Goal: Task Accomplishment & Management: Use online tool/utility

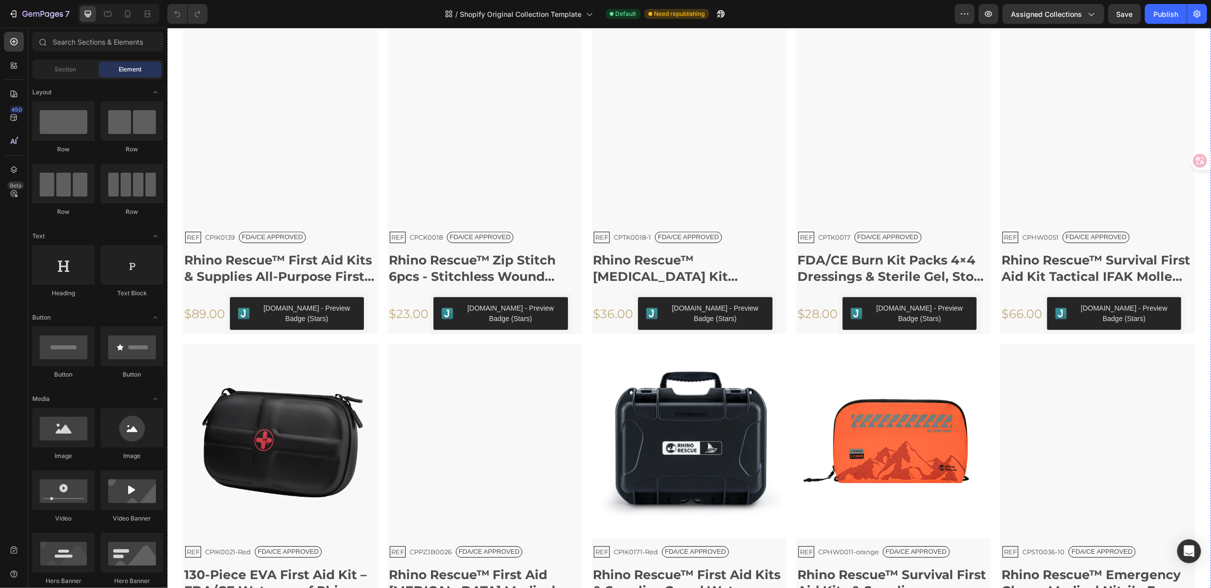
scroll to position [588, 0]
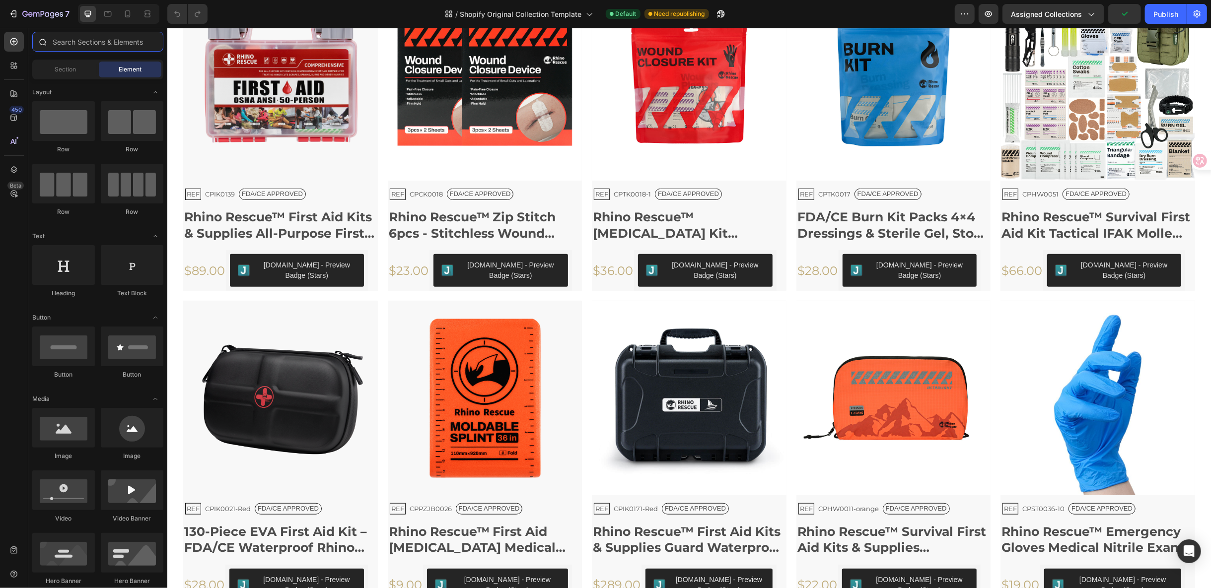
click at [76, 39] on input "text" at bounding box center [97, 42] width 131 height 20
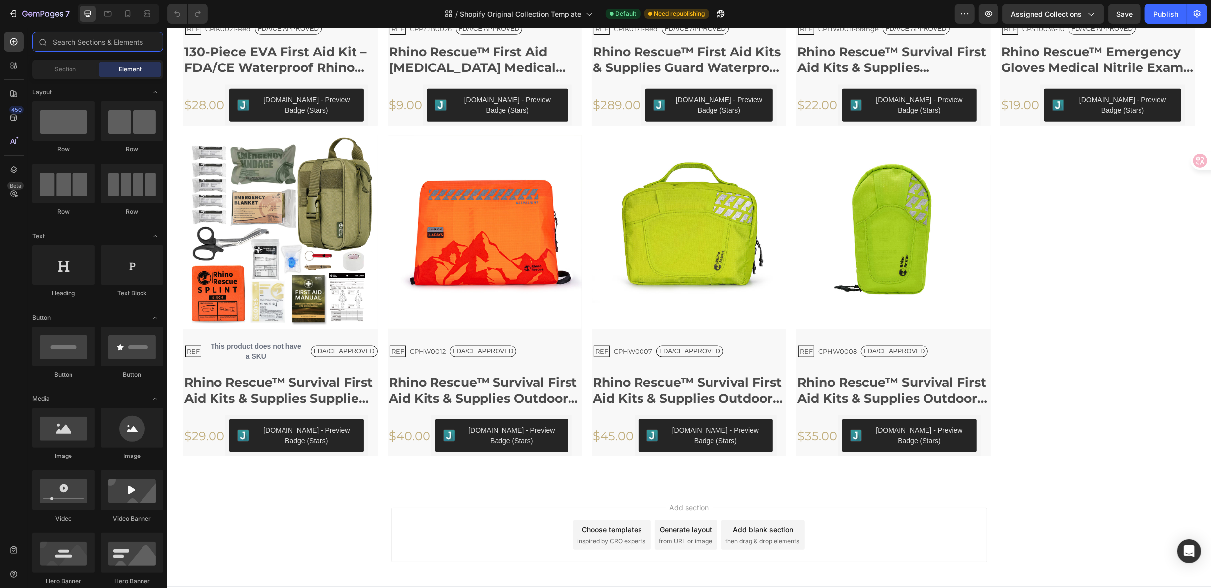
scroll to position [1081, 0]
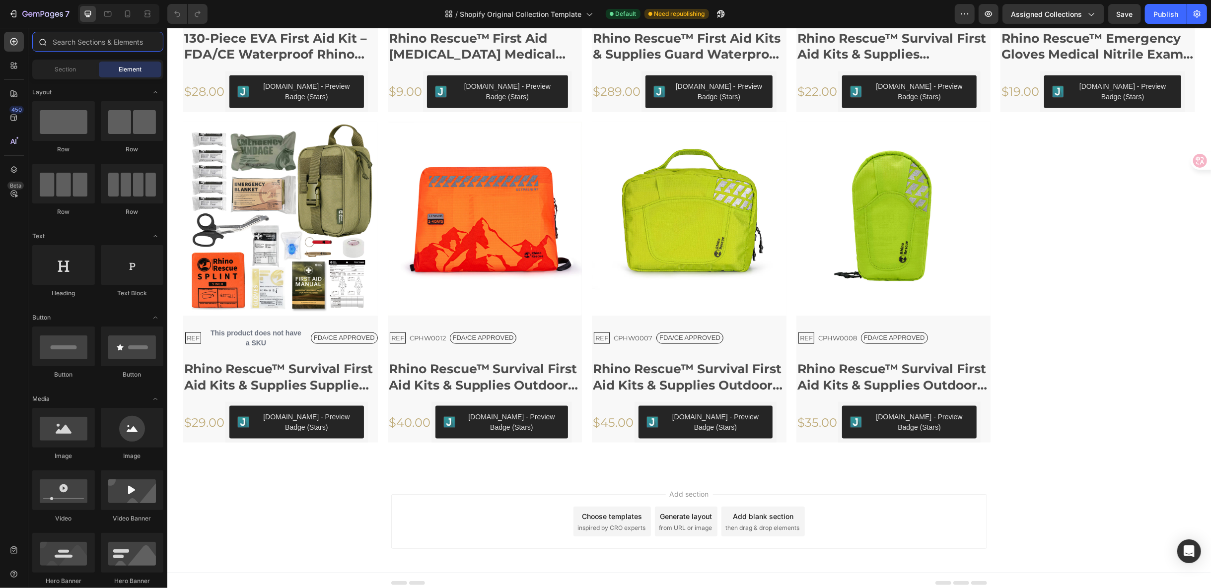
click at [75, 46] on input "text" at bounding box center [97, 42] width 131 height 20
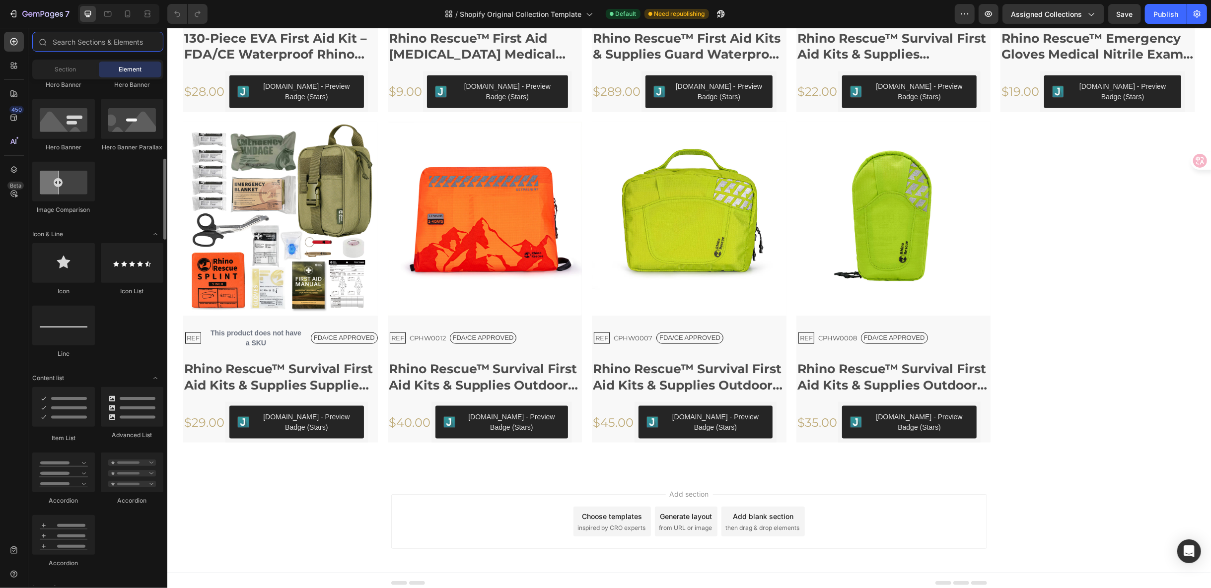
scroll to position [772, 0]
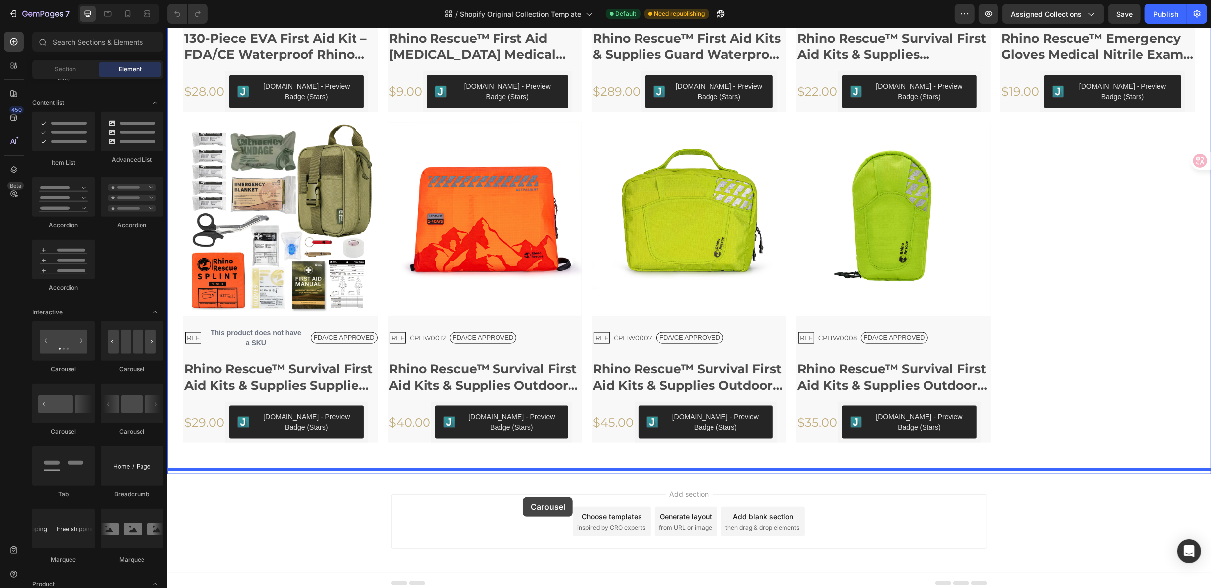
drag, startPoint x: 235, startPoint y: 364, endPoint x: 522, endPoint y: 497, distance: 316.6
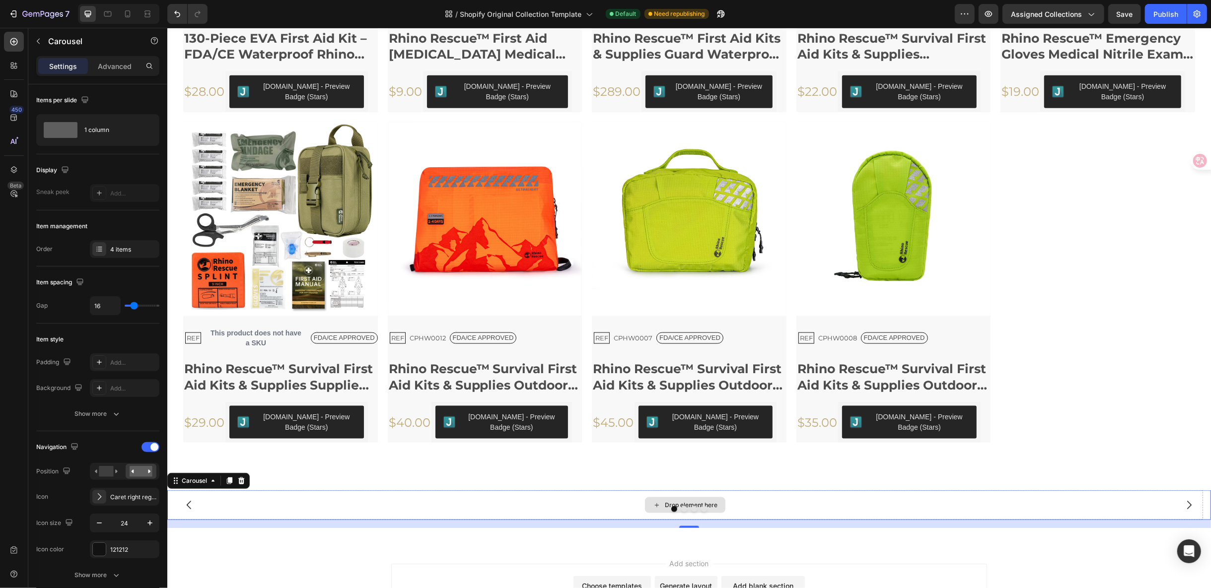
click at [651, 497] on div "Drop element here" at bounding box center [685, 505] width 80 height 16
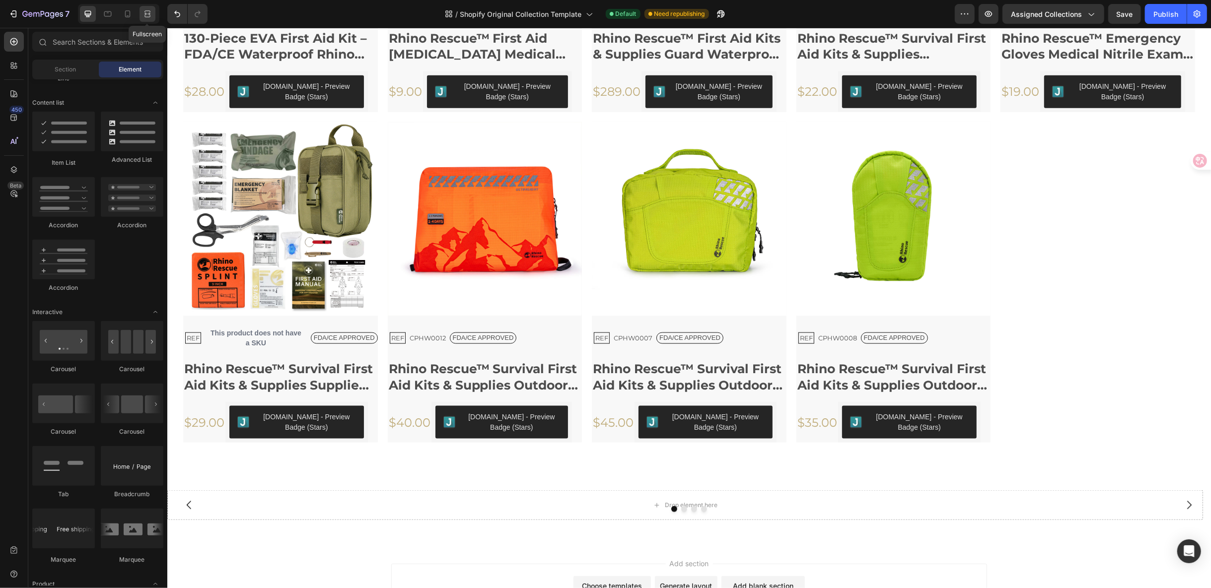
click at [149, 9] on icon at bounding box center [148, 14] width 10 height 10
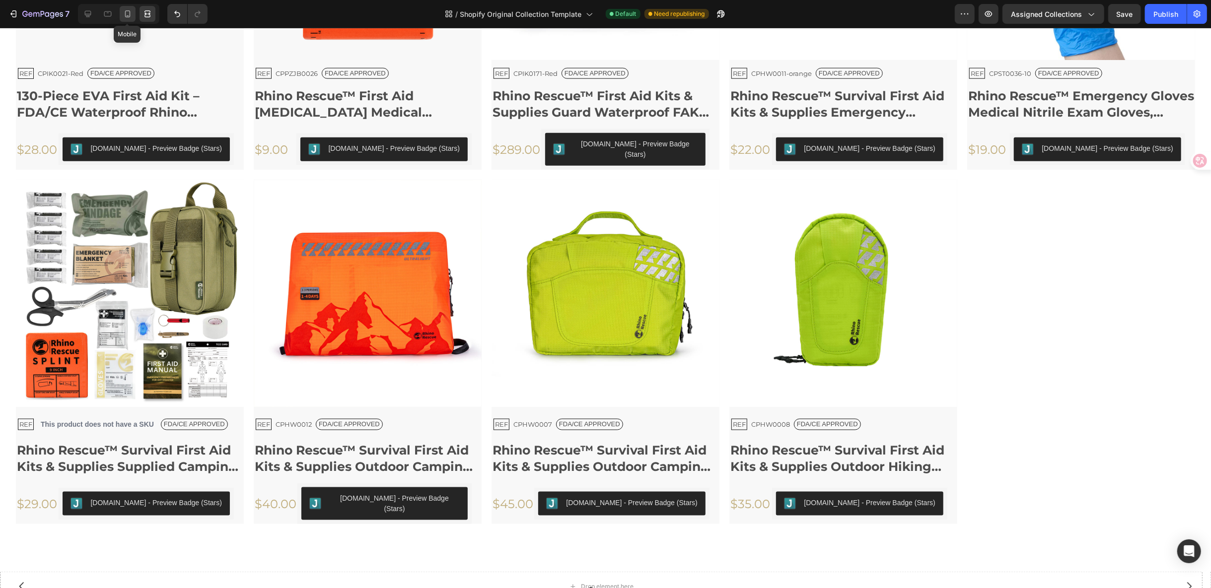
click at [126, 10] on icon at bounding box center [128, 14] width 10 height 10
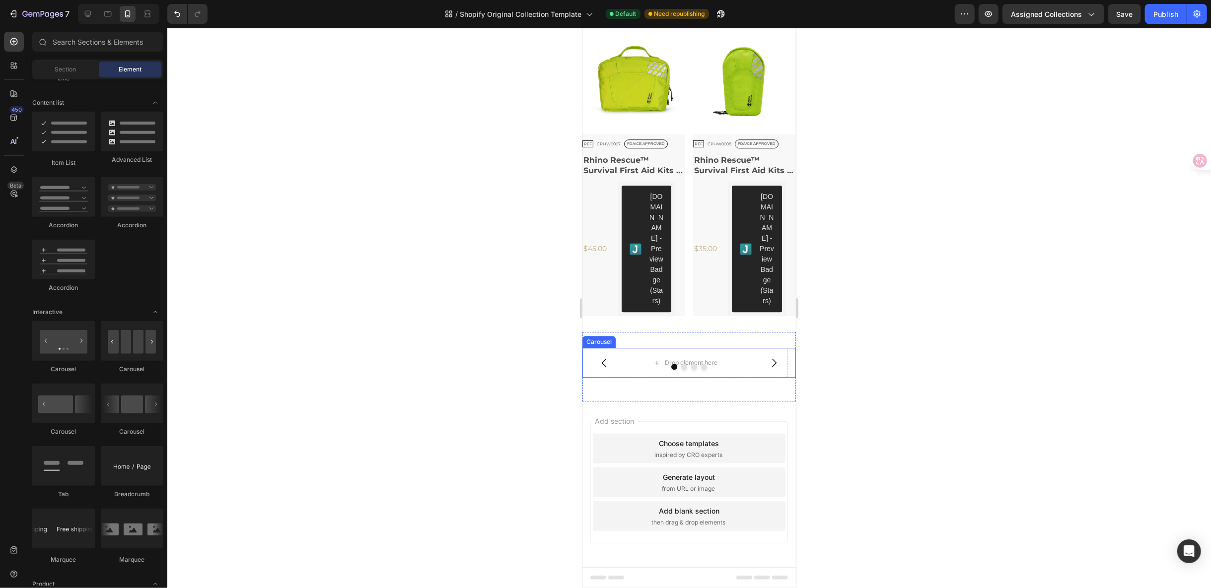
scroll to position [2639, 0]
click at [72, 71] on span "Section" at bounding box center [65, 69] width 21 height 9
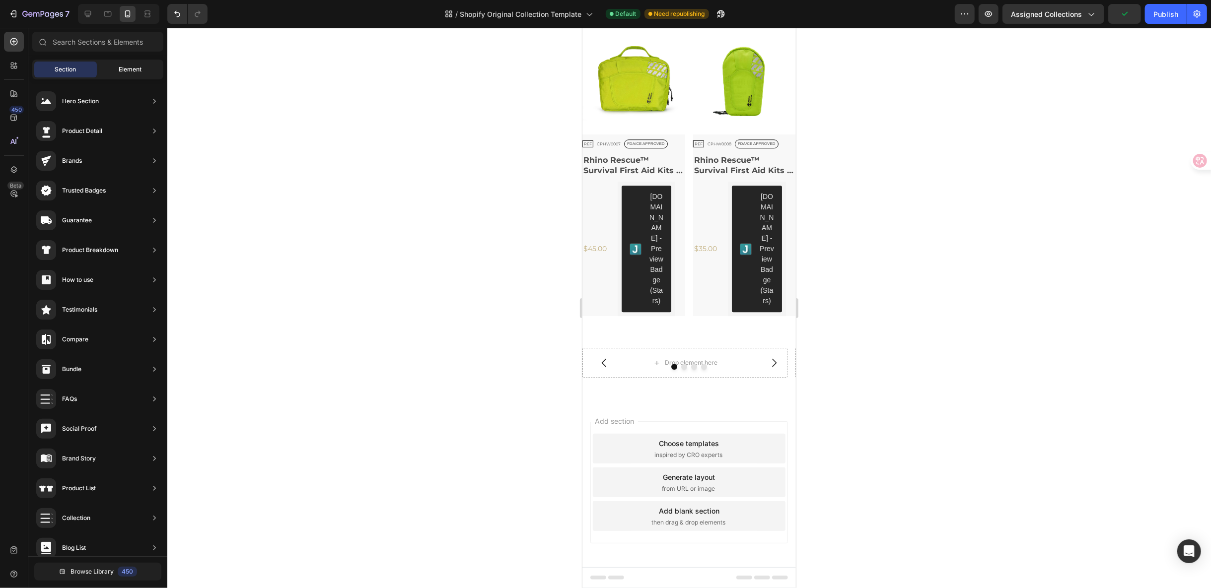
click at [144, 67] on div "Element" at bounding box center [130, 70] width 63 height 16
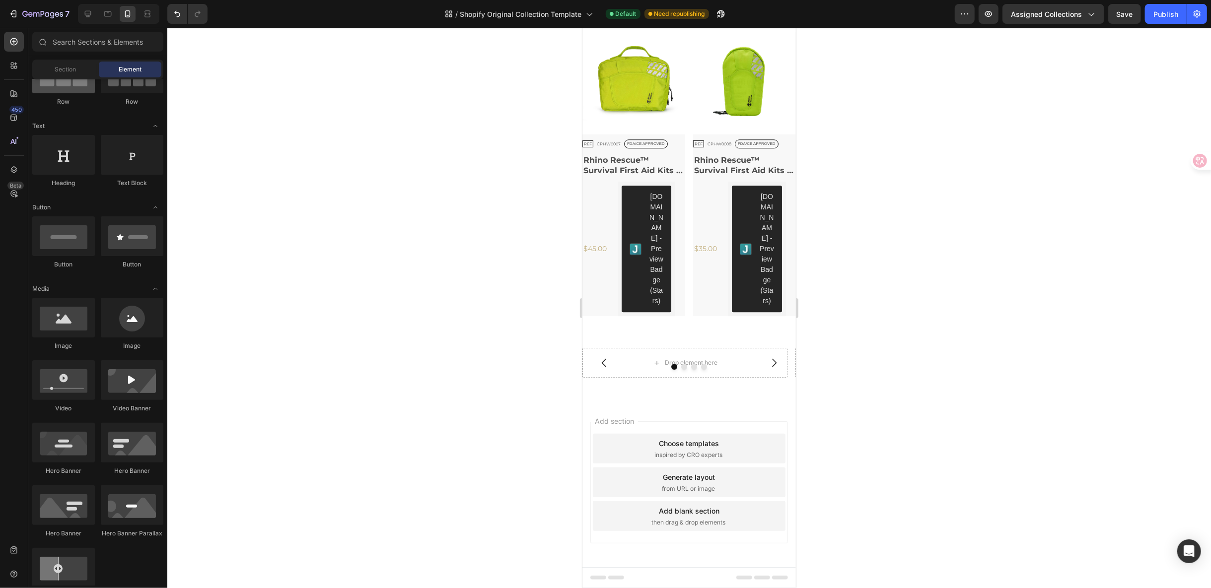
scroll to position [0, 0]
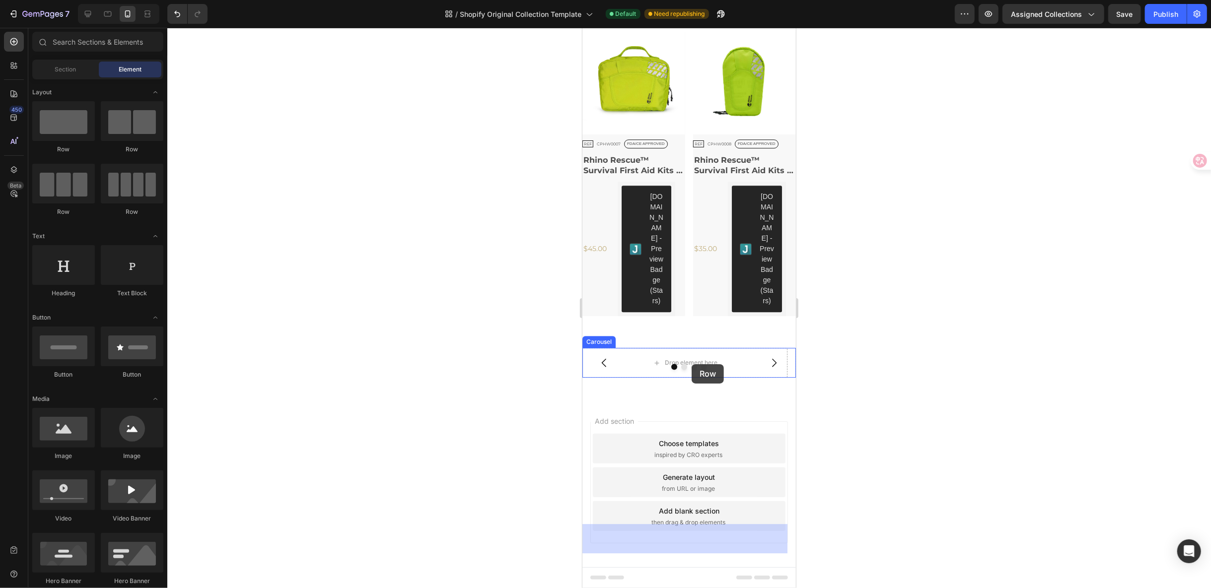
drag, startPoint x: 657, startPoint y: 154, endPoint x: 691, endPoint y: 364, distance: 212.8
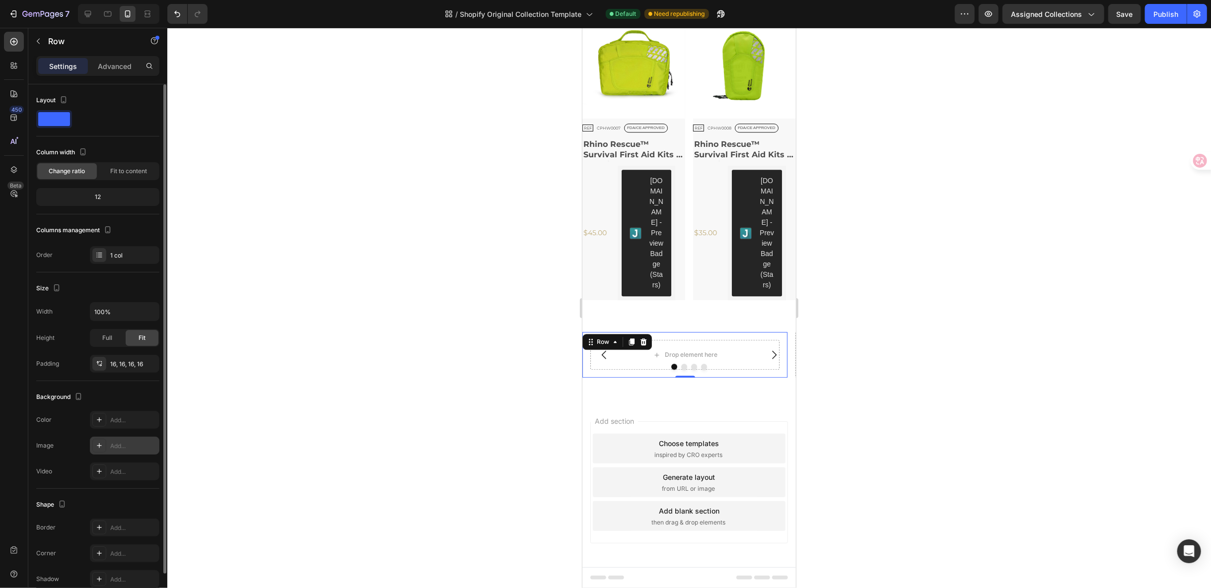
click at [99, 437] on div "Add..." at bounding box center [125, 446] width 70 height 18
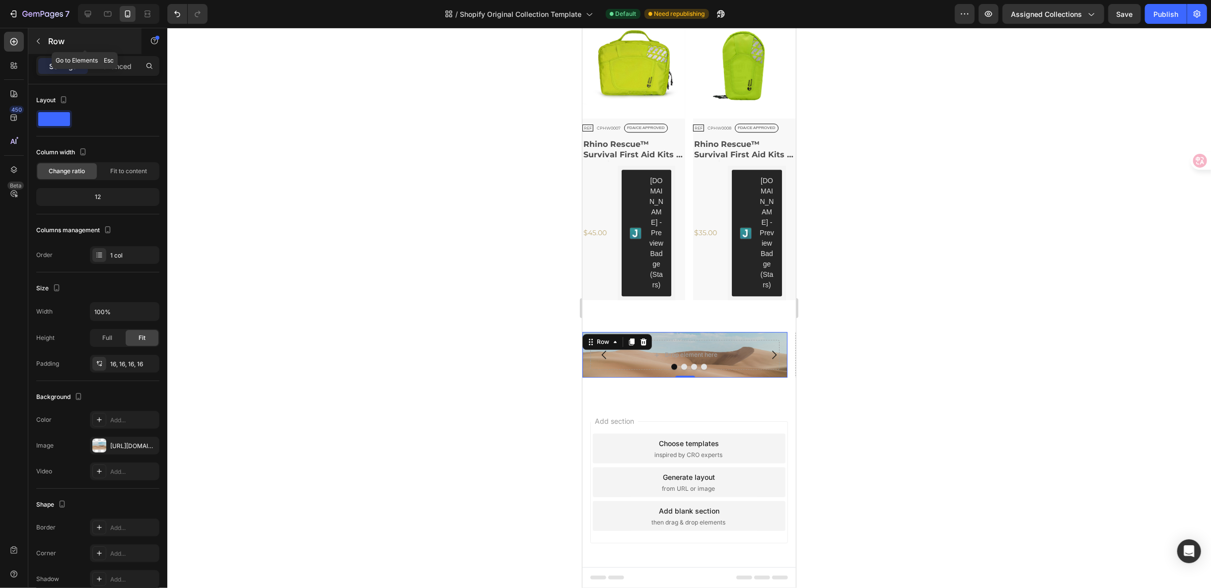
click at [36, 45] on button "button" at bounding box center [38, 41] width 16 height 16
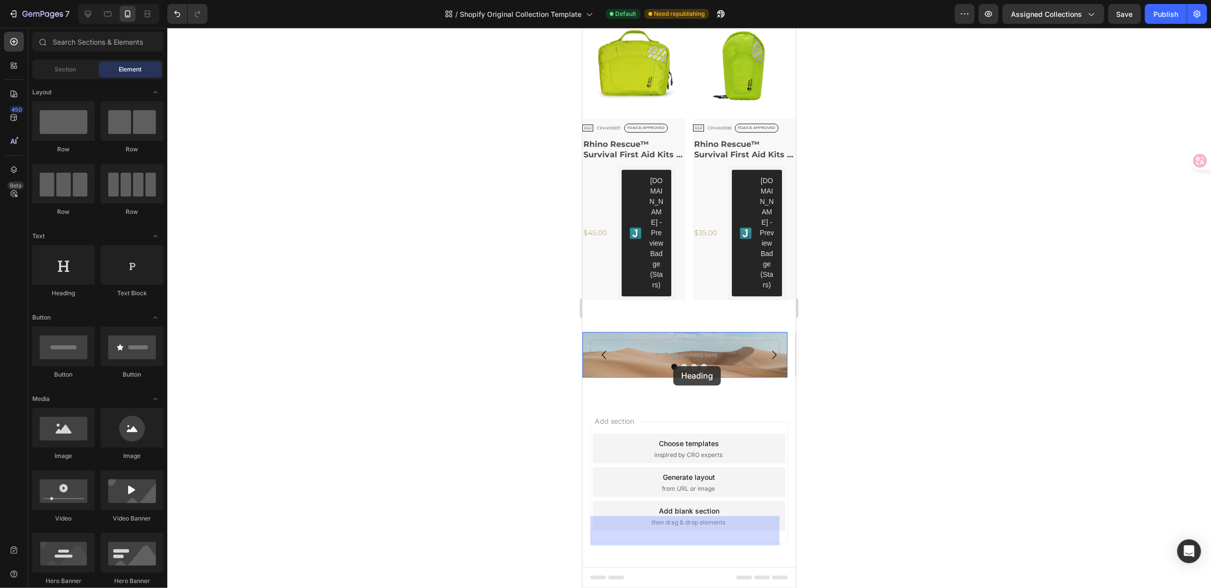
drag, startPoint x: 661, startPoint y: 295, endPoint x: 673, endPoint y: 366, distance: 71.4
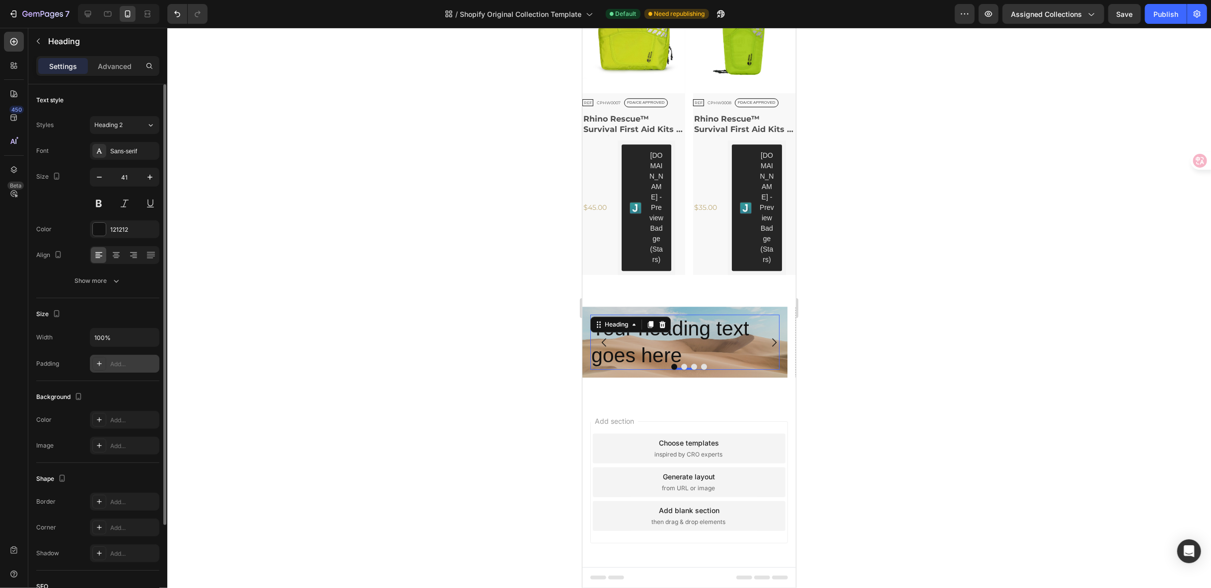
click at [118, 370] on div "Add..." at bounding box center [125, 364] width 70 height 18
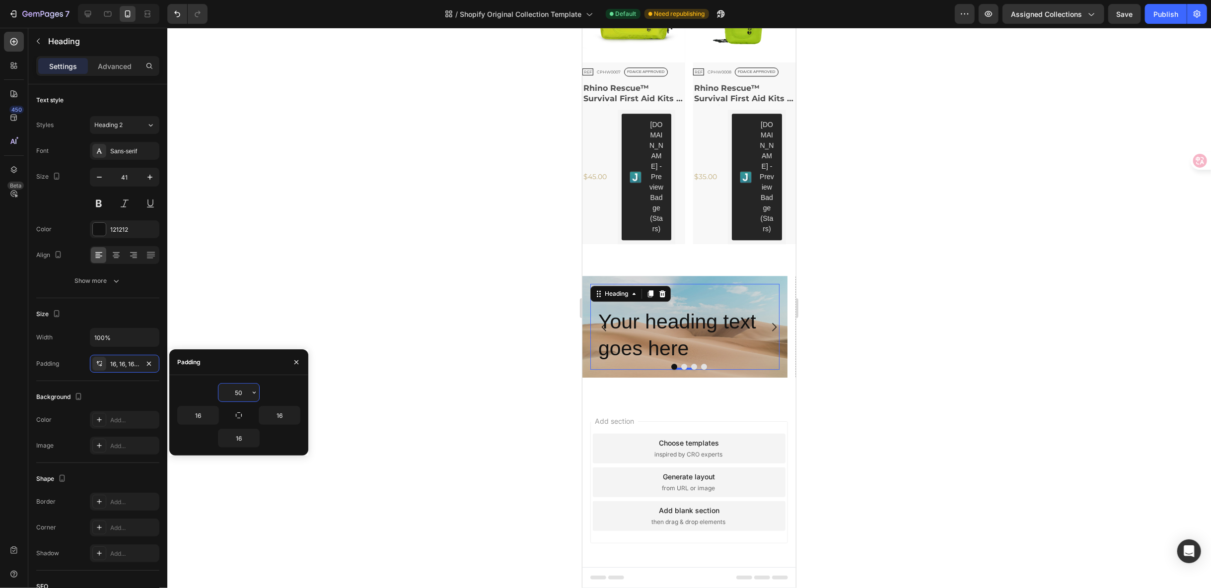
type input "5"
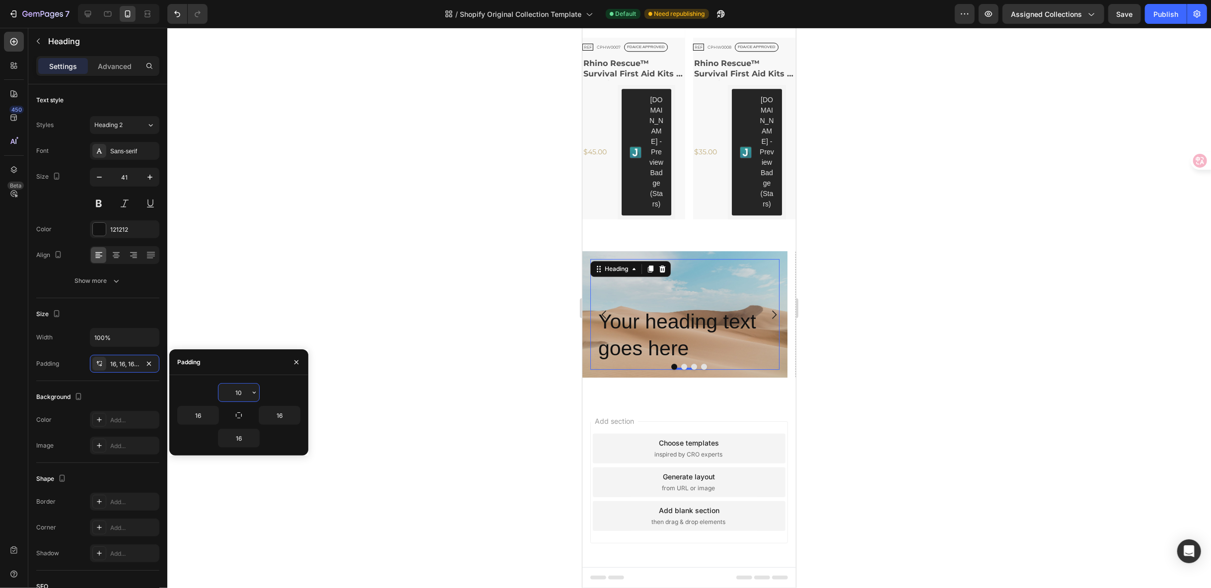
type input "1"
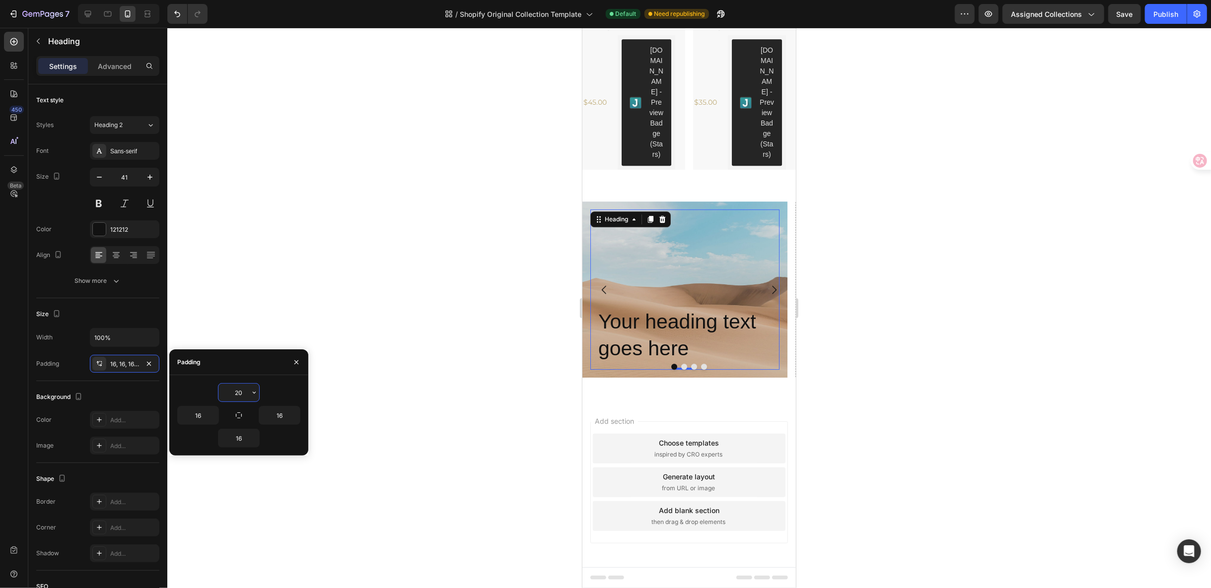
type input "2"
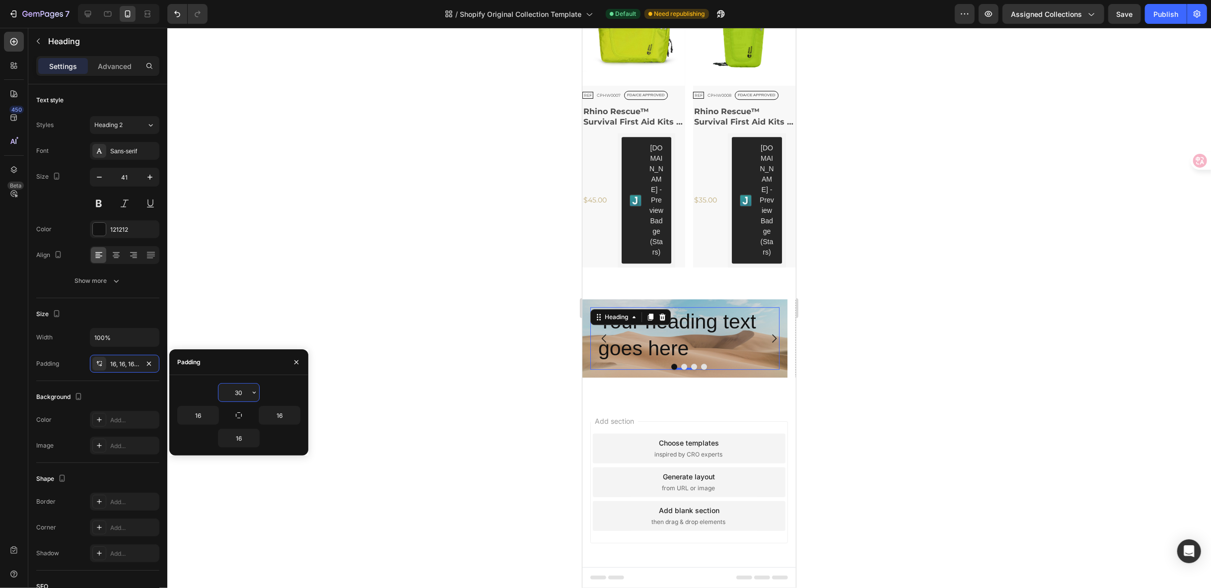
type input "300"
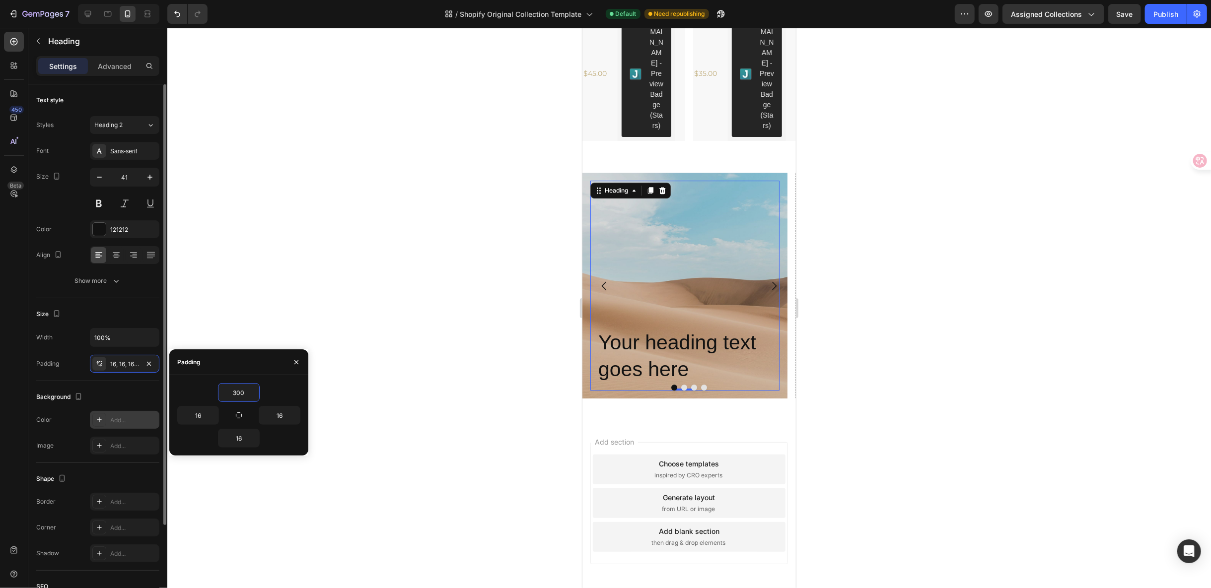
scroll to position [110, 0]
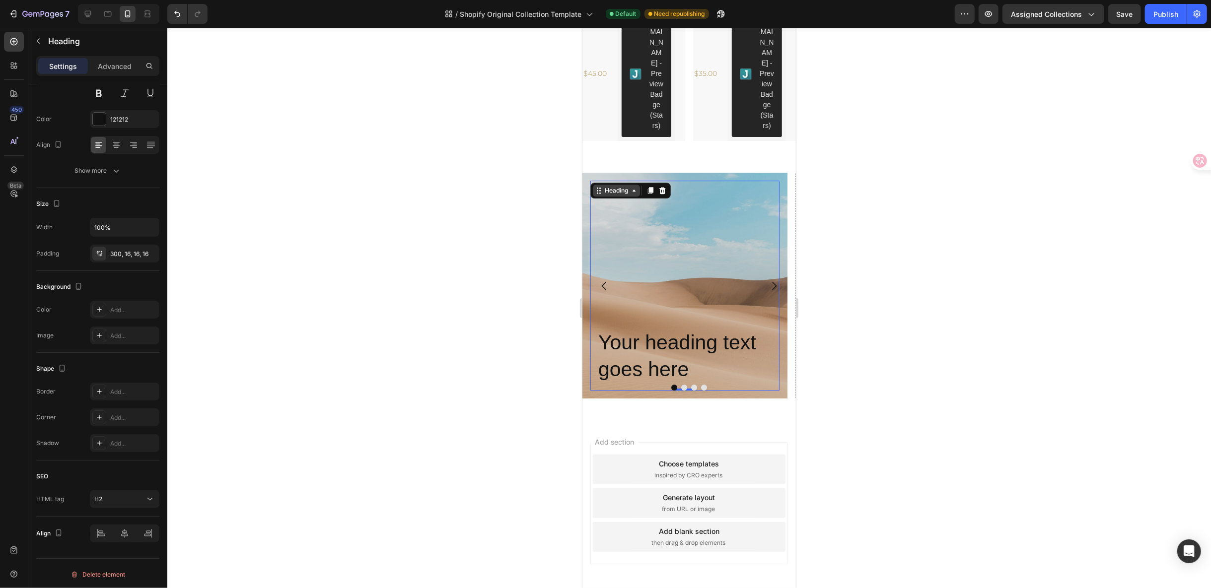
click at [613, 195] on div "Heading" at bounding box center [615, 190] width 27 height 9
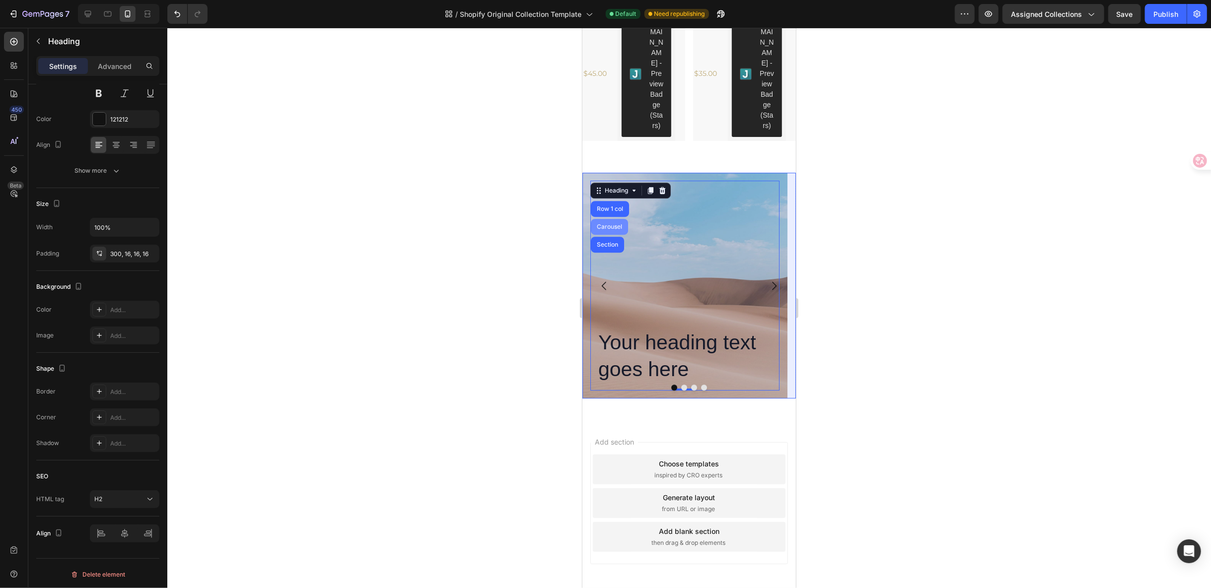
click at [606, 234] on div "Carousel" at bounding box center [608, 226] width 37 height 16
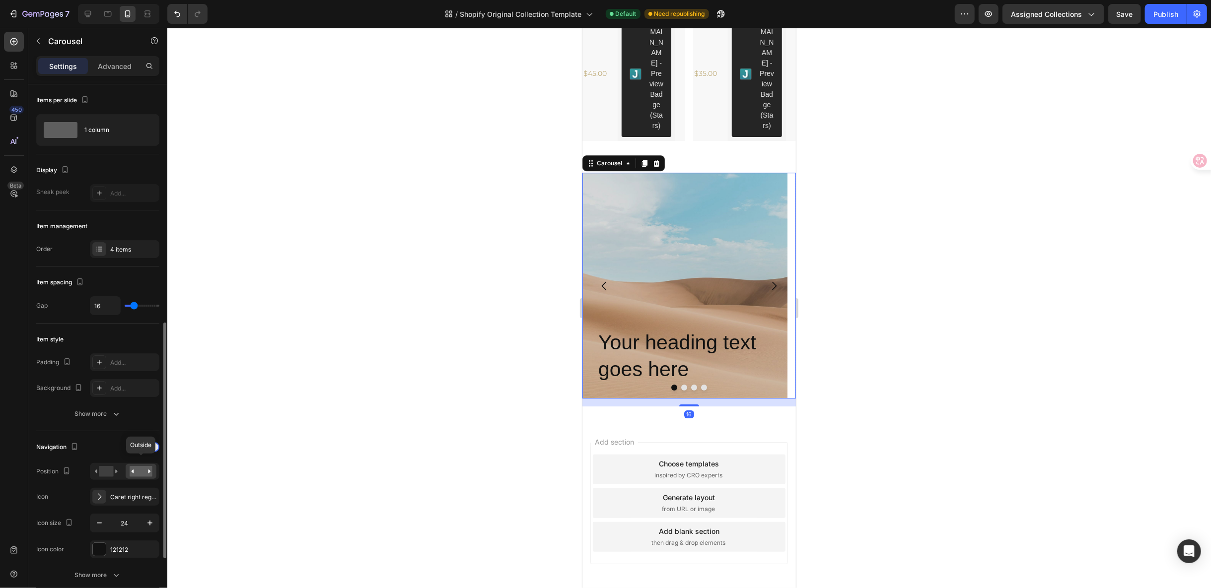
scroll to position [165, 0]
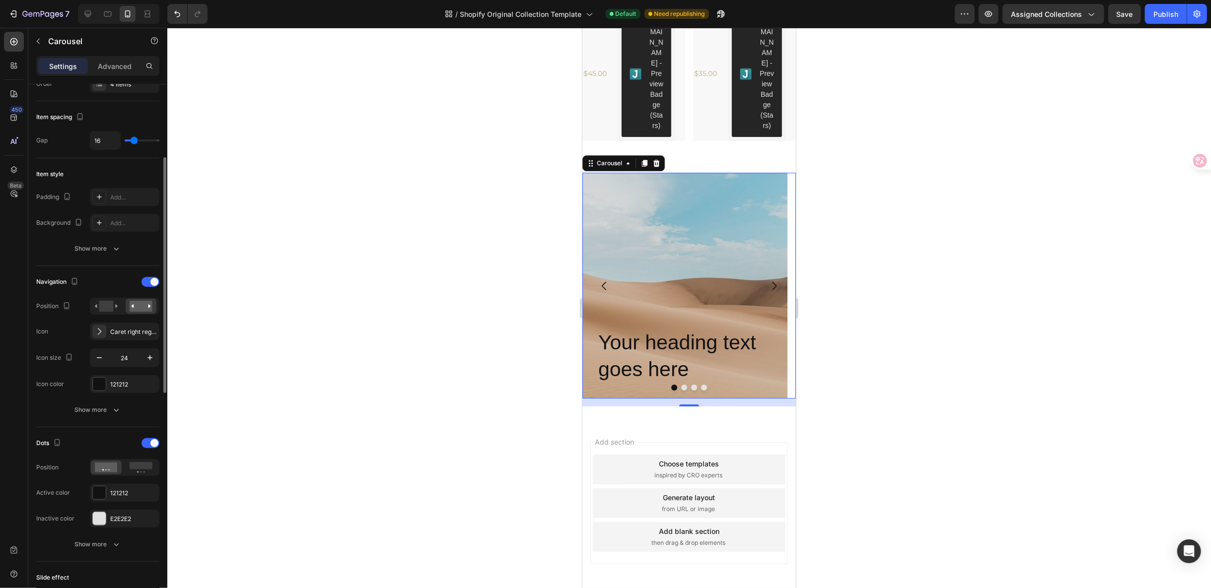
click at [121, 532] on div "Dots Position Active color 121212 Inactive color E2E2E2 Show more" at bounding box center [97, 494] width 123 height 118
click at [107, 540] on div "Show more" at bounding box center [98, 545] width 46 height 10
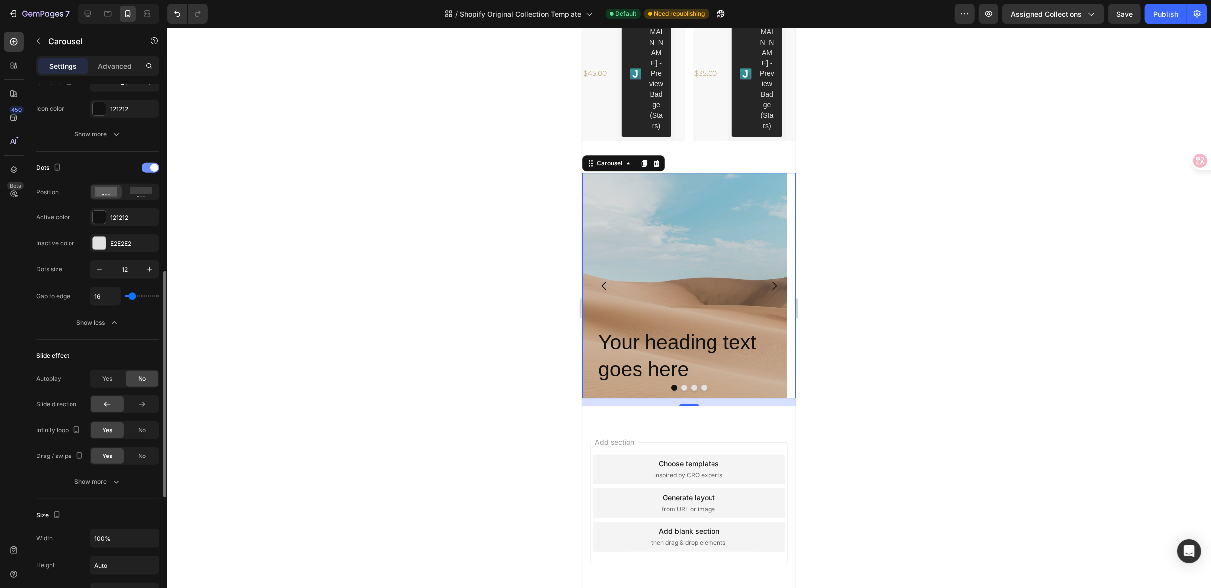
click at [148, 163] on div at bounding box center [151, 168] width 18 height 10
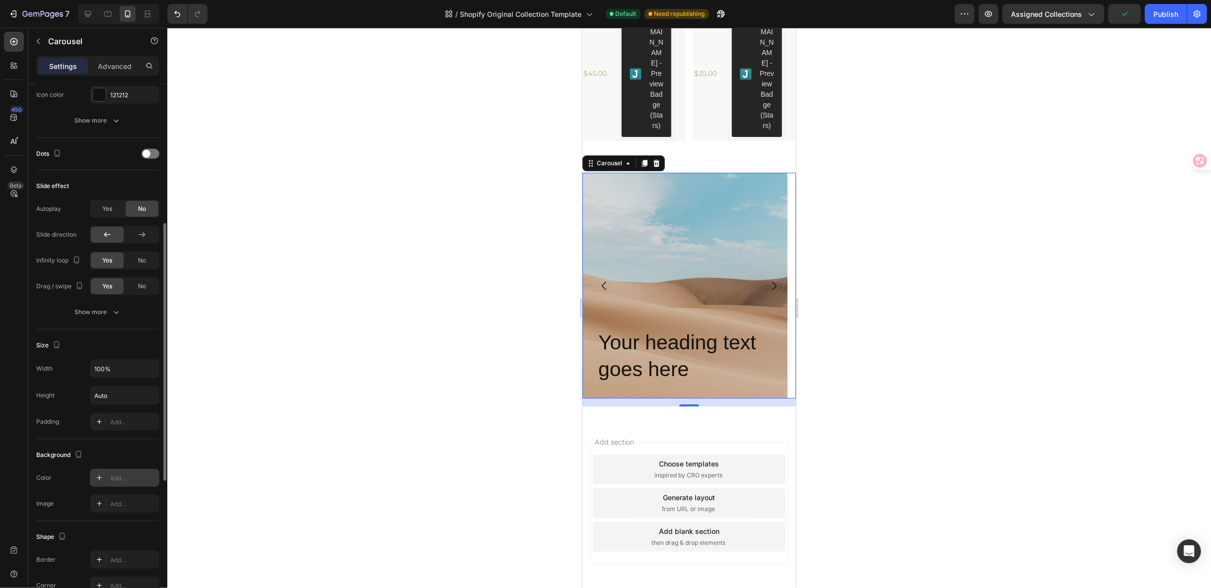
scroll to position [400, 0]
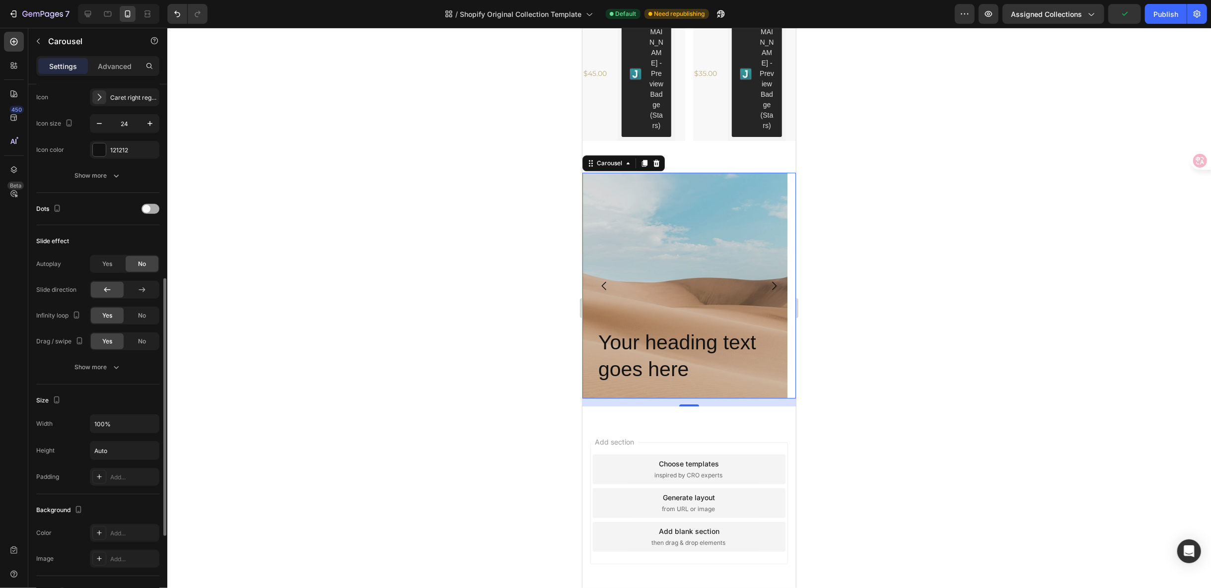
click at [146, 205] on span at bounding box center [147, 209] width 8 height 8
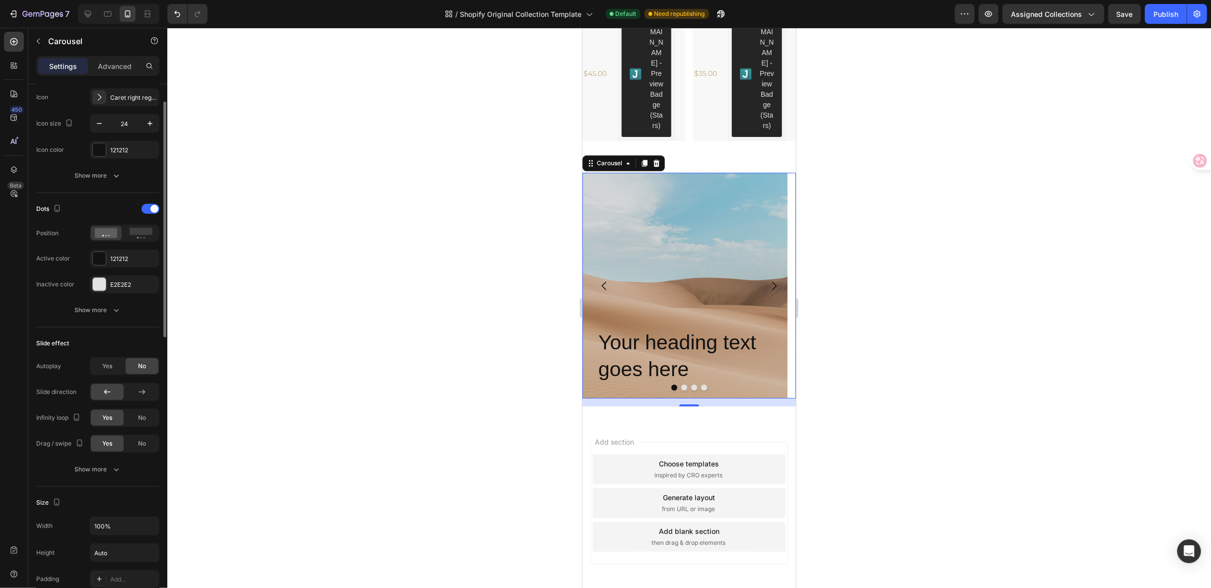
scroll to position [289, 0]
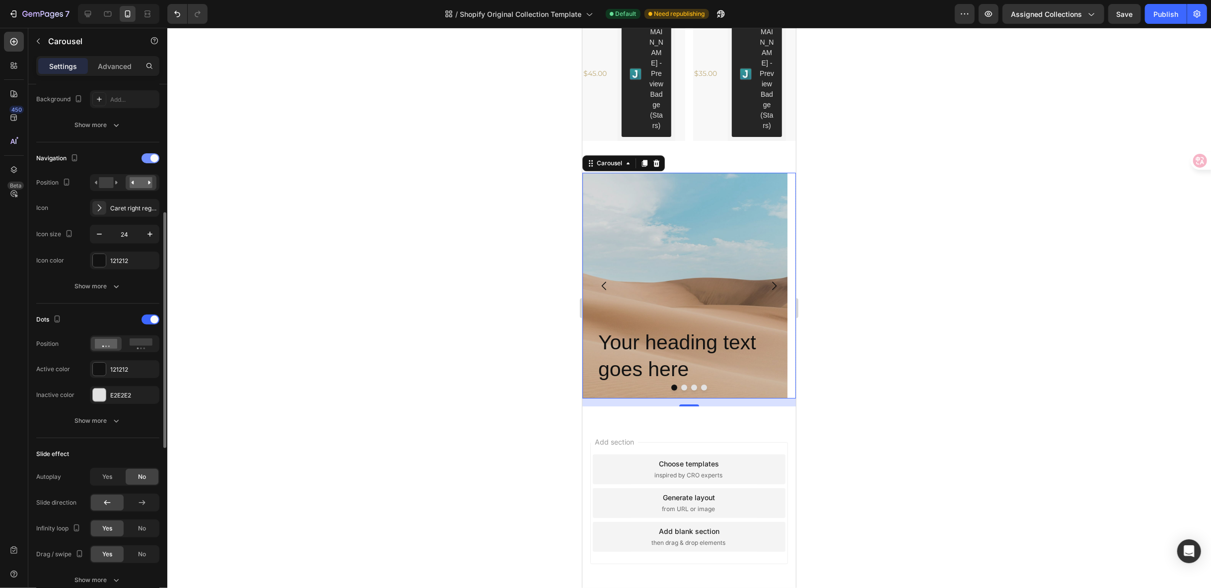
click at [150, 153] on div at bounding box center [151, 158] width 18 height 10
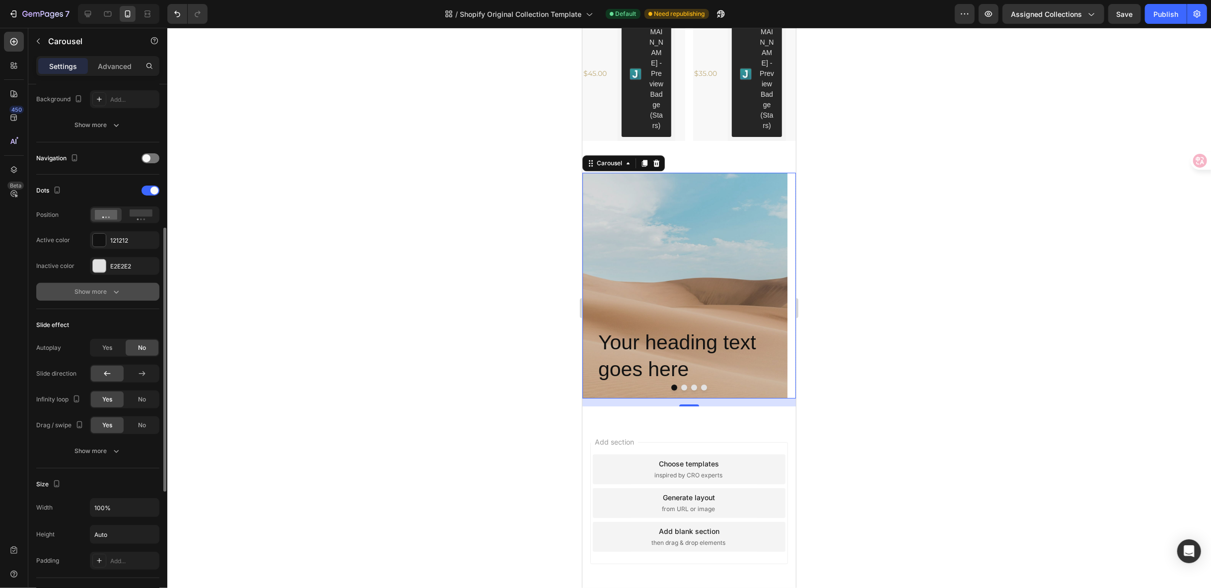
click at [112, 288] on icon "button" at bounding box center [116, 292] width 10 height 10
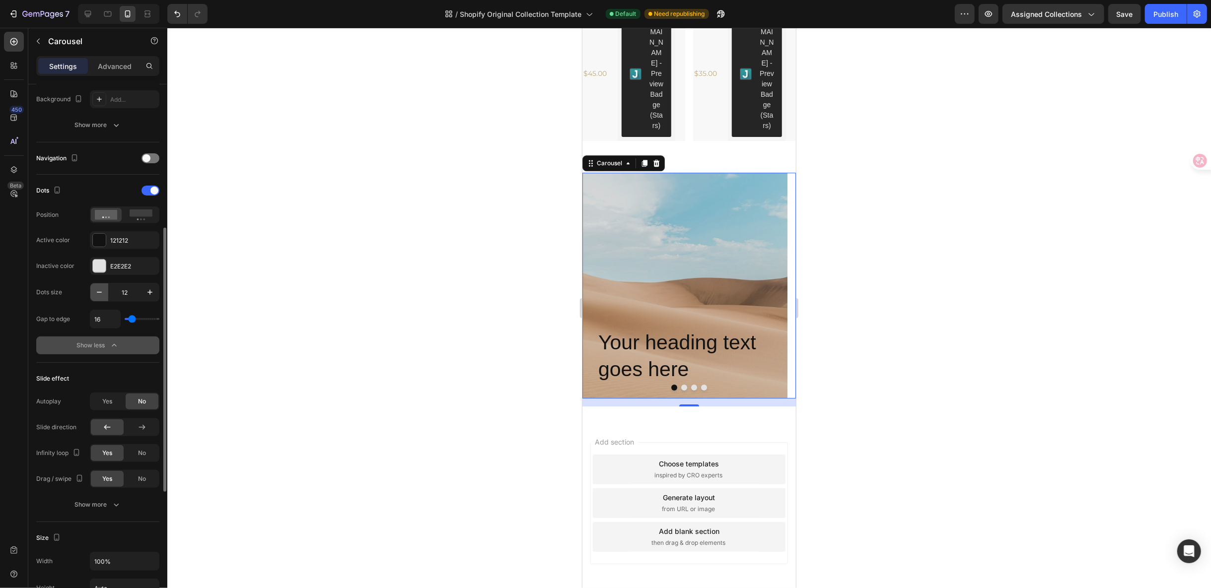
click at [105, 288] on button "button" at bounding box center [99, 293] width 18 height 18
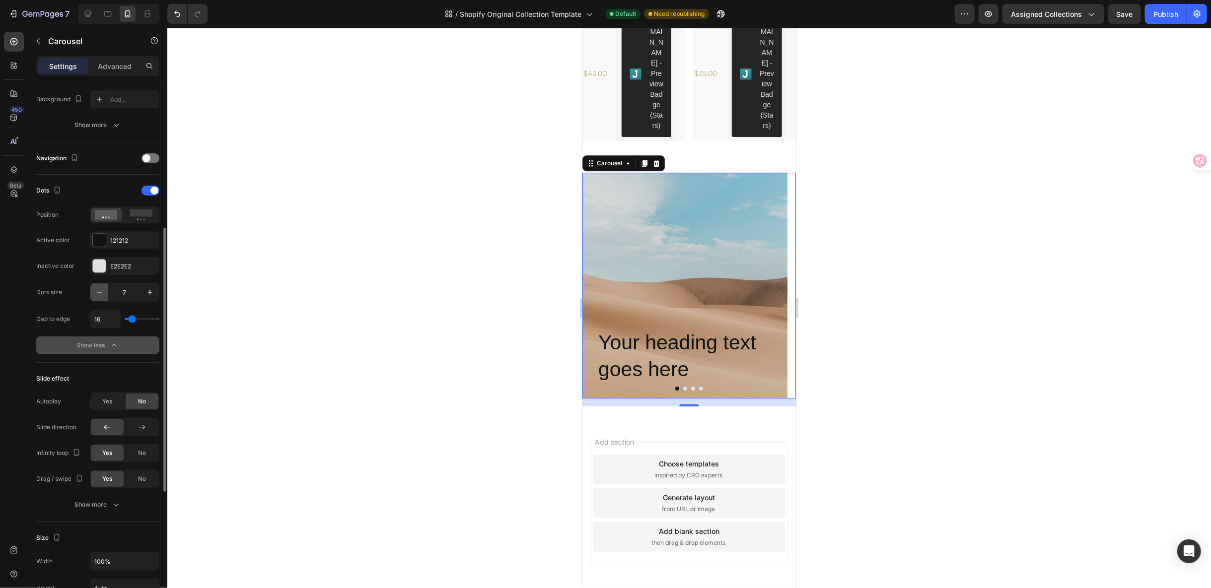
click at [105, 288] on button "button" at bounding box center [99, 293] width 18 height 18
type input "4"
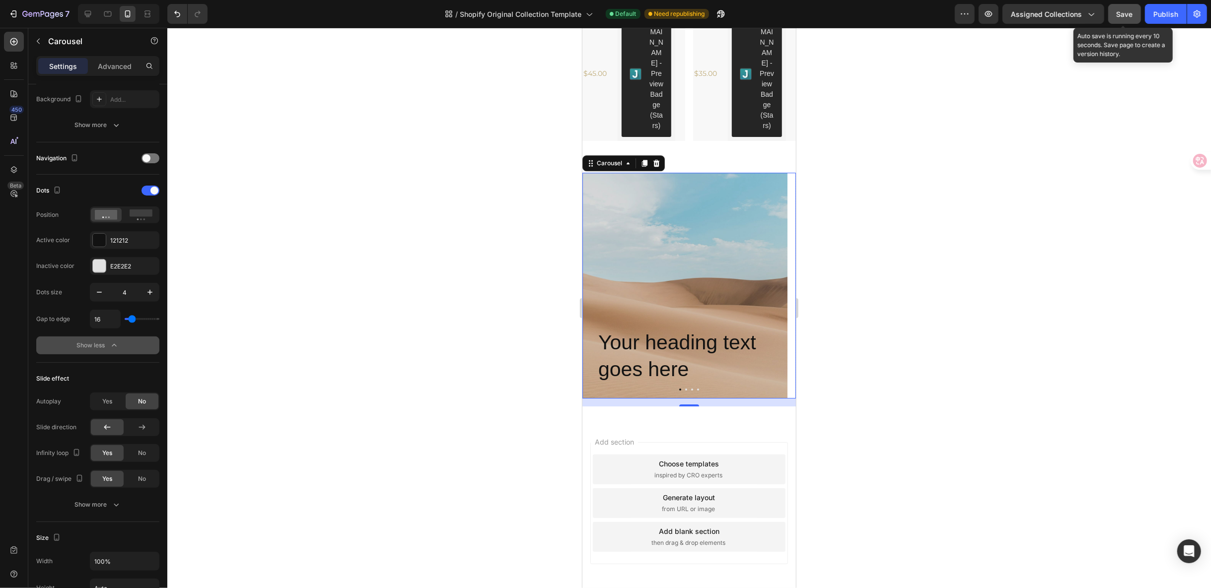
click at [1135, 11] on button "Save" at bounding box center [1124, 14] width 33 height 20
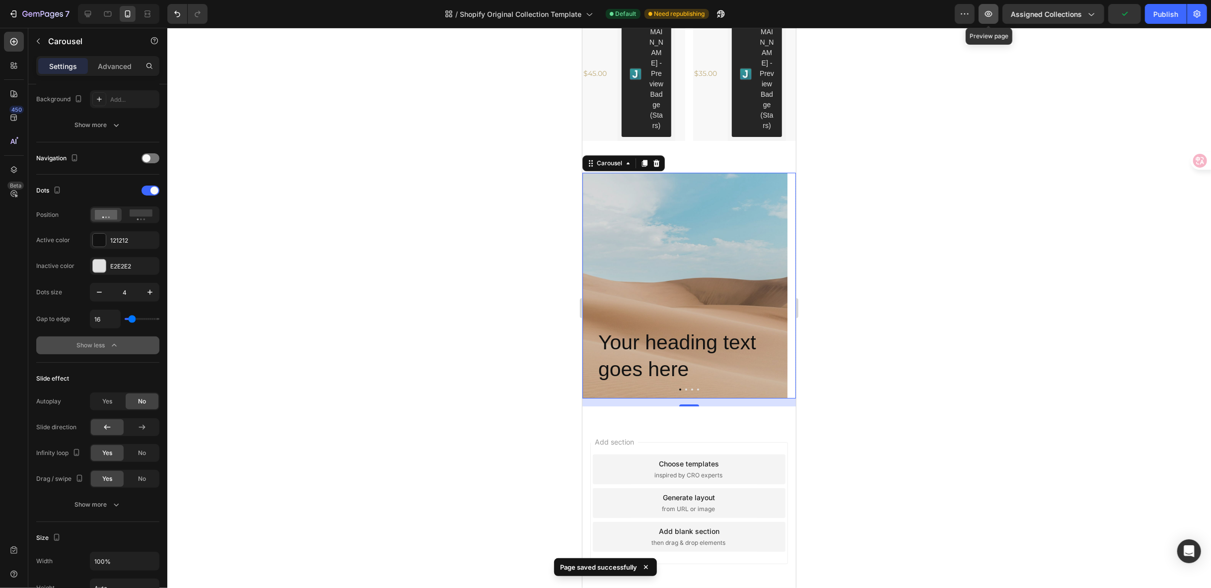
click at [990, 19] on button "button" at bounding box center [989, 14] width 20 height 20
click at [657, 166] on icon at bounding box center [656, 162] width 6 height 7
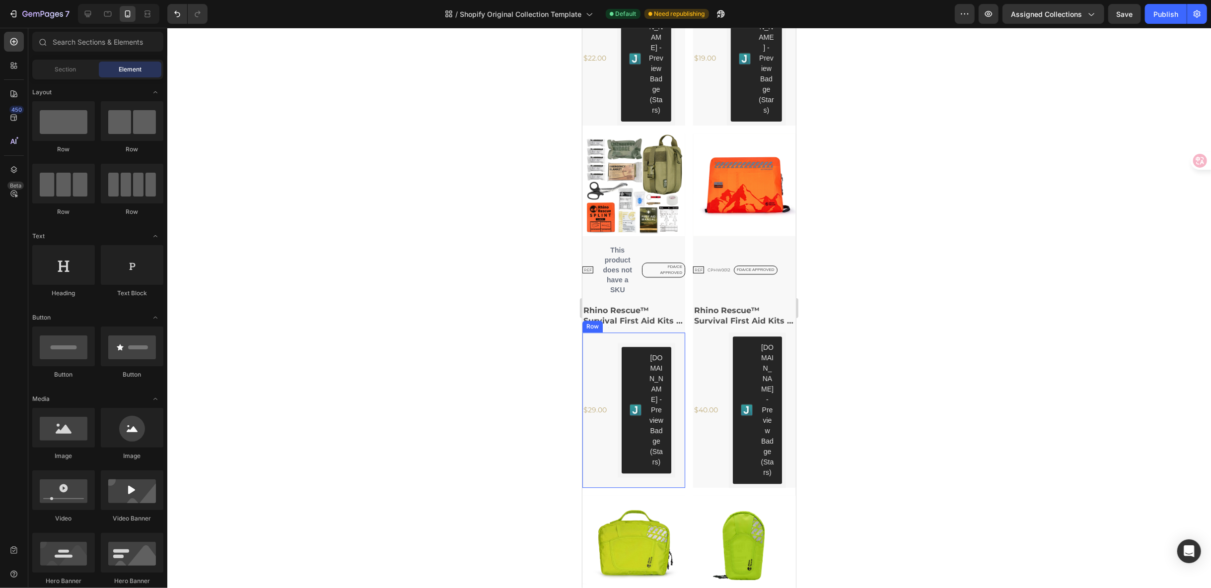
scroll to position [1968, 0]
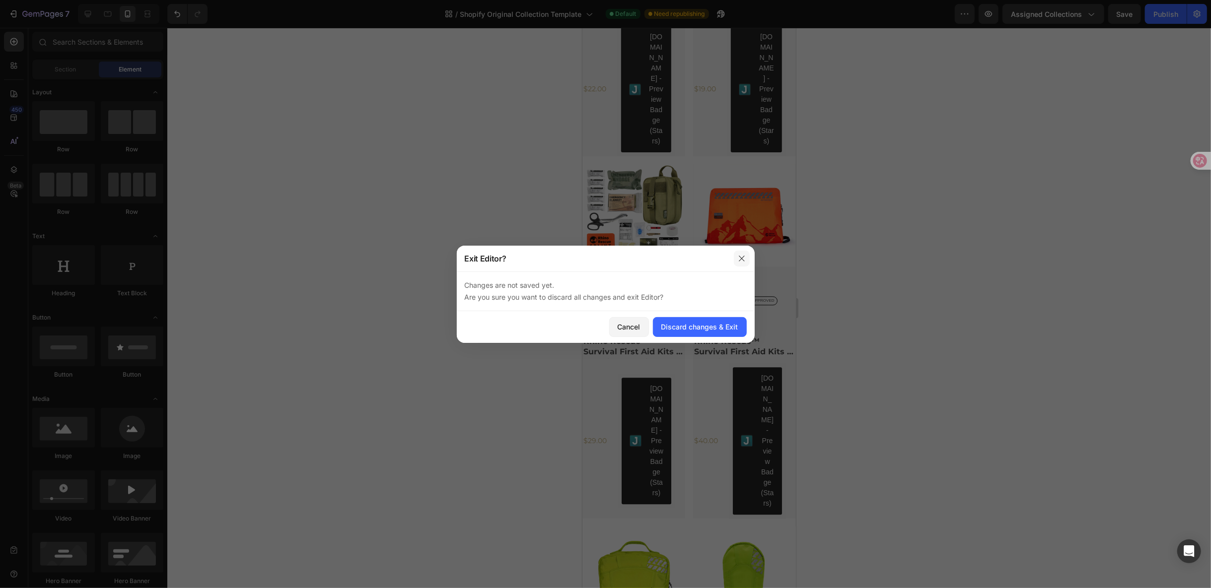
click at [741, 256] on icon "button" at bounding box center [742, 259] width 8 height 8
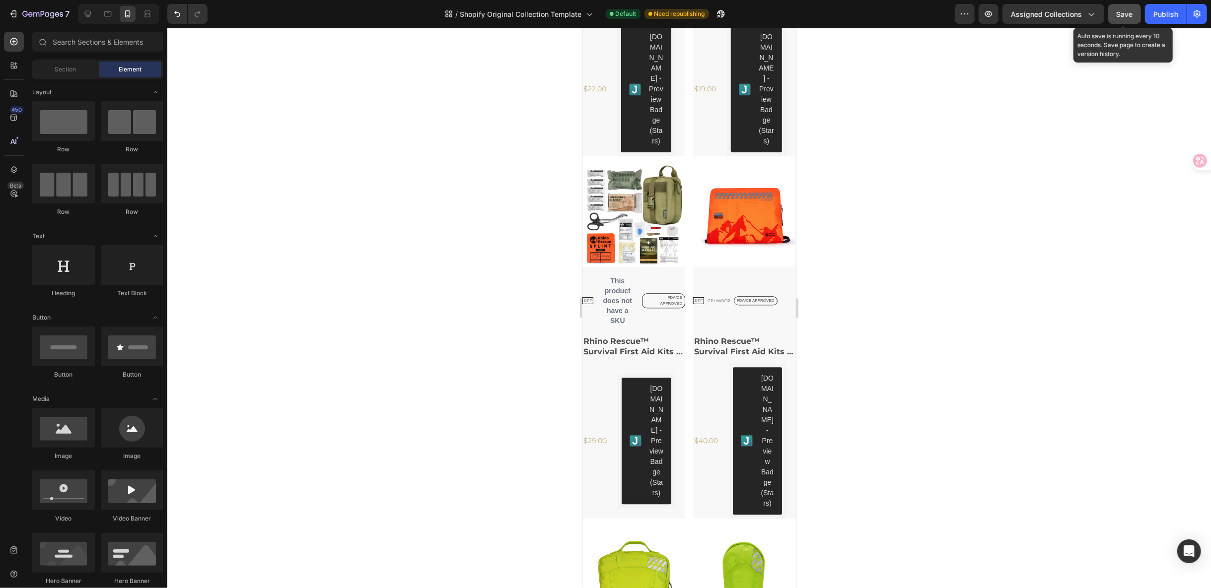
click at [1121, 8] on button "Save" at bounding box center [1124, 14] width 33 height 20
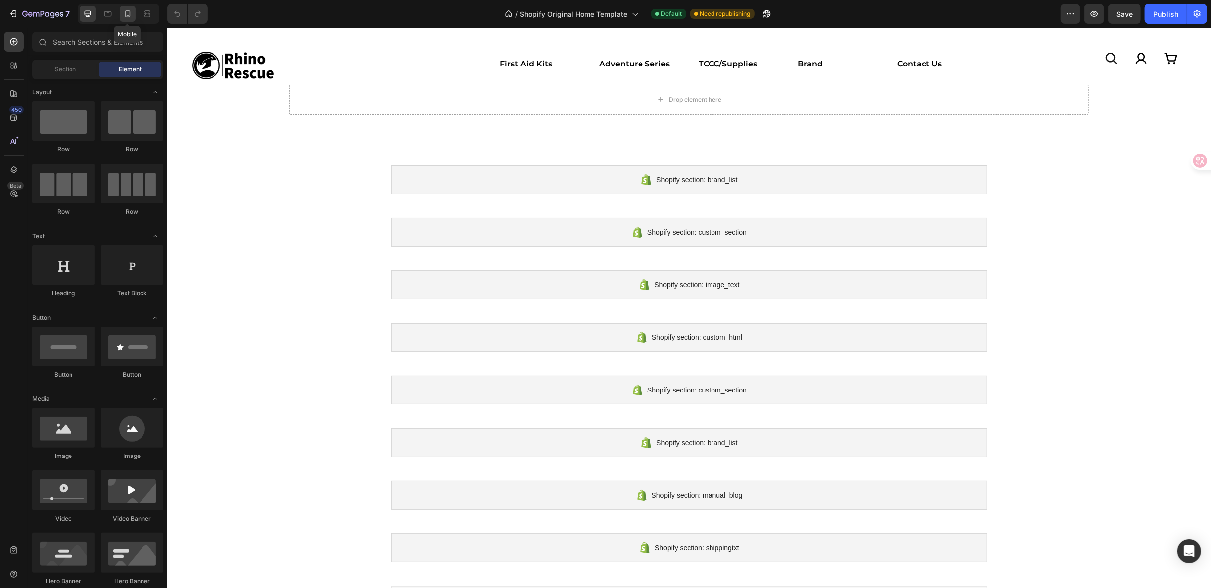
click at [132, 13] on div at bounding box center [128, 14] width 16 height 16
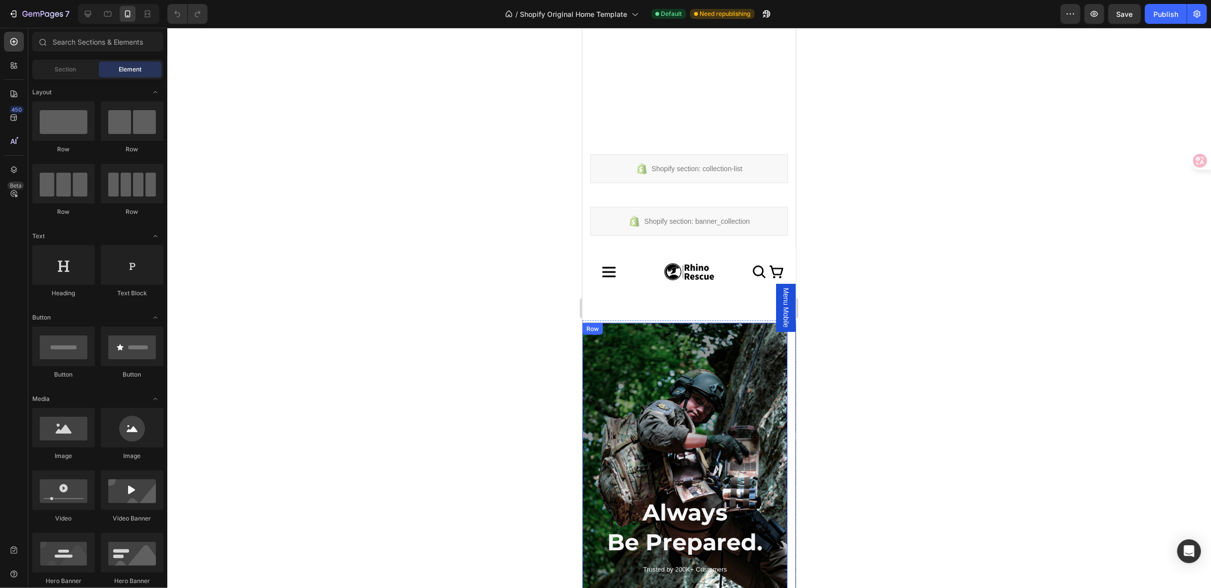
scroll to position [882, 0]
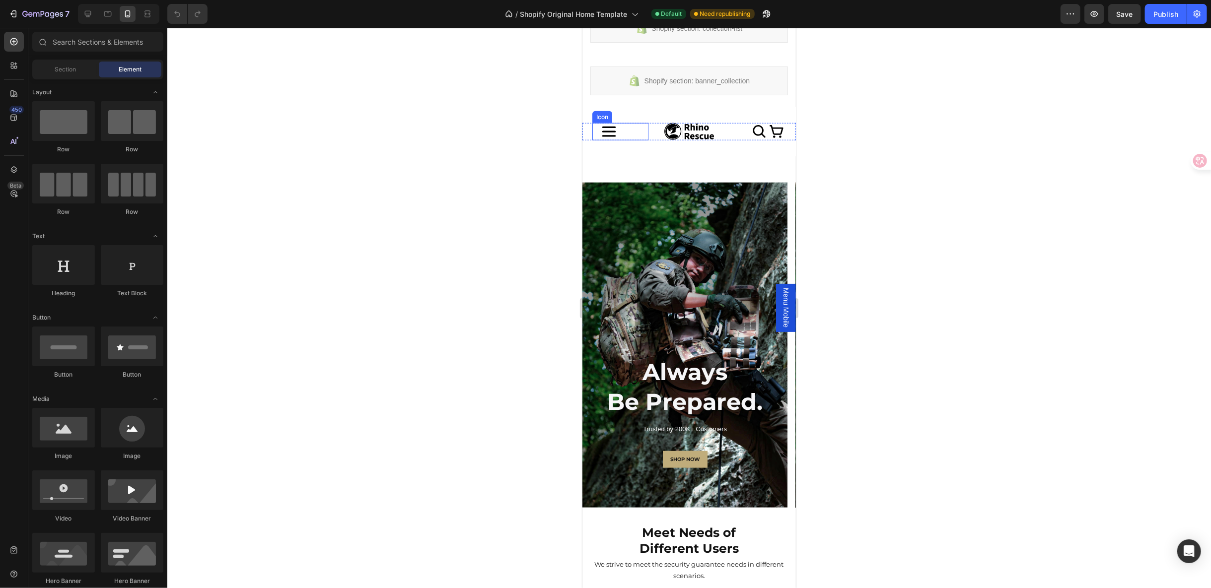
click at [604, 127] on icon at bounding box center [608, 131] width 17 height 17
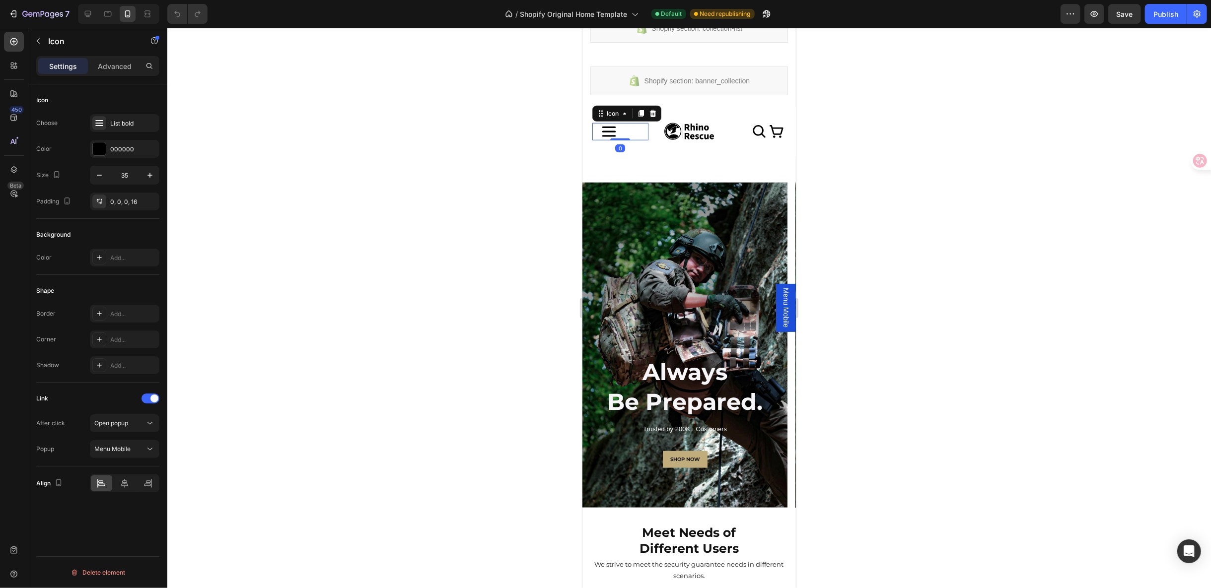
click at [608, 128] on icon at bounding box center [608, 131] width 17 height 17
click at [781, 294] on span "Menu Mobile" at bounding box center [786, 308] width 10 height 40
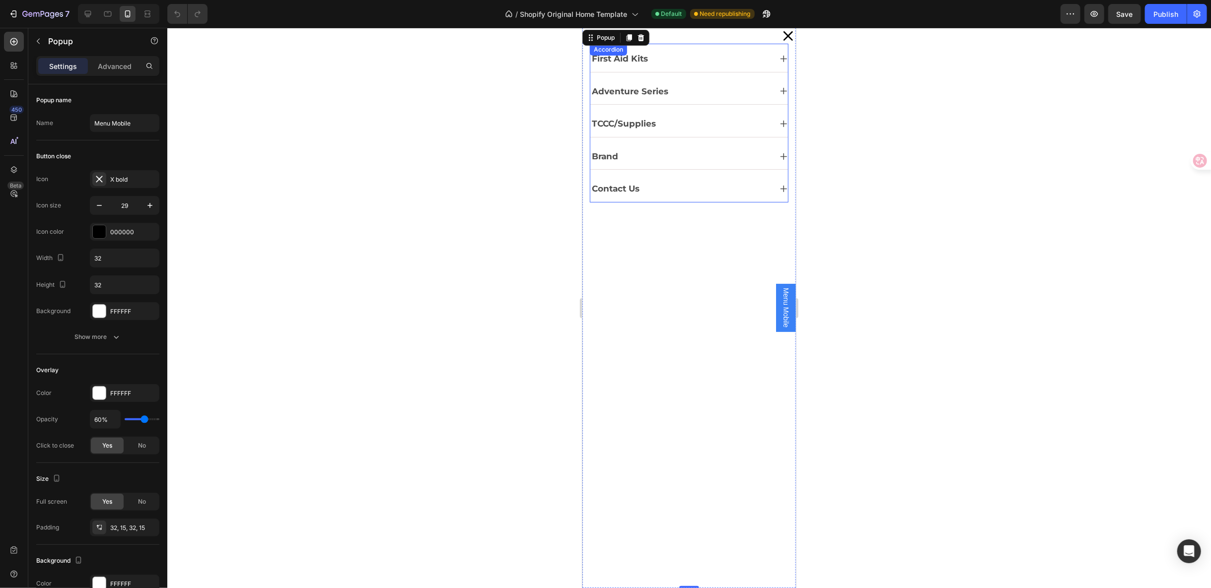
click at [720, 53] on div "First Aid Kits" at bounding box center [680, 58] width 181 height 18
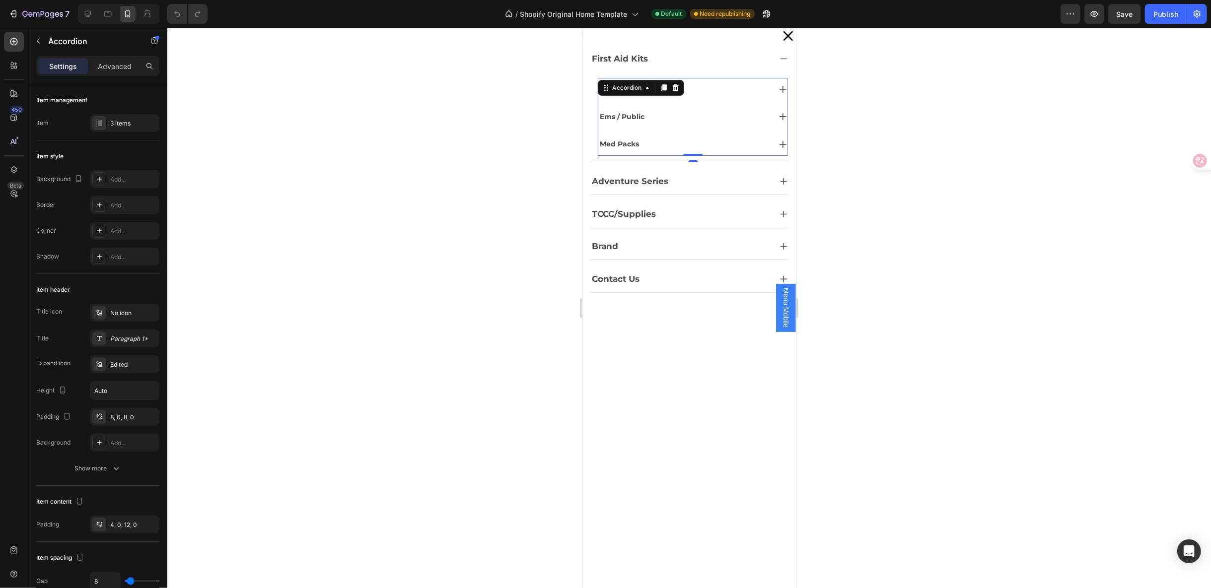
click at [709, 88] on div "Military / Law" at bounding box center [684, 88] width 172 height 15
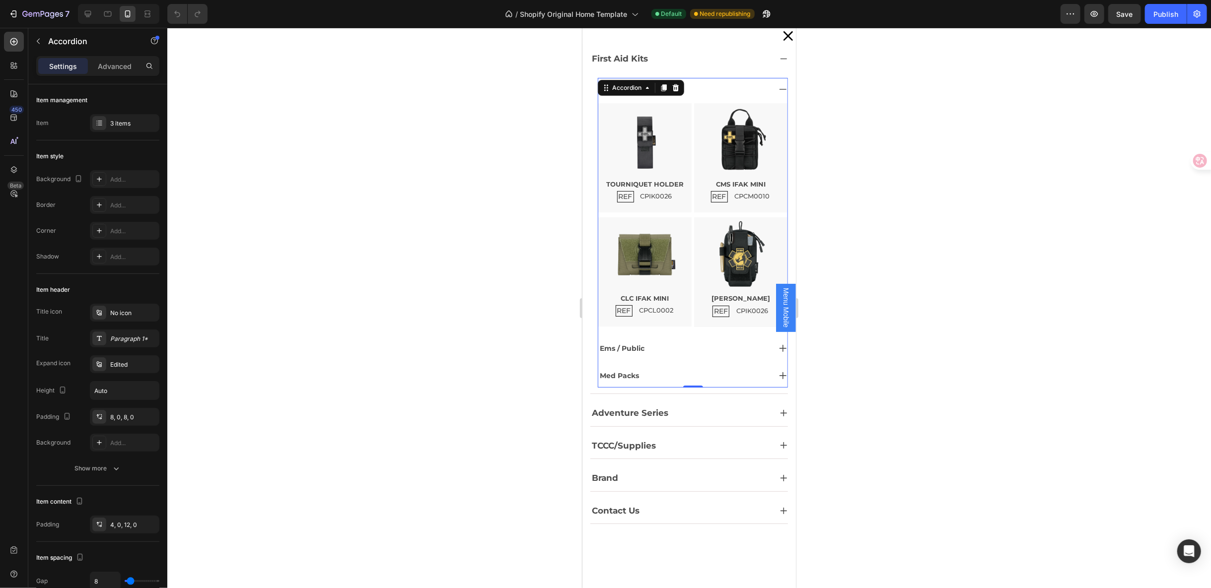
click at [652, 349] on div "Ems / Public" at bounding box center [684, 348] width 172 height 15
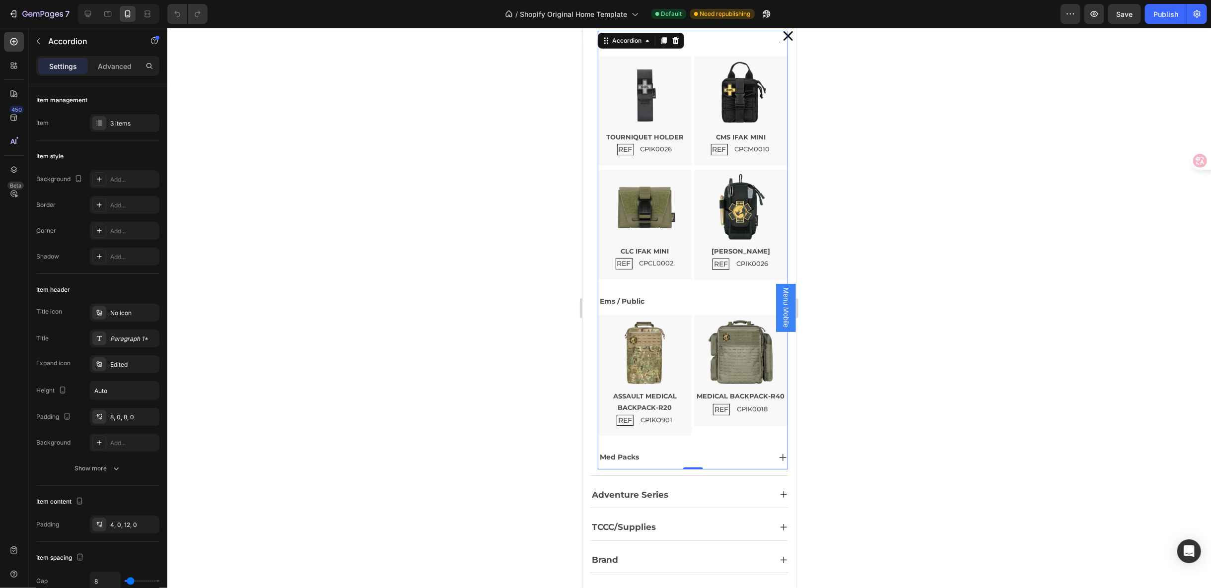
scroll to position [77, 0]
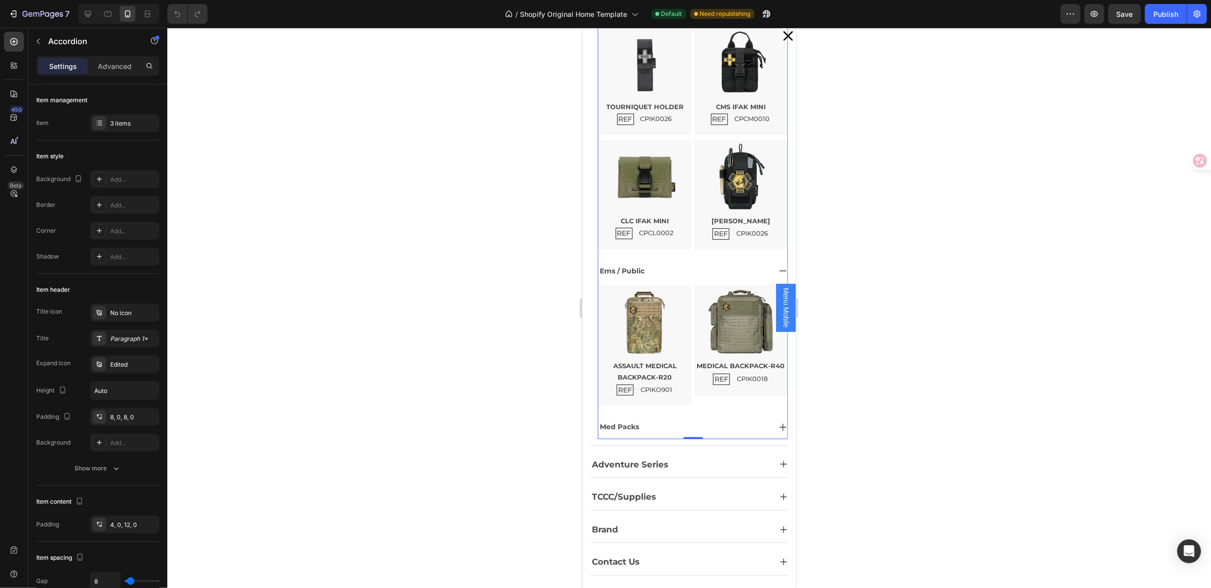
click at [649, 423] on div "Med Packs" at bounding box center [684, 426] width 172 height 15
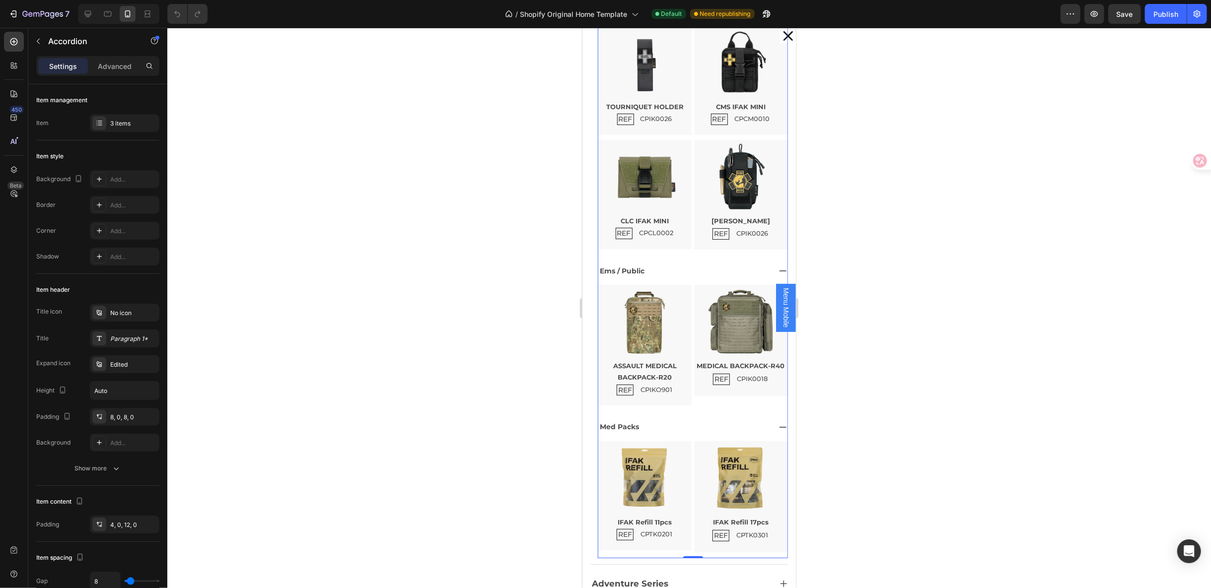
scroll to position [195, 0]
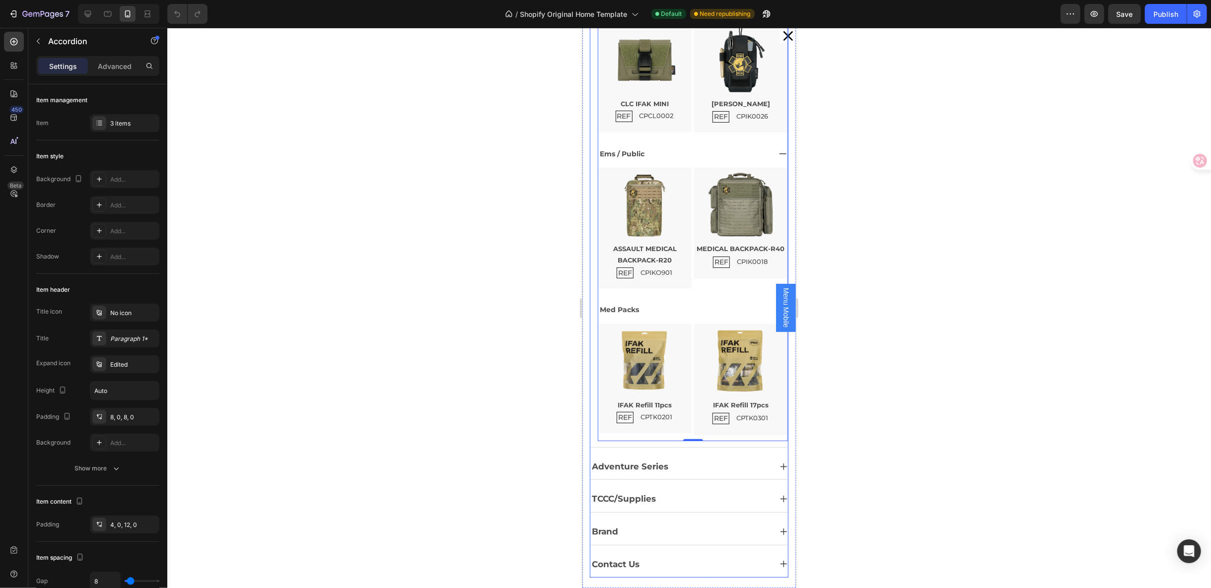
click at [649, 459] on p "Adventure Series" at bounding box center [629, 466] width 76 height 15
click at [694, 461] on div "Adventure Series" at bounding box center [680, 466] width 181 height 18
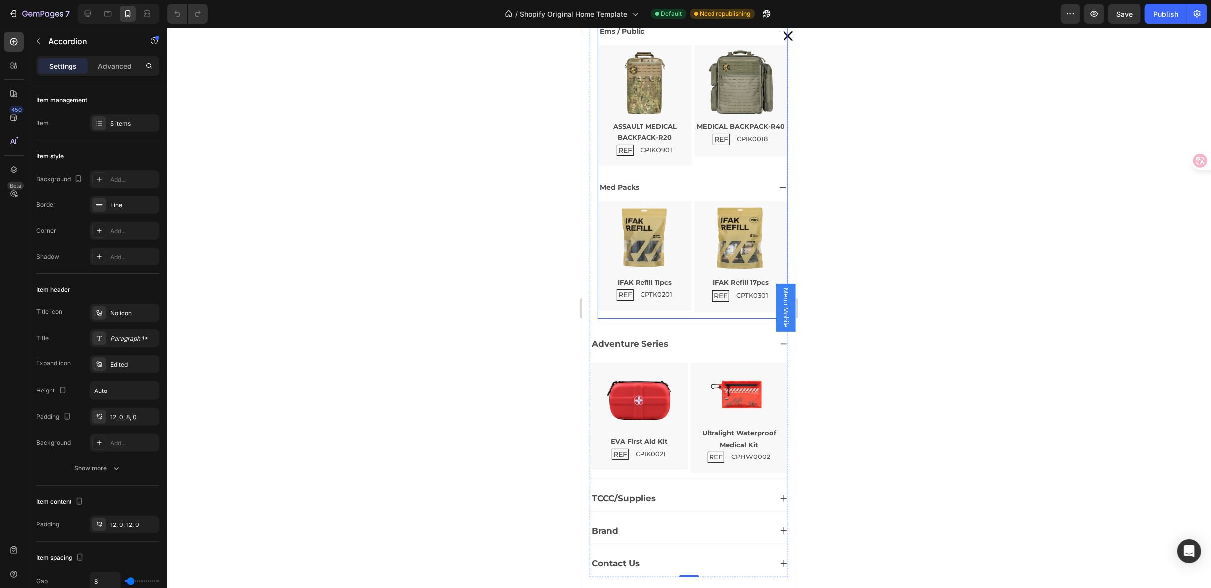
scroll to position [318, 0]
click at [656, 405] on img "Dialog body" at bounding box center [639, 397] width 72 height 72
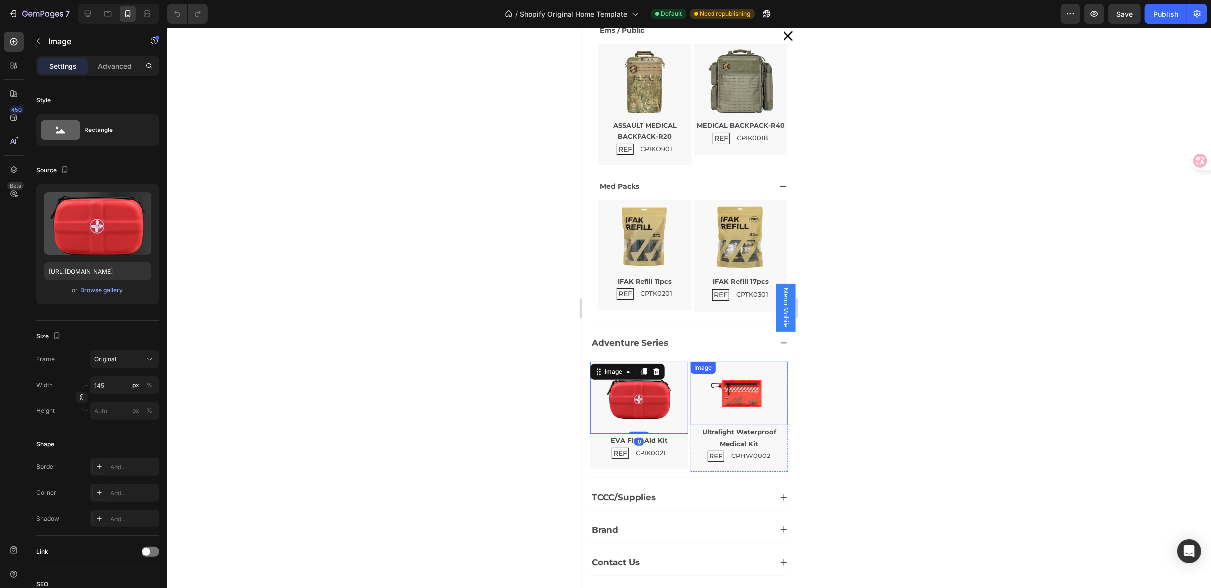
click at [717, 395] on img "Dialog body" at bounding box center [739, 393] width 64 height 64
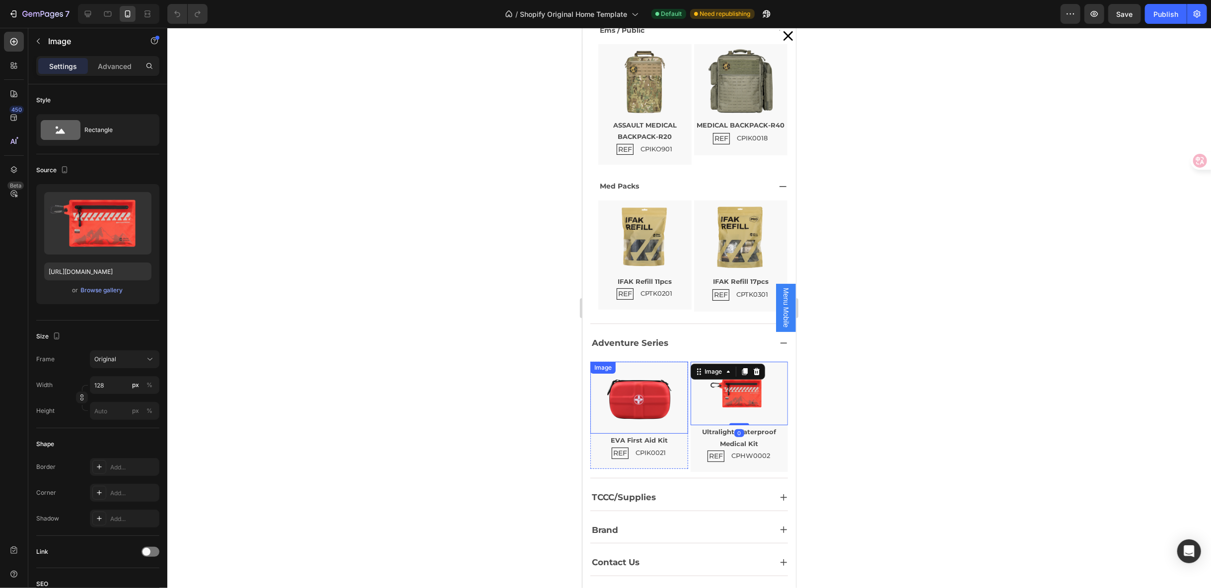
click at [630, 404] on img "Dialog body" at bounding box center [639, 397] width 72 height 72
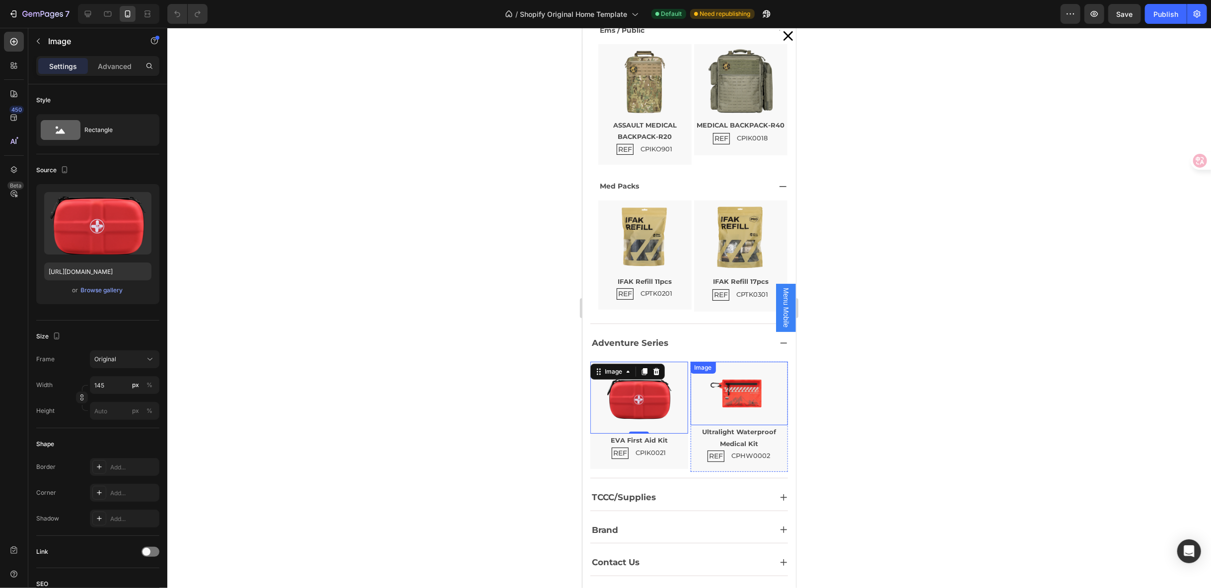
click at [743, 397] on img "Dialog body" at bounding box center [739, 393] width 64 height 64
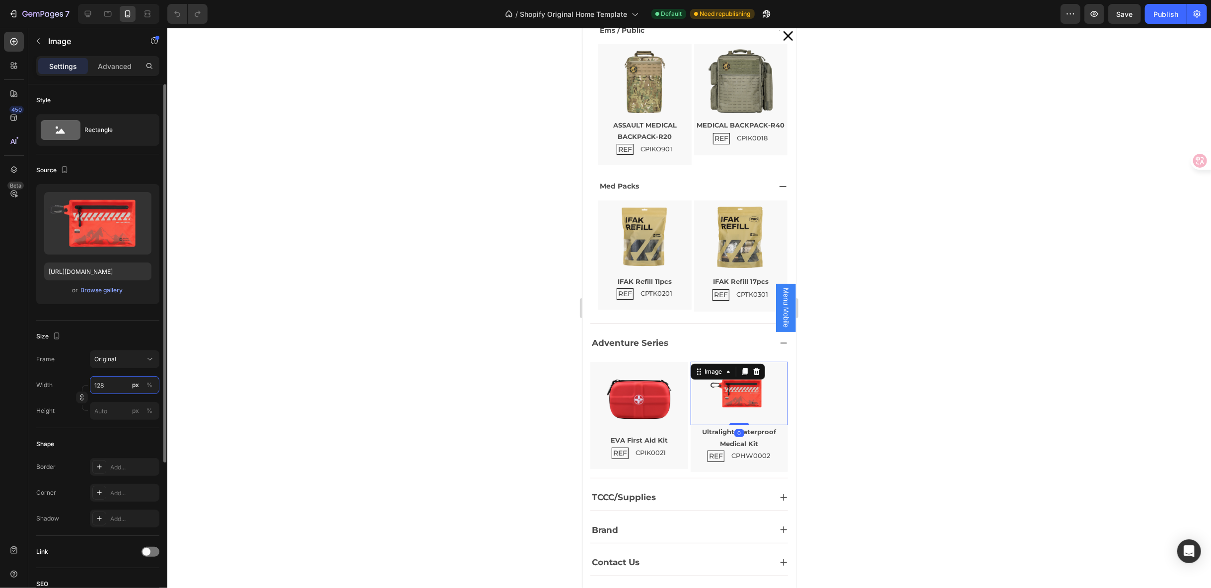
click at [110, 381] on input "128" at bounding box center [125, 385] width 70 height 18
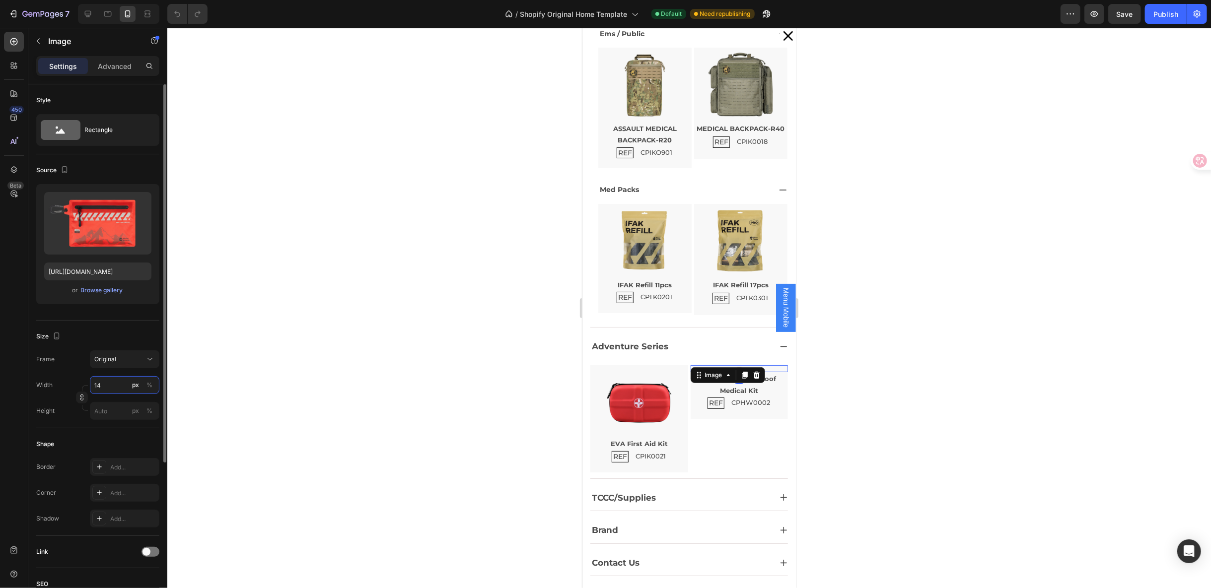
type input "145"
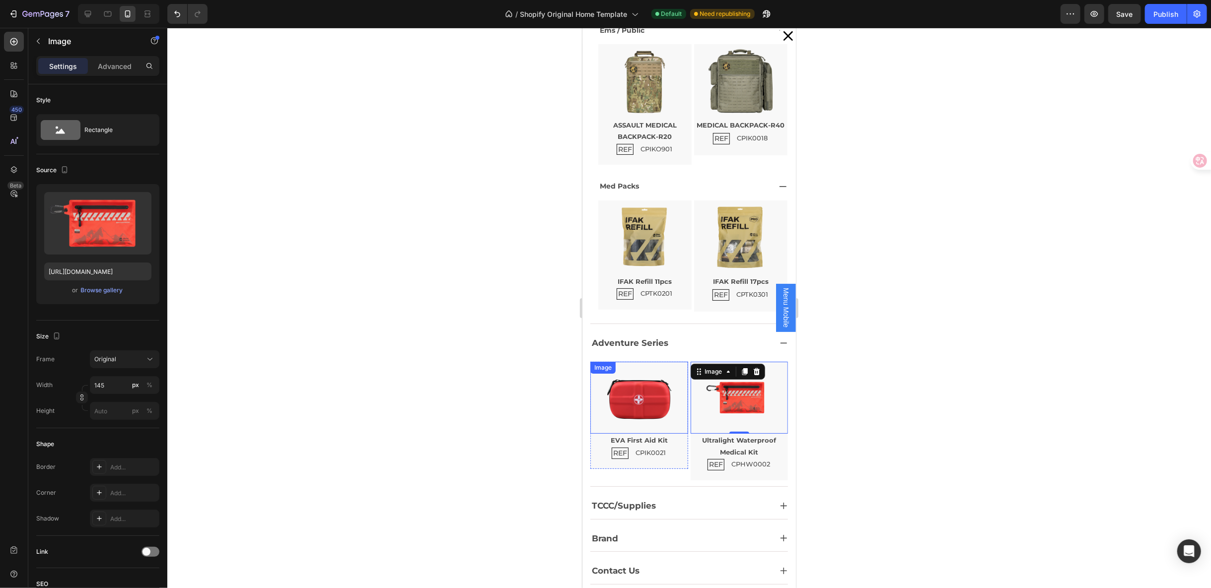
click at [593, 364] on div "Image" at bounding box center [602, 367] width 21 height 9
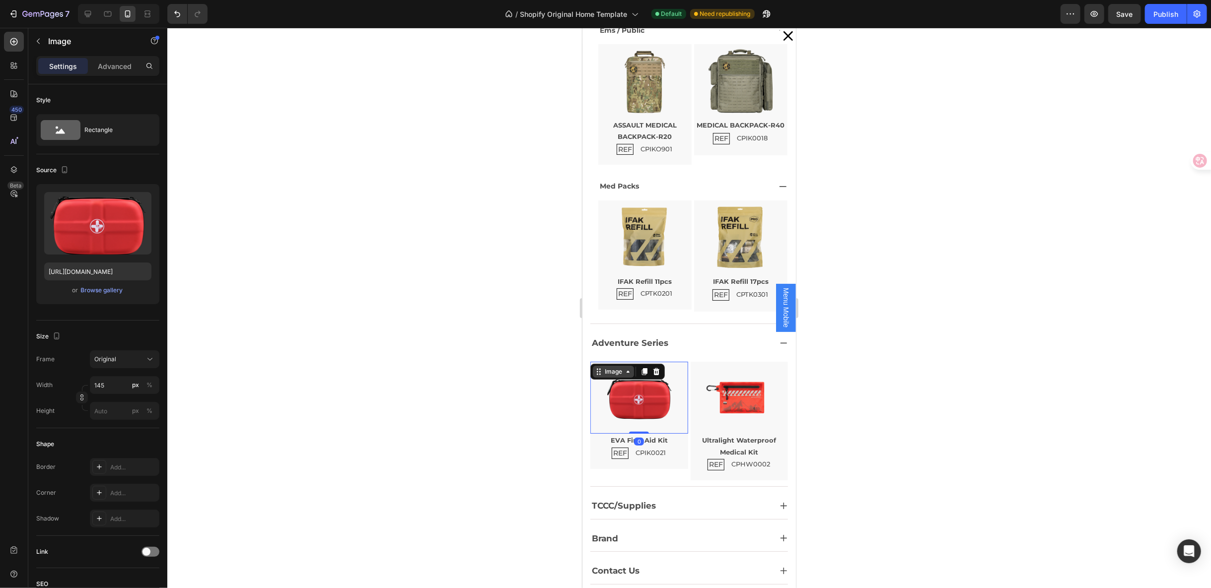
click at [608, 368] on div "Image" at bounding box center [612, 371] width 21 height 9
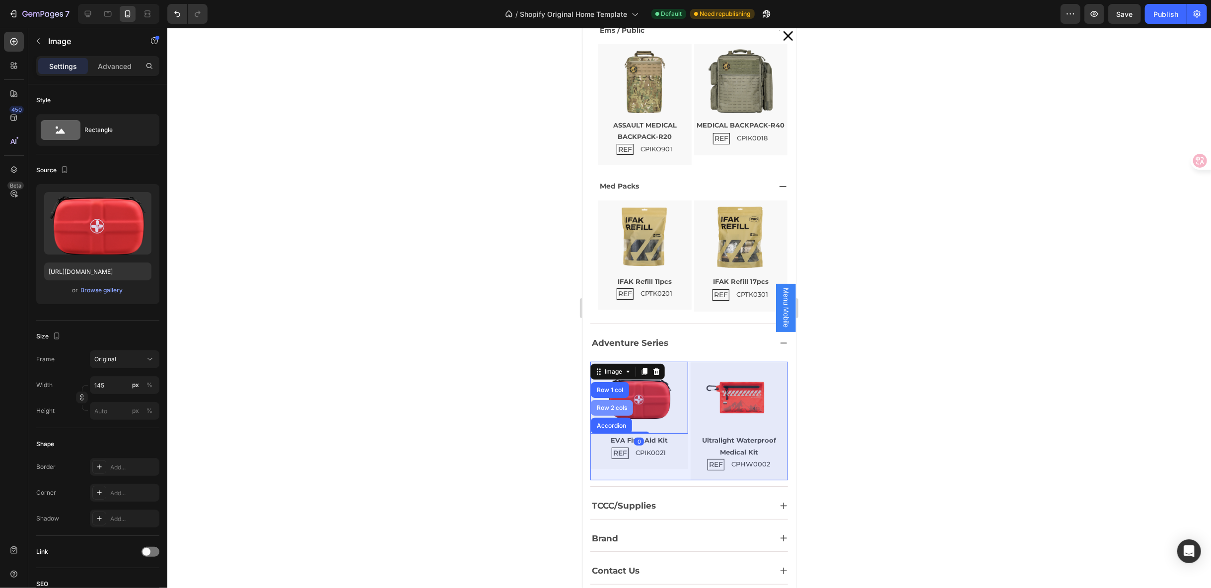
click at [608, 405] on div "Row 2 cols" at bounding box center [611, 408] width 34 height 6
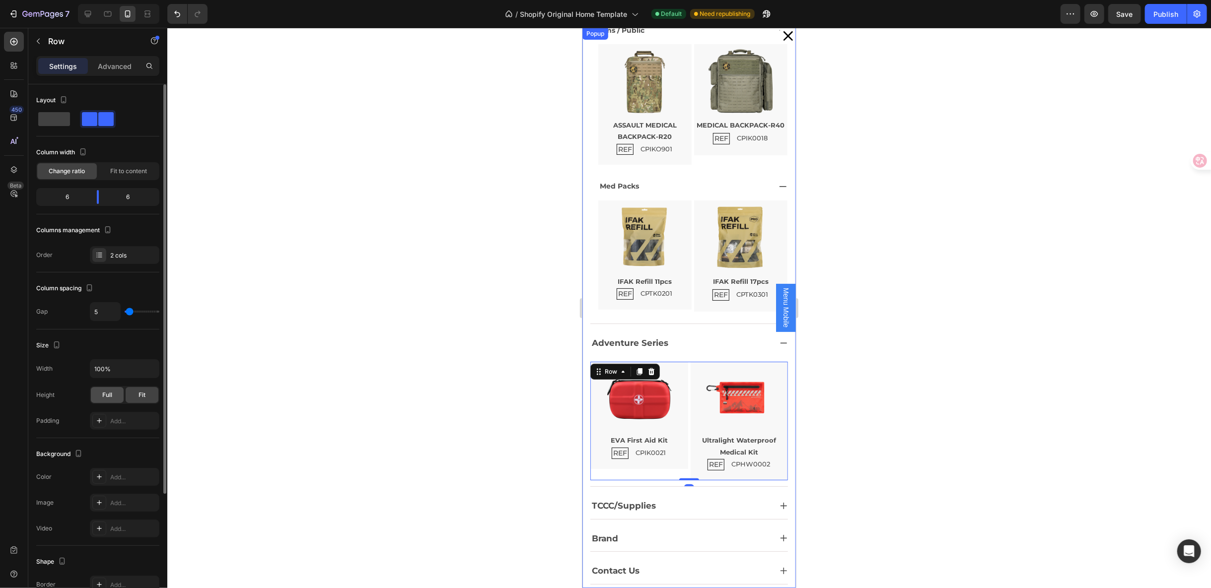
click at [108, 391] on span "Full" at bounding box center [107, 395] width 10 height 9
click at [144, 392] on span "Fit" at bounding box center [142, 395] width 7 height 9
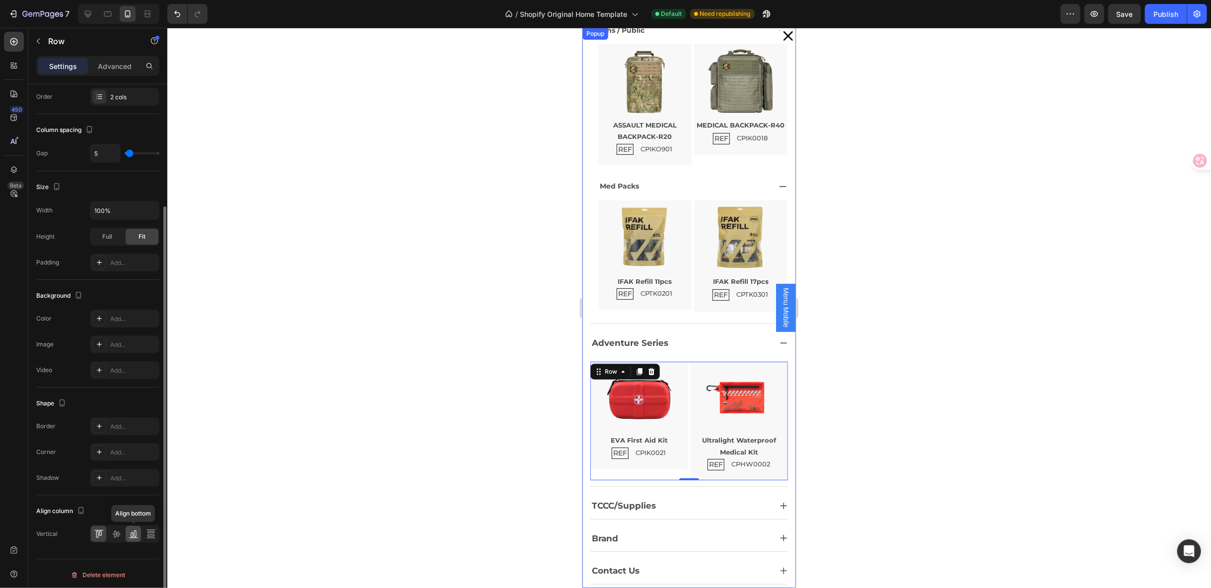
click at [131, 533] on icon at bounding box center [134, 534] width 10 height 10
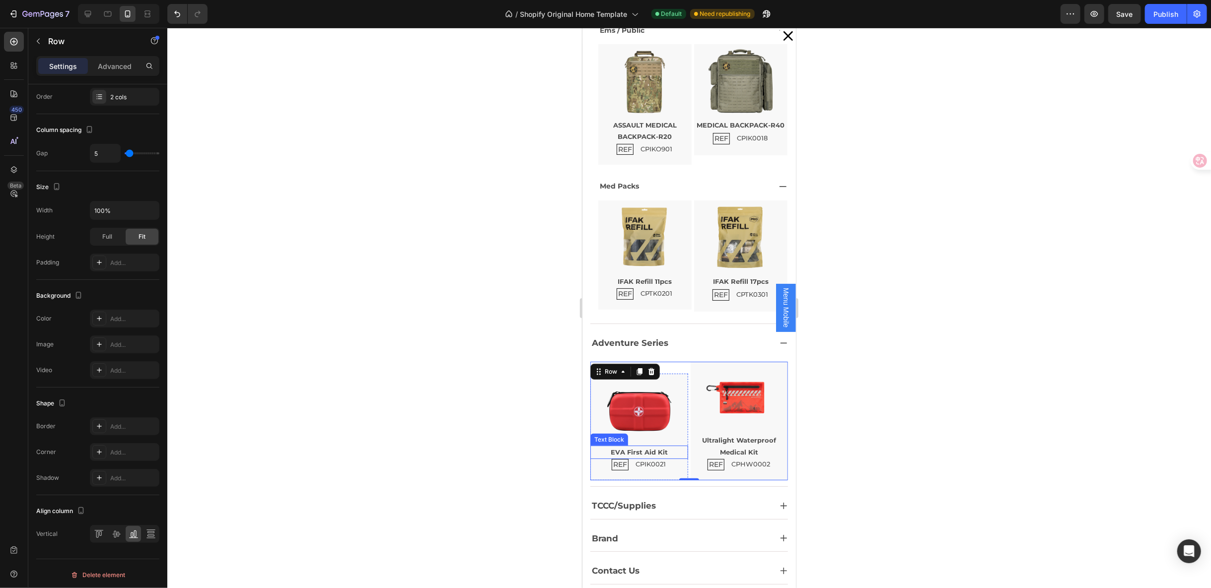
click at [637, 451] on p "EVA First Aid Kit" at bounding box center [639, 451] width 96 height 11
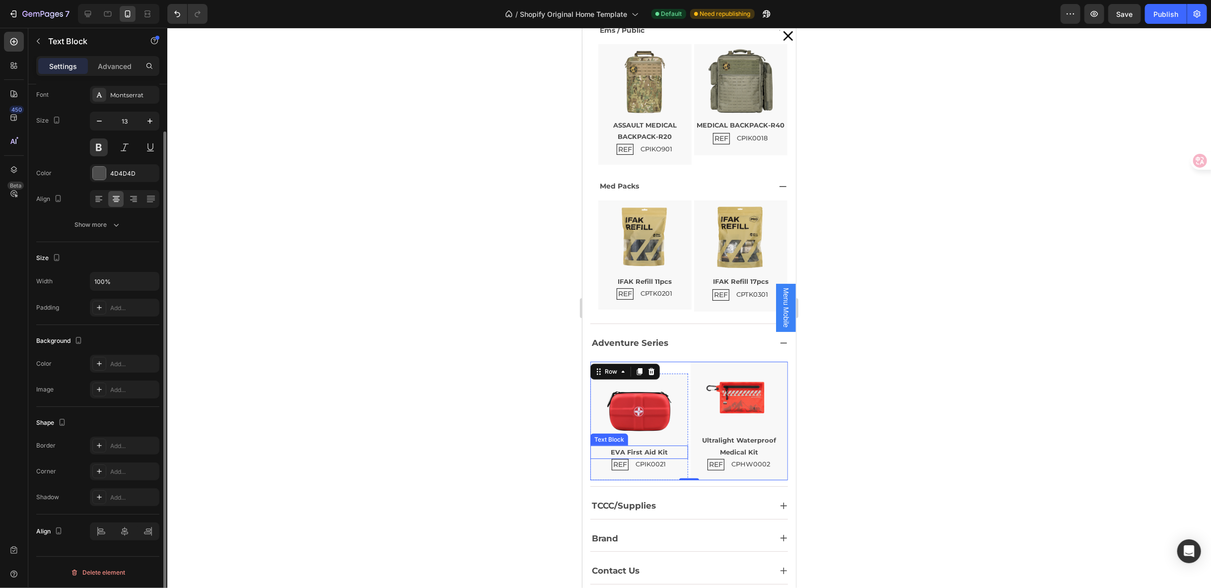
scroll to position [0, 0]
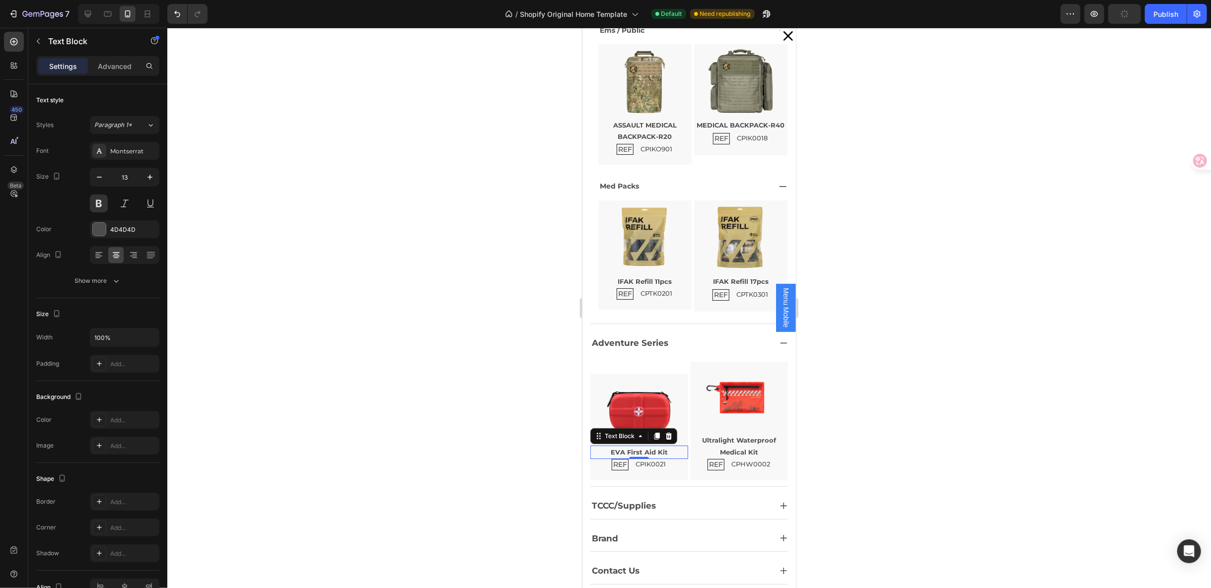
click at [667, 448] on p "EVA First Aid Kit" at bounding box center [639, 451] width 96 height 11
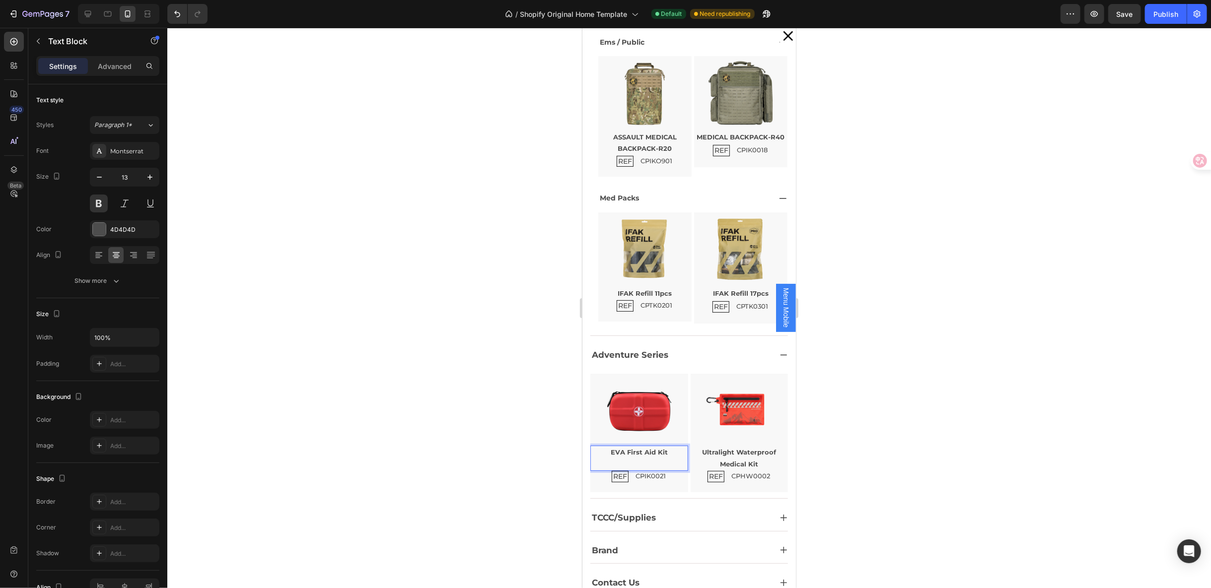
click at [858, 413] on div at bounding box center [689, 308] width 1044 height 561
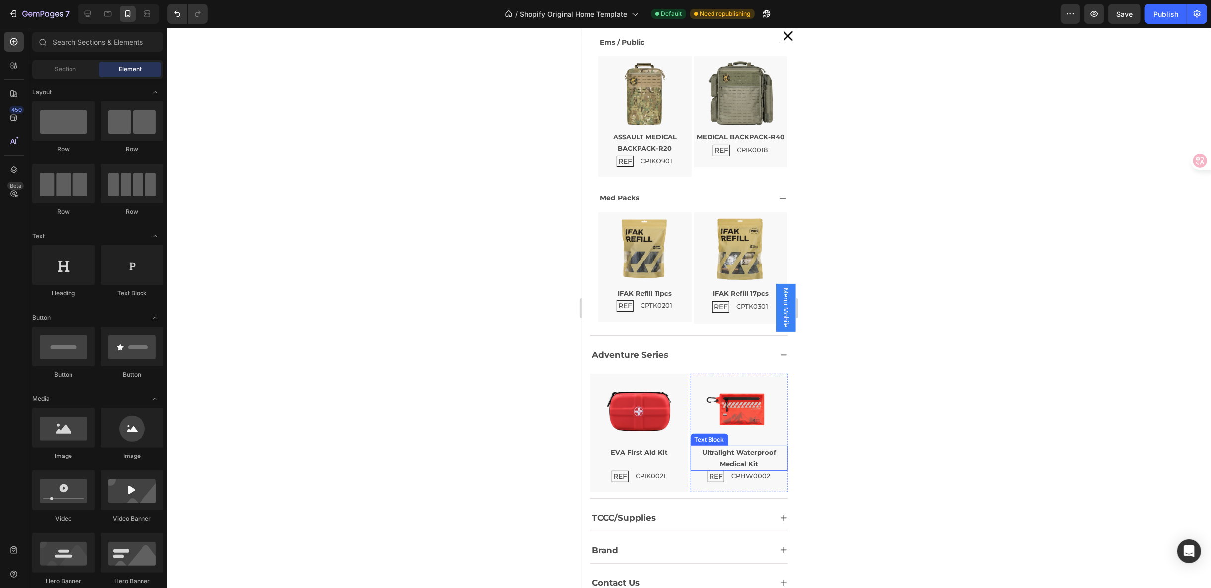
click at [748, 450] on p "Ultralight Waterproof Medical Kit" at bounding box center [739, 457] width 96 height 23
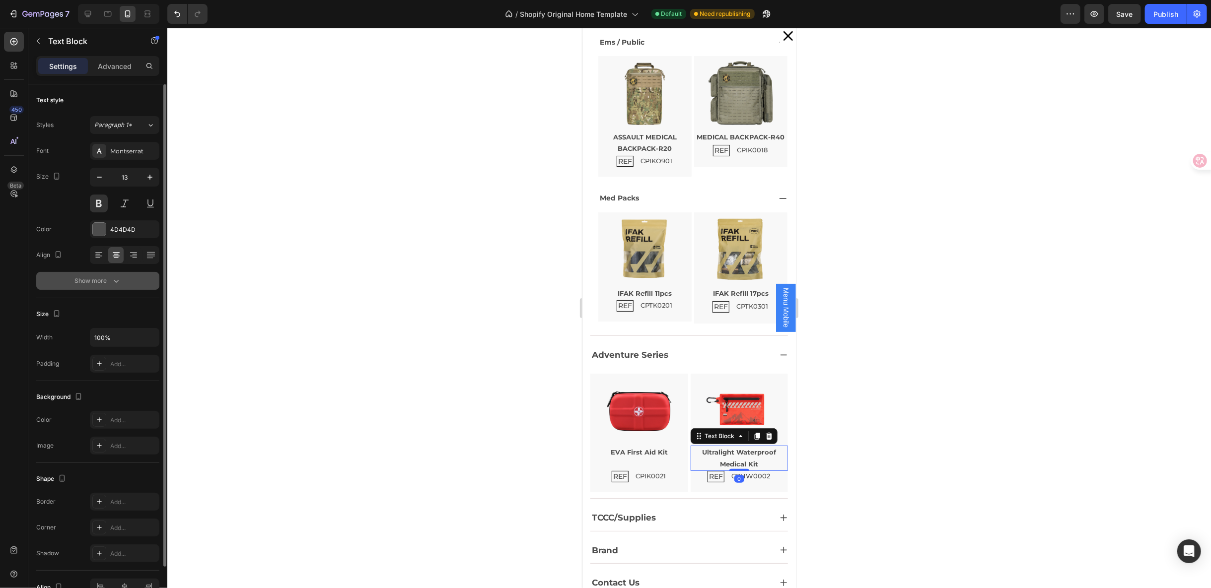
click at [97, 285] on div "Show more" at bounding box center [98, 281] width 46 height 10
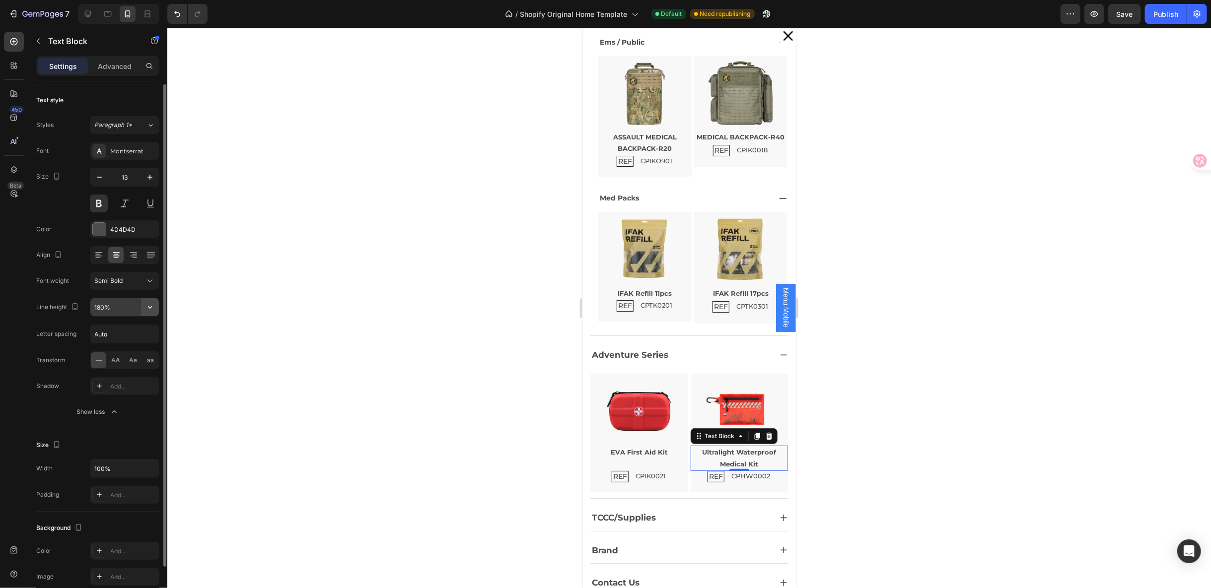
click at [154, 306] on icon "button" at bounding box center [150, 307] width 10 height 10
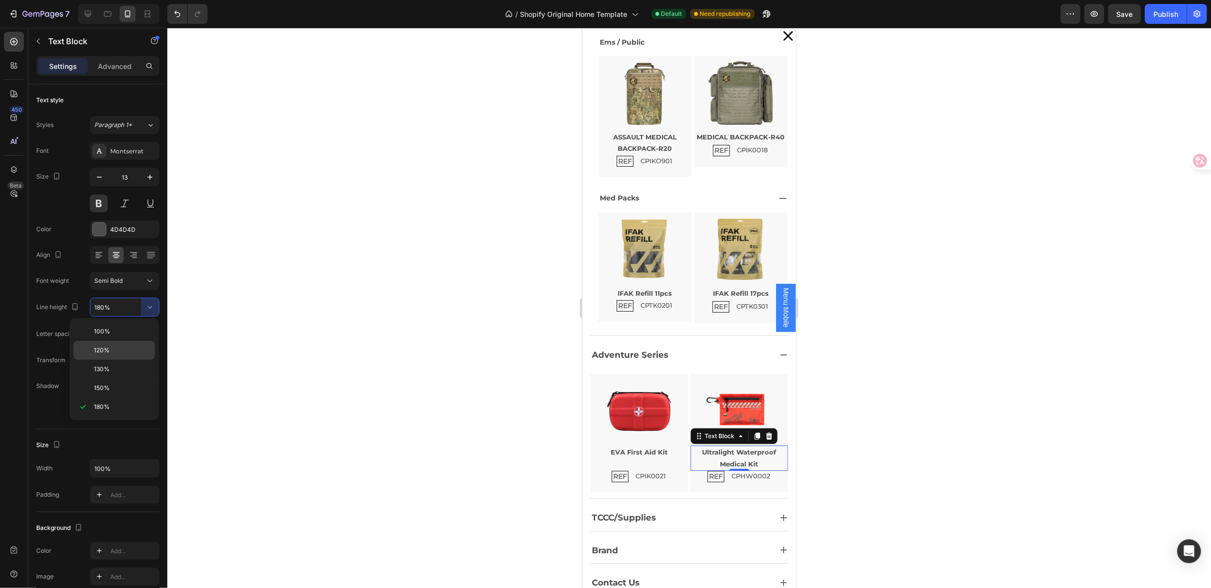
click at [123, 346] on p "120%" at bounding box center [122, 350] width 57 height 9
type input "120%"
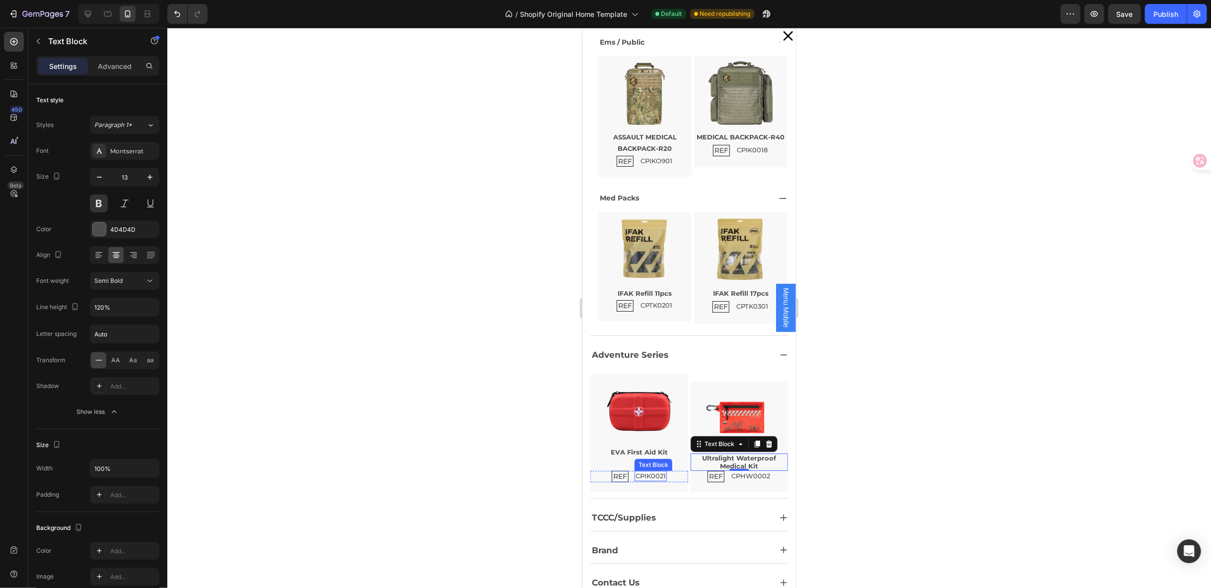
click at [653, 448] on p "EVA First Aid Kit" at bounding box center [639, 451] width 96 height 11
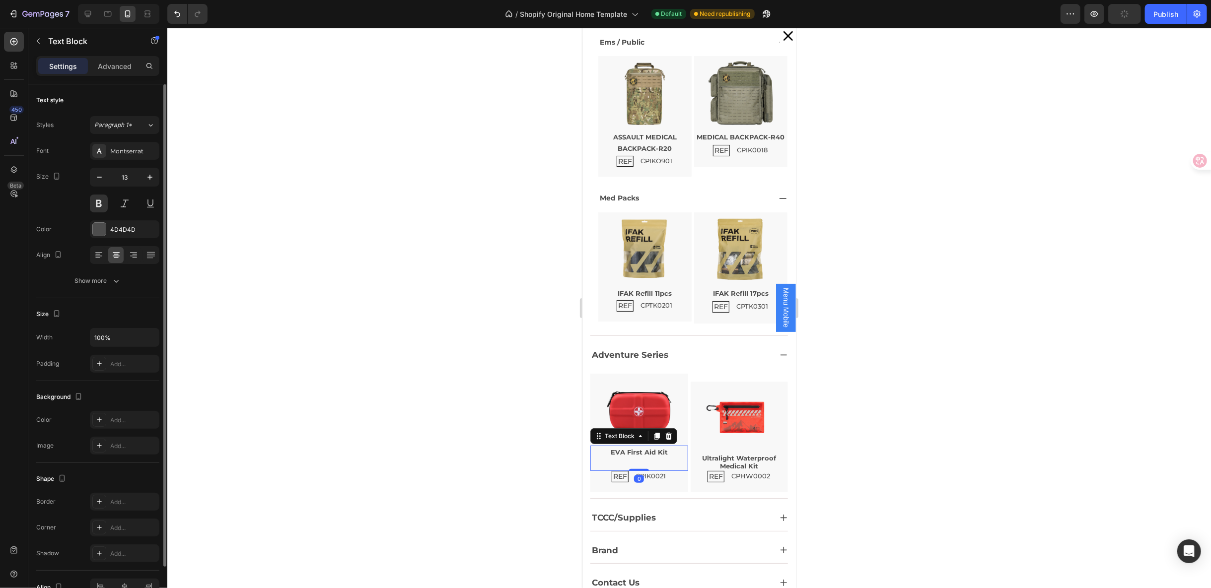
click at [103, 381] on div "Text style Styles Paragraph 1* Font Montserrat Size 13 Color 4D4D4D Align Show …" at bounding box center [97, 422] width 123 height 82
click at [104, 381] on div "Text style Styles Paragraph 1* Font Montserrat Size 13 Color 4D4D4D Align Show …" at bounding box center [97, 422] width 123 height 82
click at [104, 288] on button "Show more" at bounding box center [97, 281] width 123 height 18
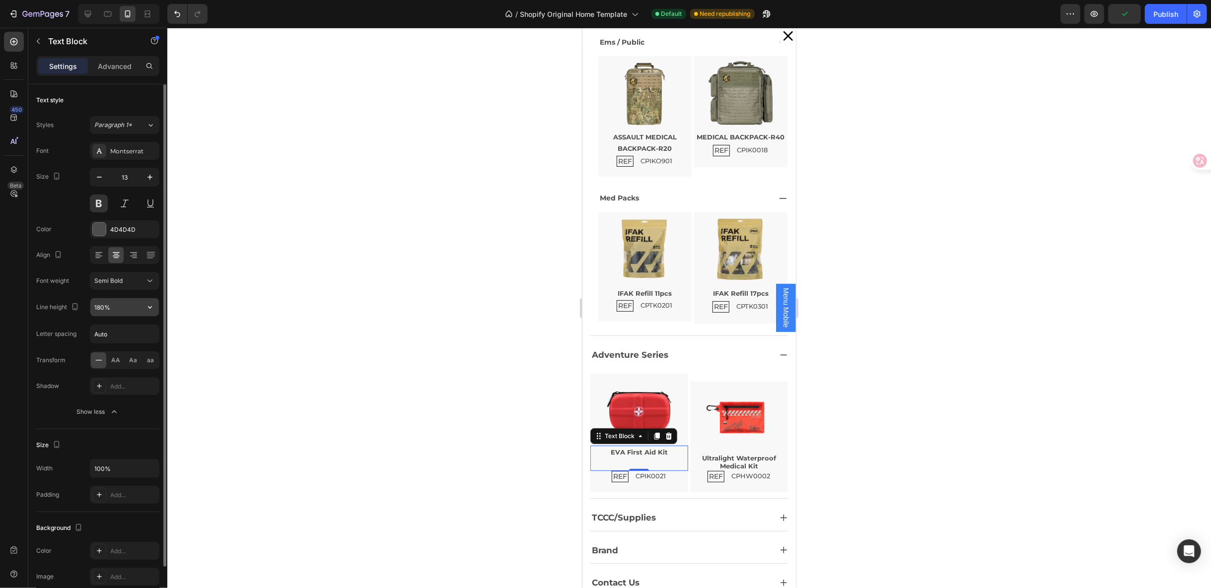
click at [145, 309] on icon "button" at bounding box center [150, 307] width 10 height 10
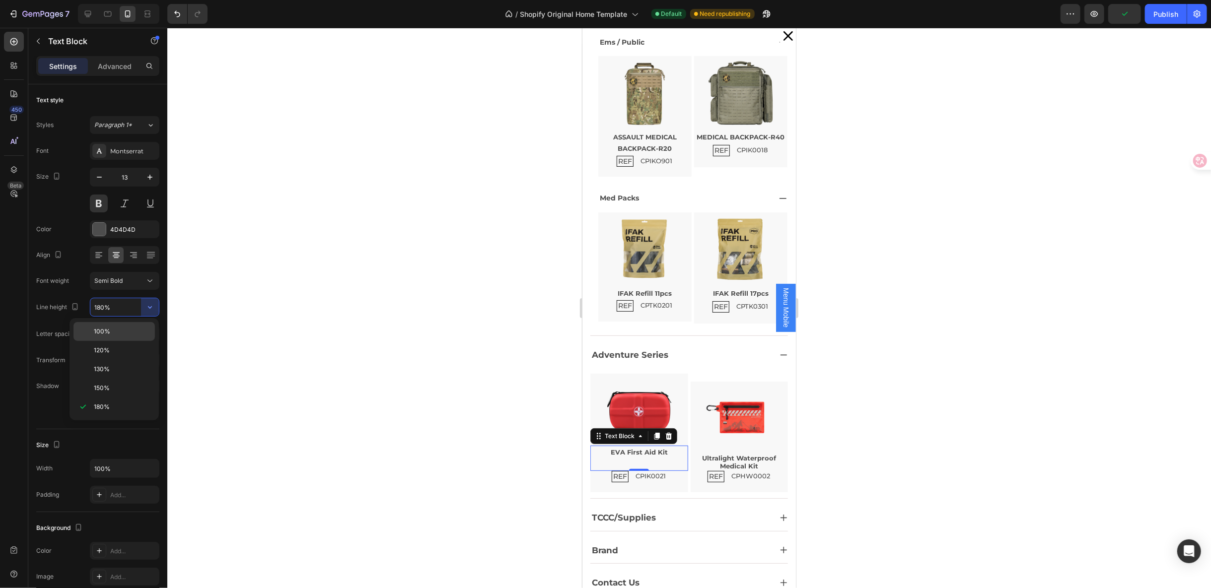
click at [122, 333] on p "100%" at bounding box center [122, 331] width 57 height 9
type input "100%"
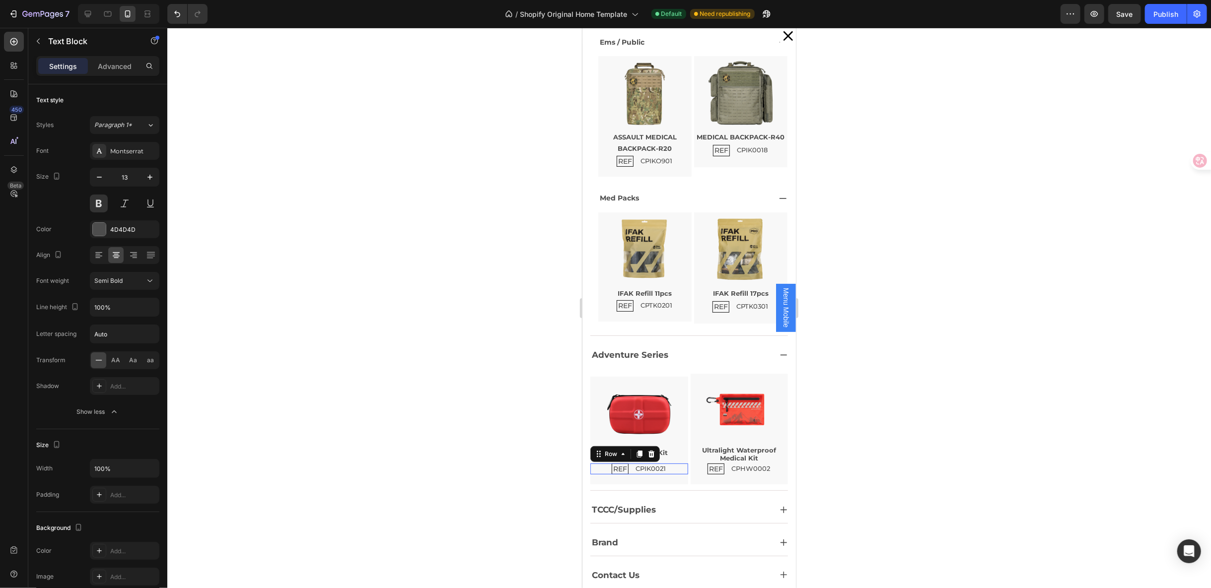
click at [664, 469] on div "REF Text Block CPIK0021 Text Block Row 0" at bounding box center [639, 468] width 98 height 11
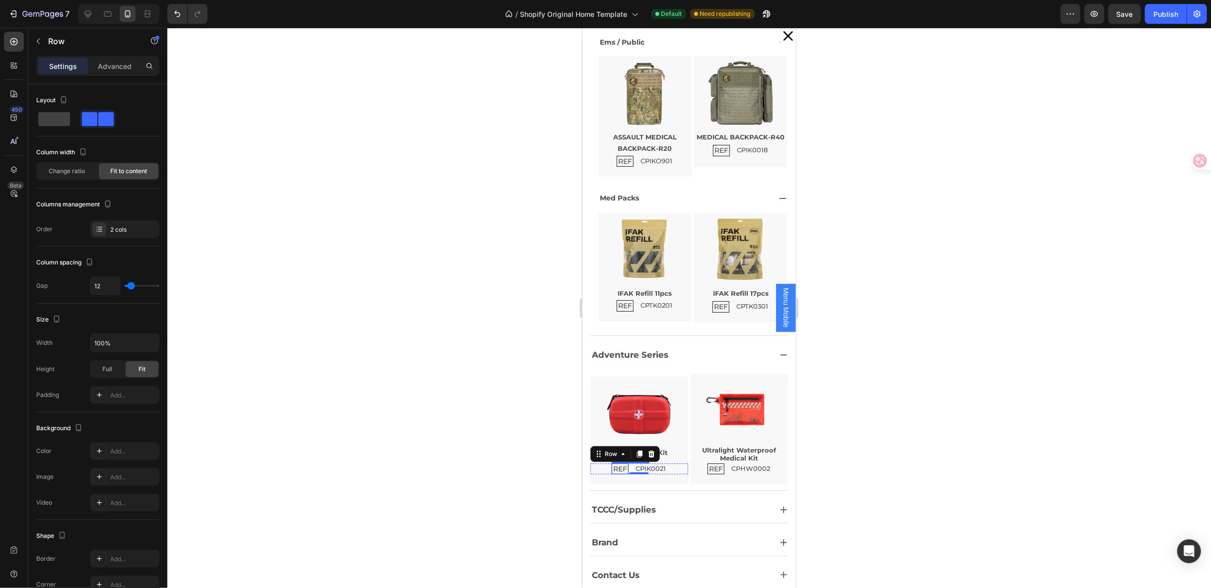
click at [615, 466] on p "REF" at bounding box center [620, 469] width 14 height 8
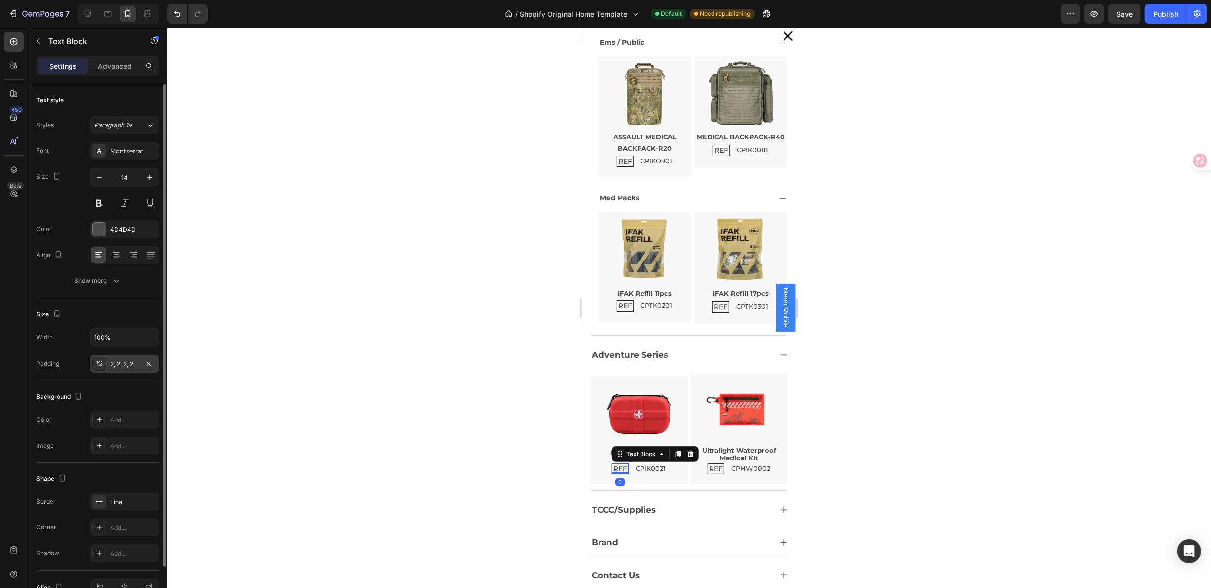
click at [120, 361] on div "2, 2, 2, 2" at bounding box center [124, 364] width 29 height 9
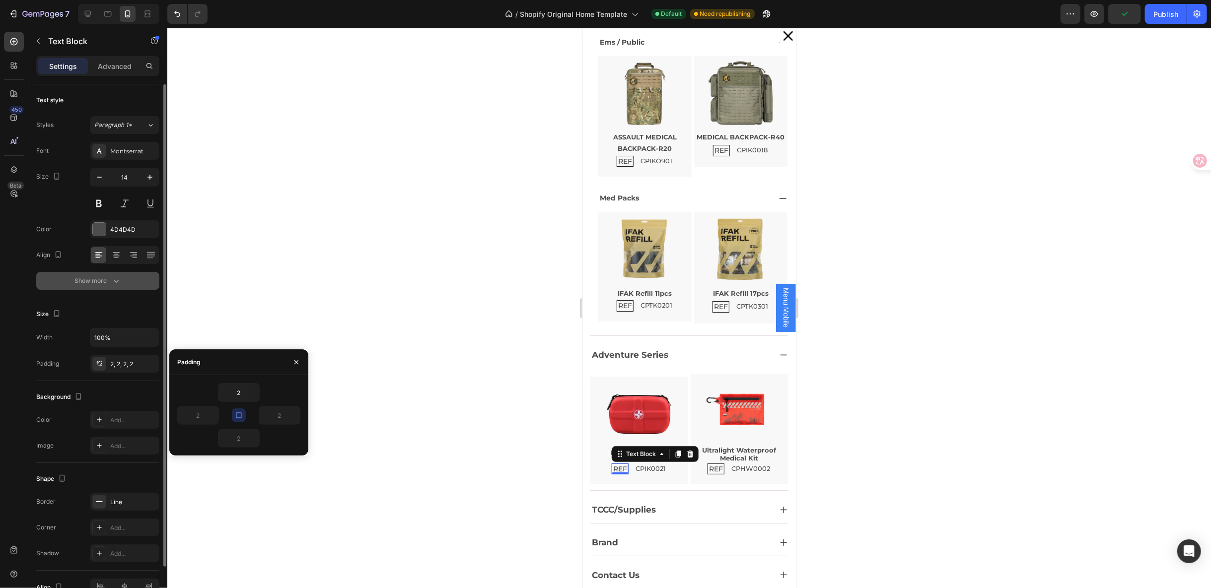
click at [124, 282] on button "Show more" at bounding box center [97, 281] width 123 height 18
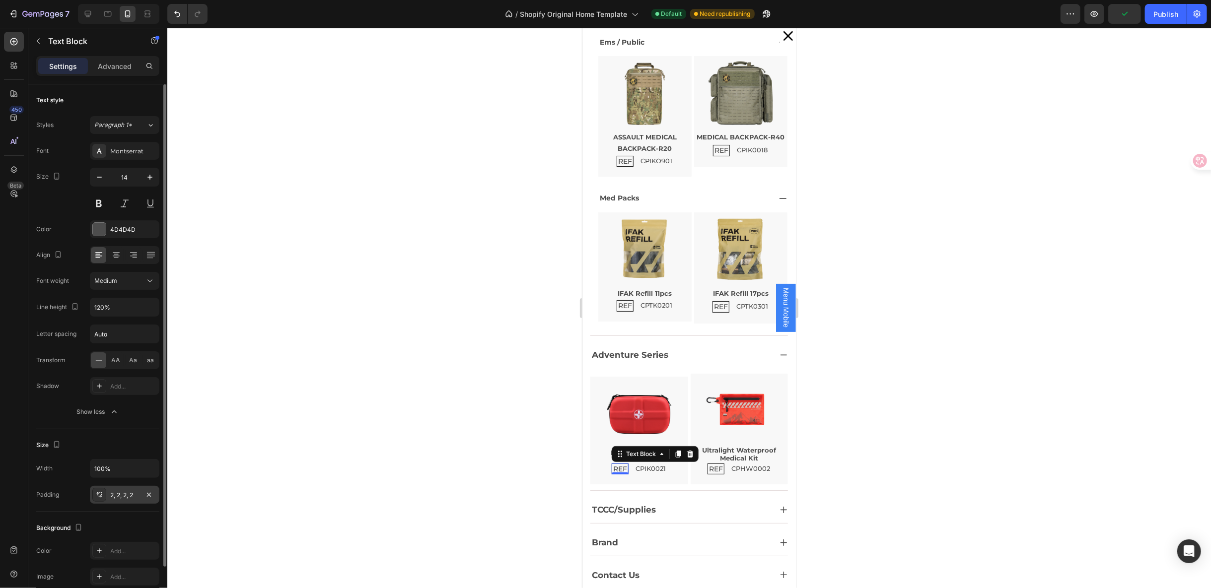
click at [129, 492] on div "2, 2, 2, 2" at bounding box center [124, 495] width 29 height 9
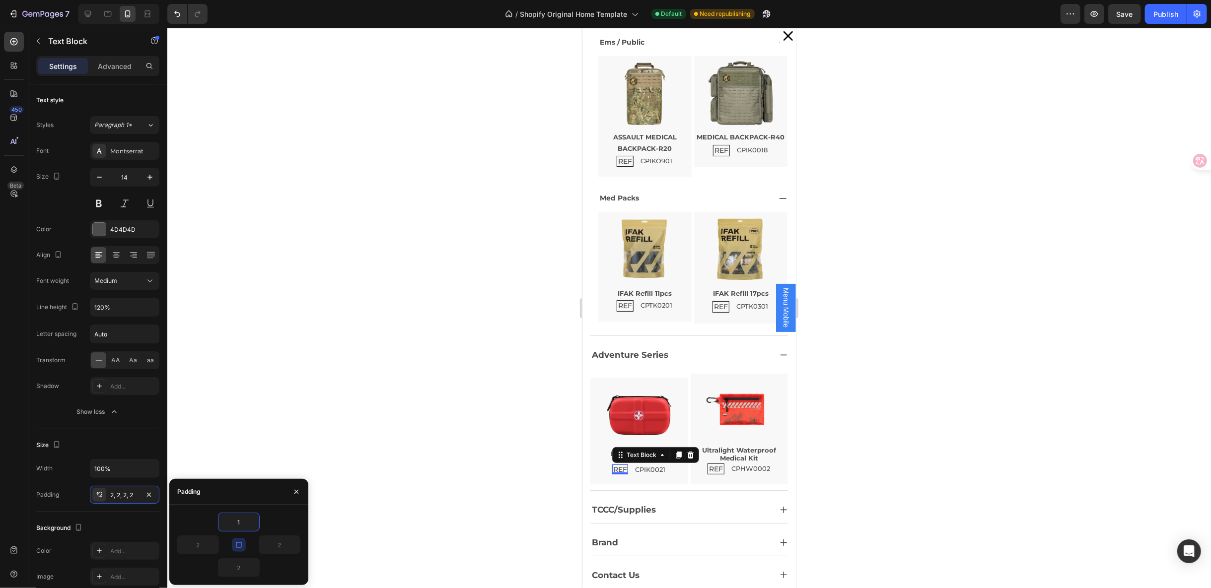
type input "1"
click at [709, 466] on p "REF" at bounding box center [716, 469] width 14 height 8
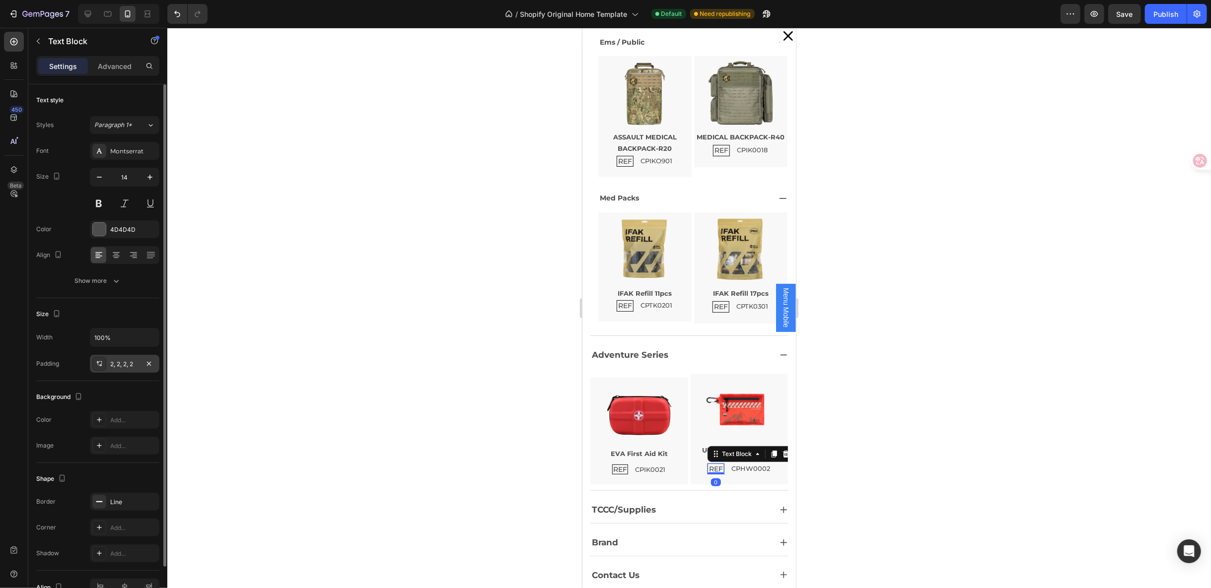
click at [127, 367] on div "2, 2, 2, 2" at bounding box center [124, 364] width 29 height 9
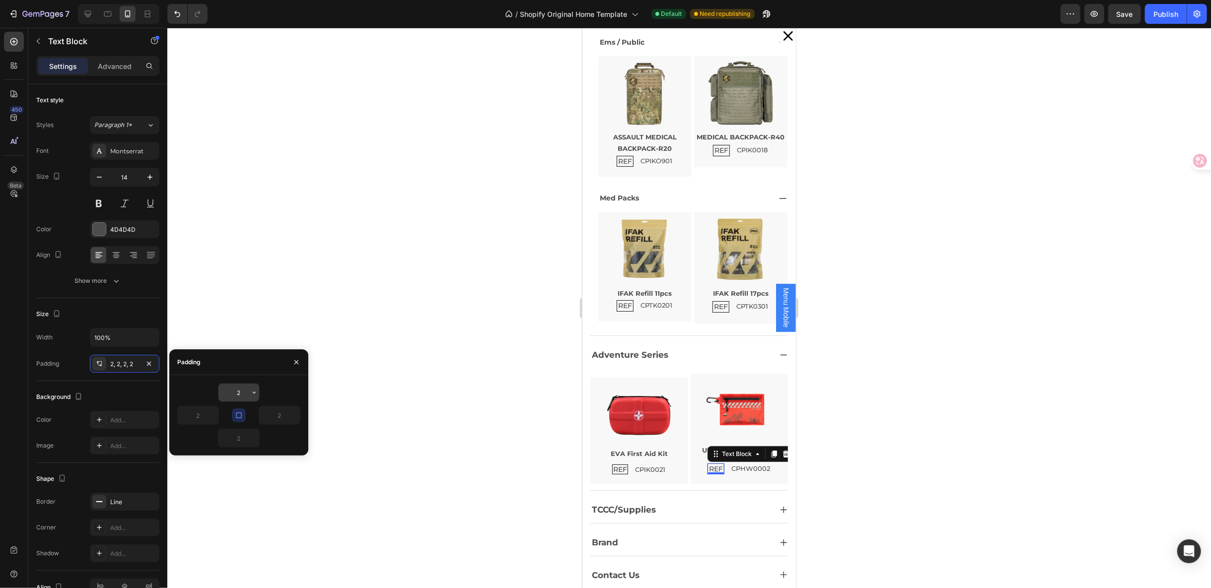
click at [244, 393] on input "2" at bounding box center [238, 393] width 41 height 18
type input "1"
click at [633, 476] on div "Image EVA First Aid Kit Text Block REF Text Block CPIK0021 Text Block Row Row" at bounding box center [639, 429] width 98 height 107
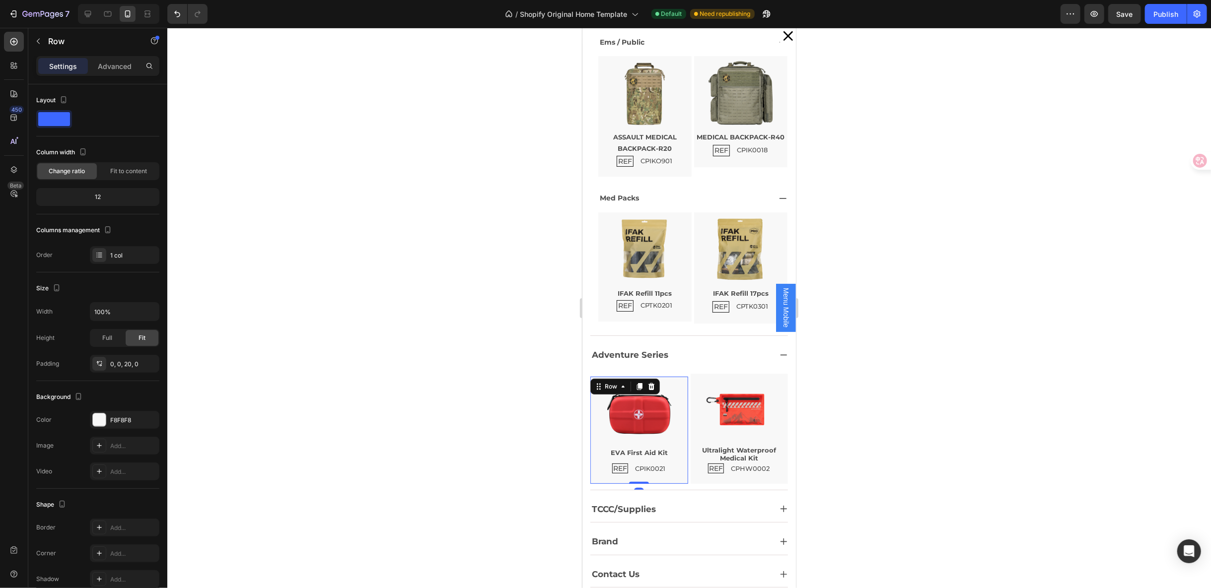
scroll to position [318, 0]
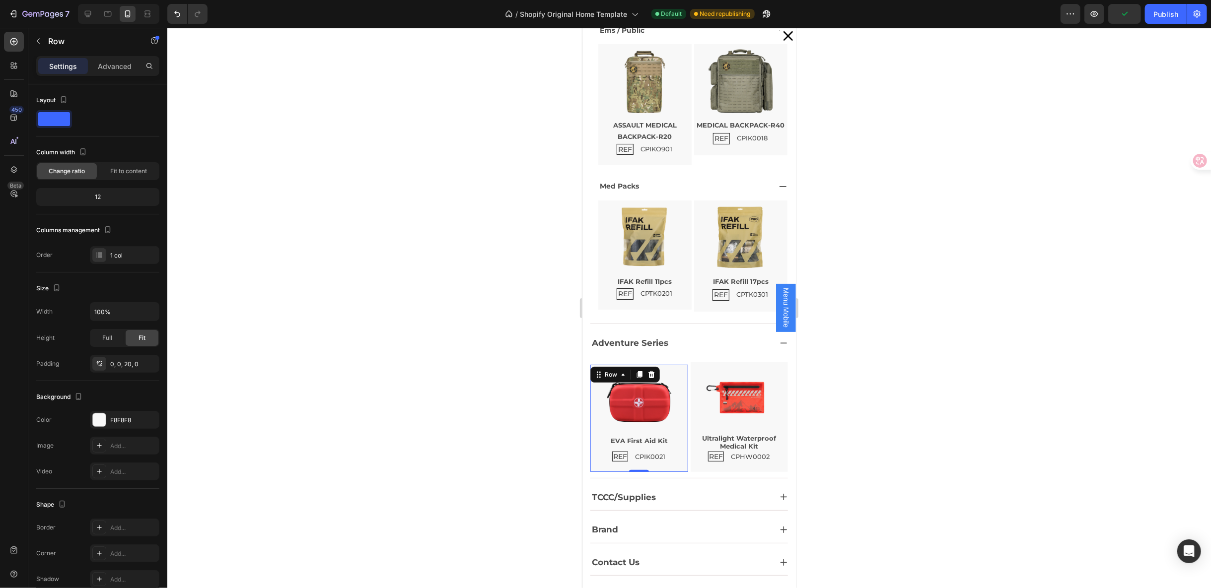
click at [880, 470] on div at bounding box center [689, 308] width 1044 height 561
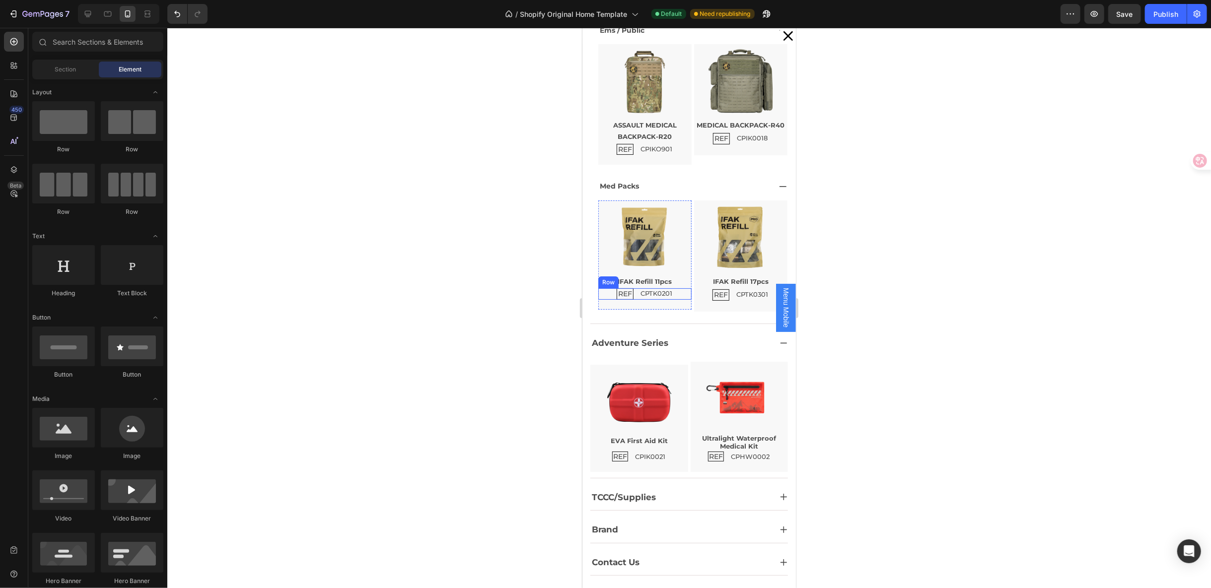
click at [619, 290] on p "REF" at bounding box center [625, 293] width 14 height 8
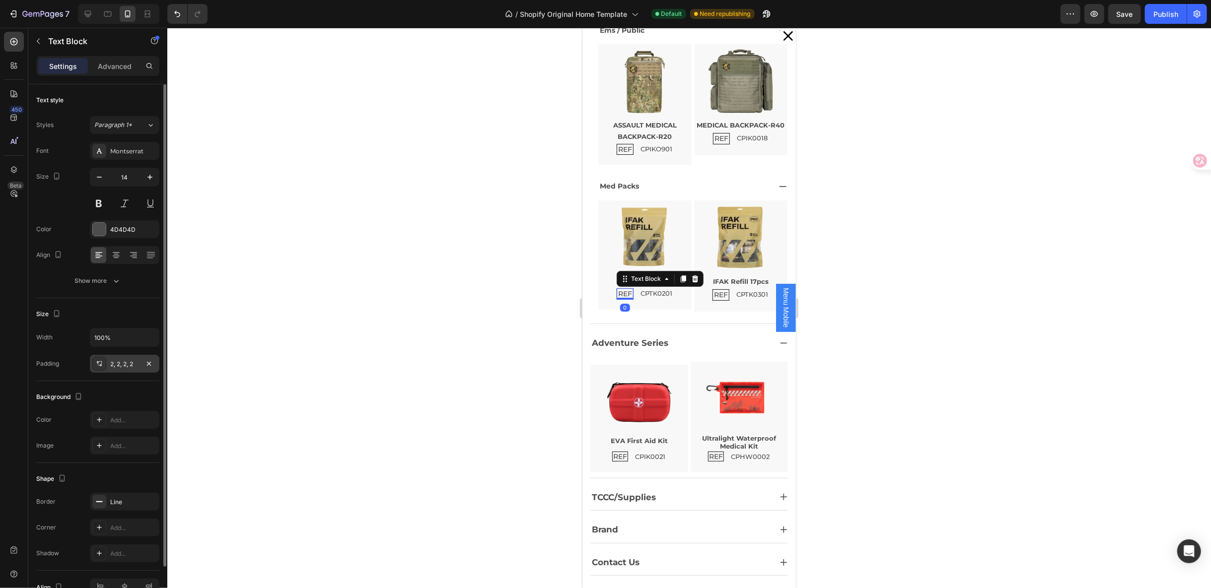
click at [116, 363] on div "2, 2, 2, 2" at bounding box center [124, 364] width 29 height 9
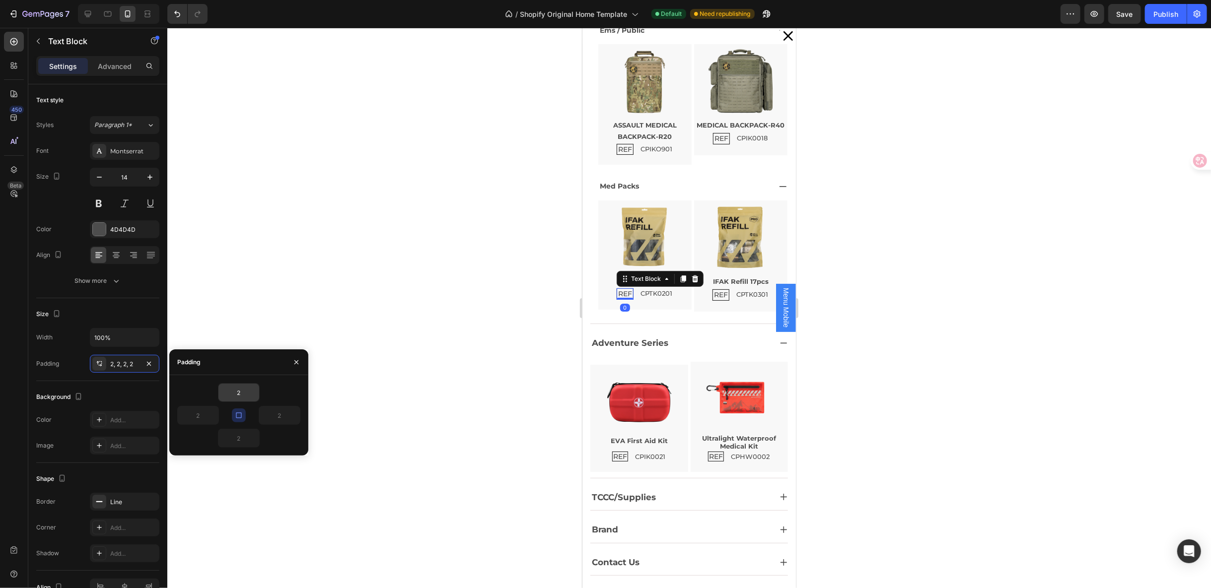
click at [239, 391] on input "2" at bounding box center [238, 393] width 41 height 18
type input "1"
click at [305, 388] on div "1 2 2 2" at bounding box center [238, 415] width 139 height 65
type input "1"
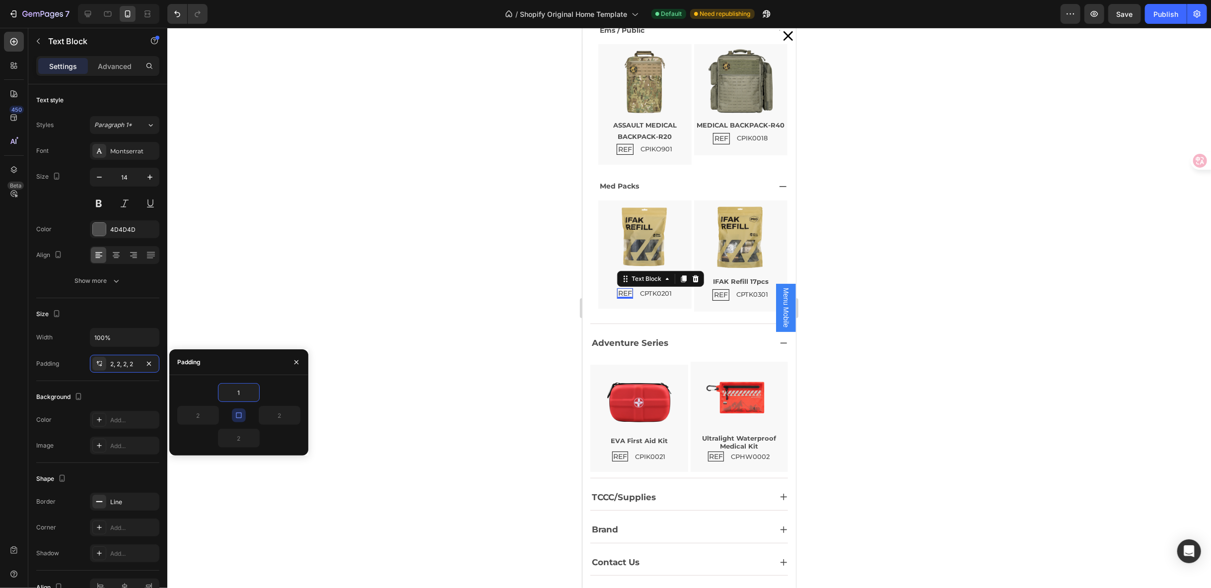
type input "1"
click at [714, 294] on p "REF" at bounding box center [721, 294] width 14 height 8
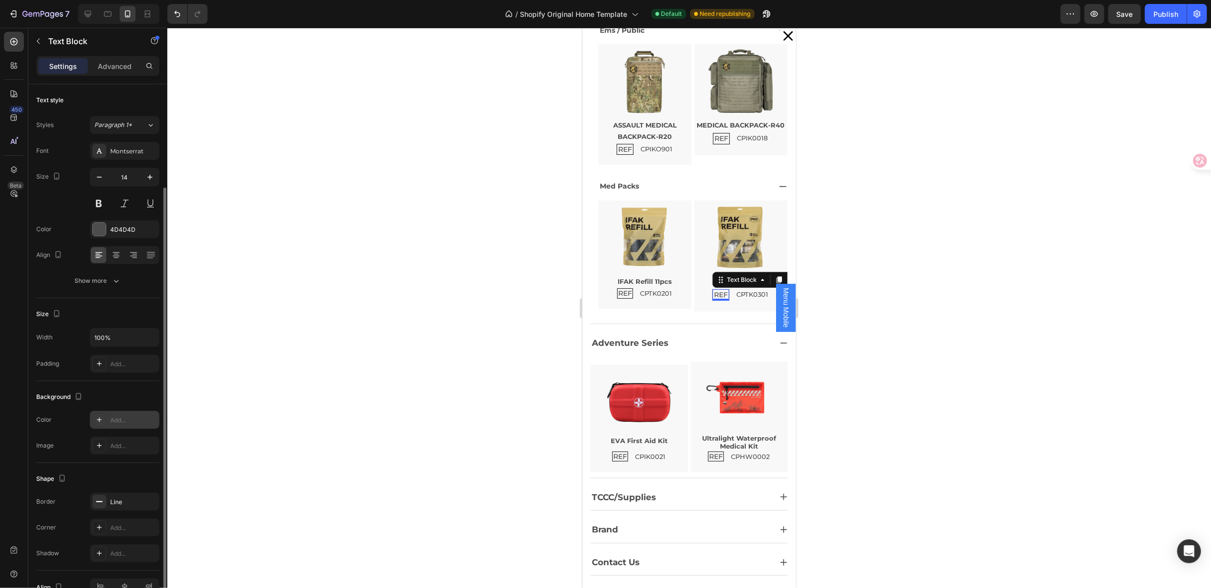
scroll to position [54, 0]
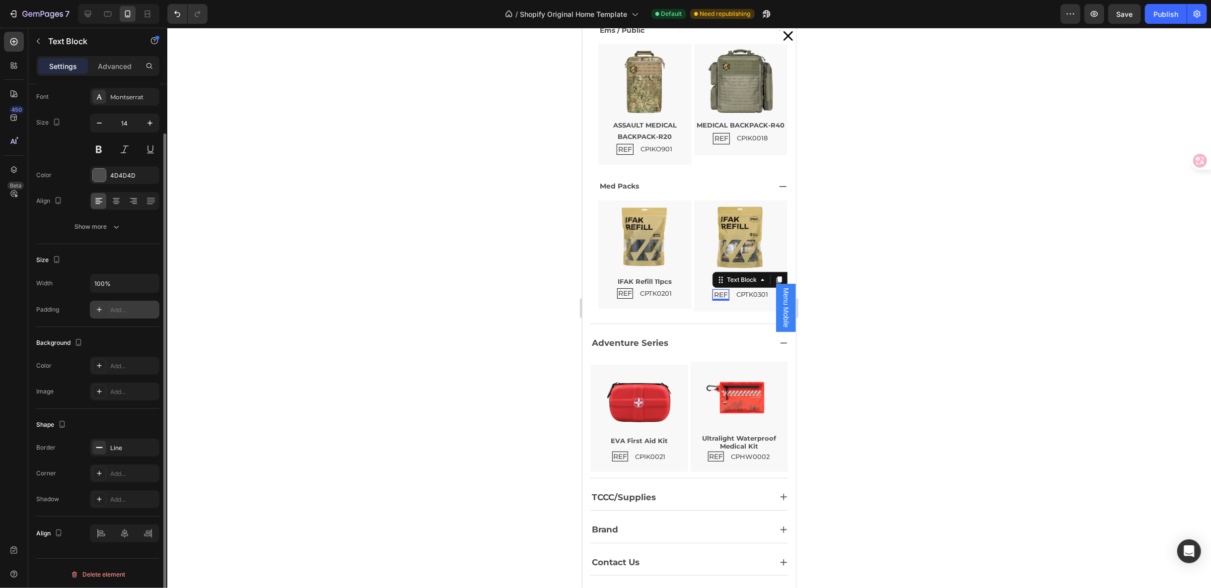
click at [98, 312] on div at bounding box center [99, 310] width 14 height 14
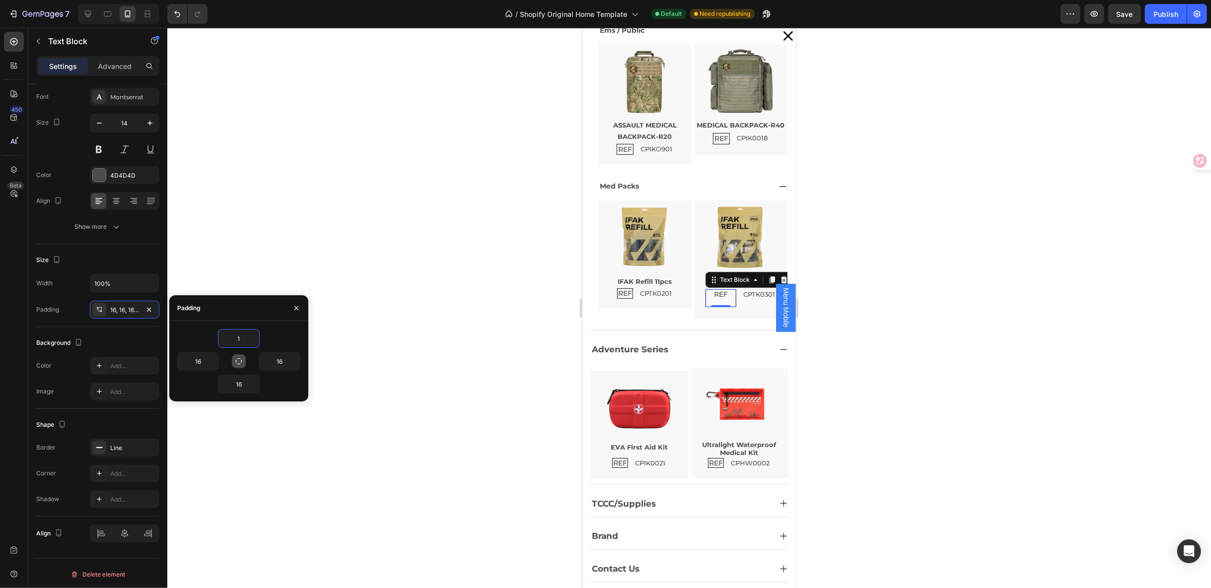
type input "1"
click at [240, 365] on button "button" at bounding box center [239, 362] width 14 height 14
type input "1"
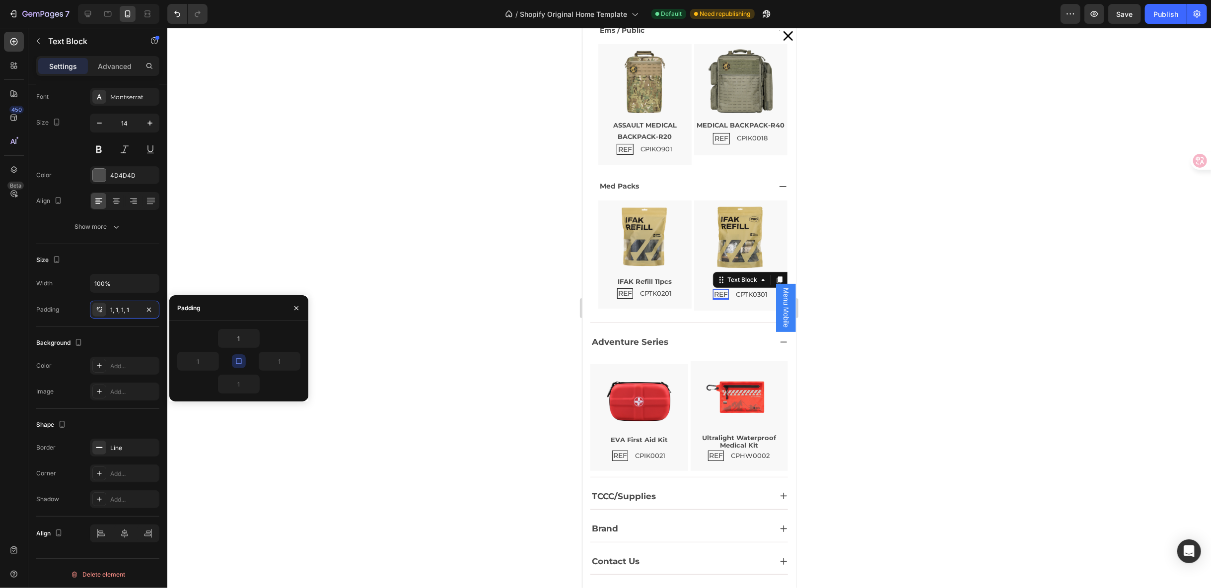
scroll to position [318, 0]
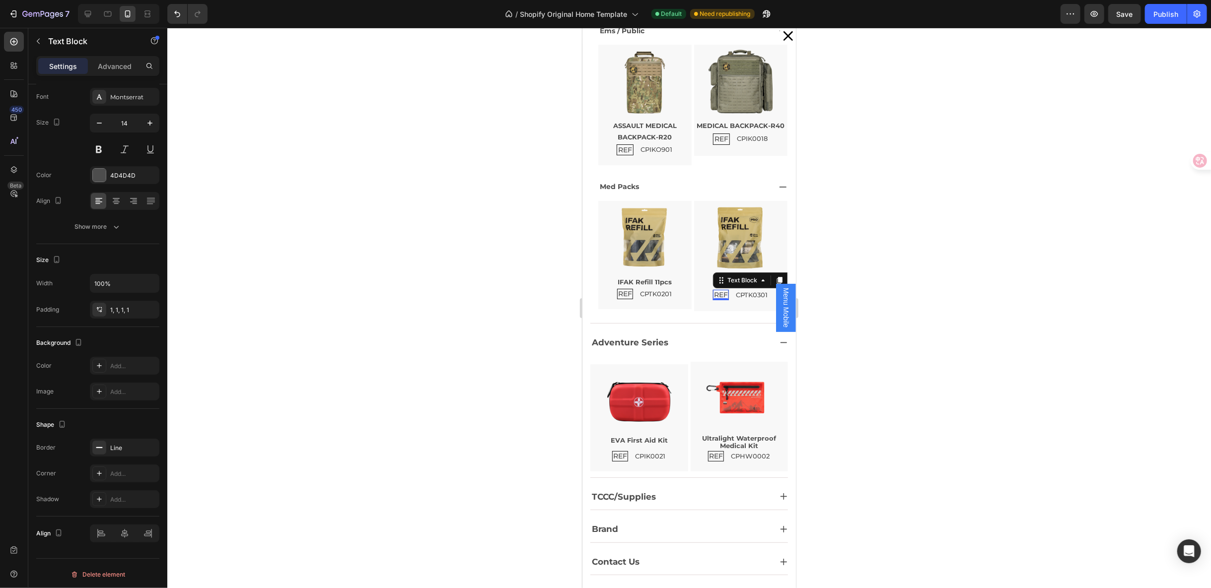
click at [886, 343] on div at bounding box center [689, 308] width 1044 height 561
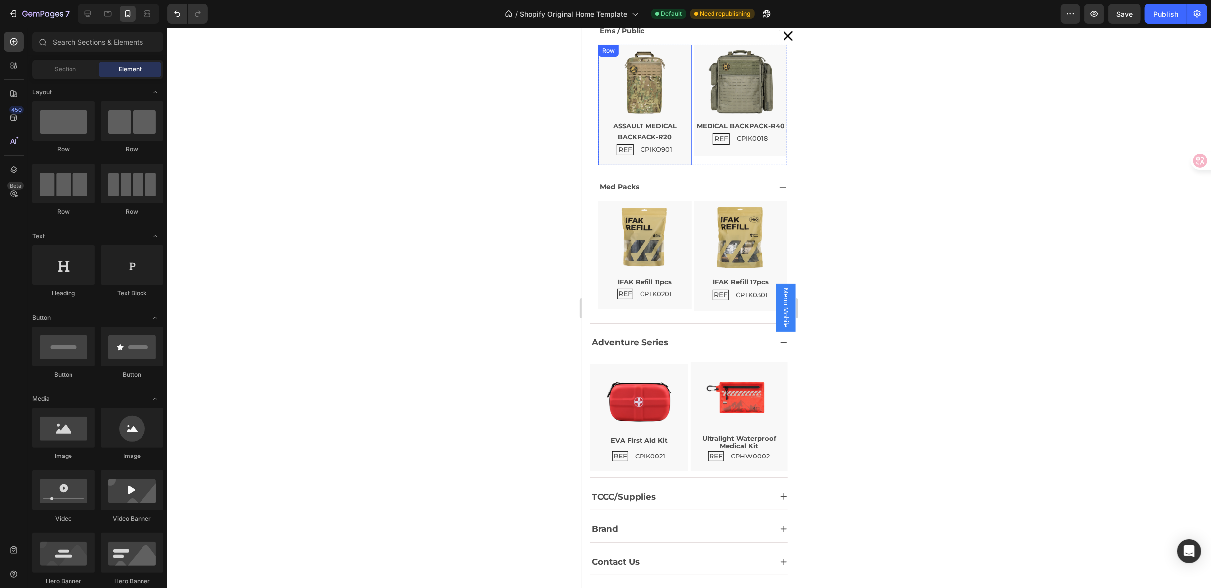
click at [621, 153] on div "Image ASSAULT MEDICAL BACKPACK-R20 Text Block REF Text Block CPIKO901 Text Bloc…" at bounding box center [644, 104] width 93 height 121
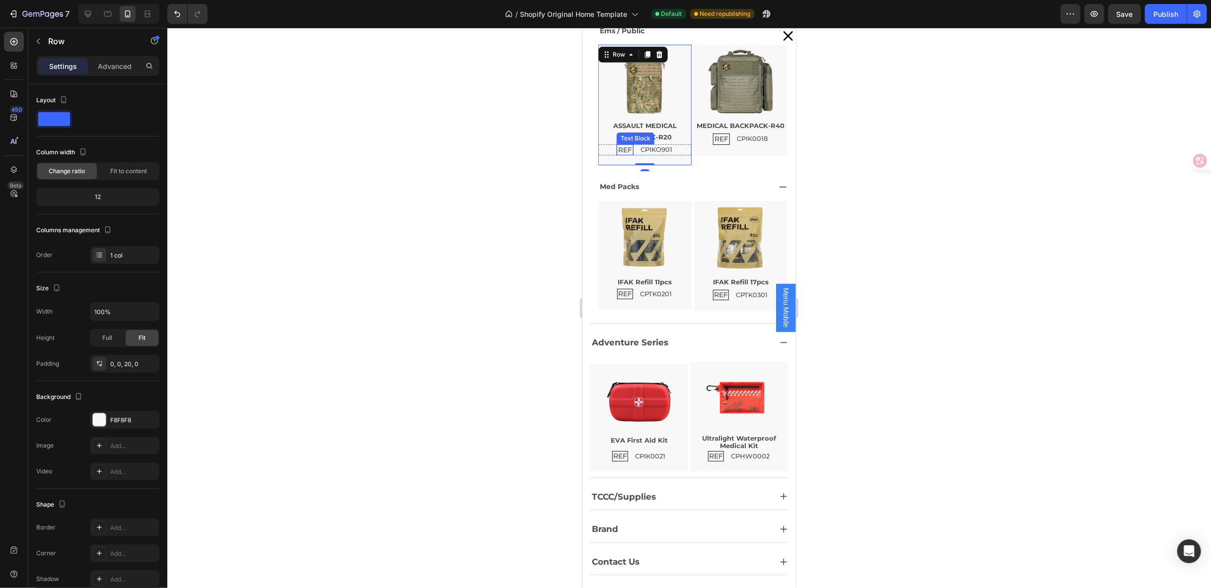
click at [621, 150] on p "REF" at bounding box center [625, 149] width 14 height 8
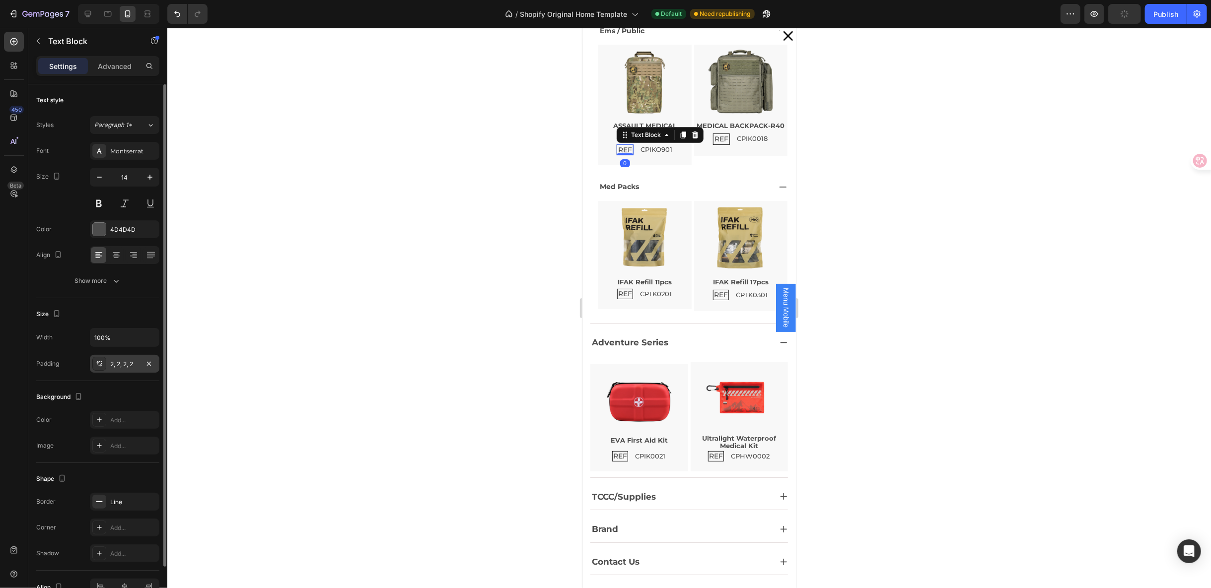
click at [120, 363] on div "2, 2, 2, 2" at bounding box center [124, 364] width 29 height 9
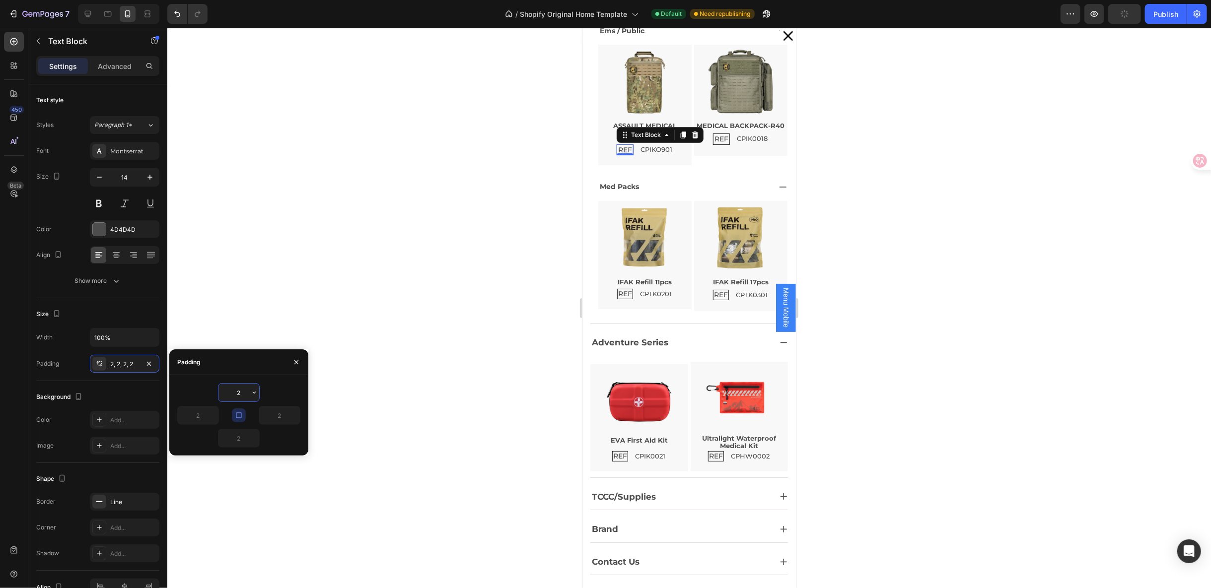
click at [240, 394] on input "2" at bounding box center [238, 393] width 41 height 18
type input "1"
click at [245, 415] on button "button" at bounding box center [239, 416] width 14 height 14
type input "1"
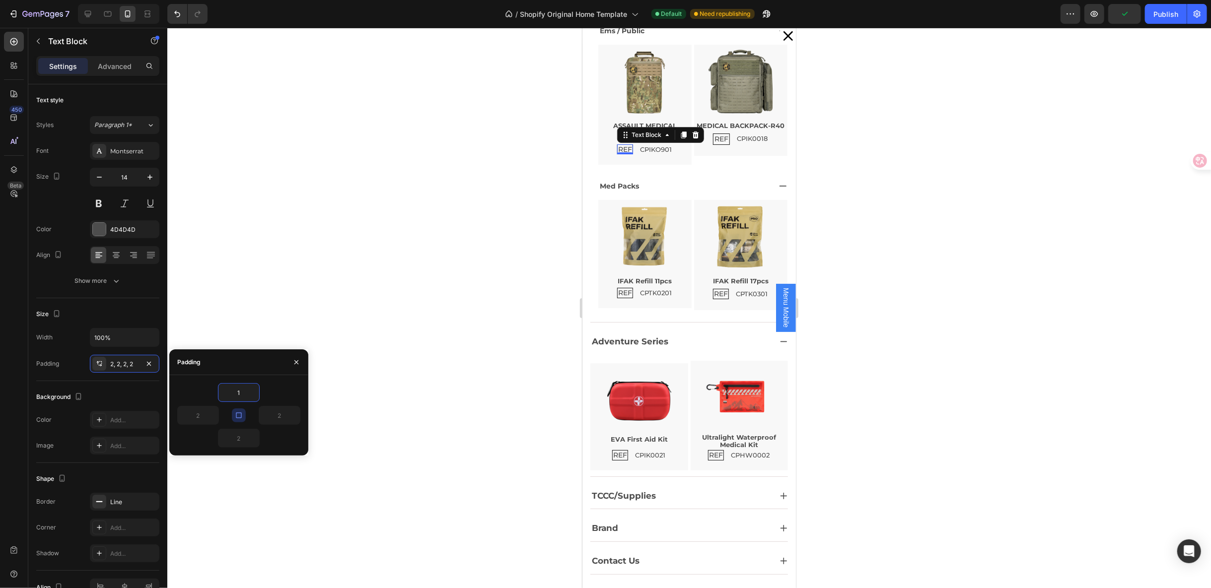
type input "1"
click at [714, 143] on p "REF" at bounding box center [721, 139] width 14 height 8
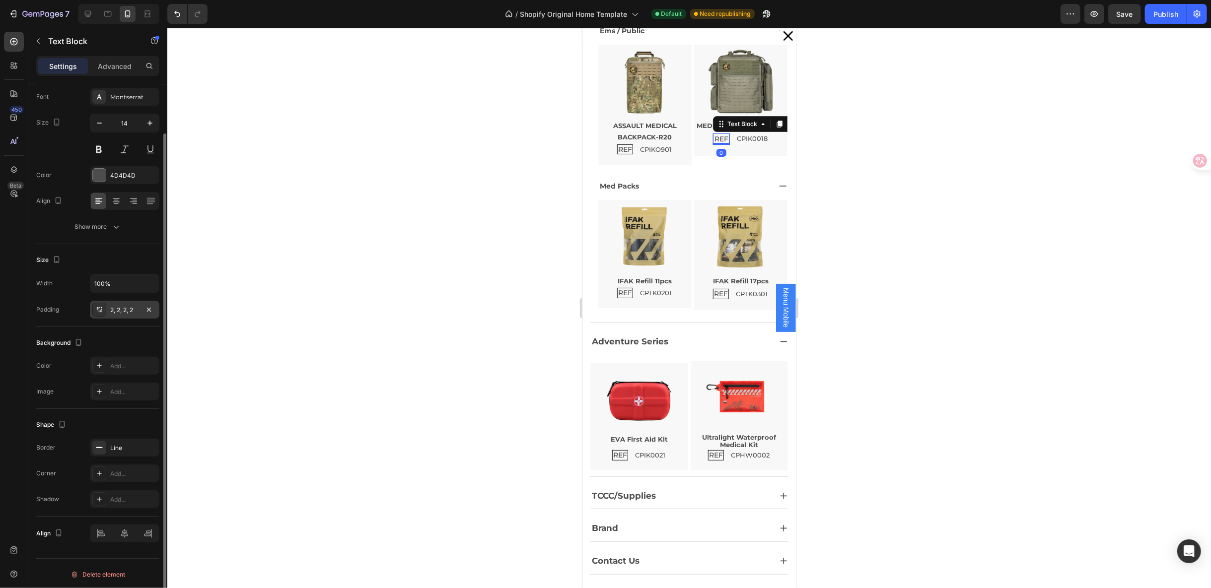
click at [136, 313] on div "2, 2, 2, 2" at bounding box center [125, 310] width 70 height 18
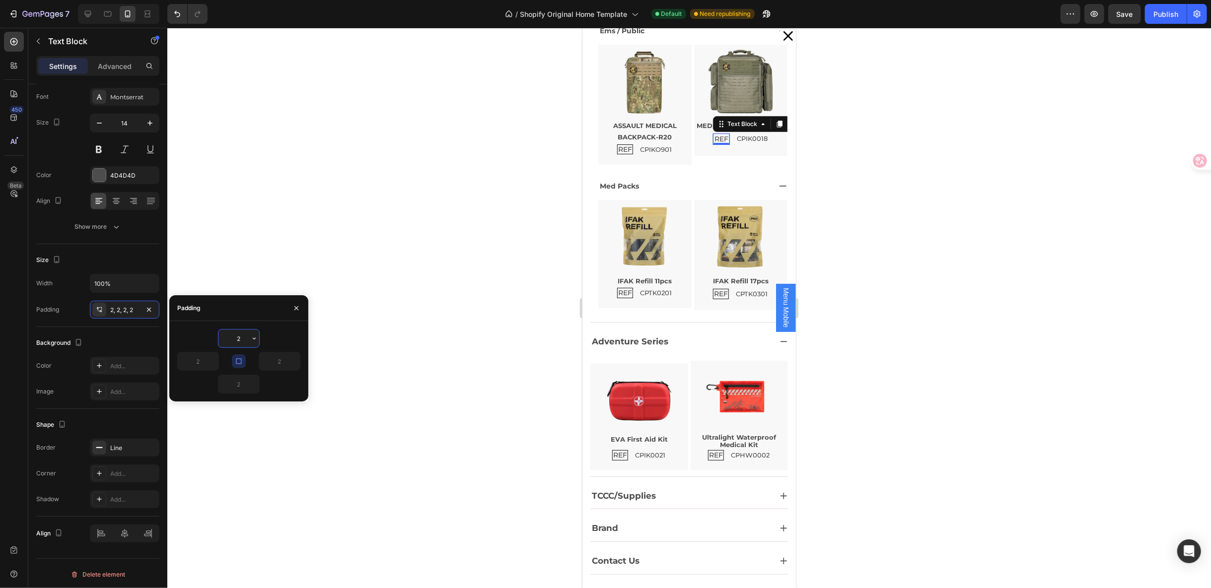
click at [244, 338] on input "2" at bounding box center [238, 339] width 41 height 18
type input "1"
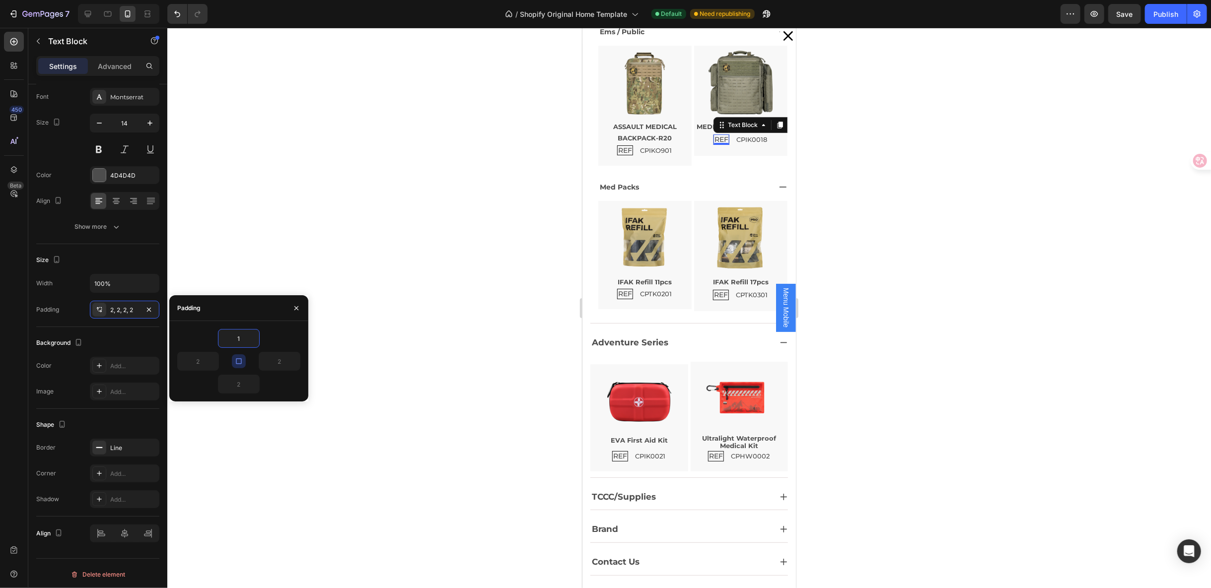
type input "1"
click at [245, 363] on button "button" at bounding box center [239, 362] width 14 height 14
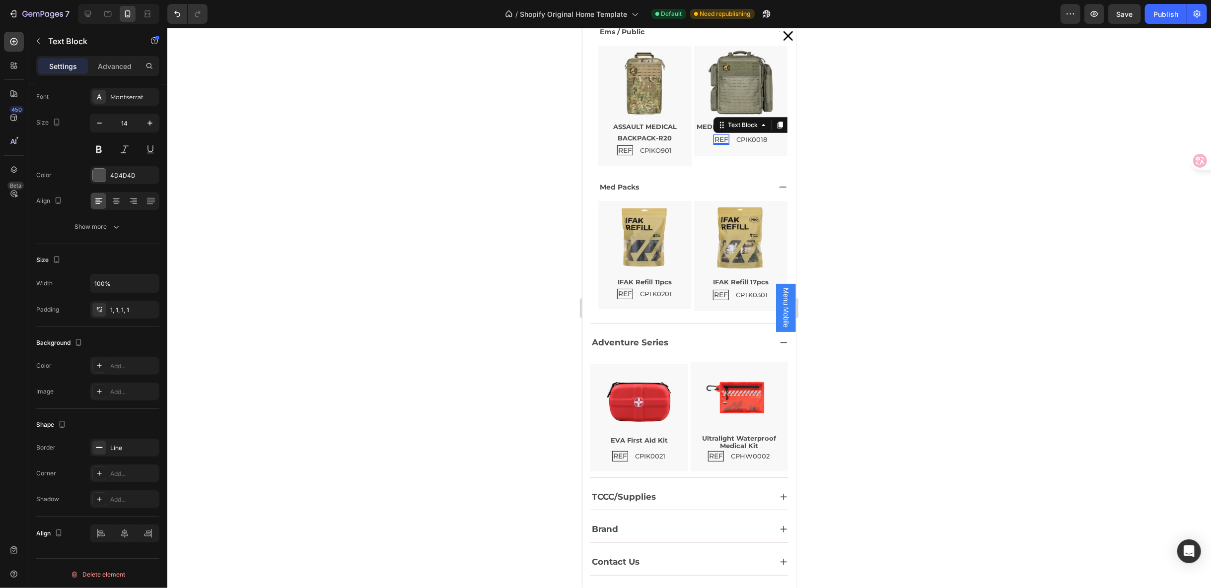
click at [894, 195] on div at bounding box center [689, 308] width 1044 height 561
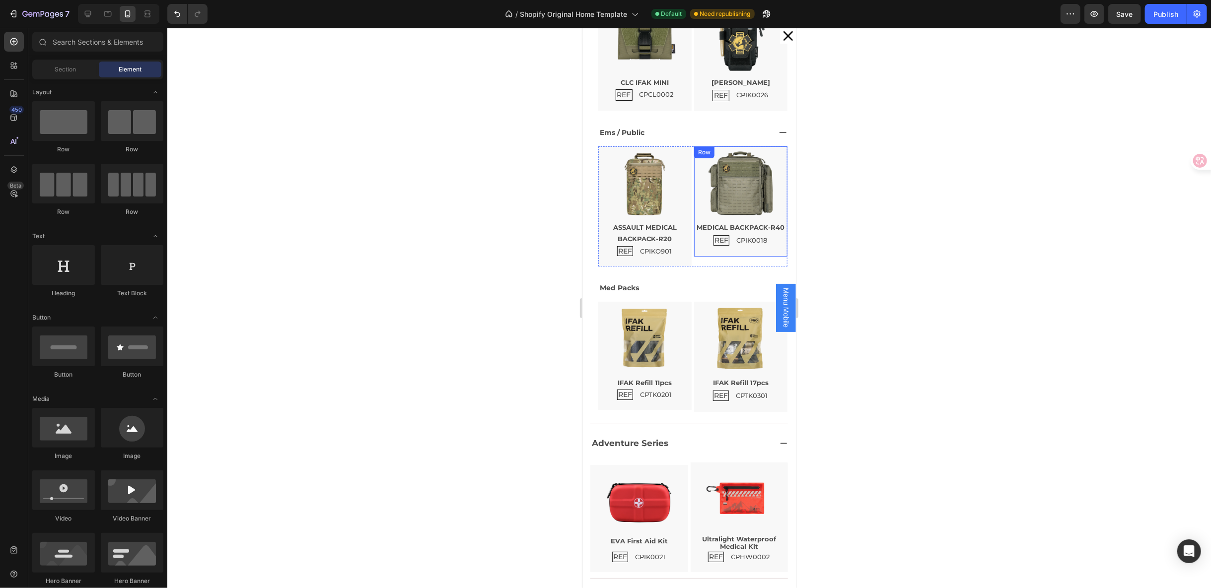
scroll to position [151, 0]
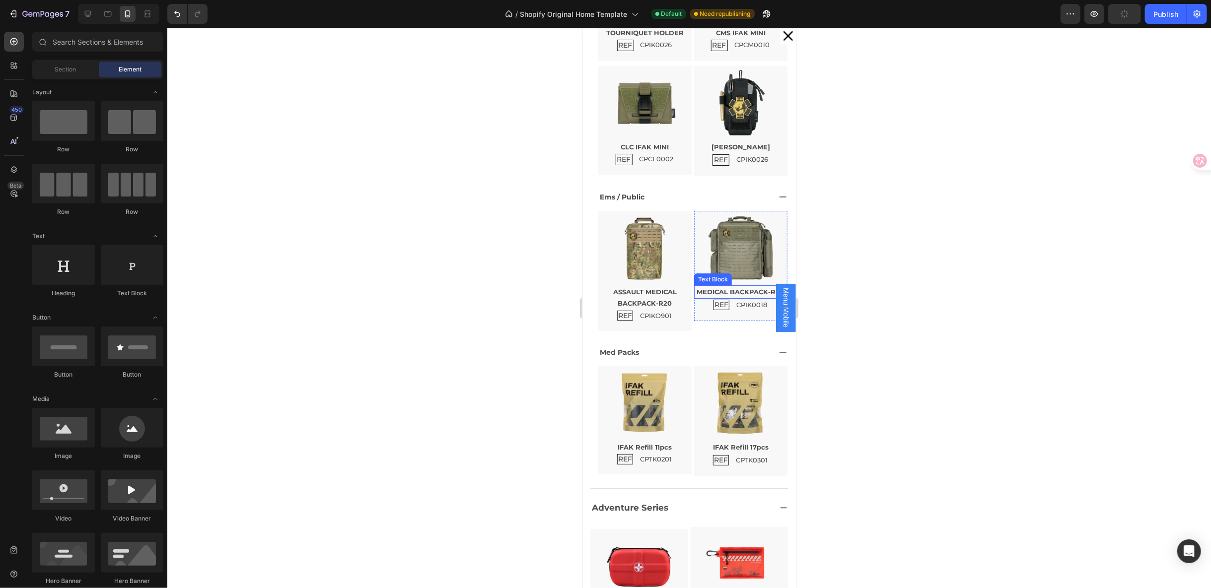
click at [721, 294] on p "MEDICAL BACKPACK-R40" at bounding box center [740, 291] width 91 height 11
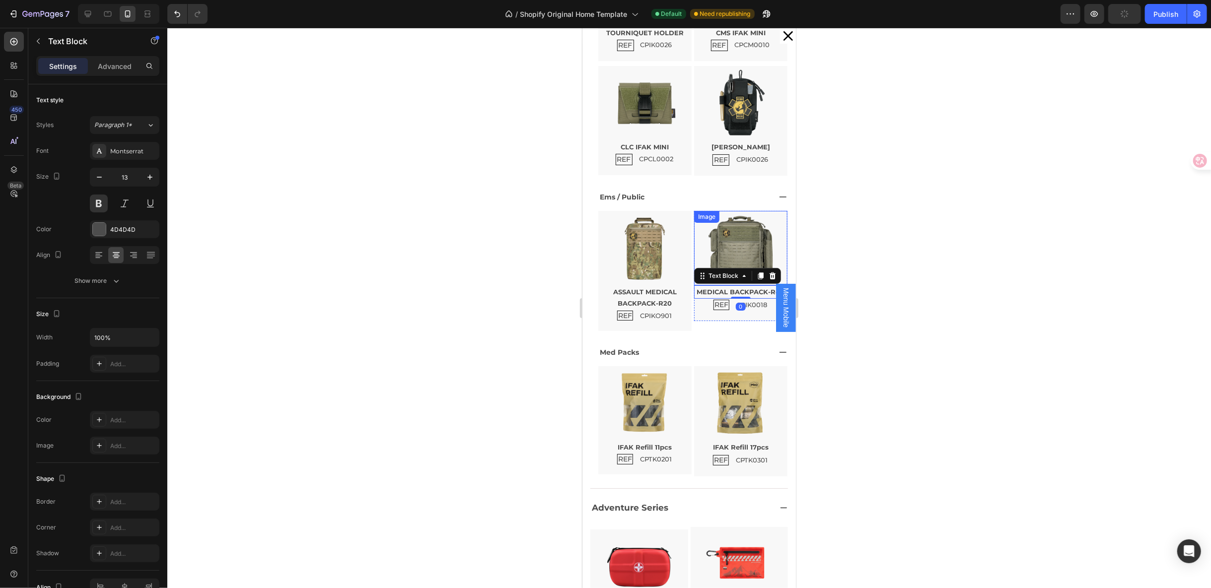
click at [724, 250] on img "Dialog body" at bounding box center [740, 248] width 74 height 74
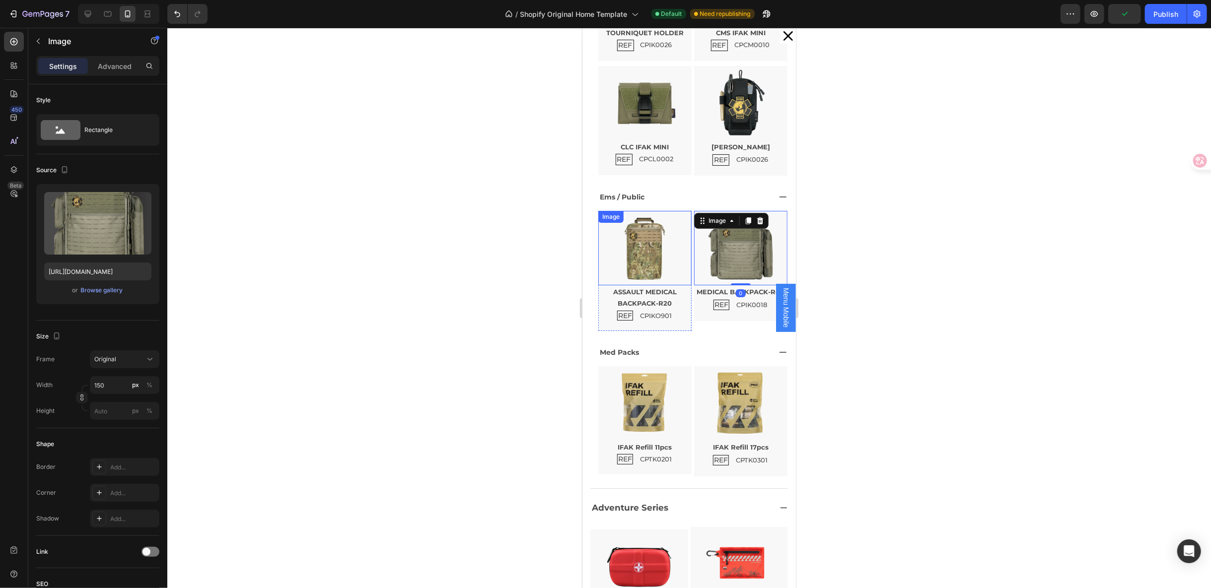
click at [629, 246] on img "Dialog body" at bounding box center [644, 248] width 74 height 74
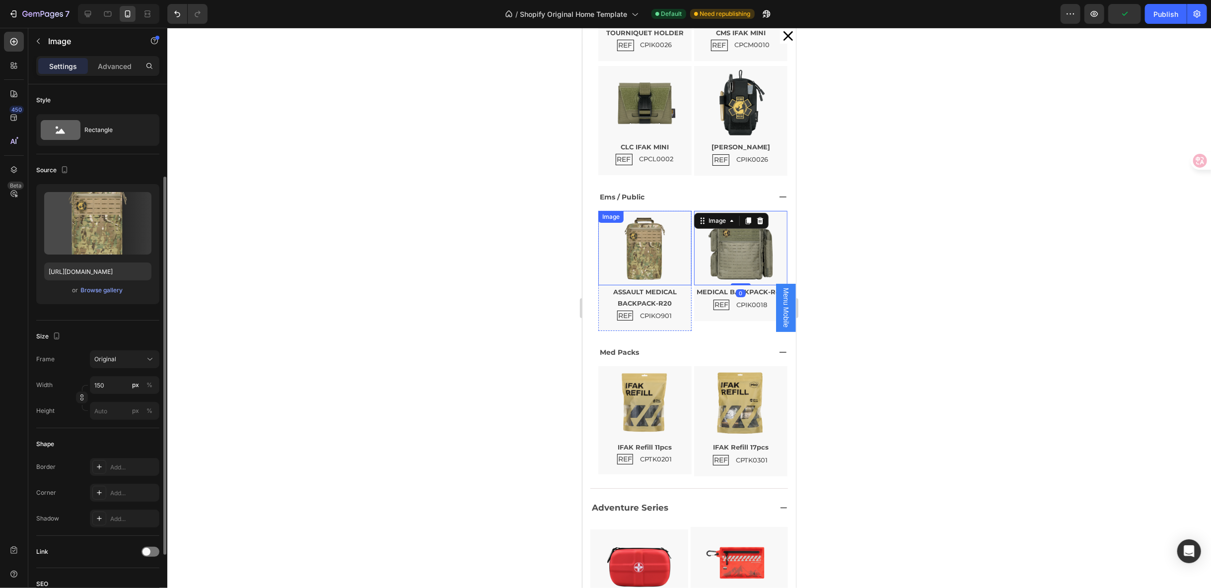
scroll to position [54, 0]
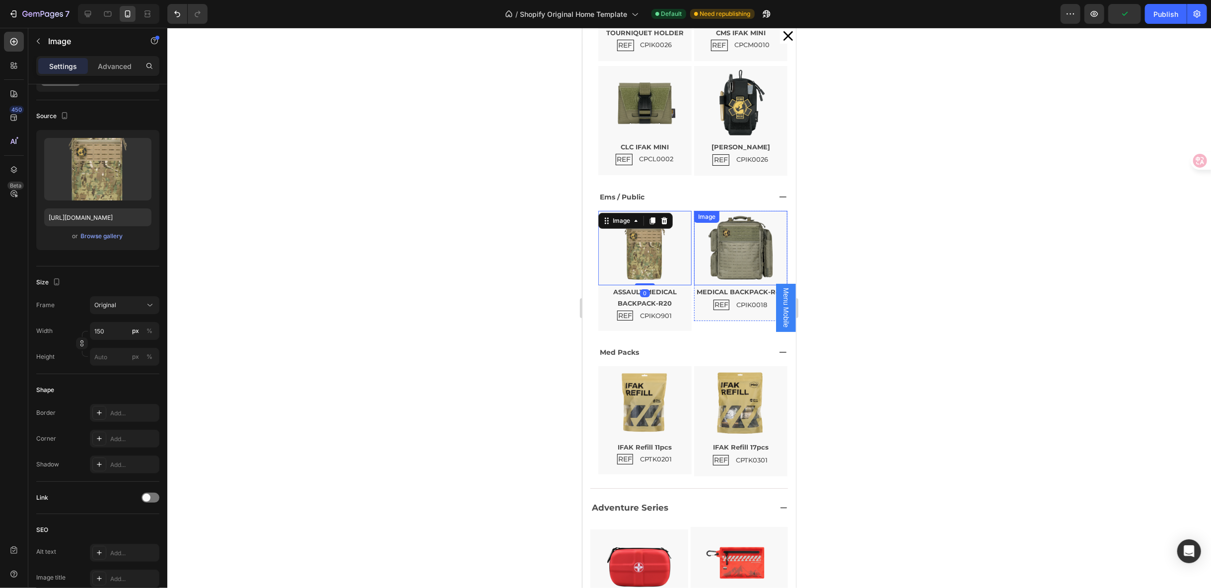
click at [720, 242] on img "Dialog body" at bounding box center [740, 248] width 74 height 74
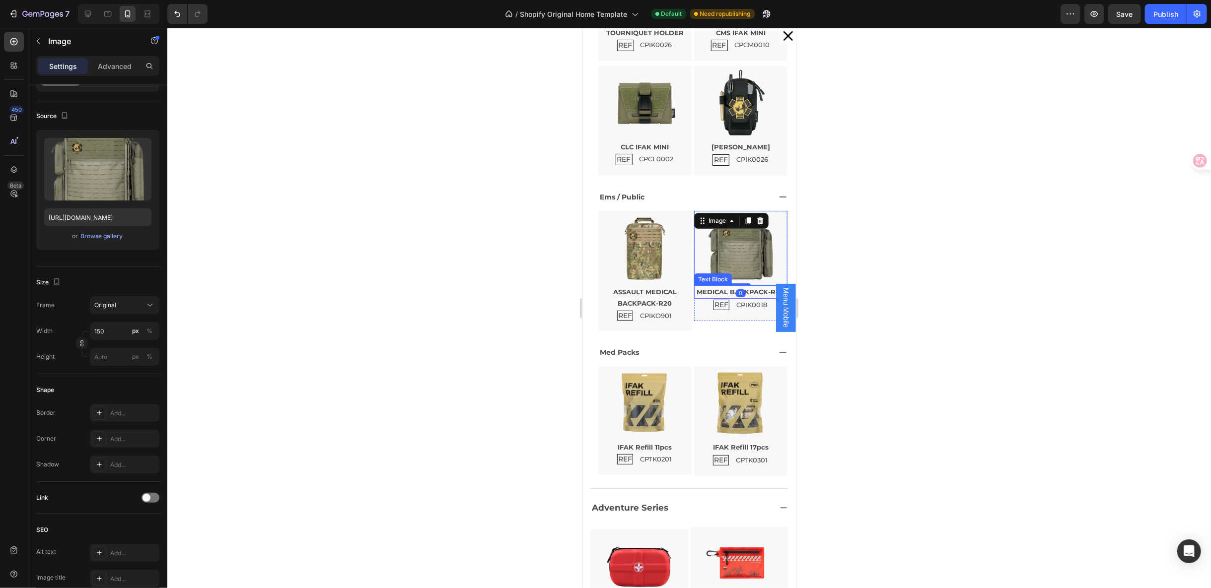
click at [743, 295] on p "MEDICAL BACKPACK-R40" at bounding box center [740, 291] width 91 height 11
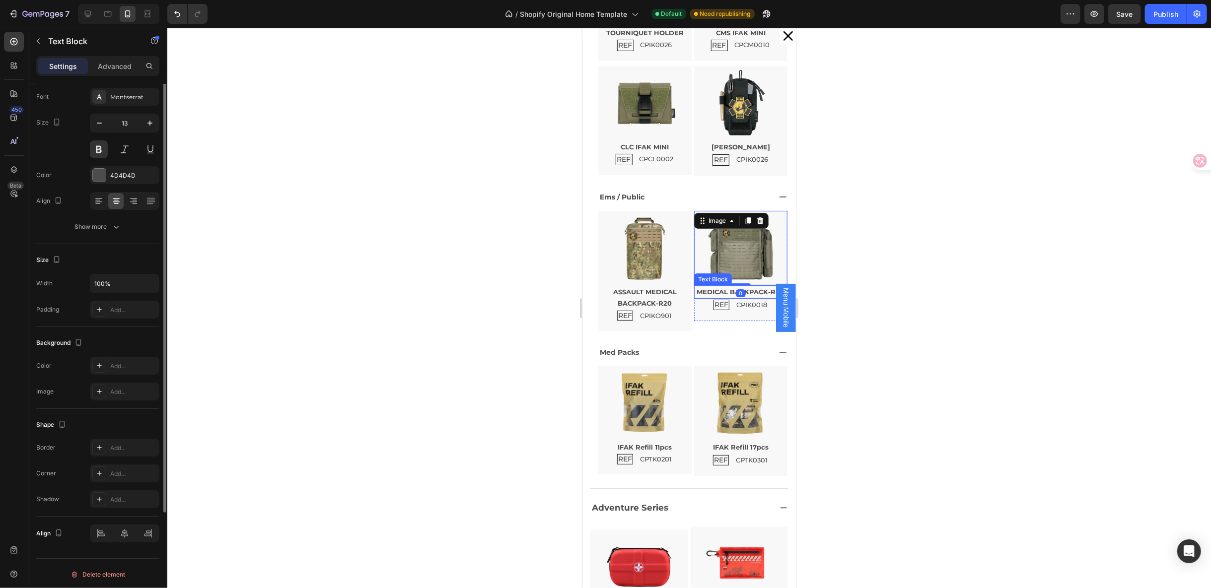
scroll to position [0, 0]
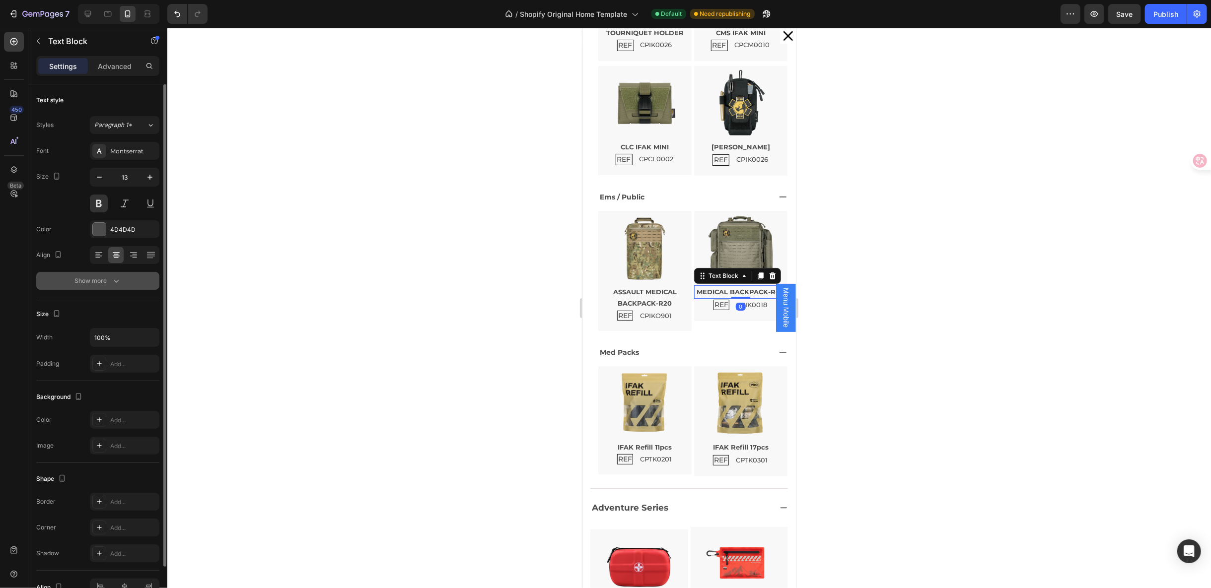
click at [117, 273] on button "Show more" at bounding box center [97, 281] width 123 height 18
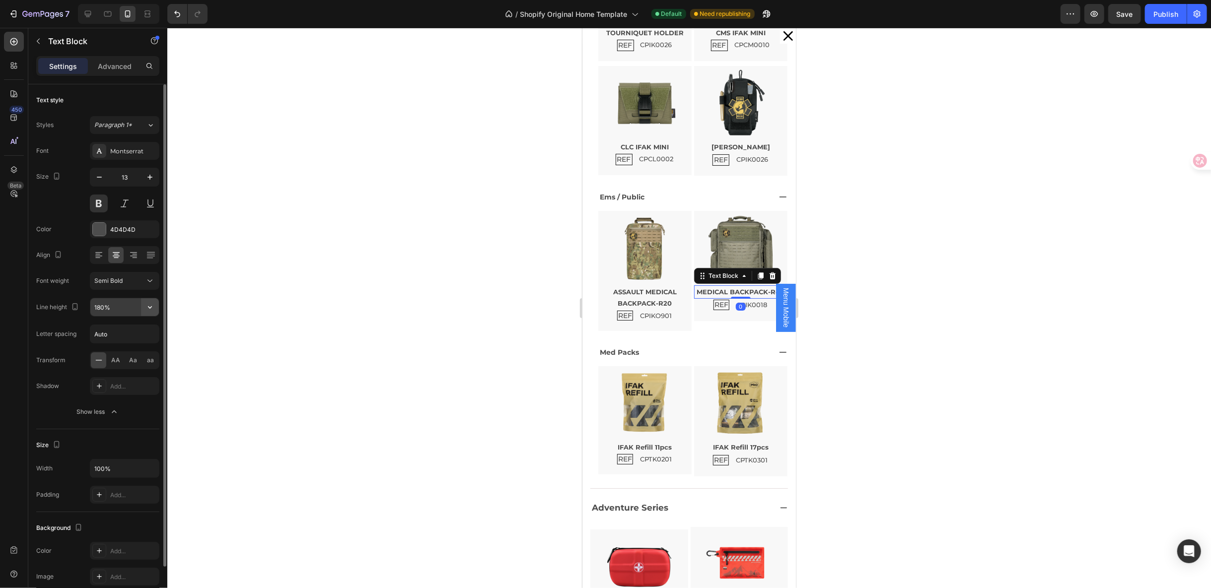
click at [154, 306] on icon "button" at bounding box center [150, 307] width 10 height 10
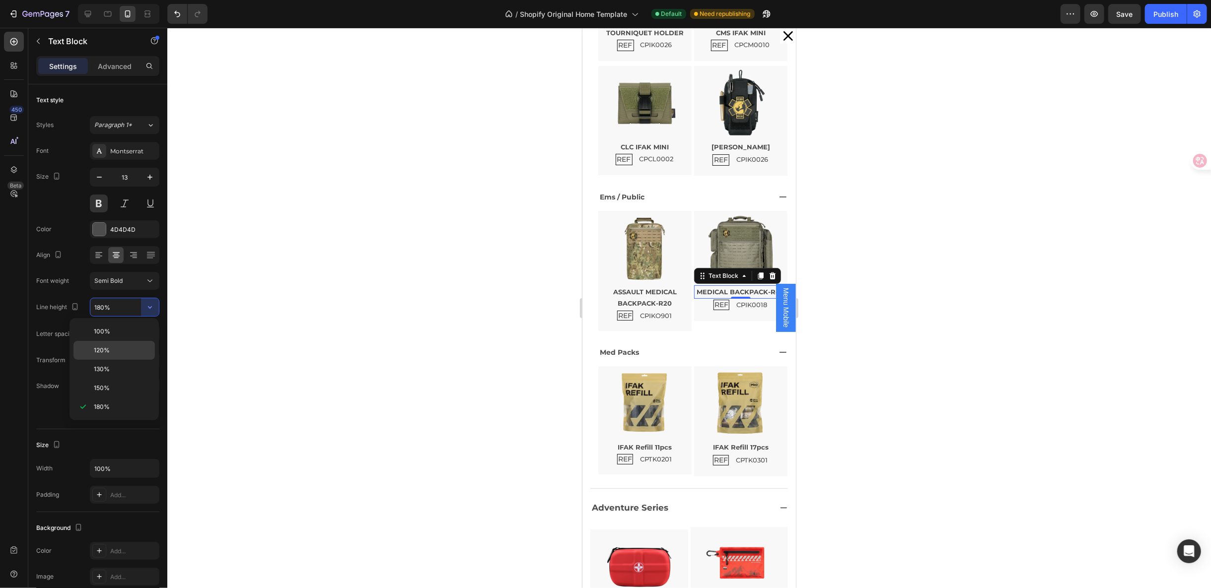
click at [131, 348] on p "120%" at bounding box center [122, 350] width 57 height 9
type input "120%"
click at [644, 292] on p "ASSAULT MEDICAL BACKPACK-R20" at bounding box center [644, 297] width 91 height 23
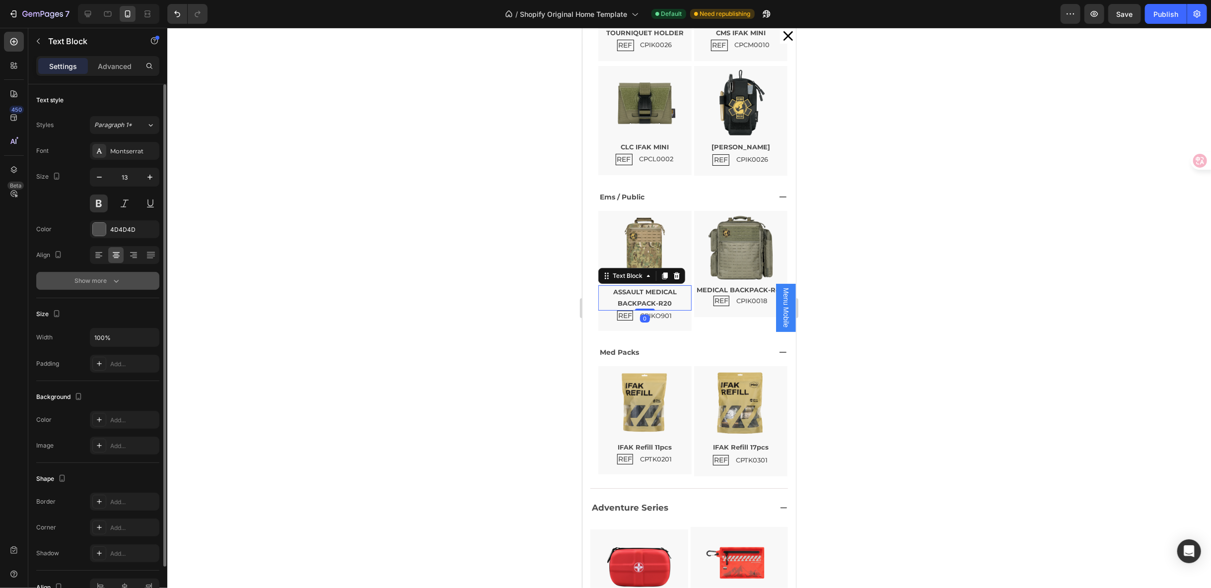
click at [122, 281] on button "Show more" at bounding box center [97, 281] width 123 height 18
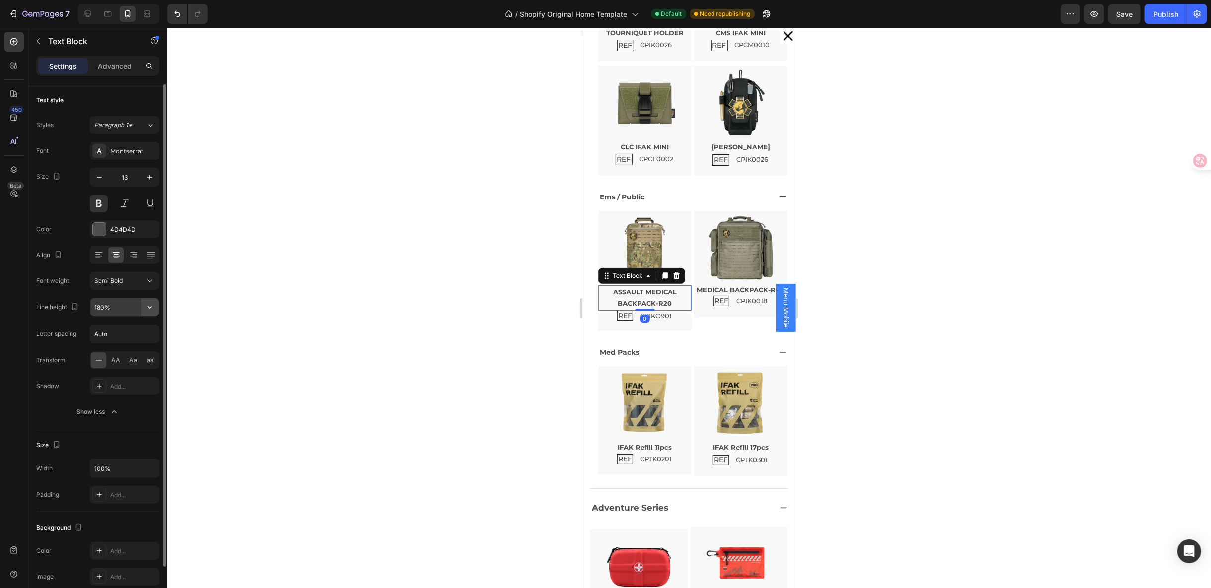
click at [146, 305] on icon "button" at bounding box center [150, 307] width 10 height 10
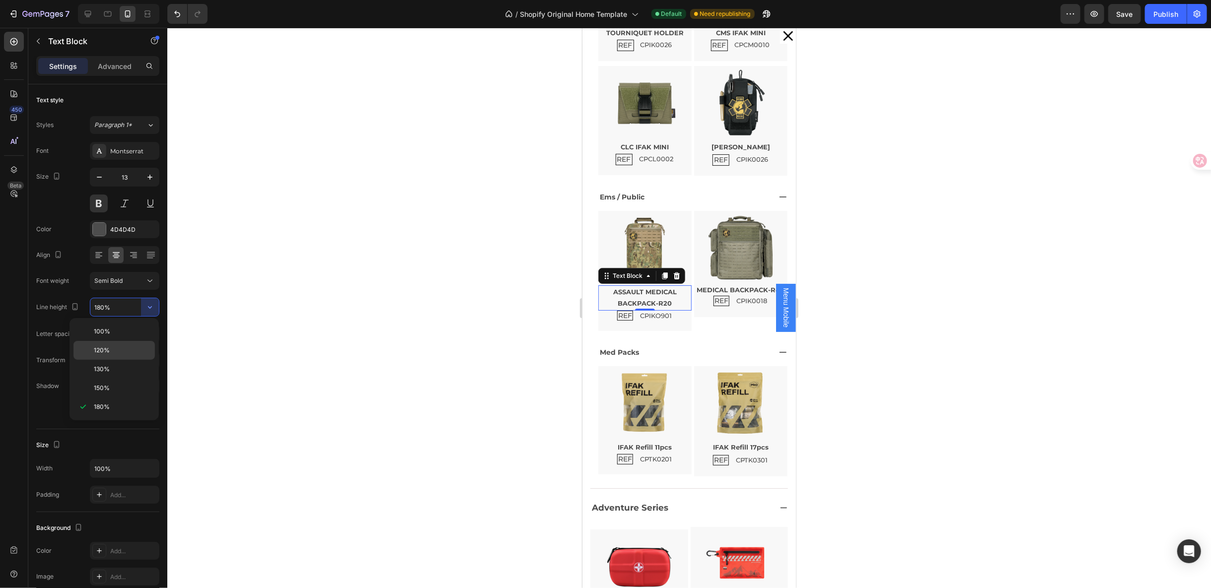
click at [131, 360] on div "120%" at bounding box center [113, 369] width 81 height 19
type input "120%"
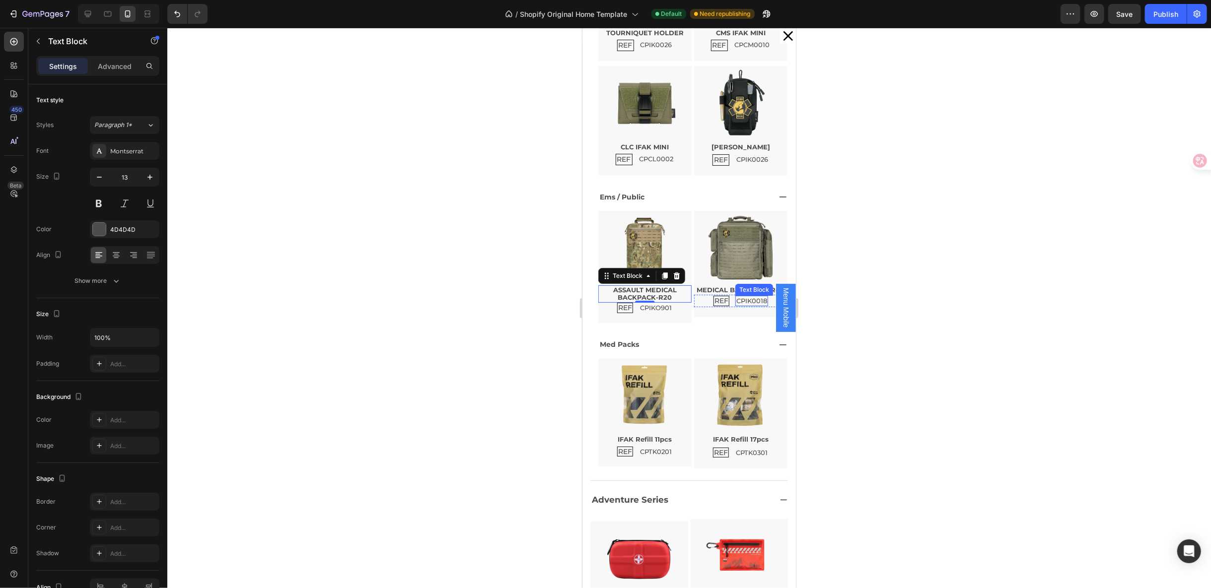
click at [736, 305] on p "CPIK0018" at bounding box center [751, 300] width 31 height 8
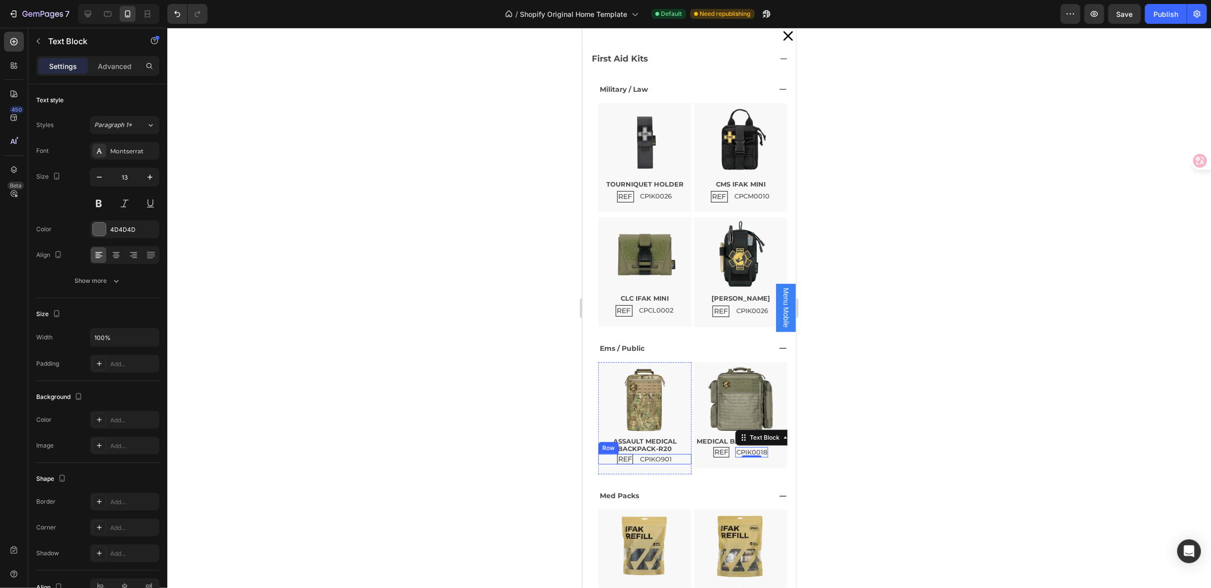
click at [676, 454] on div "REF Text Block CPIKO901 Text Block Row" at bounding box center [644, 459] width 93 height 10
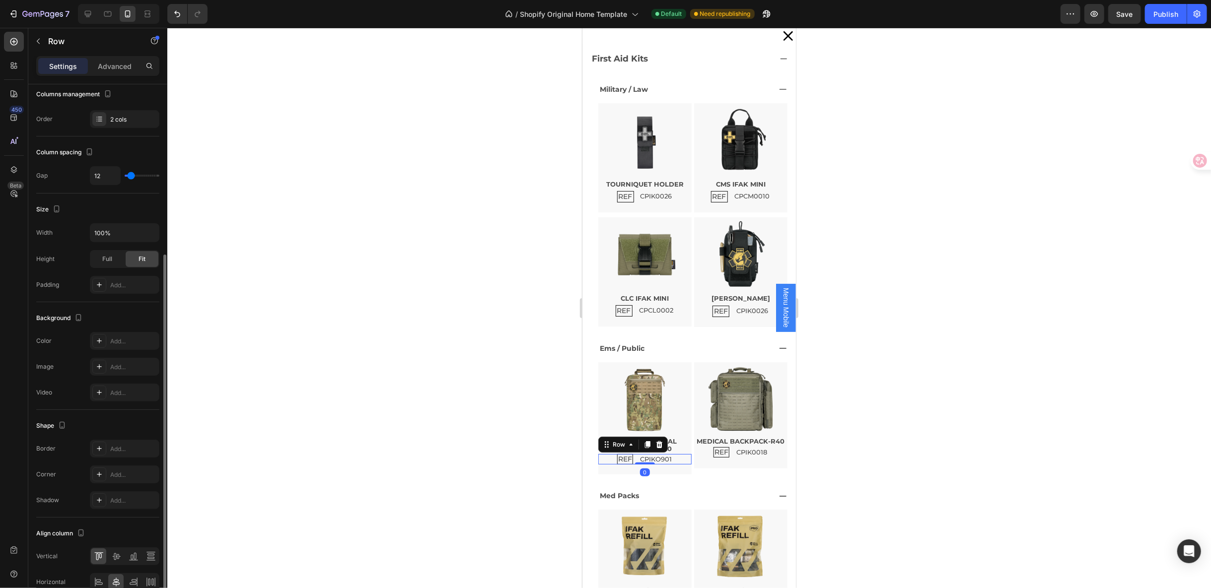
scroll to position [158, 0]
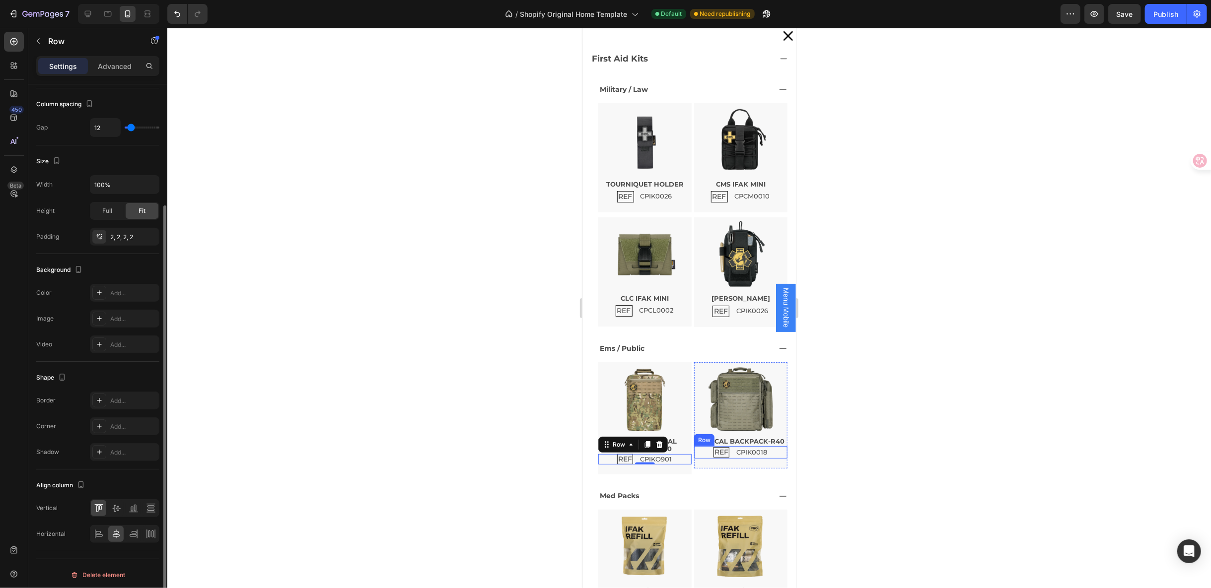
click at [768, 458] on div "REF Text Block CPIK0018 Text Block Row" at bounding box center [740, 452] width 93 height 12
click at [152, 236] on icon "button" at bounding box center [149, 237] width 8 height 8
click at [875, 454] on div at bounding box center [689, 308] width 1044 height 561
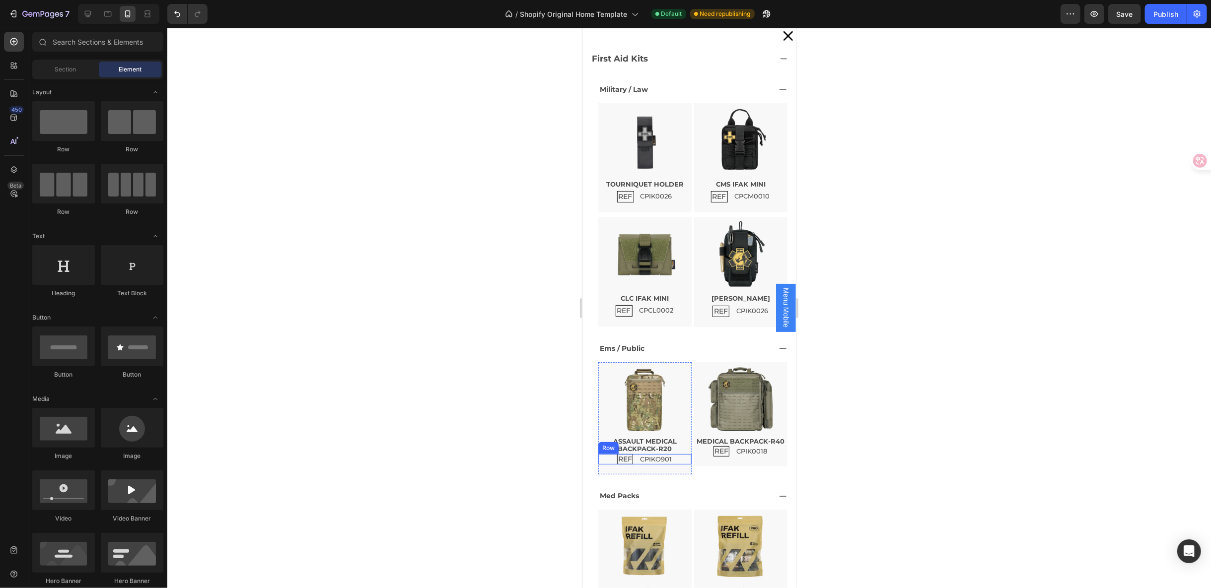
click at [674, 454] on div "REF Text Block CPIKO901 Text Block Row" at bounding box center [644, 459] width 93 height 10
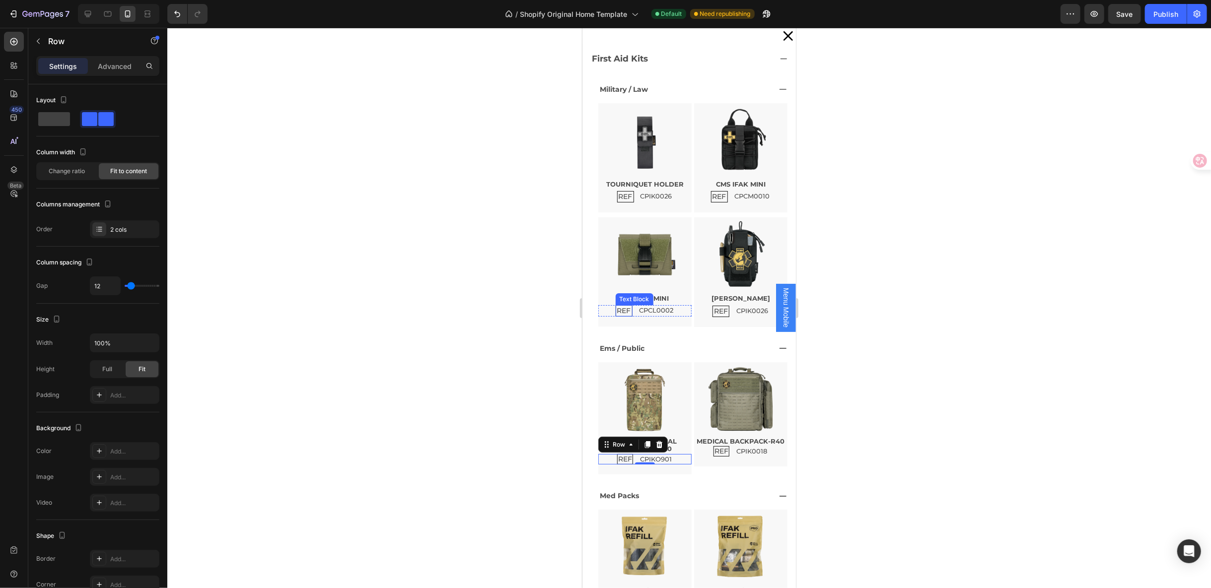
click at [617, 308] on p "REF" at bounding box center [624, 310] width 14 height 8
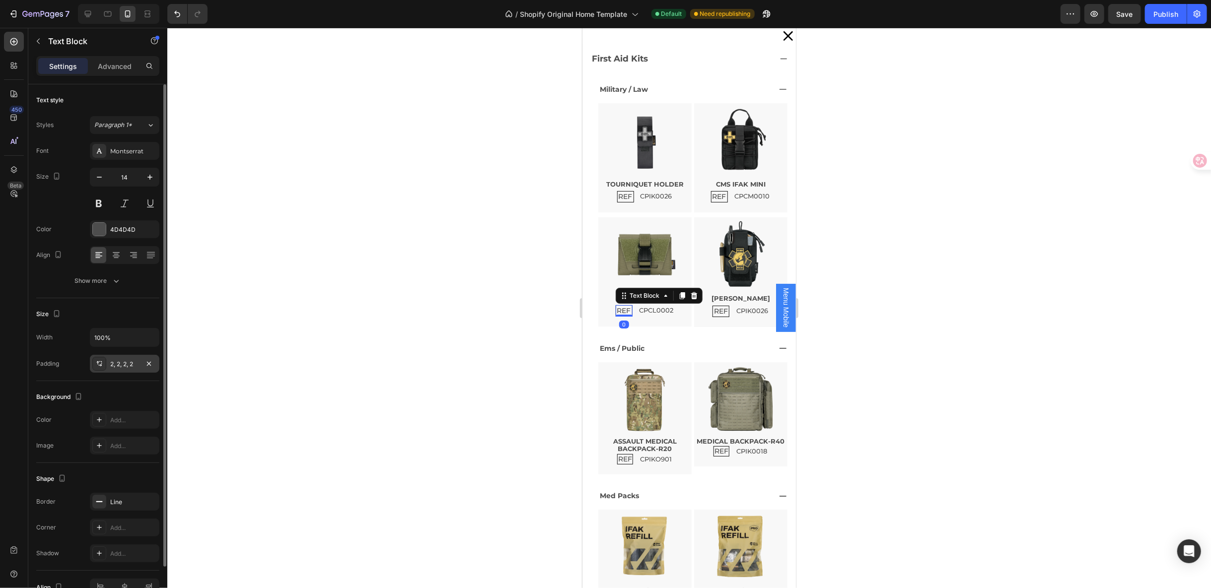
click at [111, 366] on div "2, 2, 2, 2" at bounding box center [124, 364] width 29 height 9
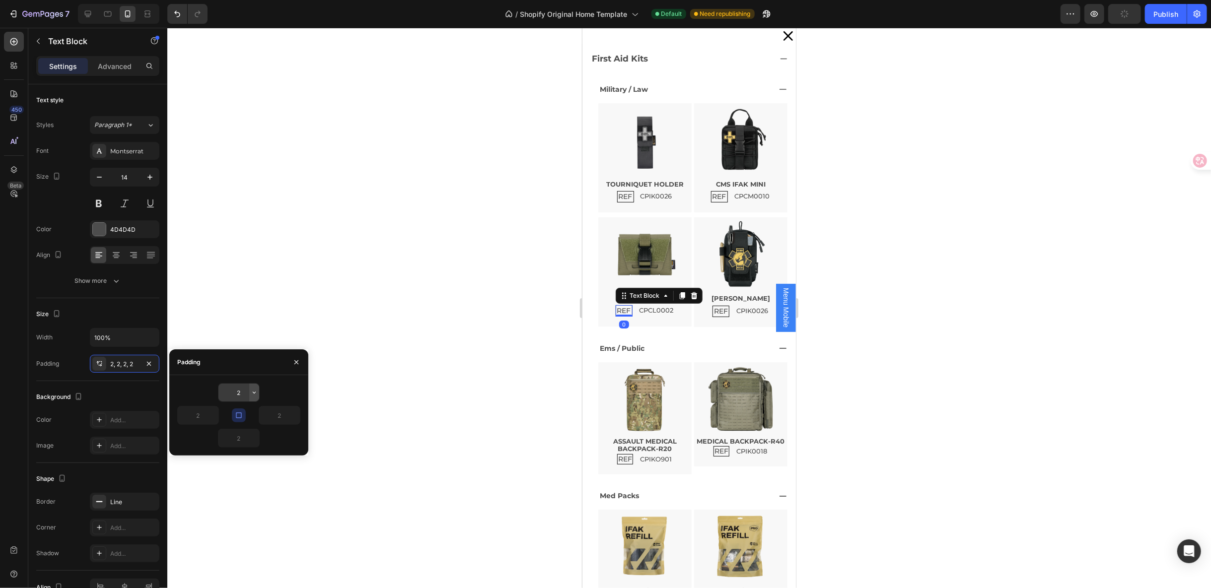
click at [254, 397] on button "button" at bounding box center [254, 393] width 10 height 18
click at [242, 396] on input "2" at bounding box center [238, 393] width 41 height 18
type input "1"
click at [243, 416] on button "button" at bounding box center [239, 416] width 14 height 14
type input "1"
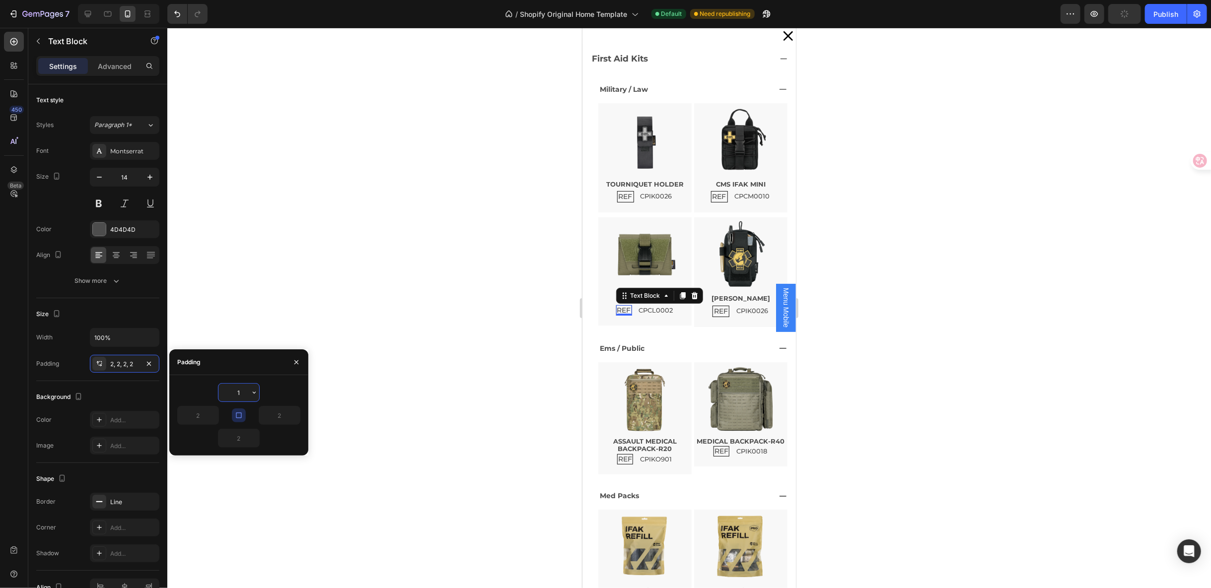
type input "1"
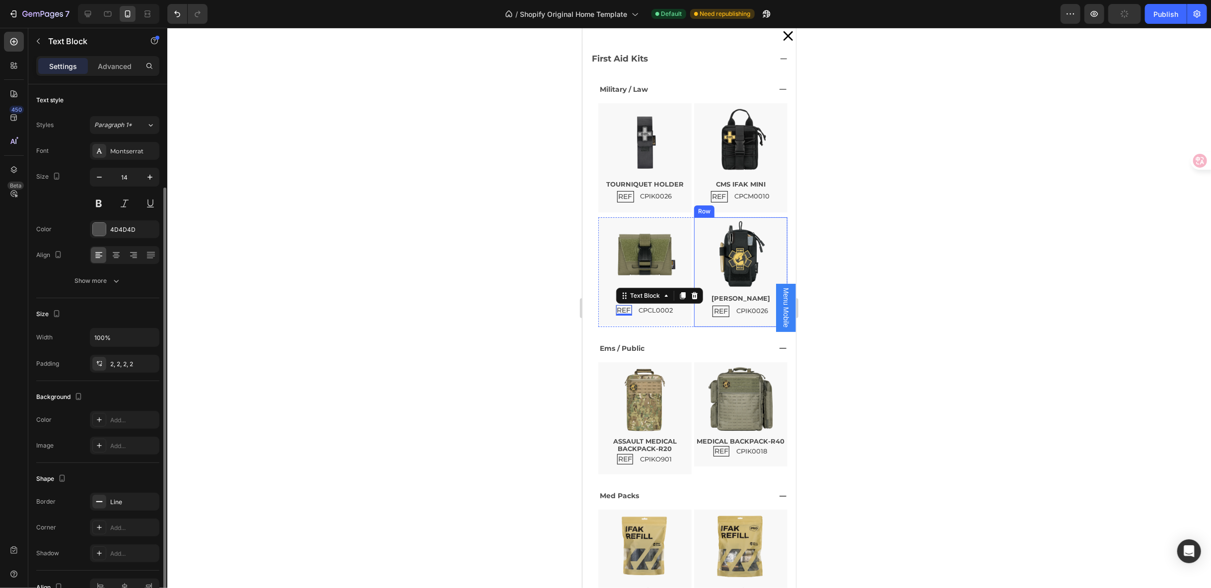
click at [712, 313] on div "REF Text Block" at bounding box center [720, 310] width 17 height 11
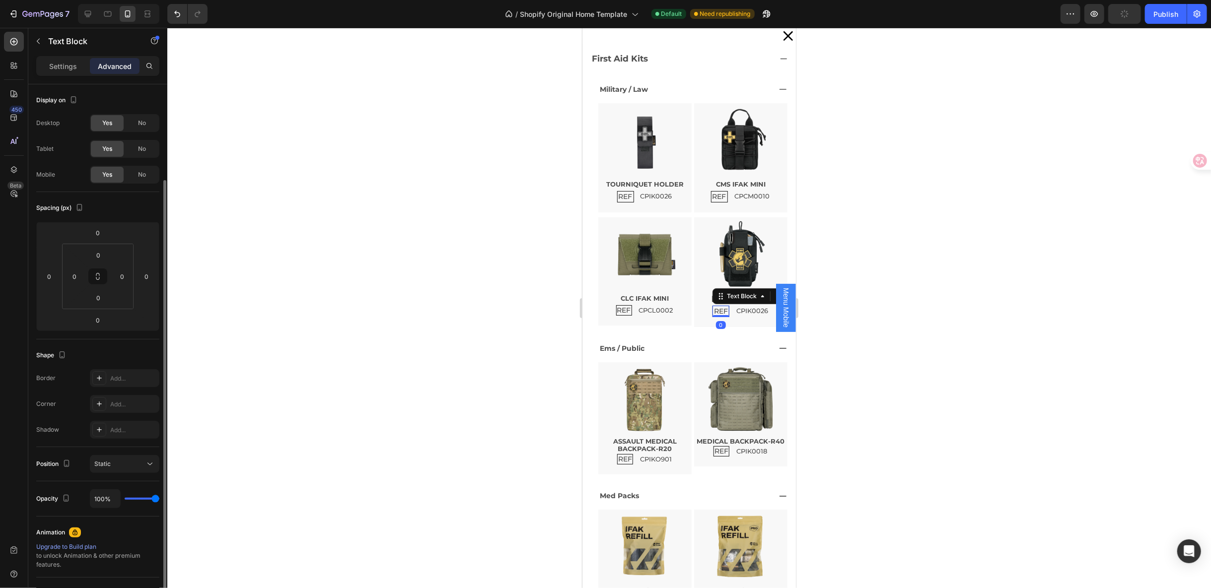
scroll to position [54, 0]
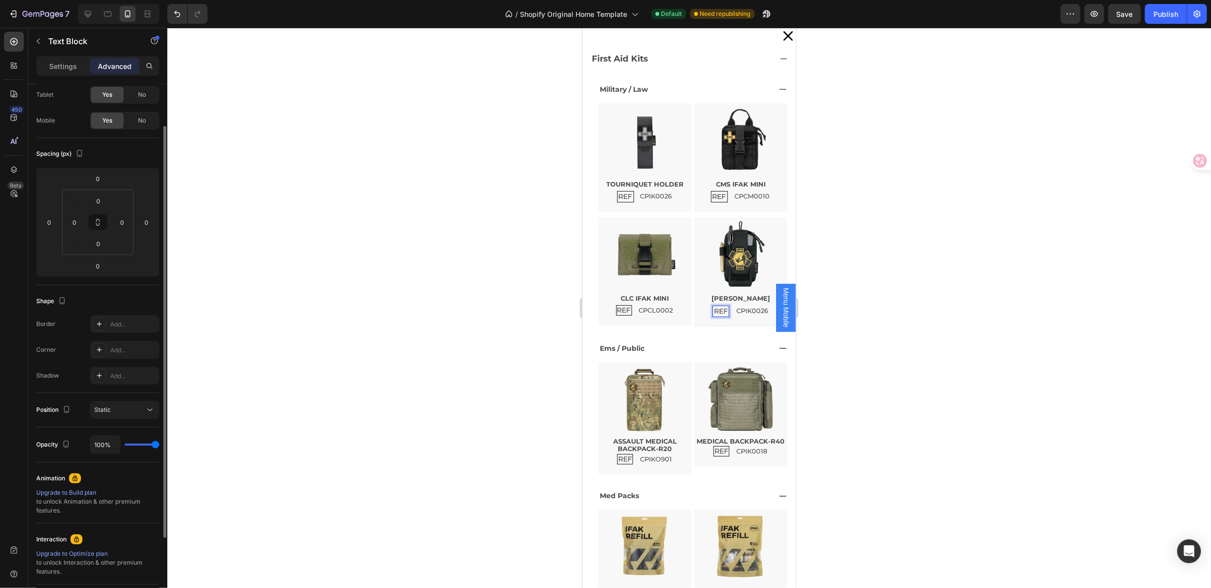
click at [714, 307] on p "REF" at bounding box center [721, 311] width 14 height 8
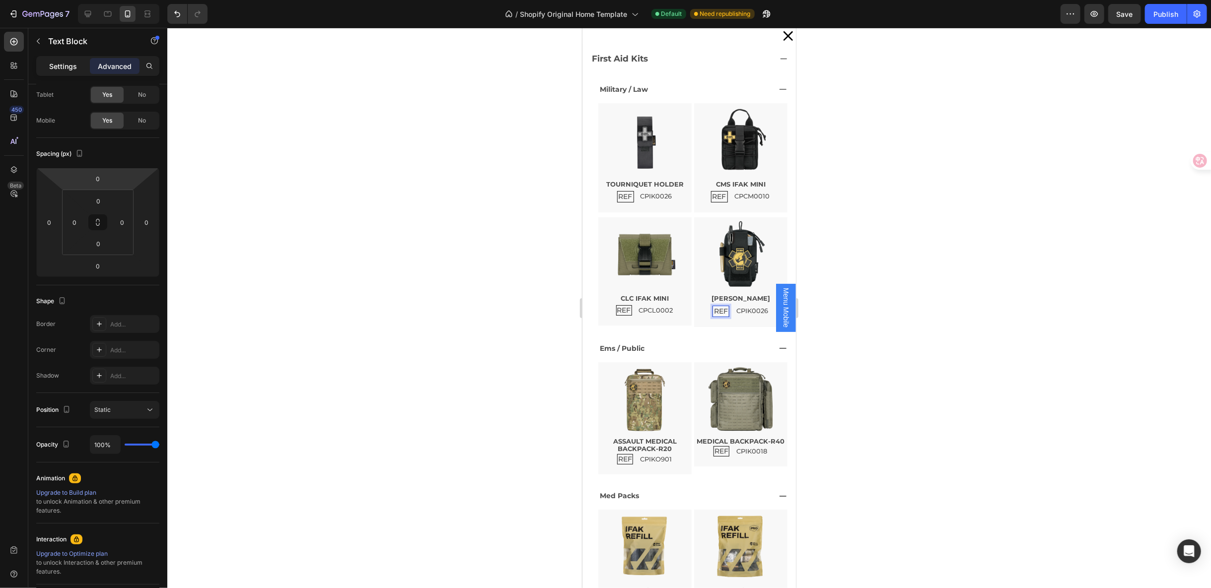
click at [54, 69] on p "Settings" at bounding box center [63, 66] width 28 height 10
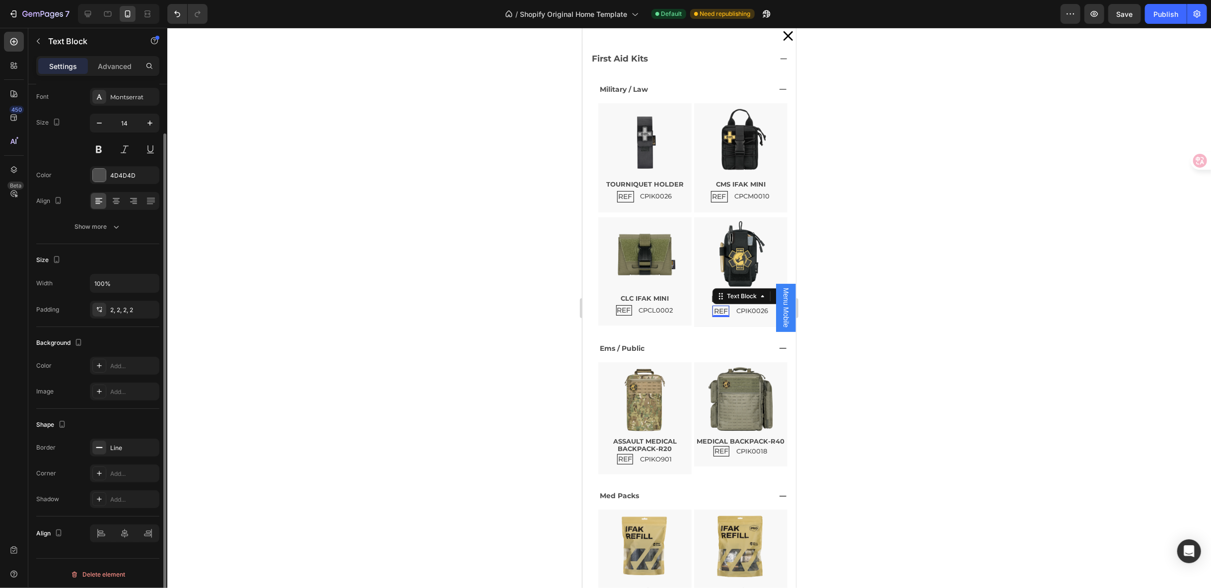
click at [131, 296] on div "Width 100% Padding 2, 2, 2, 2" at bounding box center [97, 296] width 123 height 45
click at [122, 307] on div "2, 2, 2, 2" at bounding box center [124, 310] width 29 height 9
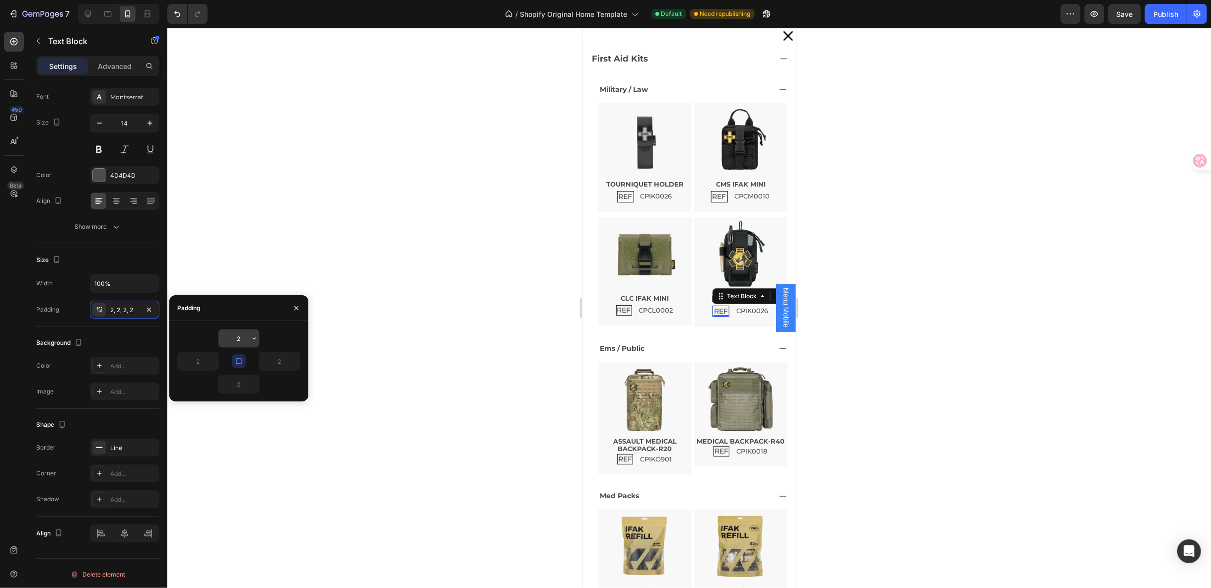
click at [239, 338] on input "2" at bounding box center [238, 339] width 41 height 18
type input "1"
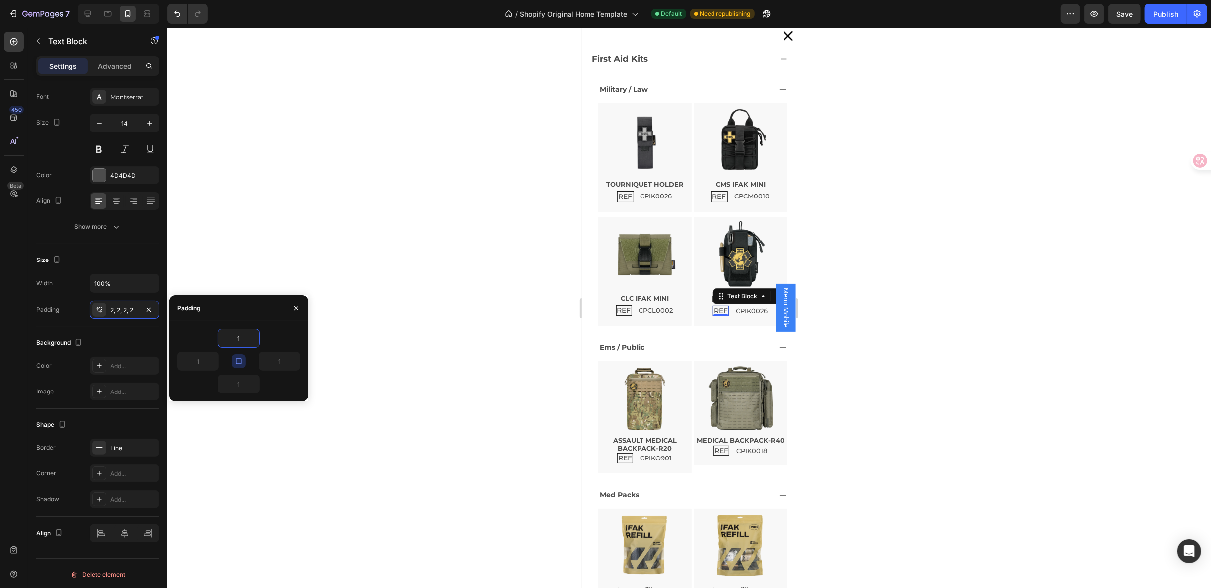
click at [238, 358] on icon "button" at bounding box center [239, 362] width 8 height 8
click at [903, 407] on div at bounding box center [689, 308] width 1044 height 561
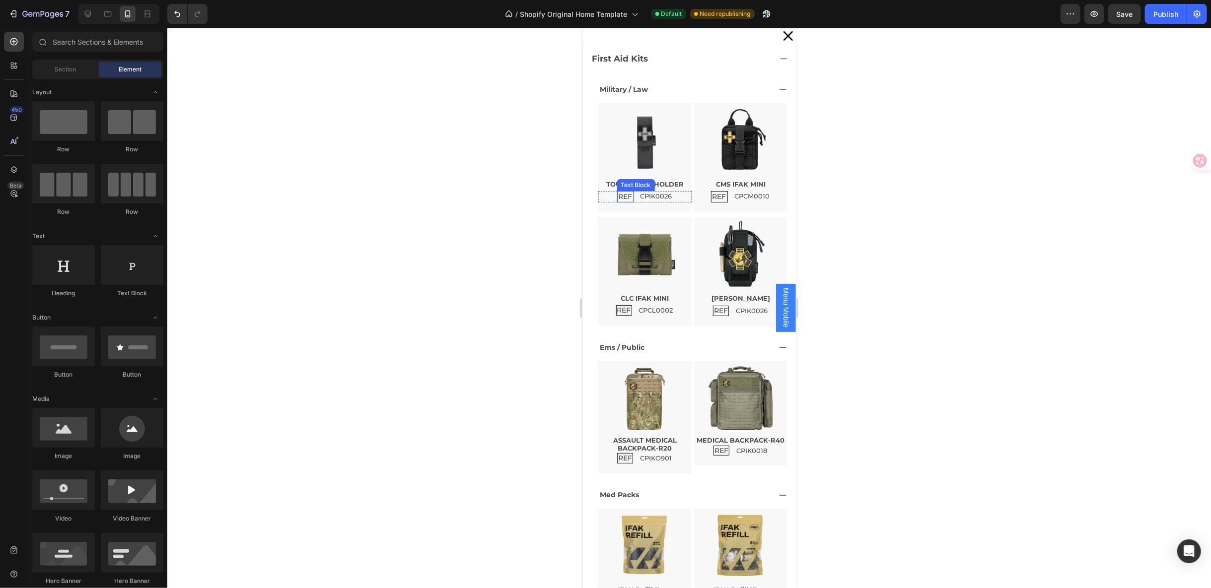
click at [625, 193] on p "REF" at bounding box center [625, 196] width 14 height 8
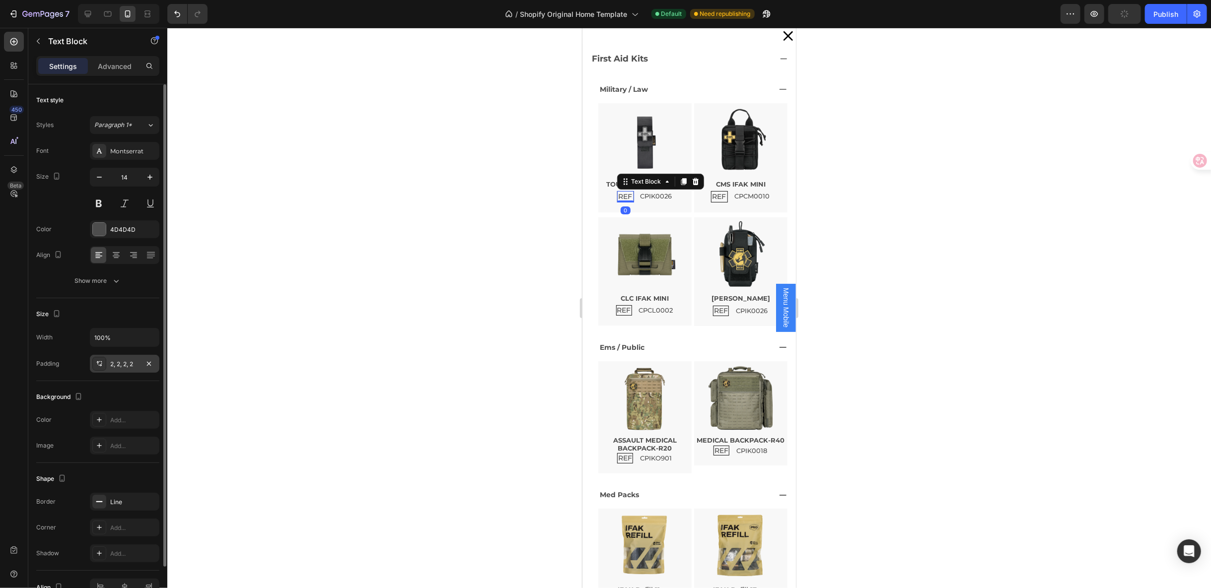
click at [123, 360] on div "2, 2, 2, 2" at bounding box center [124, 364] width 29 height 9
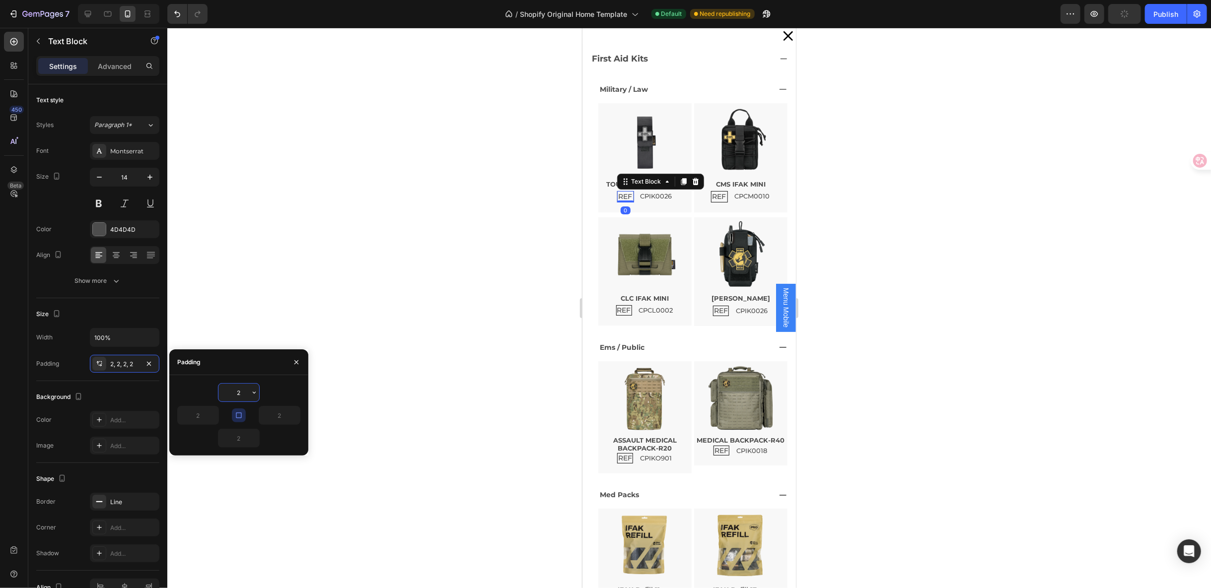
click at [242, 389] on input "2" at bounding box center [238, 393] width 41 height 18
type input "1"
click at [239, 415] on icon "button" at bounding box center [239, 416] width 8 height 8
type input "1"
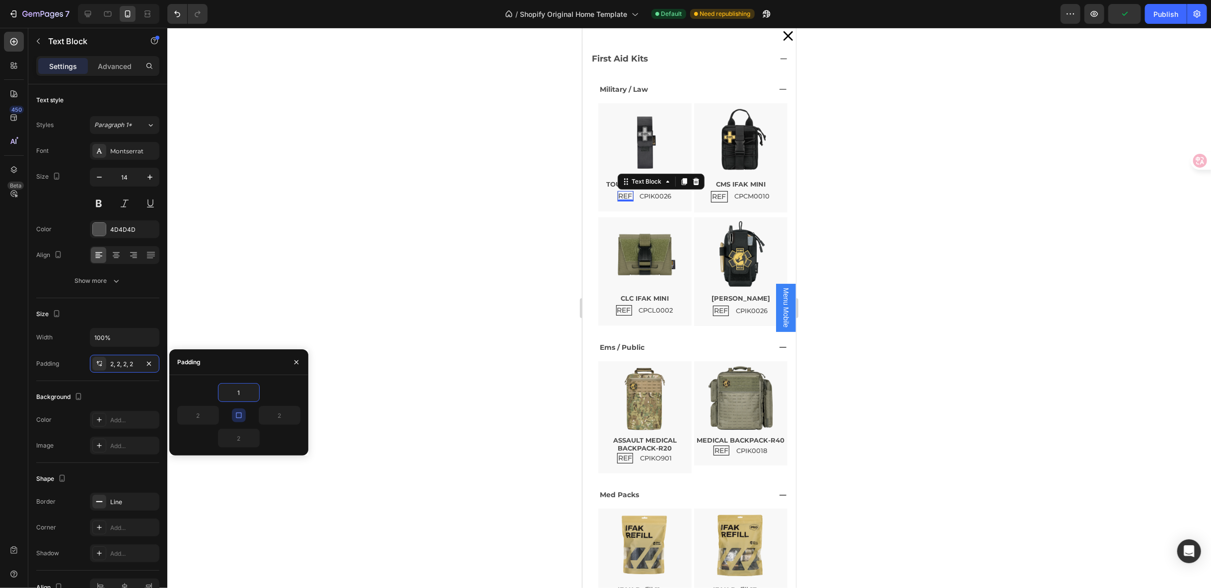
type input "1"
click at [712, 195] on p "REF" at bounding box center [719, 196] width 14 height 8
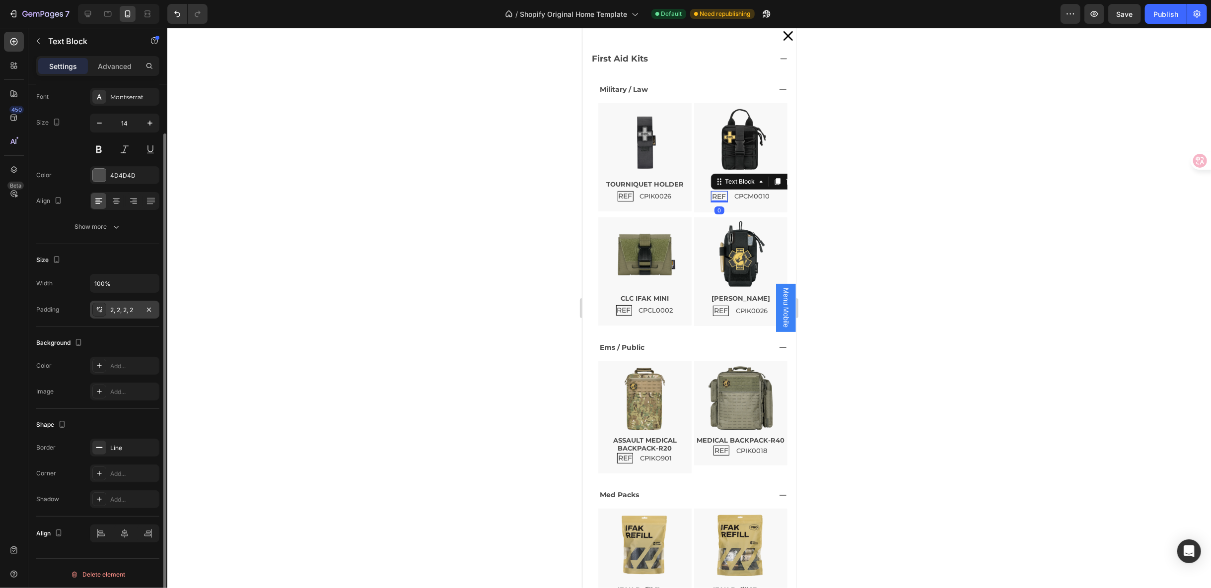
click at [126, 306] on div "2, 2, 2, 2" at bounding box center [124, 310] width 29 height 9
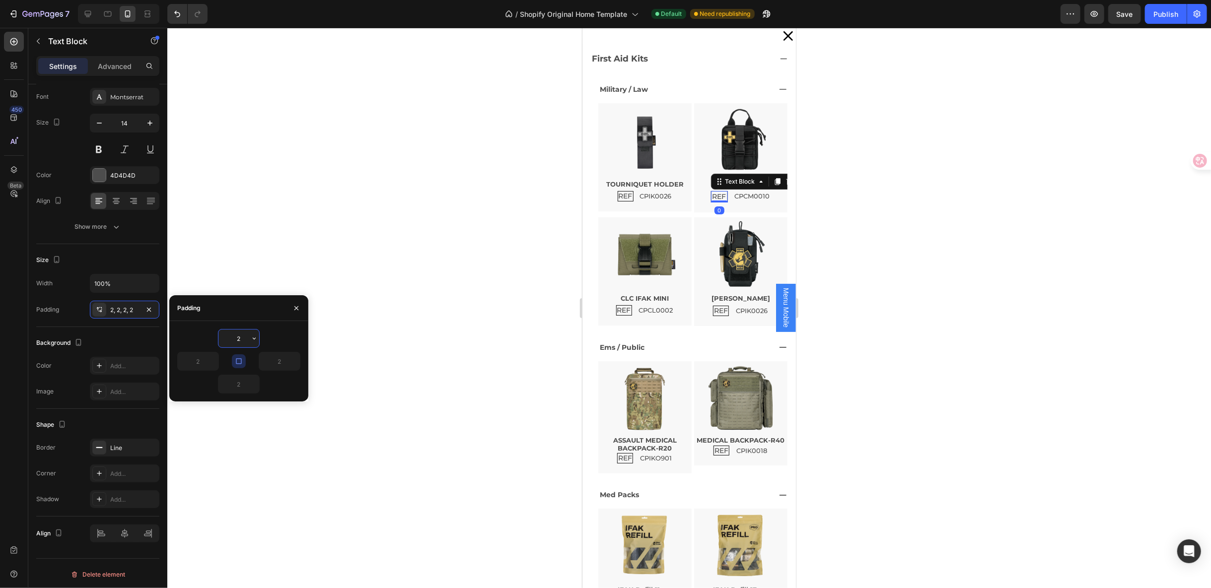
click at [232, 341] on input "2" at bounding box center [238, 339] width 41 height 18
type input "1"
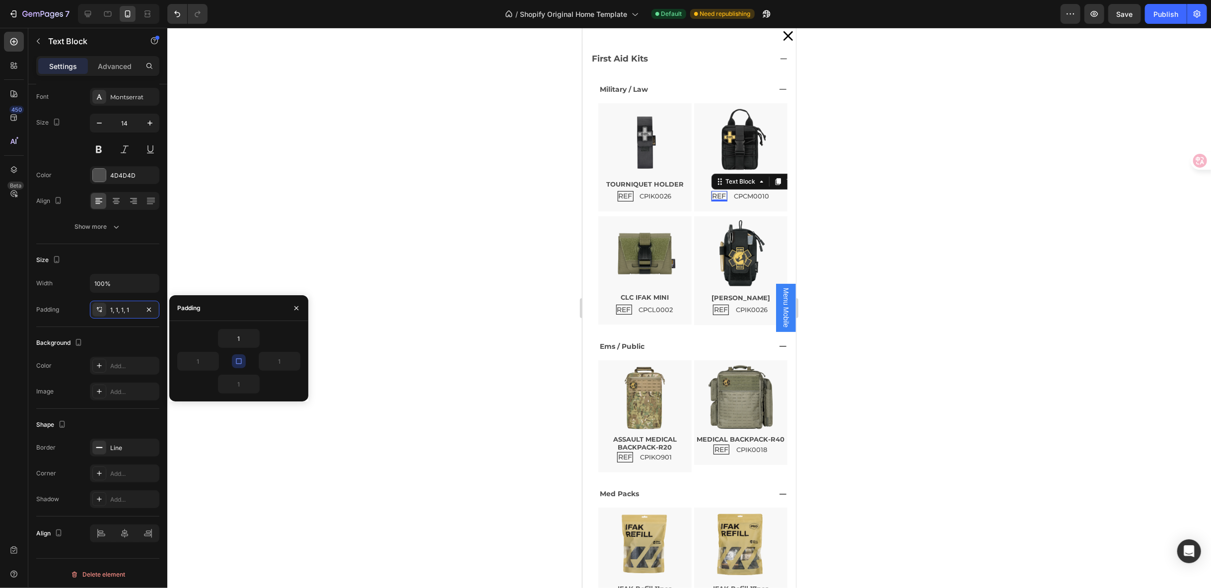
click at [237, 360] on icon "button" at bounding box center [239, 362] width 8 height 8
click at [899, 339] on div at bounding box center [689, 308] width 1044 height 561
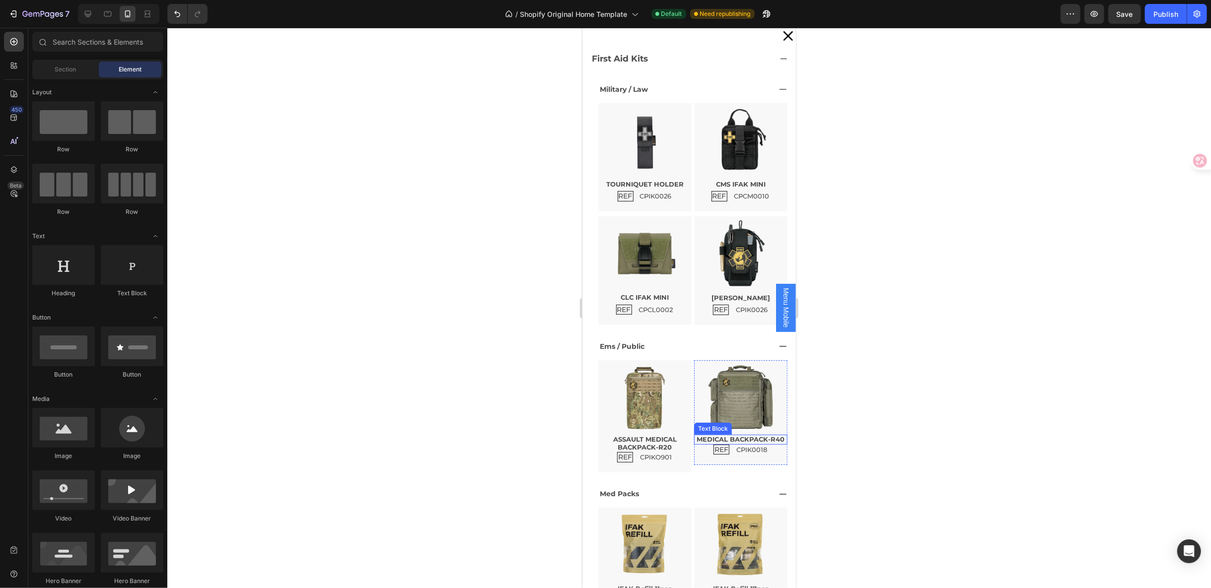
click at [730, 436] on p "MEDICAL BACKPACK-R40" at bounding box center [740, 439] width 91 height 8
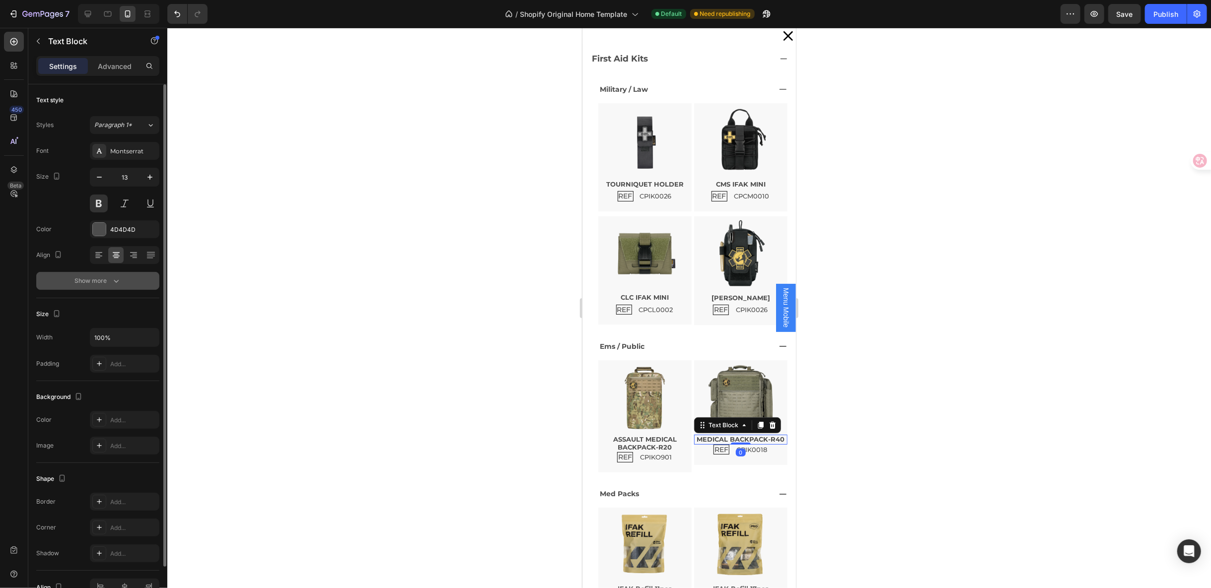
click at [102, 274] on button "Show more" at bounding box center [97, 281] width 123 height 18
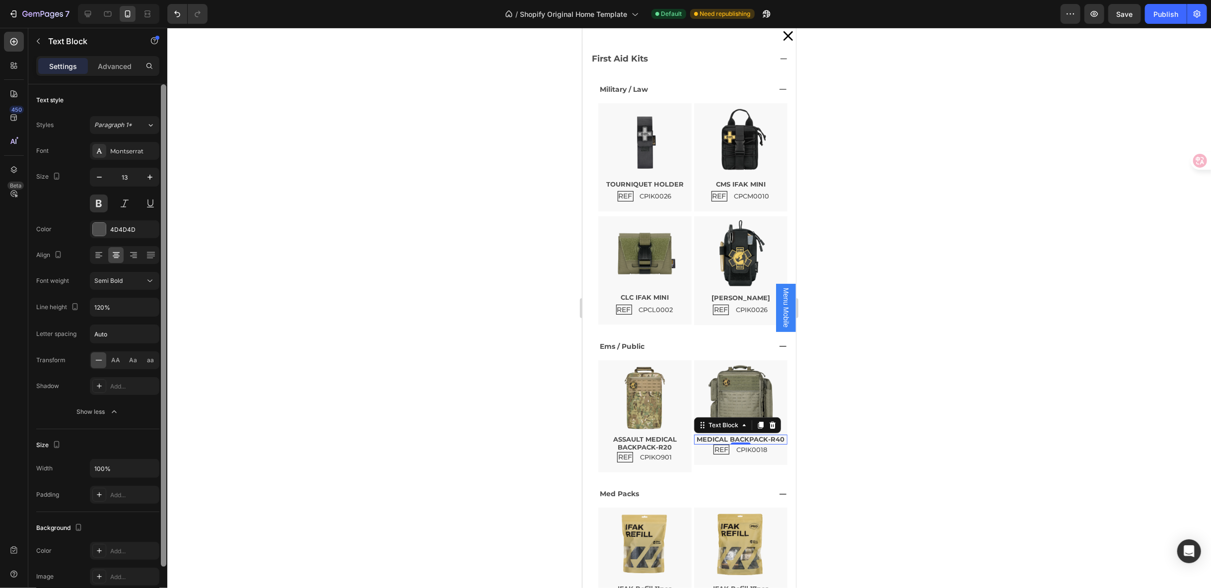
click at [165, 333] on div at bounding box center [163, 325] width 5 height 483
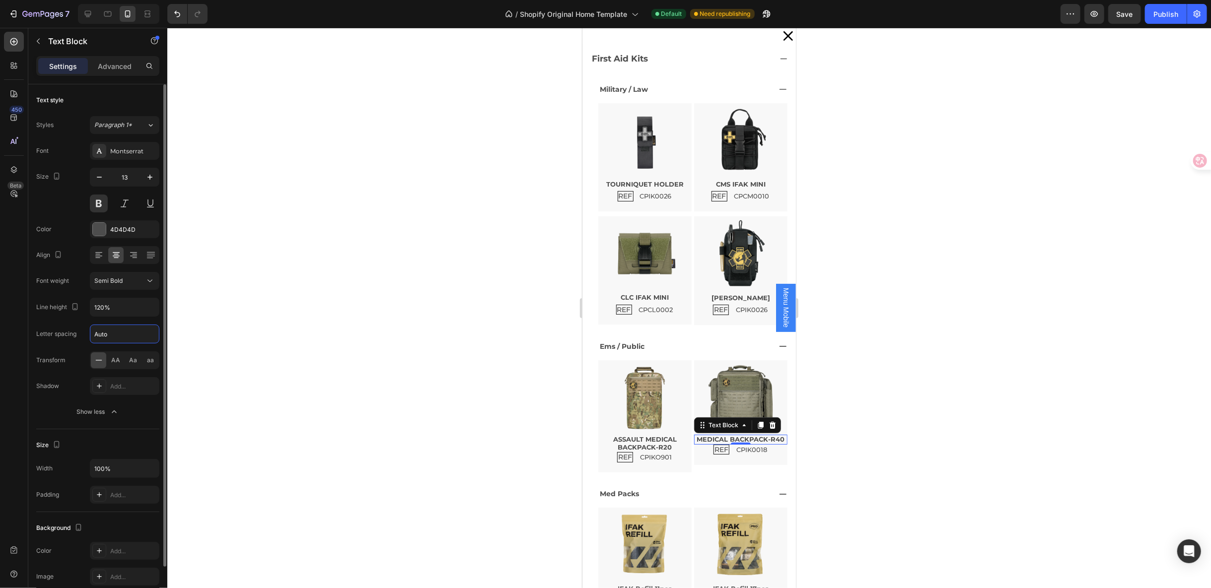
click at [122, 332] on input "Auto" at bounding box center [124, 334] width 69 height 18
type input "1"
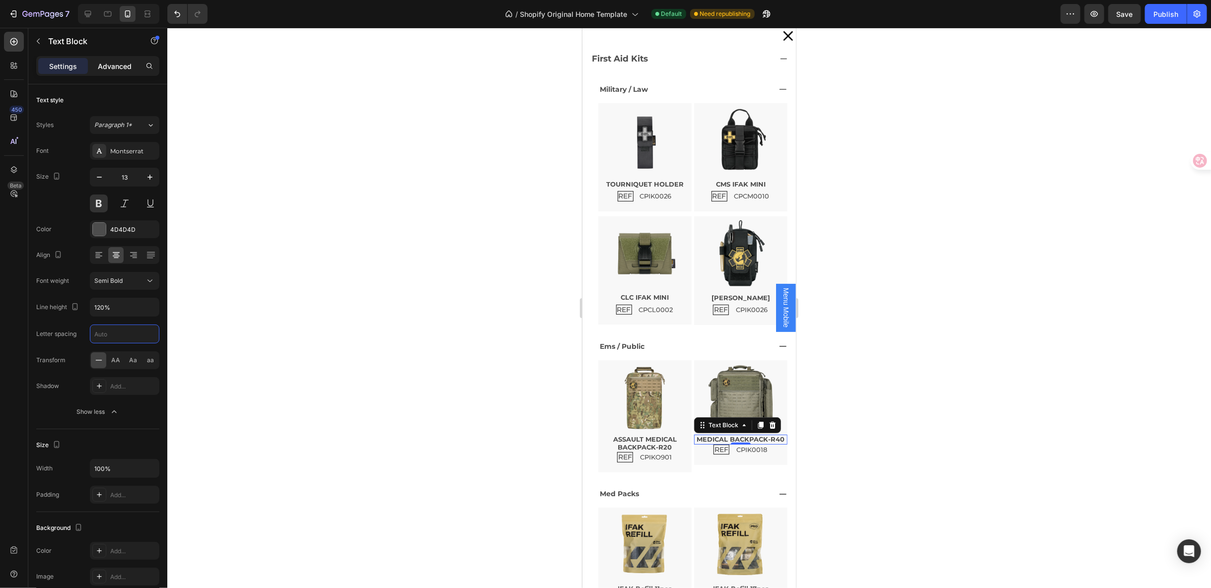
click at [111, 67] on p "Advanced" at bounding box center [115, 66] width 34 height 10
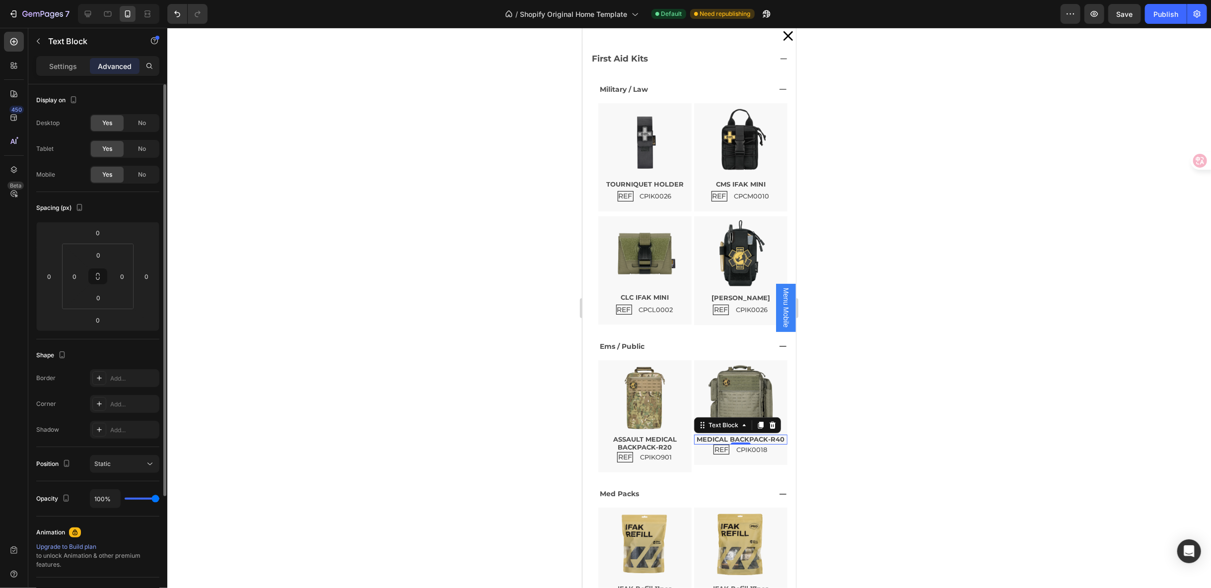
click at [60, 61] on p "Settings" at bounding box center [63, 66] width 28 height 10
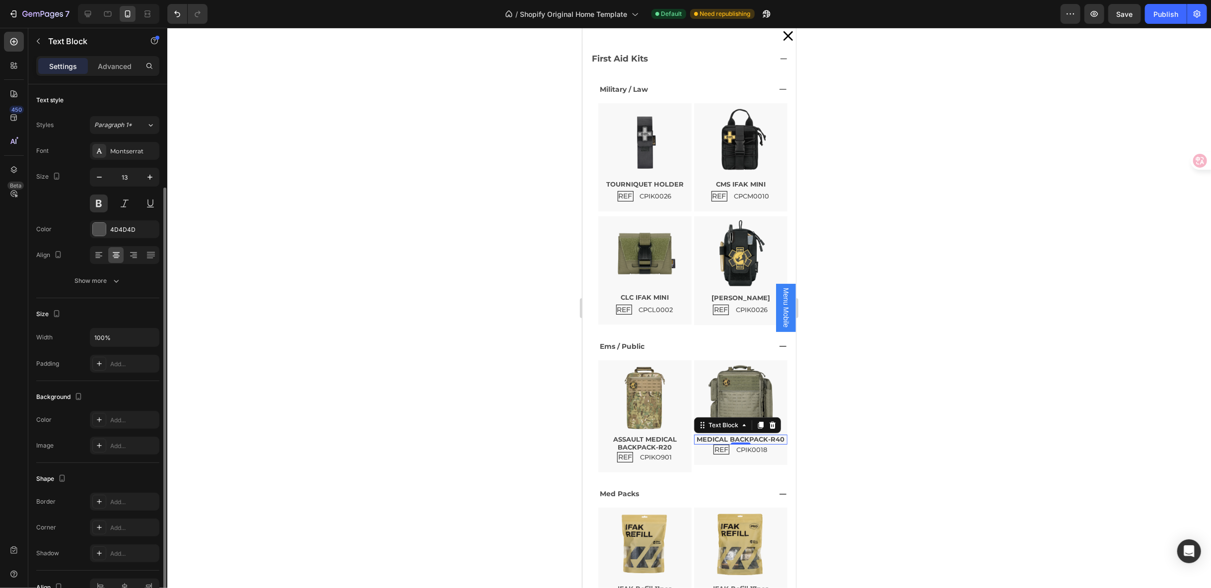
scroll to position [54, 0]
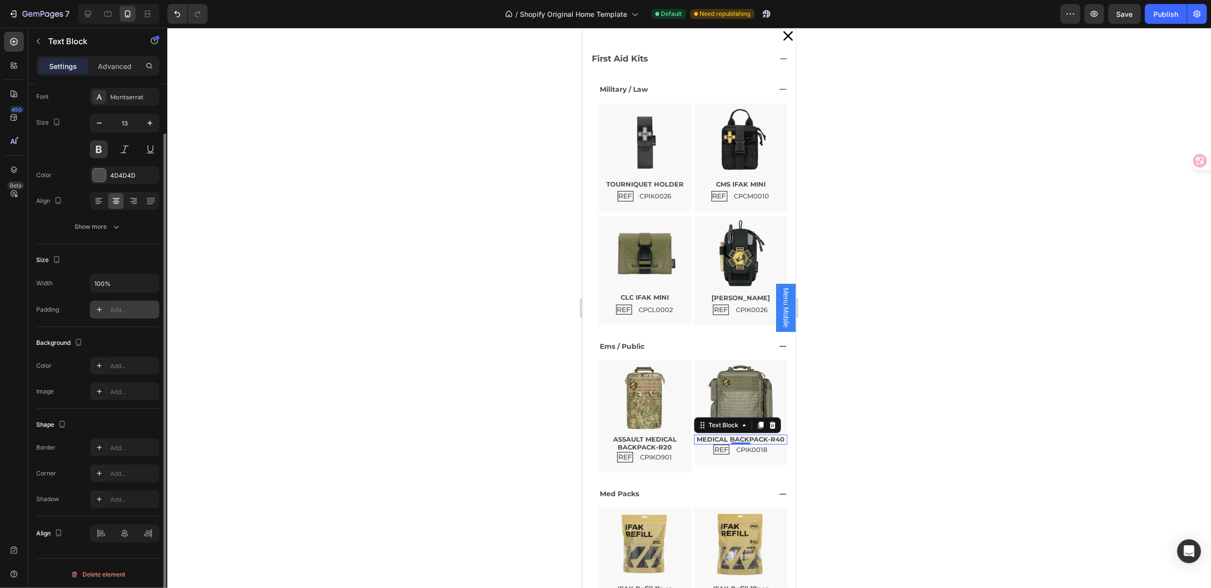
click at [104, 313] on div at bounding box center [99, 310] width 14 height 14
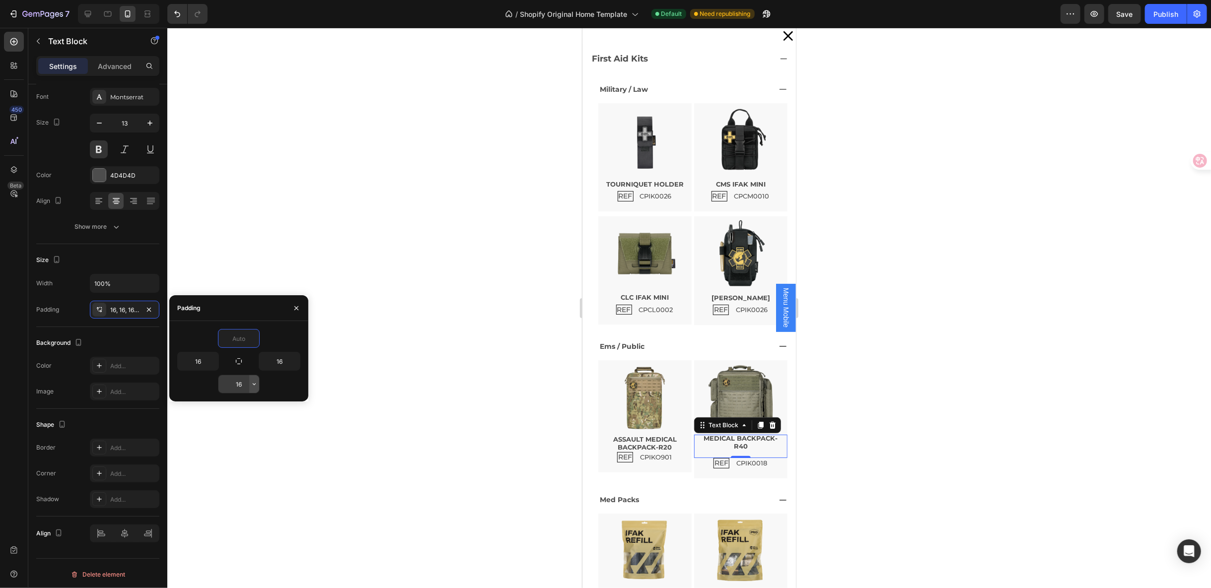
type input "0"
click at [249, 379] on button "button" at bounding box center [254, 384] width 10 height 18
click at [244, 382] on input "16" at bounding box center [238, 384] width 41 height 18
click at [953, 425] on div at bounding box center [689, 308] width 1044 height 561
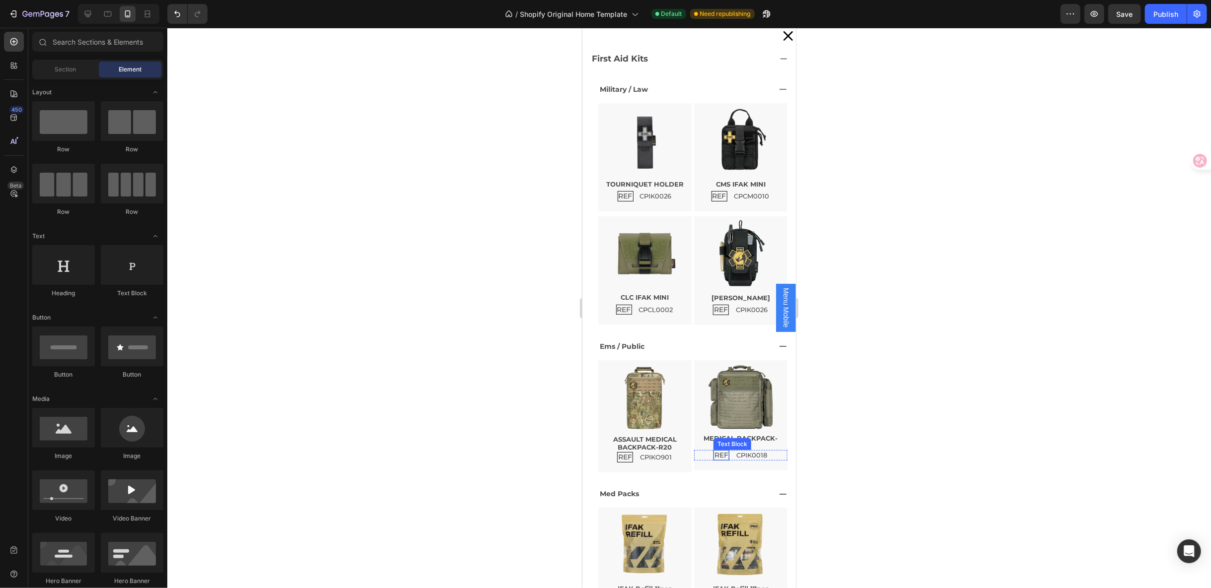
click at [714, 455] on p "REF" at bounding box center [721, 455] width 14 height 8
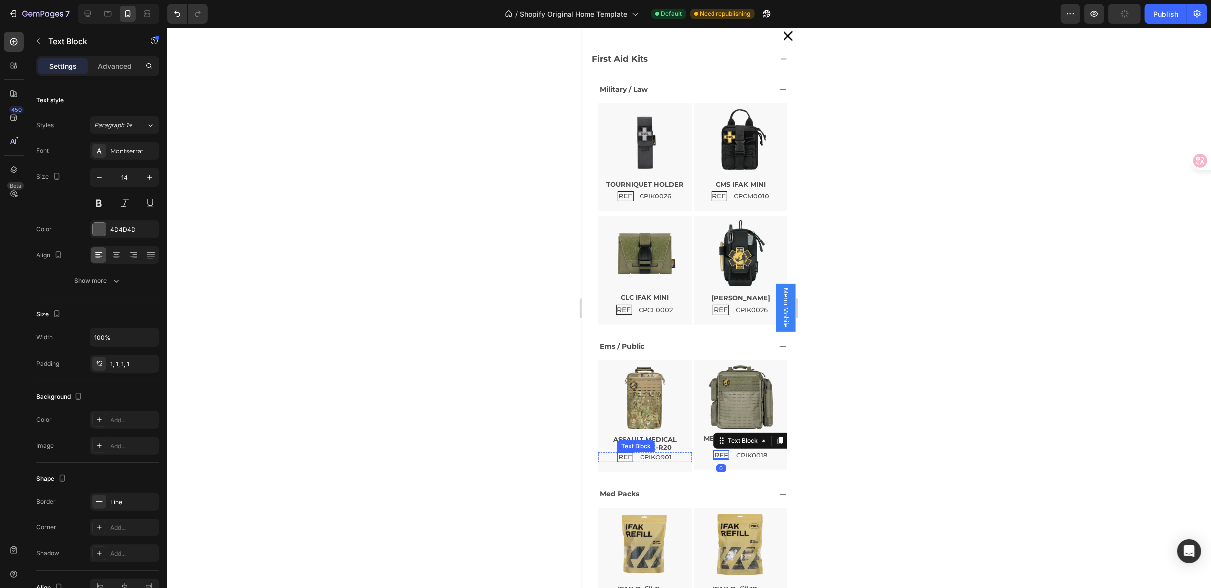
click at [624, 456] on p "REF" at bounding box center [625, 457] width 14 height 8
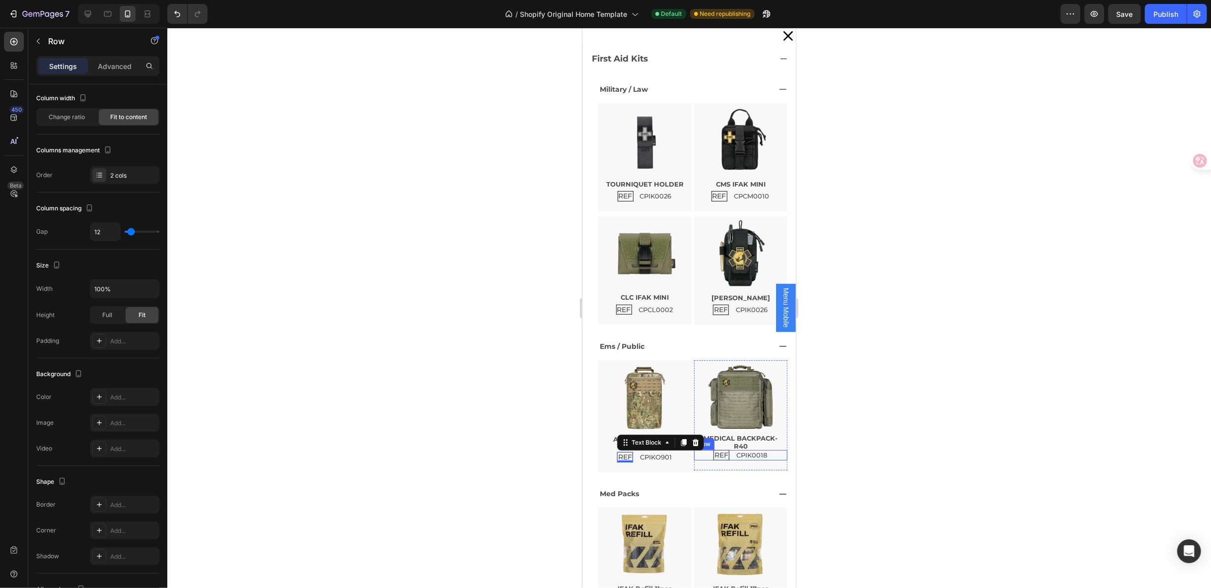
click at [762, 454] on div "REF Text Block CPIK0018 Text Block Row" at bounding box center [740, 455] width 93 height 10
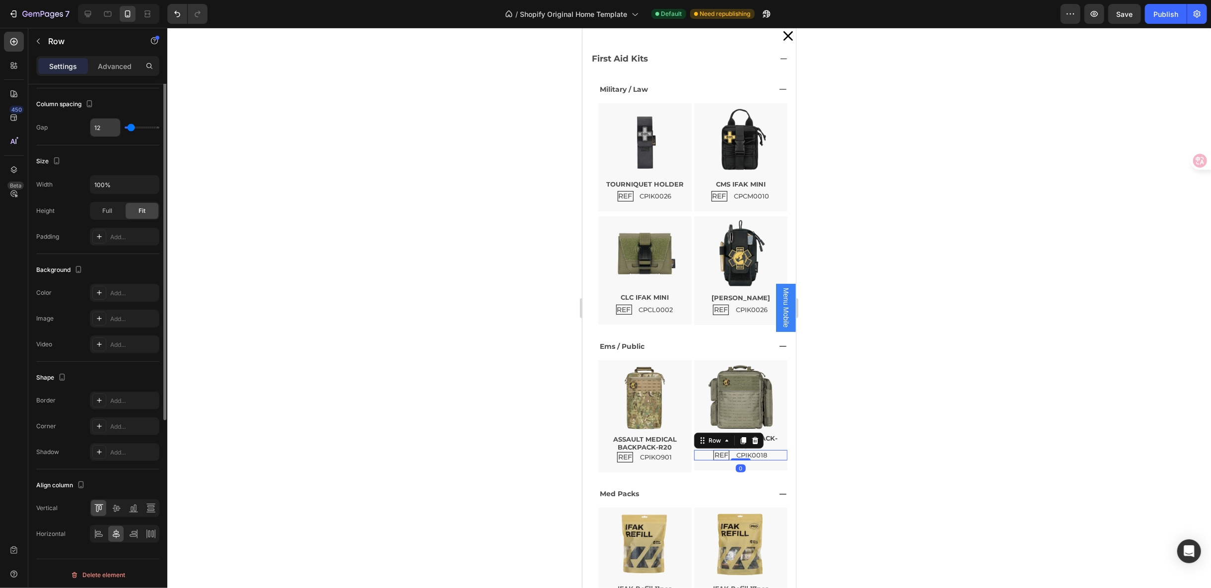
scroll to position [48, 0]
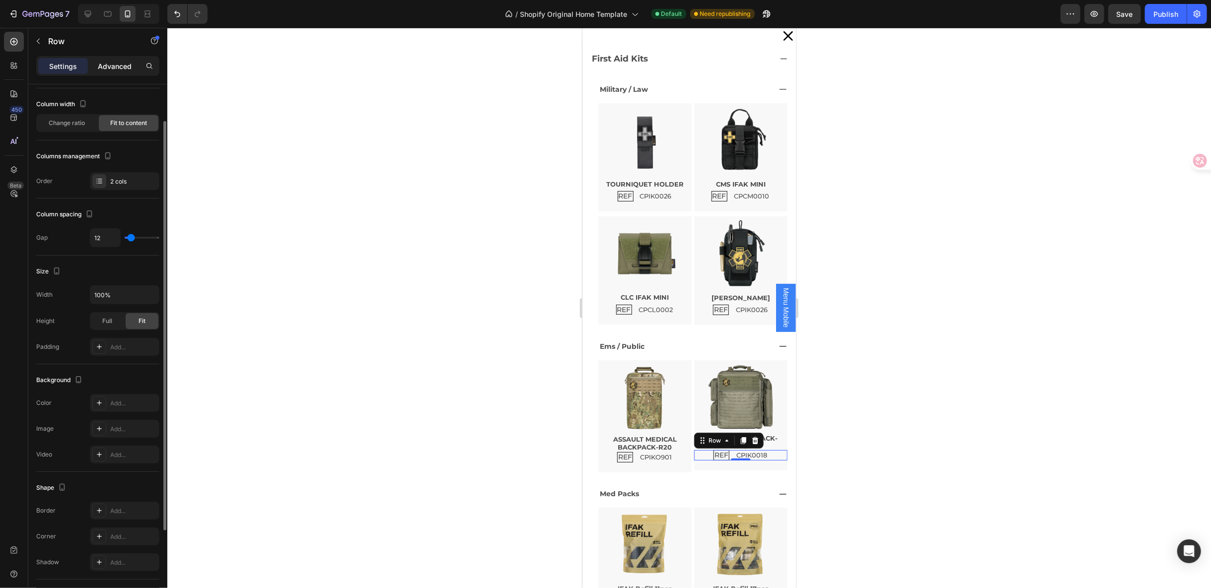
click at [109, 70] on p "Advanced" at bounding box center [115, 66] width 34 height 10
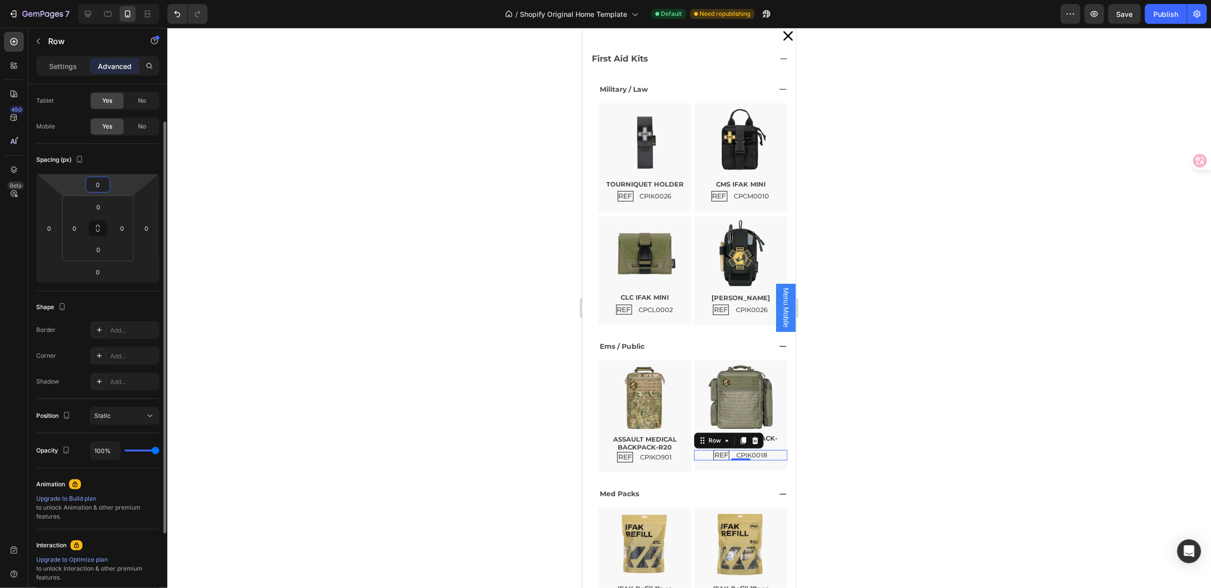
click at [103, 190] on input "0" at bounding box center [98, 184] width 20 height 15
type input "2"
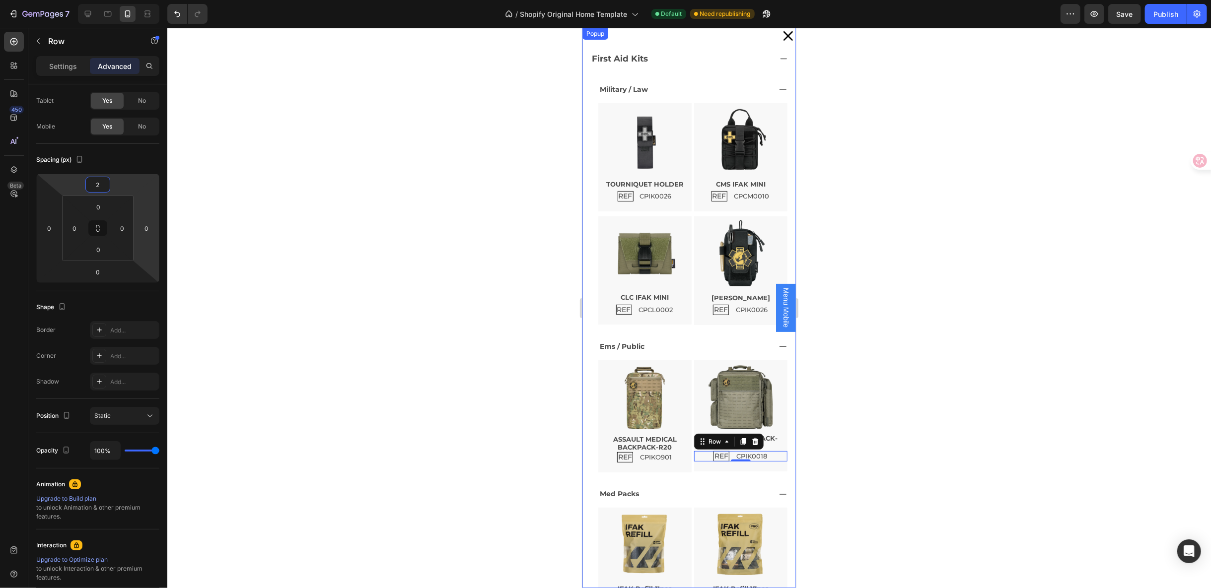
click at [834, 424] on div at bounding box center [689, 308] width 1044 height 561
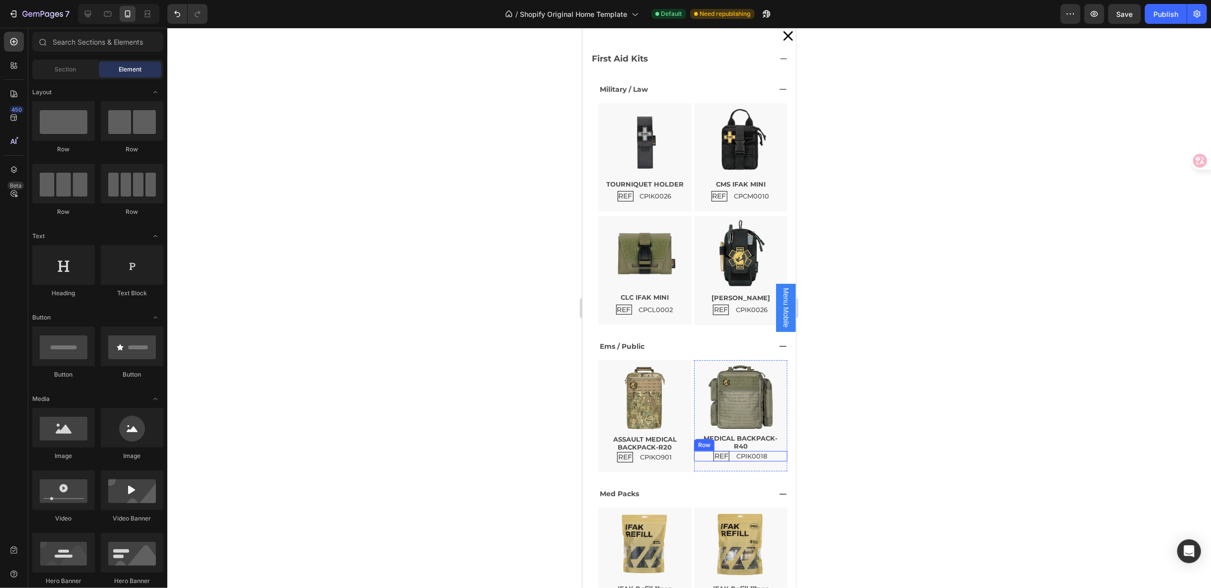
click at [764, 455] on div "REF Text Block CPIK0018 Text Block Row" at bounding box center [740, 456] width 93 height 10
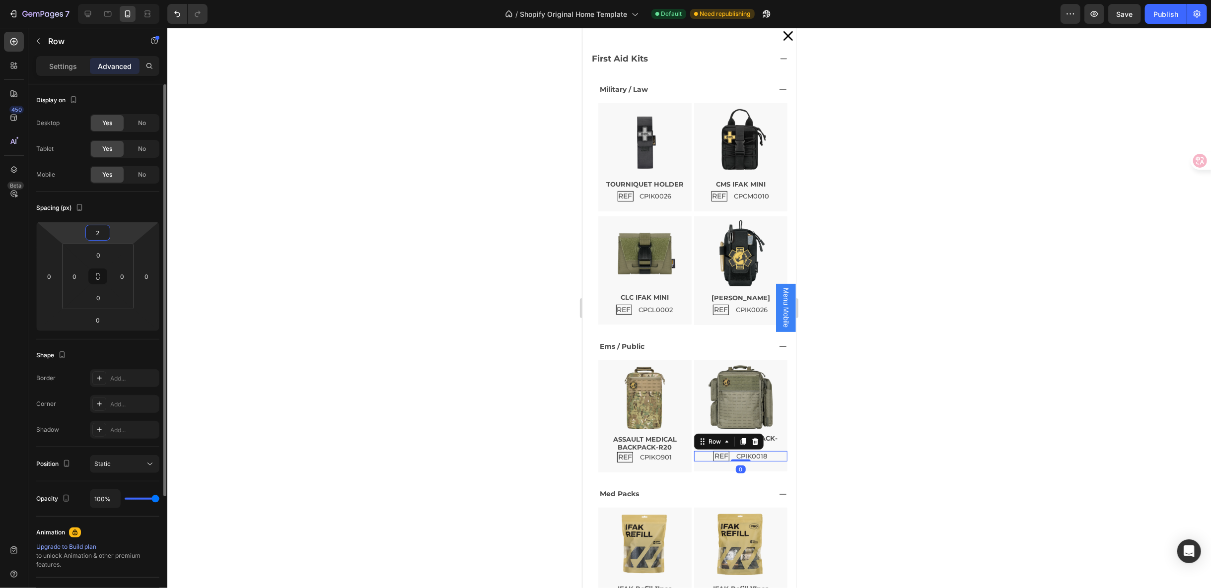
click at [110, 0] on html "7 / Shopify Original Home Template Default Need republishing Preview Save Publi…" at bounding box center [605, 0] width 1211 height 0
click at [102, 231] on input "2" at bounding box center [98, 232] width 20 height 15
type input "0"
click at [102, 250] on input "0" at bounding box center [98, 255] width 20 height 15
type input "2"
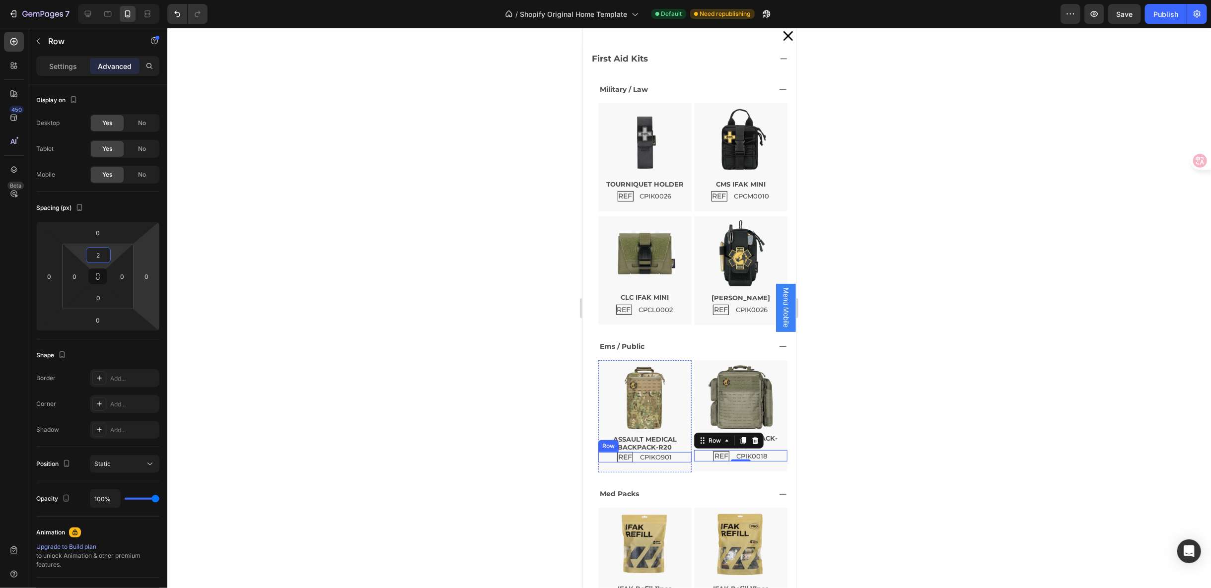
click at [674, 458] on div "REF Text Block CPIKO901 Text Block Row" at bounding box center [644, 457] width 93 height 10
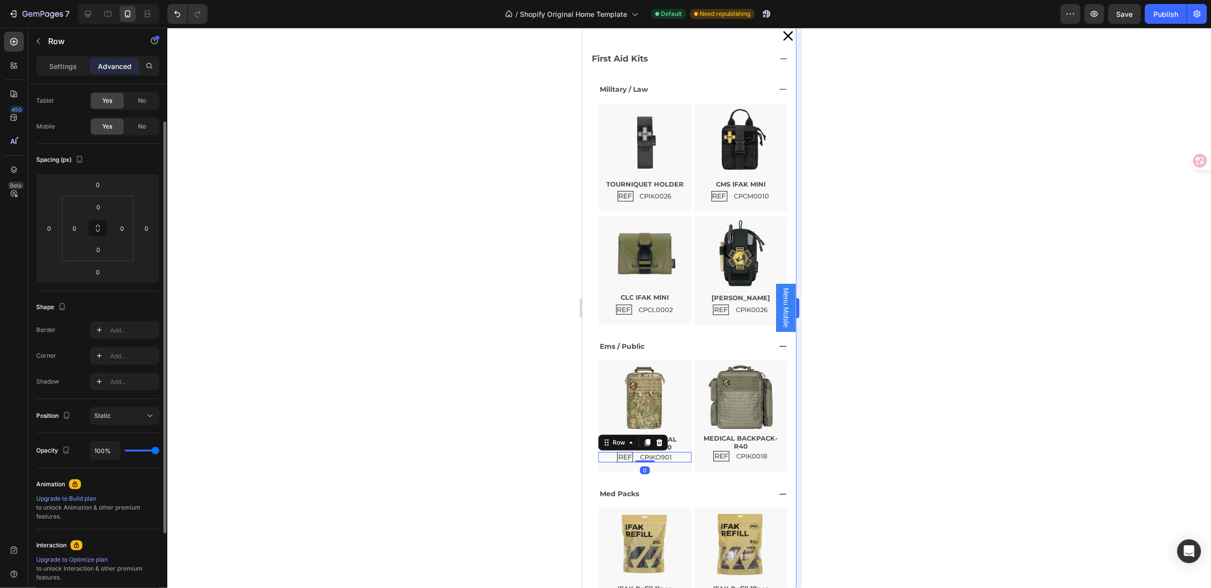
click at [904, 462] on div at bounding box center [689, 308] width 1044 height 561
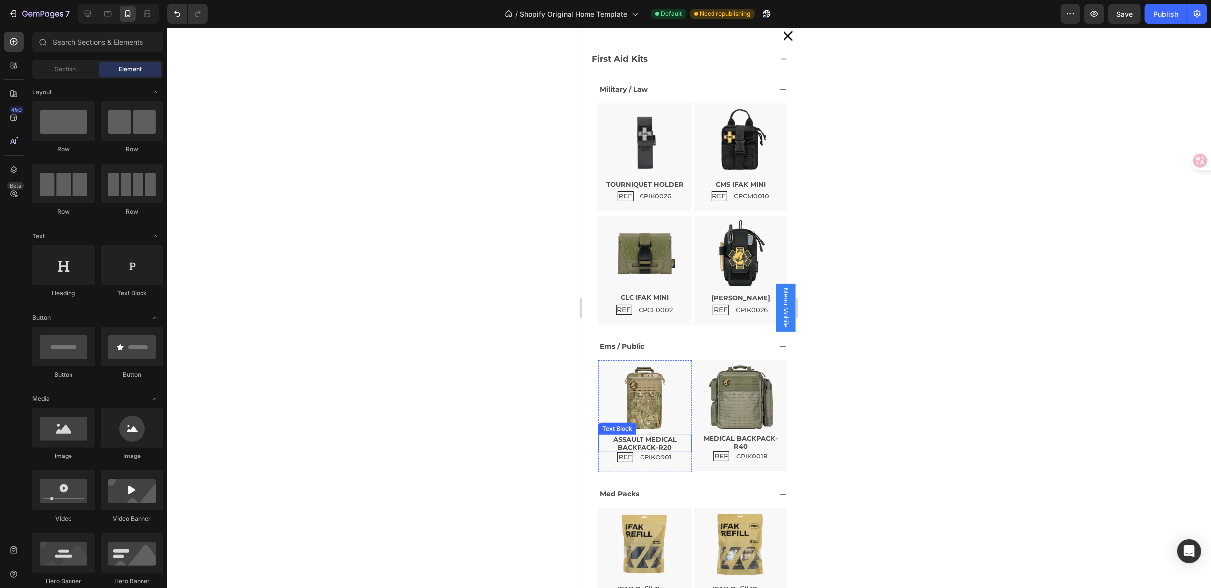
click at [669, 438] on p "ASSAULT MEDICAL BACKPACK-R20" at bounding box center [644, 442] width 91 height 15
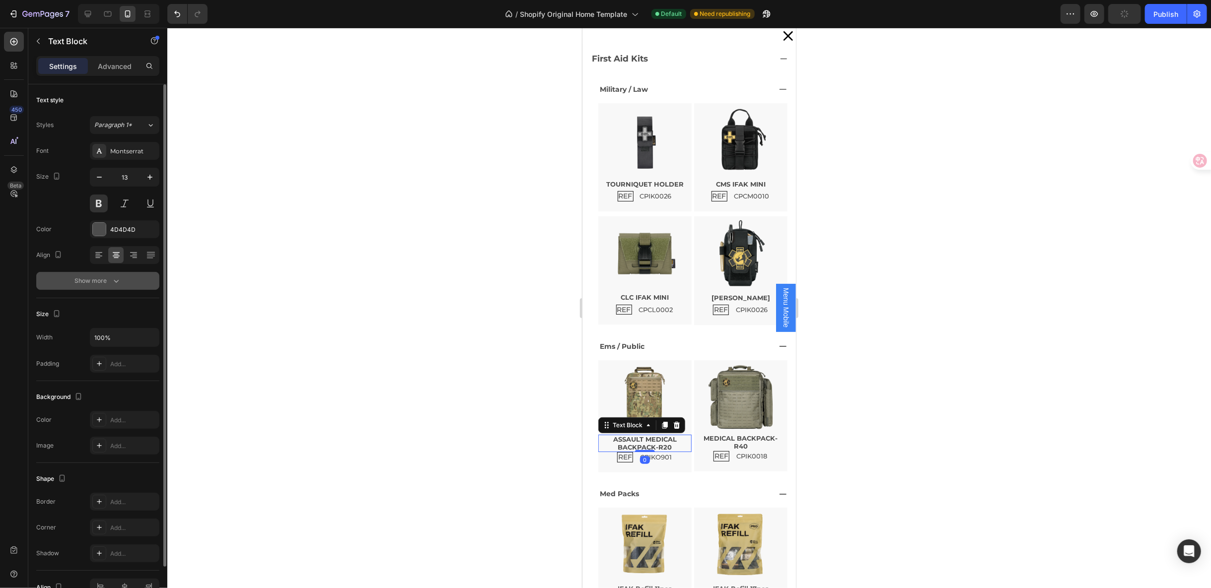
click at [117, 283] on icon "button" at bounding box center [116, 281] width 10 height 10
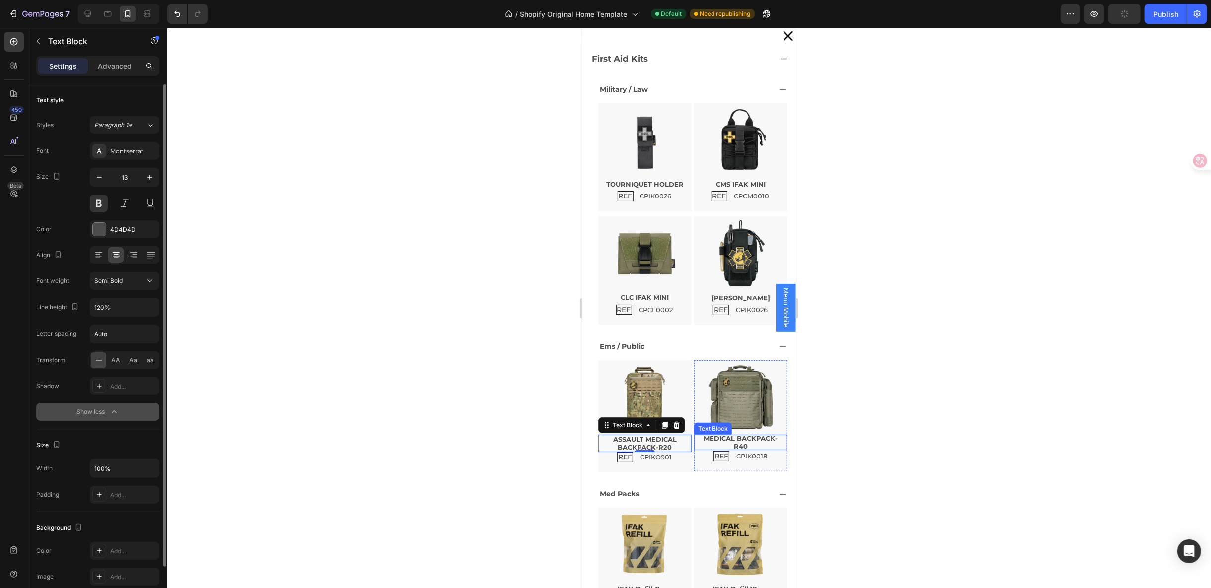
click at [741, 447] on p "MEDICAL BACKPACK-R40" at bounding box center [740, 441] width 77 height 15
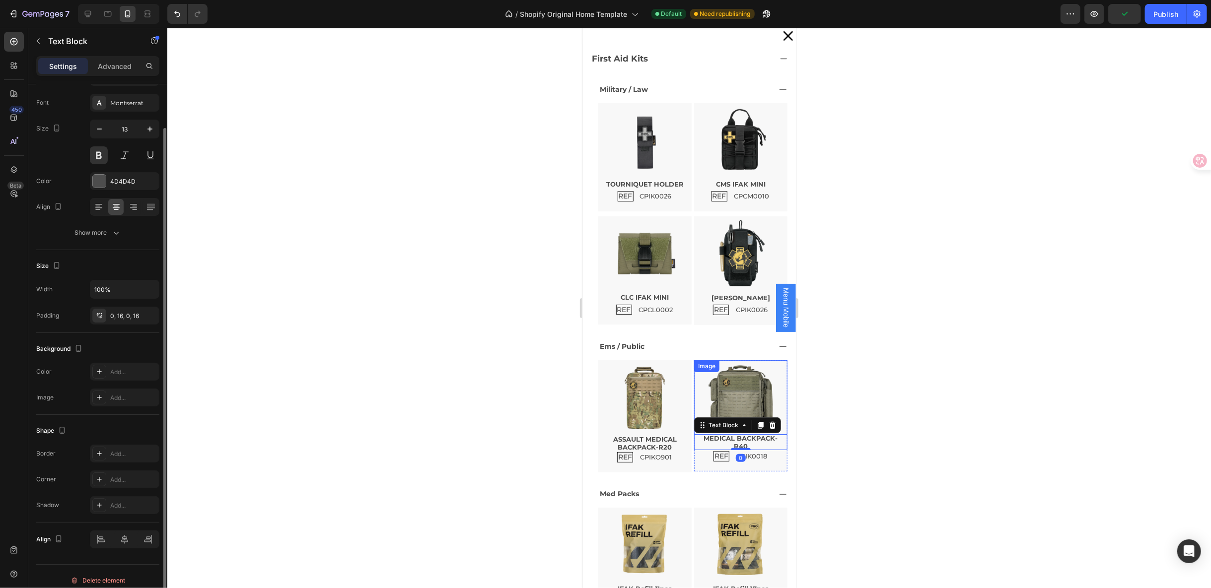
scroll to position [220, 0]
click at [678, 69] on div "First Aid Kits" at bounding box center [689, 57] width 198 height 28
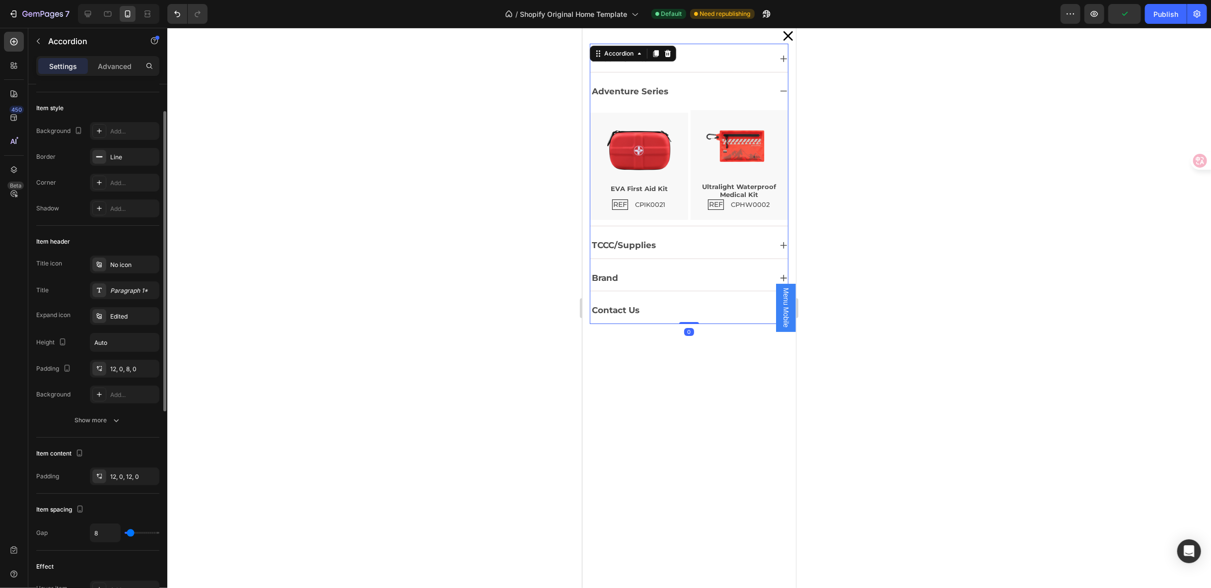
scroll to position [0, 0]
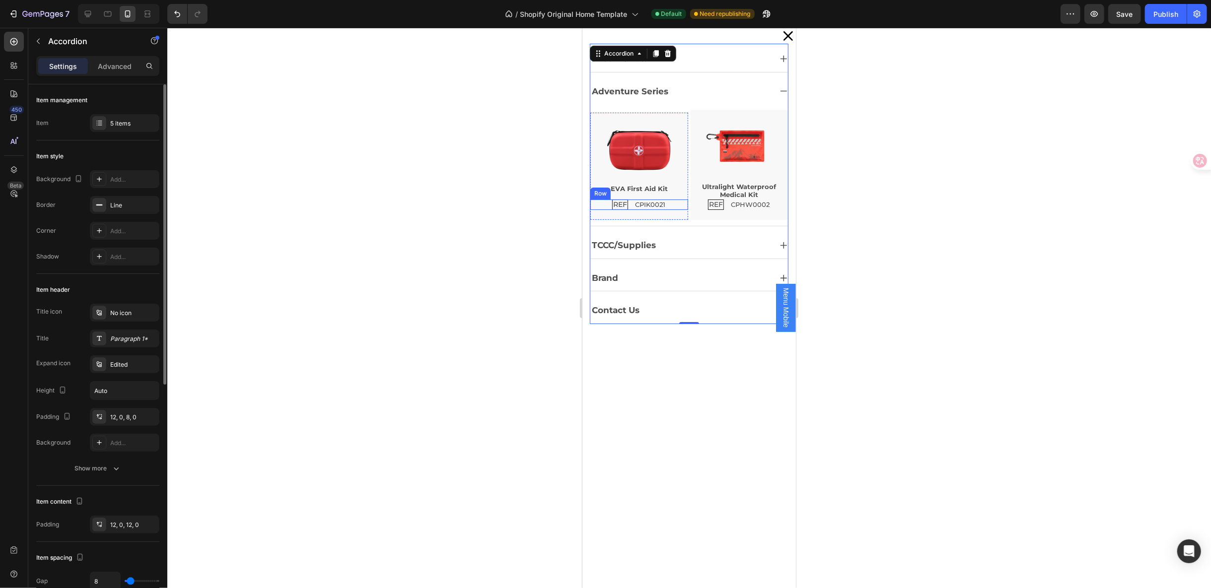
click at [673, 206] on div "REF Text Block CPIK0021 Text Block Row" at bounding box center [639, 204] width 98 height 10
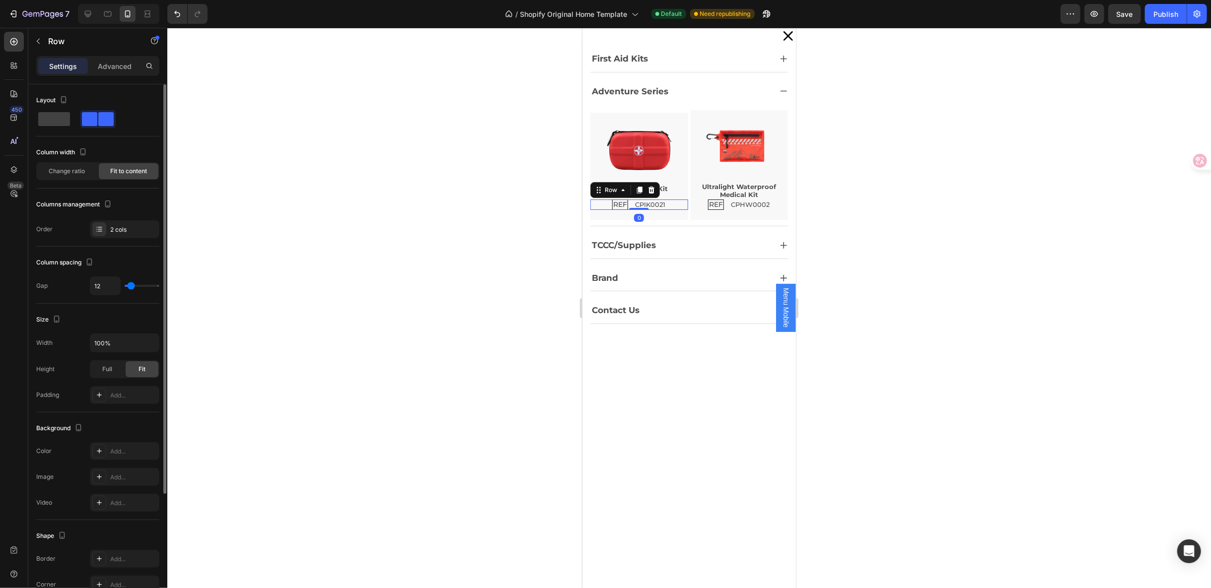
type input "14"
type input "11"
type input "10"
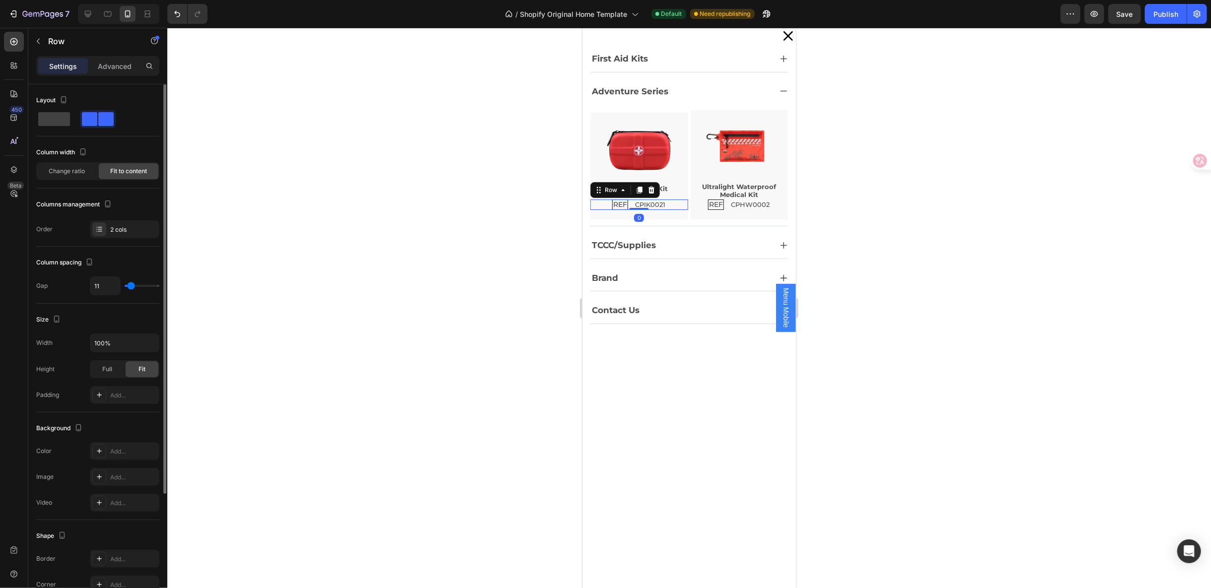
type input "10"
type input "7"
click at [130, 286] on input "range" at bounding box center [142, 286] width 35 height 2
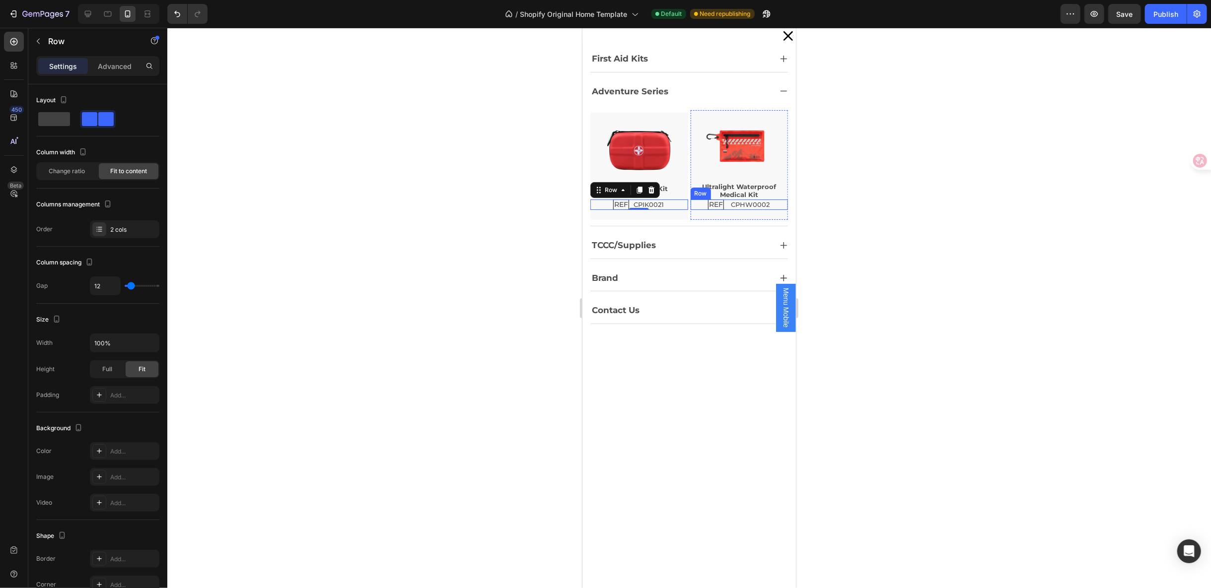
click at [772, 205] on div "REF Text Block CPHW0002 Text Block Row" at bounding box center [739, 204] width 98 height 10
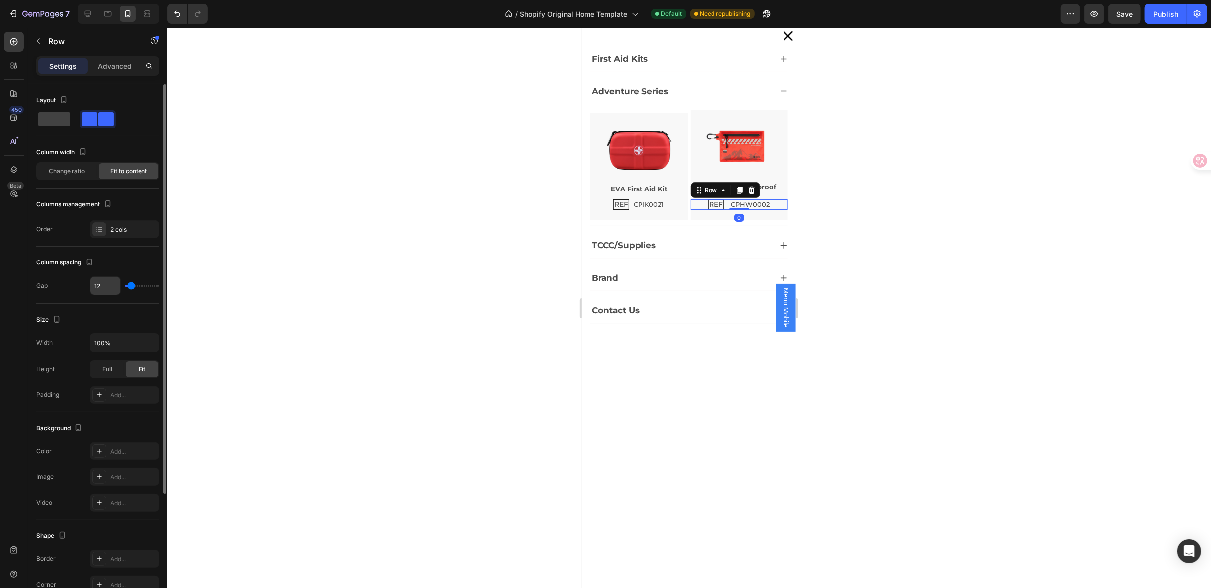
click at [106, 284] on input "12" at bounding box center [105, 286] width 30 height 18
type input "7"
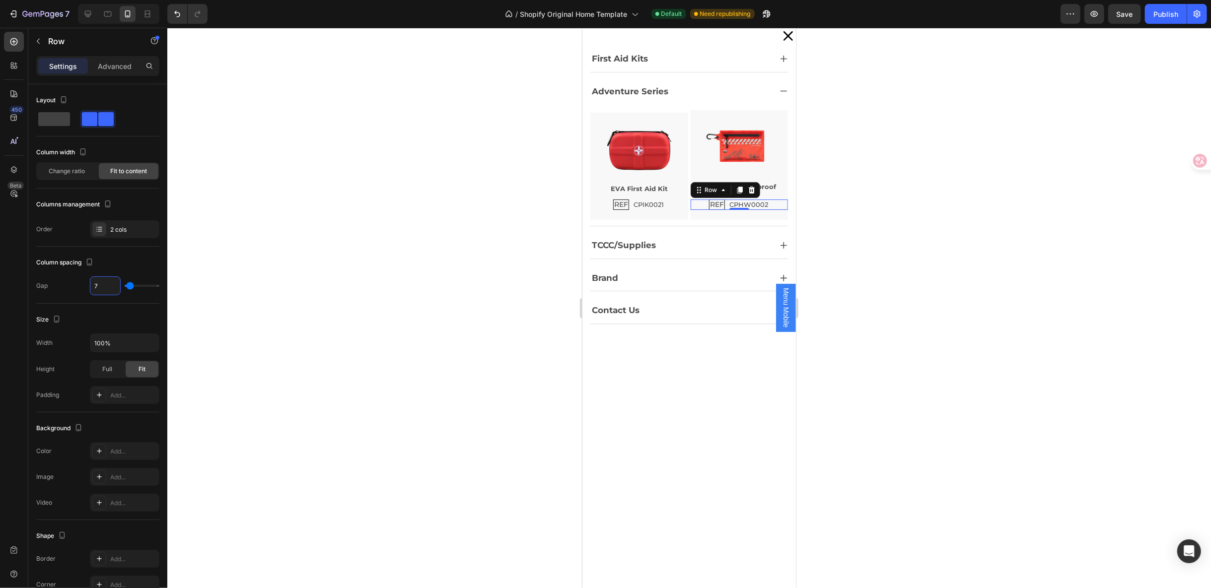
click at [990, 267] on div at bounding box center [689, 308] width 1044 height 561
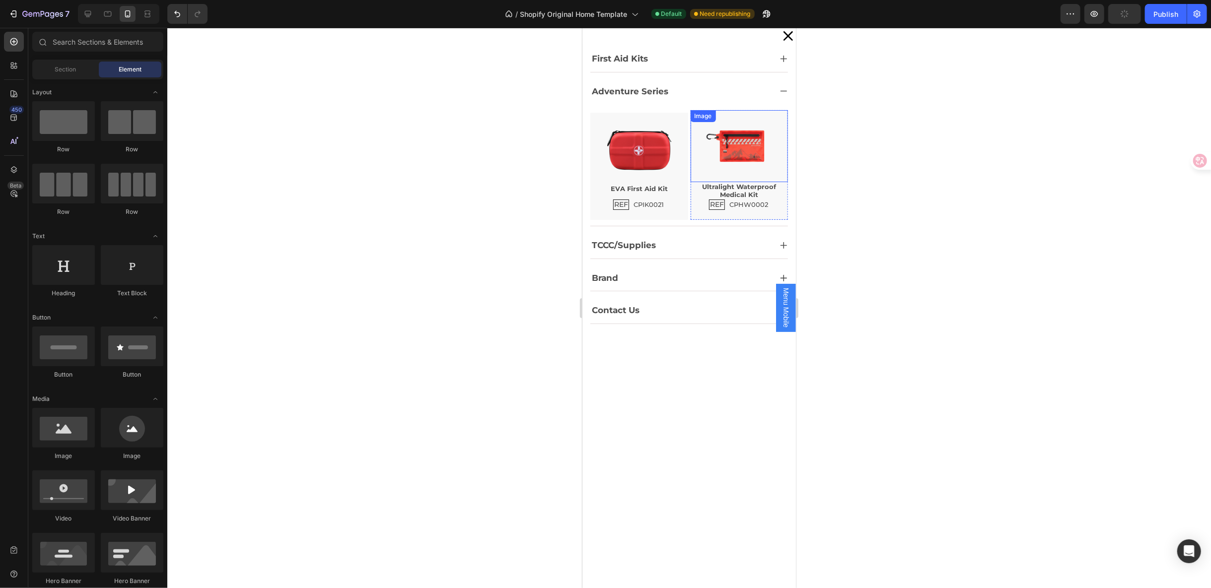
click at [753, 152] on img "Dialog body" at bounding box center [739, 146] width 72 height 72
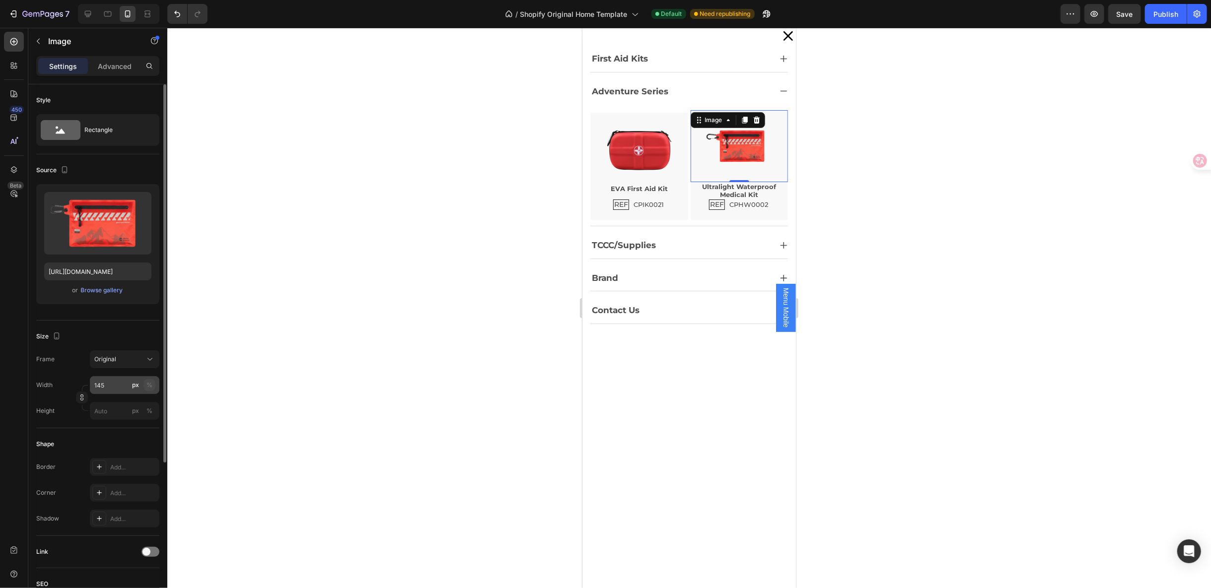
click at [148, 384] on div "%" at bounding box center [149, 385] width 6 height 9
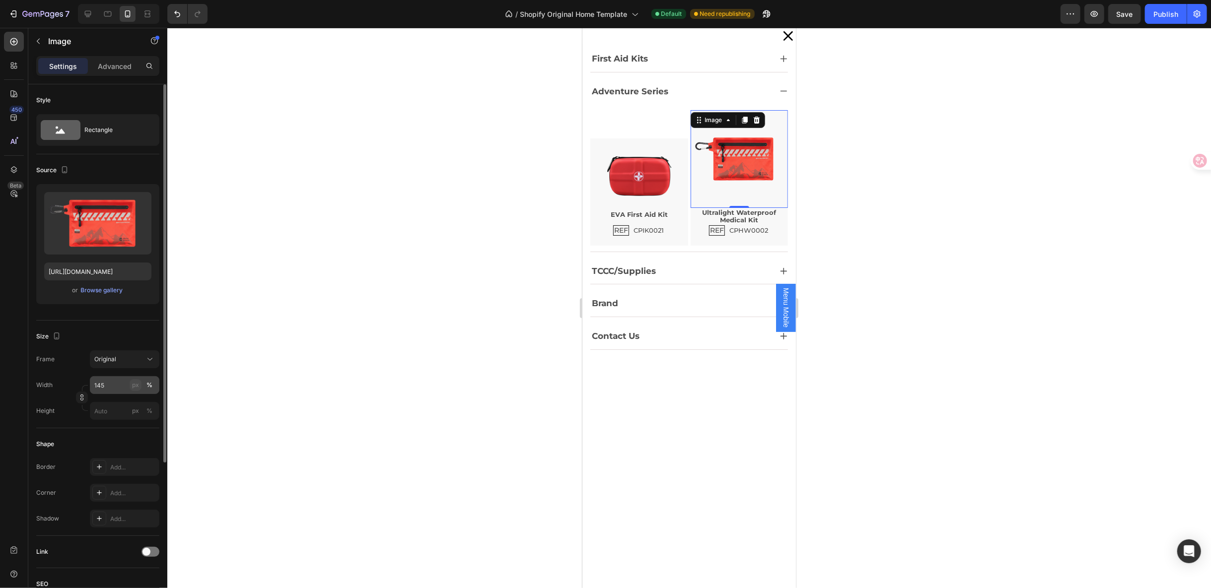
click at [144, 405] on button "px" at bounding box center [150, 411] width 12 height 12
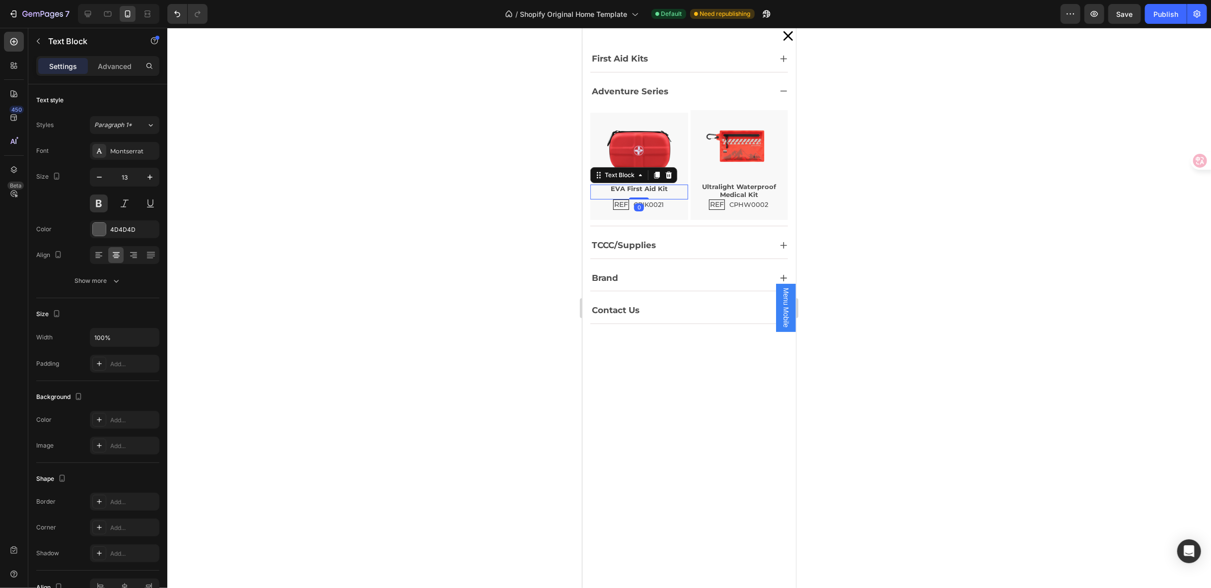
click at [626, 189] on p "EVA First Aid Kit" at bounding box center [639, 188] width 96 height 6
click at [615, 193] on p "Rich Text Editor. Editing area: main" at bounding box center [639, 195] width 96 height 6
click at [916, 237] on div at bounding box center [689, 308] width 1044 height 561
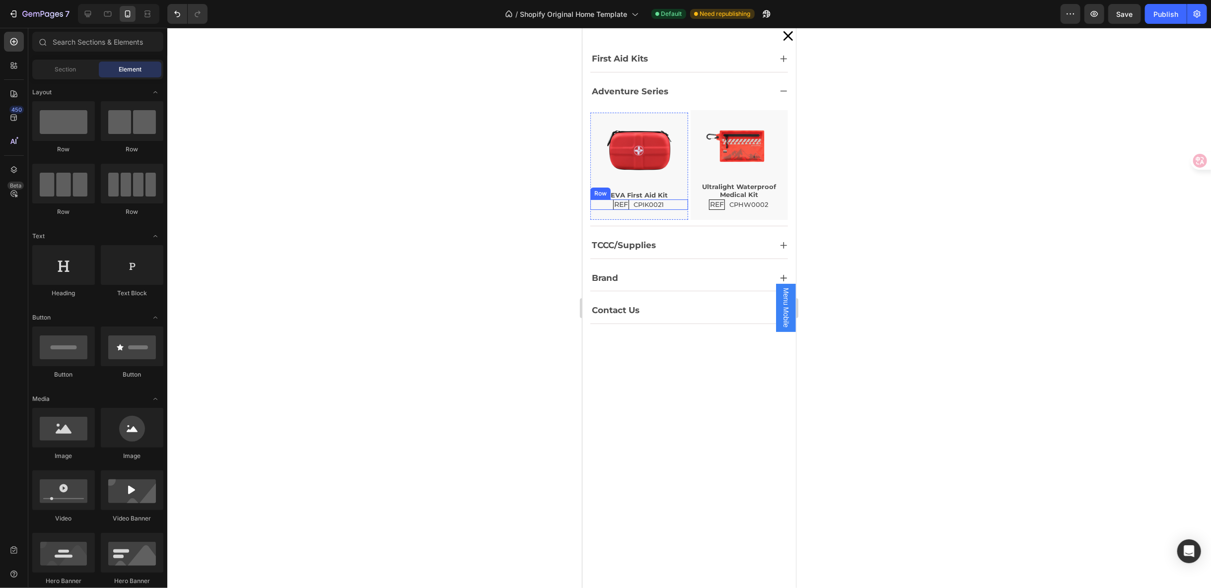
click at [672, 205] on div "REF Text Block CPIK0021 Text Block Row" at bounding box center [639, 204] width 98 height 10
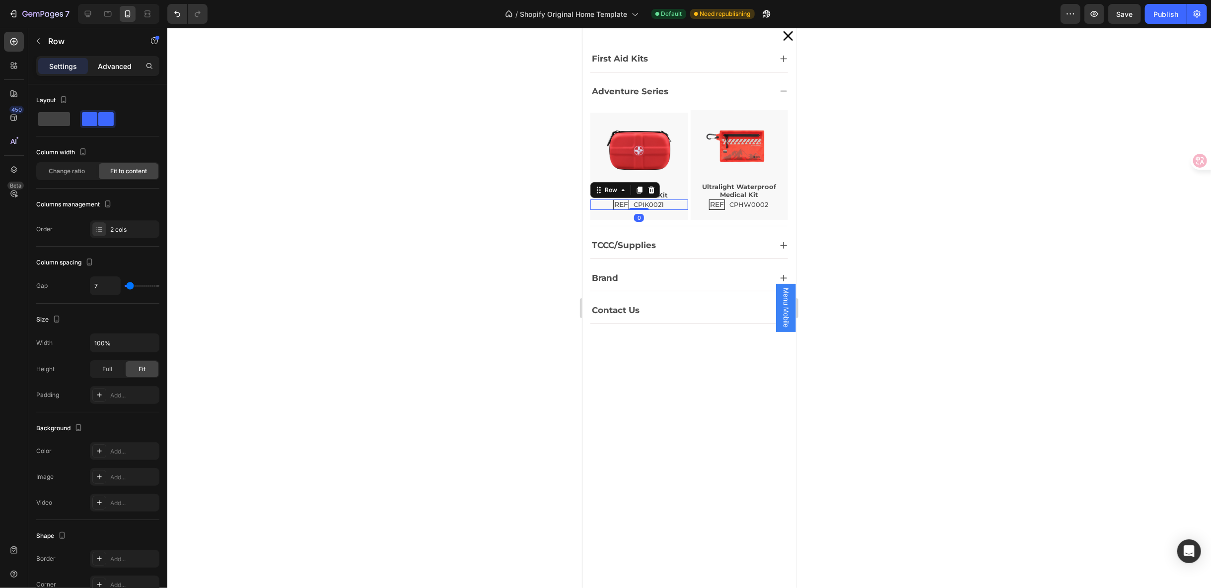
click at [126, 68] on p "Advanced" at bounding box center [115, 66] width 34 height 10
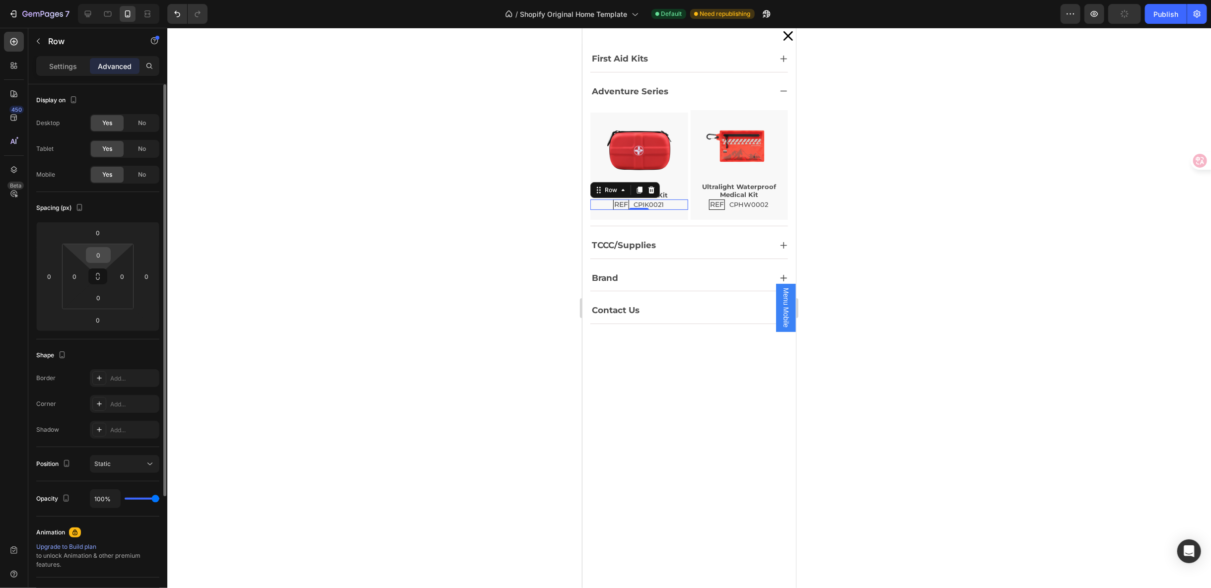
click at [109, 259] on div "0" at bounding box center [98, 255] width 25 height 16
click at [101, 258] on input "0" at bounding box center [98, 255] width 20 height 15
type input "2"
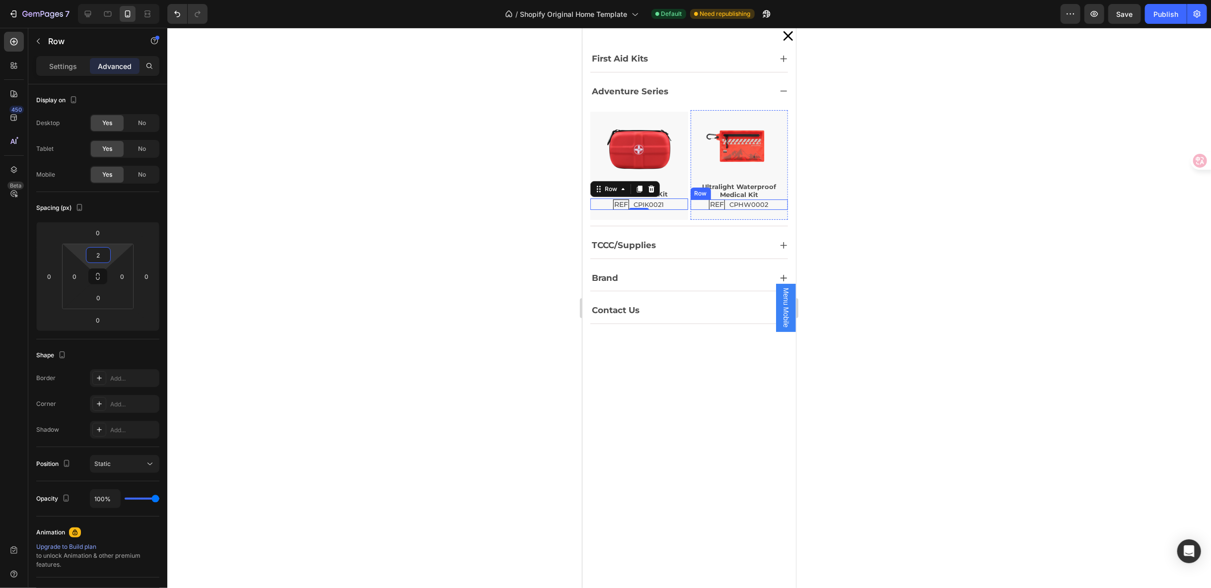
click at [765, 201] on div "REF Text Block CPHW0002 Text Block Row" at bounding box center [739, 204] width 98 height 10
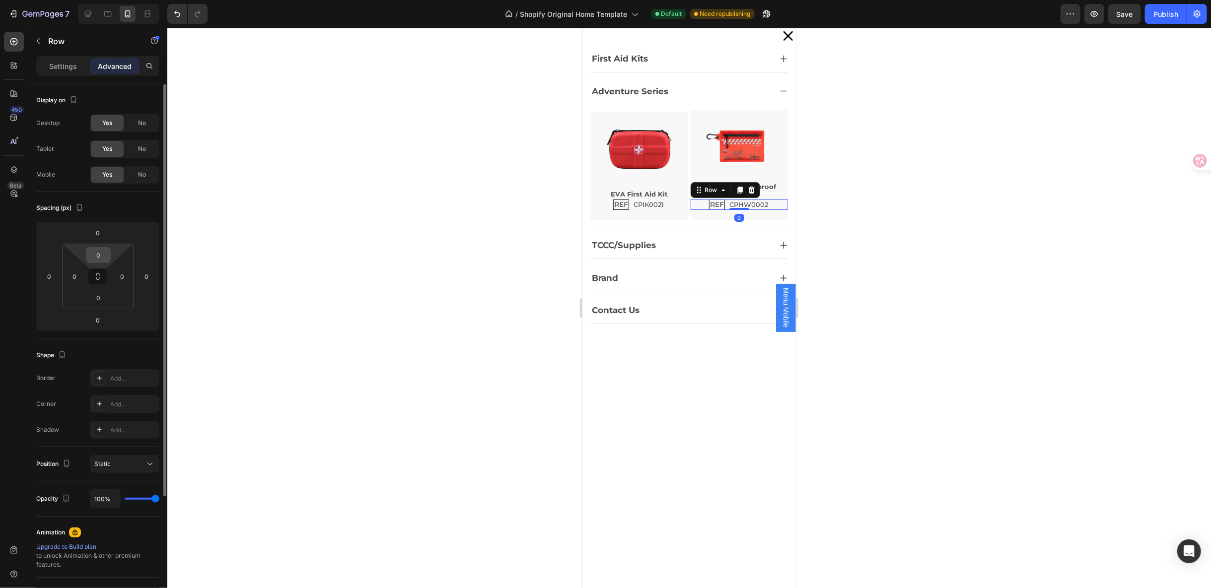
click at [108, 256] on input "0" at bounding box center [98, 255] width 20 height 15
type input "2"
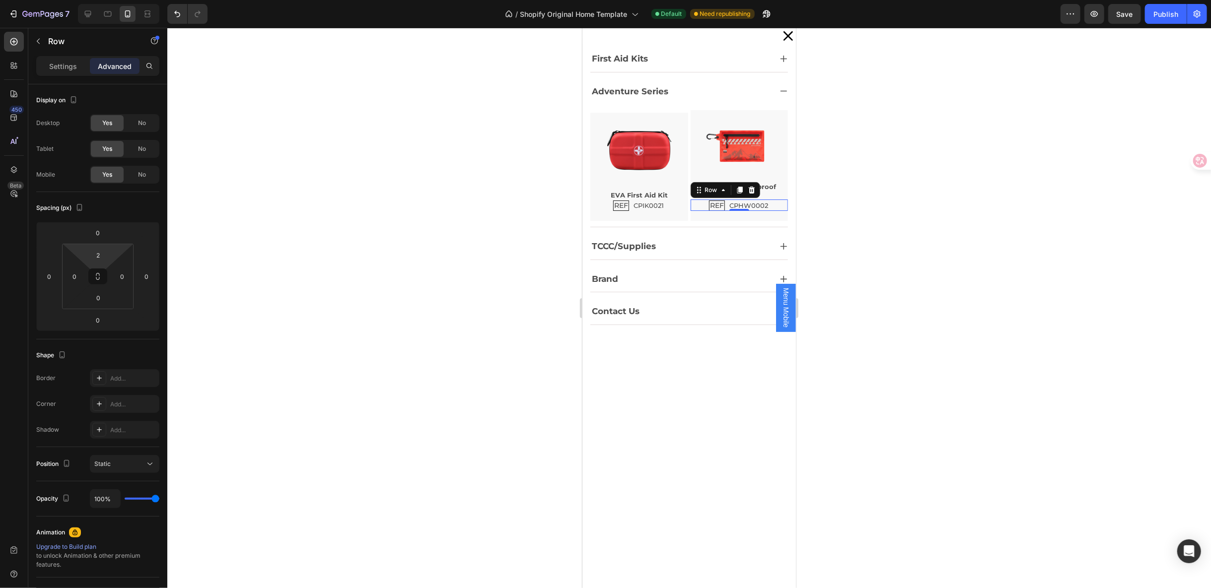
click at [927, 292] on div at bounding box center [689, 308] width 1044 height 561
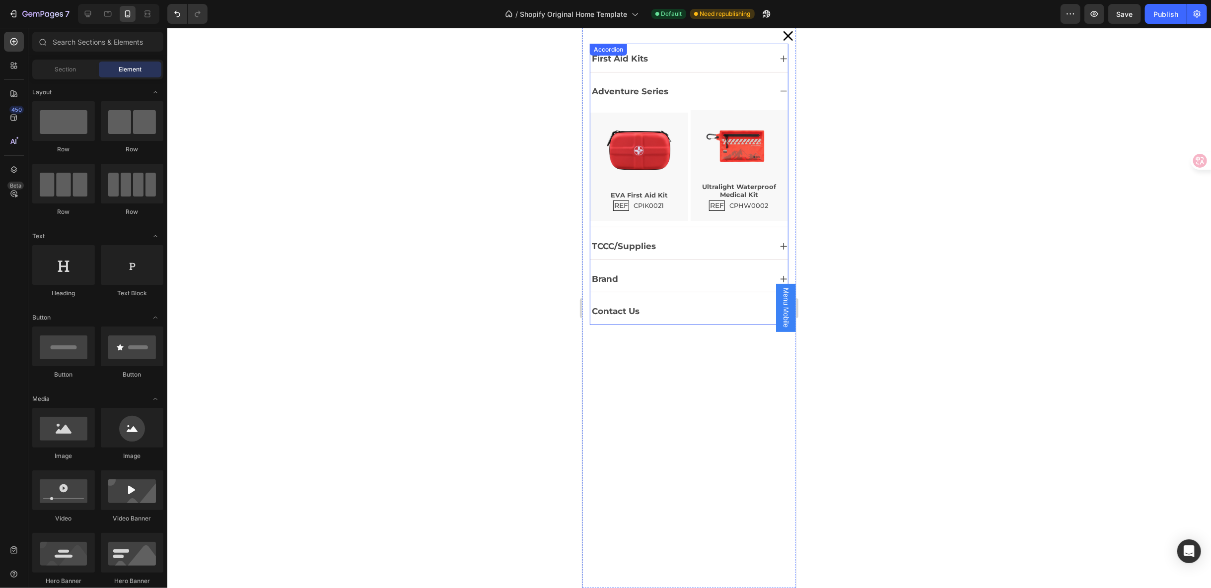
click at [692, 51] on div "First Aid Kits" at bounding box center [680, 58] width 181 height 18
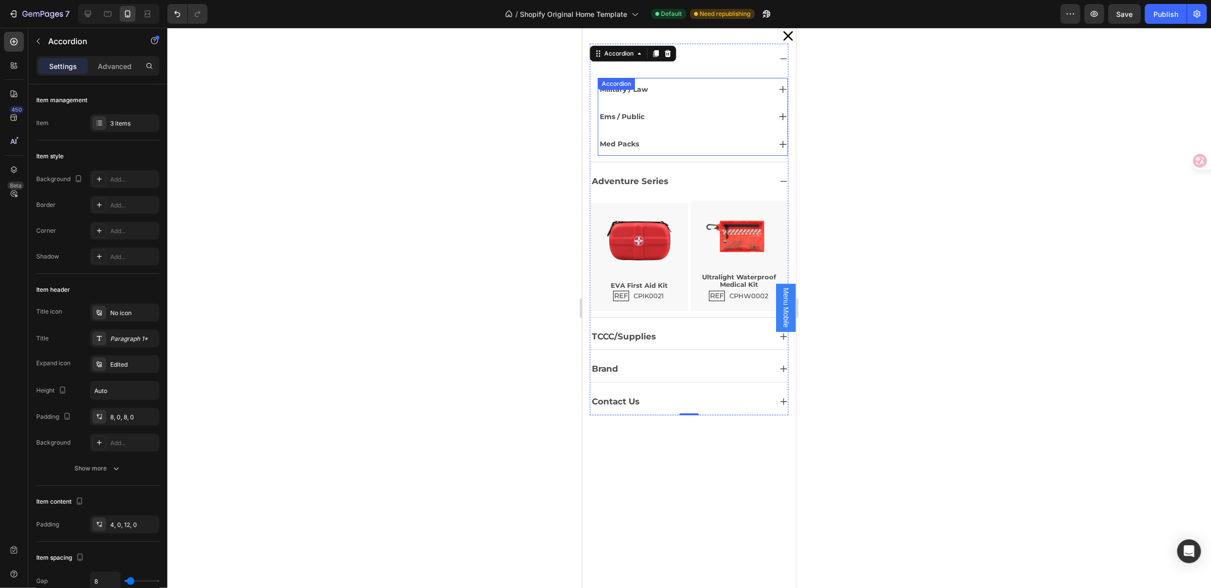
click at [692, 89] on div "Military / Law" at bounding box center [684, 88] width 172 height 15
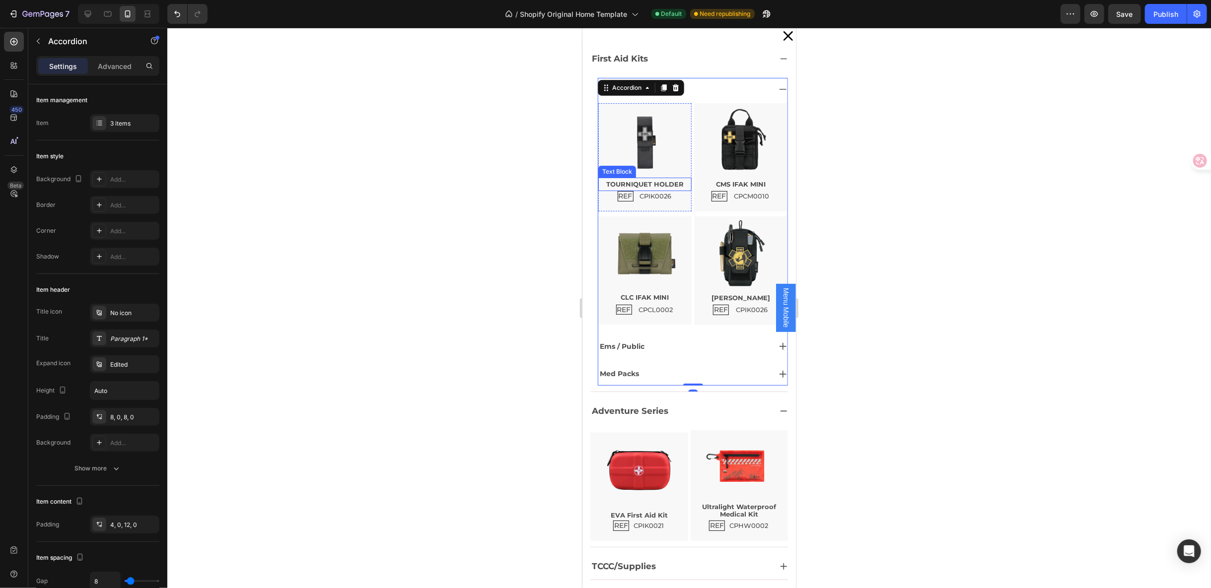
click at [661, 181] on p "TOURNIQUET HOLDER" at bounding box center [644, 183] width 91 height 11
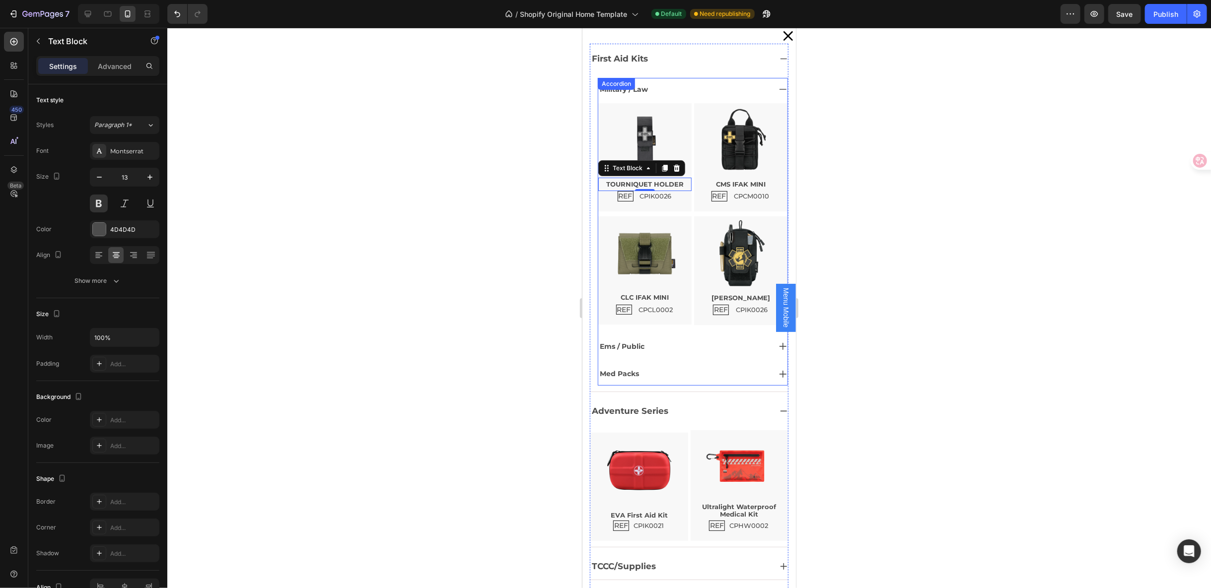
click at [683, 349] on div "Ems / Public" at bounding box center [684, 346] width 172 height 15
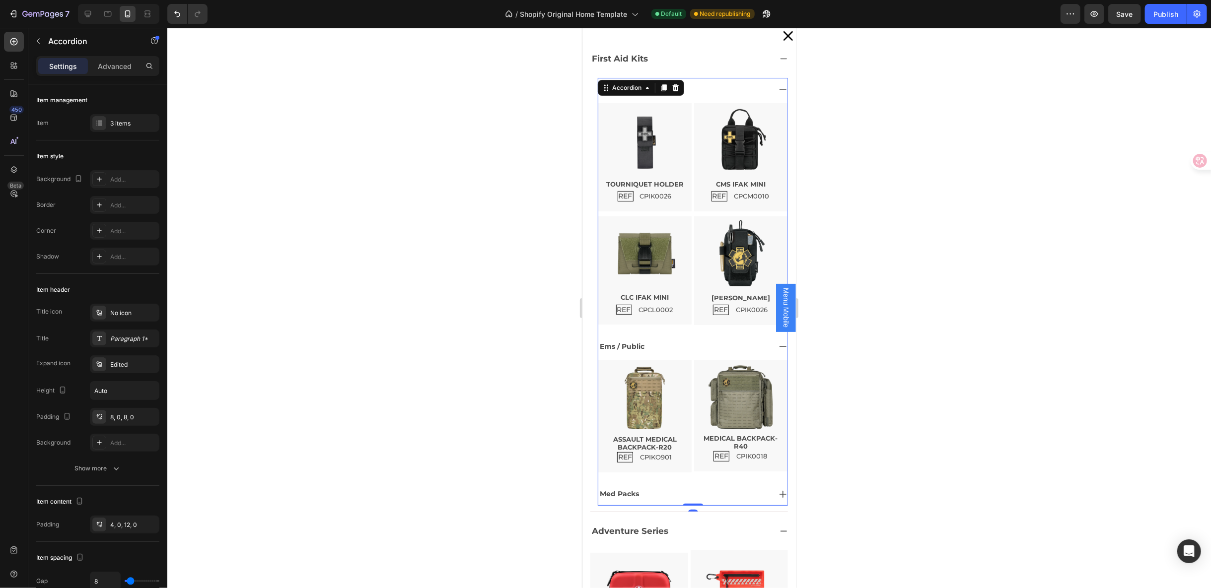
scroll to position [55, 0]
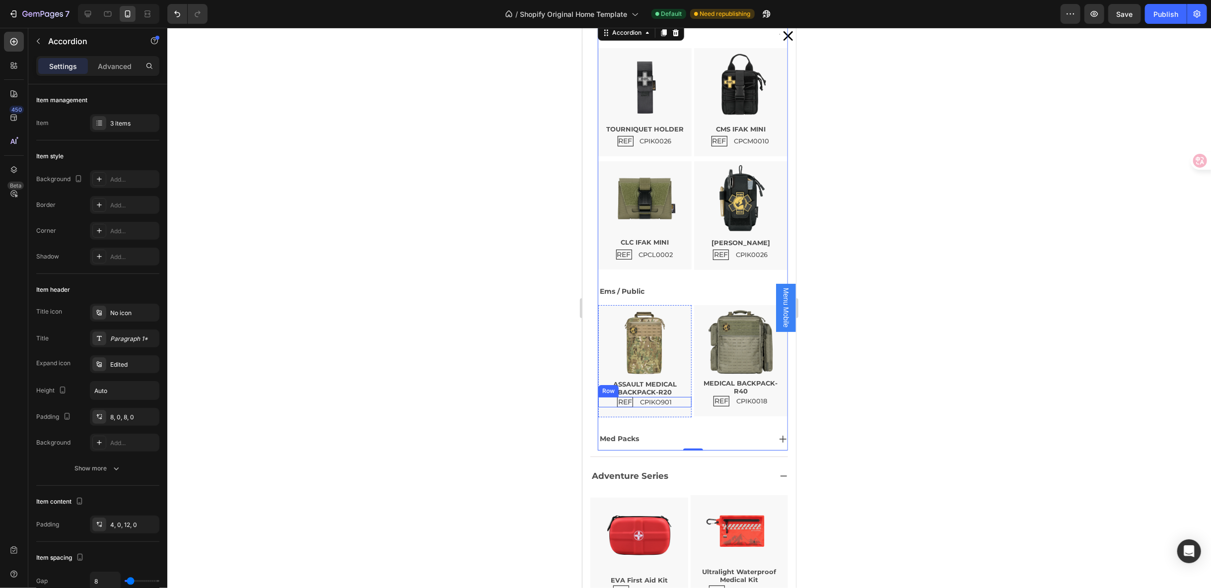
click at [674, 398] on div "REF Text Block CPIKO901 Text Block Row" at bounding box center [644, 402] width 93 height 10
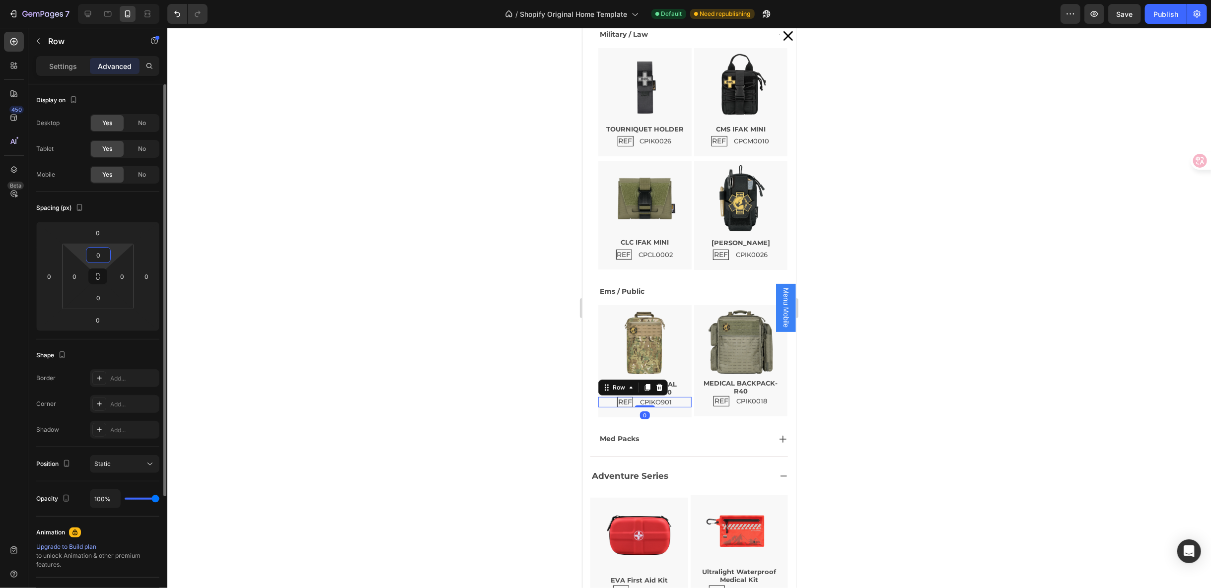
click at [101, 255] on input "0" at bounding box center [98, 255] width 20 height 15
type input "2"
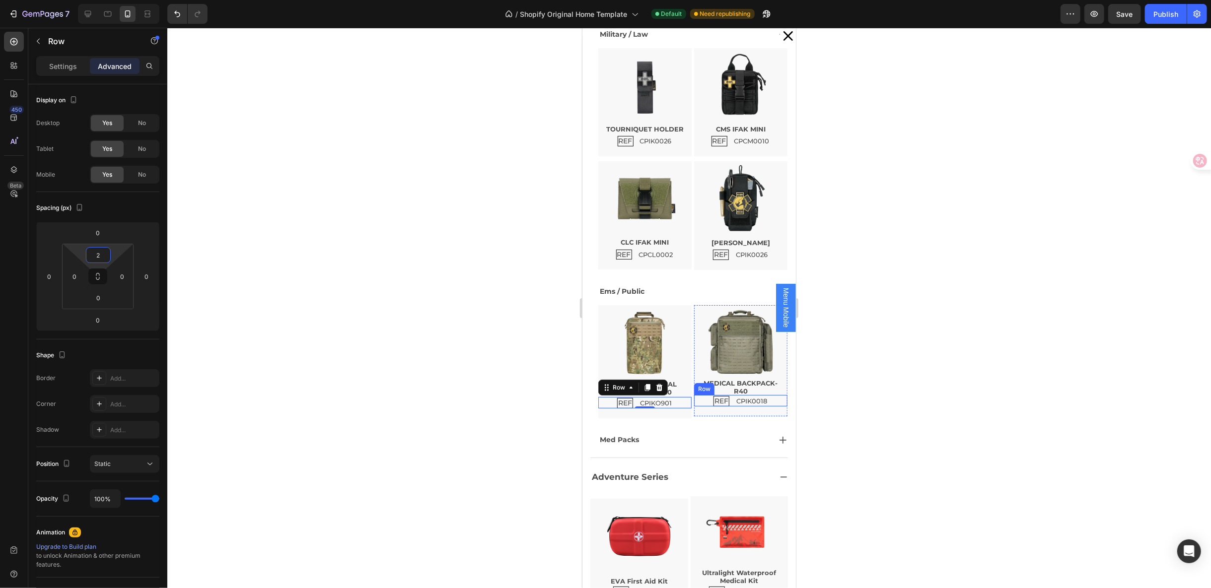
click at [763, 400] on div "REF Text Block CPIK0018 Text Block Row" at bounding box center [740, 400] width 93 height 11
click at [853, 412] on div at bounding box center [689, 308] width 1044 height 561
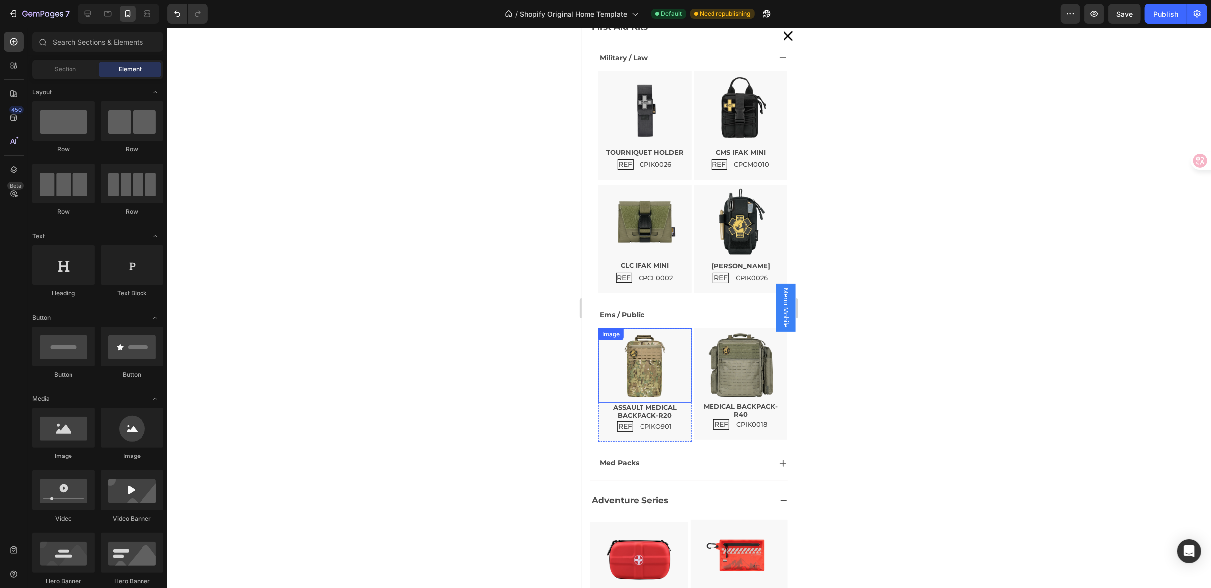
scroll to position [0, 0]
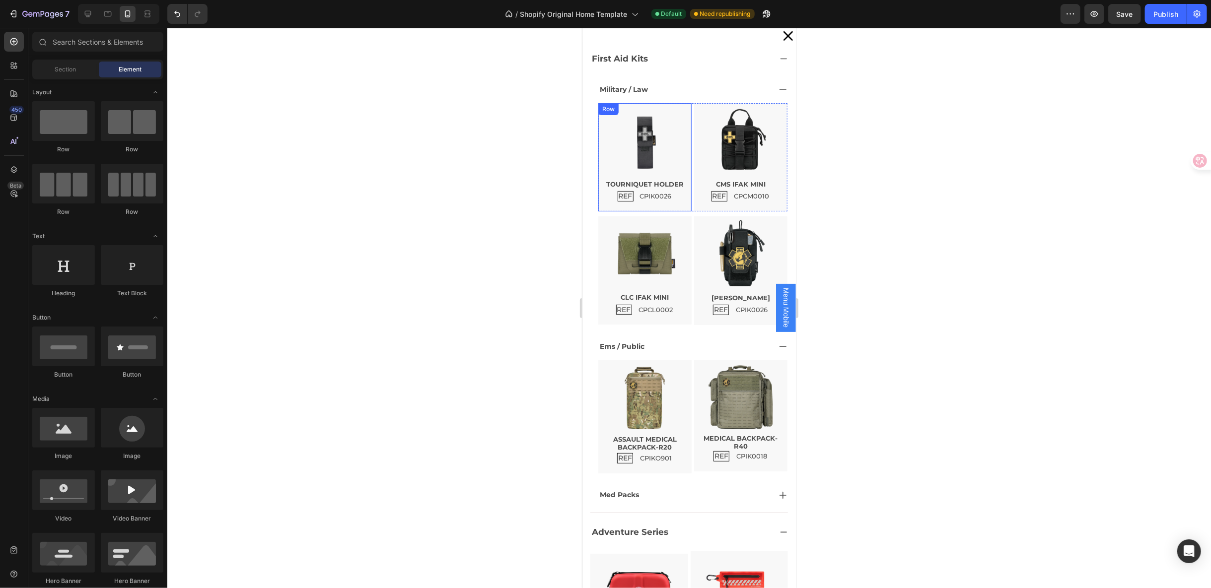
click at [677, 197] on div "REF Text Block CPIK0026 Text Block Row" at bounding box center [644, 196] width 93 height 10
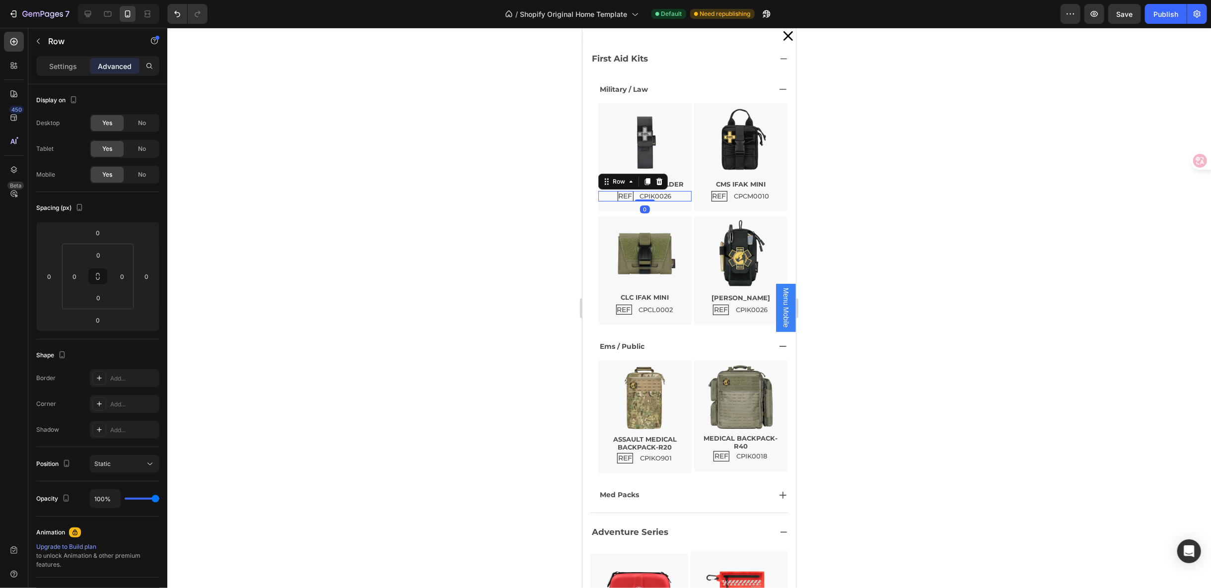
click at [58, 55] on div "Row" at bounding box center [84, 42] width 113 height 28
click at [64, 70] on p "Settings" at bounding box center [63, 66] width 28 height 10
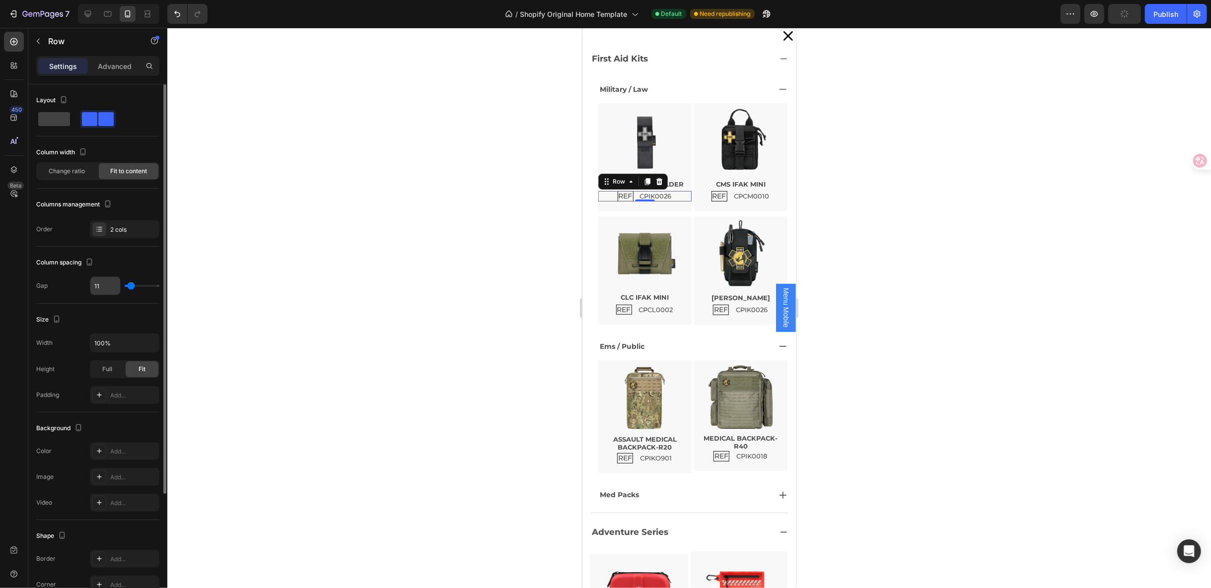
click at [108, 288] on input "11" at bounding box center [105, 286] width 30 height 18
type input "7"
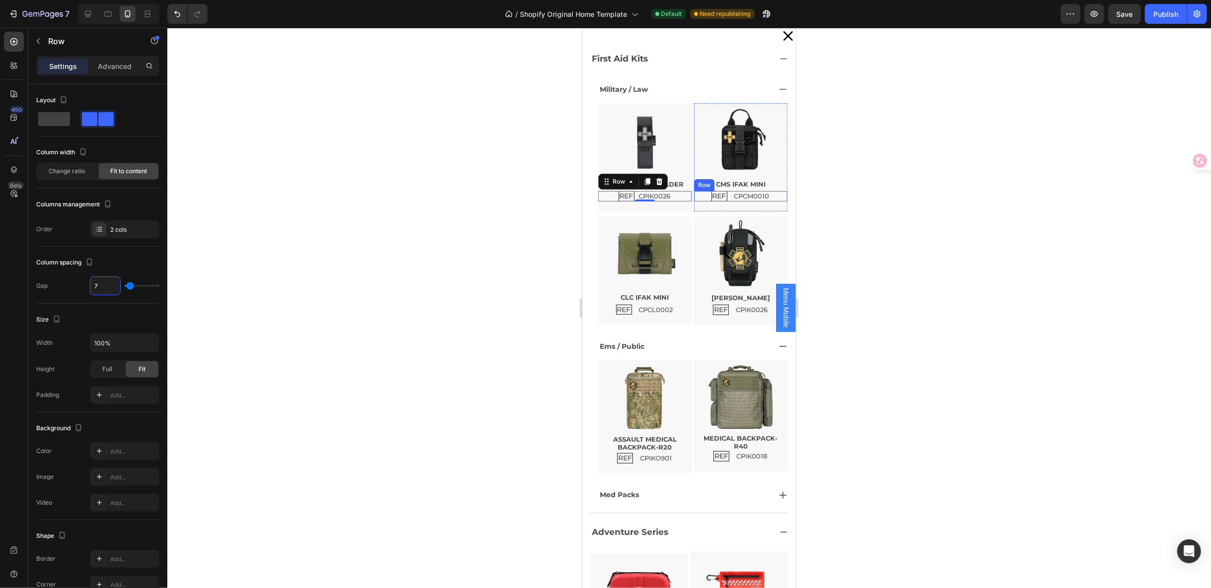
click at [764, 198] on div "REF Text Block CPCM0010 Text Block Row" at bounding box center [740, 196] width 93 height 10
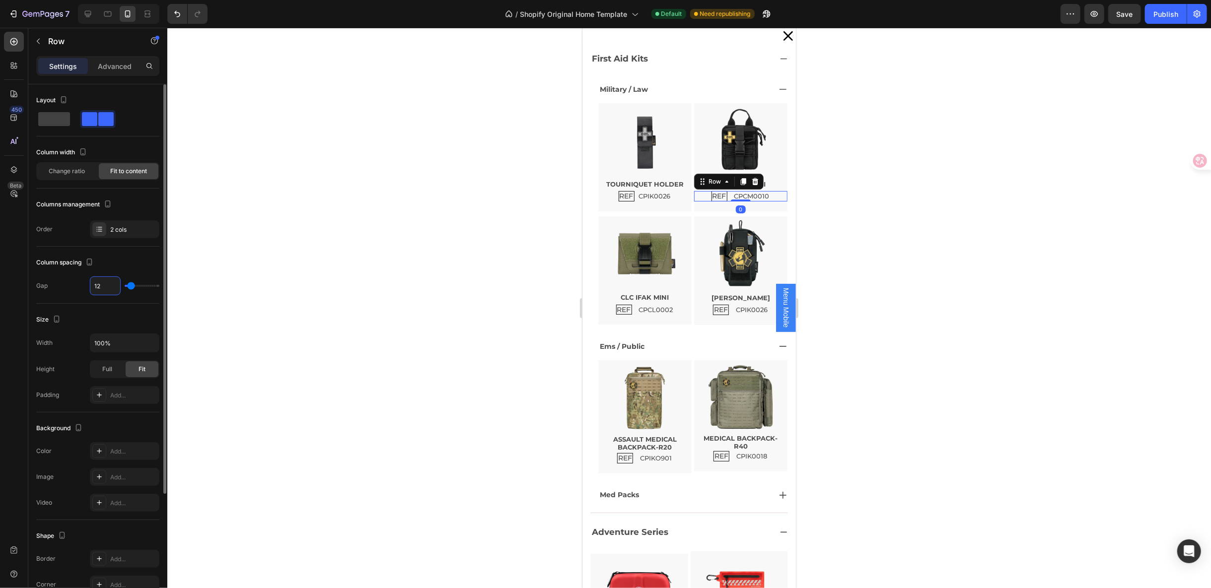
click at [101, 286] on input "12" at bounding box center [105, 286] width 30 height 18
type input "7"
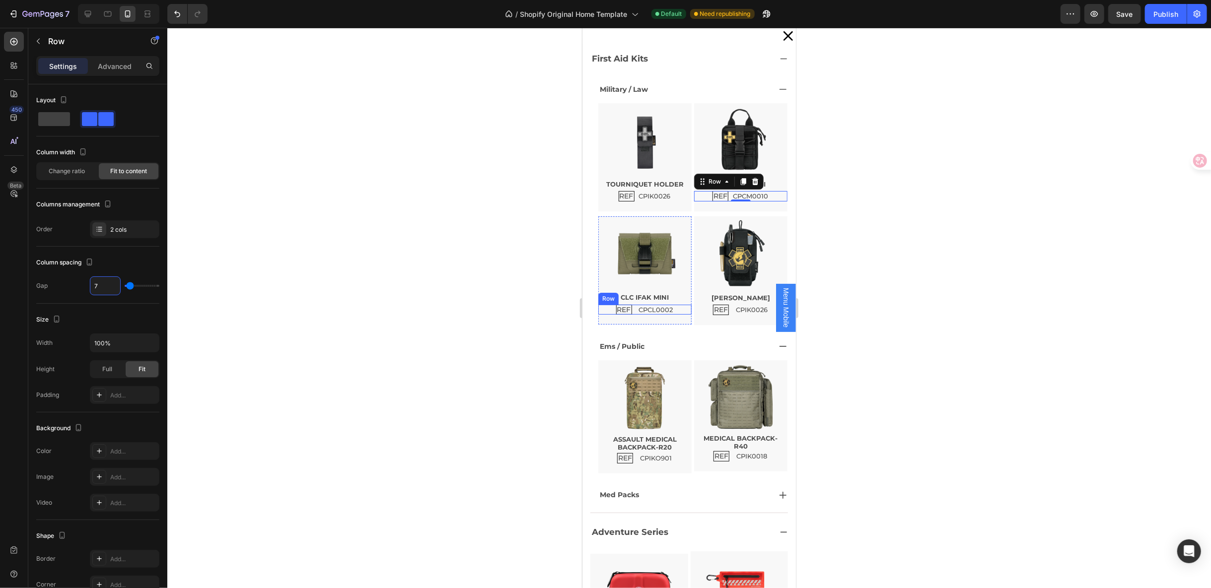
click at [676, 311] on div "REF Text Block CPCL0002 Text Block Row" at bounding box center [644, 309] width 93 height 10
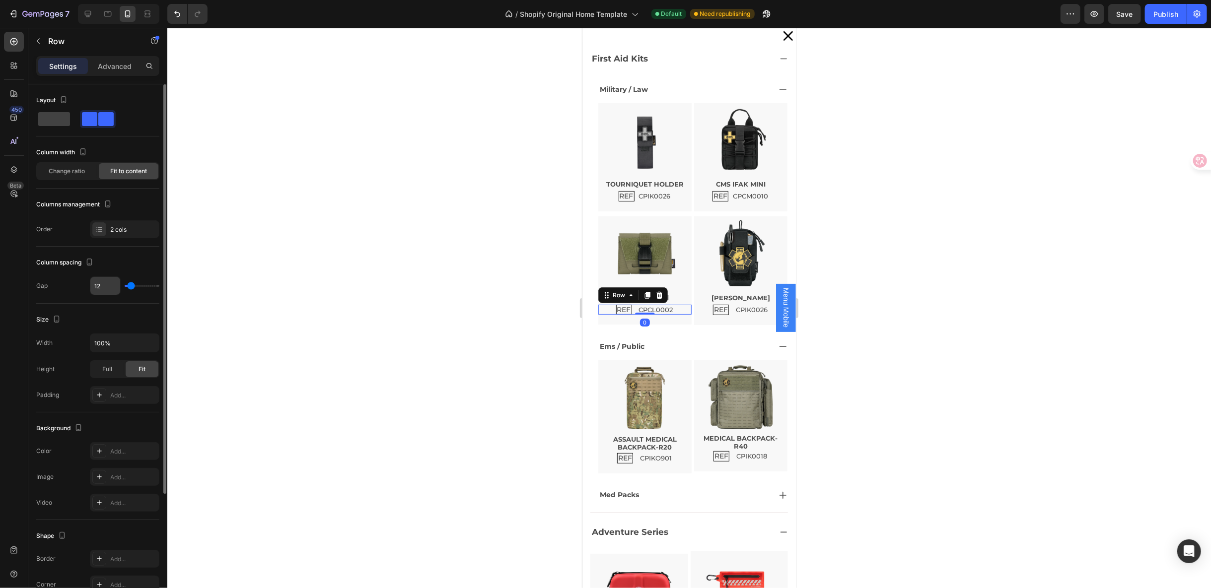
click at [108, 283] on input "12" at bounding box center [105, 286] width 30 height 18
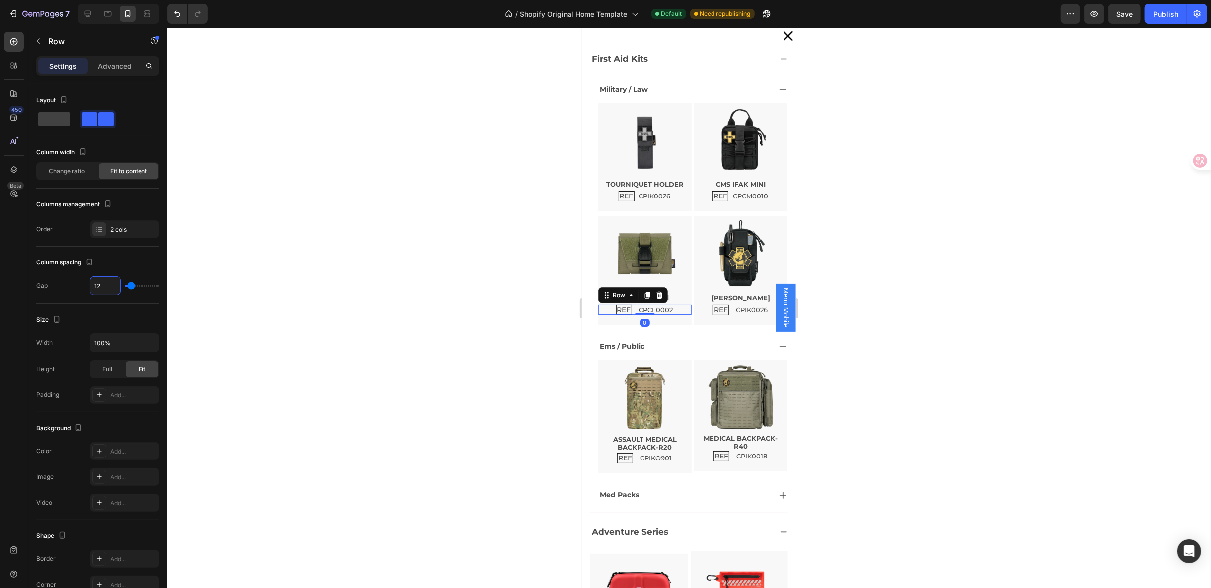
type input "7"
click at [759, 311] on div "REF Text Block CPIK0026 Text Block Row" at bounding box center [740, 309] width 93 height 10
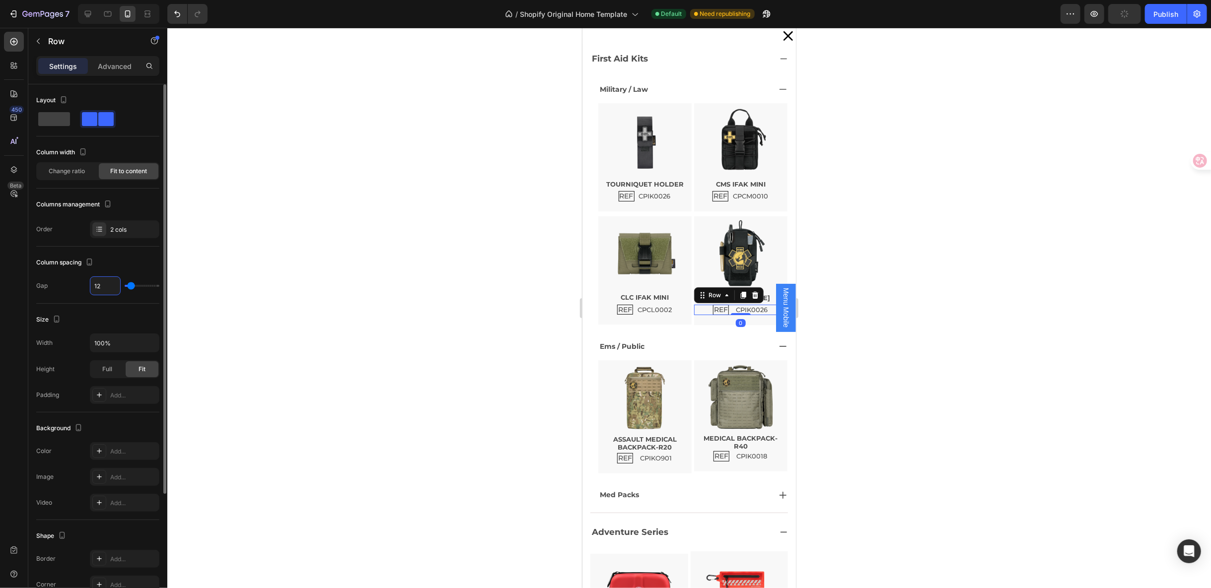
click at [110, 282] on input "12" at bounding box center [105, 286] width 30 height 18
type input "7"
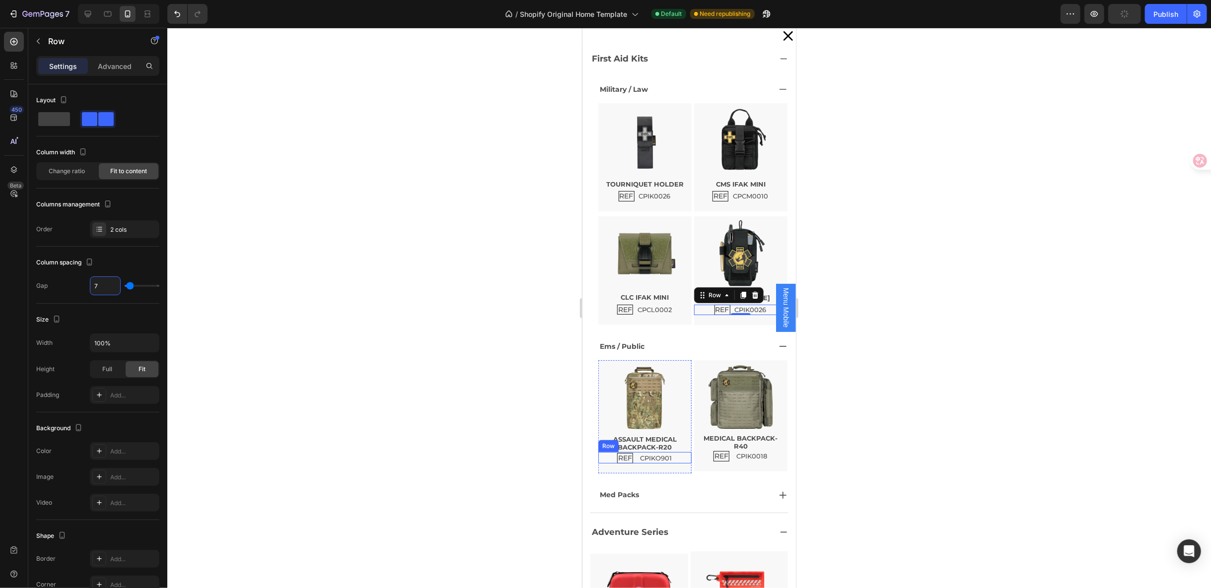
click at [674, 454] on div "REF Text Block CPIKO901 Text Block Row" at bounding box center [644, 457] width 93 height 11
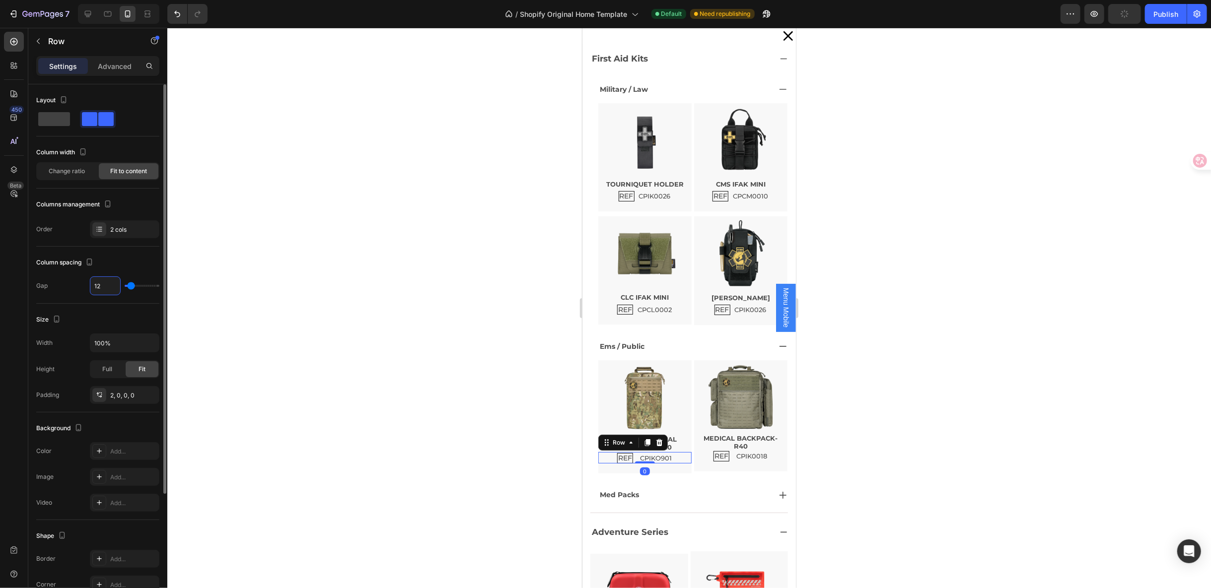
type input "7"
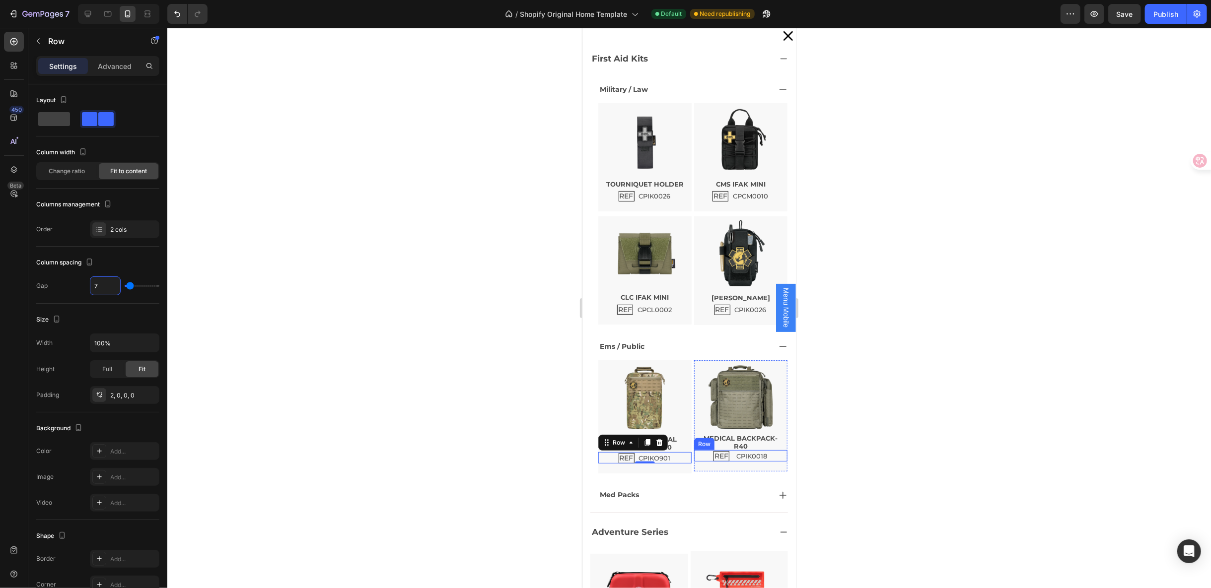
click at [762, 454] on div "REF Text Block CPIK0018 Text Block Row" at bounding box center [740, 455] width 93 height 11
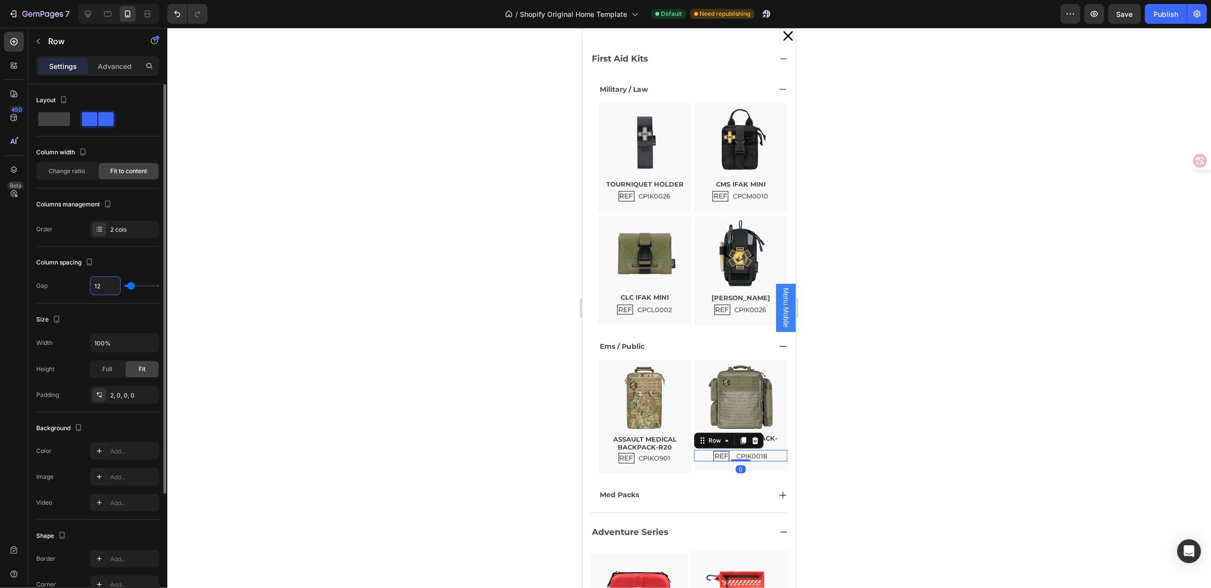
click at [111, 286] on input "12" at bounding box center [105, 286] width 30 height 18
type input "7"
click at [874, 390] on div at bounding box center [689, 308] width 1044 height 561
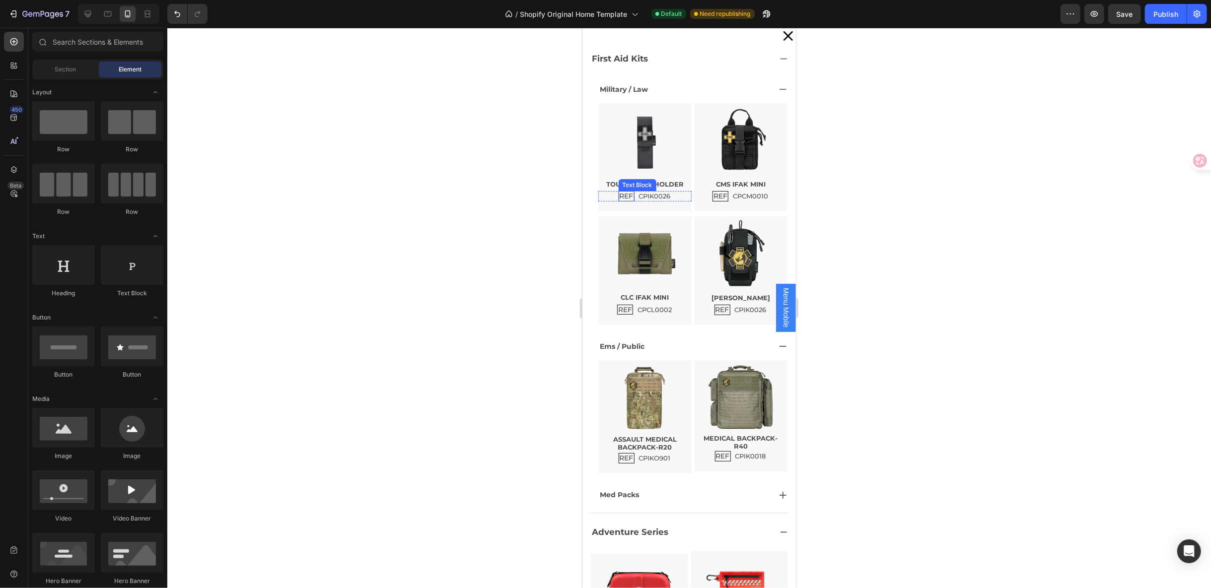
click at [627, 196] on p "REF" at bounding box center [626, 196] width 14 height 8
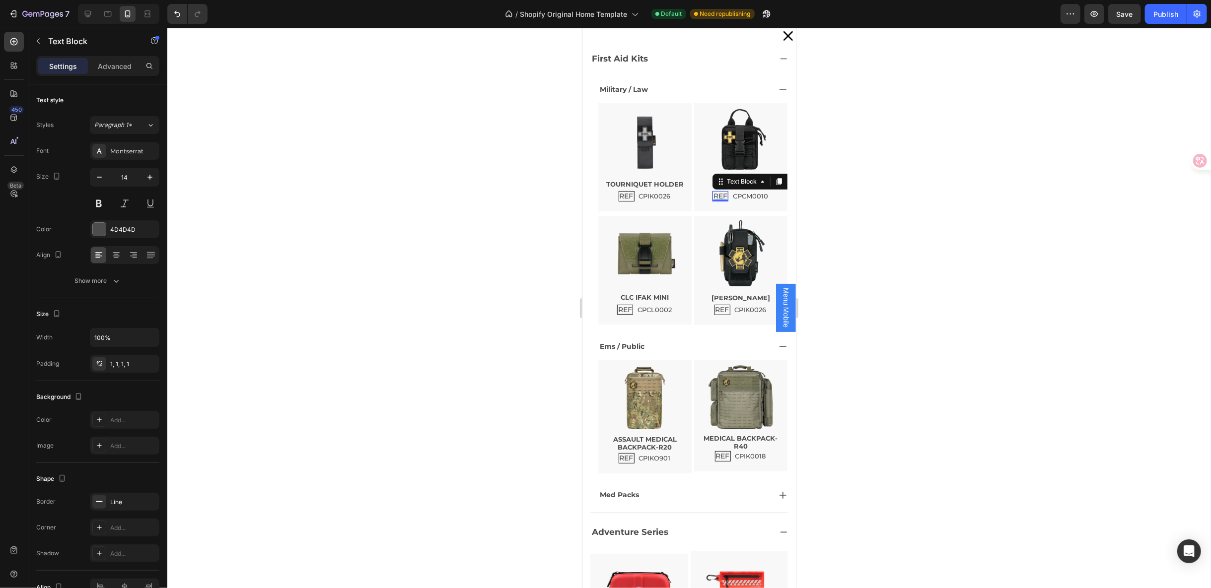
click at [713, 195] on p "REF" at bounding box center [720, 196] width 14 height 8
click at [625, 309] on p "REF" at bounding box center [625, 309] width 14 height 8
click at [715, 309] on p "REF" at bounding box center [722, 309] width 14 height 8
click at [625, 454] on p "REF" at bounding box center [626, 458] width 14 height 8
click at [716, 455] on p "REF" at bounding box center [723, 456] width 14 height 8
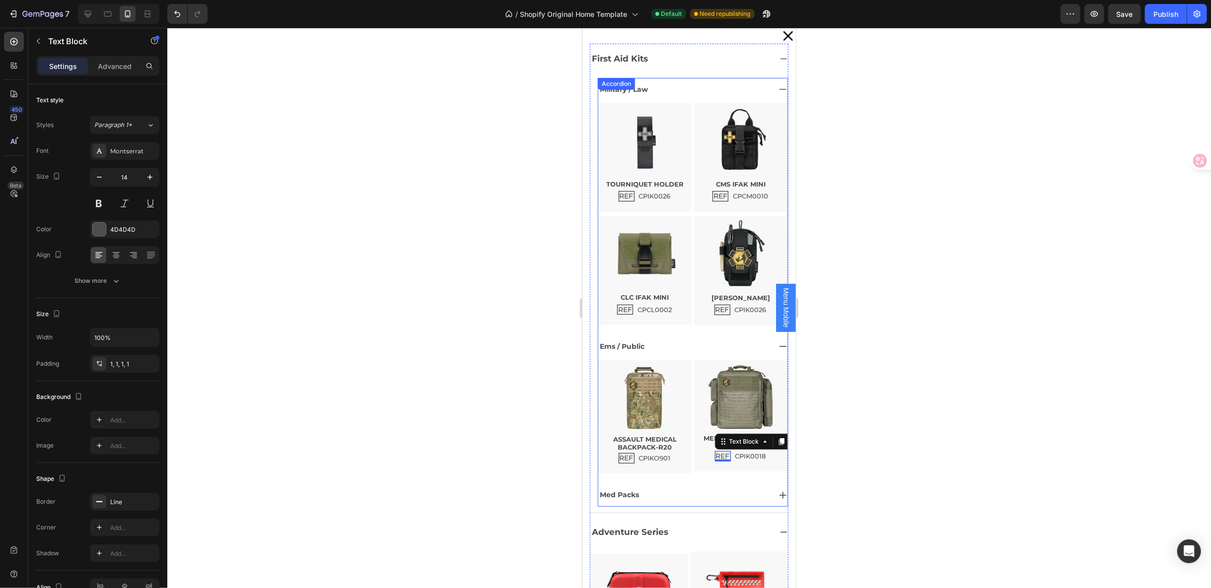
click at [677, 492] on div "Med Packs" at bounding box center [684, 494] width 172 height 15
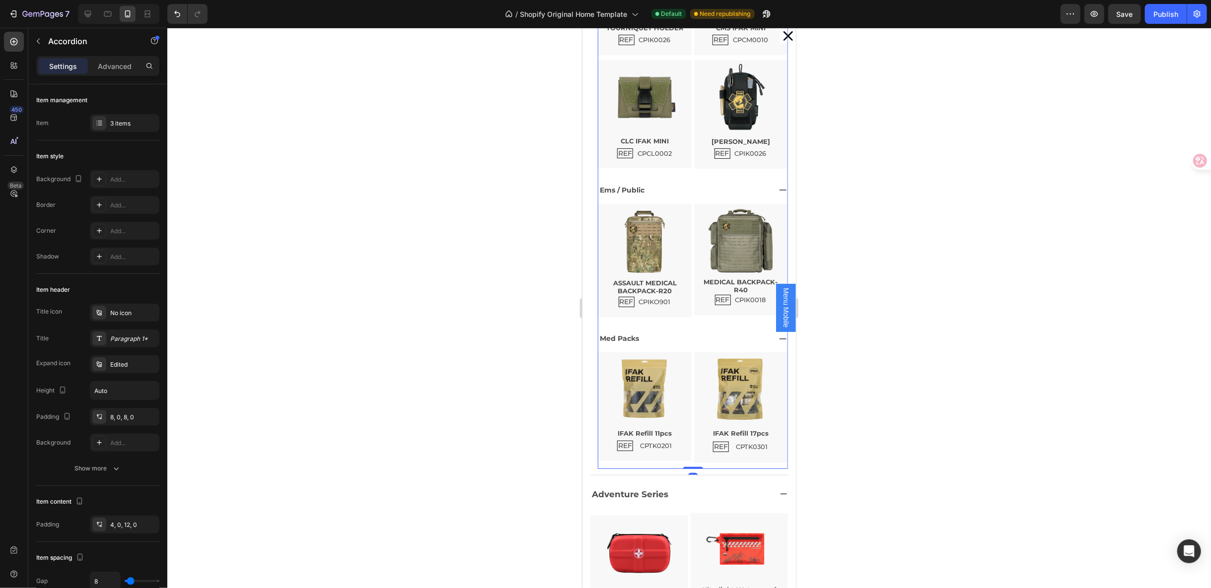
scroll to position [165, 0]
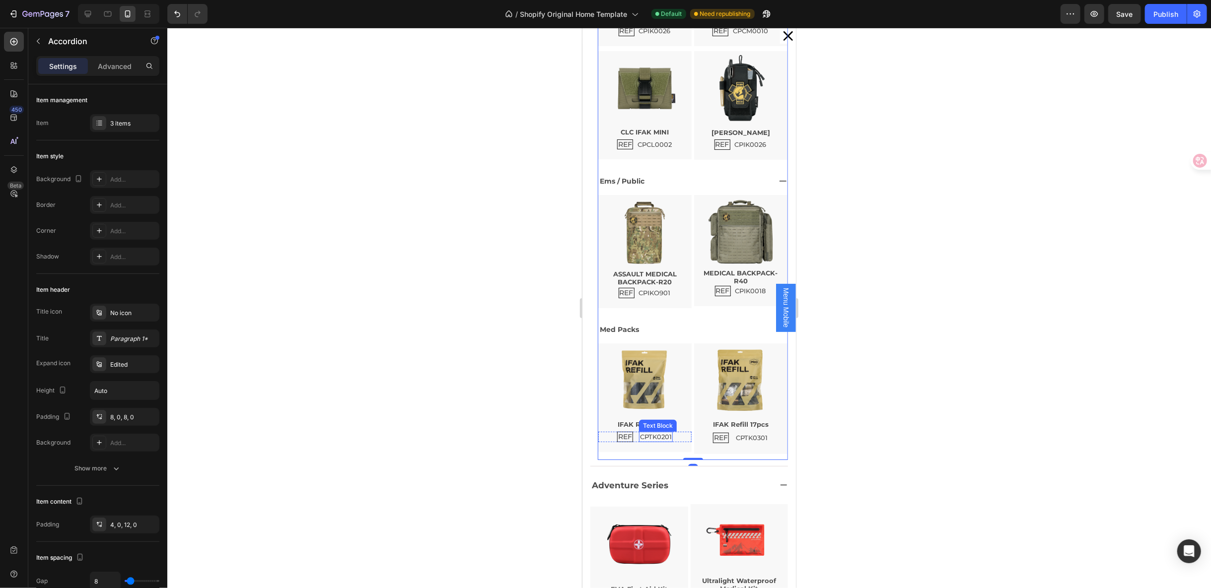
click at [666, 434] on p "CPTK0201" at bounding box center [656, 436] width 32 height 8
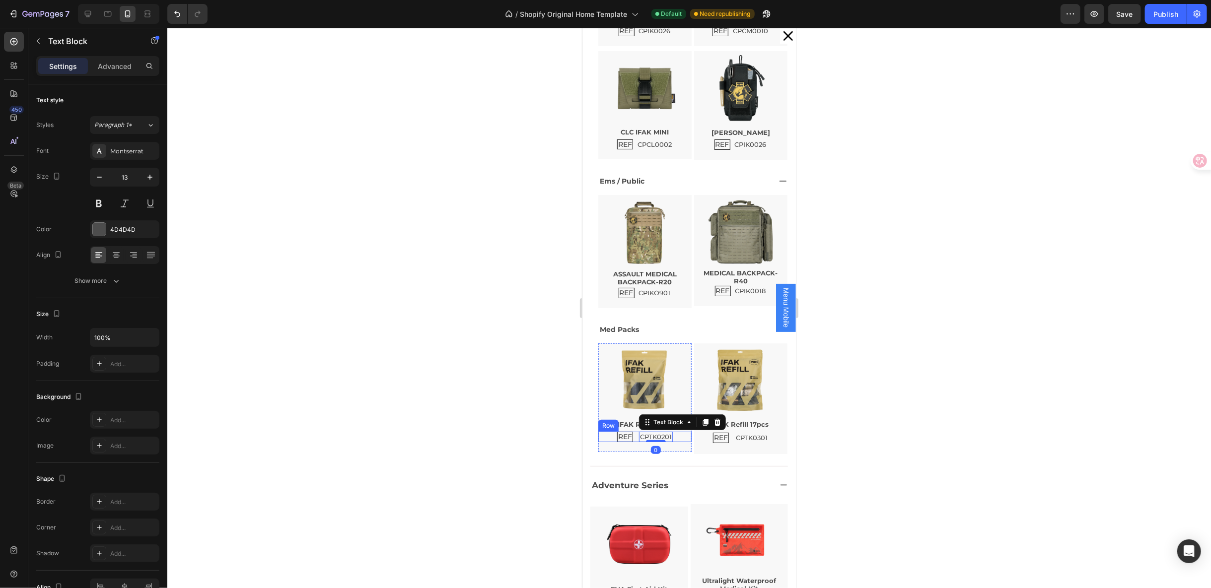
click at [669, 432] on div "REF Text Block CPTK0201 Text Block 0 Row" at bounding box center [644, 437] width 93 height 10
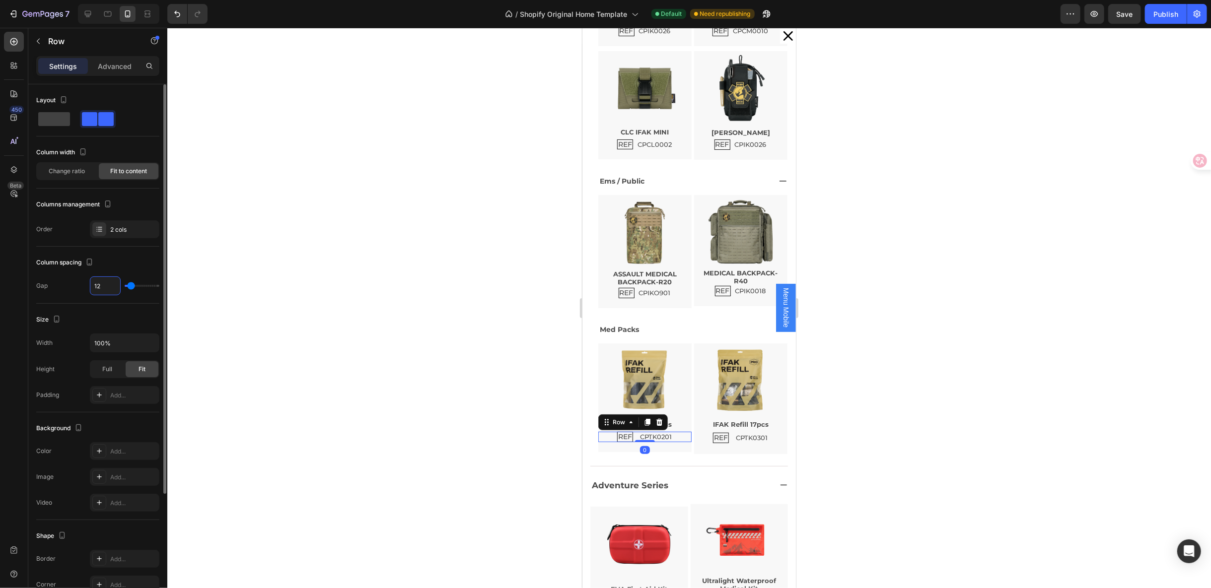
click at [99, 289] on input "12" at bounding box center [105, 286] width 30 height 18
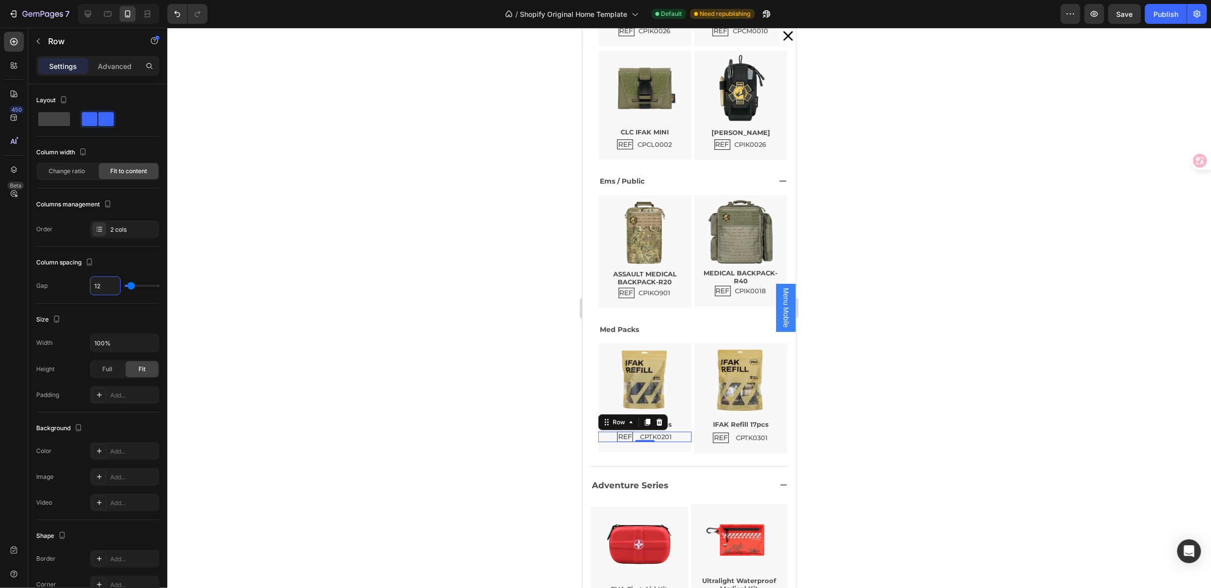
type input "7"
click at [755, 437] on div "CPTK0301" at bounding box center [751, 437] width 34 height 10
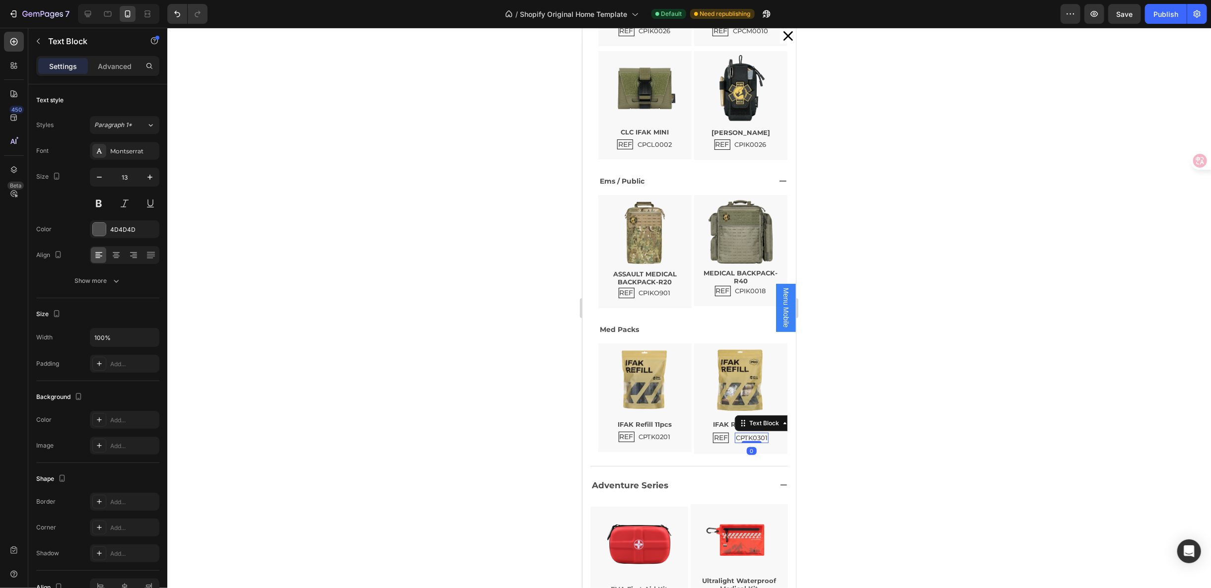
click at [760, 434] on div "REF Text Block CPTK0301 Text Block 0 Row" at bounding box center [740, 438] width 93 height 12
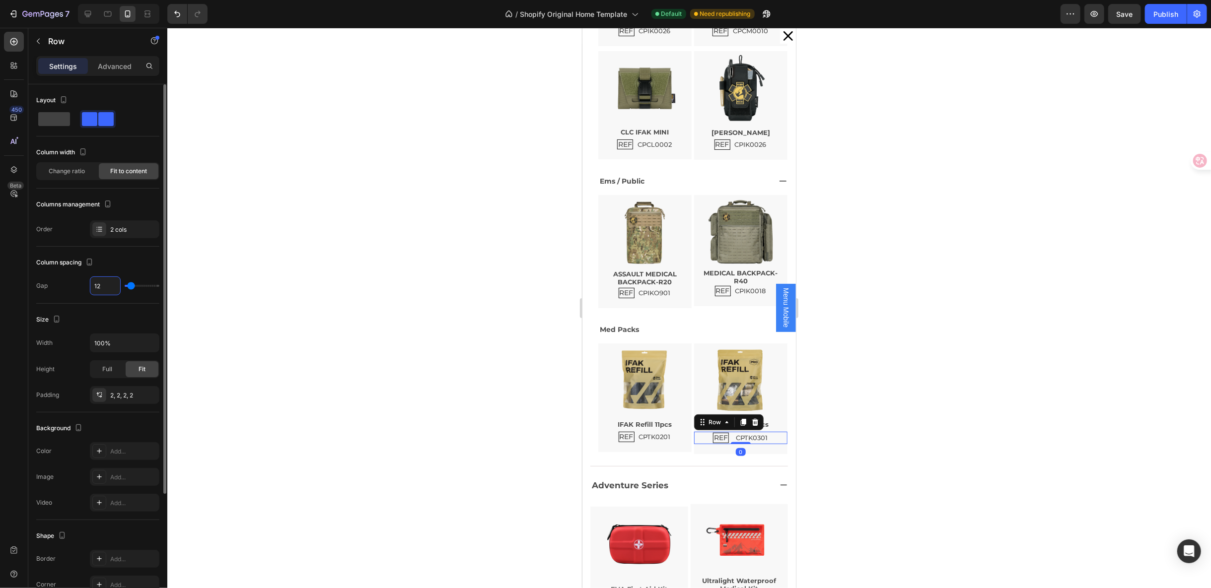
click at [111, 285] on input "12" at bounding box center [105, 286] width 30 height 18
type input "7"
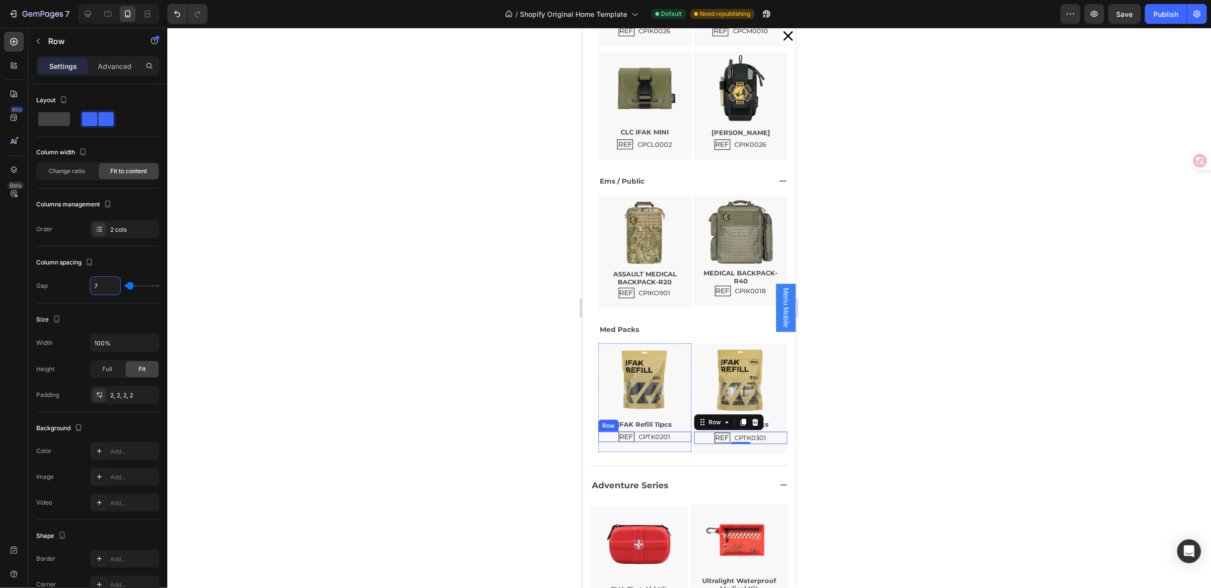
click at [668, 433] on div "REF Text Block CPTK0201 Text Block Row" at bounding box center [644, 437] width 93 height 10
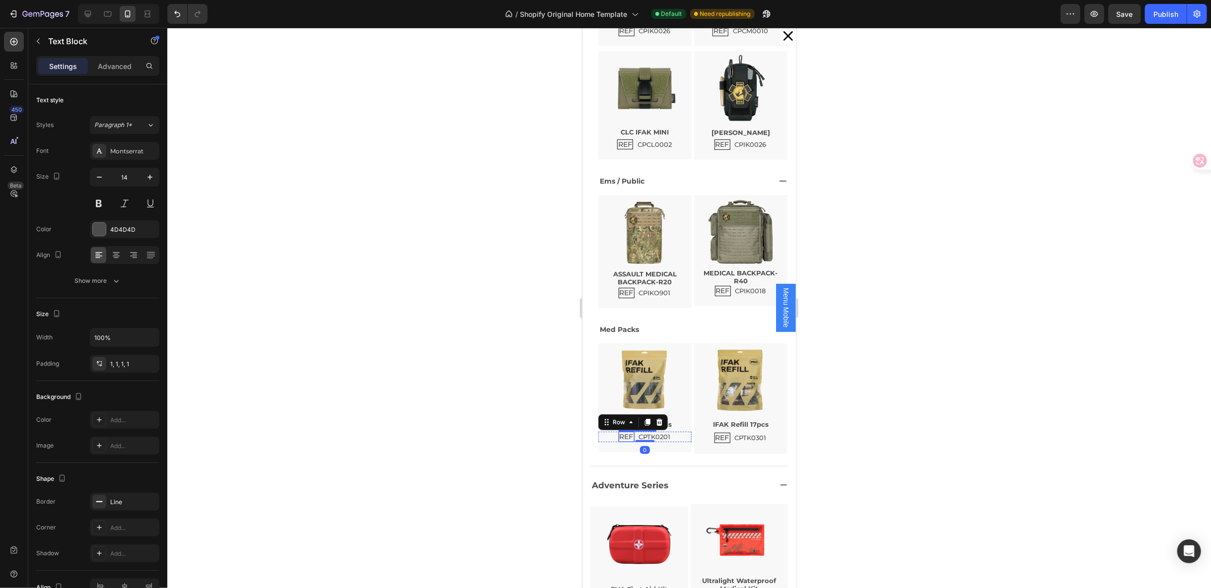
click at [623, 434] on p "REF" at bounding box center [626, 436] width 14 height 8
click at [715, 436] on p "REF" at bounding box center [722, 437] width 14 height 8
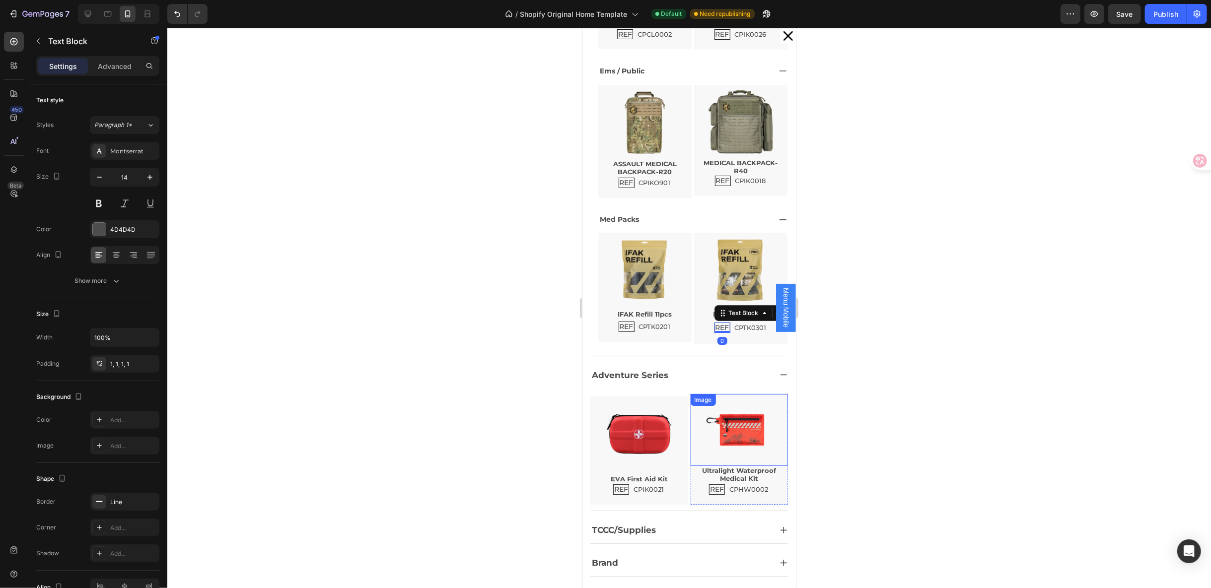
scroll to position [308, 0]
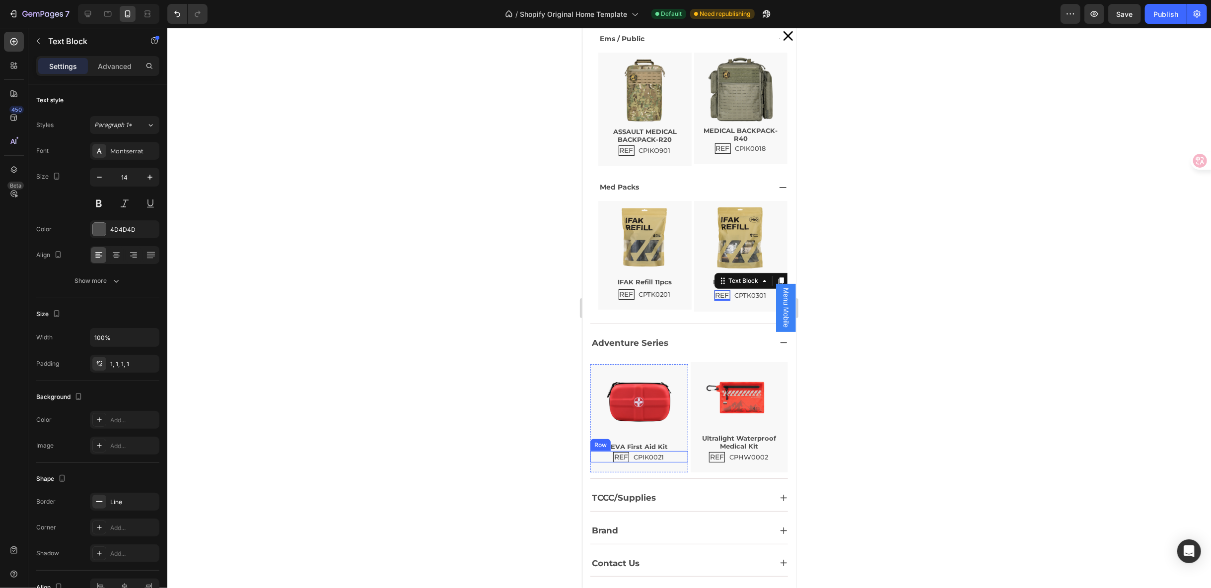
click at [673, 452] on div "REF Text Block CPIK0021 Text Block Row" at bounding box center [639, 456] width 98 height 11
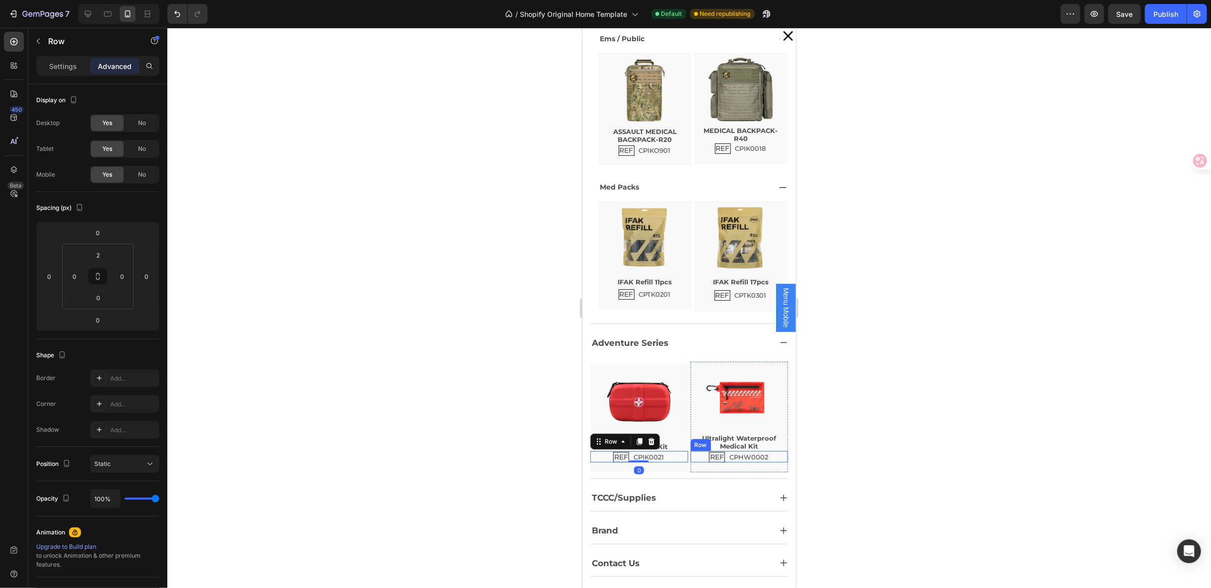
click at [764, 457] on div "REF Text Block CPHW0002 Text Block Row" at bounding box center [739, 456] width 98 height 11
click at [741, 485] on div "TCCC/Supplies" at bounding box center [689, 497] width 198 height 28
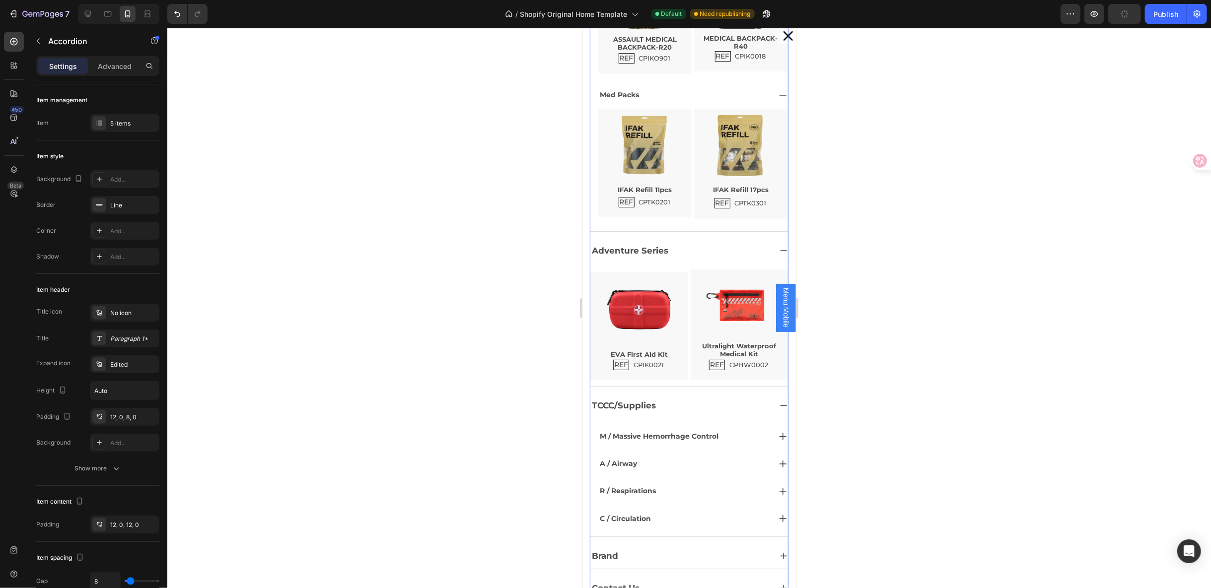
scroll to position [424, 0]
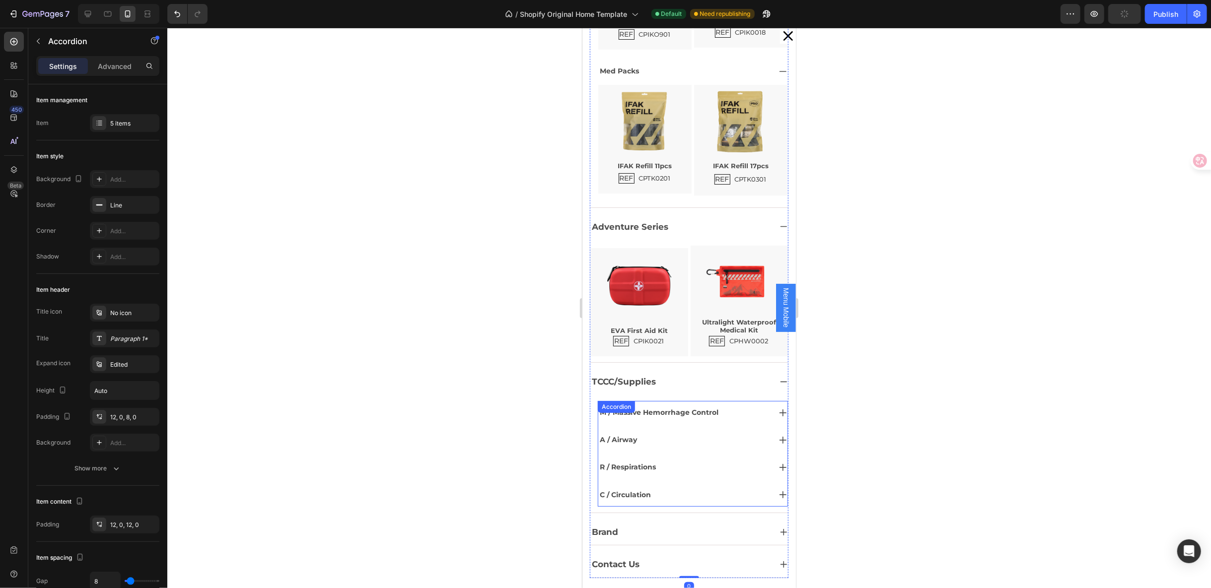
click at [702, 418] on div "M / Massive Hemorrhage Control" at bounding box center [692, 412] width 189 height 23
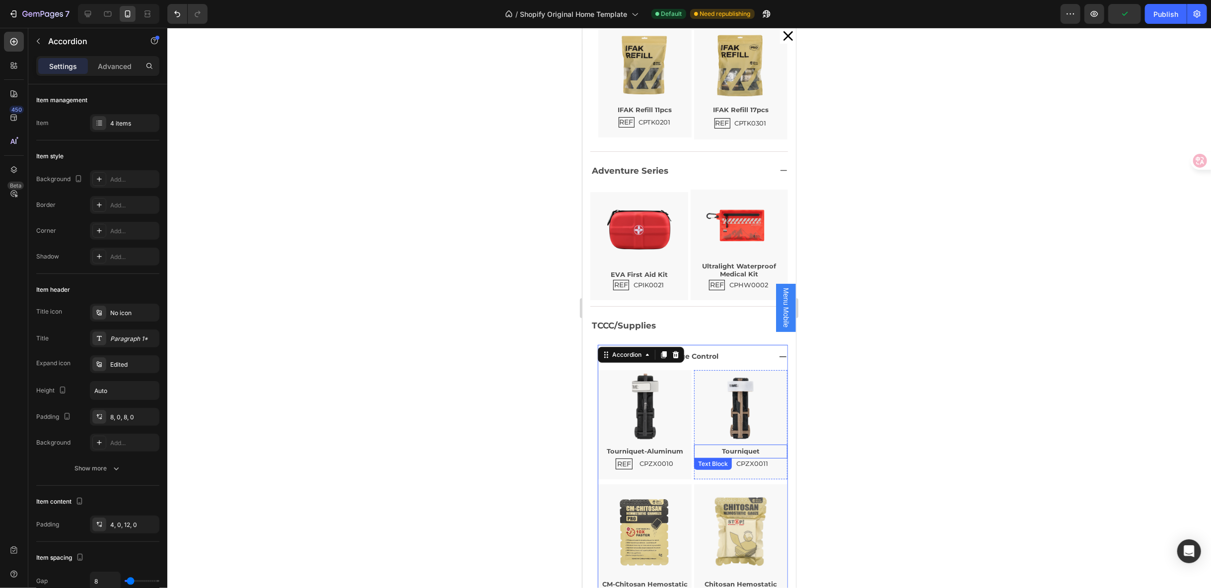
scroll to position [533, 0]
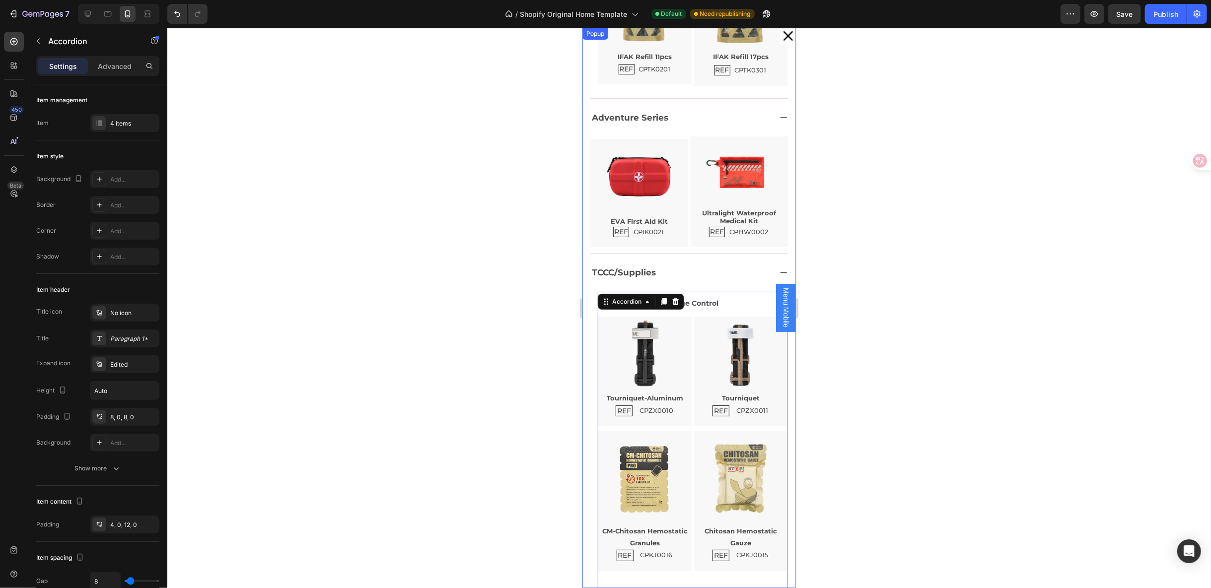
click at [839, 401] on div at bounding box center [689, 308] width 1044 height 561
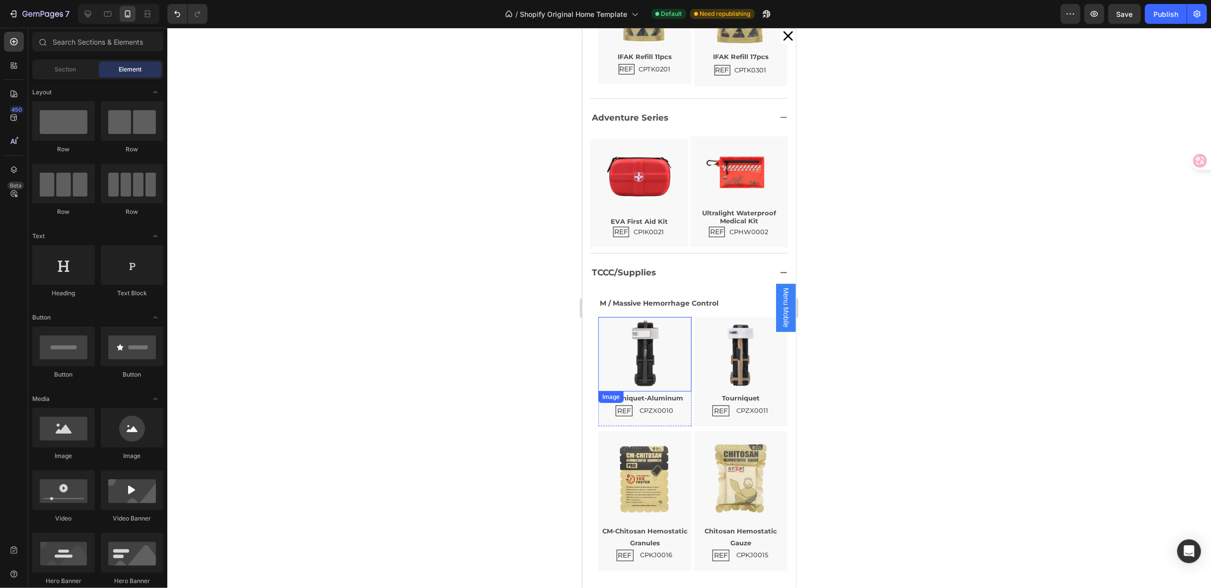
click at [614, 317] on img "Dialog body" at bounding box center [644, 354] width 74 height 74
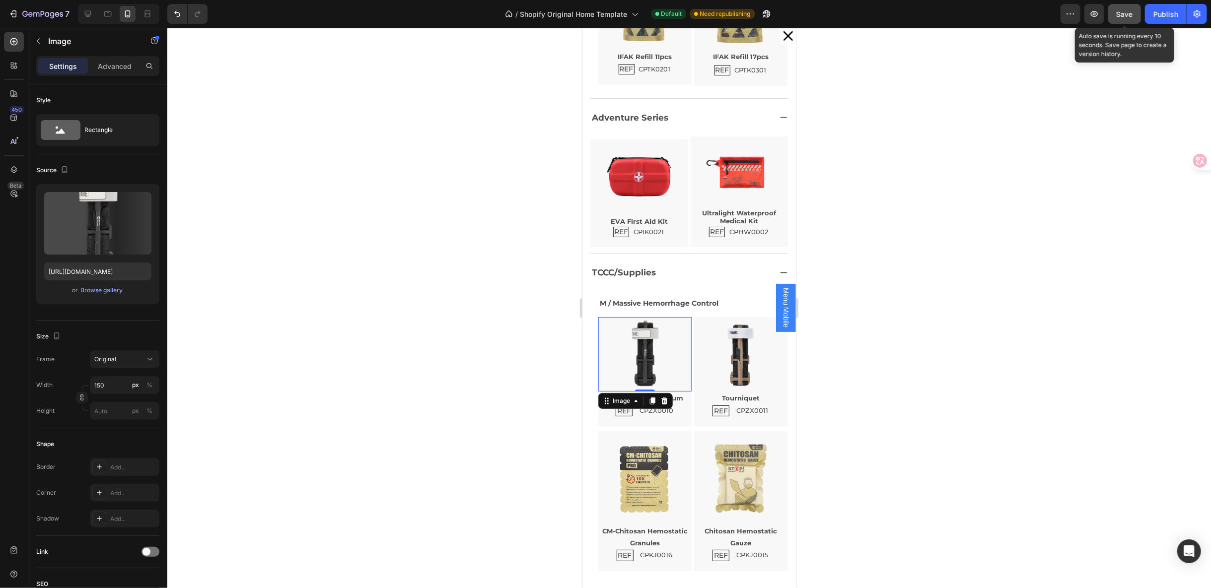
click at [1118, 11] on span "Save" at bounding box center [1125, 14] width 16 height 8
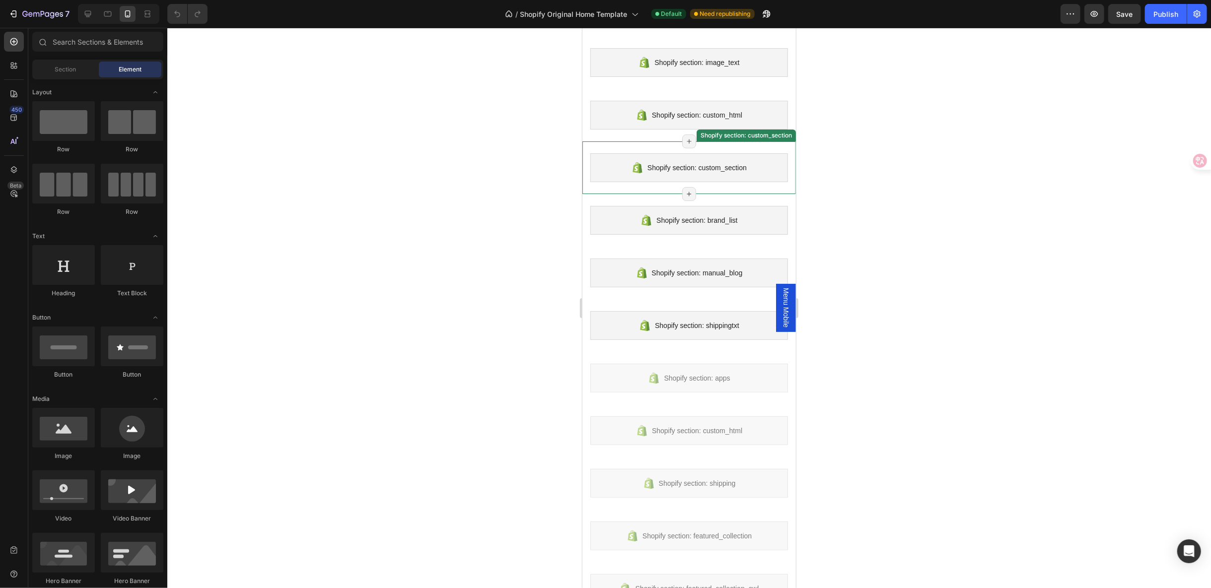
scroll to position [331, 0]
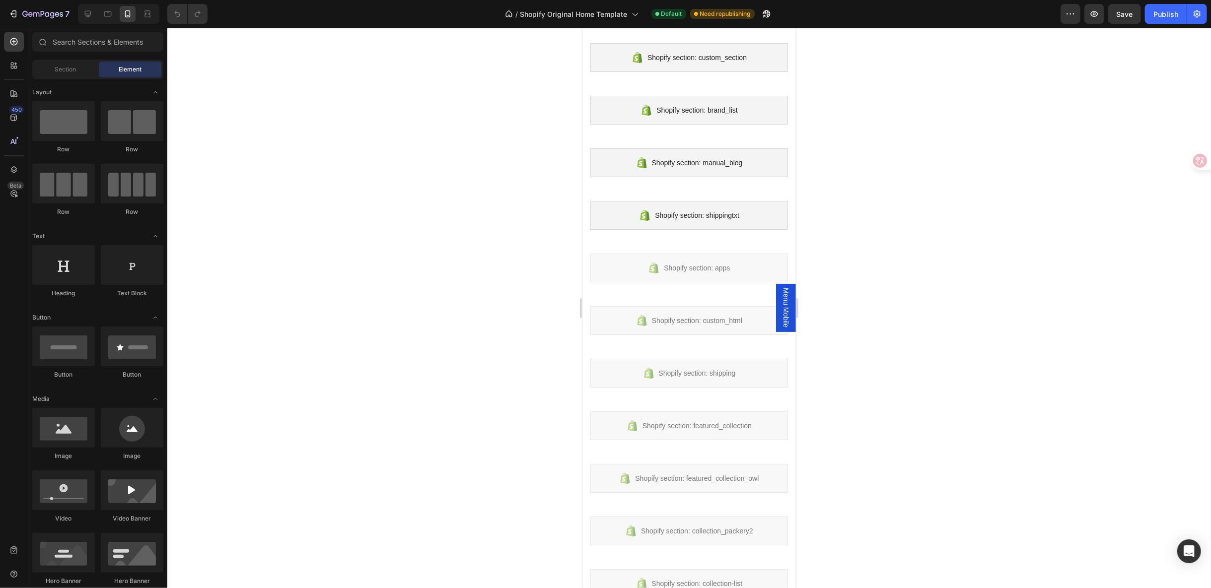
click at [781, 315] on span "Menu Mobile" at bounding box center [786, 308] width 10 height 40
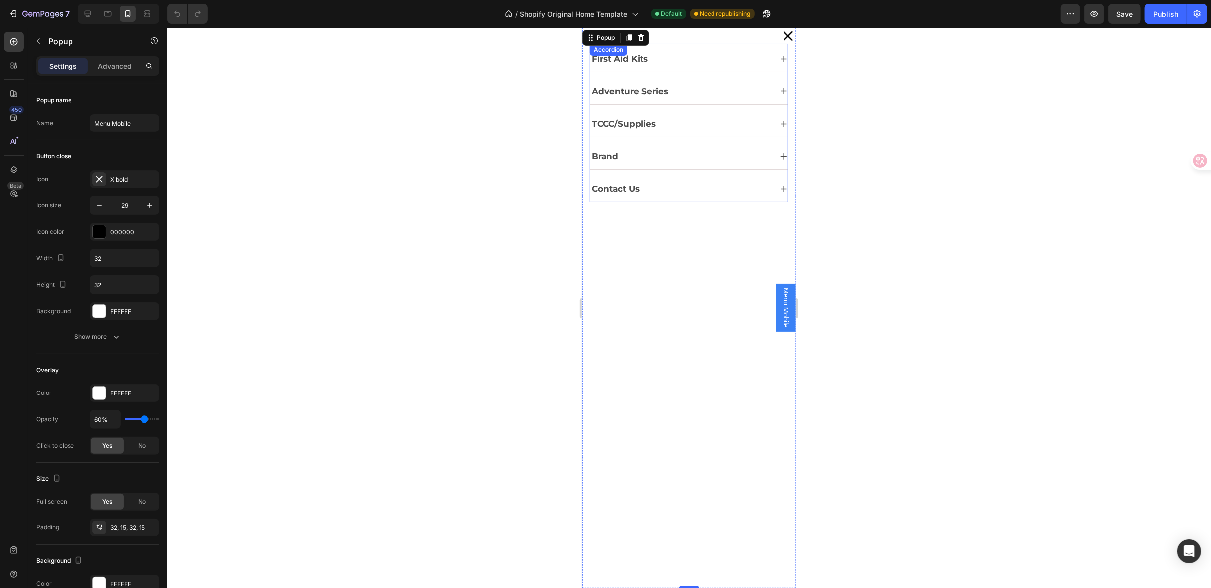
click at [674, 125] on div "TCCC/Supplies" at bounding box center [680, 123] width 181 height 18
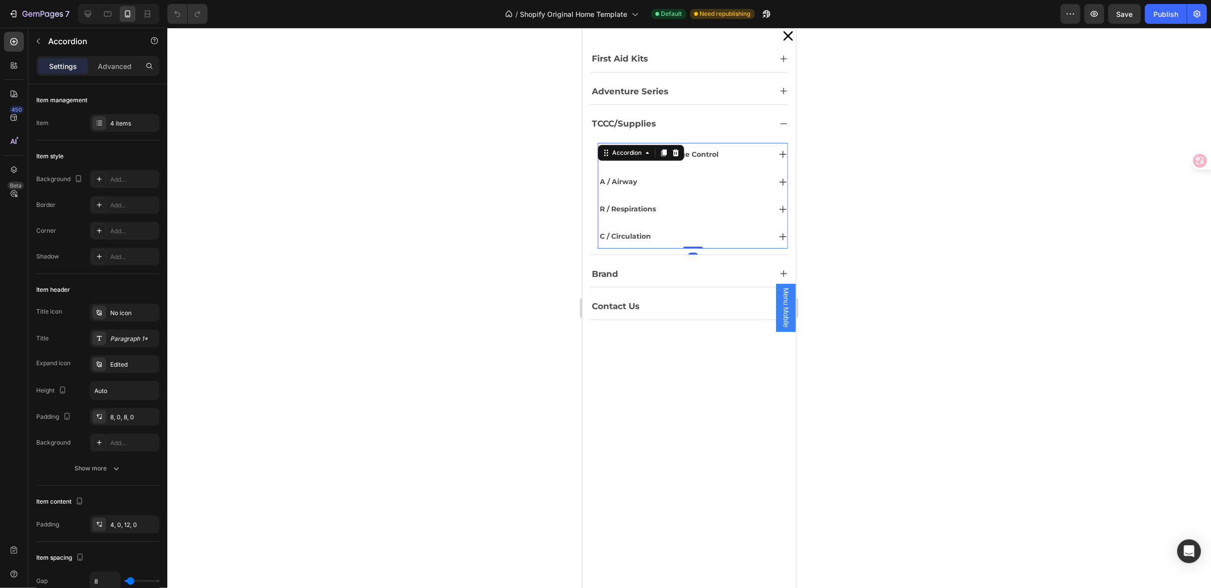
click at [727, 152] on div "M / Massive Hemorrhage Control" at bounding box center [684, 153] width 172 height 15
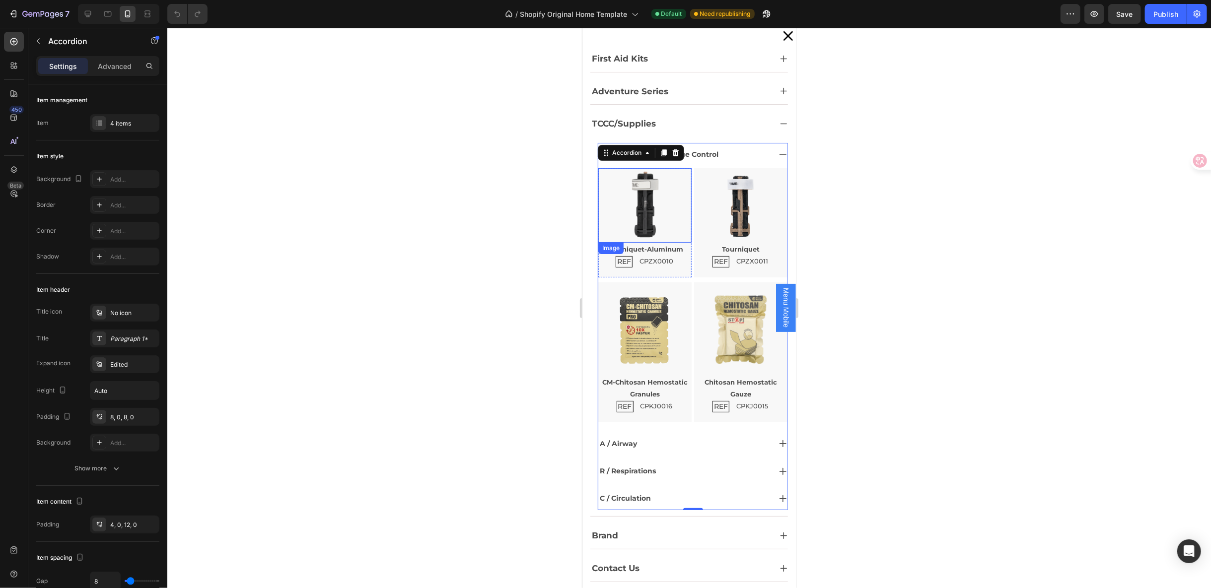
click at [662, 171] on img "Dialog body" at bounding box center [644, 205] width 74 height 74
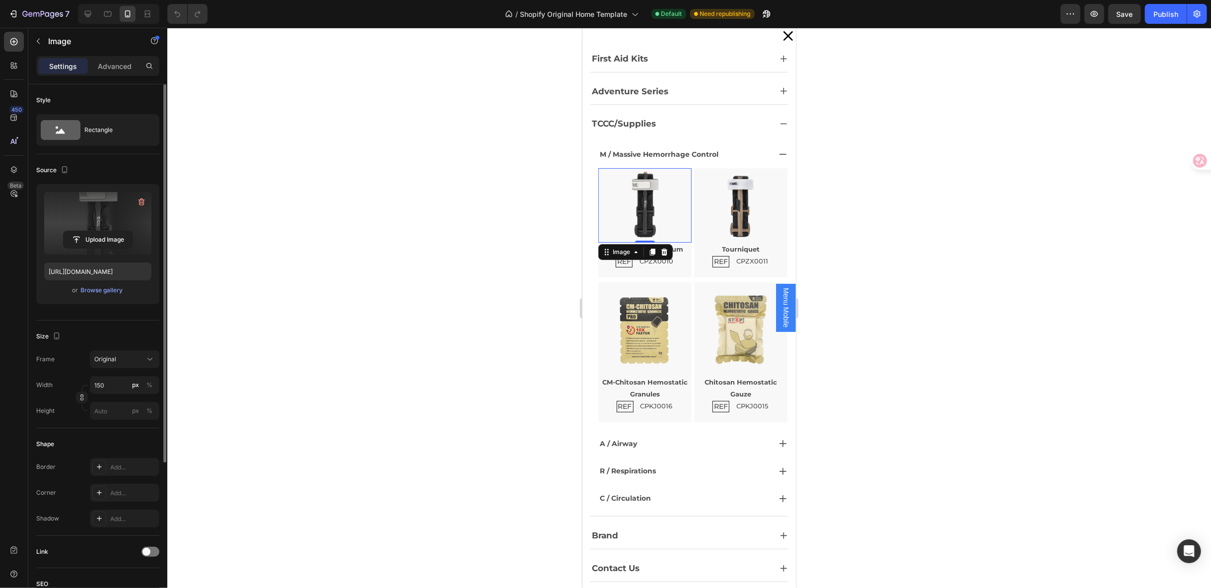
click at [78, 214] on label at bounding box center [97, 223] width 107 height 63
click at [78, 231] on input "file" at bounding box center [98, 239] width 69 height 17
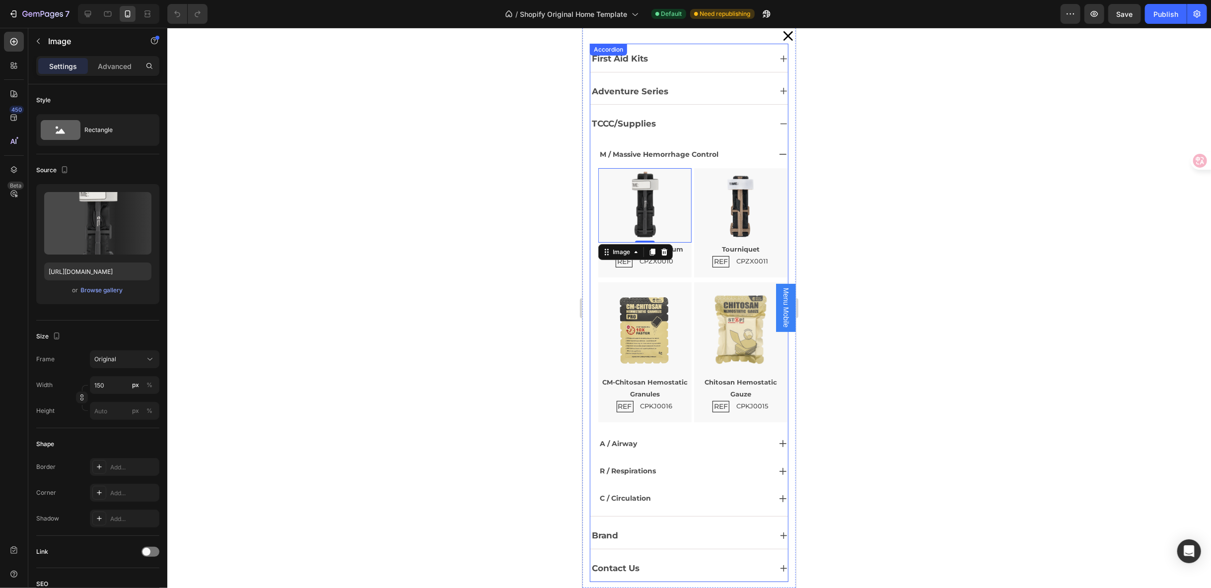
scroll to position [110, 0]
click at [739, 151] on div "M / Massive Hemorrhage Control" at bounding box center [684, 153] width 172 height 15
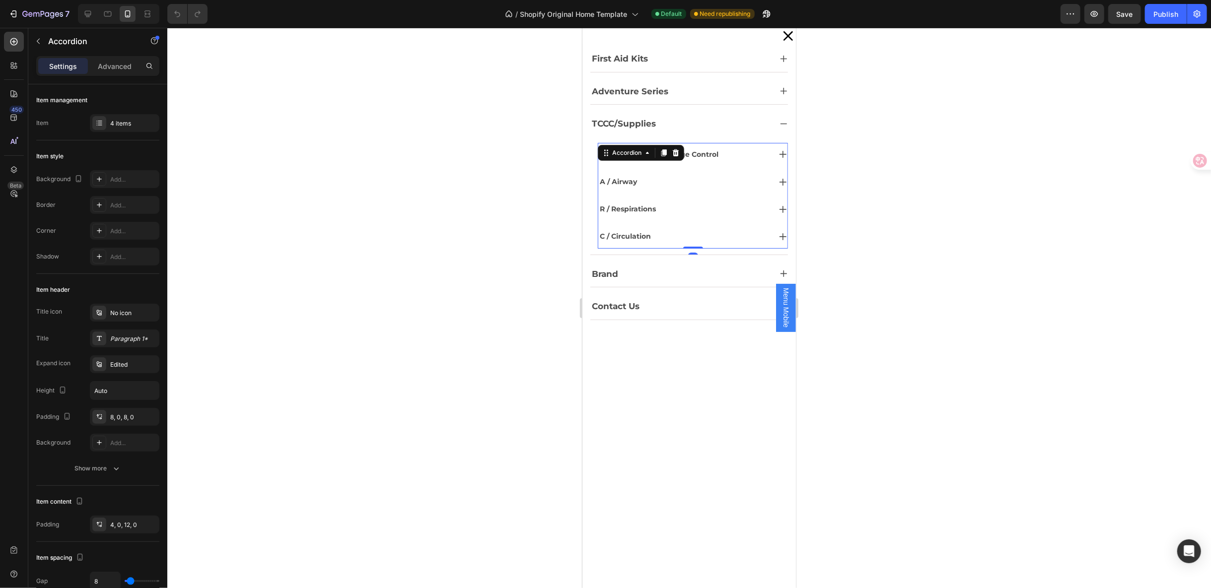
click at [726, 170] on div "A / Airway" at bounding box center [692, 181] width 189 height 23
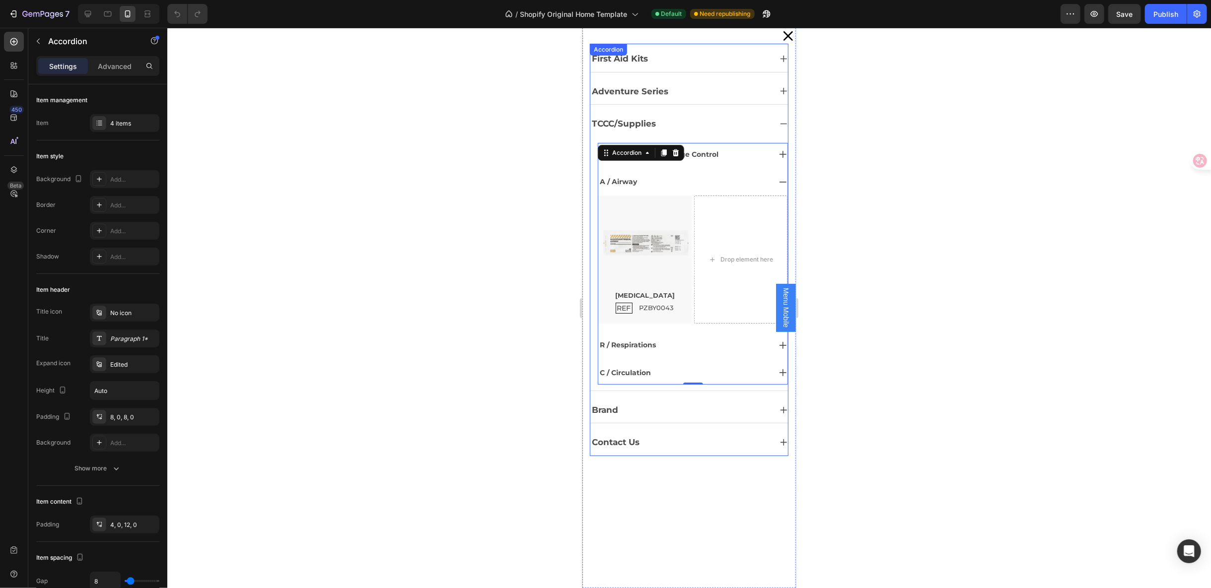
click at [692, 401] on div "Brand" at bounding box center [680, 410] width 181 height 18
click at [681, 337] on div "R / Respirations" at bounding box center [684, 344] width 172 height 15
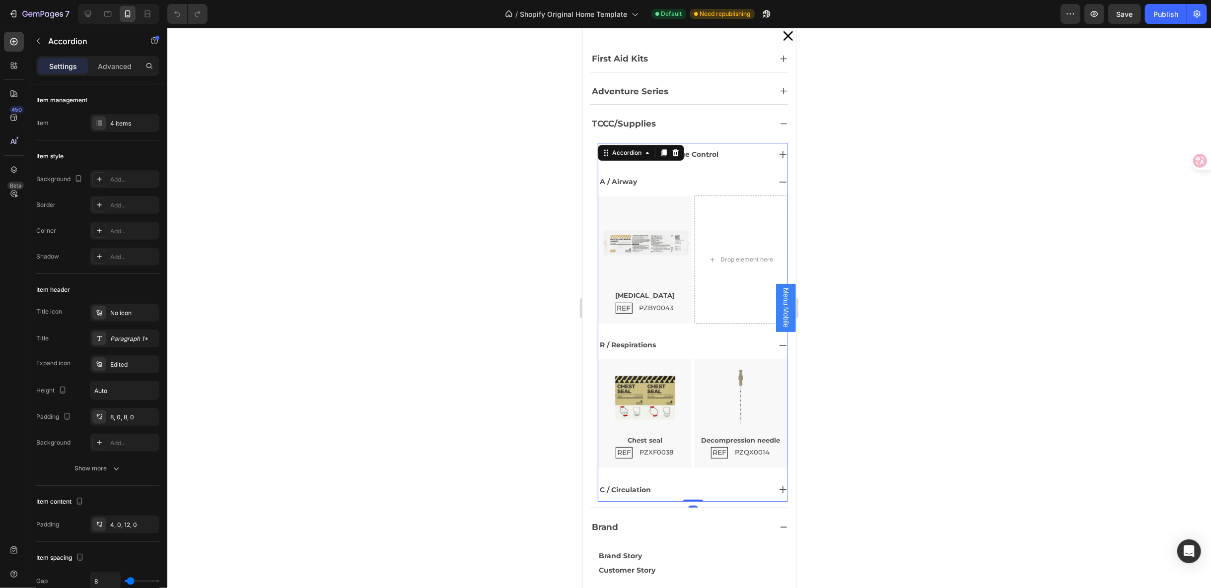
click at [696, 482] on div "C / Circulation" at bounding box center [684, 489] width 172 height 15
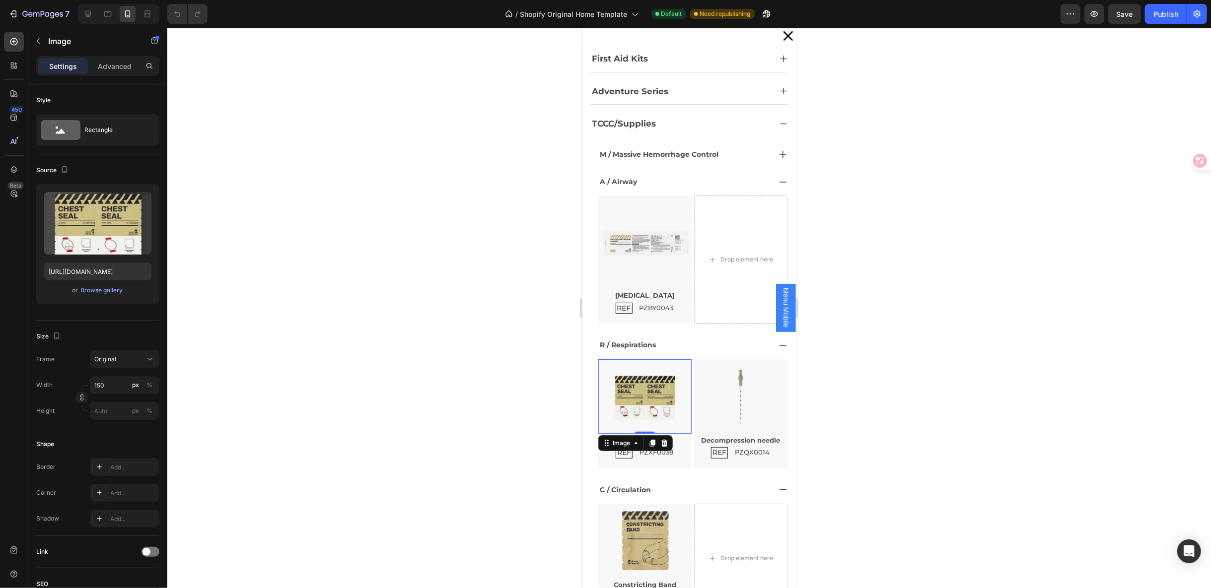
click at [645, 359] on div "Image 0" at bounding box center [644, 396] width 93 height 74
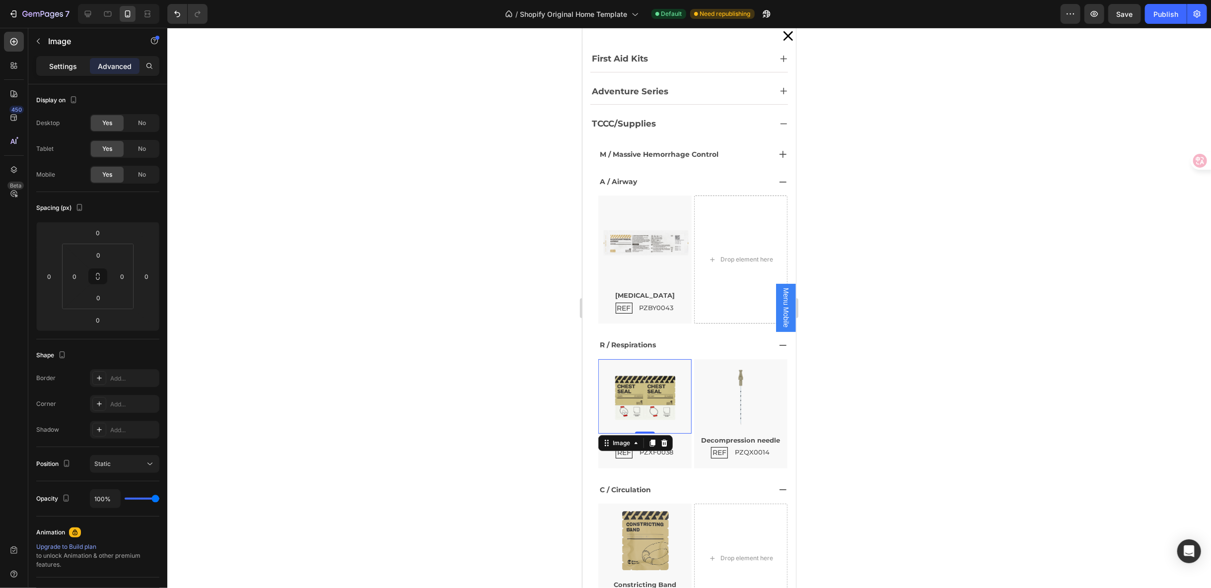
click at [71, 68] on p "Settings" at bounding box center [63, 66] width 28 height 10
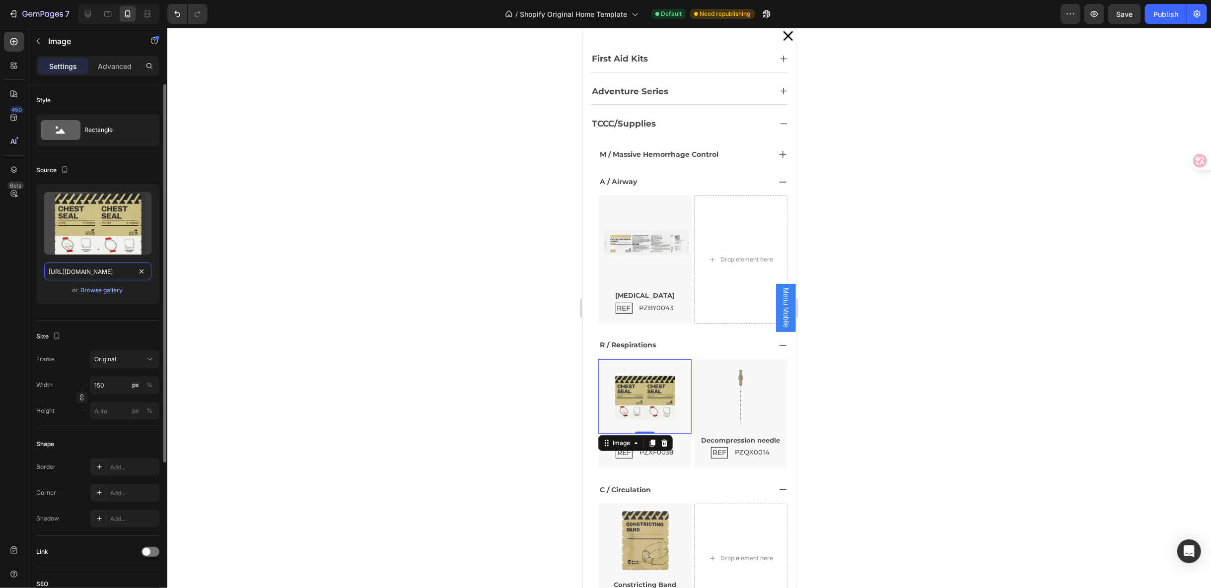
click at [93, 272] on input "https://cdn.shopify.com/s/files/1/0609/7934/7637/files/gempages_579709382854443…" at bounding box center [97, 272] width 107 height 18
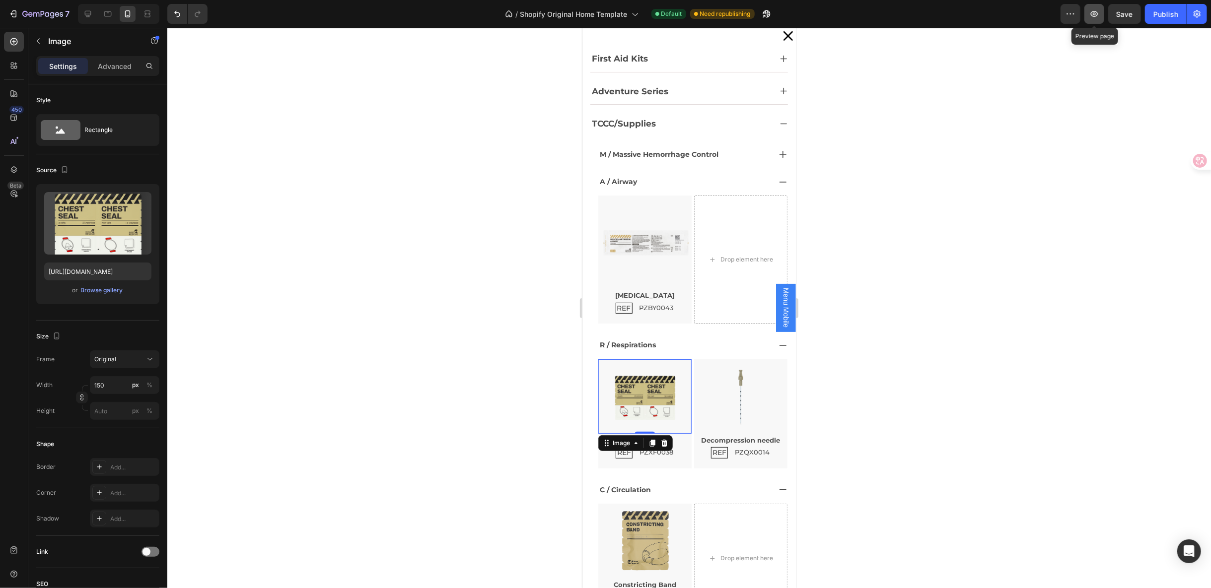
click at [1092, 17] on icon "button" at bounding box center [1094, 14] width 10 height 10
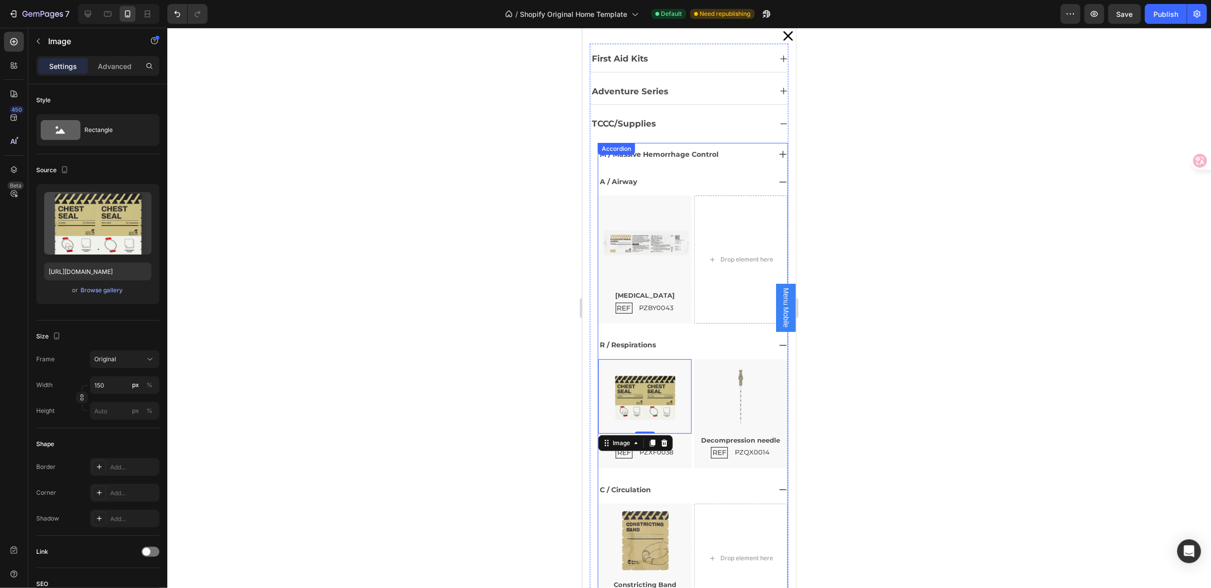
scroll to position [0, 0]
click at [681, 65] on div "First Aid Kits" at bounding box center [680, 58] width 181 height 18
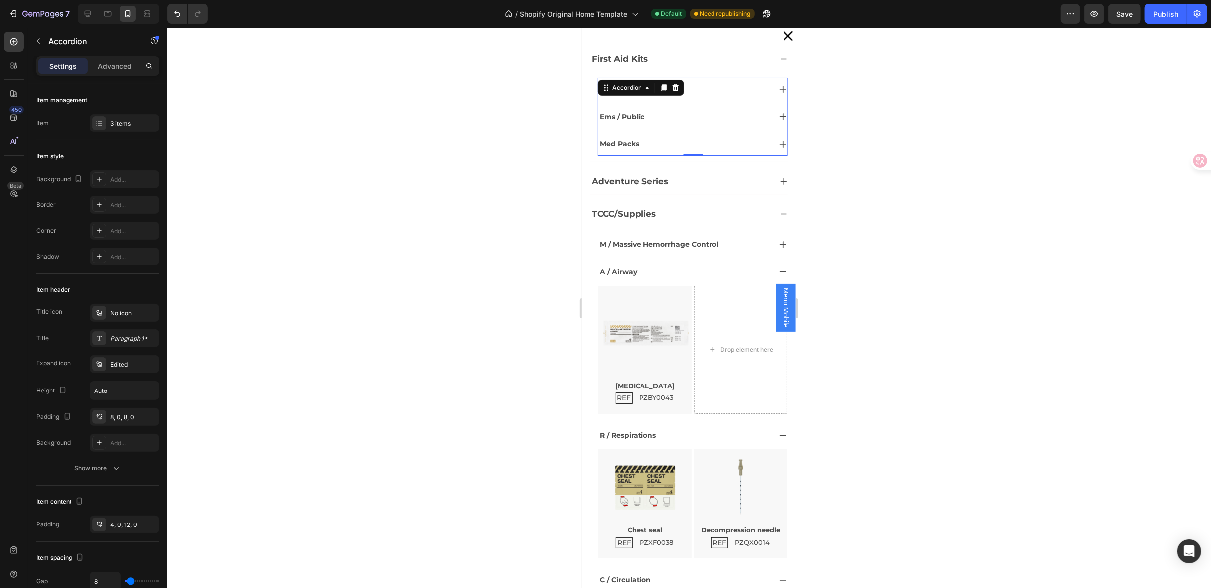
click at [688, 90] on div "Military / Law" at bounding box center [684, 88] width 172 height 15
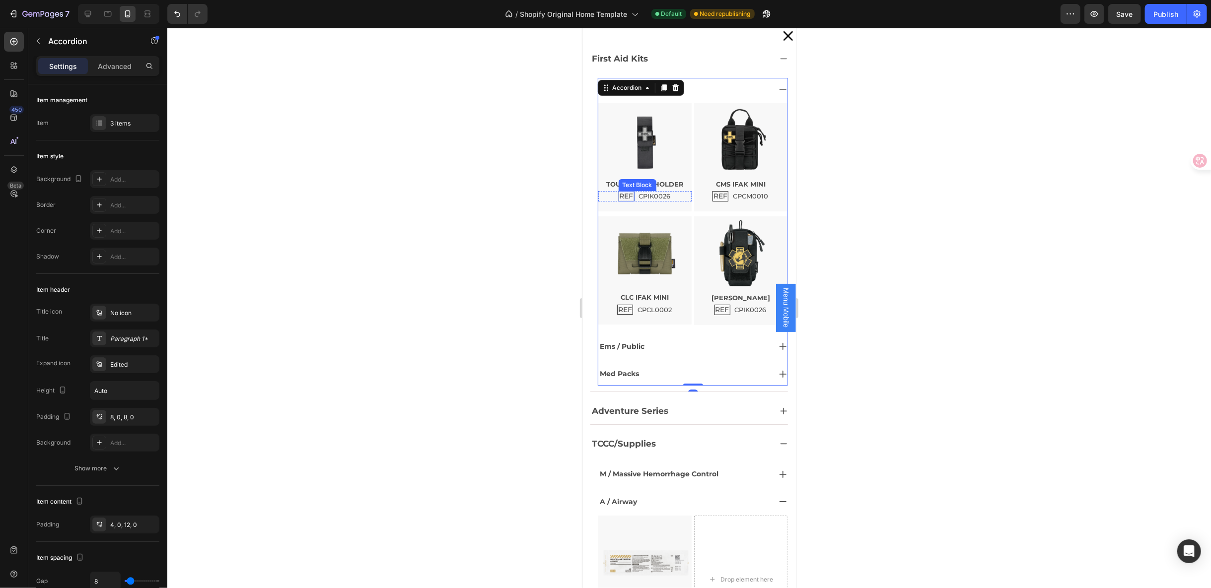
click at [626, 196] on p "REF" at bounding box center [626, 196] width 14 height 8
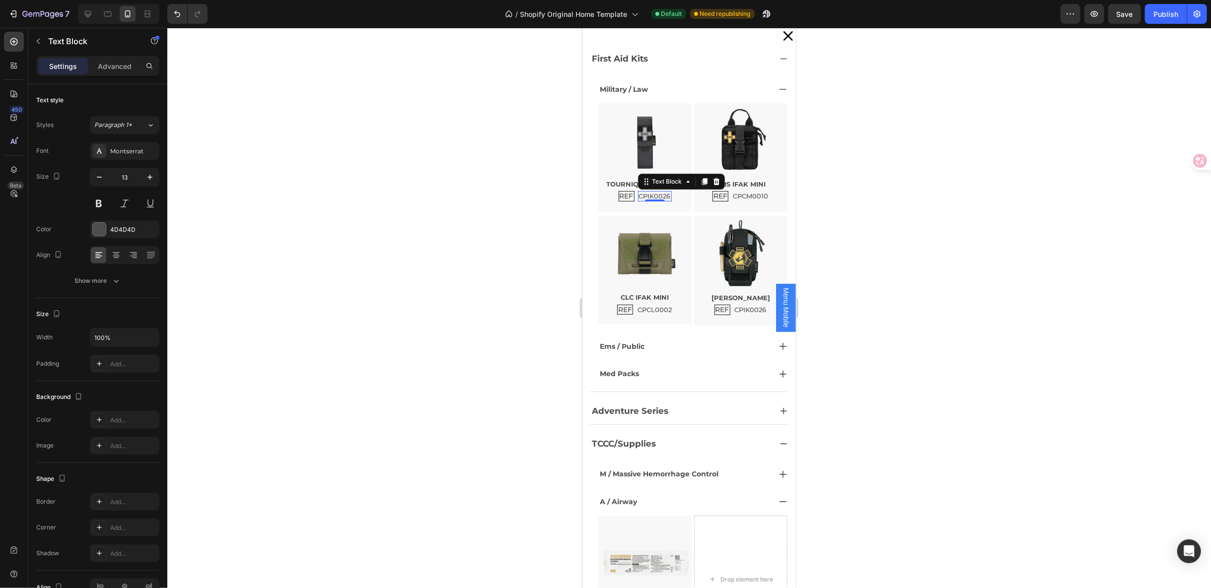
click at [650, 197] on p "CPIK0026" at bounding box center [655, 196] width 32 height 8
click at [619, 194] on p "REF" at bounding box center [626, 196] width 14 height 8
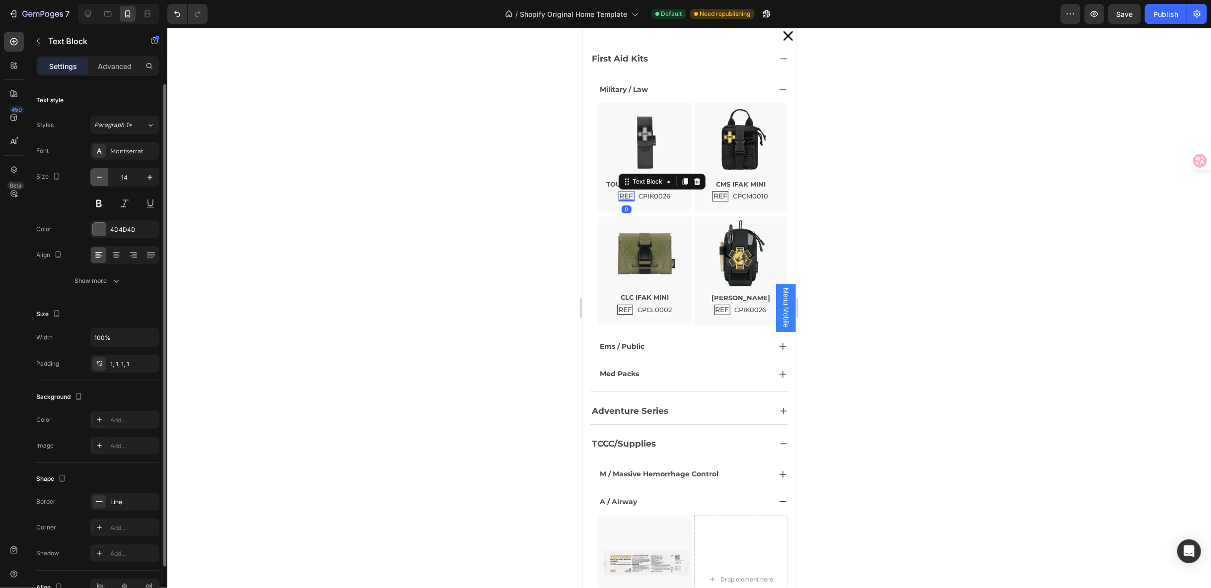
click at [99, 183] on button "button" at bounding box center [99, 177] width 18 height 18
type input "13"
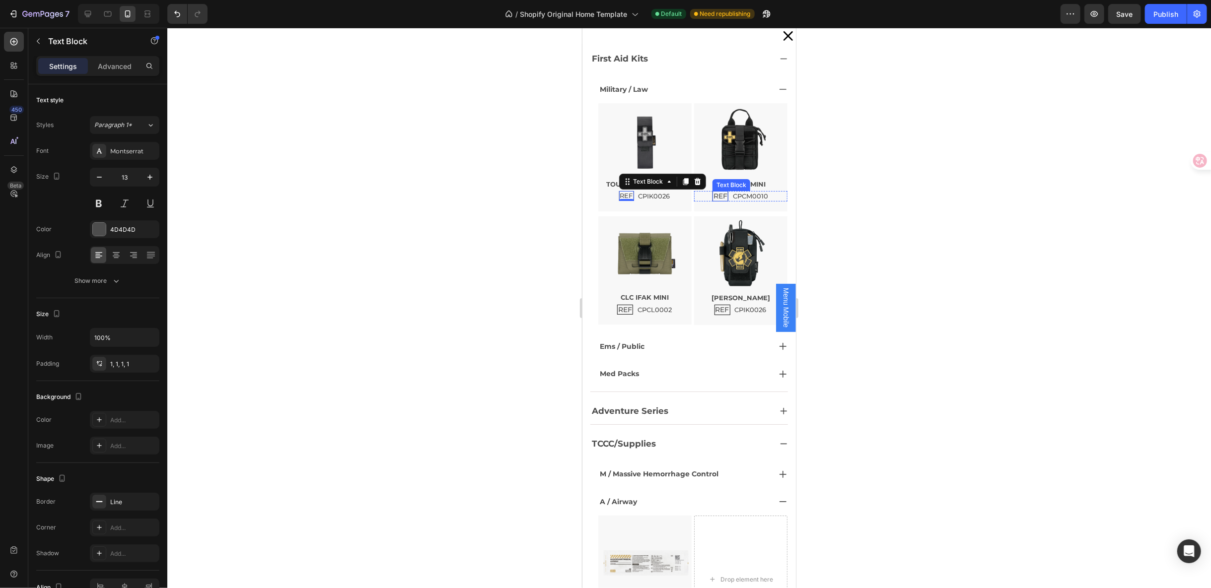
click at [713, 196] on p "REF" at bounding box center [720, 196] width 14 height 8
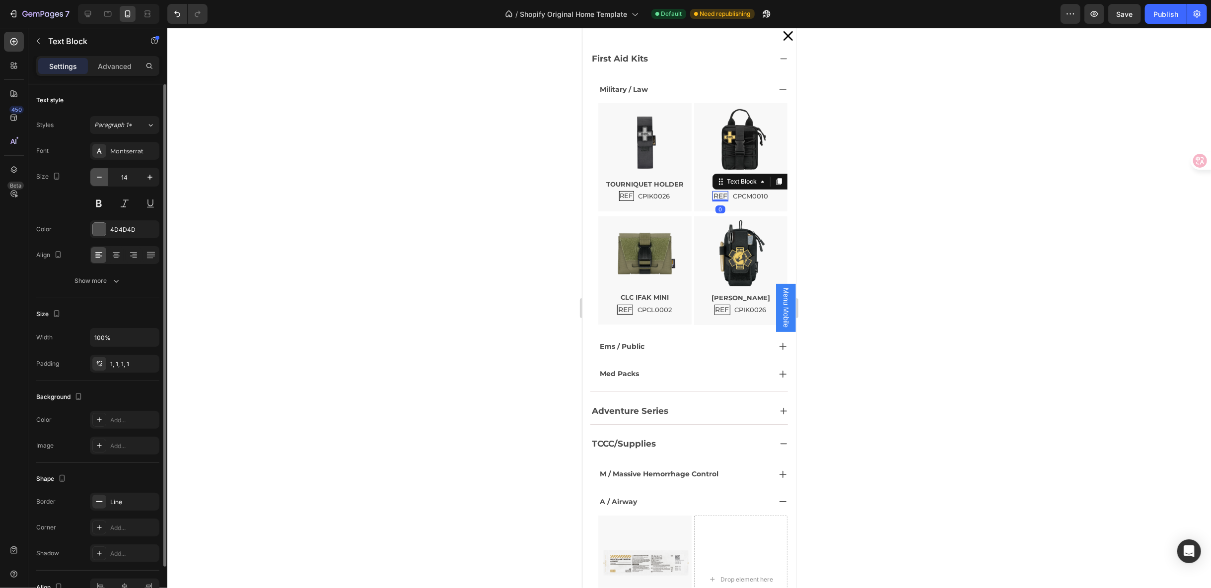
click at [102, 178] on icon "button" at bounding box center [99, 177] width 10 height 10
type input "13"
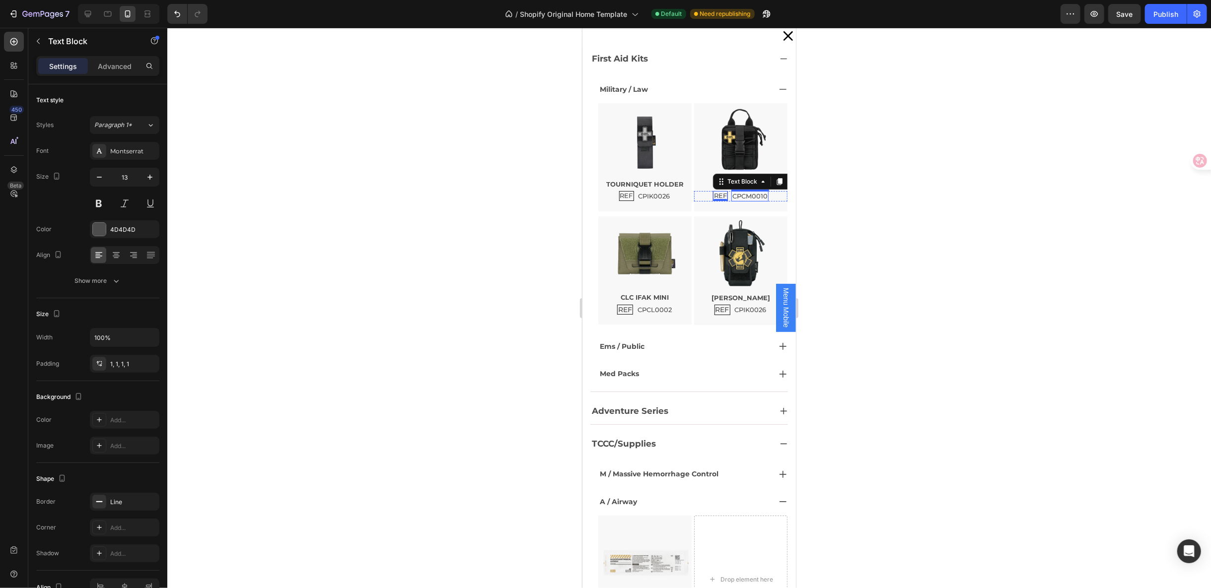
click at [750, 196] on p "CPCM0010" at bounding box center [749, 196] width 35 height 8
click at [763, 196] on div "REF Text Block CPCM0010 Text Block 0 Row" at bounding box center [740, 196] width 93 height 10
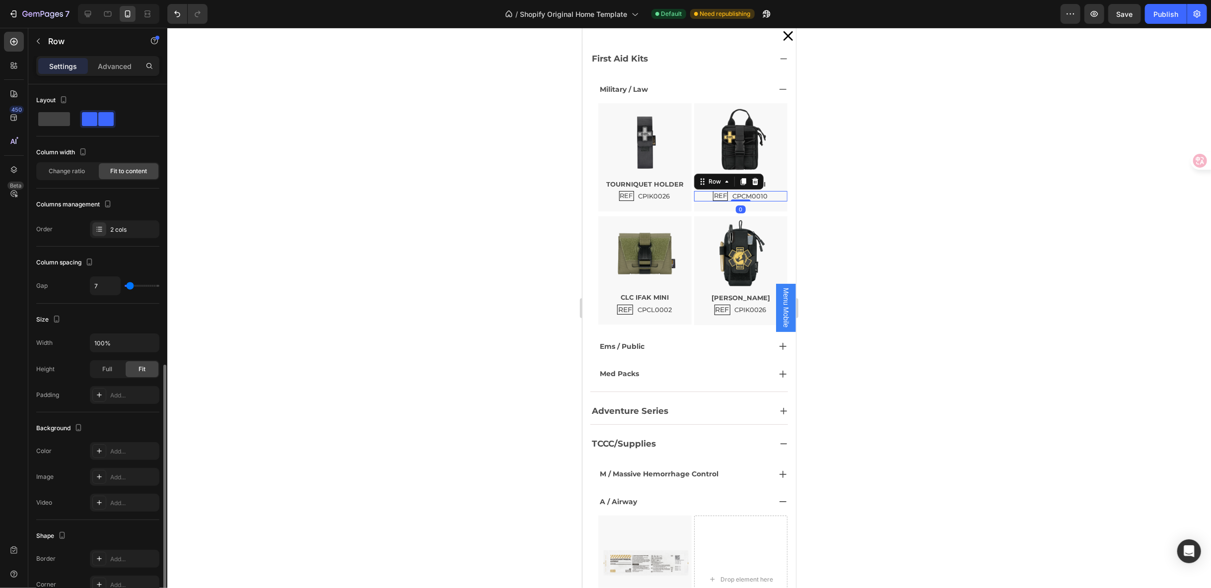
scroll to position [158, 0]
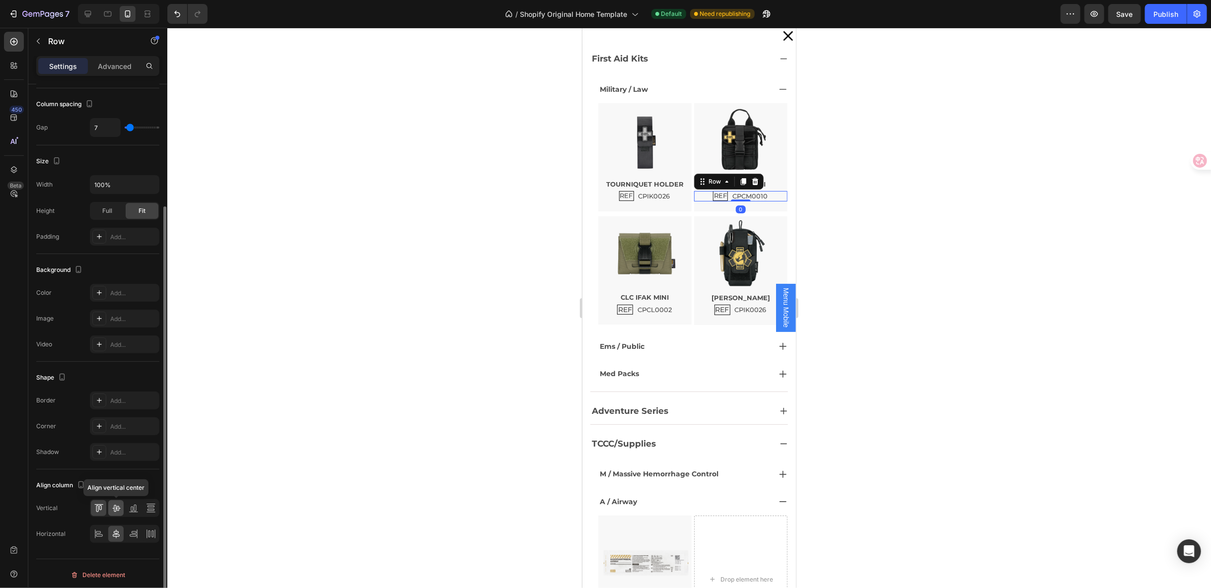
click at [116, 501] on div at bounding box center [115, 509] width 15 height 16
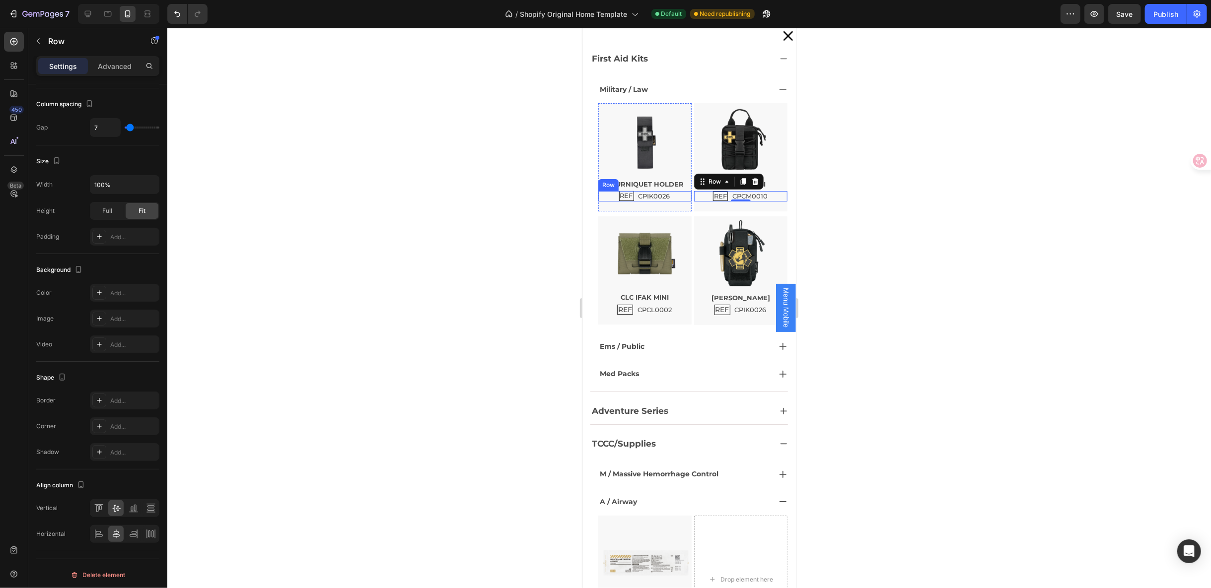
click at [673, 198] on div "REF Text Block CPIK0026 Text Block Row" at bounding box center [644, 196] width 93 height 10
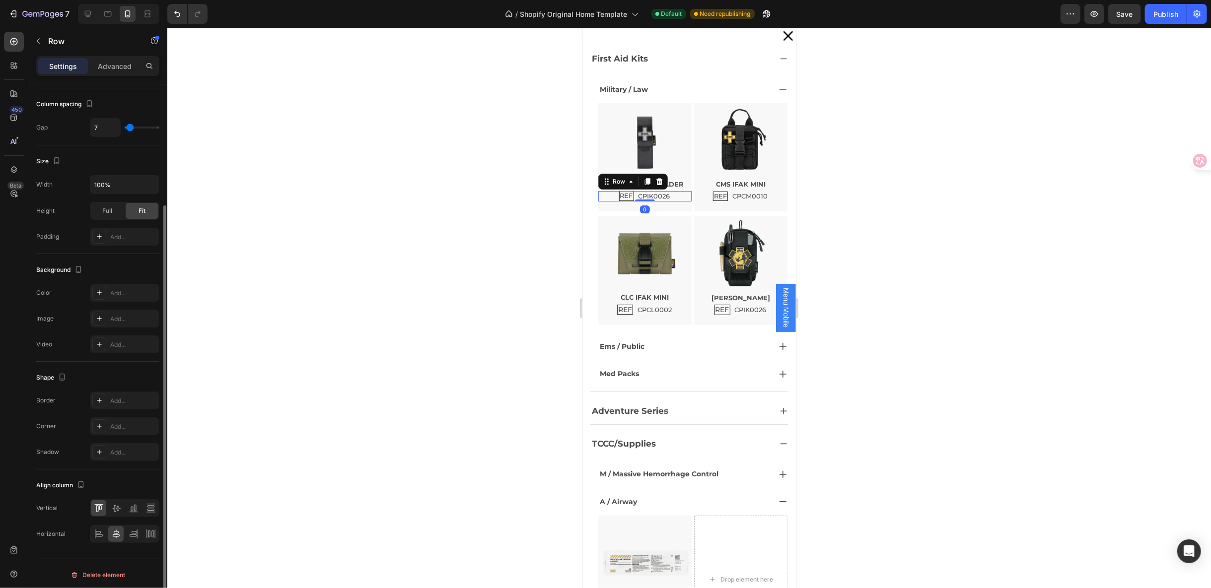
scroll to position [158, 0]
click at [113, 504] on icon at bounding box center [116, 509] width 10 height 10
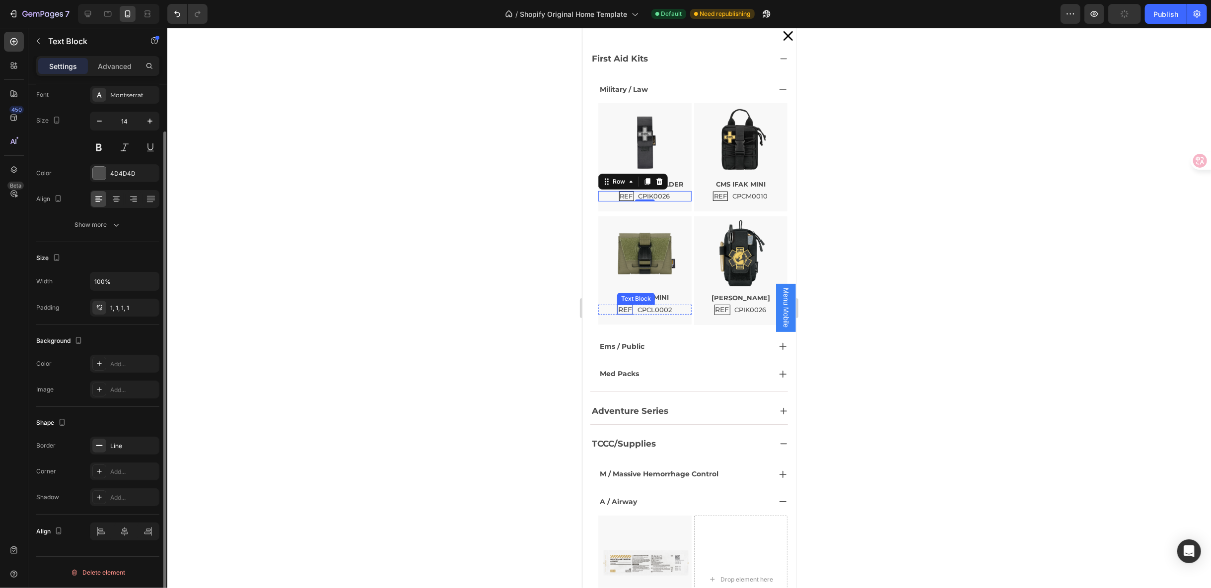
click at [624, 310] on p "REF" at bounding box center [625, 309] width 14 height 8
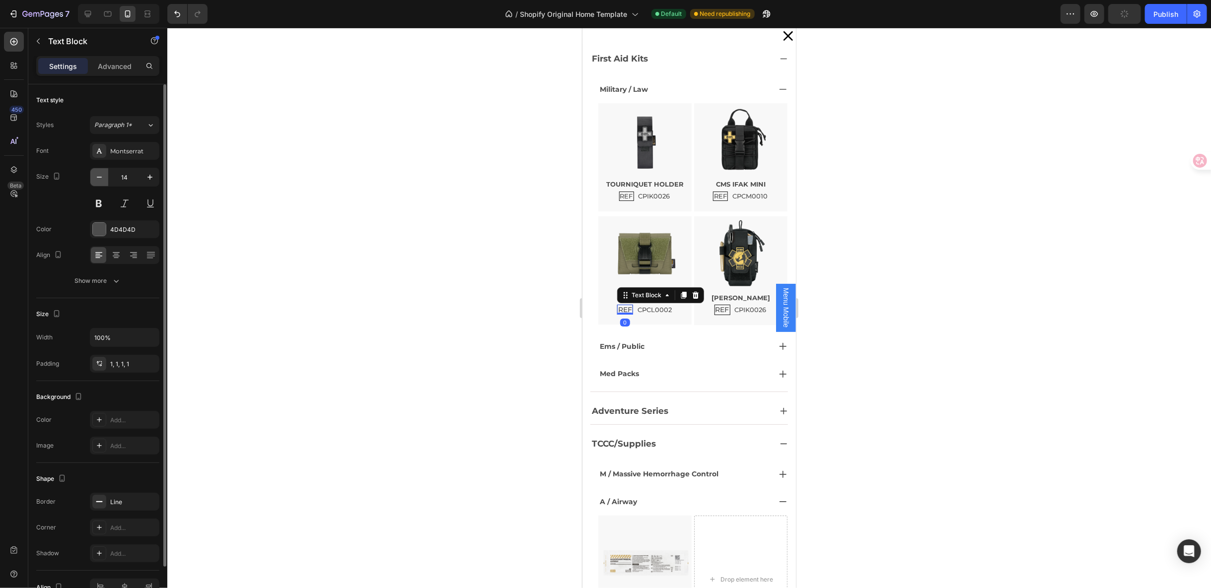
click at [100, 177] on icon "button" at bounding box center [99, 177] width 10 height 10
type input "13"
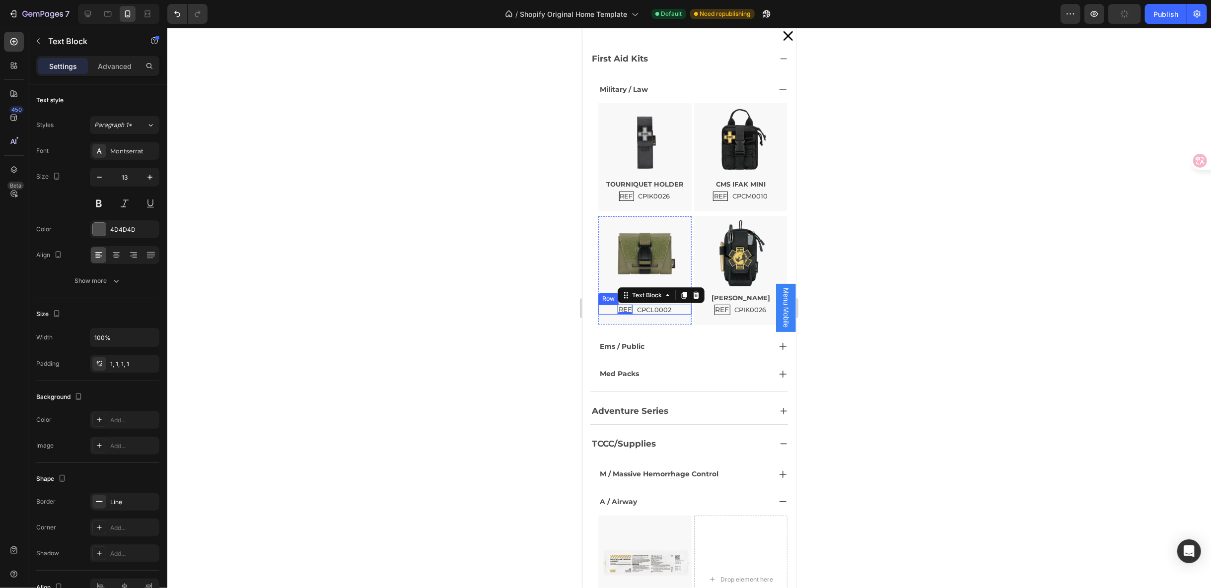
click at [671, 308] on div "REF Text Block 0 CPCL0002 Text Block Row" at bounding box center [644, 309] width 93 height 10
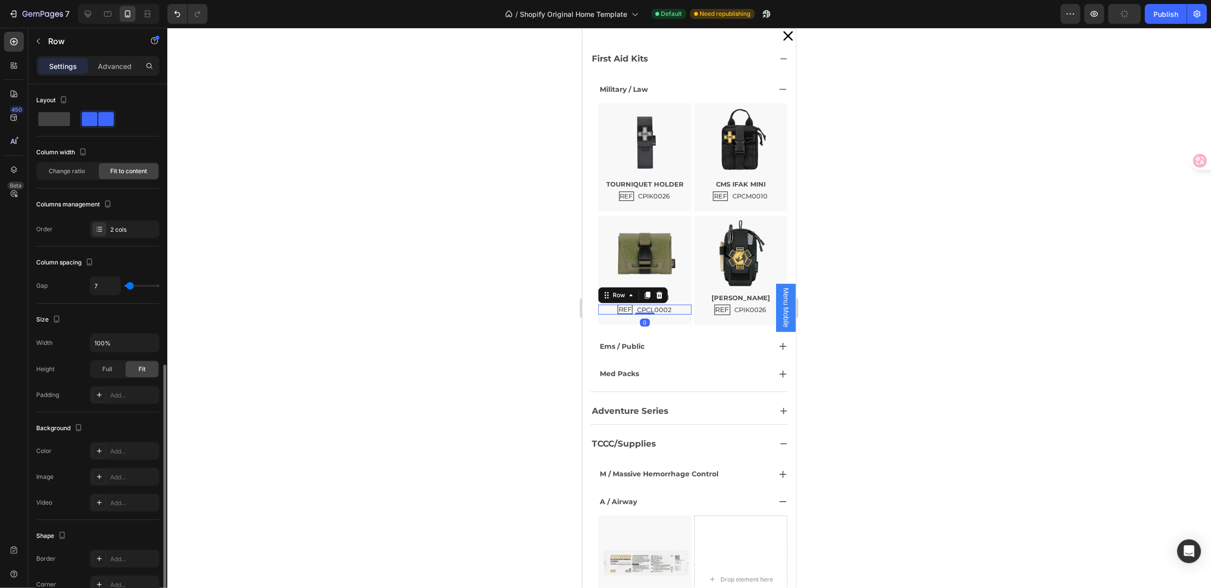
scroll to position [158, 0]
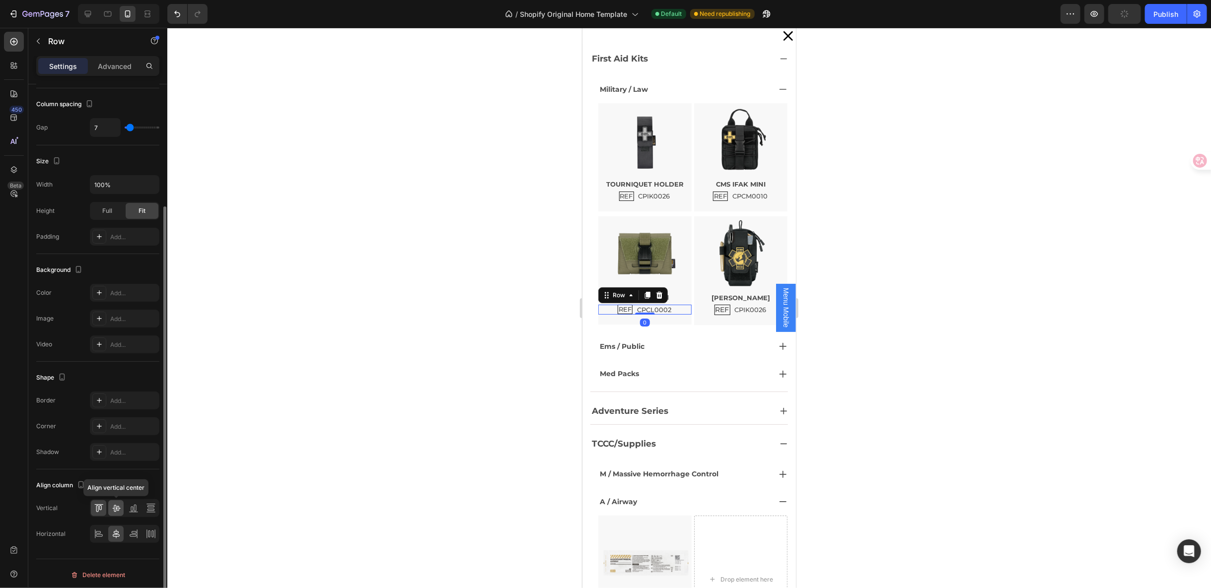
click at [121, 508] on div at bounding box center [115, 509] width 15 height 16
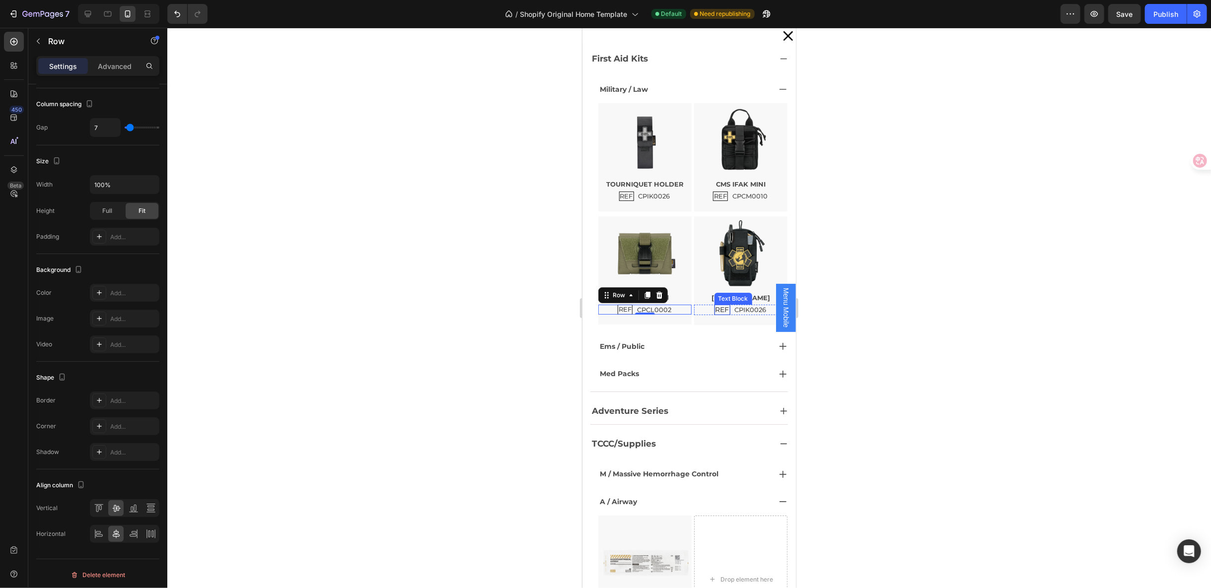
click at [715, 305] on p "REF" at bounding box center [722, 309] width 14 height 8
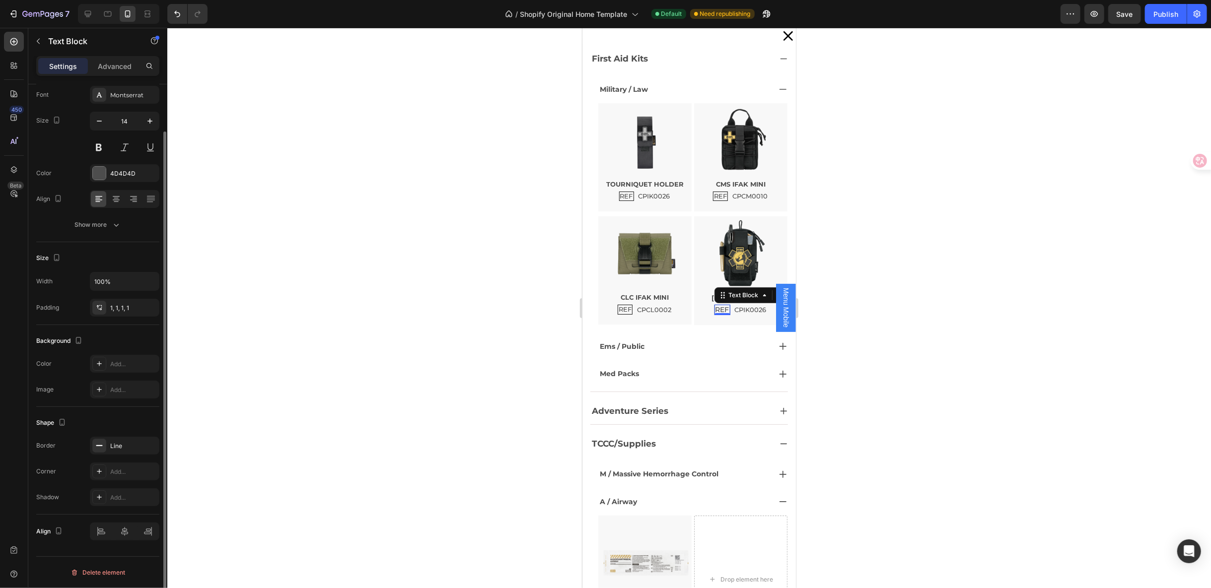
scroll to position [0, 0]
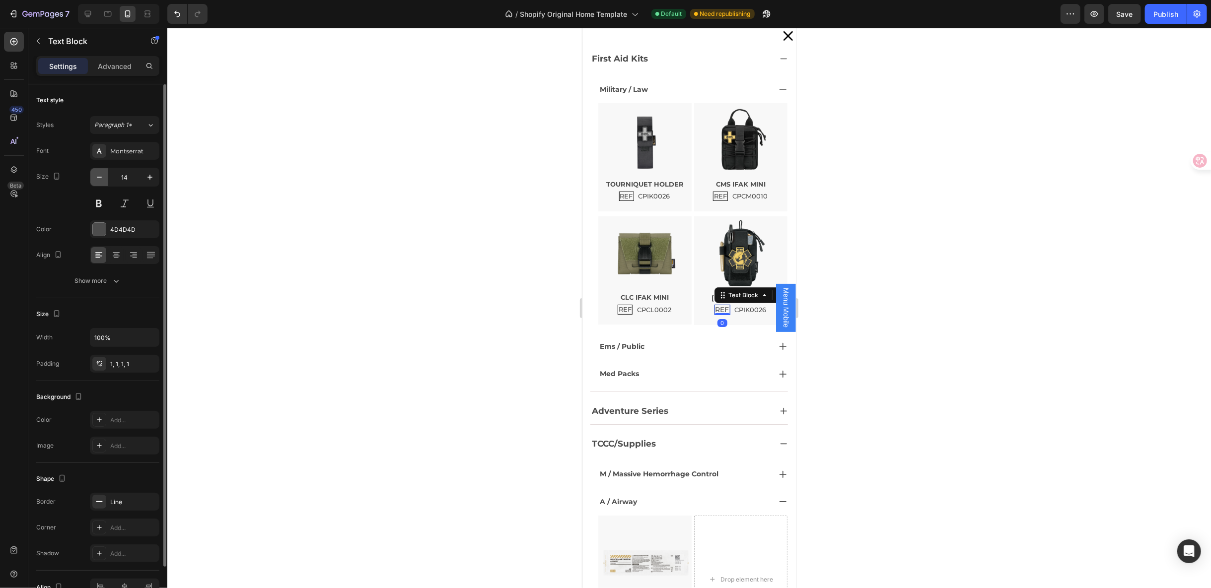
click at [97, 174] on icon "button" at bounding box center [99, 177] width 10 height 10
type input "13"
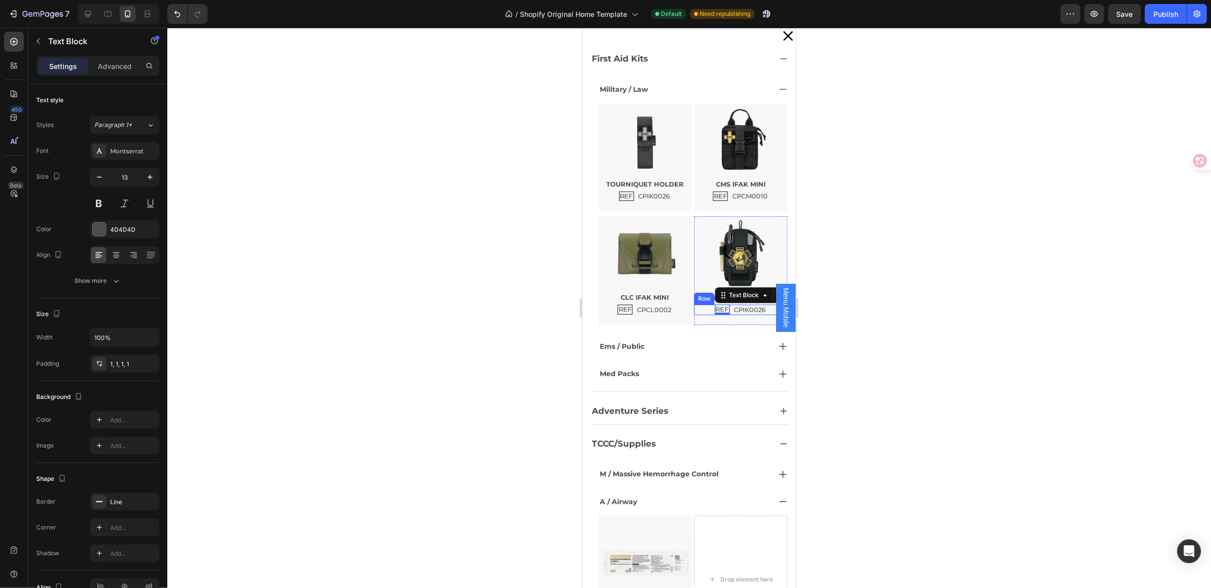
click at [755, 309] on div "REF Text Block 0 CPIK0026 Text Block Row" at bounding box center [740, 309] width 93 height 10
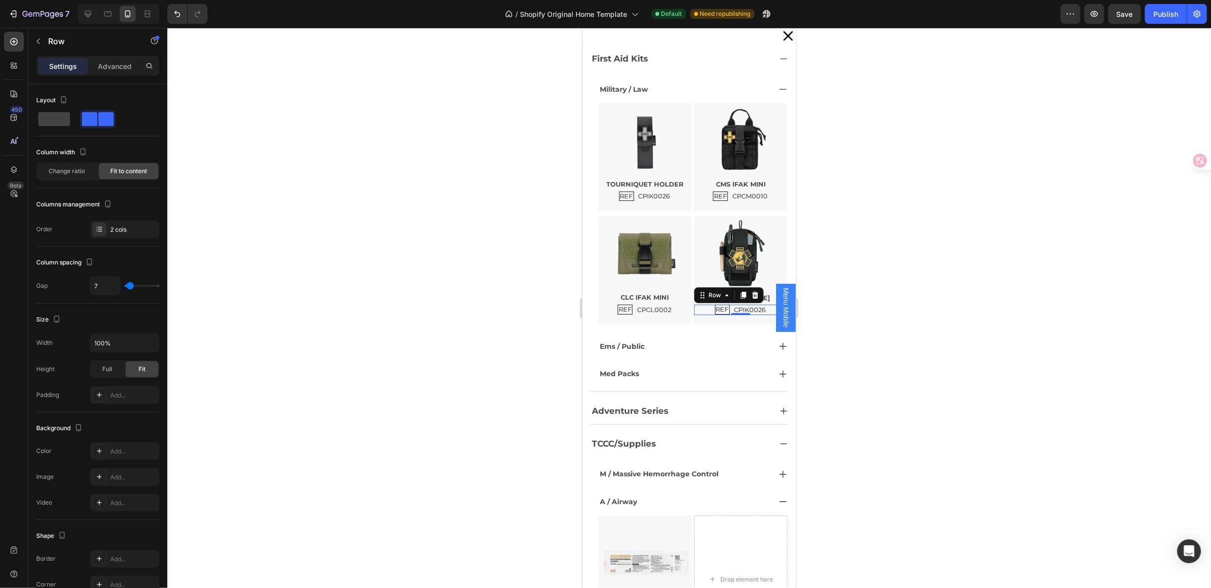
click at [69, 63] on p "Settings" at bounding box center [63, 66] width 28 height 10
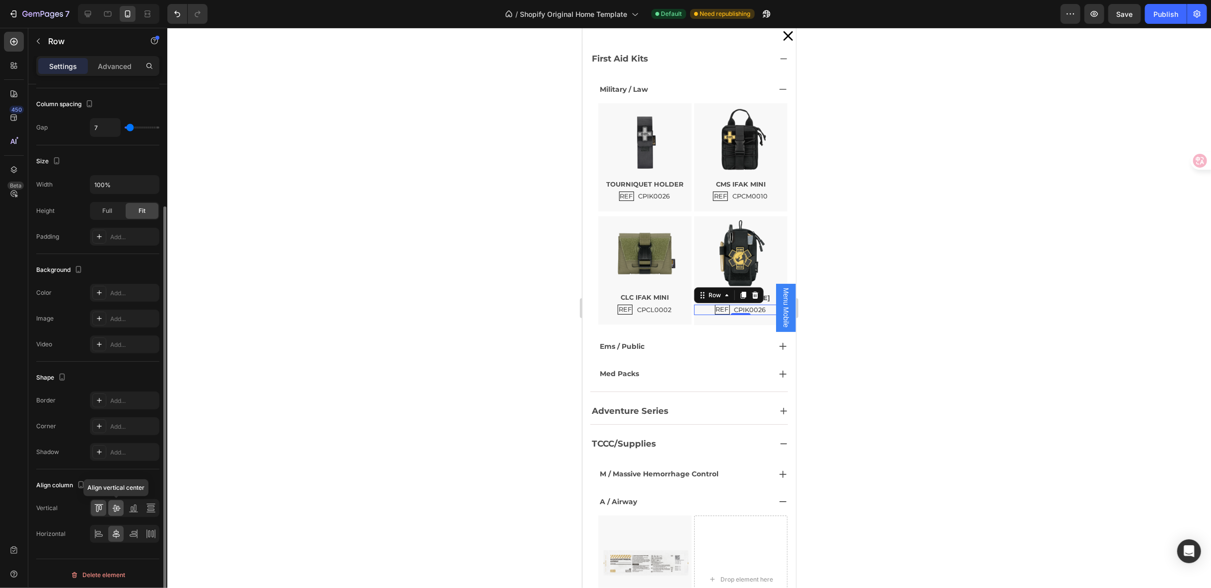
click at [119, 505] on icon at bounding box center [116, 509] width 10 height 10
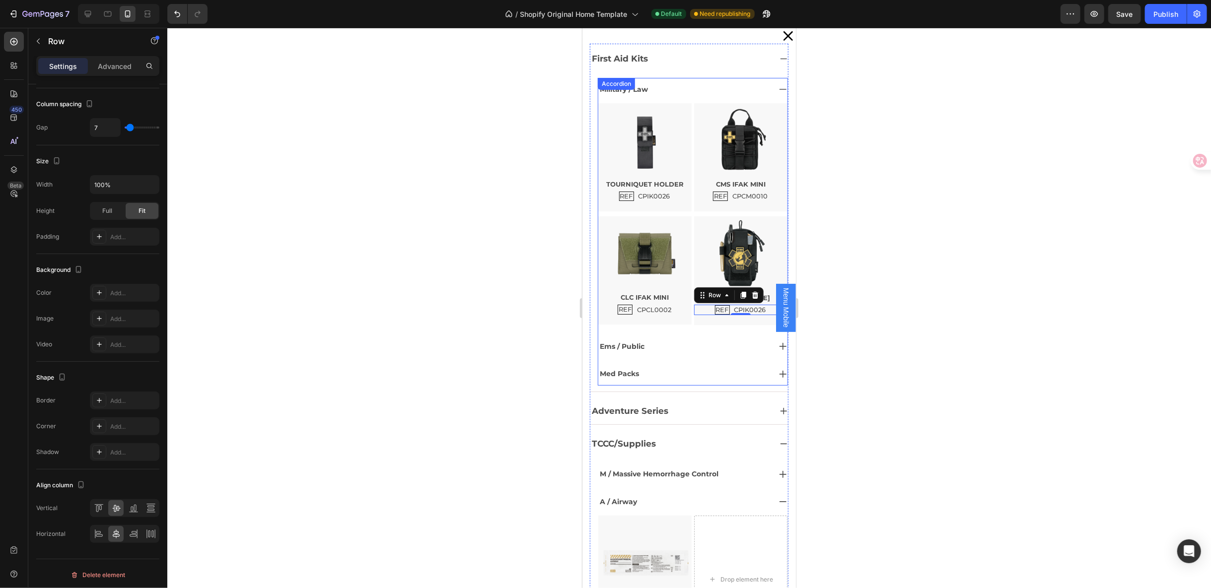
click at [699, 343] on div "Ems / Public" at bounding box center [684, 346] width 172 height 15
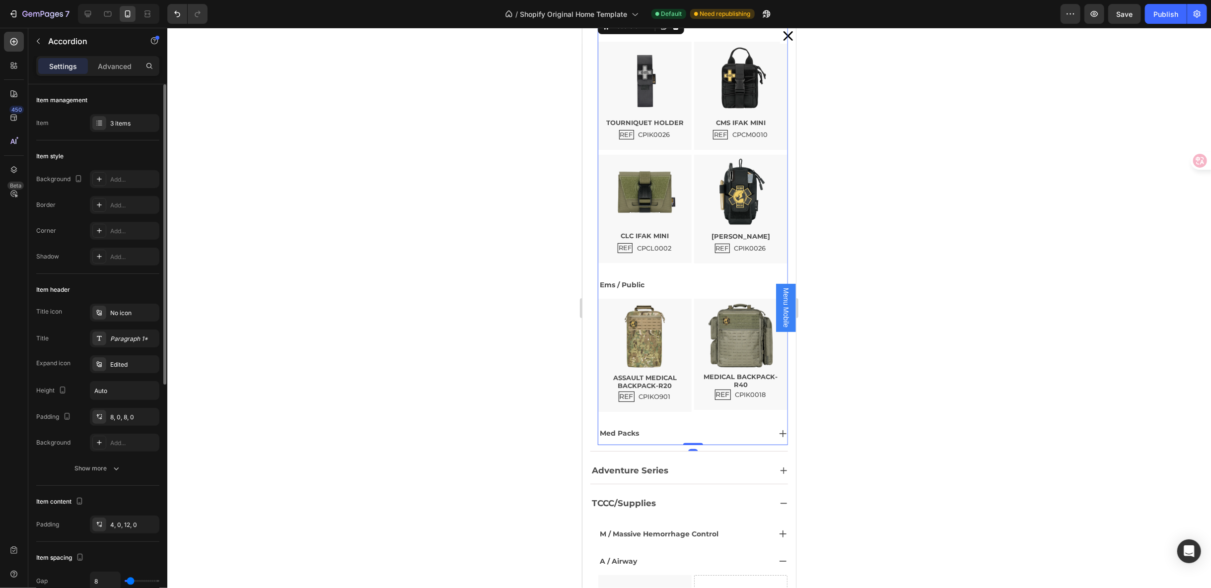
scroll to position [110, 0]
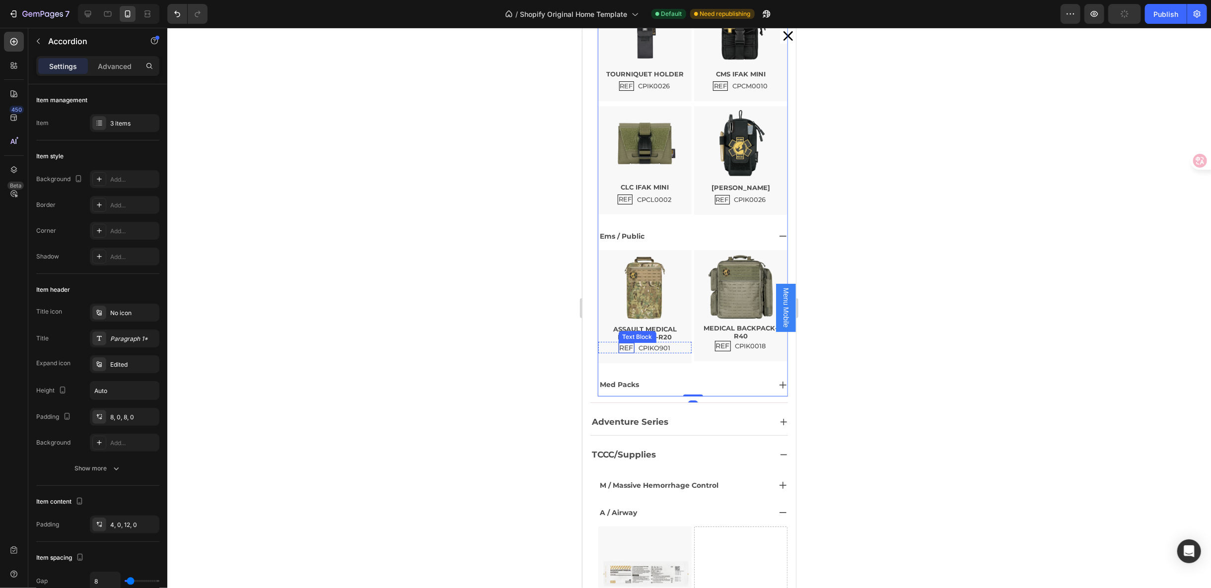
click at [619, 347] on p "REF" at bounding box center [626, 348] width 14 height 8
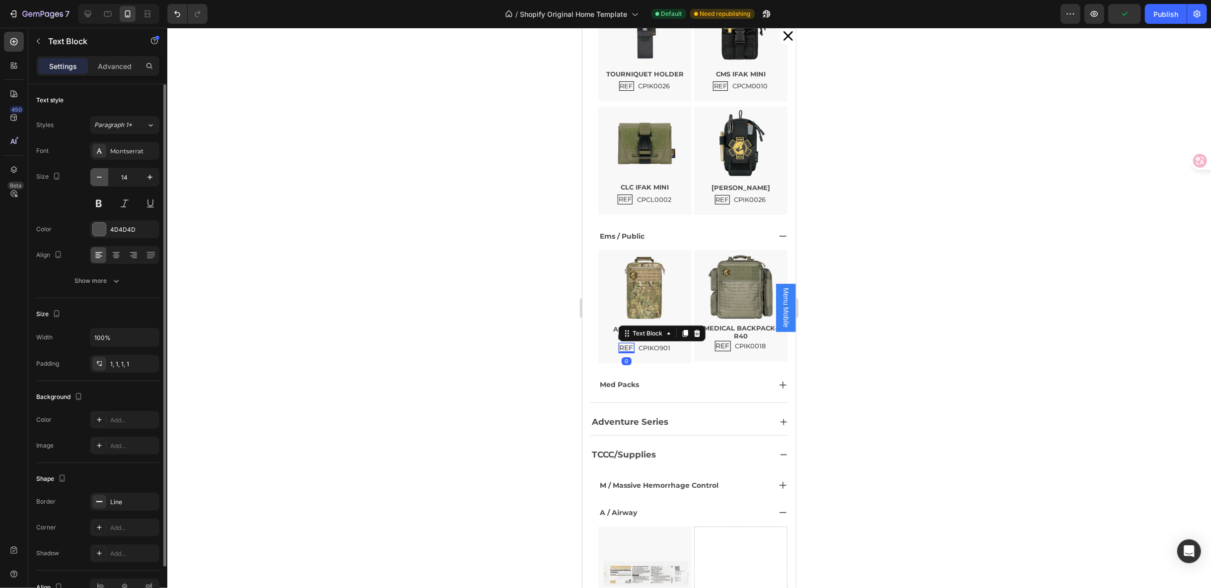
click at [103, 177] on icon "button" at bounding box center [99, 177] width 10 height 10
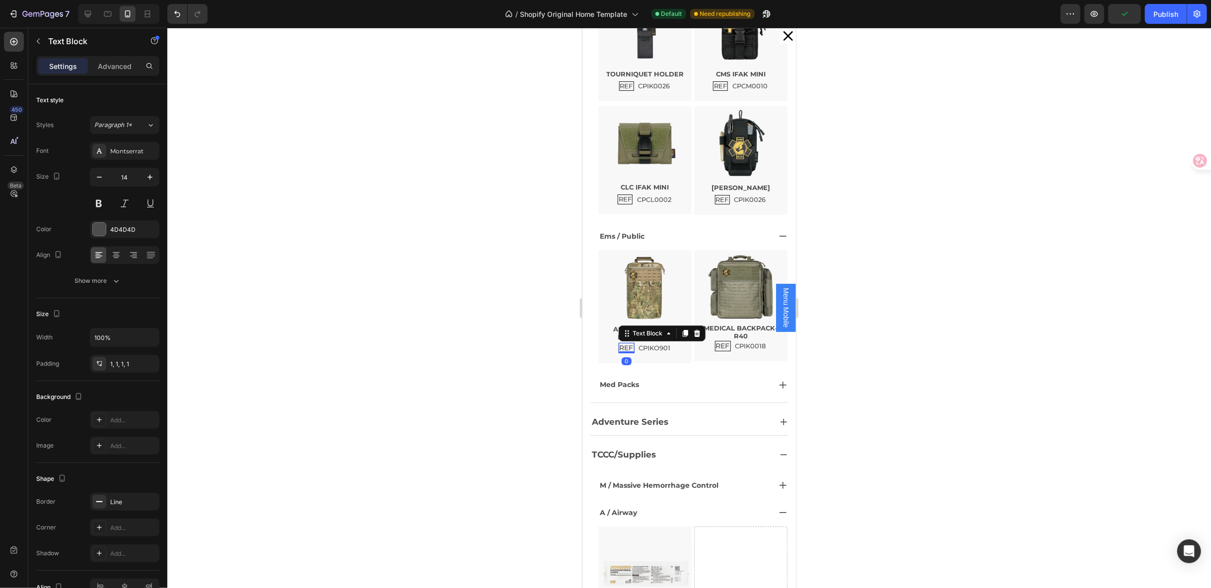
type input "13"
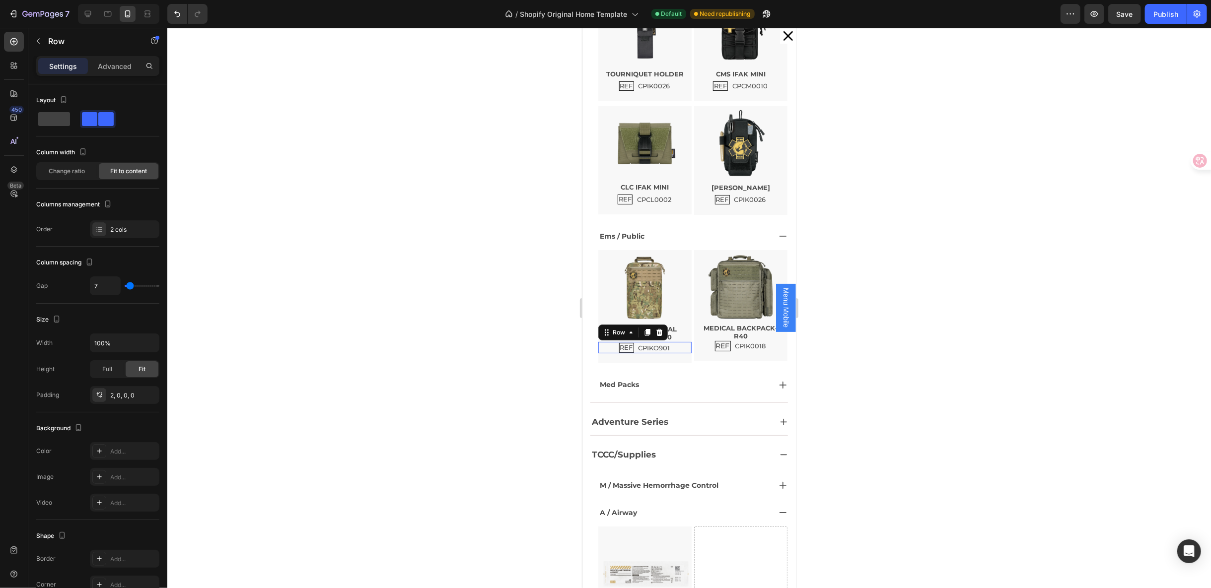
click at [672, 350] on div "REF Text Block CPIKO901 Text Block Row 0" at bounding box center [644, 347] width 93 height 11
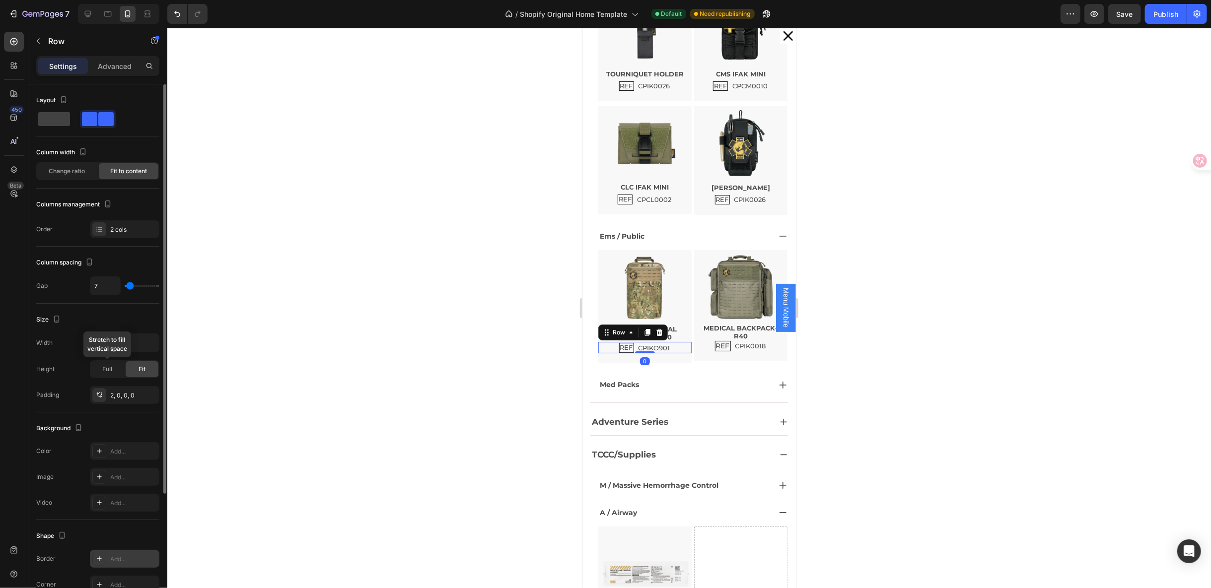
scroll to position [158, 0]
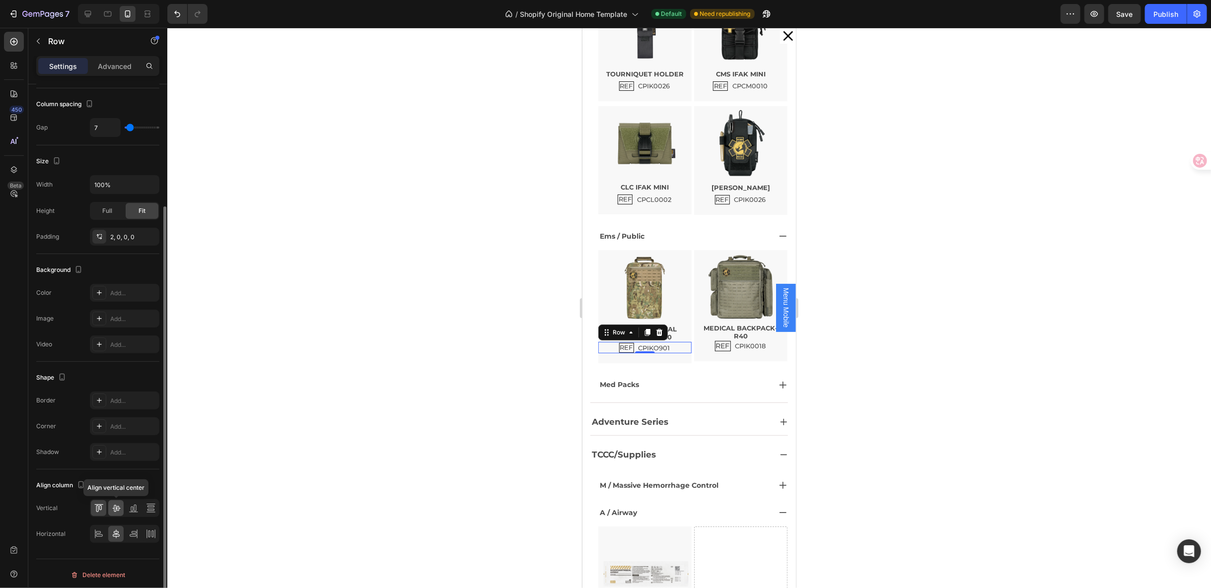
click at [111, 504] on icon at bounding box center [116, 509] width 10 height 10
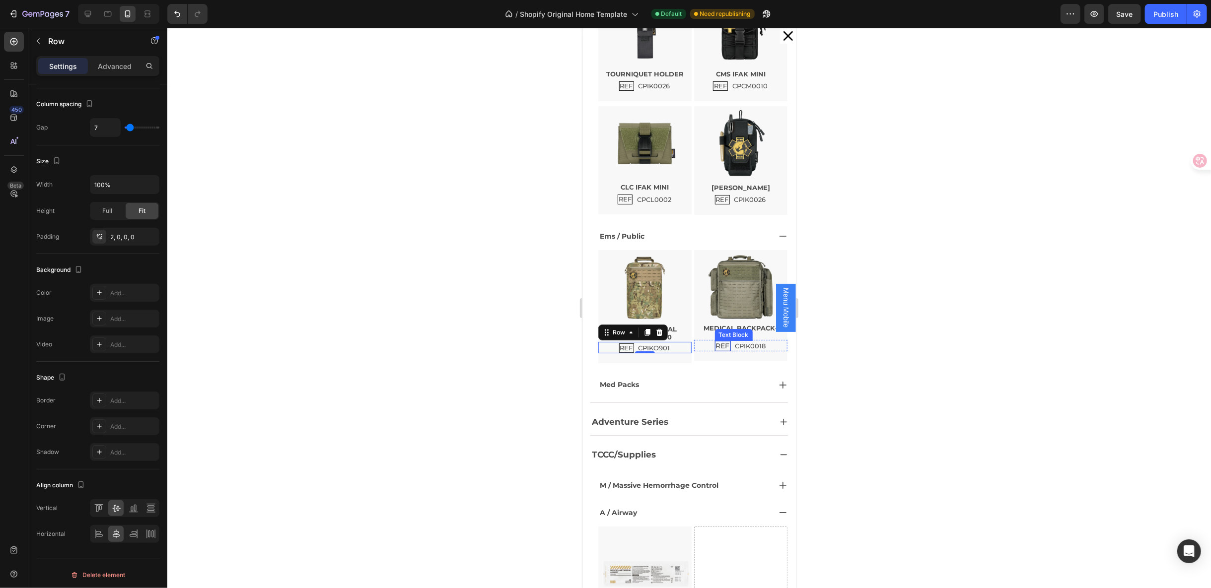
click at [716, 344] on p "REF" at bounding box center [723, 346] width 14 height 8
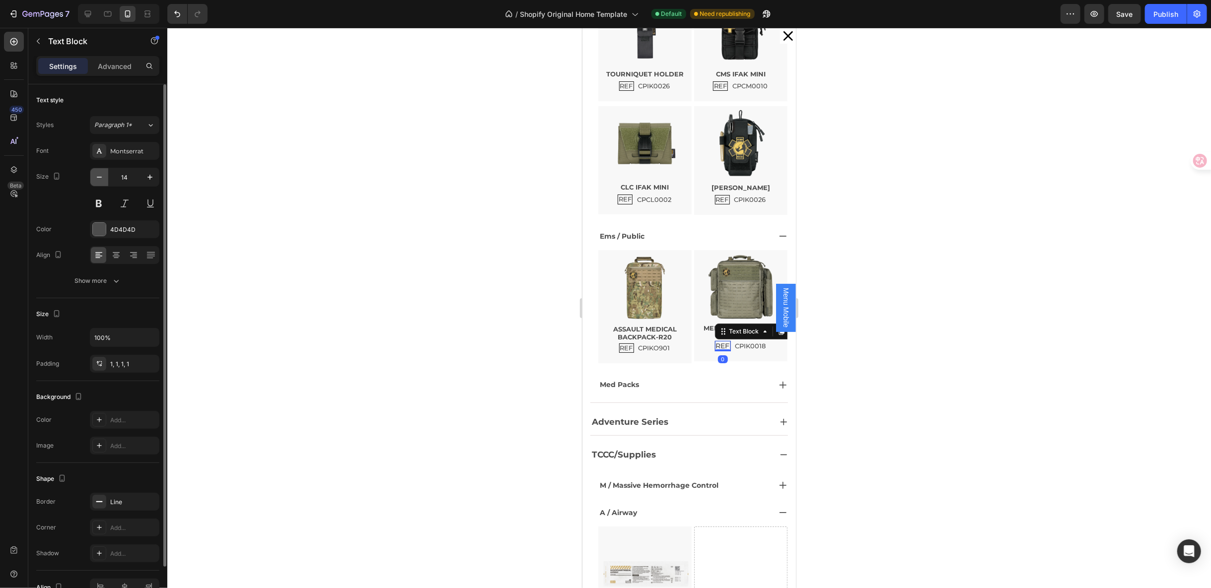
click at [102, 179] on icon "button" at bounding box center [99, 177] width 10 height 10
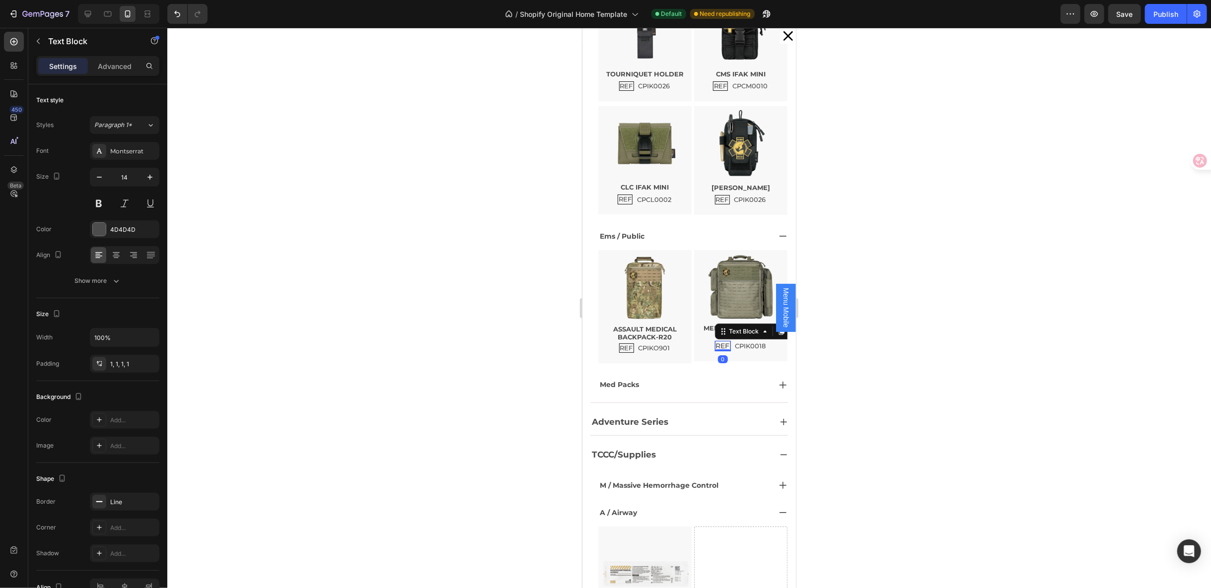
type input "13"
click at [759, 347] on div "REF Text Block 0 CPIK0018 Text Block Row" at bounding box center [740, 345] width 93 height 11
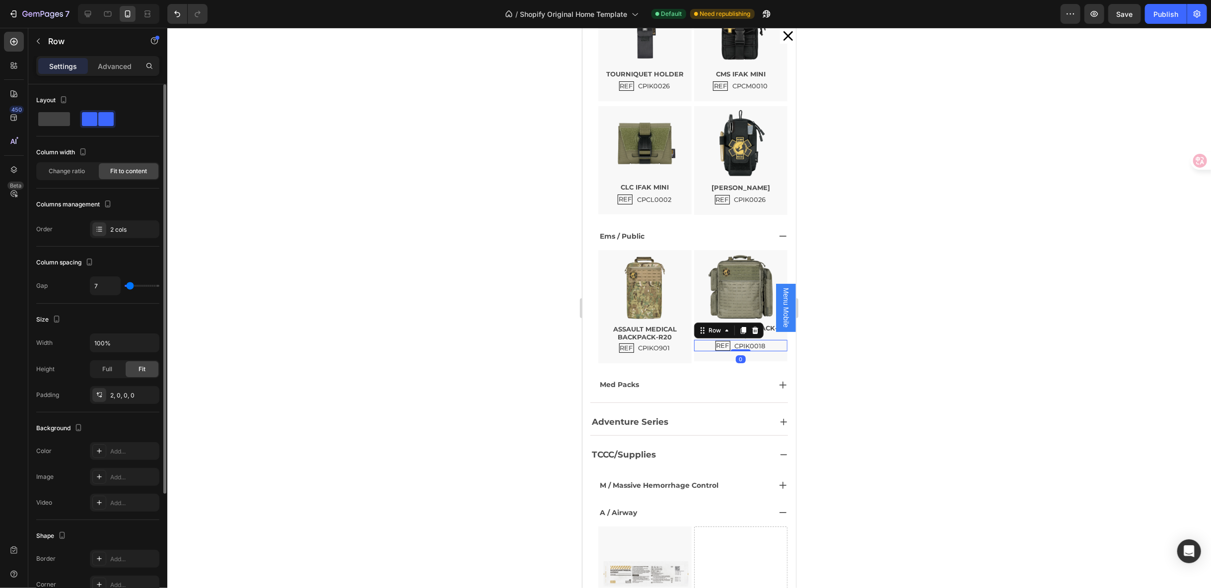
scroll to position [158, 0]
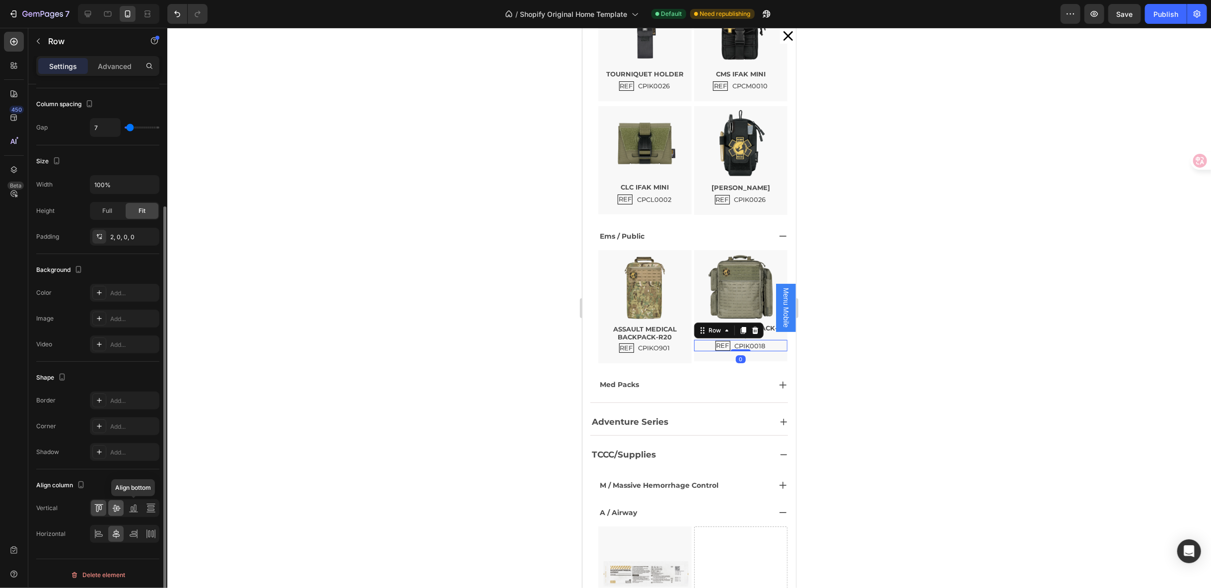
click at [122, 509] on div at bounding box center [115, 509] width 15 height 16
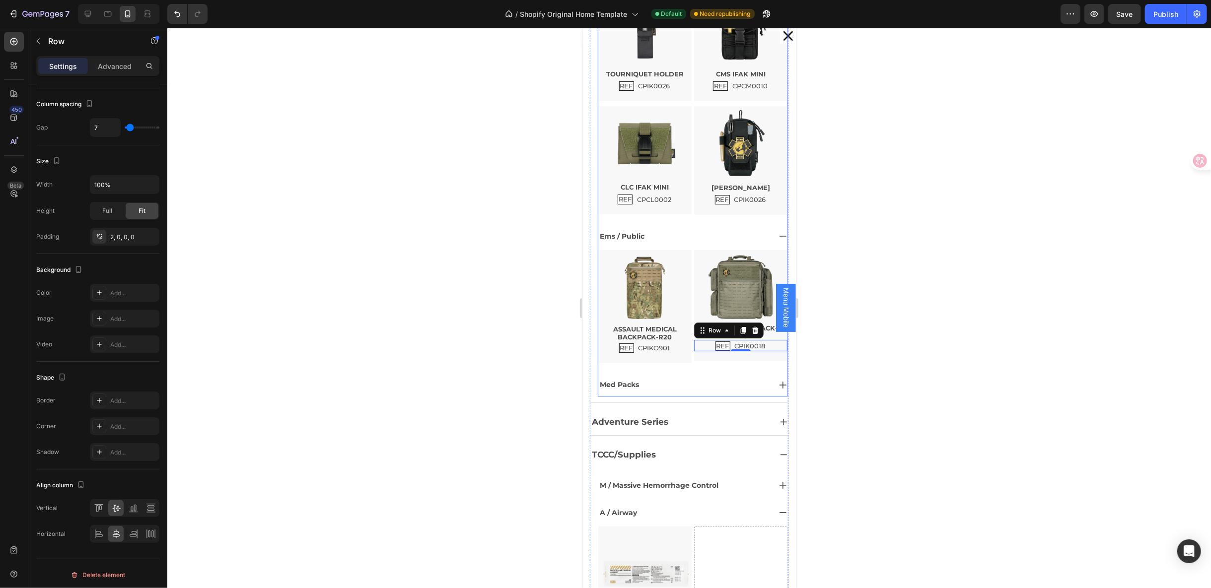
click at [702, 392] on div "Med Packs" at bounding box center [692, 384] width 189 height 23
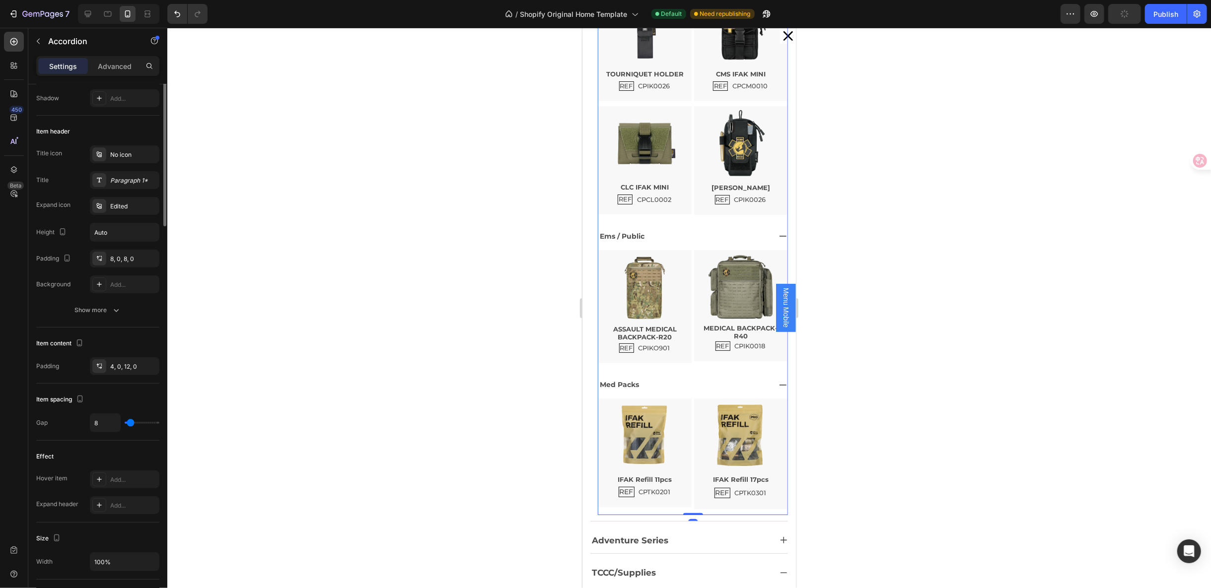
scroll to position [0, 0]
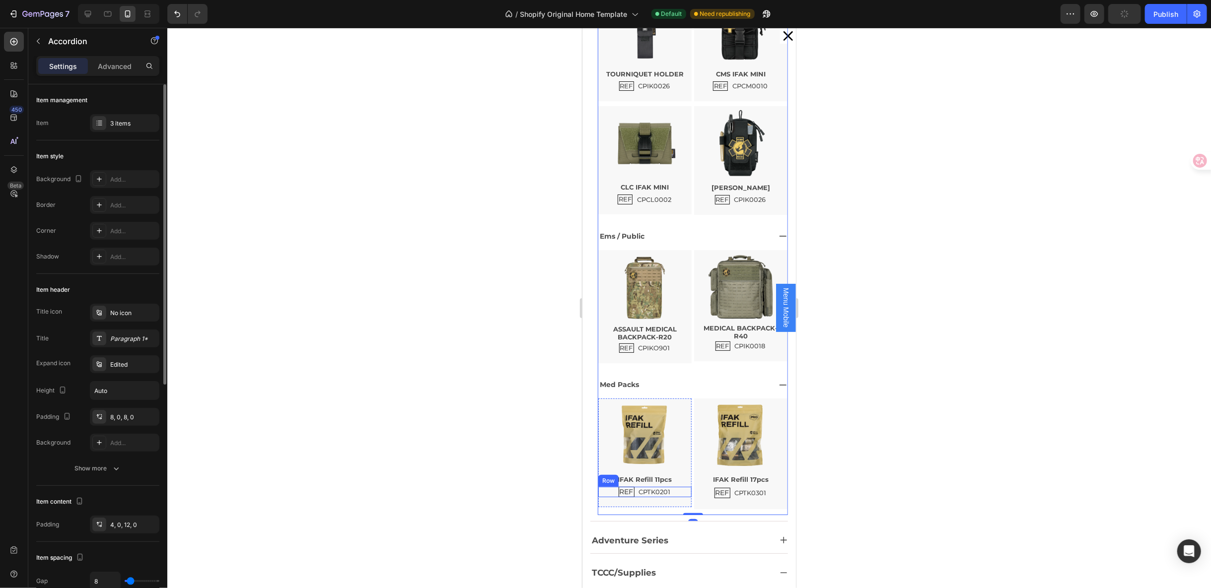
click at [619, 490] on p "REF" at bounding box center [626, 492] width 14 height 8
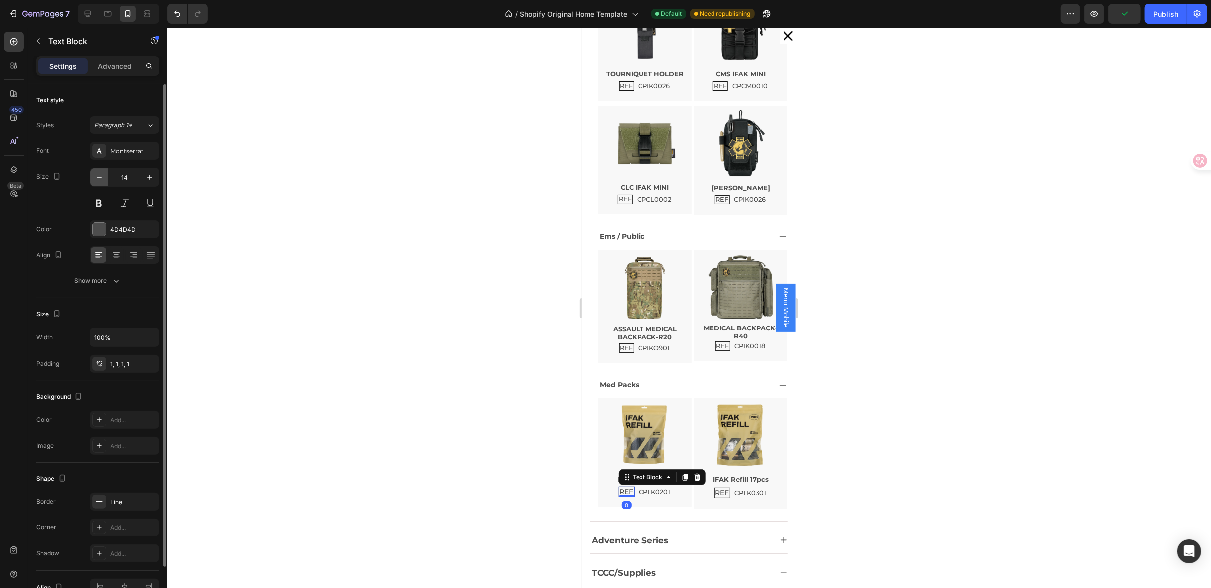
click at [93, 181] on button "button" at bounding box center [99, 177] width 18 height 18
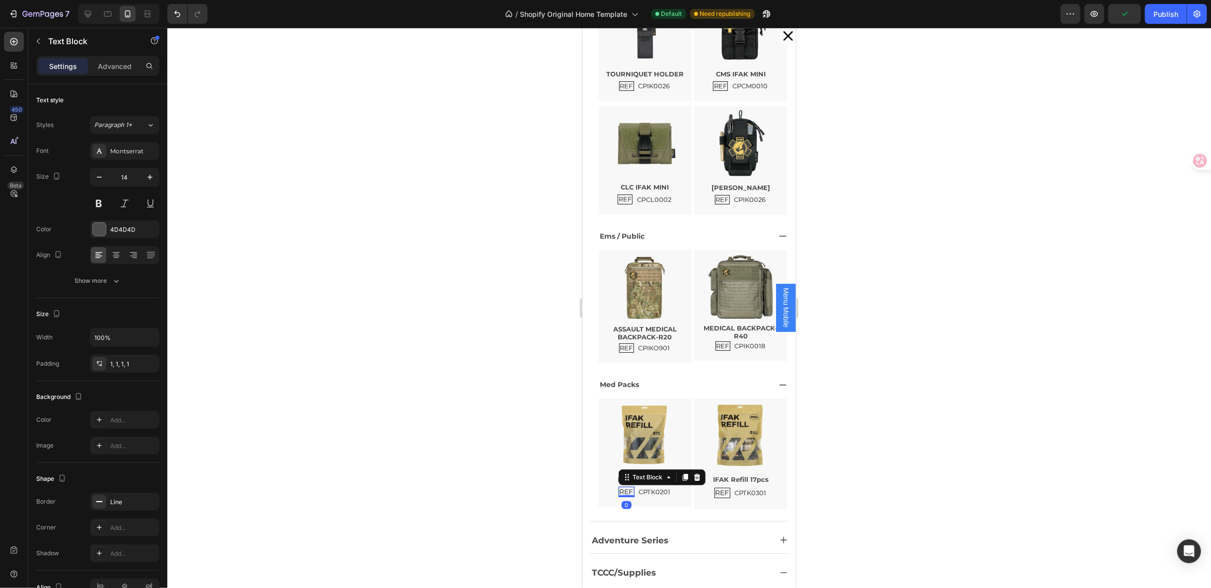
type input "13"
click at [715, 491] on p "REF" at bounding box center [722, 493] width 14 height 8
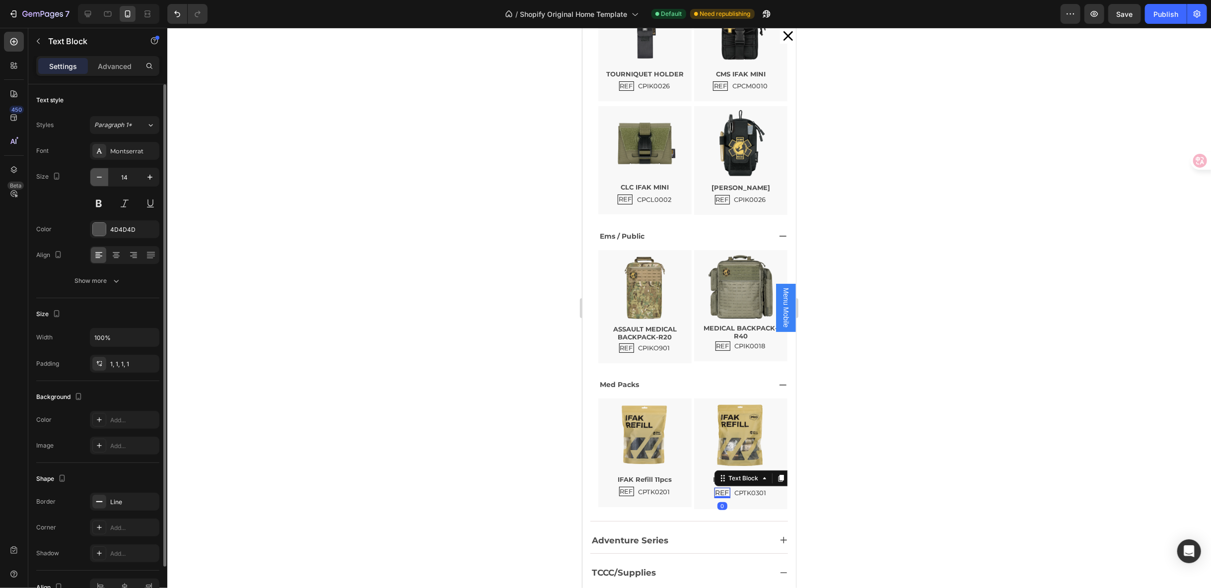
click at [103, 175] on icon "button" at bounding box center [99, 177] width 10 height 10
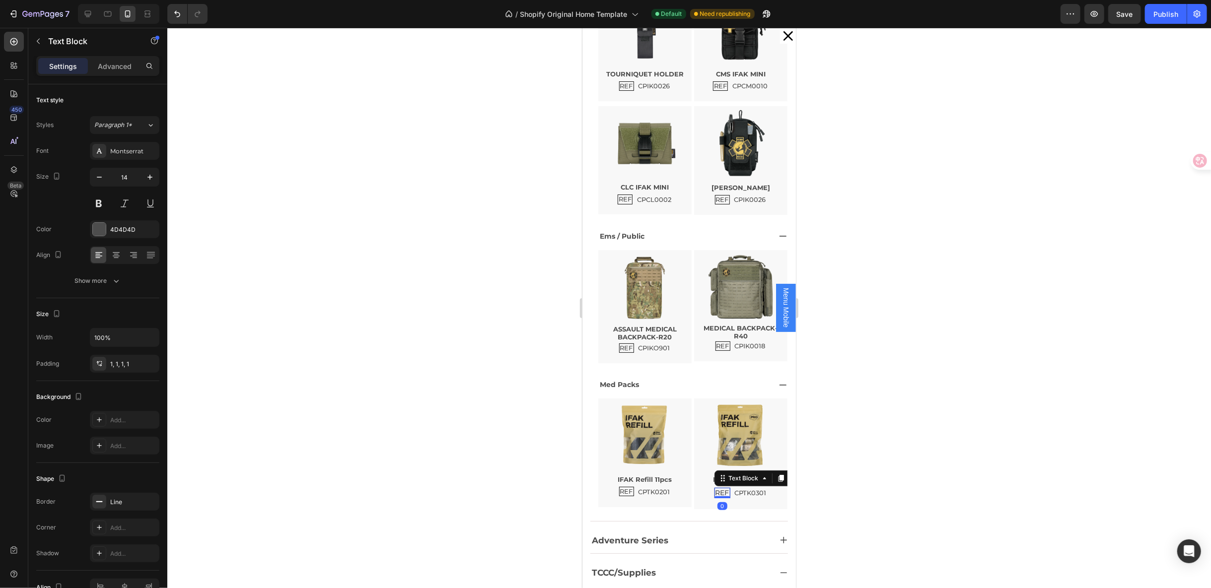
type input "13"
click at [670, 489] on div "REF Text Block CPTK0201 Text Block Row" at bounding box center [644, 492] width 93 height 10
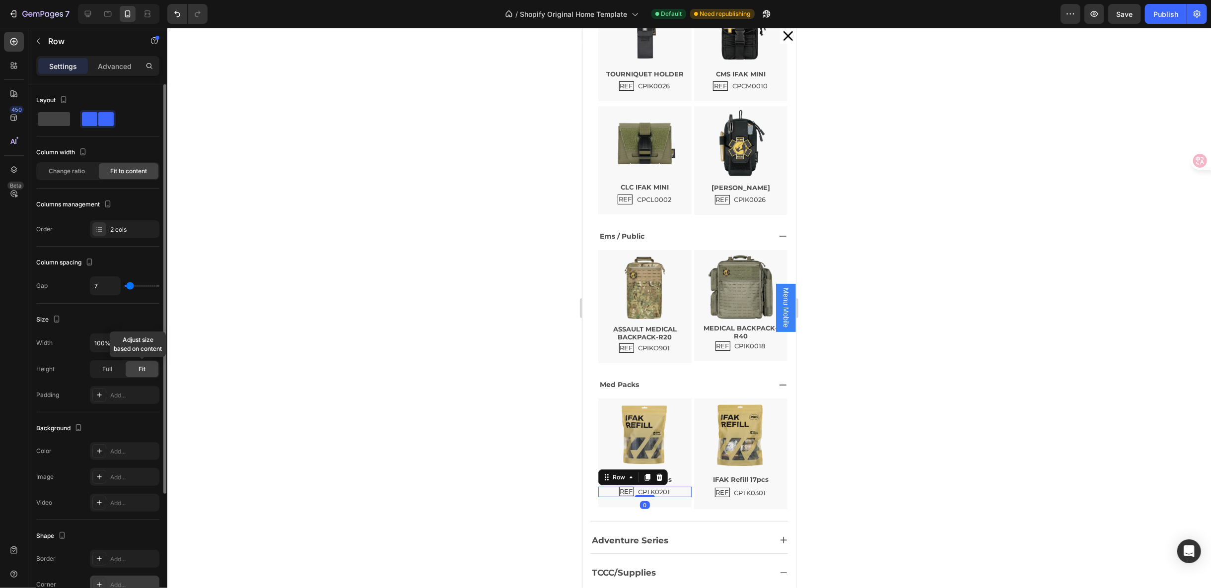
scroll to position [158, 0]
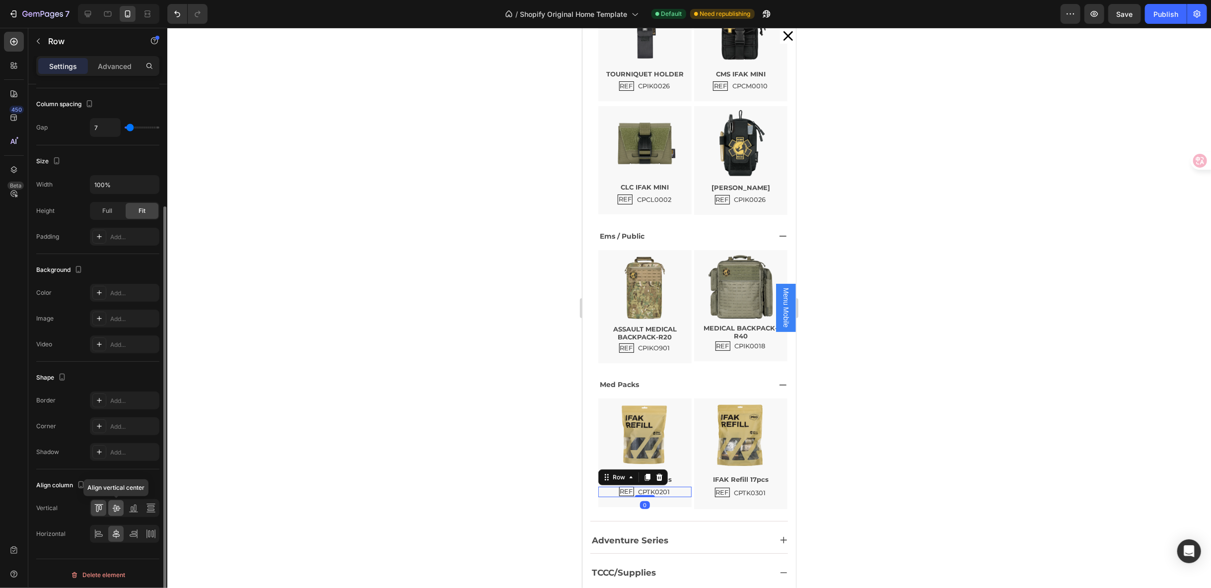
click at [116, 510] on icon at bounding box center [116, 509] width 10 height 10
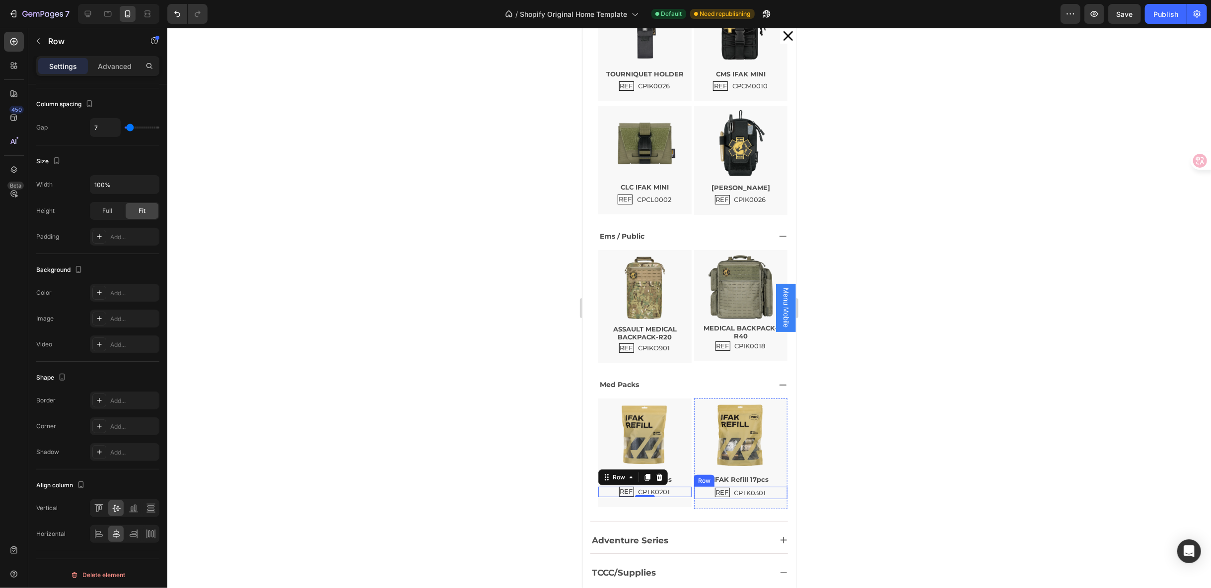
click at [757, 489] on div "REF Text Block CPTK0301 Text Block Row" at bounding box center [740, 493] width 93 height 12
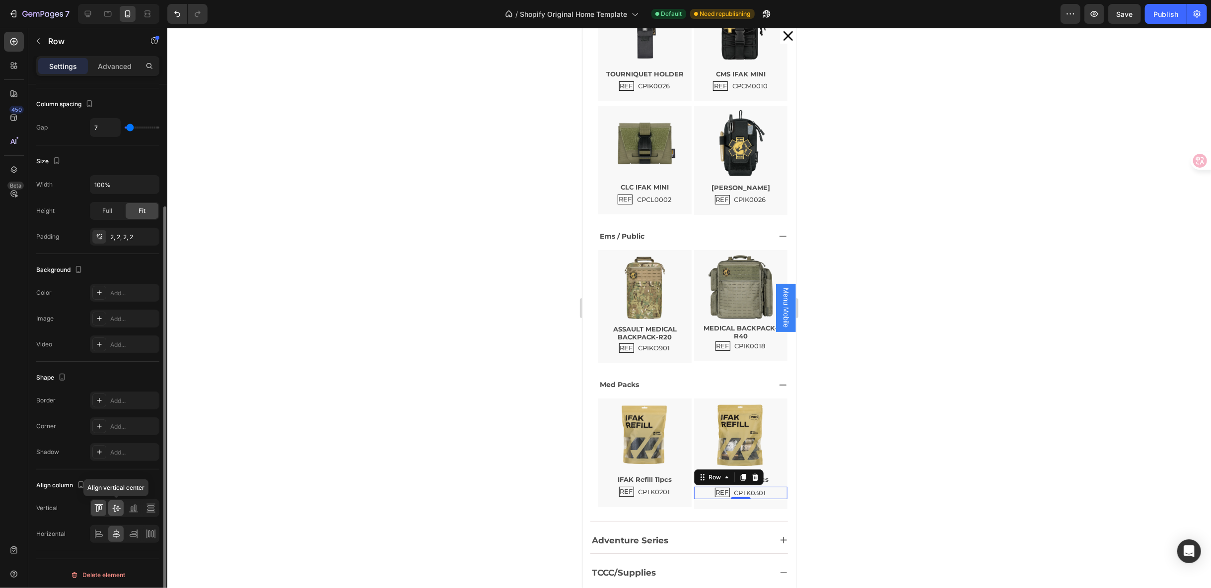
click at [120, 504] on icon at bounding box center [116, 509] width 10 height 10
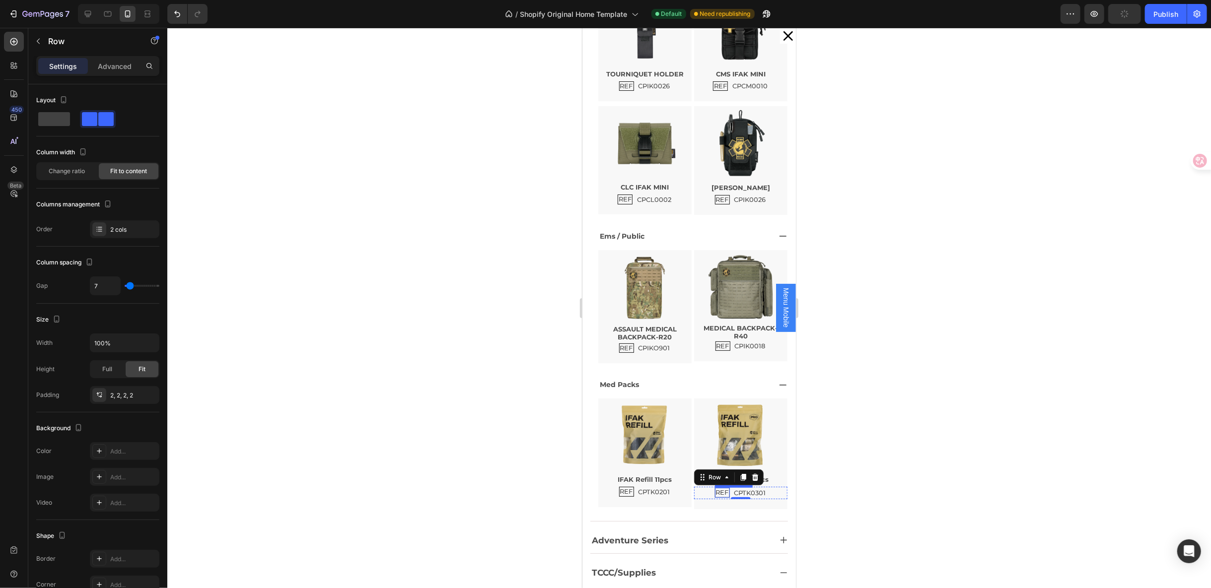
click at [716, 493] on p "REF" at bounding box center [722, 493] width 13 height 8
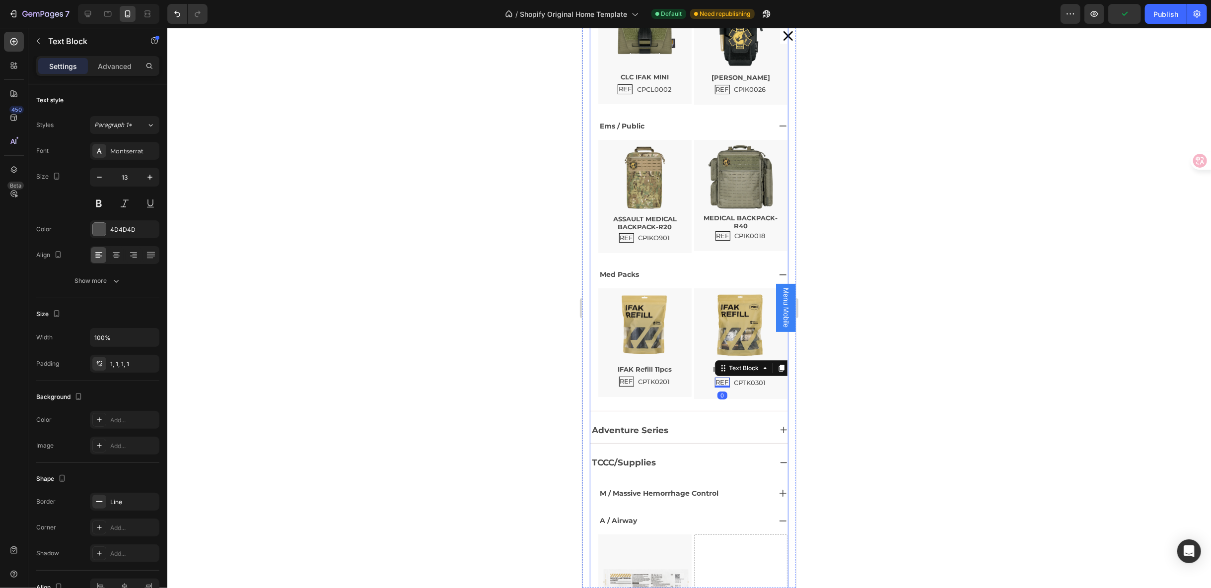
click at [686, 433] on div "Adventure Series" at bounding box center [680, 430] width 181 height 18
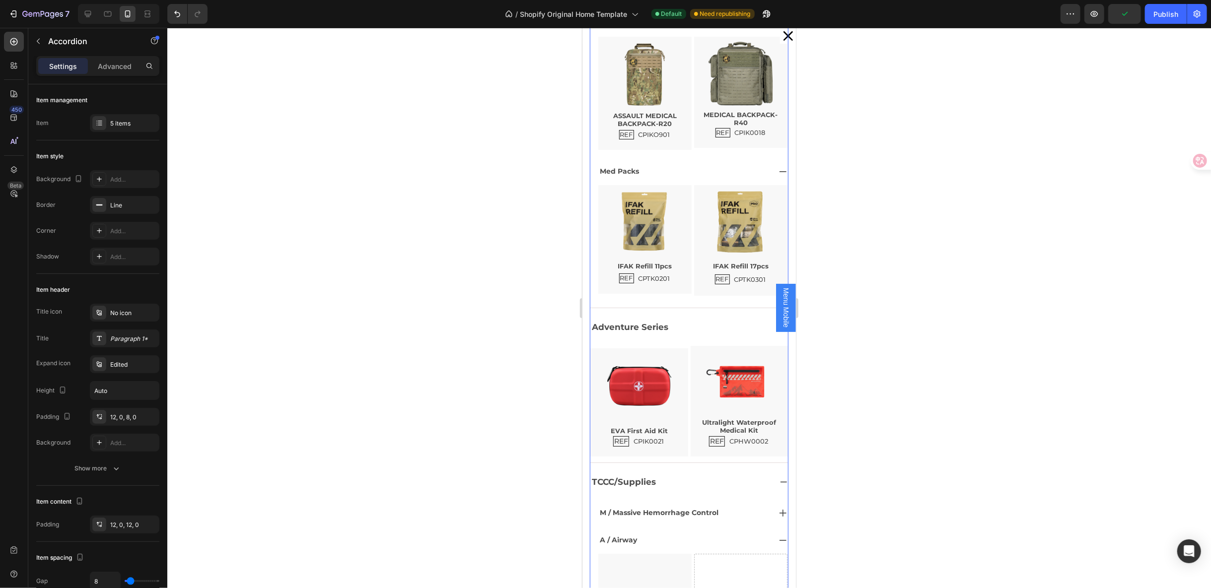
scroll to position [386, 0]
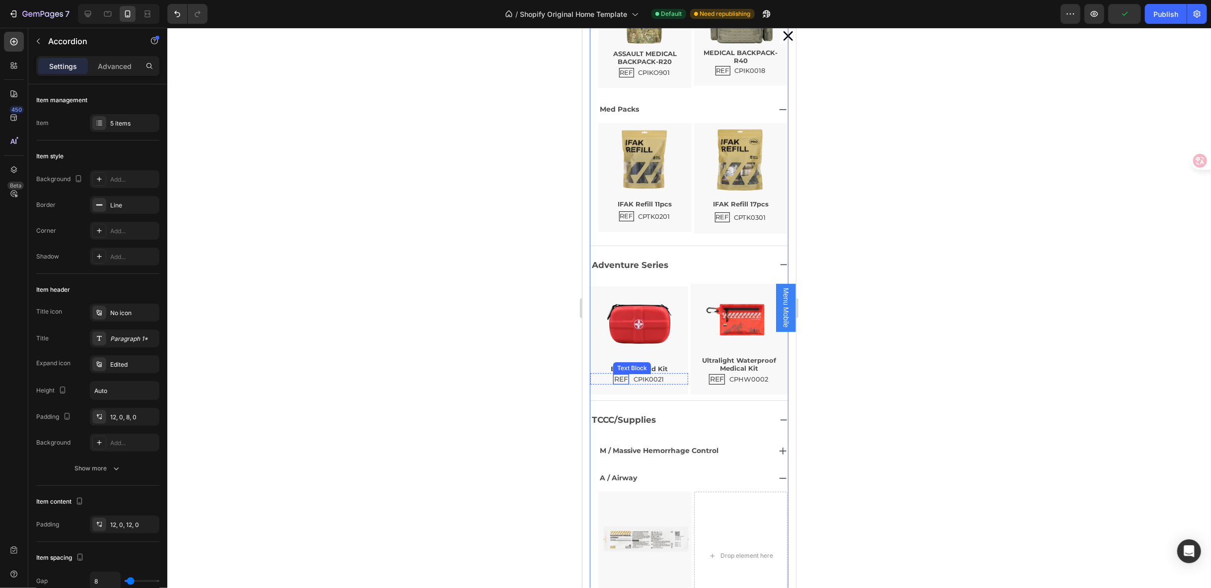
click at [614, 375] on p "REF" at bounding box center [621, 379] width 14 height 8
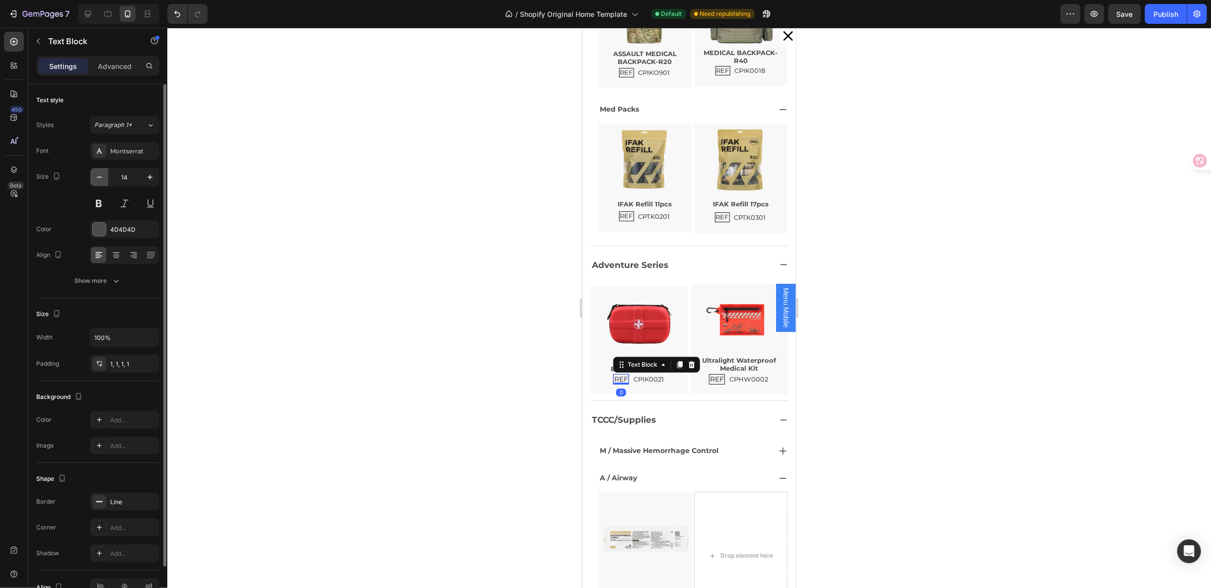
click at [95, 169] on button "button" at bounding box center [99, 177] width 18 height 18
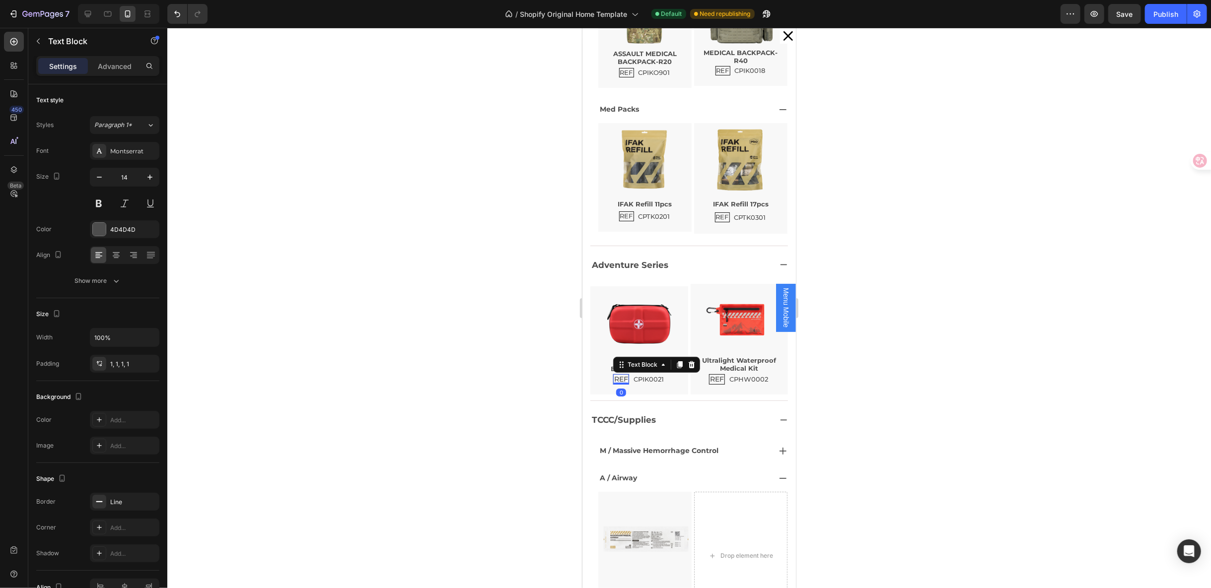
type input "13"
click at [662, 376] on div "REF Text Block 0 CPIK0021 Text Block Row" at bounding box center [639, 378] width 98 height 11
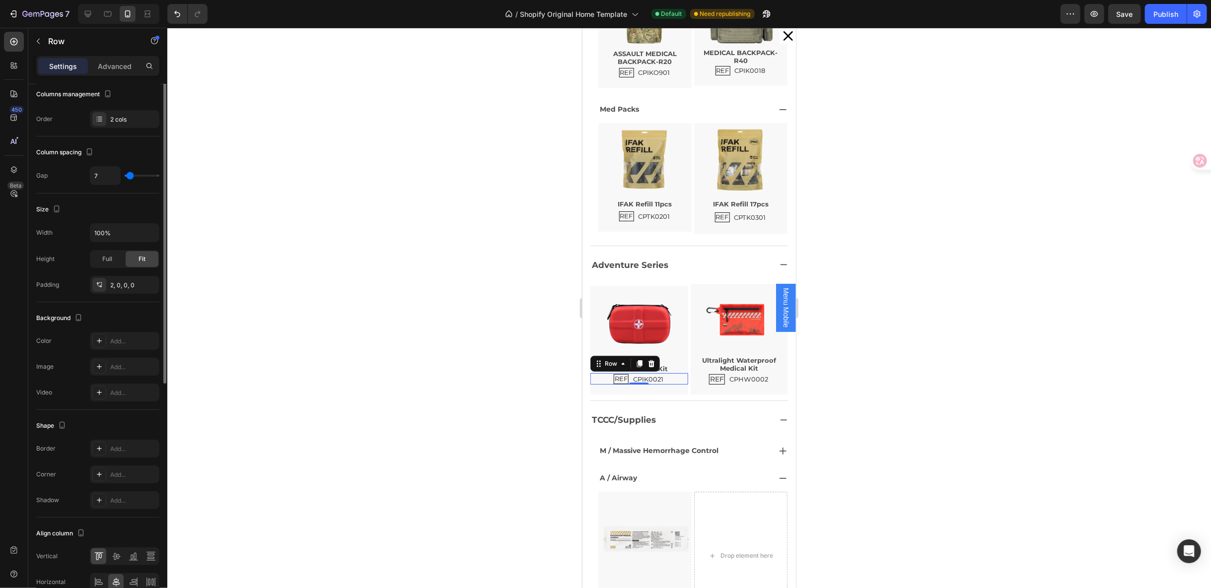
scroll to position [158, 0]
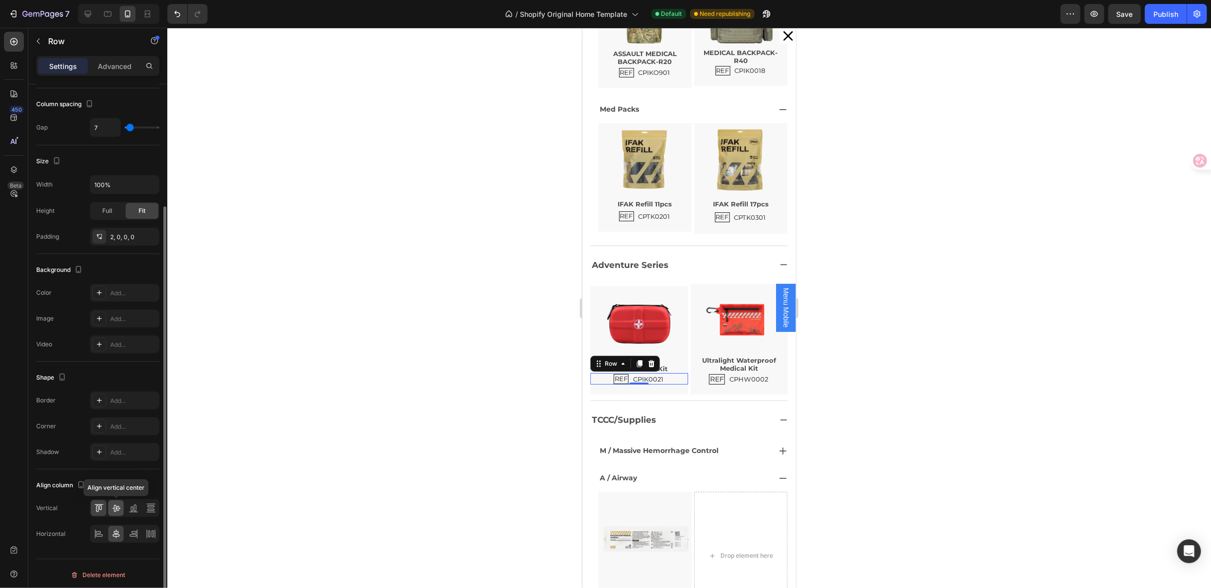
click at [120, 504] on icon at bounding box center [116, 509] width 10 height 10
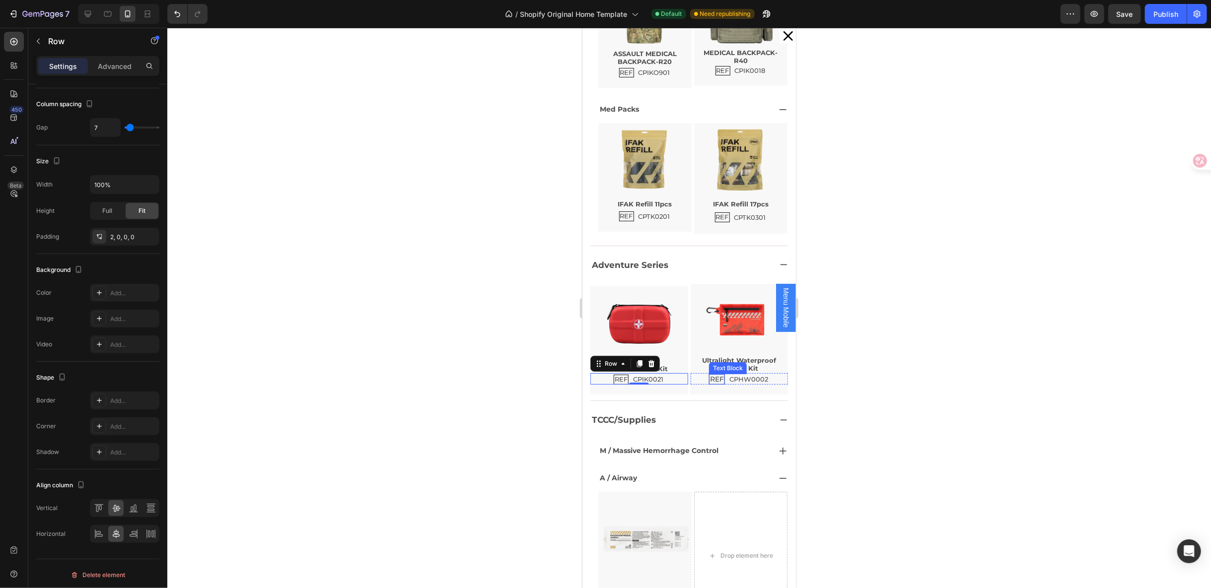
click at [710, 377] on p "REF" at bounding box center [717, 379] width 14 height 8
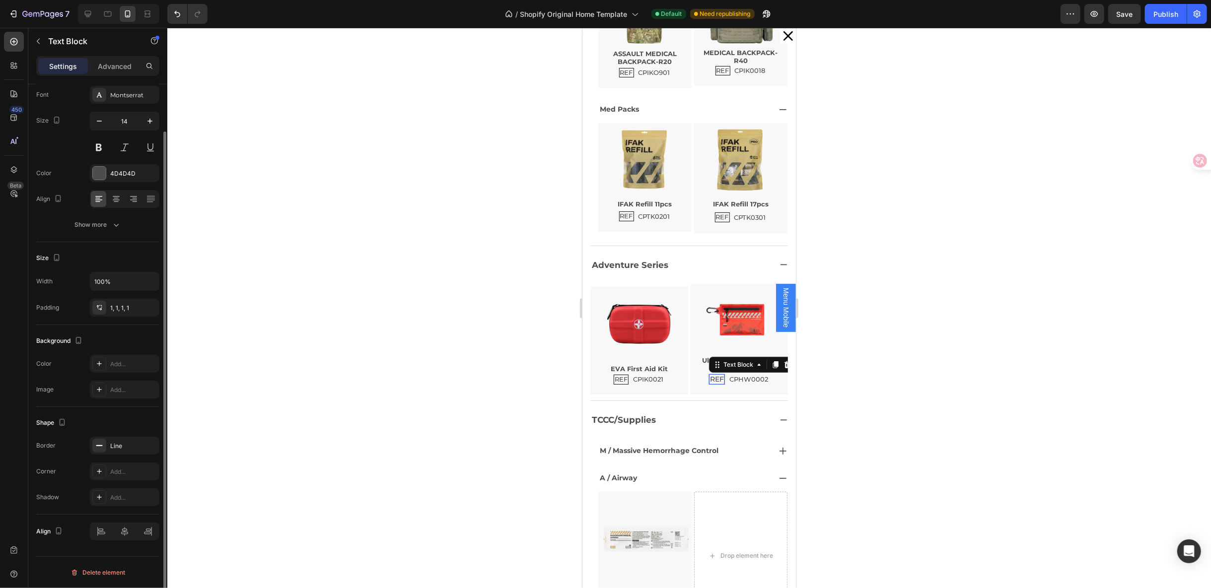
scroll to position [0, 0]
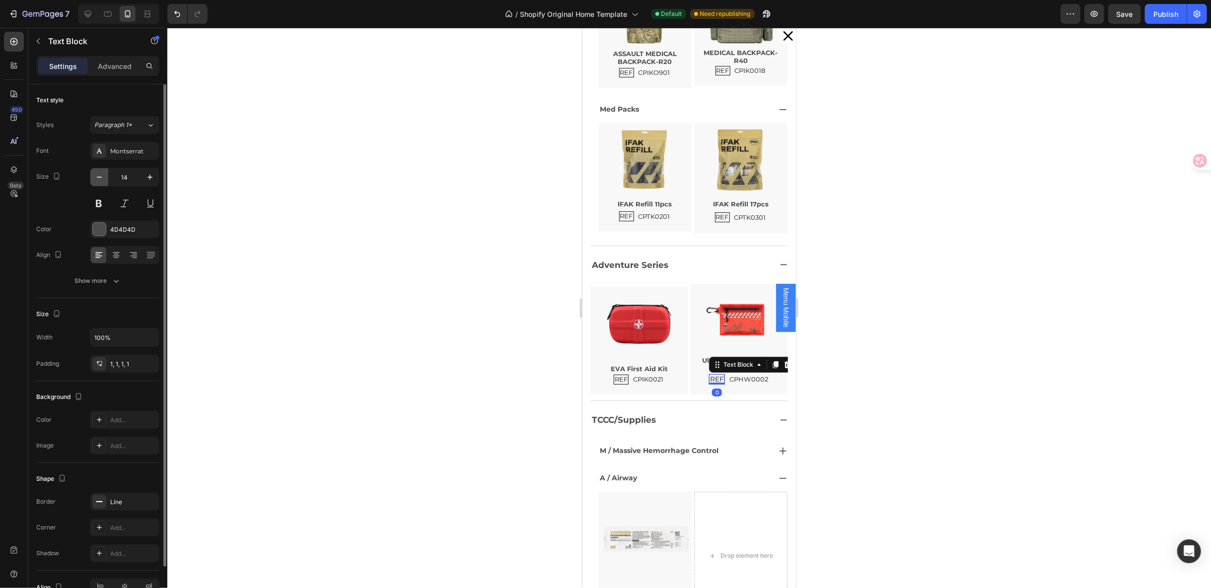
click at [107, 179] on button "button" at bounding box center [99, 177] width 18 height 18
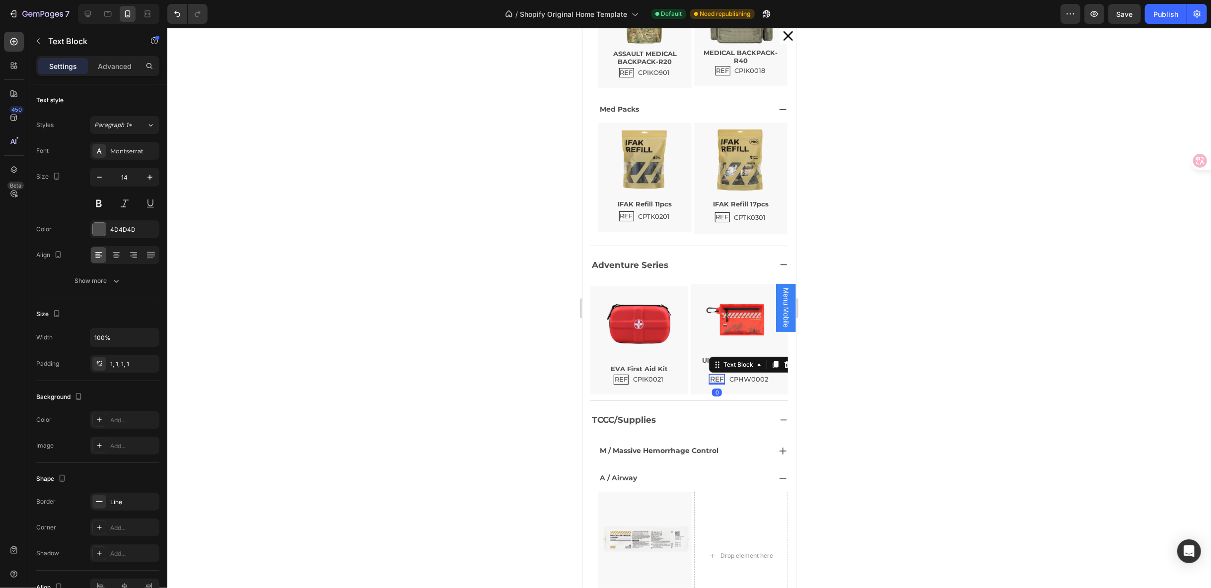
type input "13"
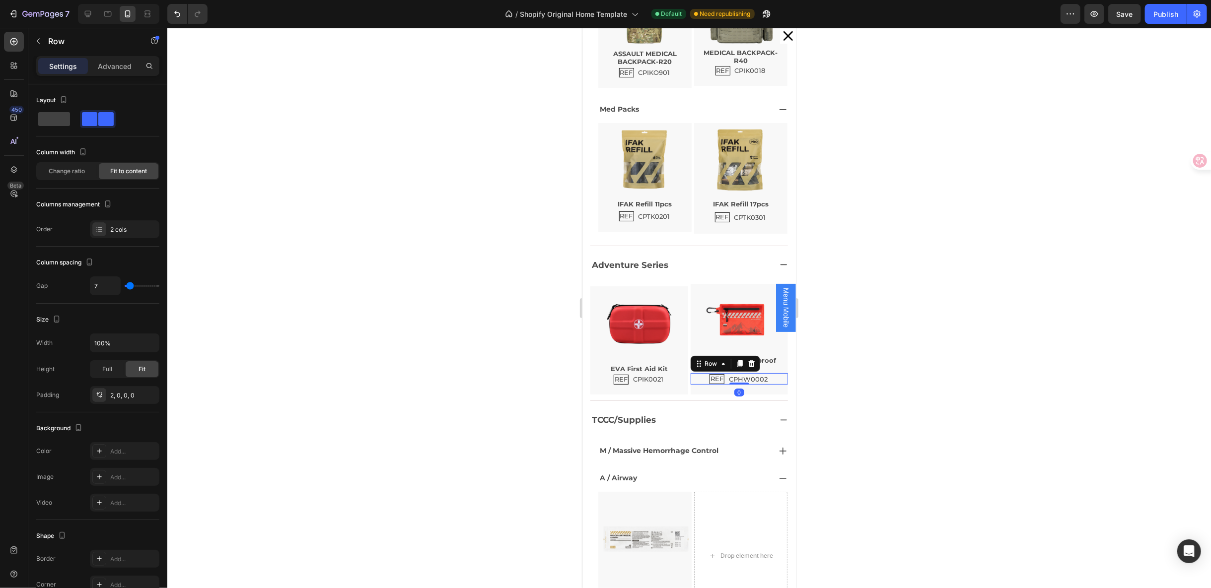
click at [756, 377] on div "REF Text Block CPHW0002 Text Block Row 0" at bounding box center [739, 378] width 98 height 11
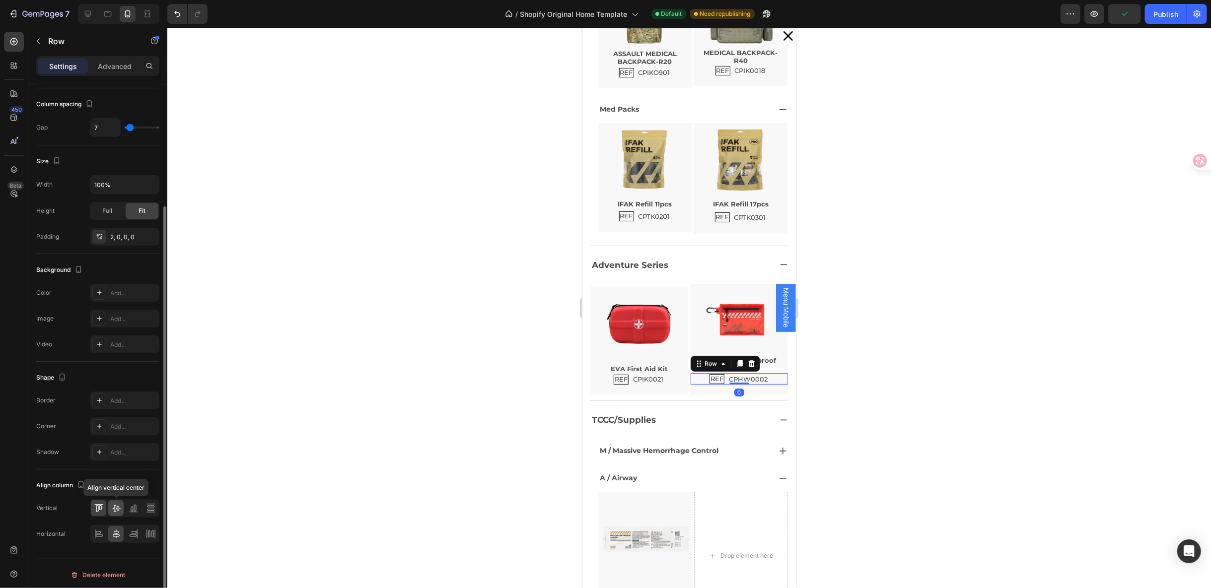
click at [118, 508] on icon at bounding box center [116, 508] width 8 height 7
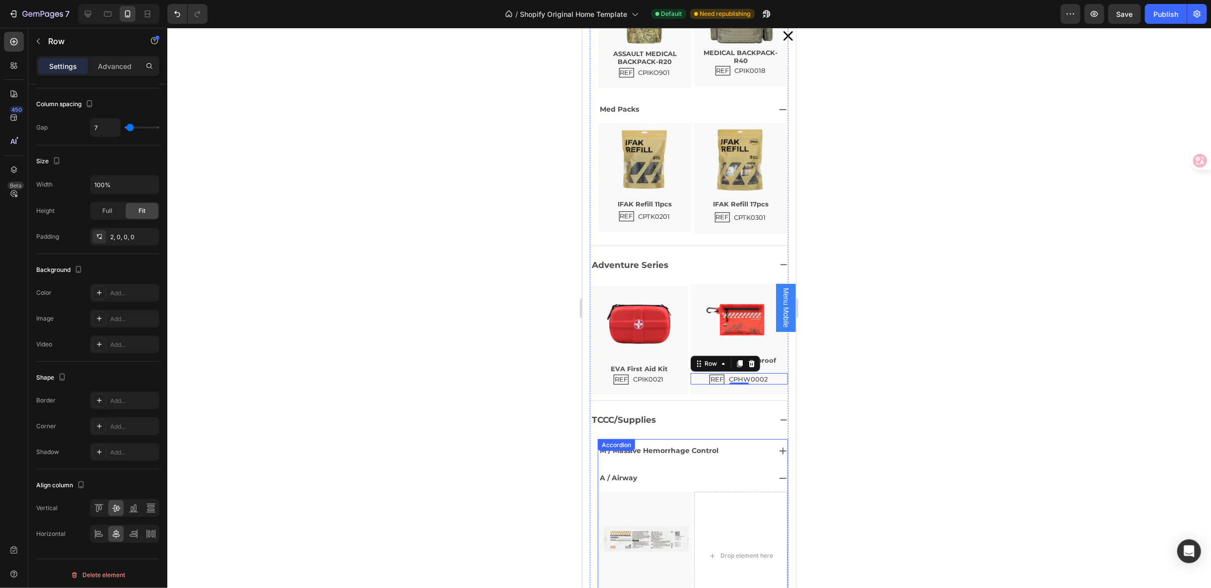
click at [735, 448] on div "M / Massive Hemorrhage Control" at bounding box center [684, 450] width 172 height 15
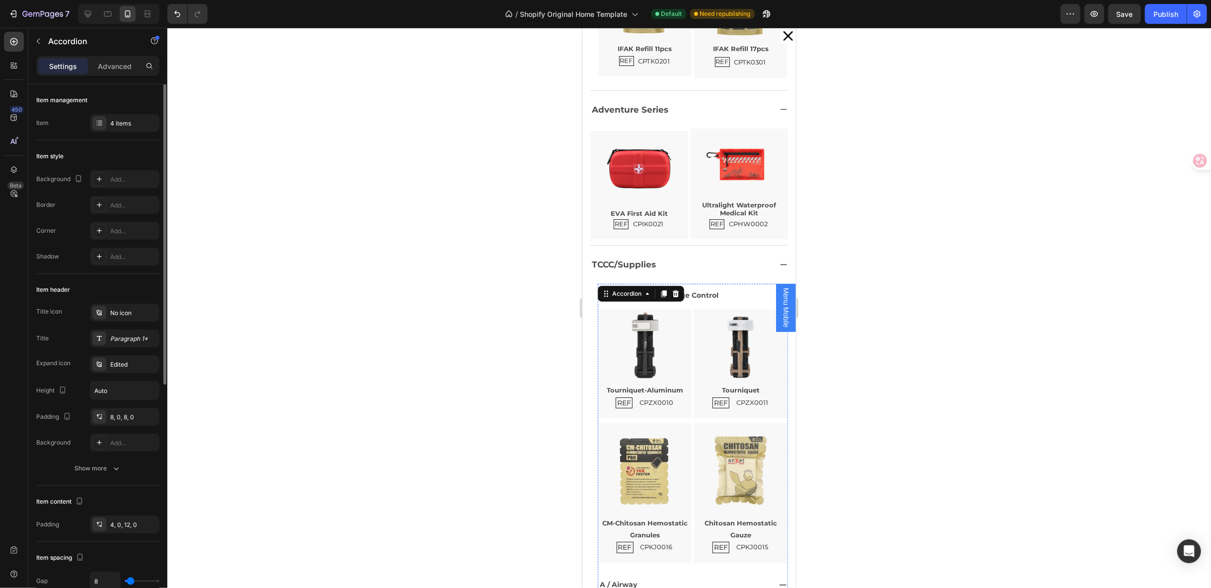
scroll to position [552, 0]
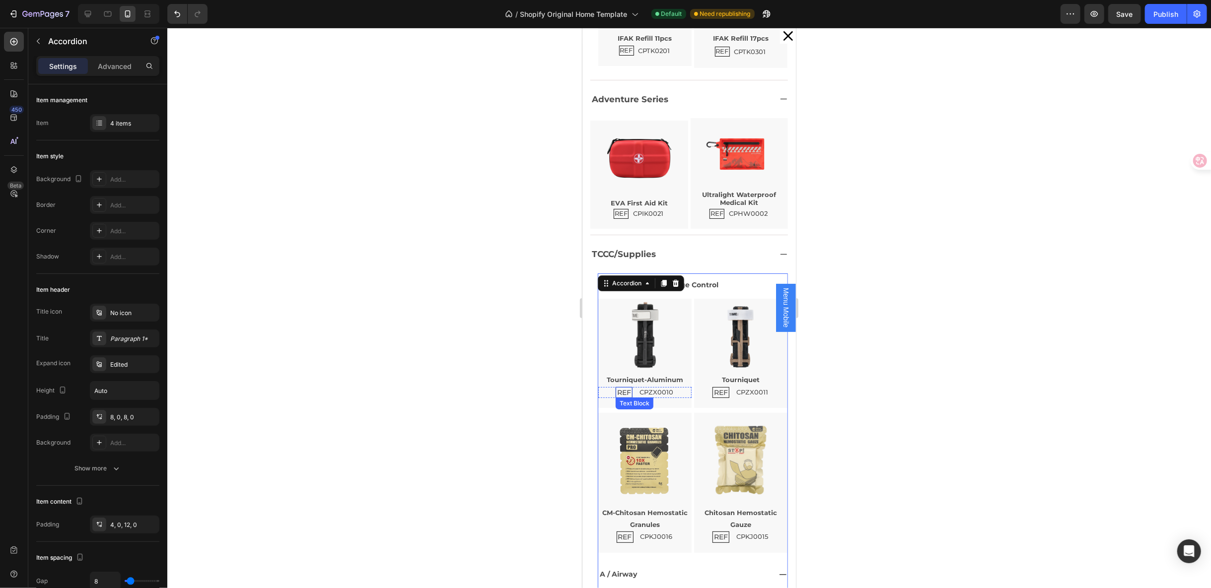
click at [622, 388] on p "REF" at bounding box center [624, 392] width 14 height 8
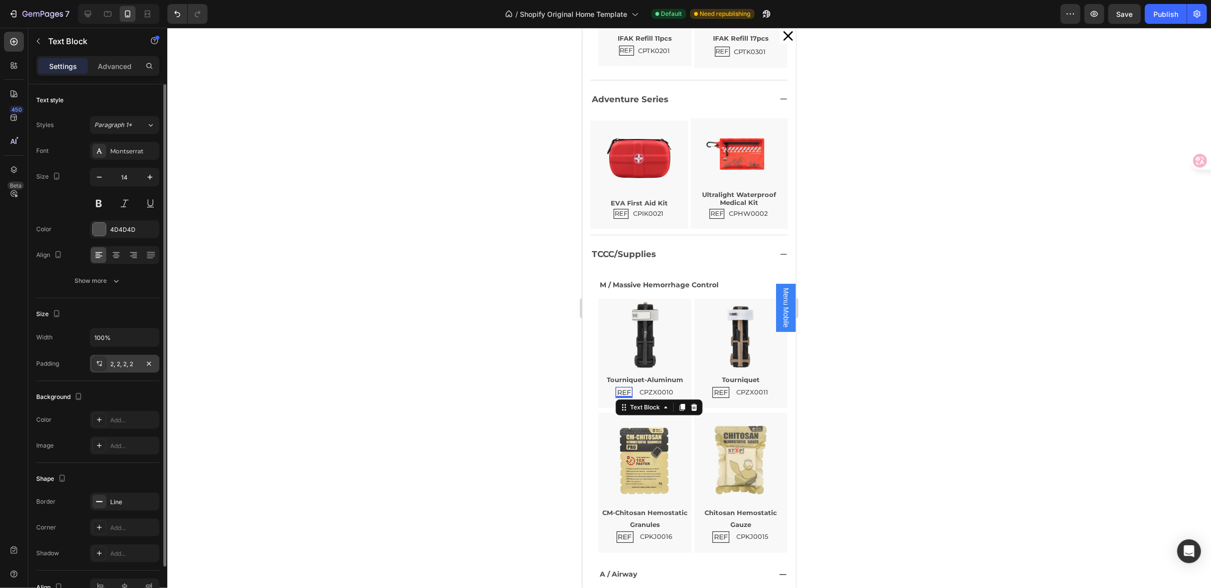
click at [130, 361] on div "2, 2, 2, 2" at bounding box center [124, 364] width 29 height 9
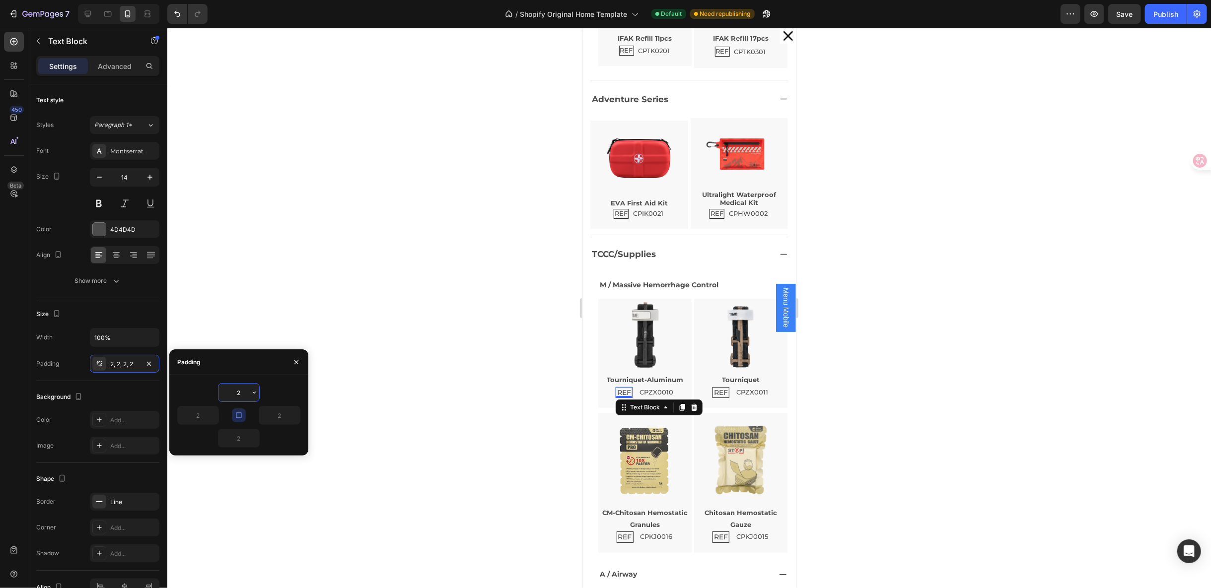
click at [248, 391] on input "2" at bounding box center [238, 393] width 41 height 18
type input "1"
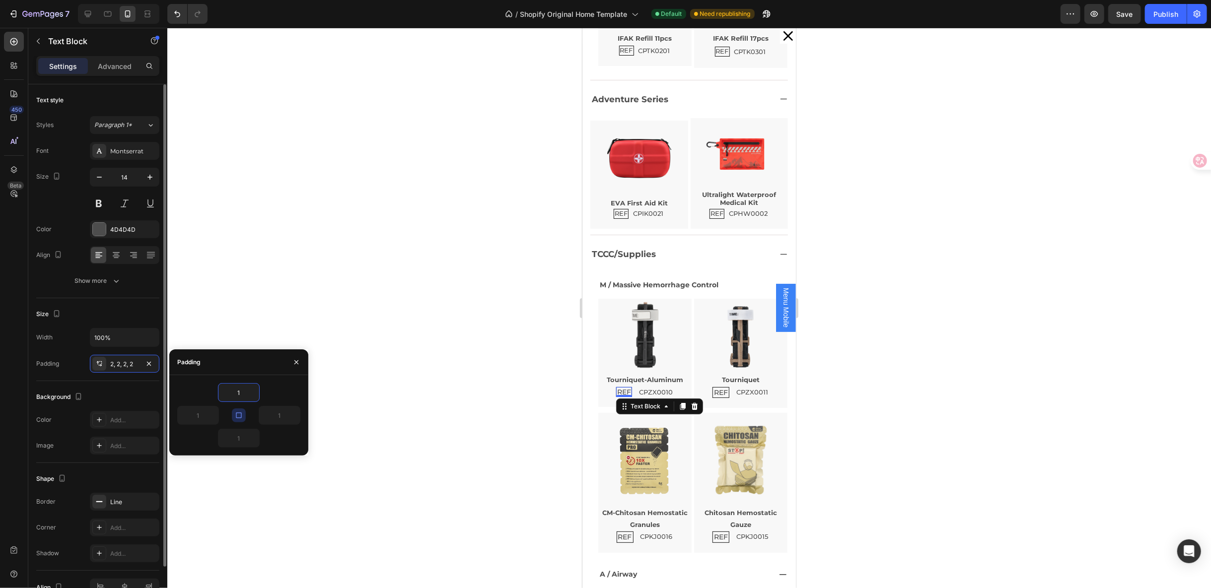
click at [138, 381] on div "Text style Styles Paragraph 1* Font Montserrat Size 14 Color 4D4D4D Align Show …" at bounding box center [97, 422] width 123 height 82
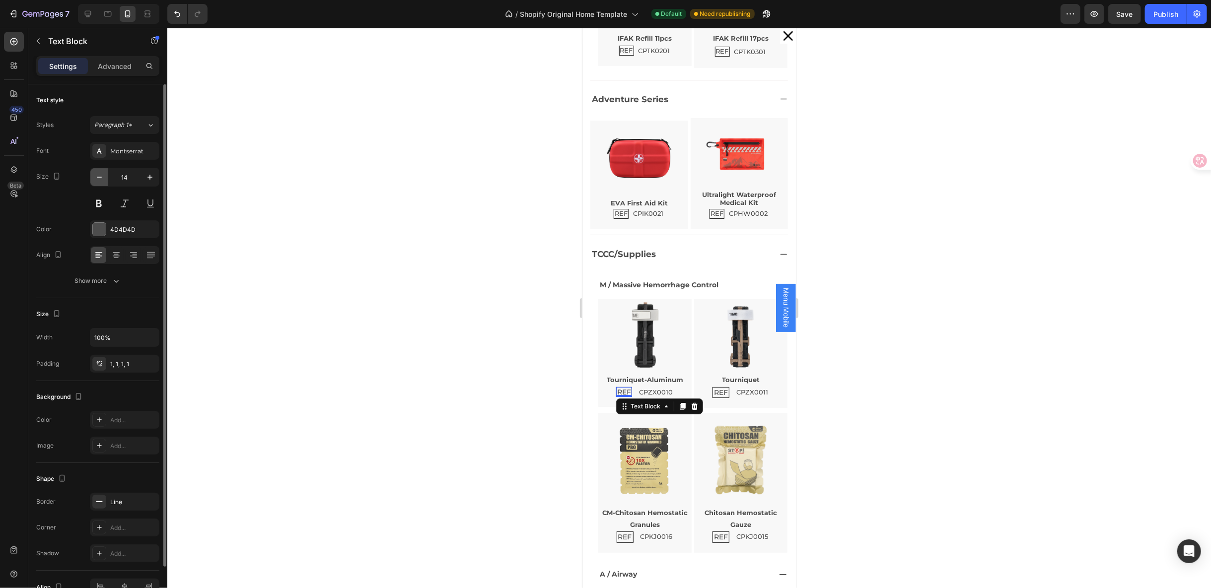
click at [101, 180] on icon "button" at bounding box center [99, 177] width 10 height 10
type input "13"
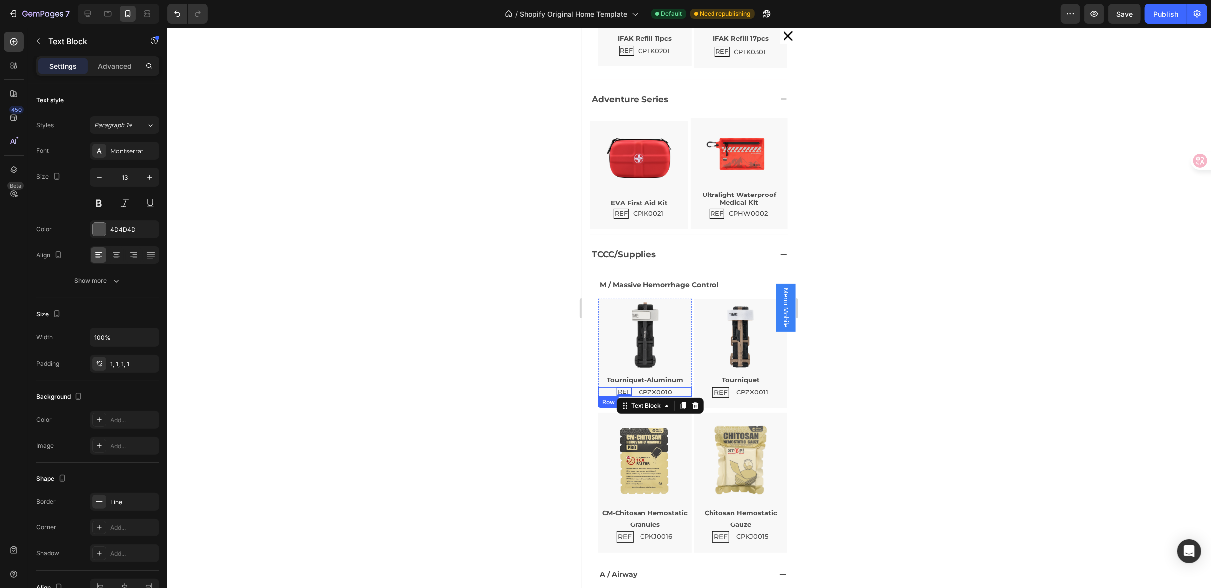
click at [676, 387] on div "REF Text Block 0 CPZX0010 Text Block Row" at bounding box center [644, 392] width 93 height 10
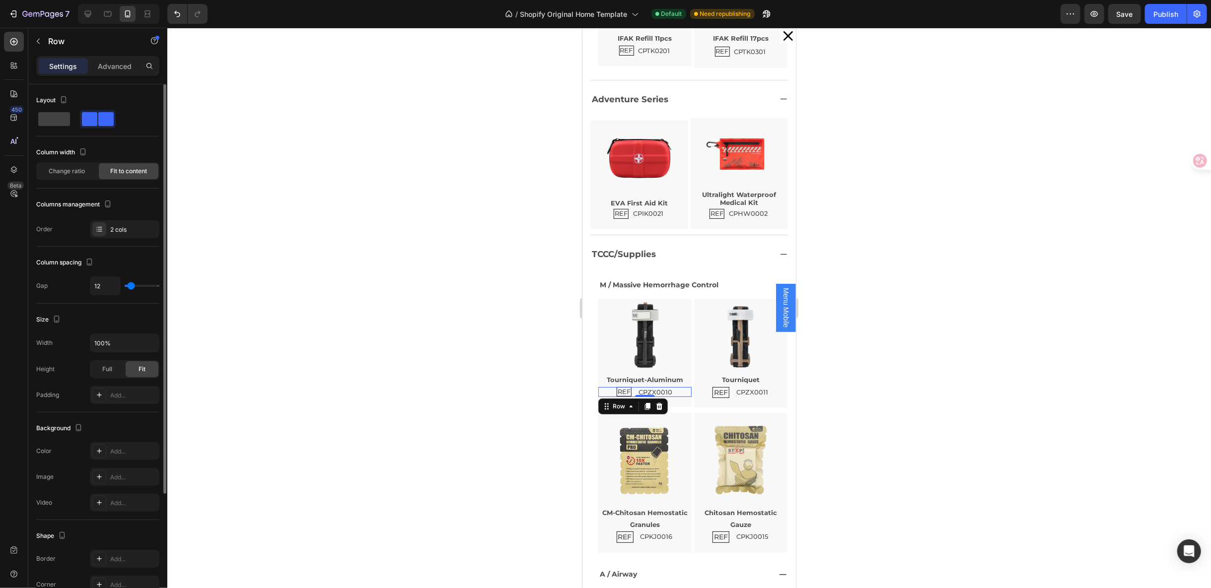
scroll to position [158, 0]
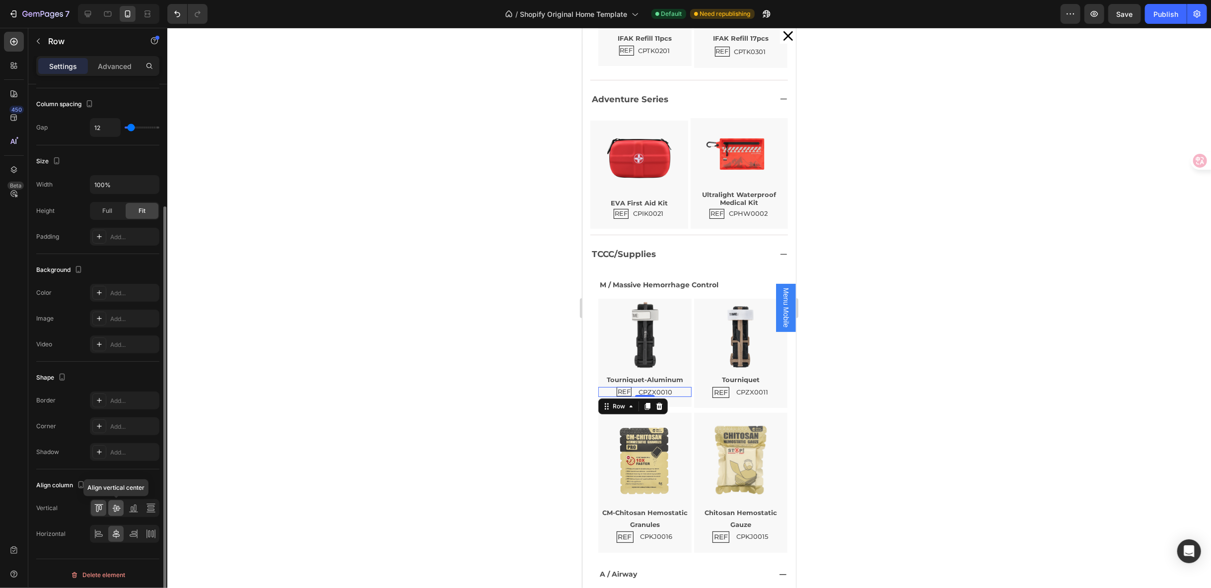
click at [120, 510] on div at bounding box center [115, 509] width 15 height 16
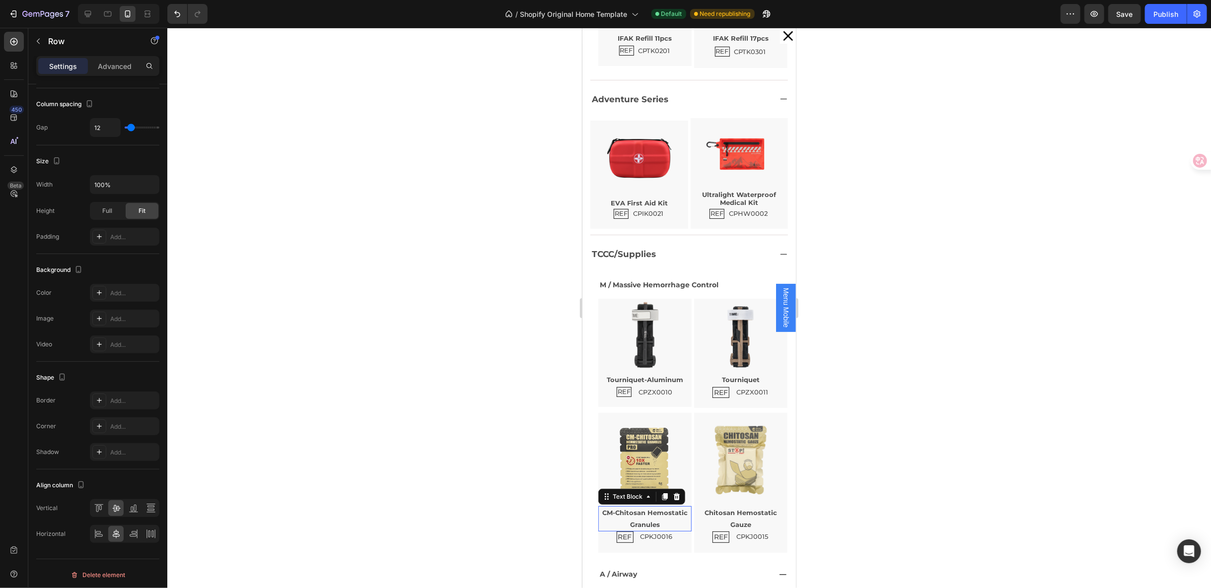
click at [663, 507] on p "CM-Chitosan Hemostatic Granules" at bounding box center [644, 518] width 91 height 23
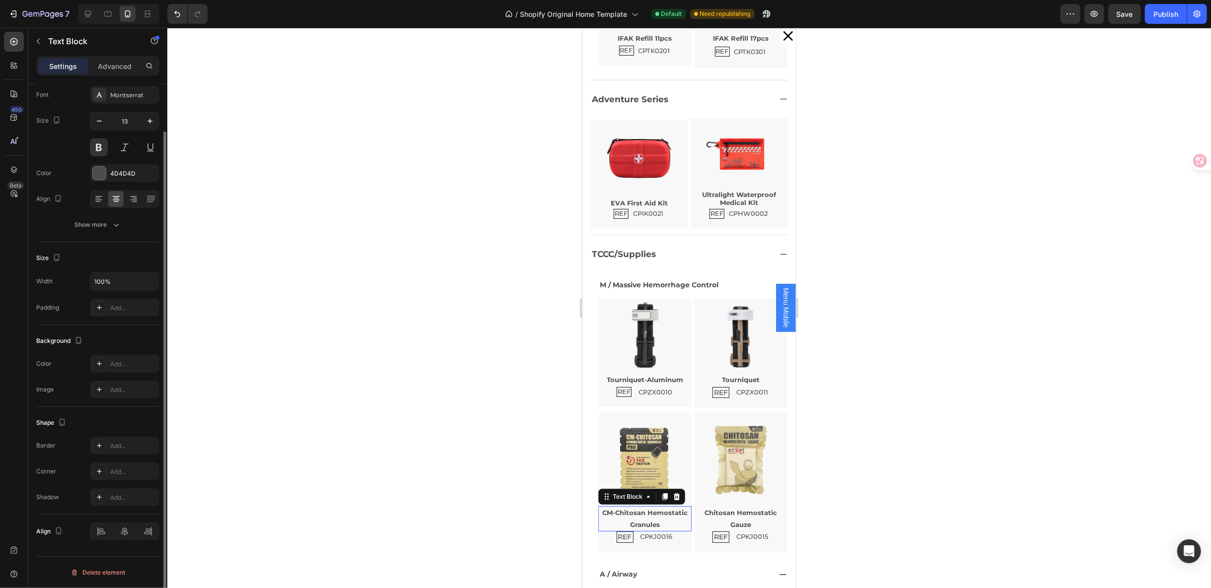
scroll to position [0, 0]
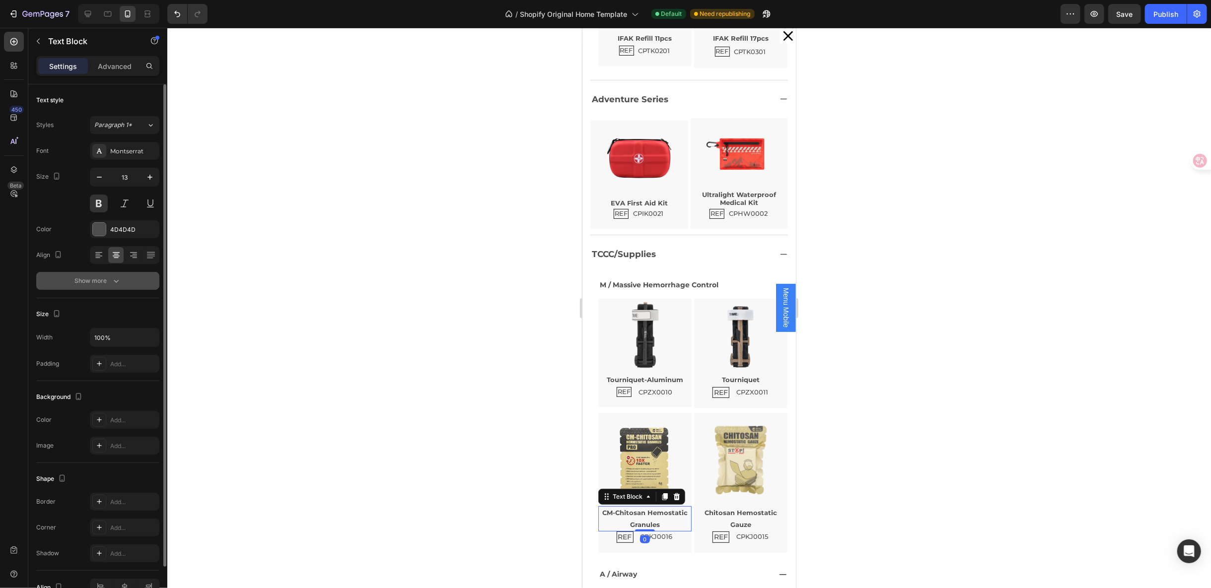
click at [111, 281] on icon "button" at bounding box center [116, 281] width 10 height 10
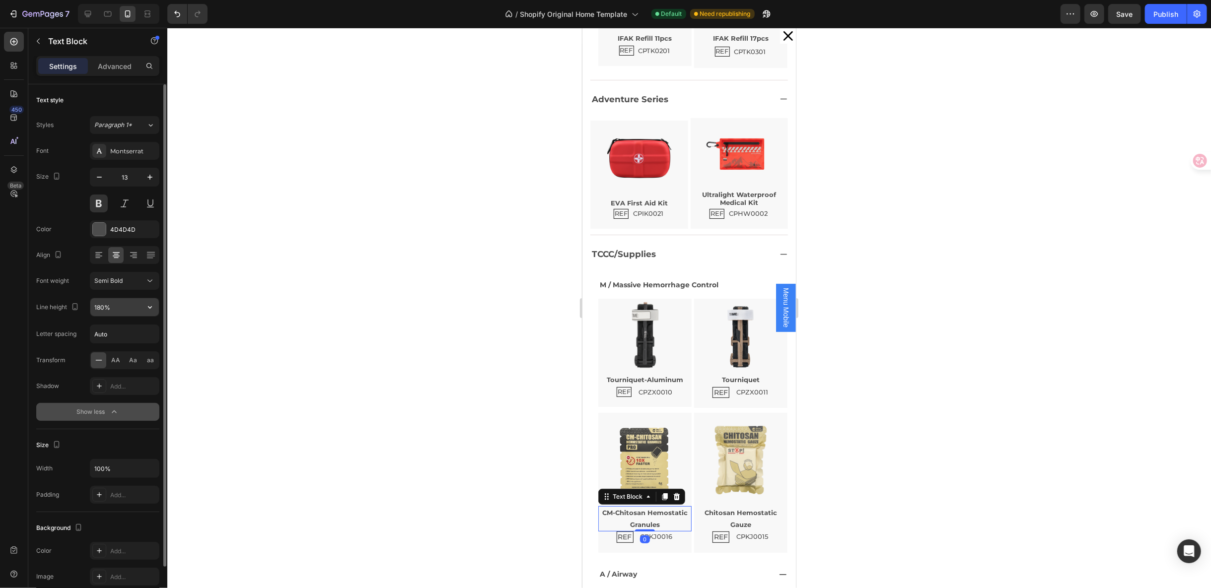
click at [147, 307] on icon "button" at bounding box center [150, 307] width 10 height 10
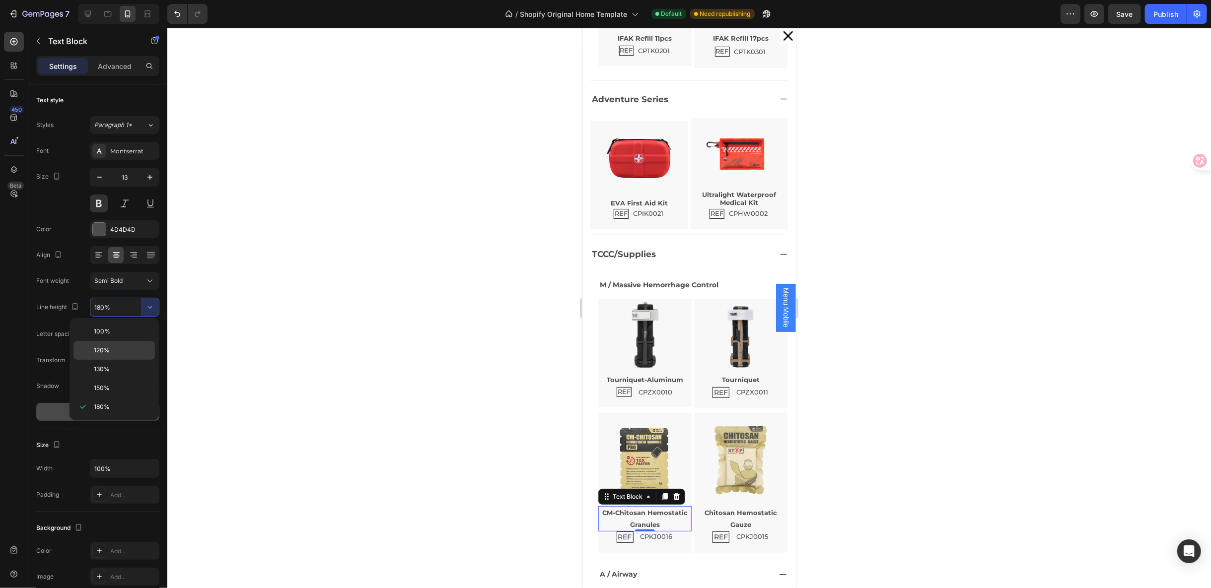
click at [114, 360] on div "120%" at bounding box center [113, 369] width 81 height 19
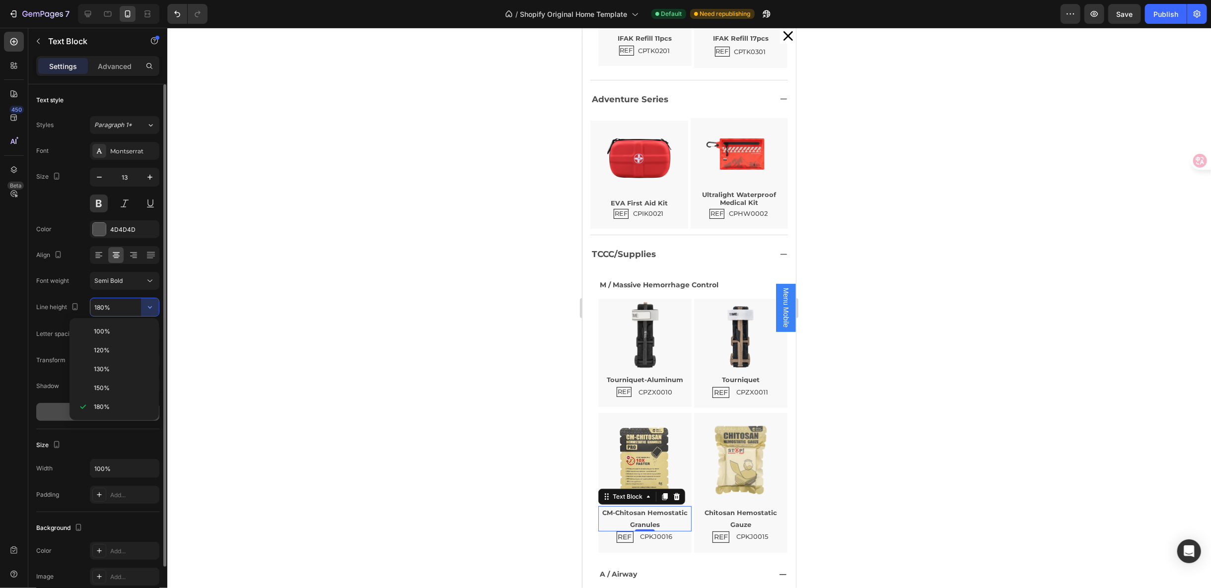
type input "120%"
click at [151, 310] on icon "button" at bounding box center [150, 307] width 10 height 10
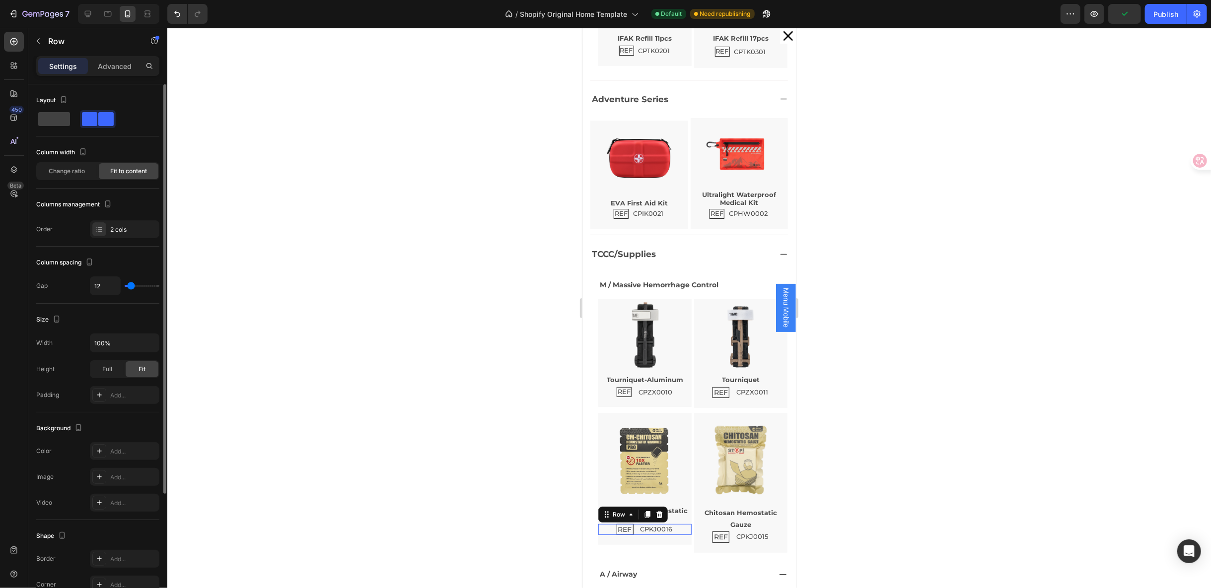
click at [671, 524] on div "REF Text Block CPKJ0016 Text Block Row 0" at bounding box center [644, 529] width 93 height 11
click at [621, 525] on p "REF" at bounding box center [625, 529] width 14 height 8
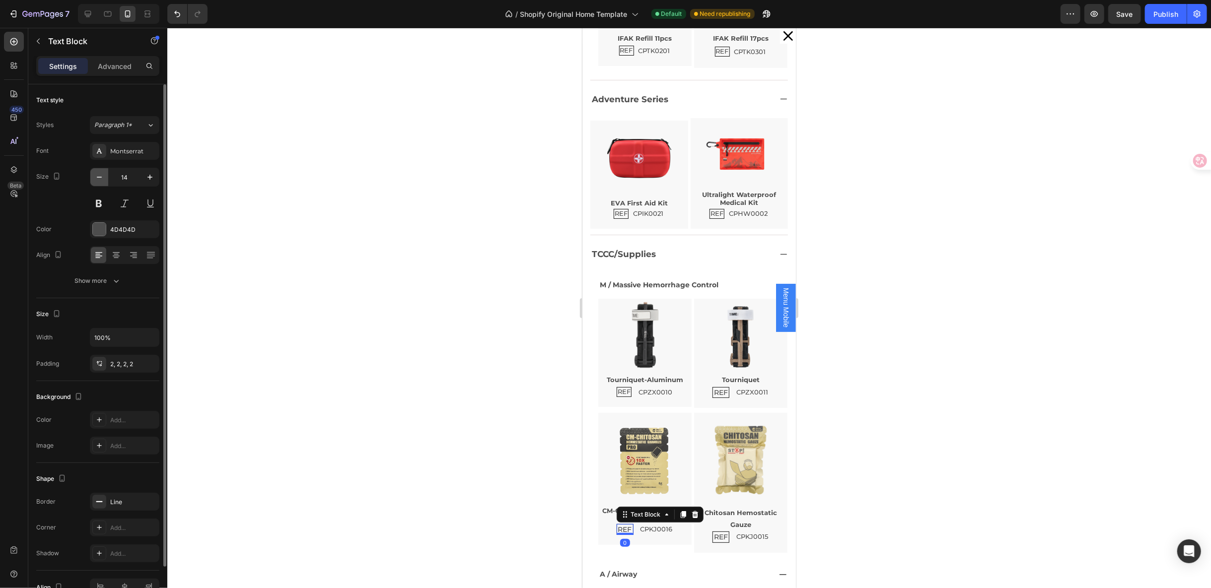
drag, startPoint x: 97, startPoint y: 174, endPoint x: 135, endPoint y: 381, distance: 210.5
click at [97, 174] on icon "button" at bounding box center [99, 177] width 10 height 10
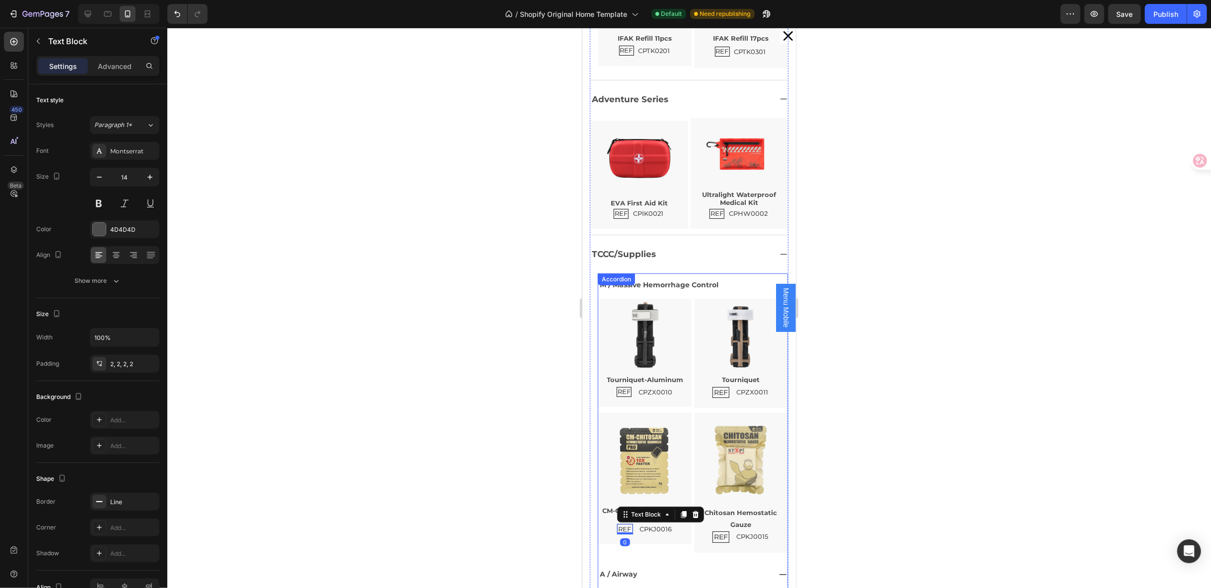
type input "13"
click at [678, 524] on div "REF Text Block 0 CPKJ0016 Text Block Row" at bounding box center [644, 529] width 93 height 11
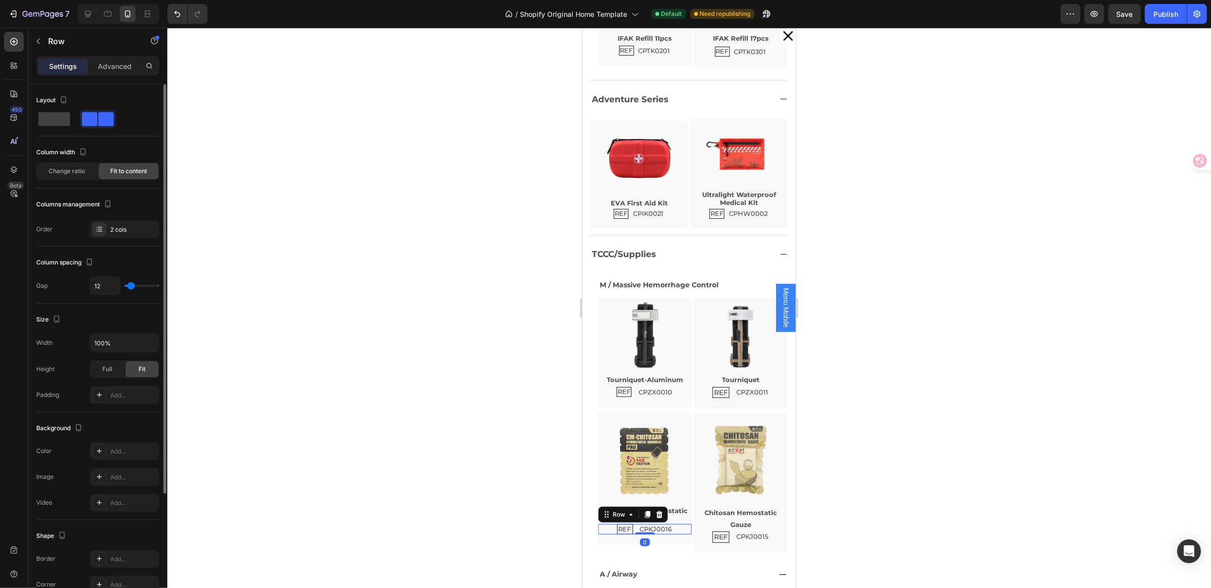
scroll to position [158, 0]
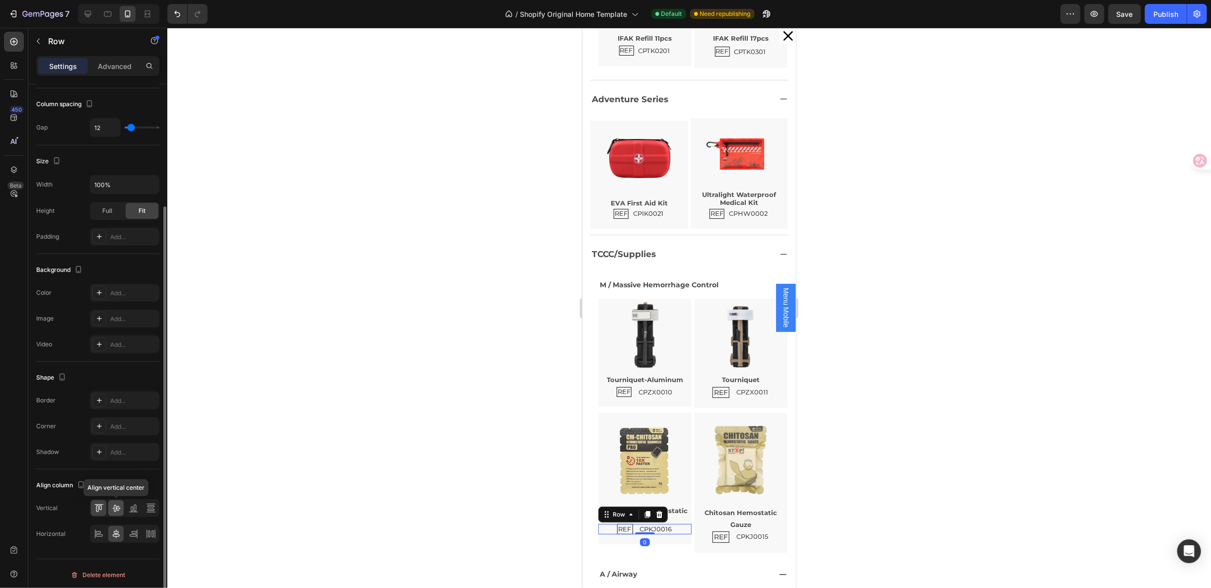
click at [118, 506] on icon at bounding box center [116, 508] width 8 height 7
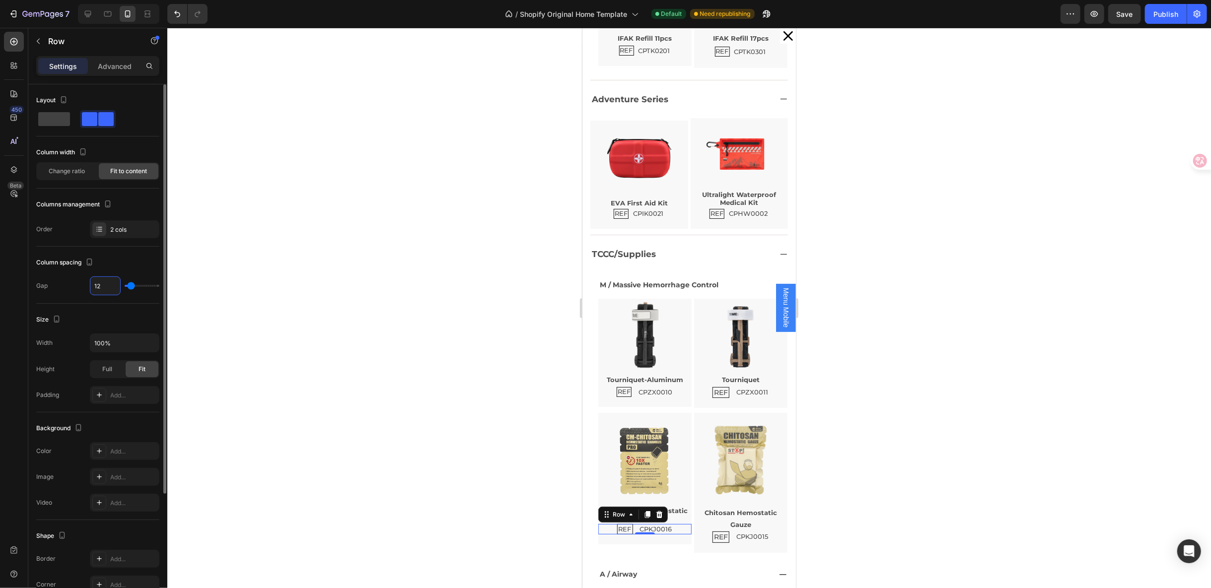
click at [102, 289] on input "12" at bounding box center [105, 286] width 30 height 18
type input "7"
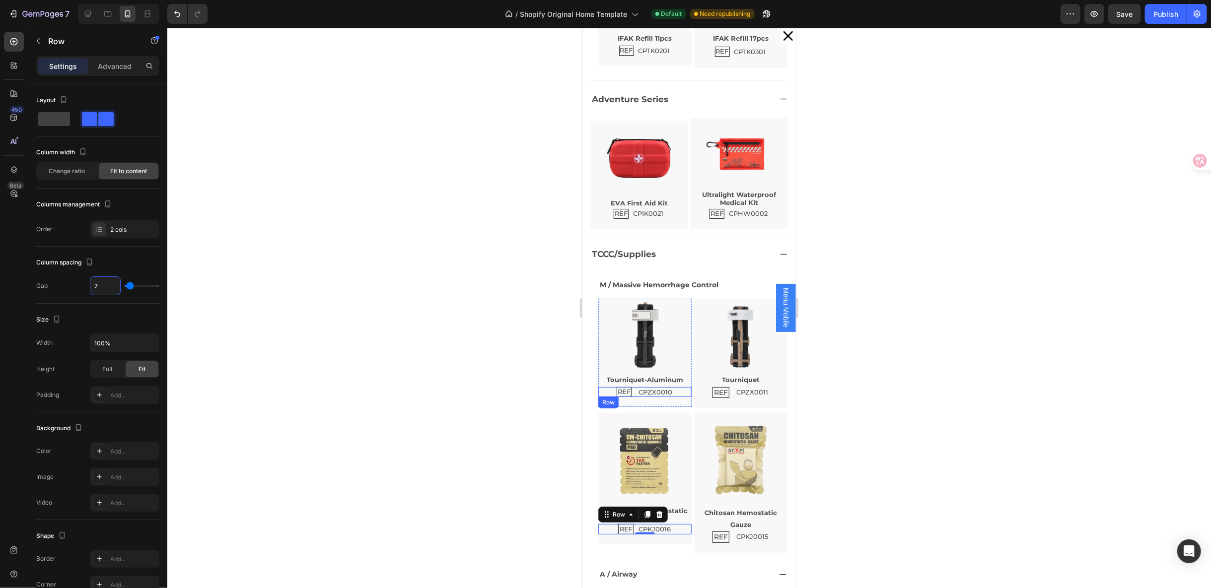
click at [676, 387] on div "REF Text Block CPZX0010 Text Block Row" at bounding box center [644, 392] width 93 height 10
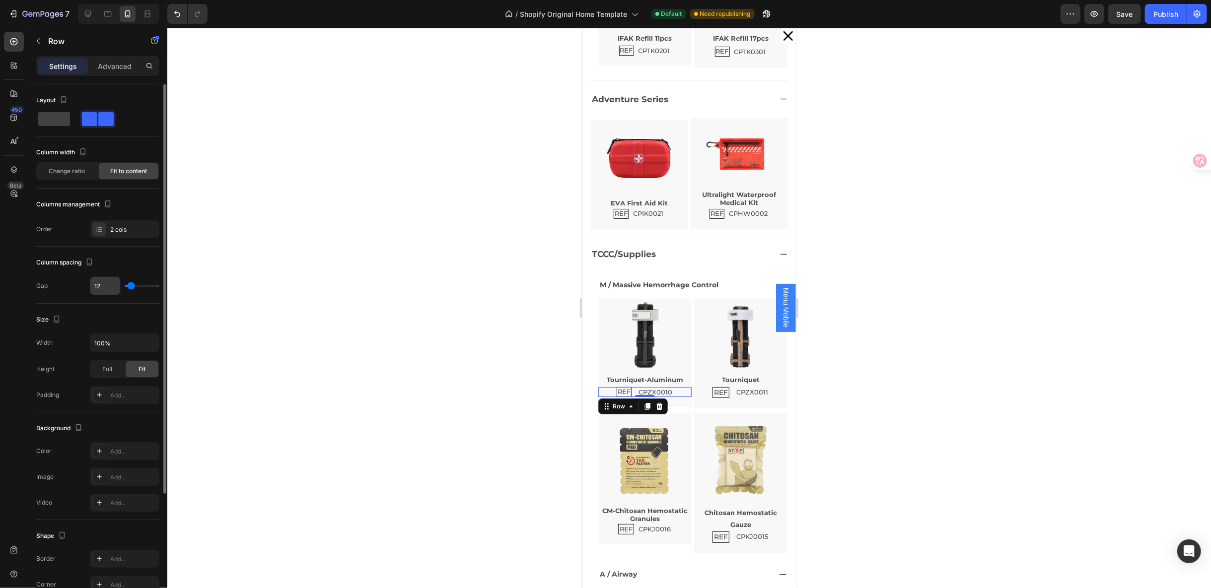
click at [102, 291] on input "12" at bounding box center [105, 286] width 30 height 18
type input "7"
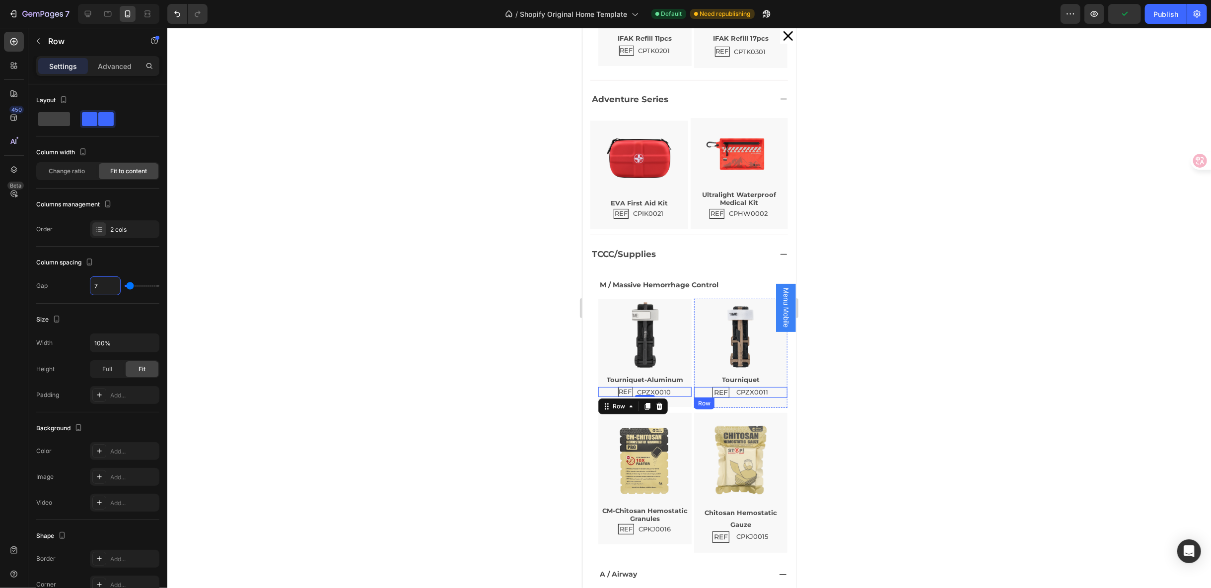
click at [761, 387] on div "REF Text Block CPZX0011 Text Block Row" at bounding box center [740, 392] width 93 height 11
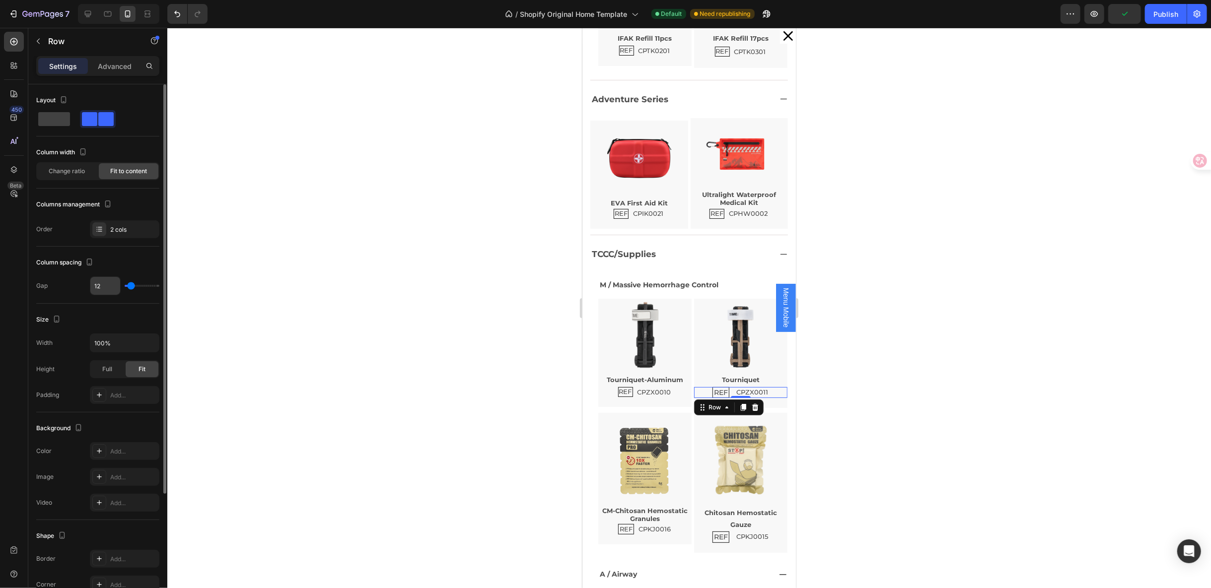
click at [99, 277] on div "12" at bounding box center [105, 286] width 31 height 19
click at [100, 283] on input "12" at bounding box center [105, 286] width 30 height 18
type input "7"
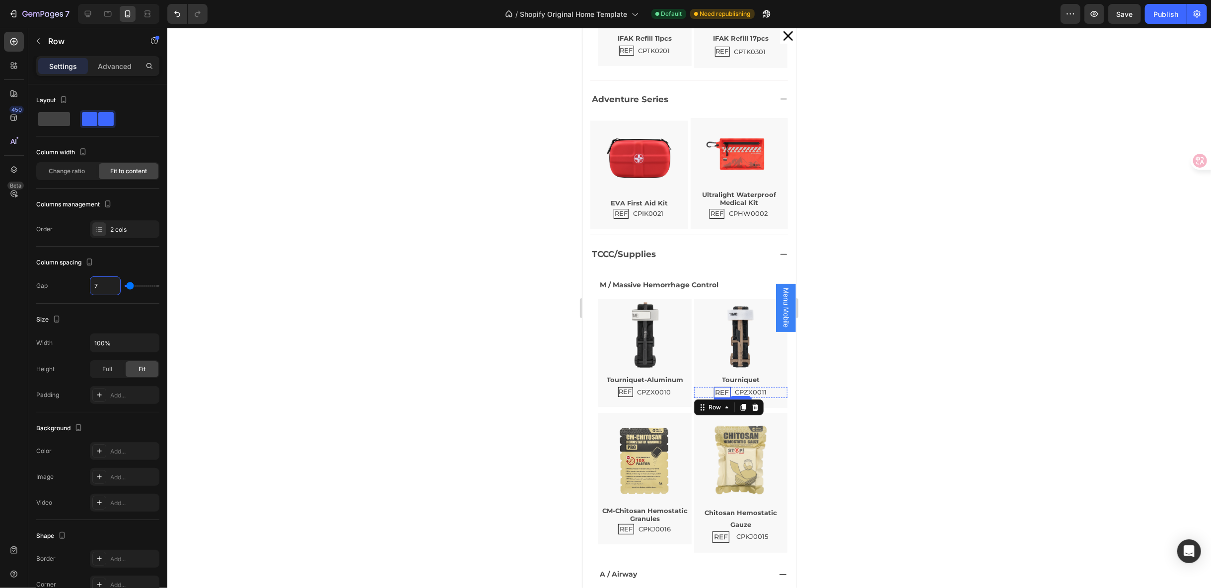
click at [715, 388] on p "REF" at bounding box center [722, 392] width 14 height 8
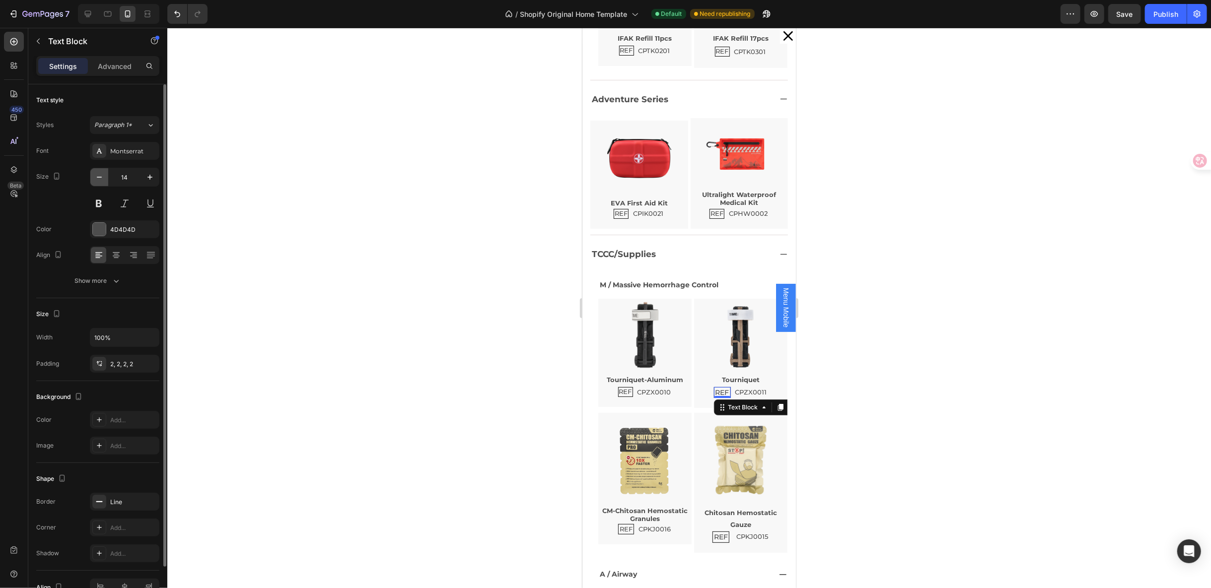
click at [102, 176] on icon "button" at bounding box center [99, 177] width 10 height 10
type input "13"
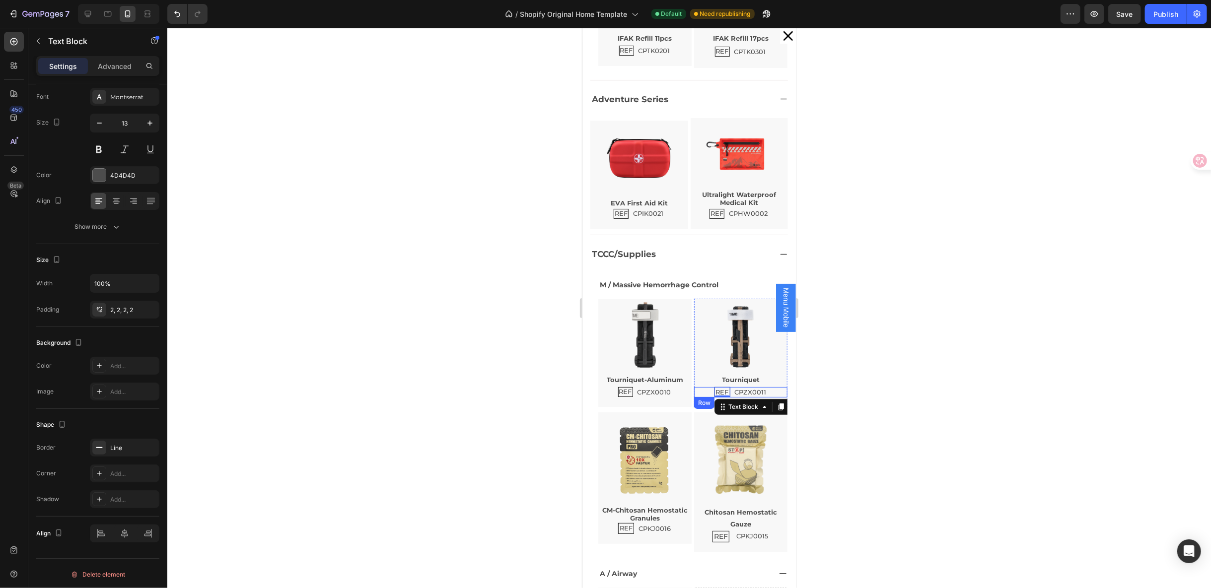
click at [760, 387] on div "REF Text Block 0 CPZX0011 Text Block Row" at bounding box center [740, 392] width 93 height 11
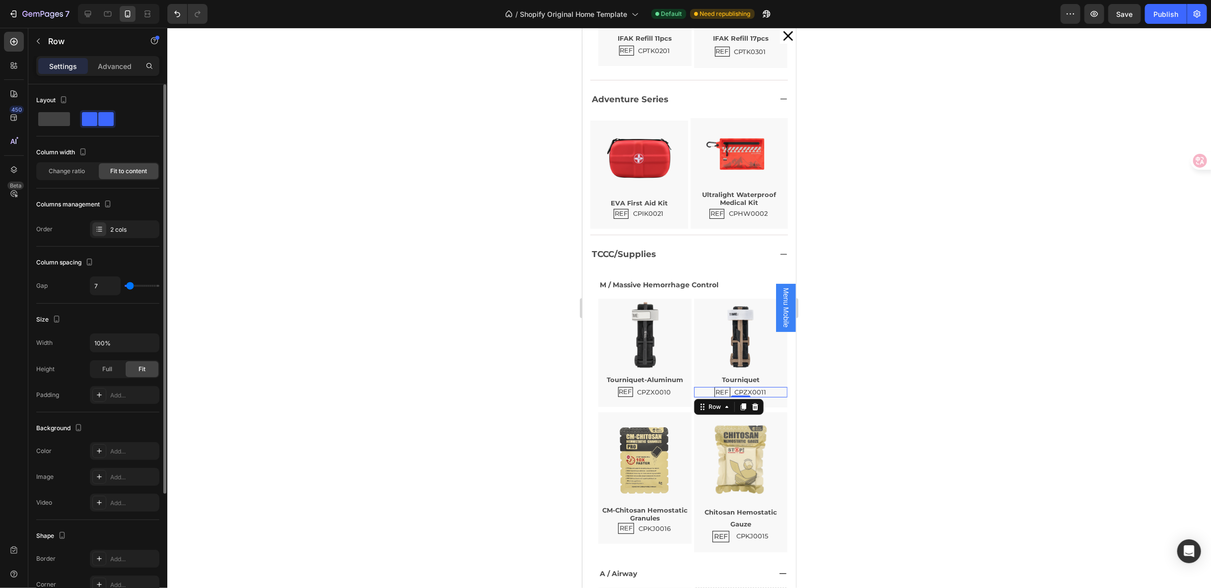
scroll to position [158, 0]
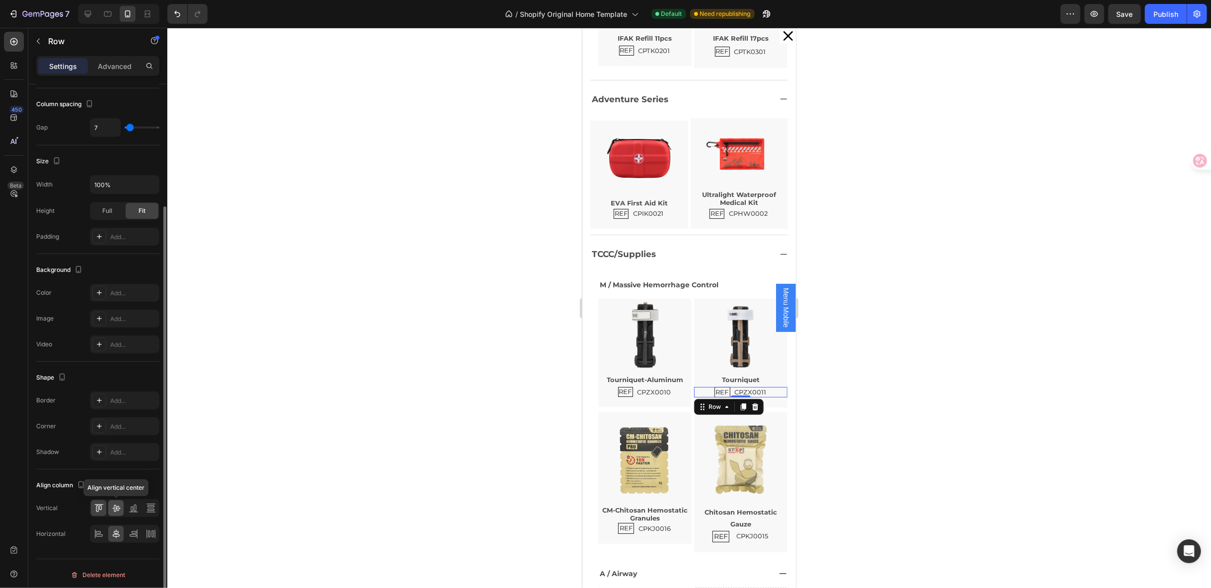
click at [116, 512] on div at bounding box center [115, 509] width 15 height 16
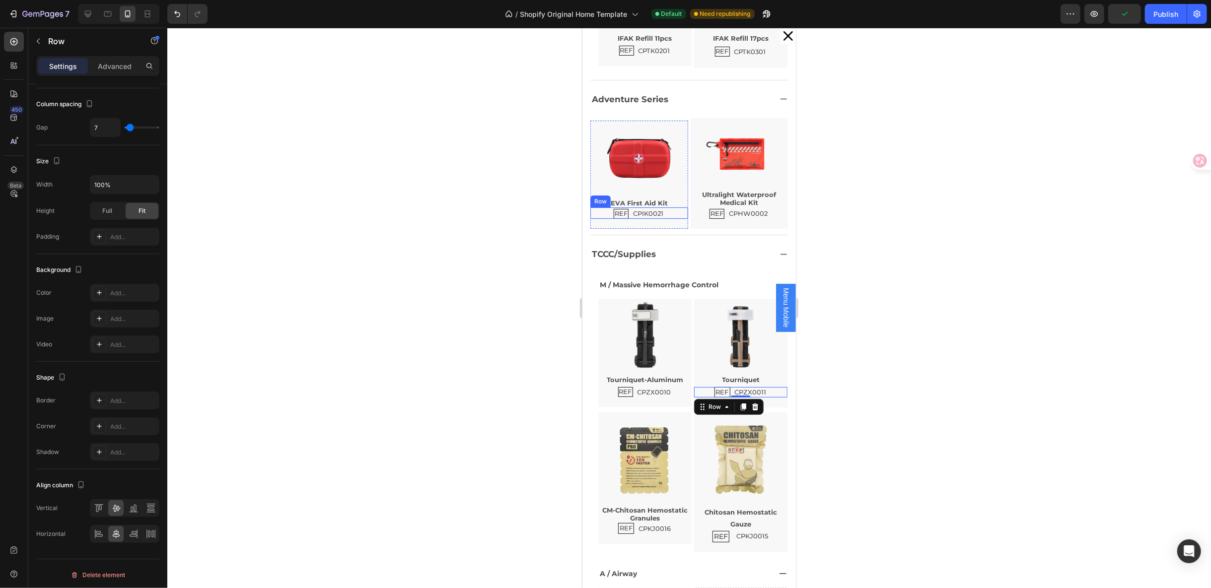
click at [667, 207] on div "REF Text Block CPIK0021 Text Block Row" at bounding box center [639, 212] width 98 height 11
click at [759, 506] on p "Chitosan Hemostatic Gauze" at bounding box center [740, 517] width 91 height 23
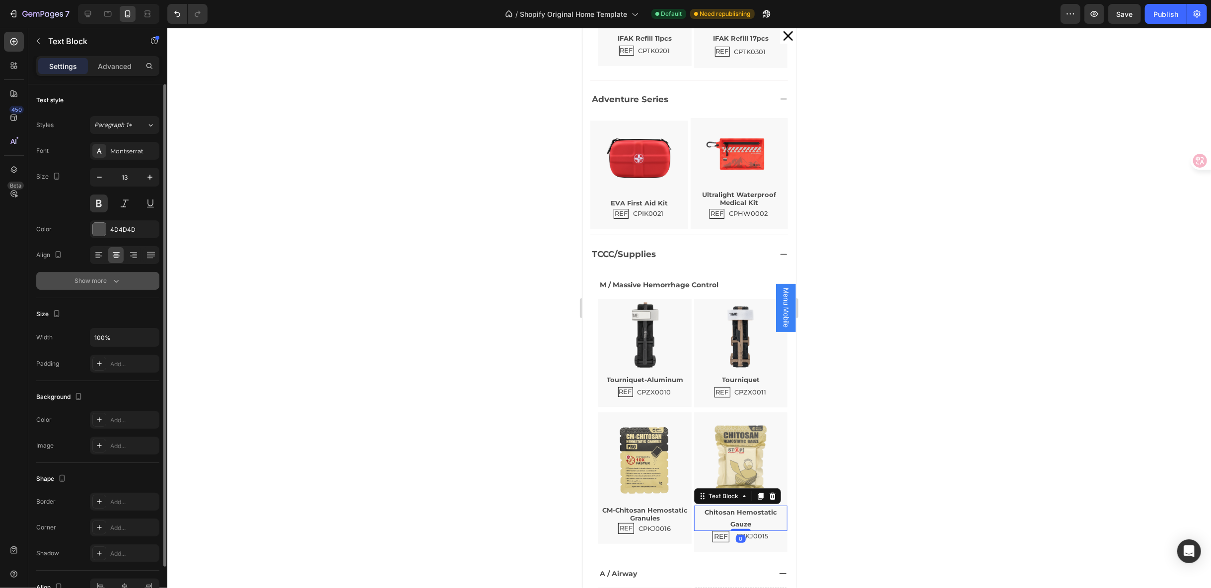
click at [121, 280] on icon "button" at bounding box center [116, 281] width 10 height 10
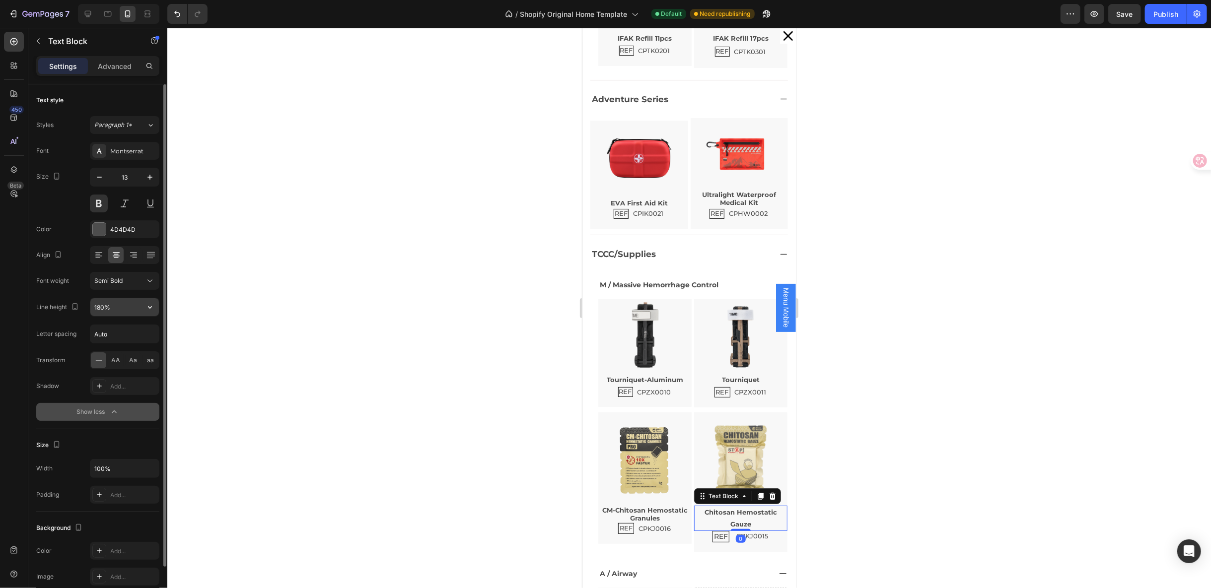
click at [156, 305] on button "button" at bounding box center [150, 307] width 18 height 18
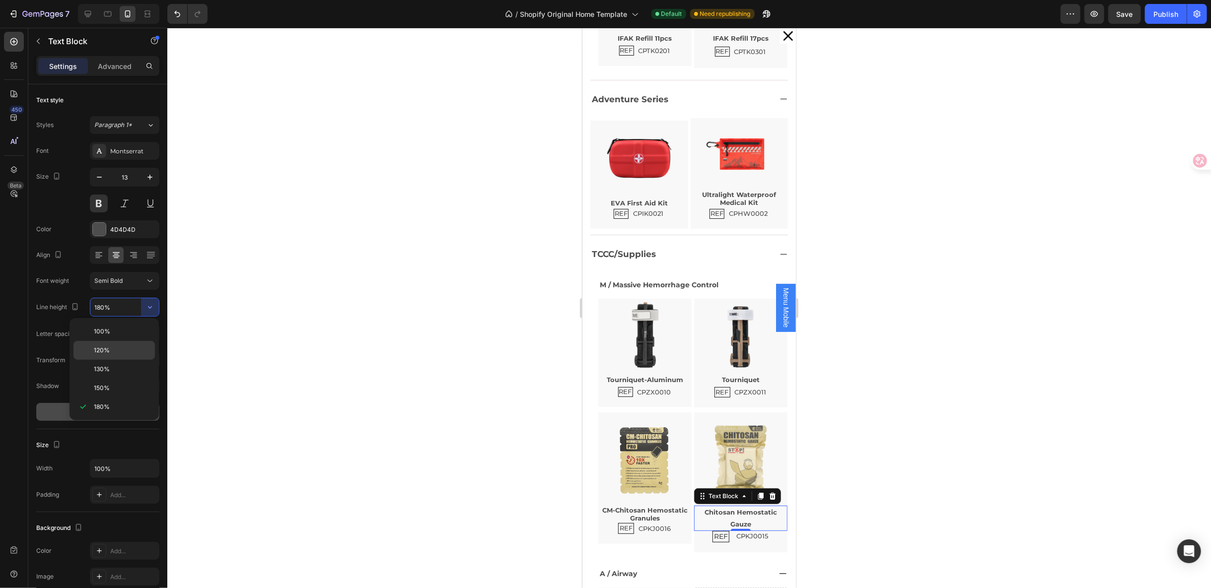
click at [127, 360] on div "120%" at bounding box center [113, 369] width 81 height 19
type input "120%"
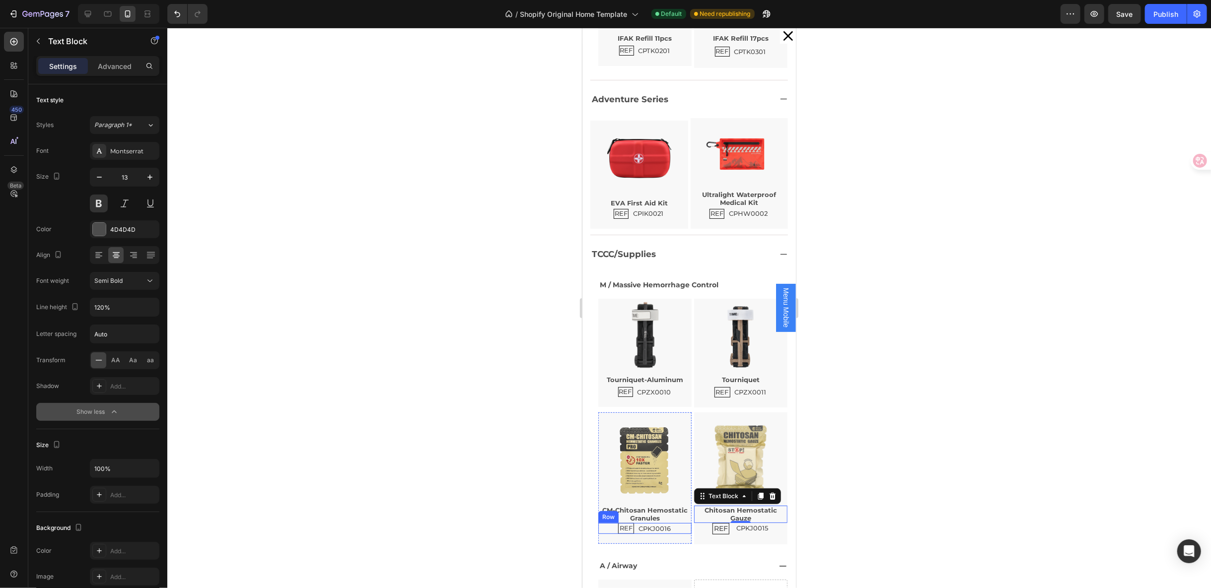
click at [678, 523] on div "REF Text Block CPKJ0016 Text Block Row" at bounding box center [644, 528] width 93 height 11
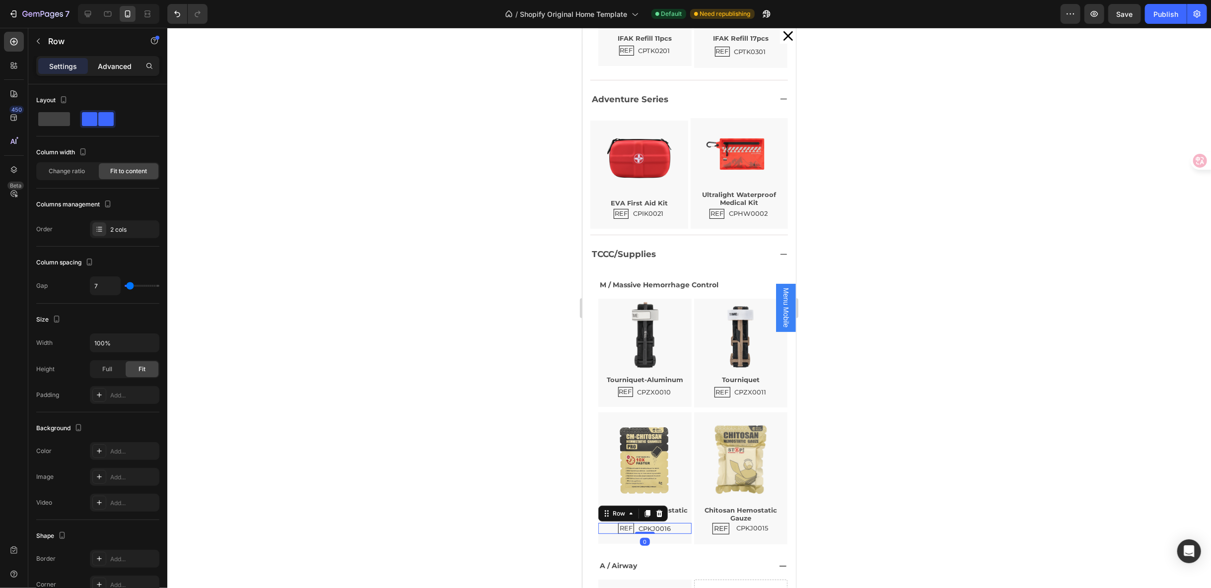
click at [106, 68] on p "Advanced" at bounding box center [115, 66] width 34 height 10
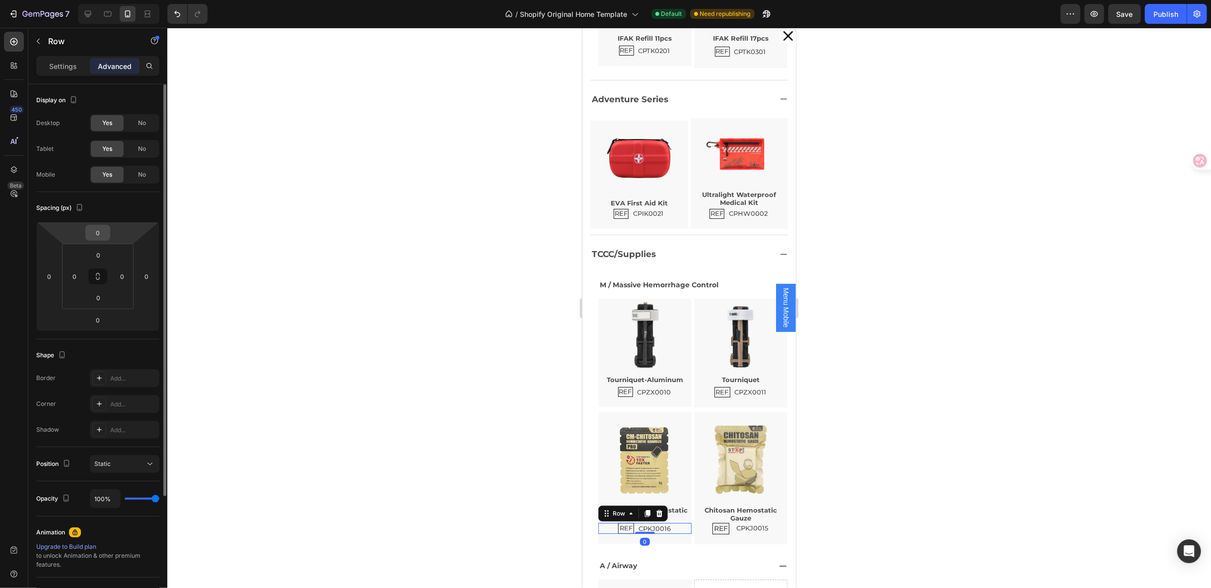
click at [108, 230] on div "0" at bounding box center [97, 233] width 25 height 16
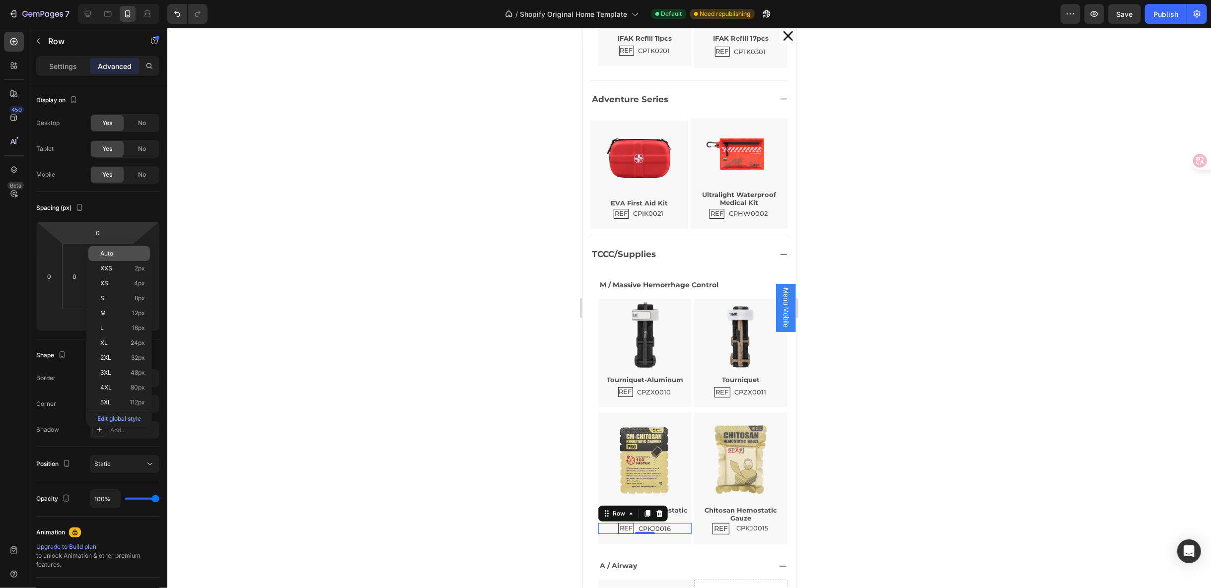
click at [103, 261] on div "Auto" at bounding box center [119, 268] width 62 height 15
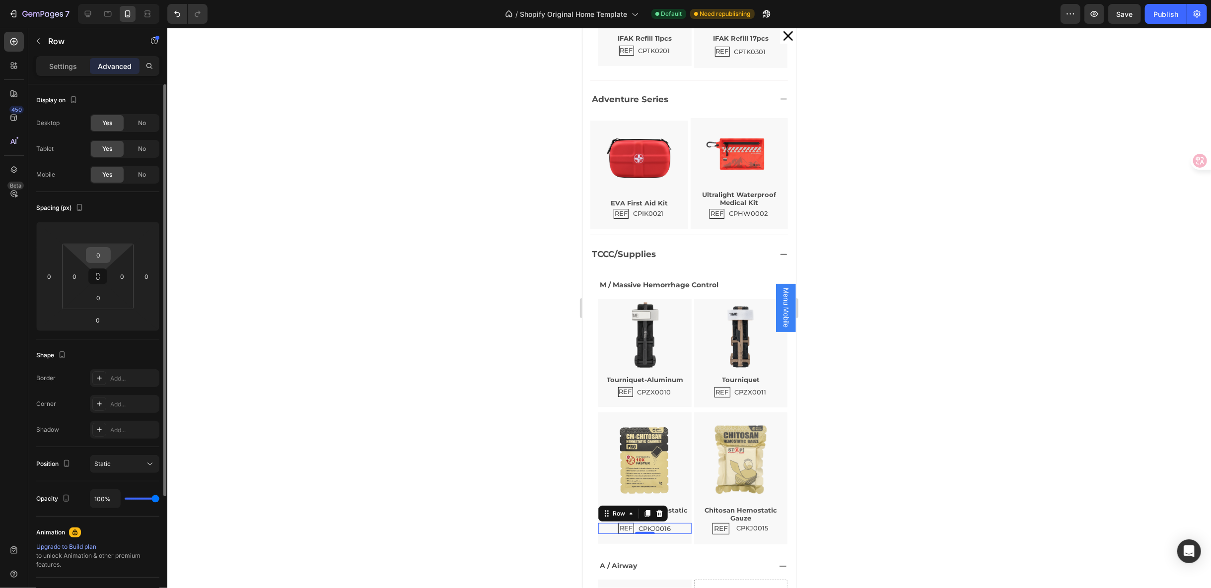
click at [97, 251] on input "0" at bounding box center [98, 255] width 20 height 15
type input "2"
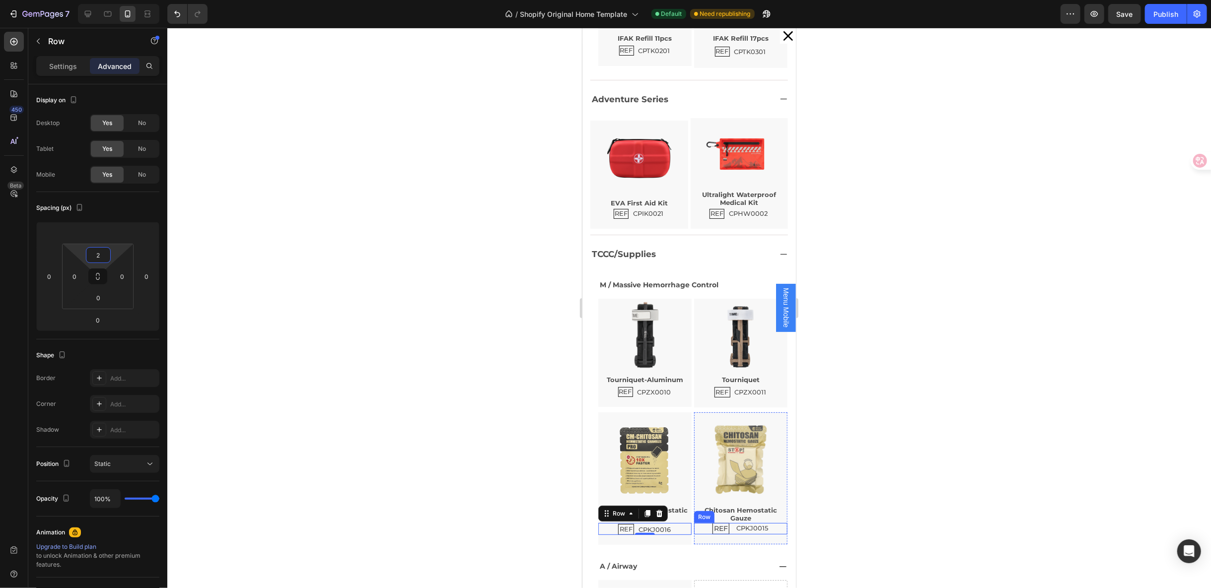
click at [759, 523] on div "REF Text Block CPKJ0015 Text Block Row" at bounding box center [740, 528] width 93 height 11
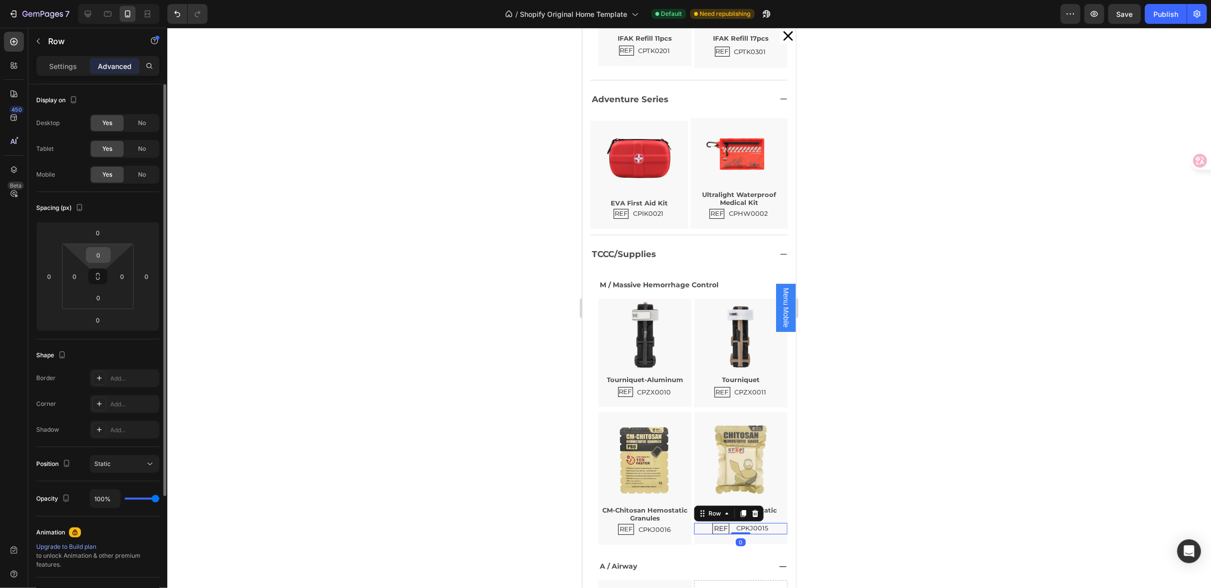
click at [105, 257] on input "0" at bounding box center [98, 255] width 20 height 15
type input "2"
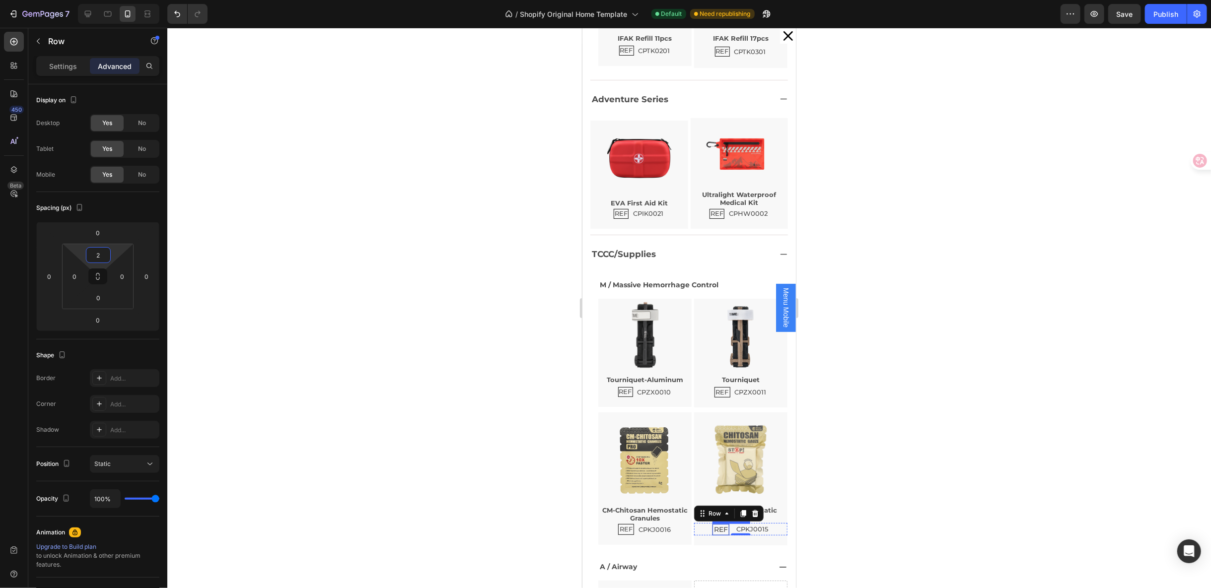
click at [714, 525] on p "REF" at bounding box center [721, 529] width 14 height 8
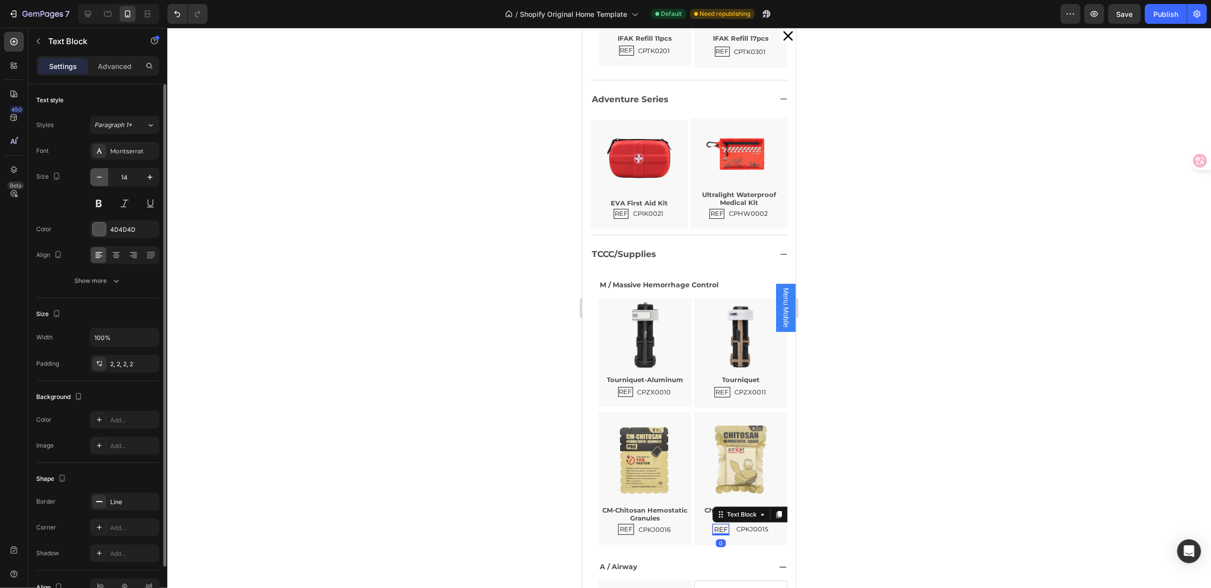
click at [97, 179] on icon "button" at bounding box center [99, 177] width 10 height 10
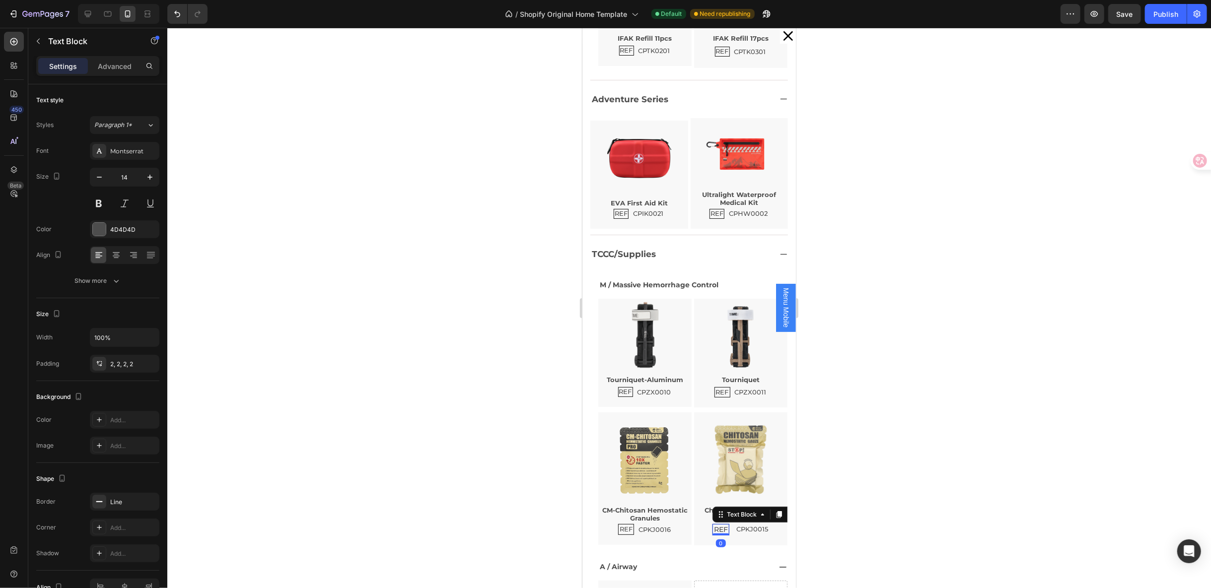
type input "13"
click at [758, 523] on div "REF Text Block 0 CPKJ0015 Text Block Row" at bounding box center [740, 529] width 93 height 12
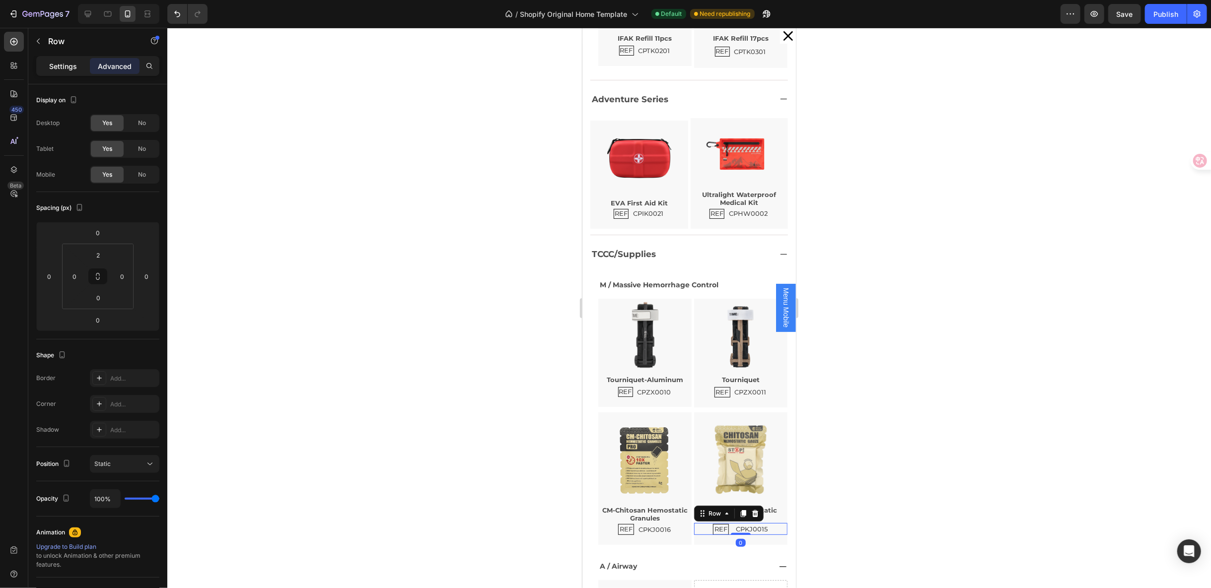
click at [69, 70] on p "Settings" at bounding box center [63, 66] width 28 height 10
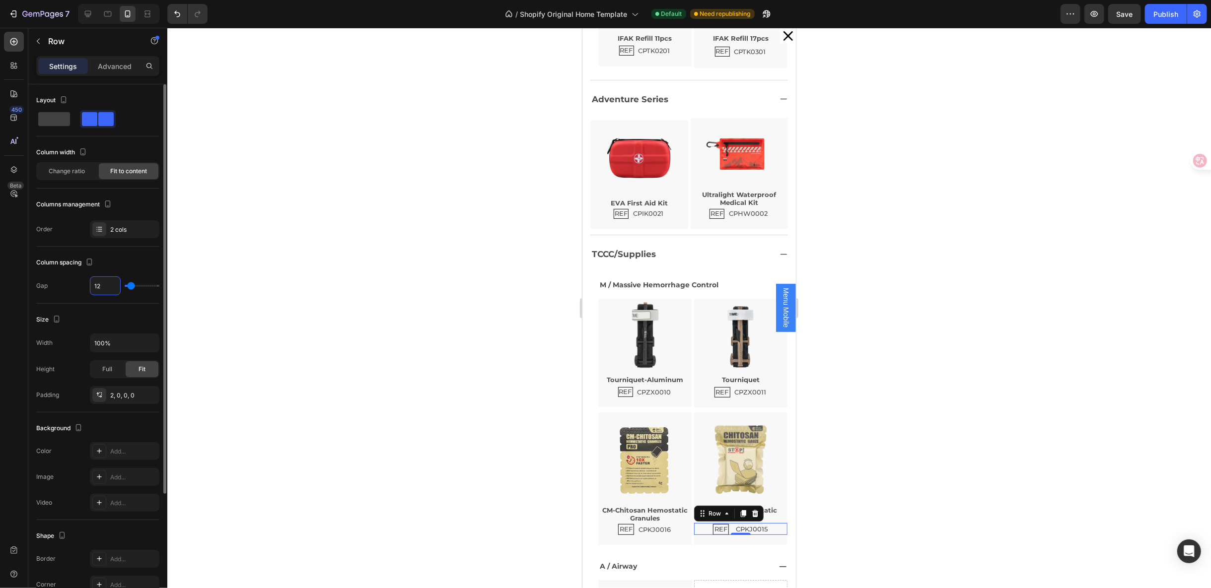
click at [100, 278] on input "12" at bounding box center [105, 286] width 30 height 18
type input "7"
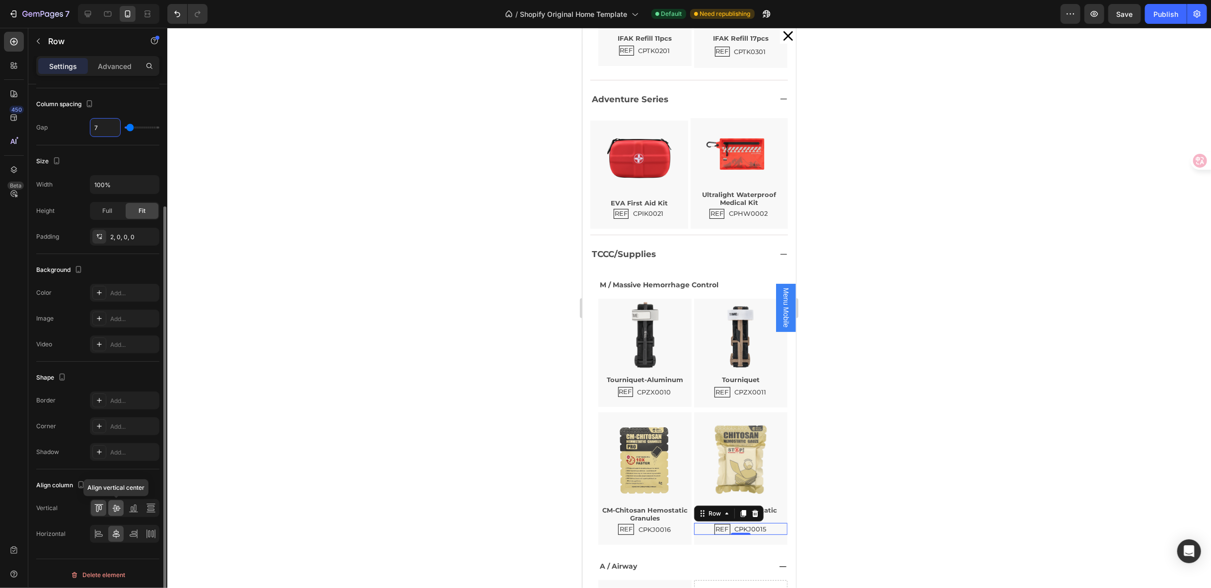
type input "7"
click at [113, 504] on icon at bounding box center [116, 509] width 10 height 10
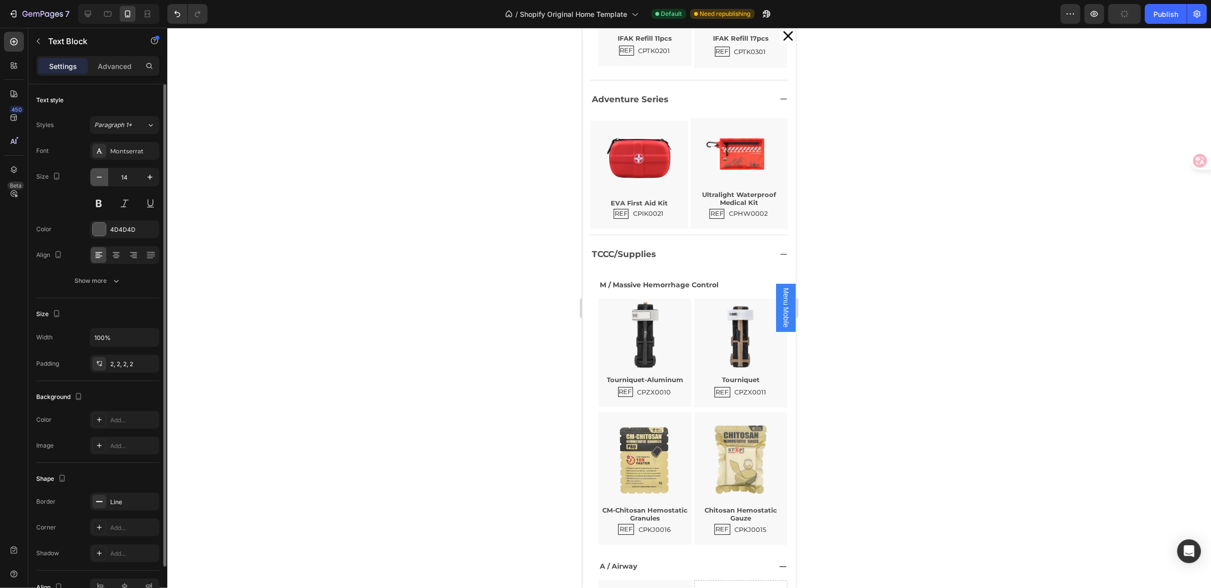
click at [106, 178] on button "button" at bounding box center [99, 177] width 18 height 18
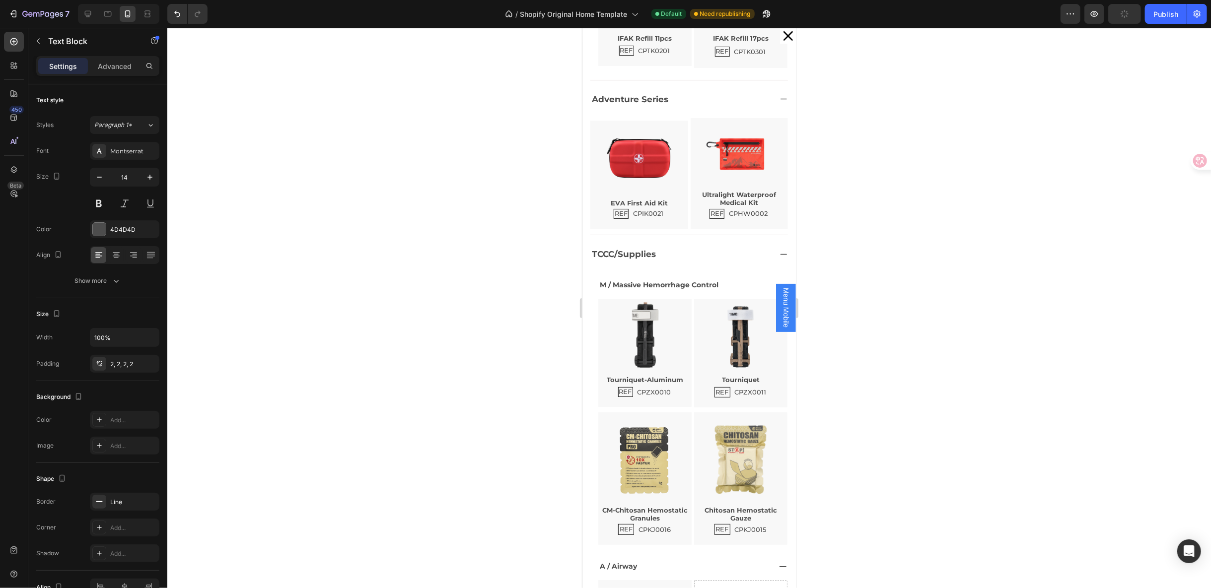
type input "13"
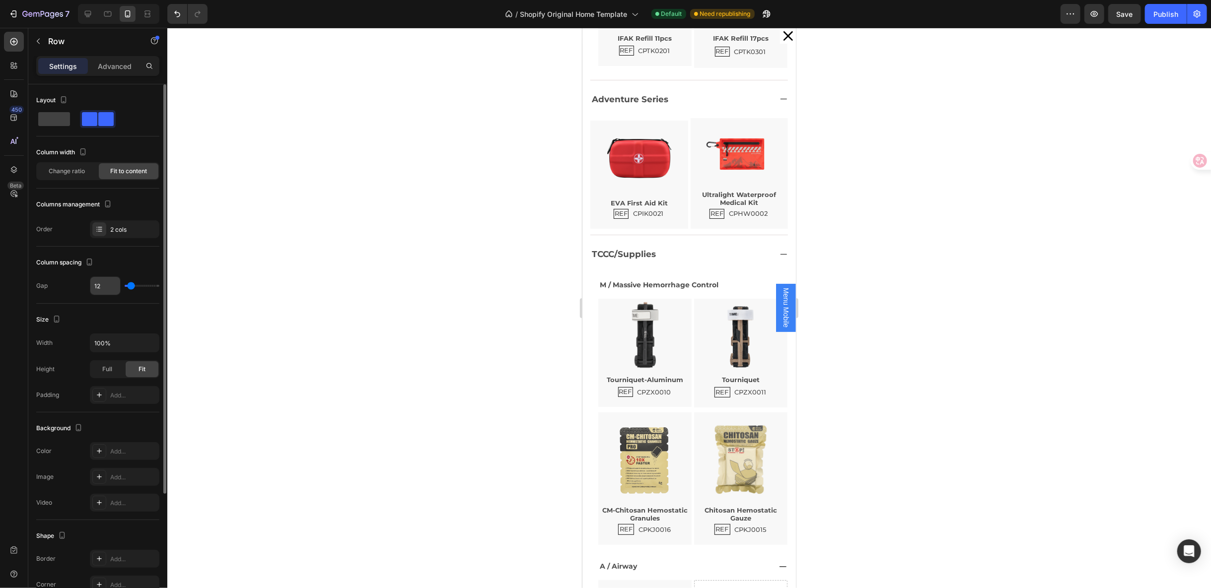
click at [112, 281] on input "12" at bounding box center [105, 286] width 30 height 18
type input "7"
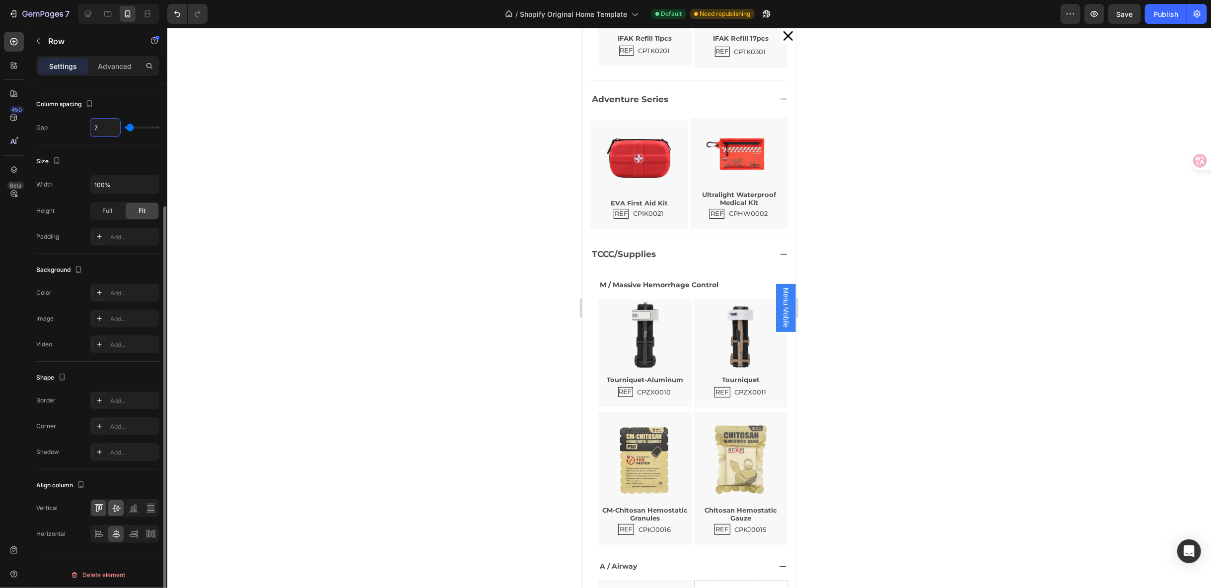
type input "7"
click at [113, 507] on icon at bounding box center [116, 509] width 10 height 10
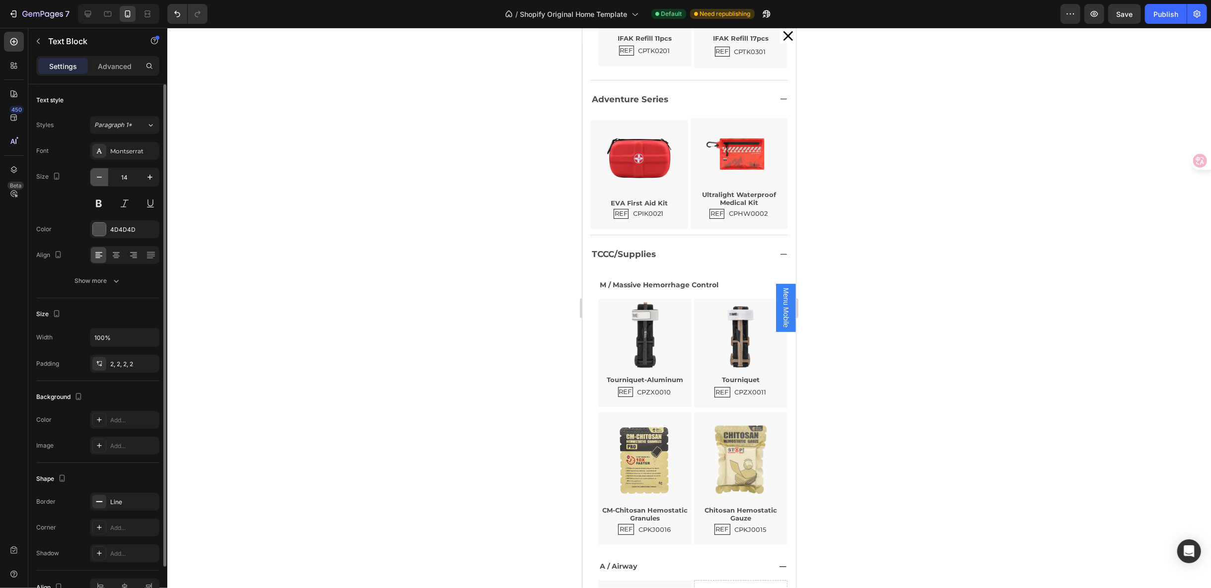
click at [101, 179] on icon "button" at bounding box center [99, 177] width 10 height 10
type input "13"
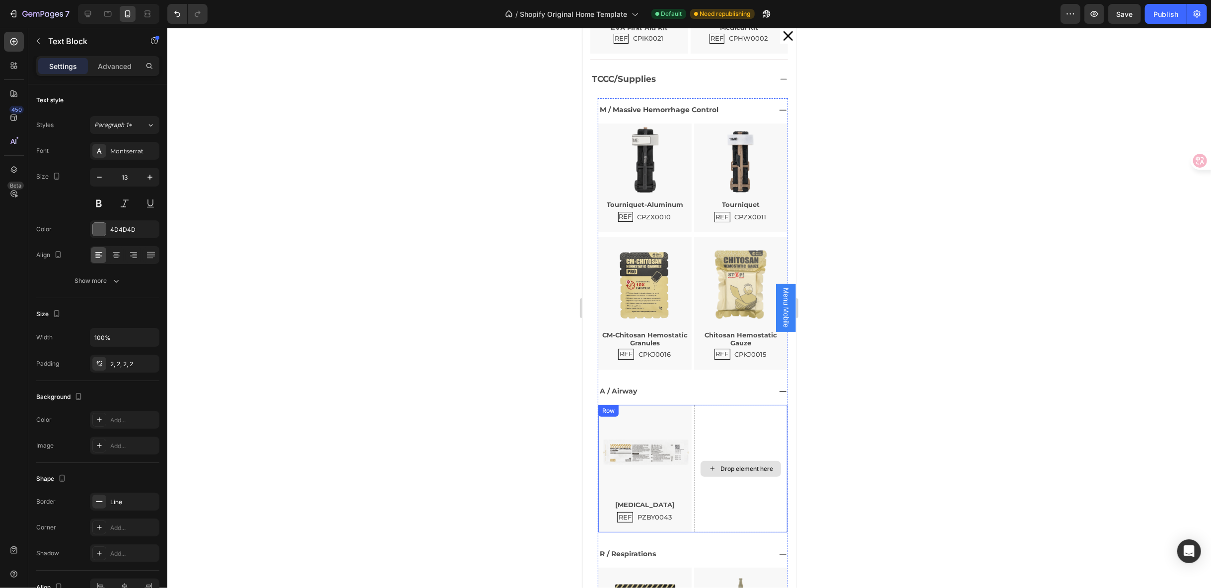
scroll to position [727, 0]
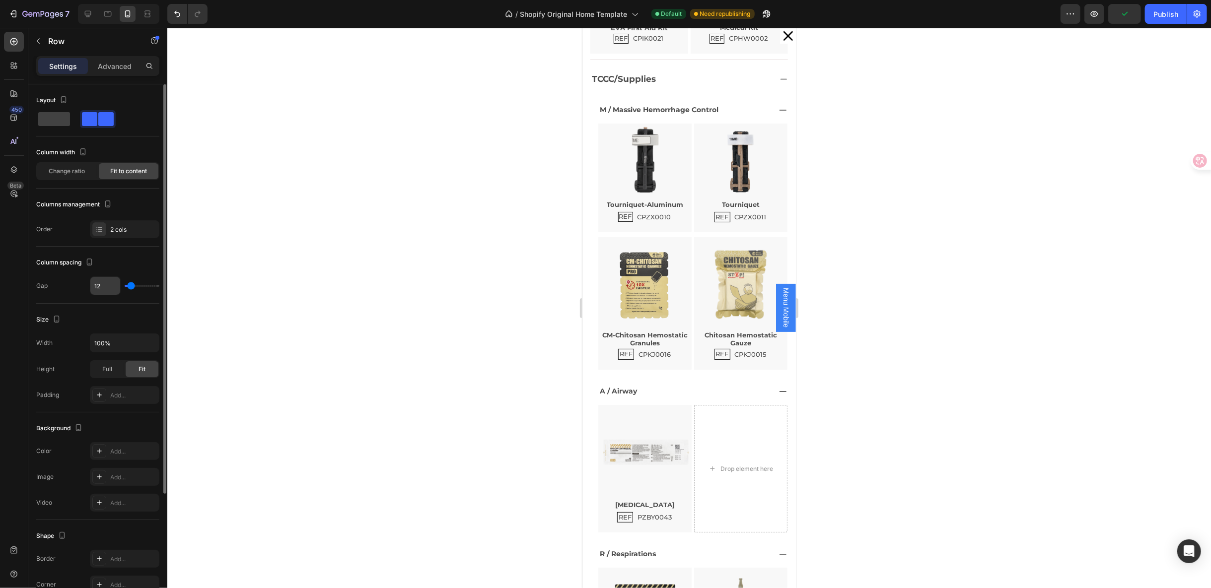
click at [93, 282] on input "12" at bounding box center [105, 286] width 30 height 18
type input "7"
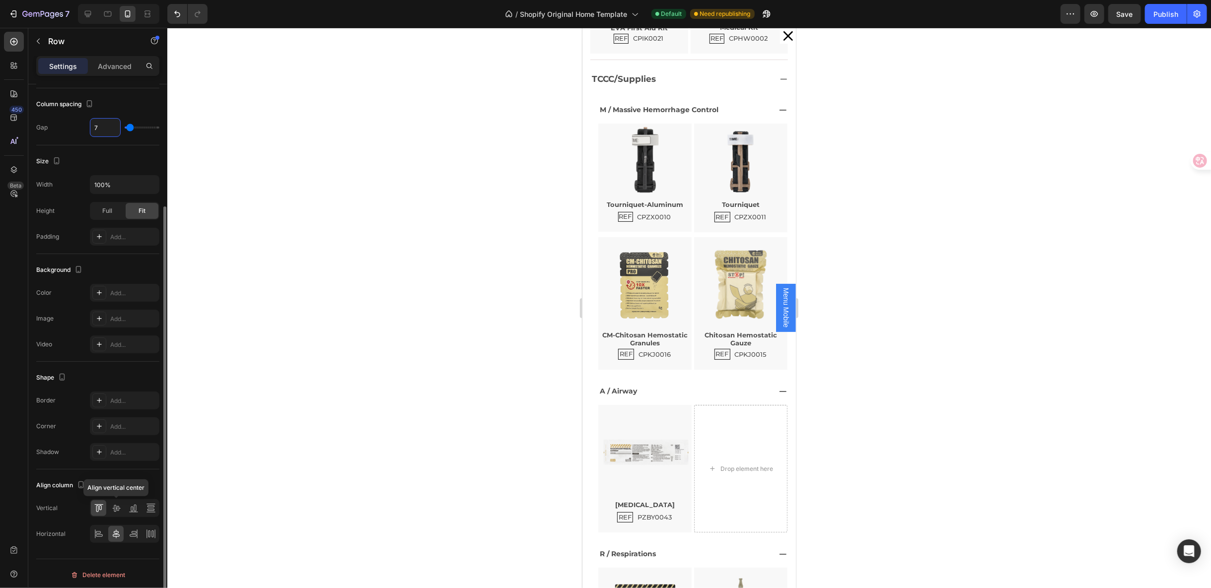
type input "7"
click at [112, 508] on icon at bounding box center [116, 509] width 10 height 10
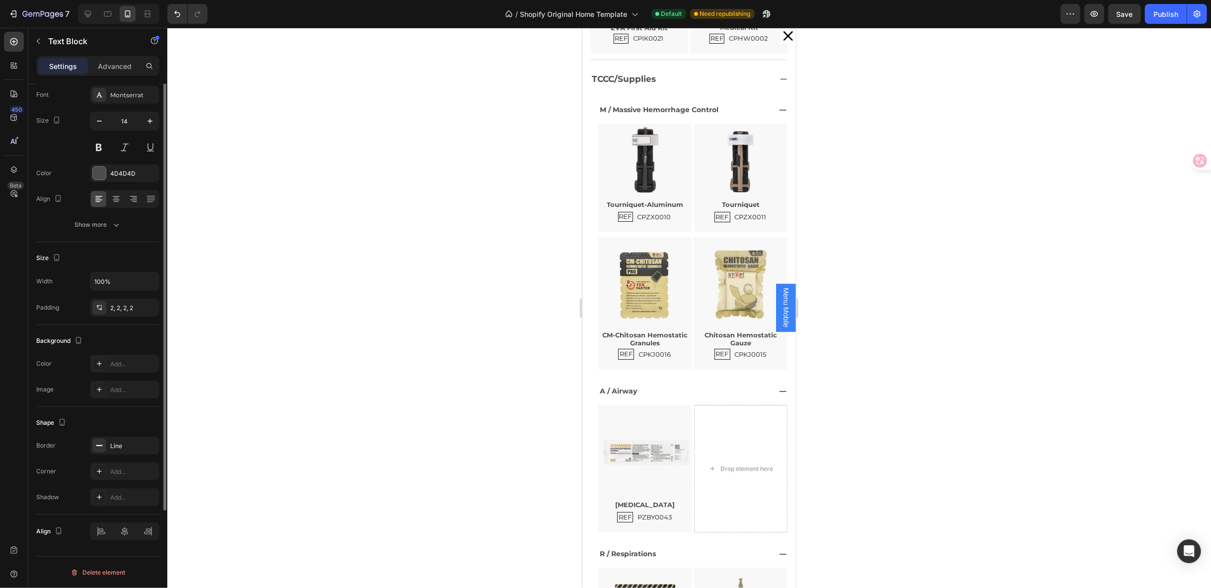
scroll to position [0, 0]
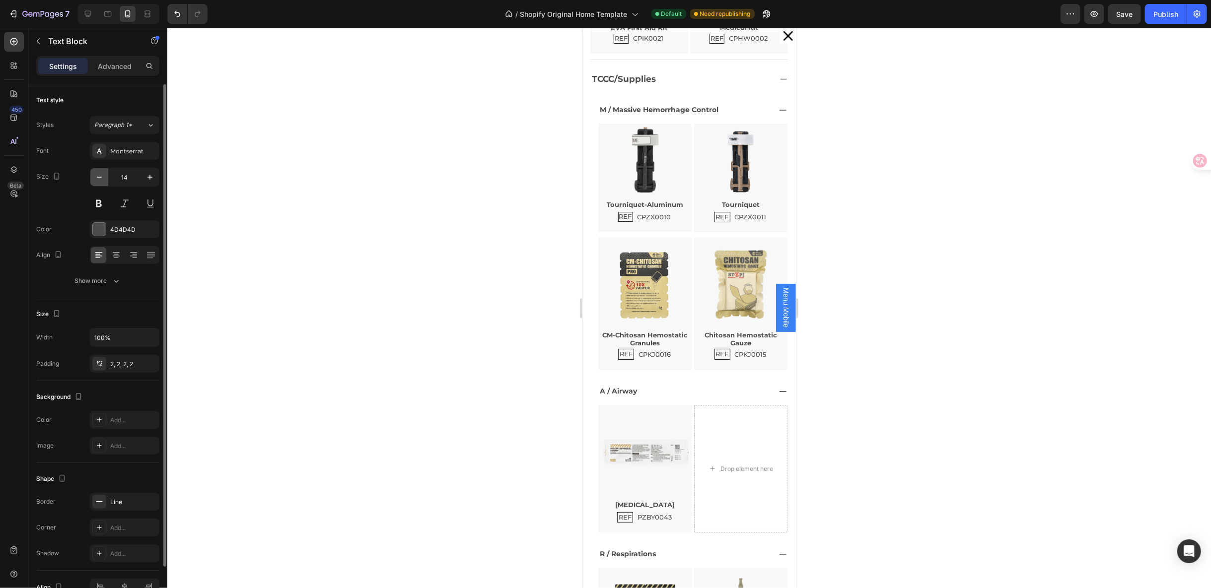
click at [98, 177] on icon "button" at bounding box center [99, 177] width 10 height 10
type input "13"
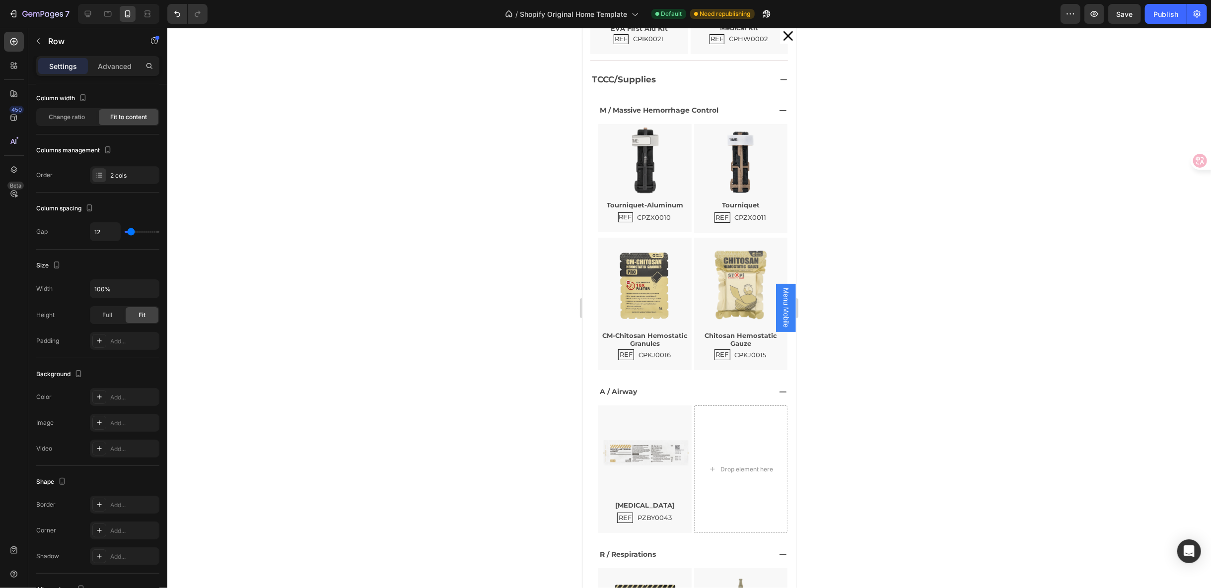
scroll to position [0, 0]
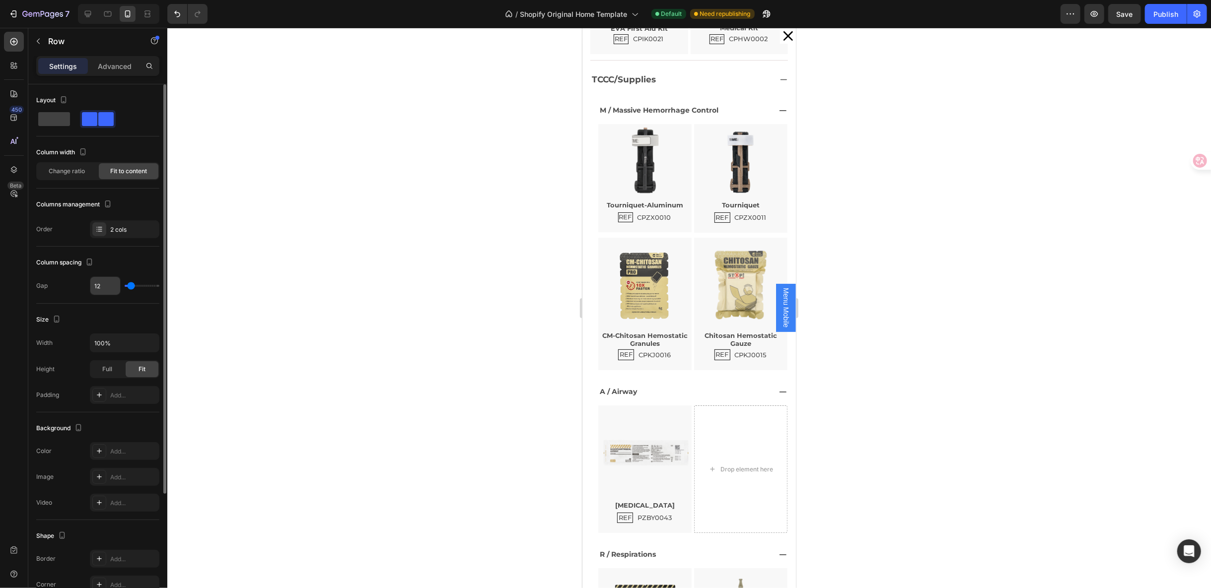
click at [99, 288] on input "12" at bounding box center [105, 286] width 30 height 18
type input "7"
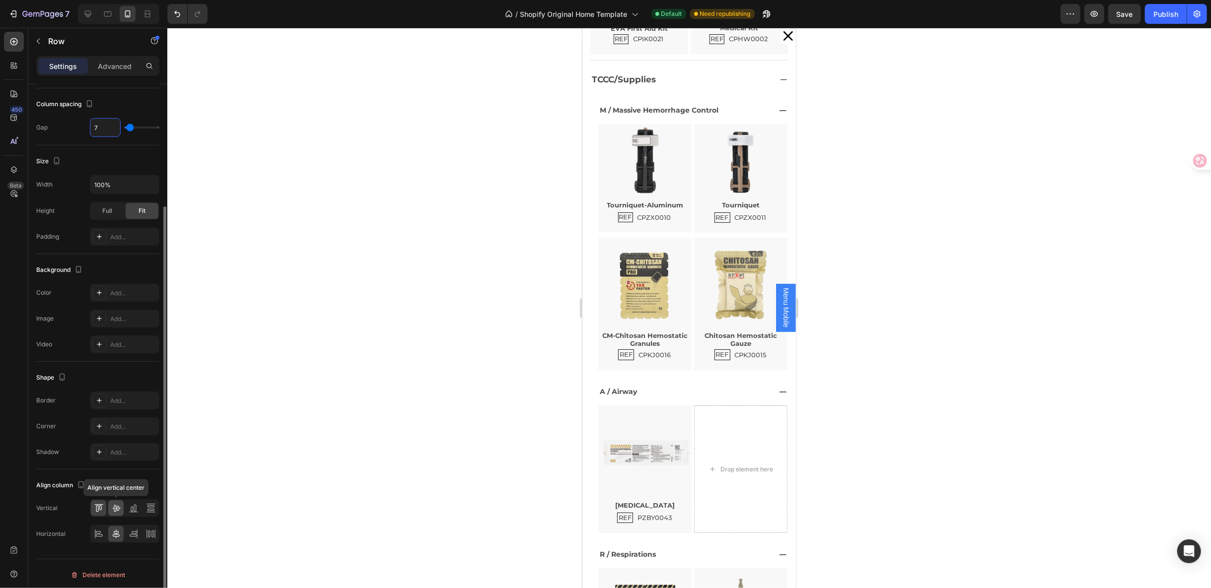
type input "7"
drag, startPoint x: 116, startPoint y: 501, endPoint x: 120, endPoint y: 496, distance: 6.1
click at [117, 501] on div at bounding box center [115, 509] width 15 height 16
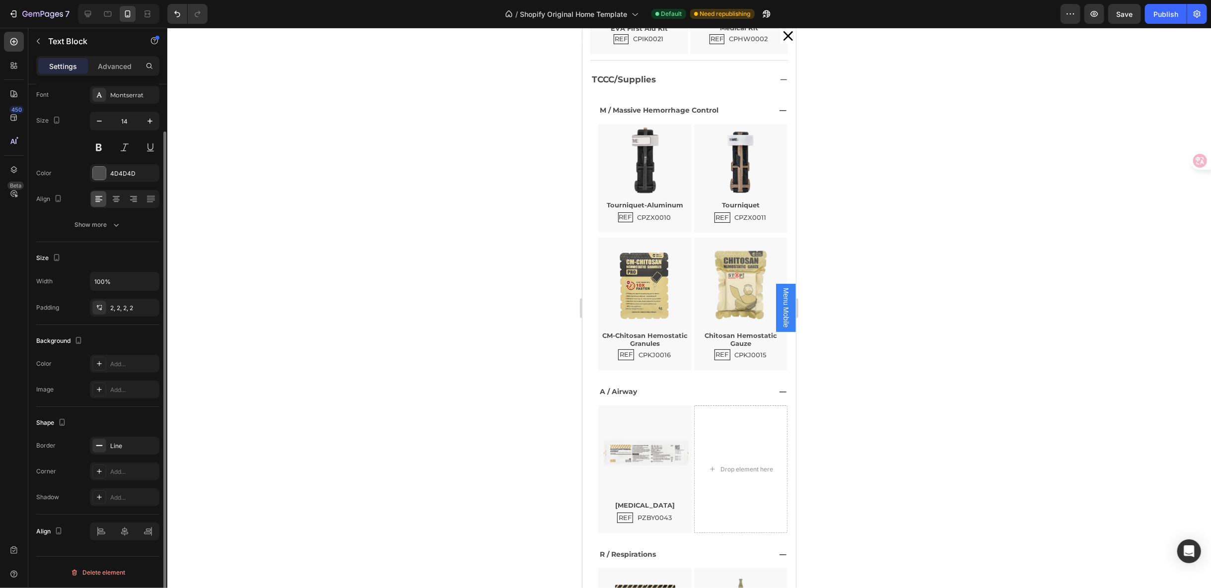
scroll to position [0, 0]
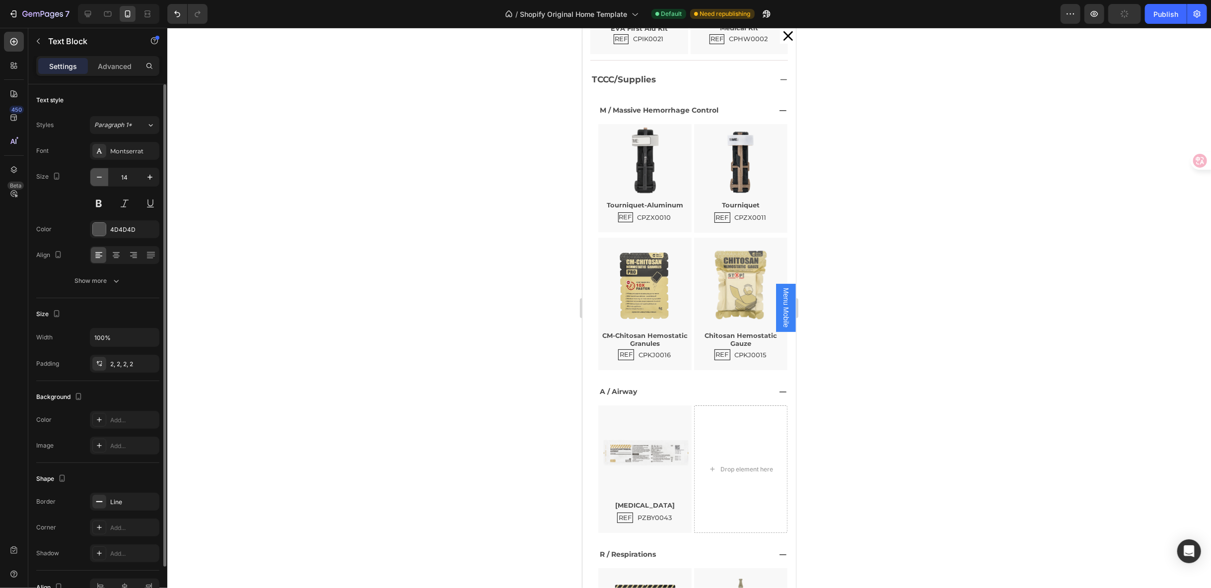
click at [95, 181] on icon "button" at bounding box center [99, 177] width 10 height 10
type input "13"
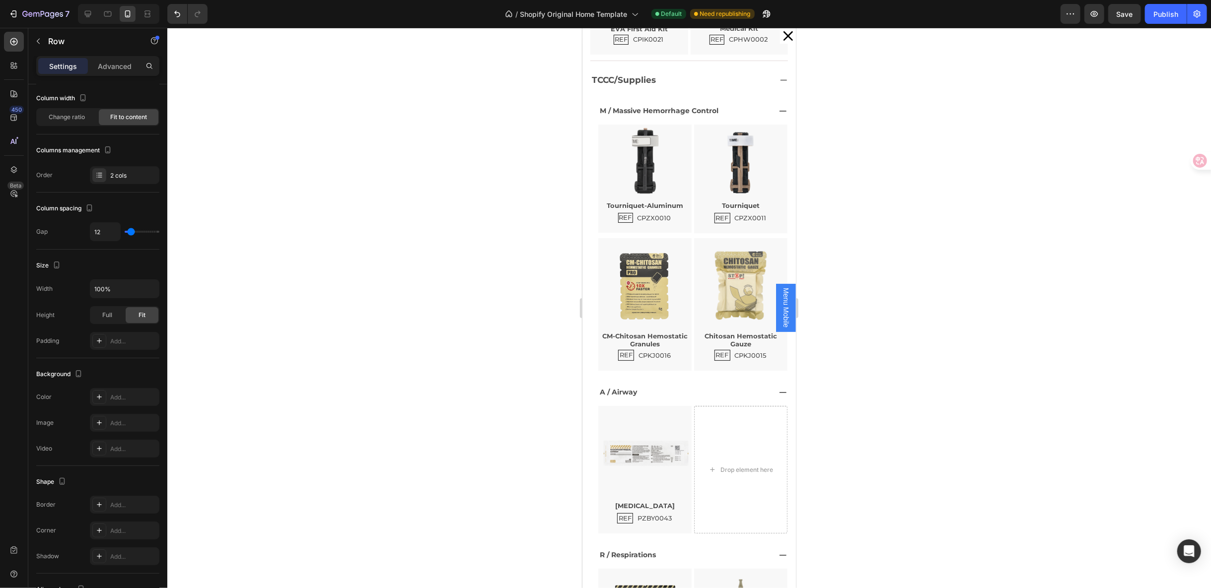
scroll to position [0, 0]
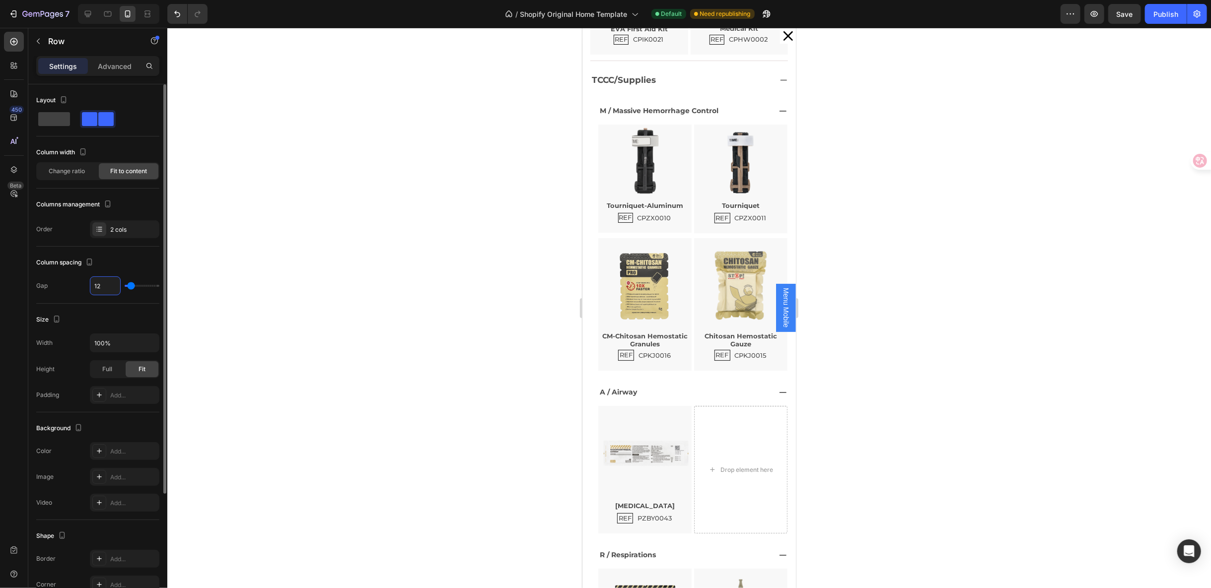
click at [102, 284] on input "12" at bounding box center [105, 286] width 30 height 18
type input "7"
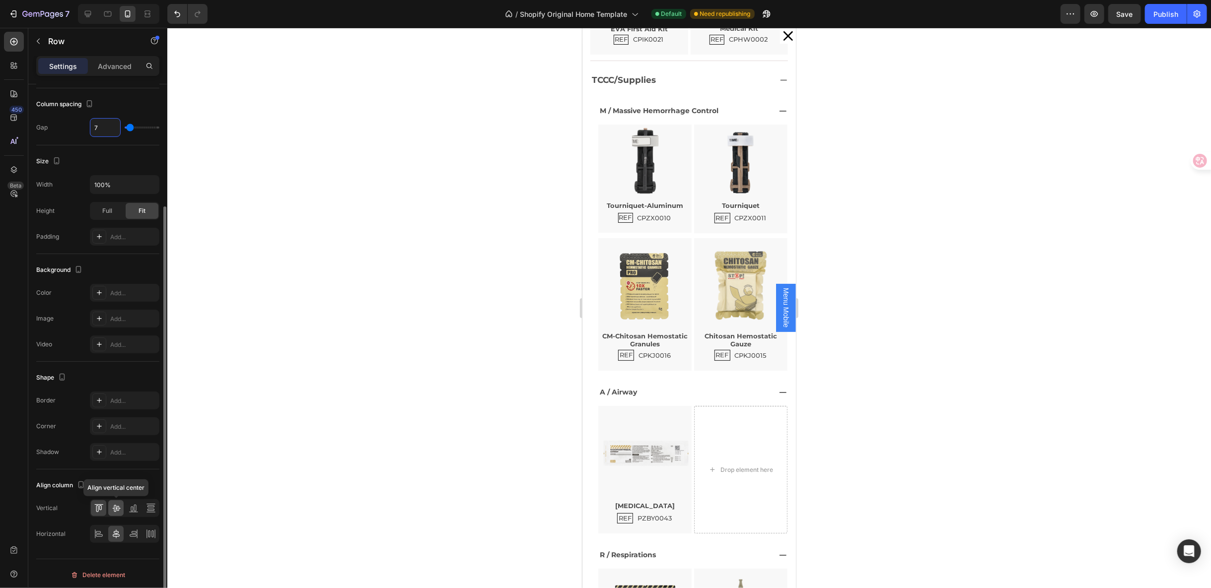
type input "7"
click at [113, 504] on icon at bounding box center [116, 509] width 10 height 10
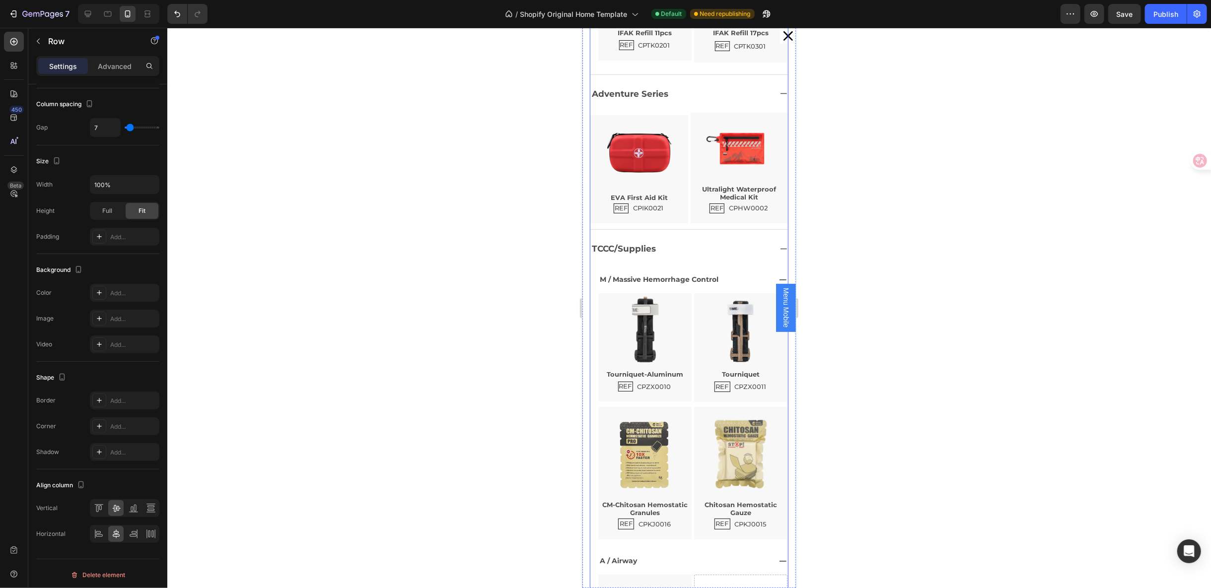
scroll to position [395, 0]
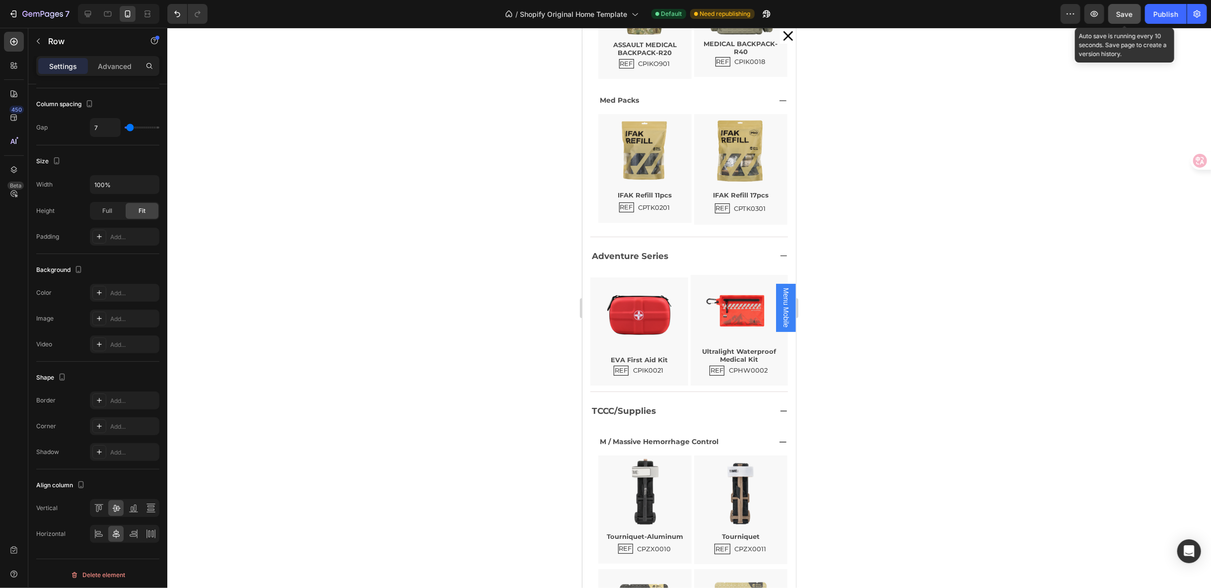
click at [1124, 17] on span "Save" at bounding box center [1125, 14] width 16 height 8
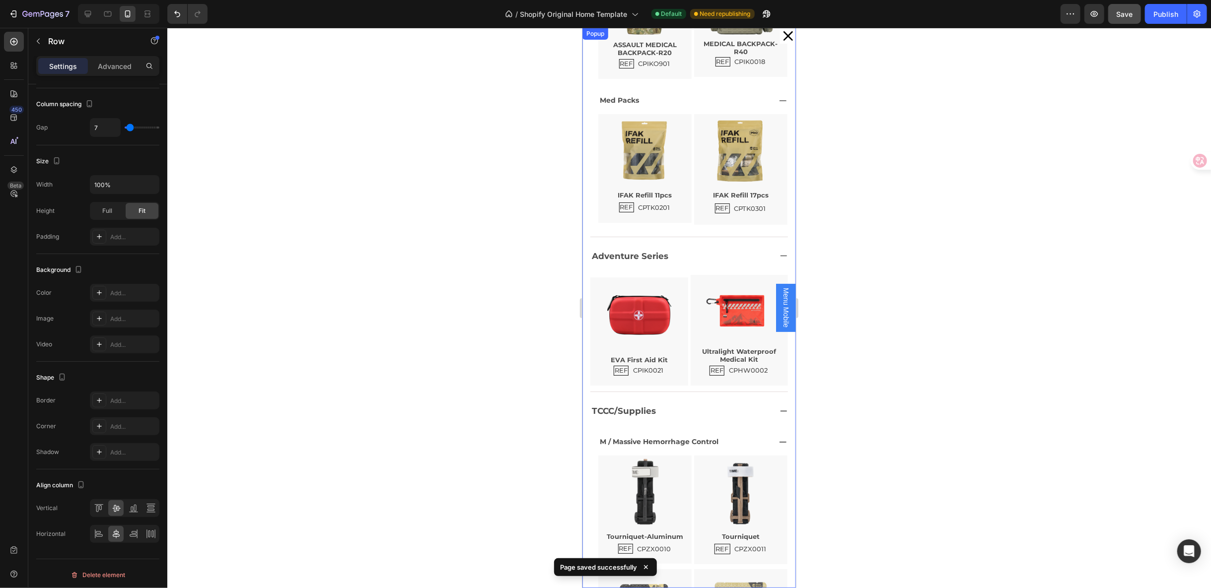
click at [781, 36] on icon "Dialog content" at bounding box center [788, 35] width 14 height 14
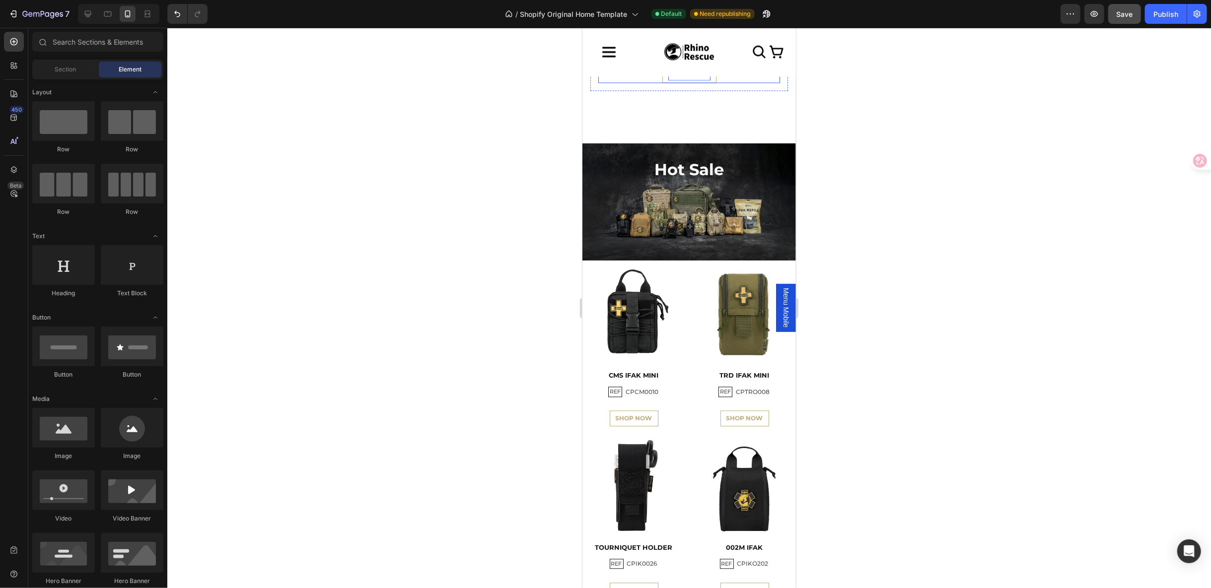
scroll to position [1875, 0]
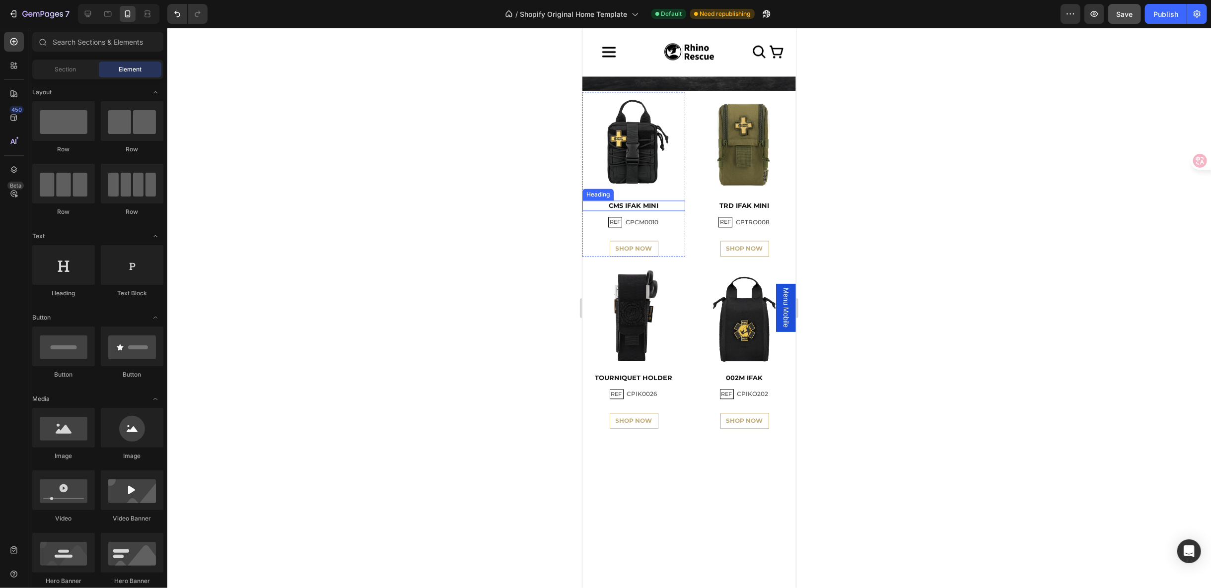
click at [647, 211] on h2 "CMS IFAK MINI" at bounding box center [633, 205] width 103 height 10
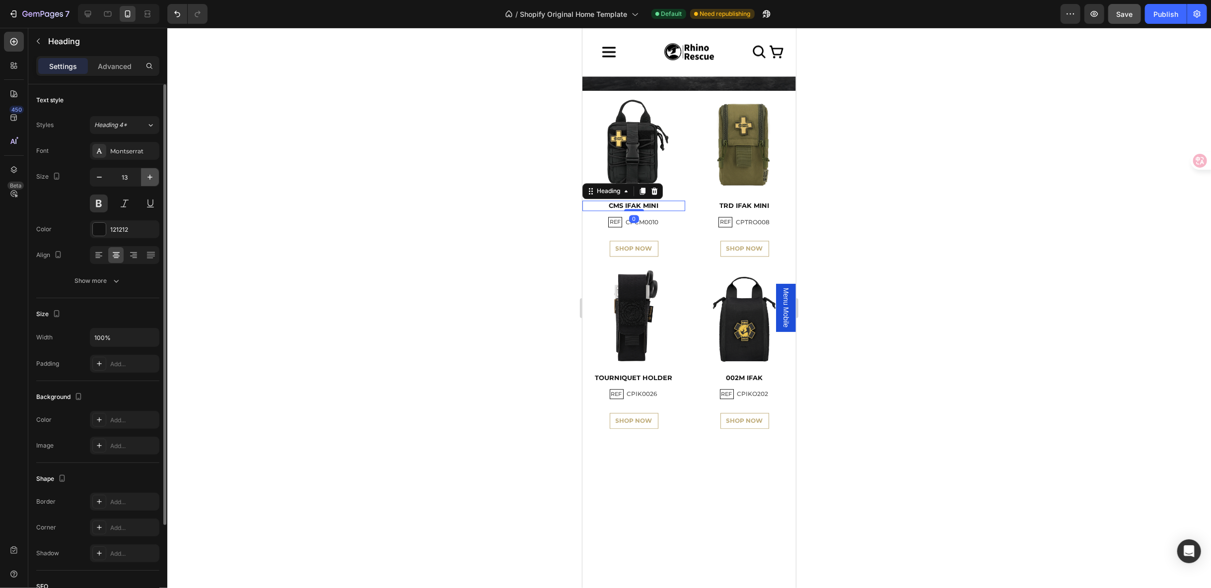
click at [152, 174] on icon "button" at bounding box center [150, 177] width 10 height 10
click at [152, 173] on icon "button" at bounding box center [150, 177] width 10 height 10
type input "15"
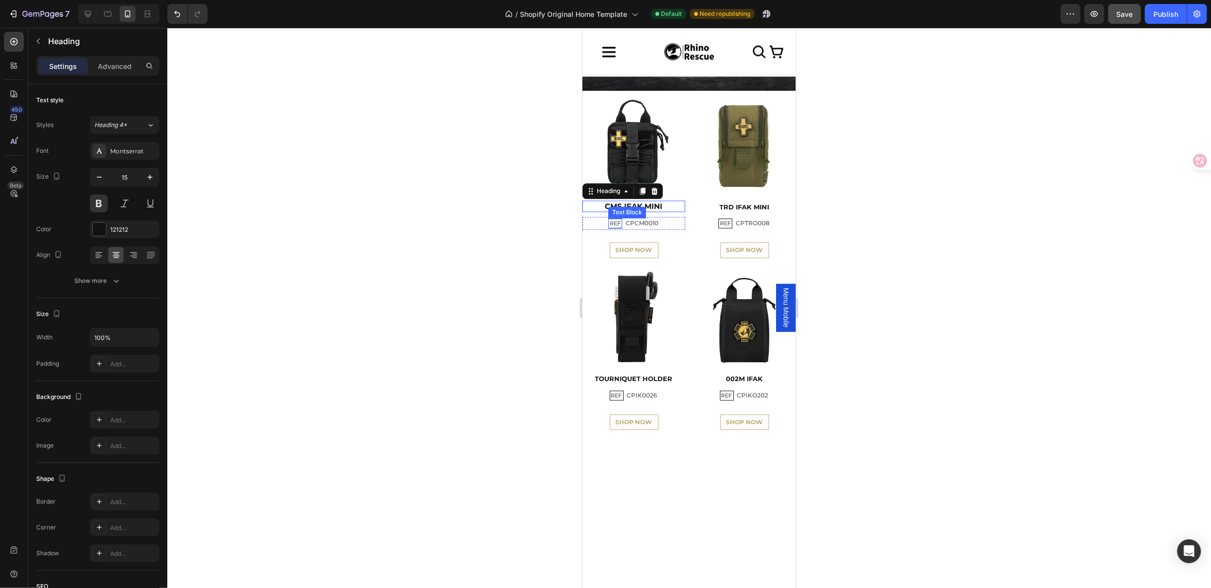
click at [610, 226] on p "REF" at bounding box center [614, 222] width 11 height 7
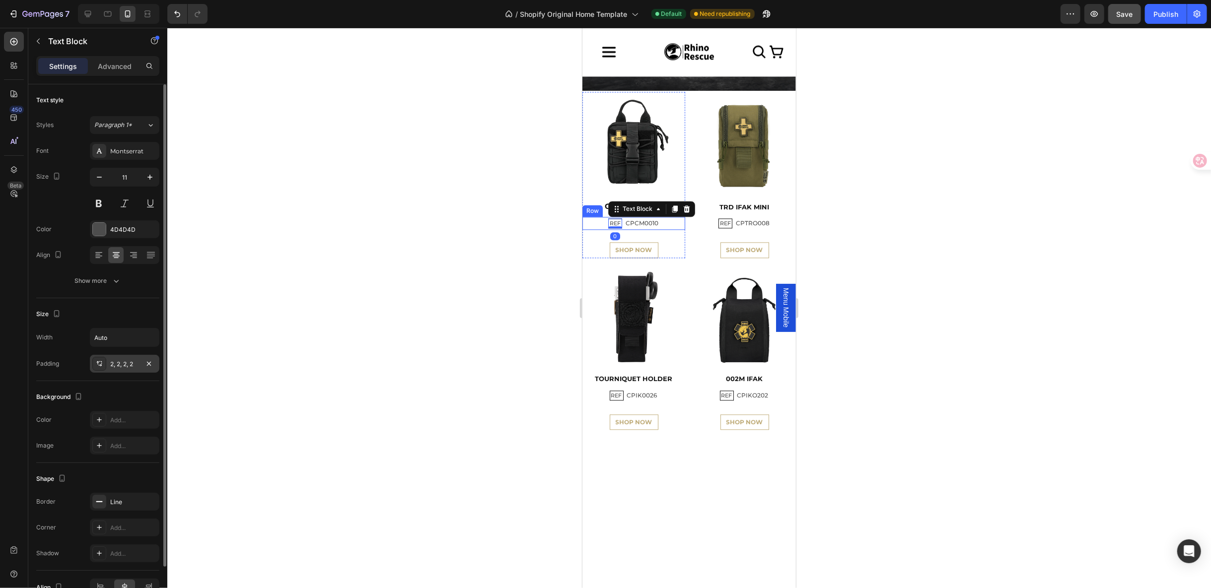
click at [118, 360] on div "2, 2, 2, 2" at bounding box center [124, 364] width 29 height 9
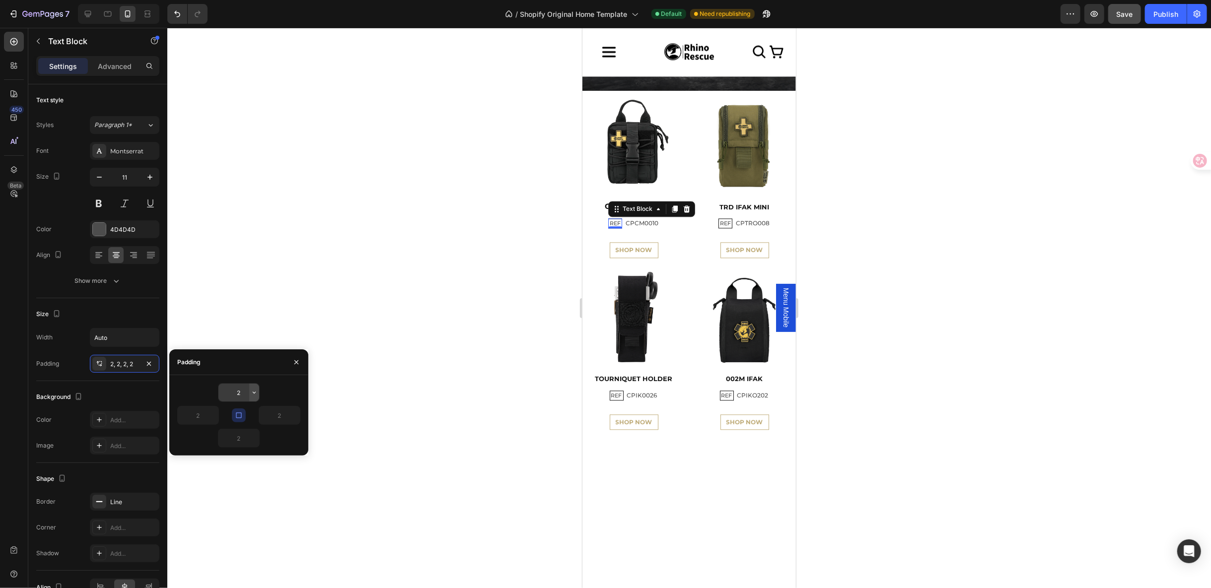
click at [249, 389] on button "button" at bounding box center [254, 393] width 10 height 18
click at [238, 391] on input "2" at bounding box center [238, 393] width 41 height 18
type input "1"
click at [236, 417] on icon "button" at bounding box center [239, 416] width 8 height 8
type input "1"
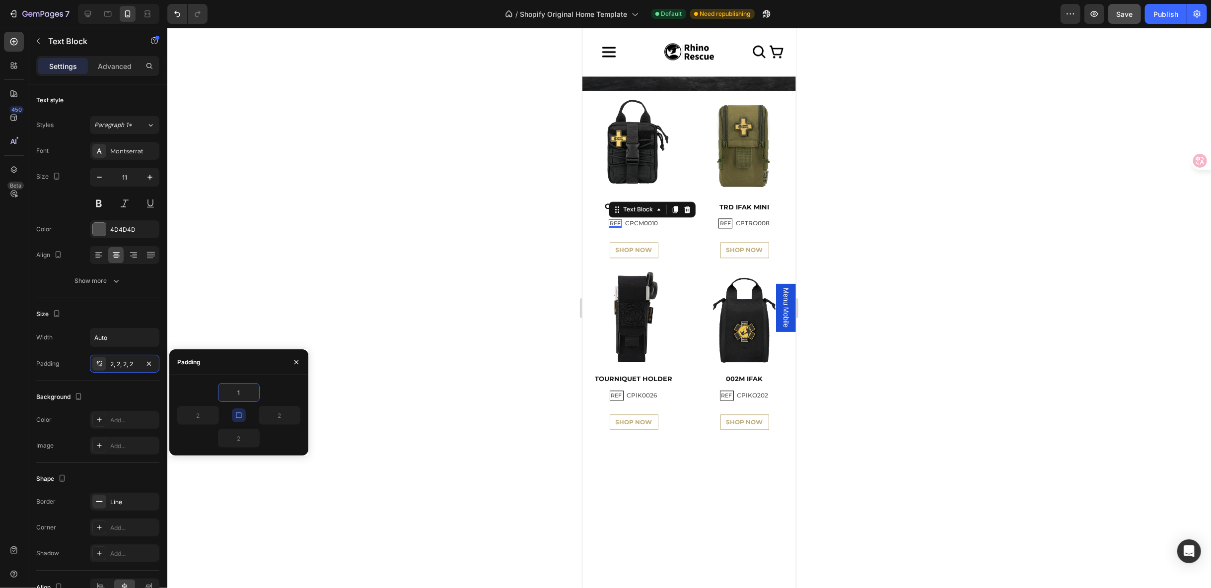
type input "1"
click at [635, 228] on p "CPCM0010" at bounding box center [641, 222] width 33 height 11
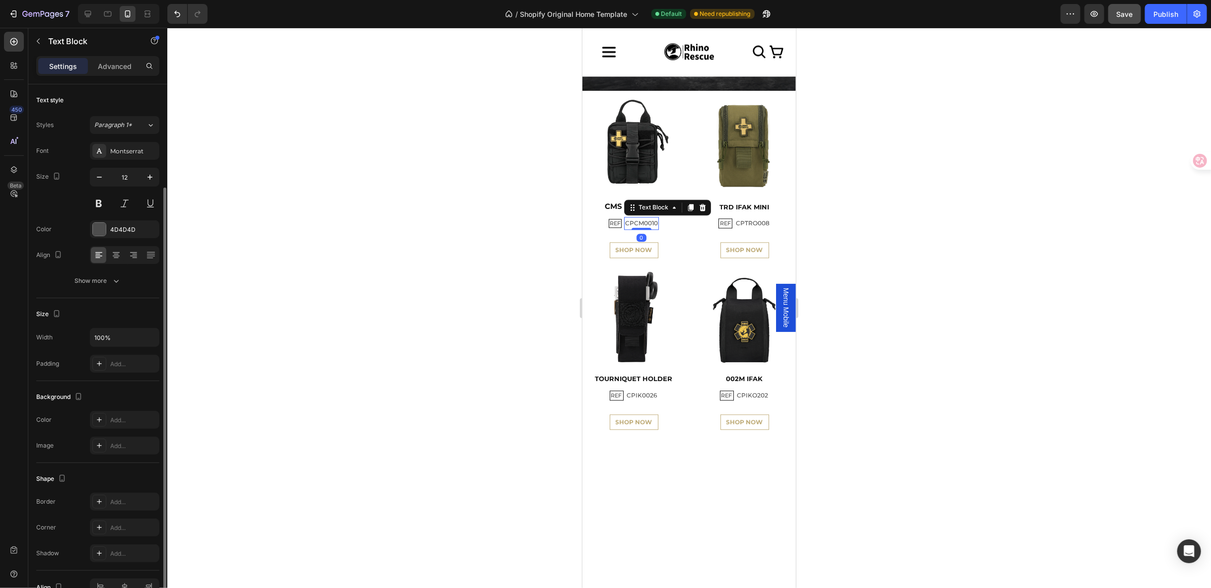
scroll to position [54, 0]
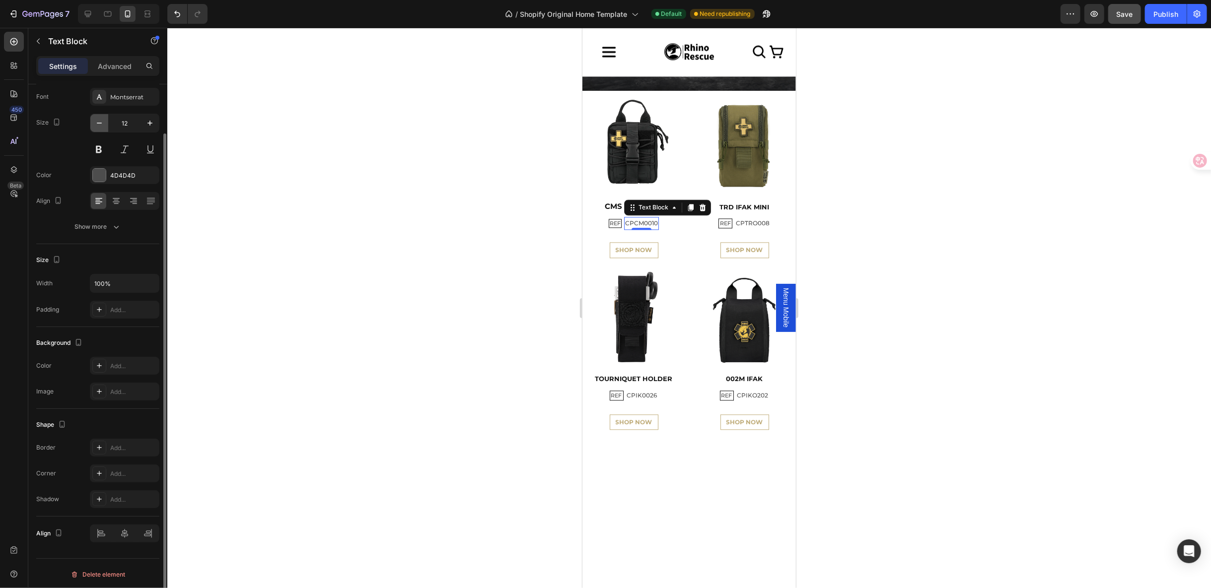
click at [105, 125] on button "button" at bounding box center [99, 123] width 18 height 18
type input "11"
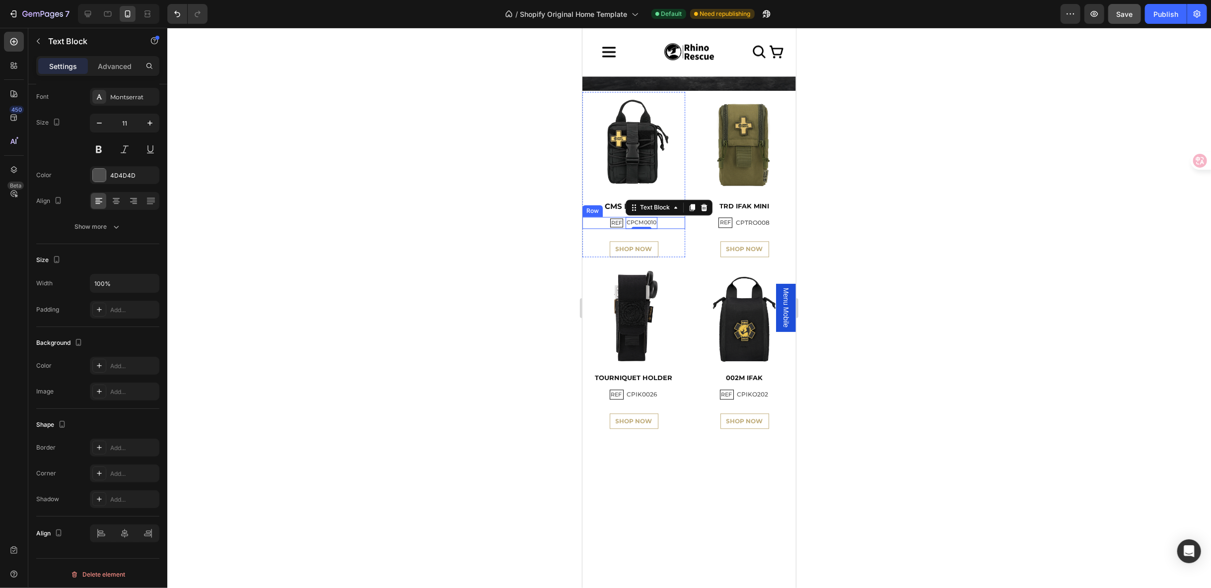
click at [664, 228] on div "REF Text Block CPCM0010 Text Block 0 Row" at bounding box center [633, 222] width 103 height 12
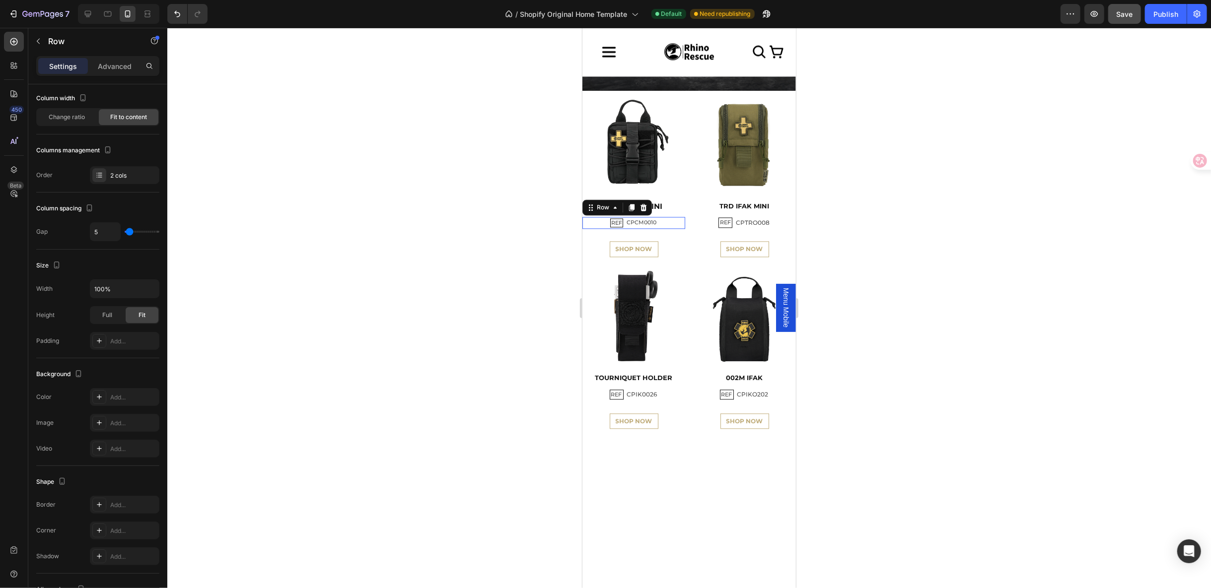
scroll to position [0, 0]
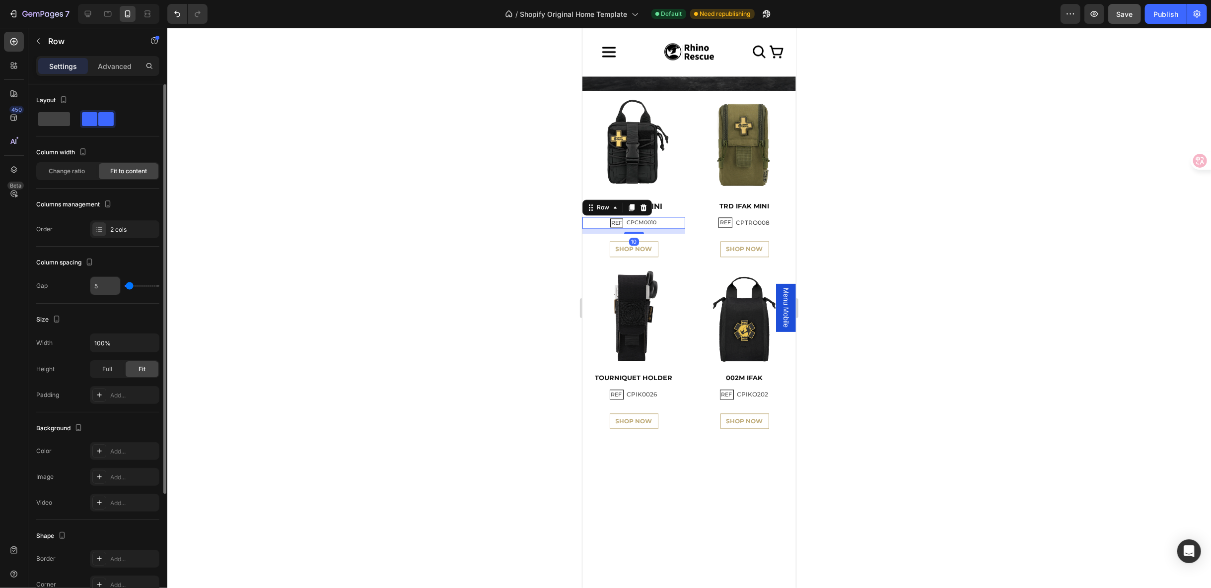
click at [102, 283] on input "5" at bounding box center [105, 286] width 30 height 18
type input "7"
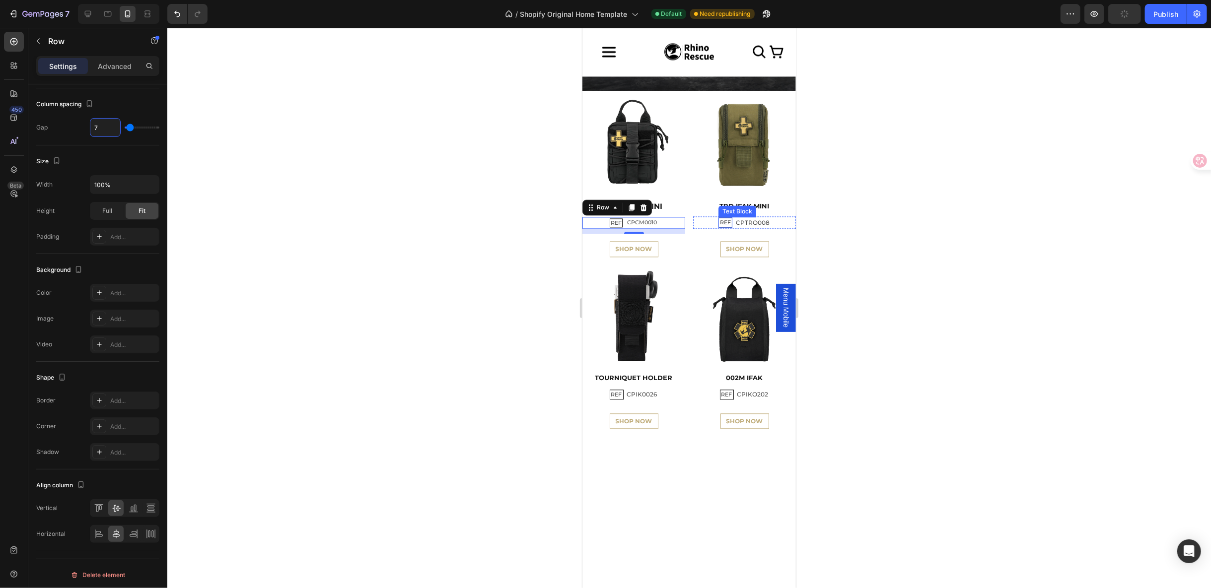
click at [720, 225] on p "REF" at bounding box center [725, 221] width 11 height 7
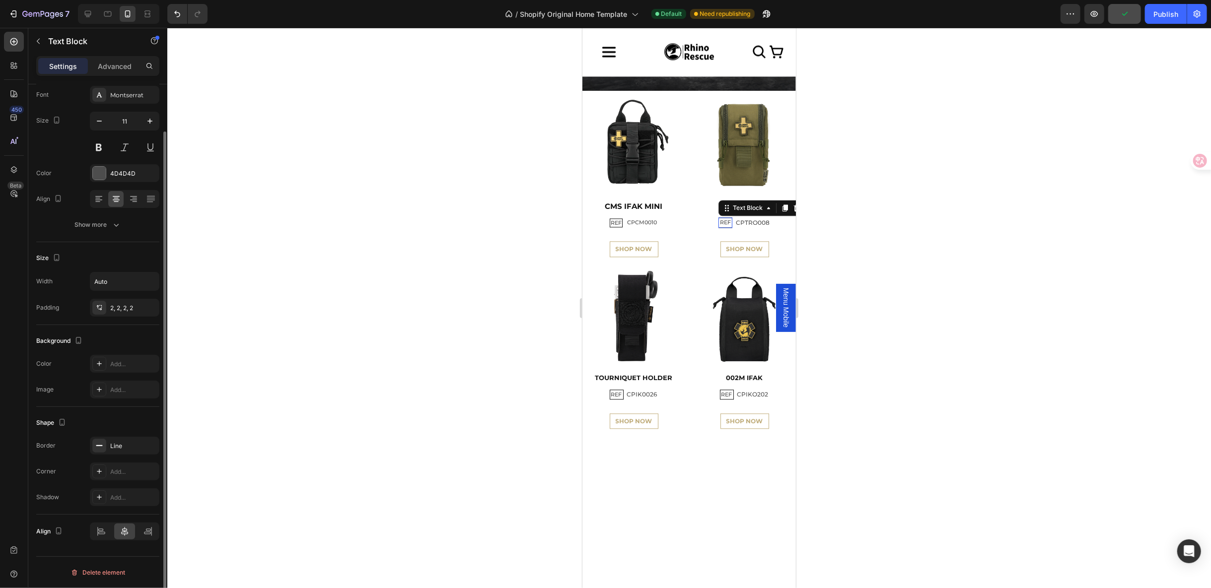
scroll to position [0, 0]
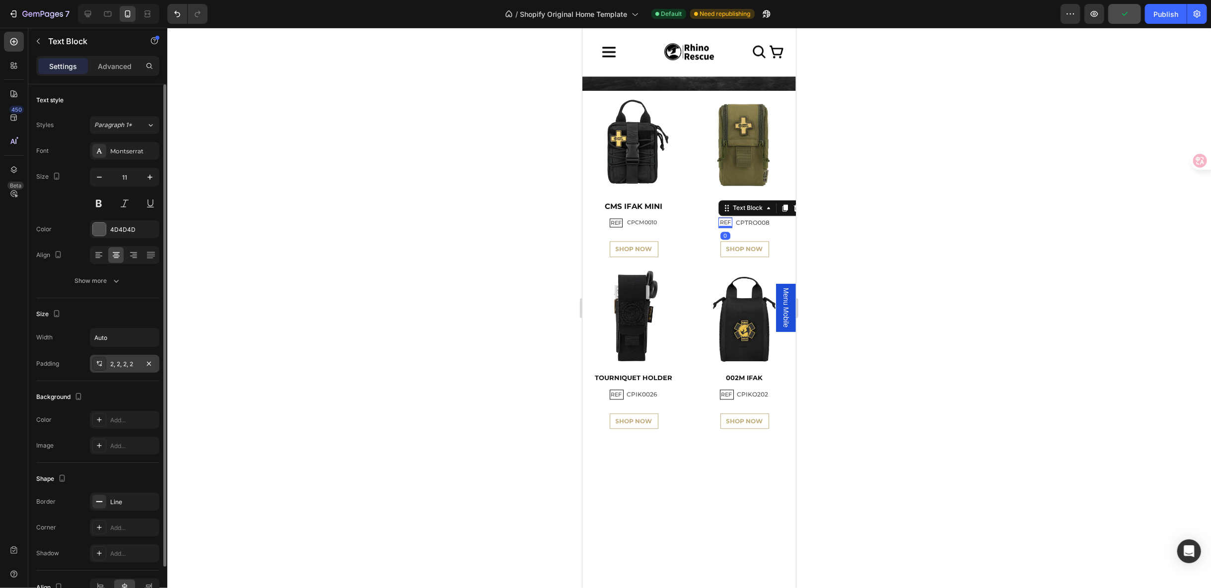
click at [126, 362] on div "2, 2, 2, 2" at bounding box center [124, 364] width 29 height 9
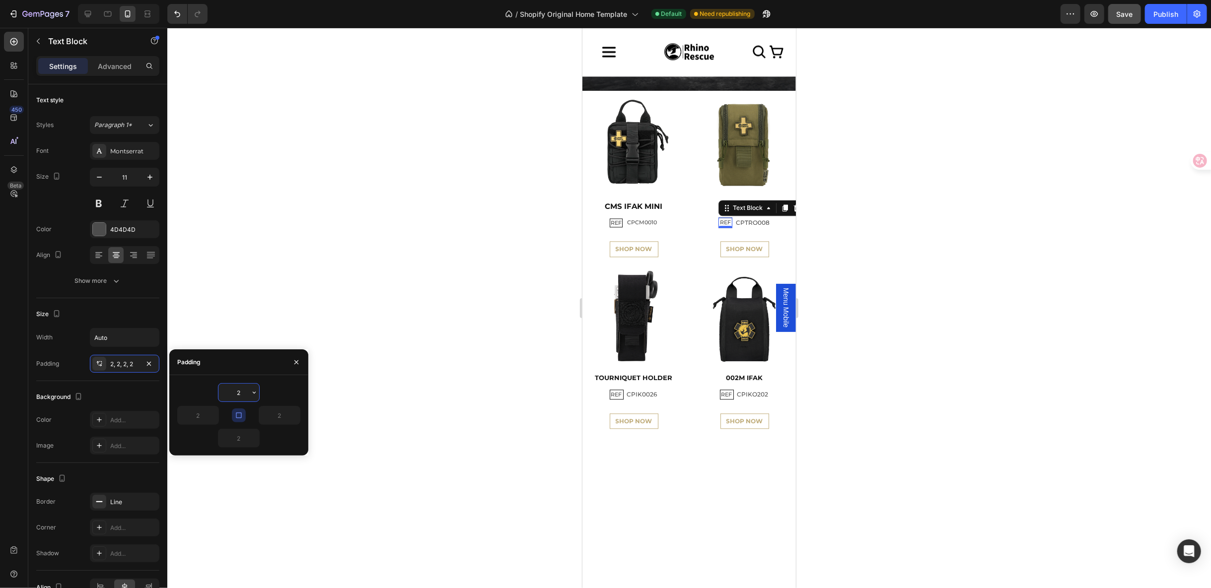
click at [239, 388] on input "2" at bounding box center [238, 393] width 41 height 18
type input "1"
click at [737, 228] on p "CPTRO008" at bounding box center [752, 222] width 34 height 11
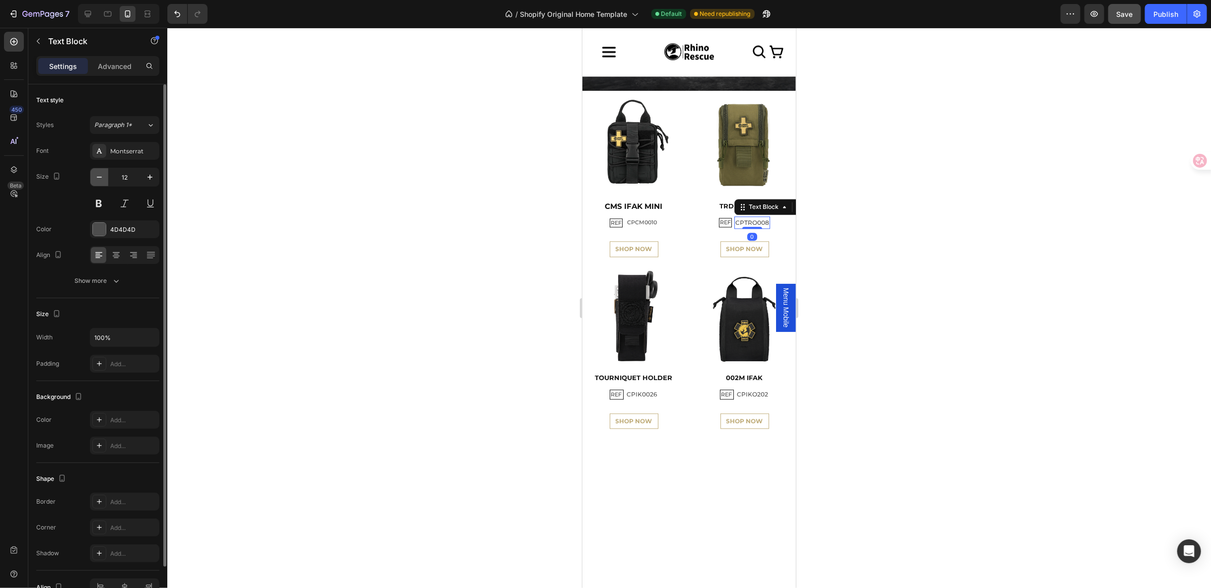
click at [96, 180] on icon "button" at bounding box center [99, 177] width 10 height 10
type input "11"
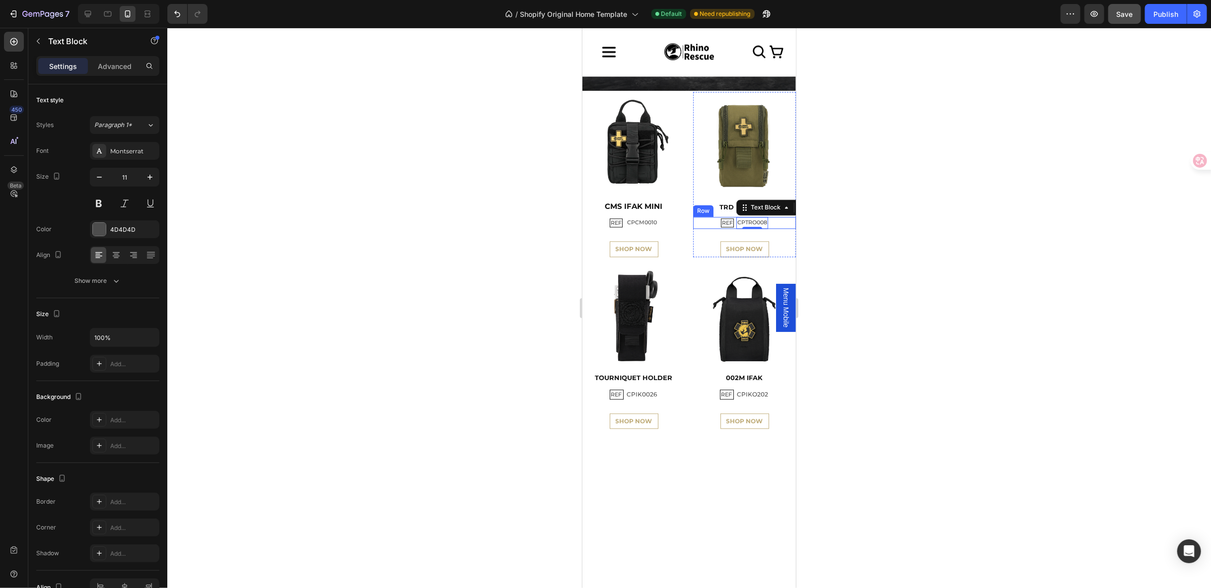
click at [773, 228] on div "REF Text Block CPTRO008 Text Block 0 Row" at bounding box center [744, 222] width 103 height 12
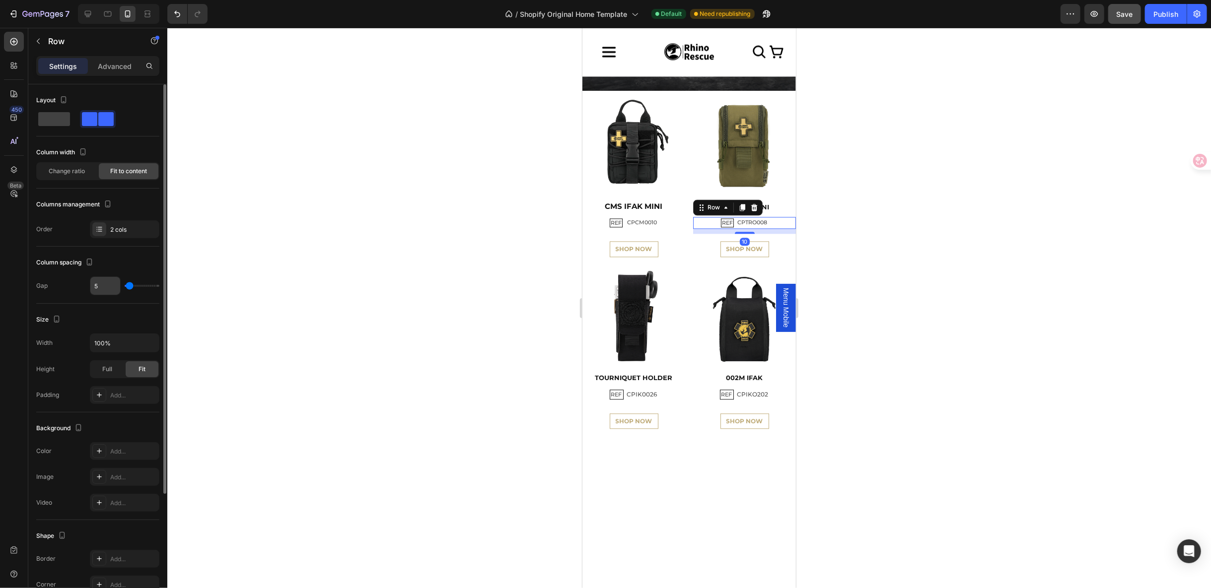
click at [103, 283] on input "5" at bounding box center [105, 286] width 30 height 18
type input "7"
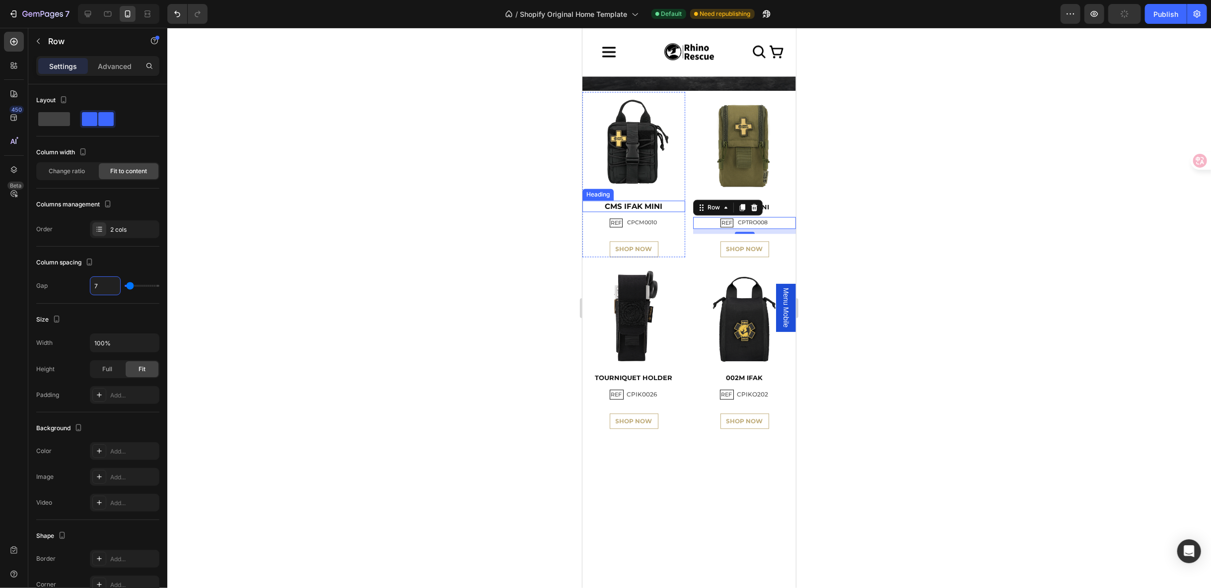
click at [648, 212] on h2 "CMS IFAK MINI" at bounding box center [633, 206] width 103 height 12
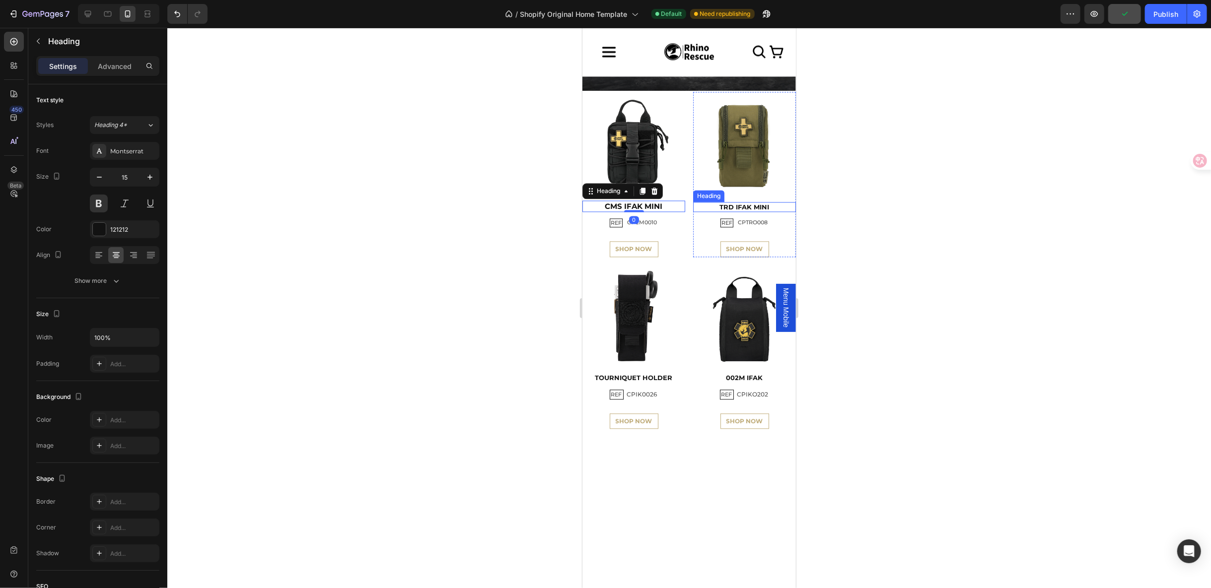
click at [765, 212] on h2 "TRD IFAK MINI" at bounding box center [744, 207] width 103 height 10
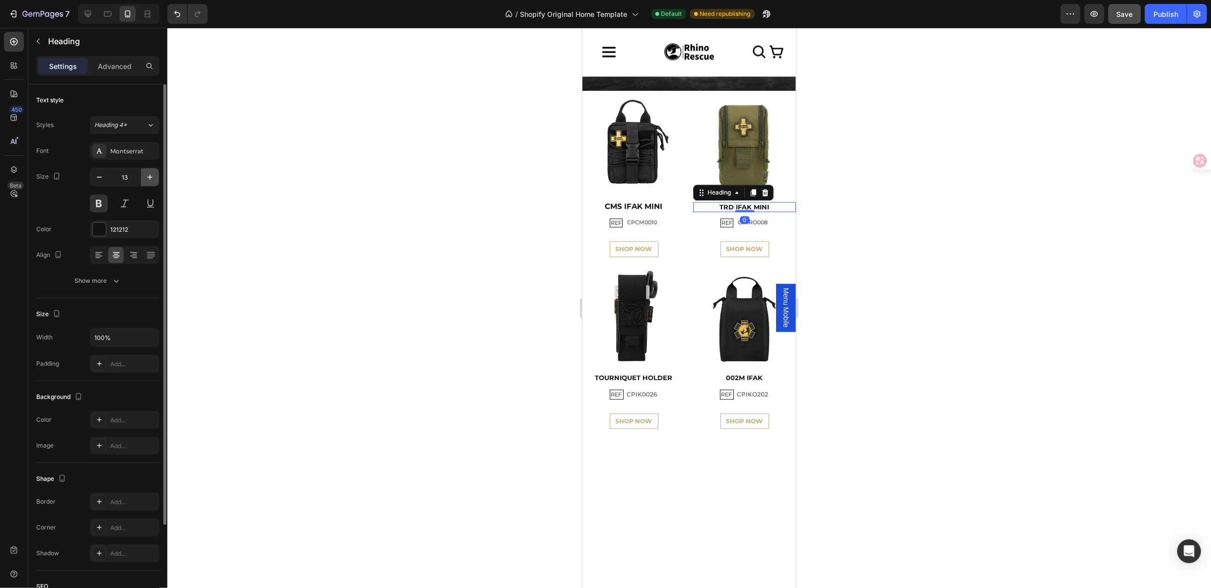
click at [145, 174] on icon "button" at bounding box center [150, 177] width 10 height 10
type input "15"
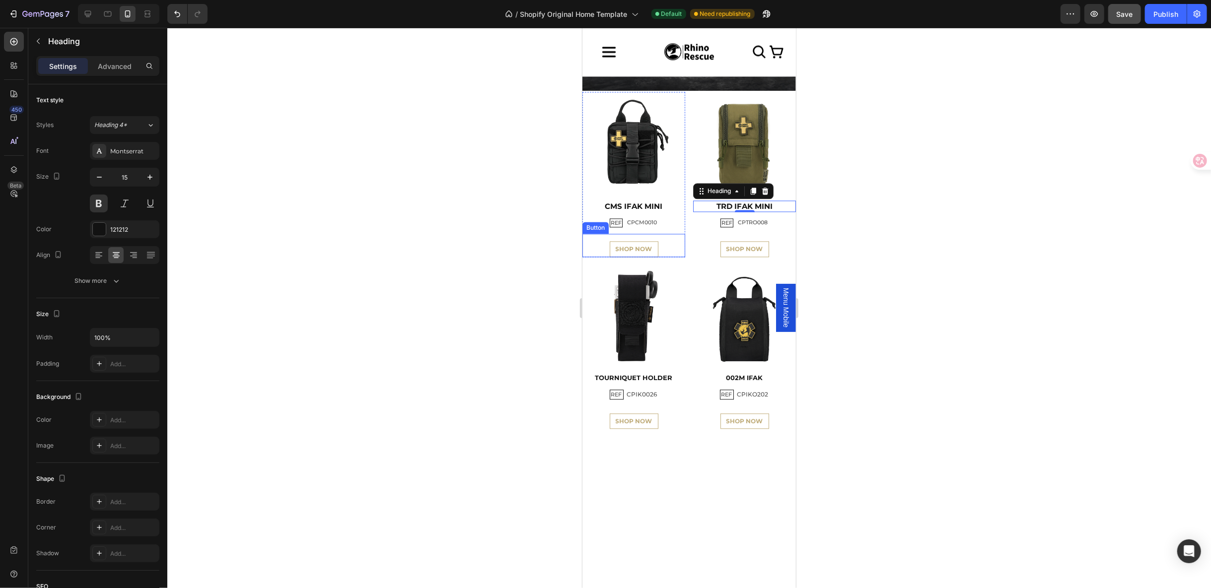
click at [657, 257] on div "SHOP NOW Button" at bounding box center [633, 244] width 103 height 23
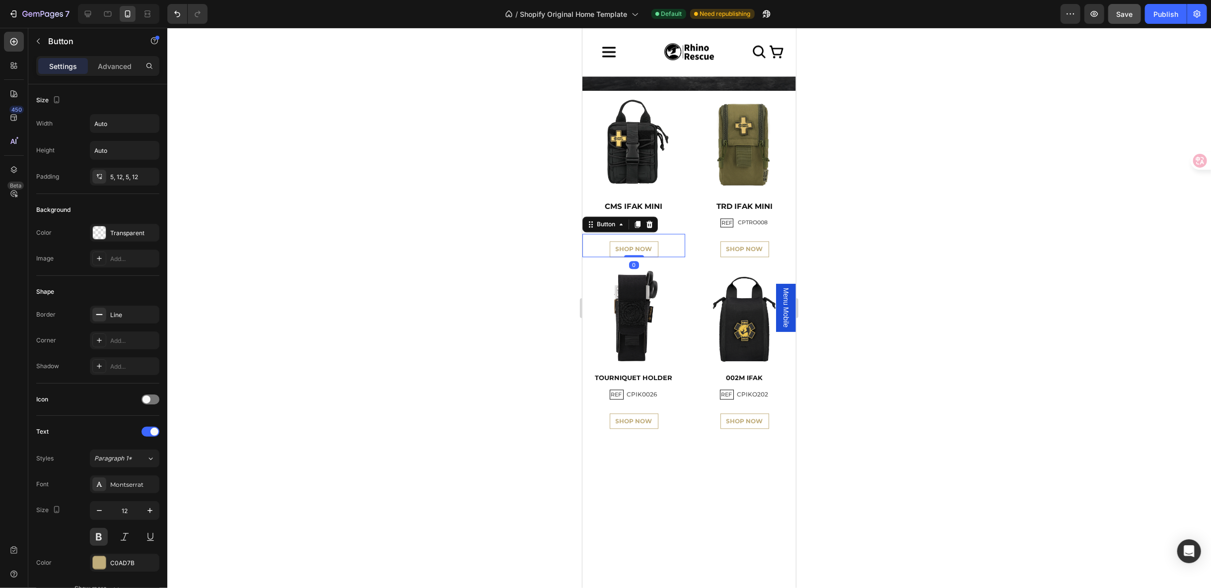
click at [651, 257] on button "SHOP NOW" at bounding box center [633, 249] width 49 height 16
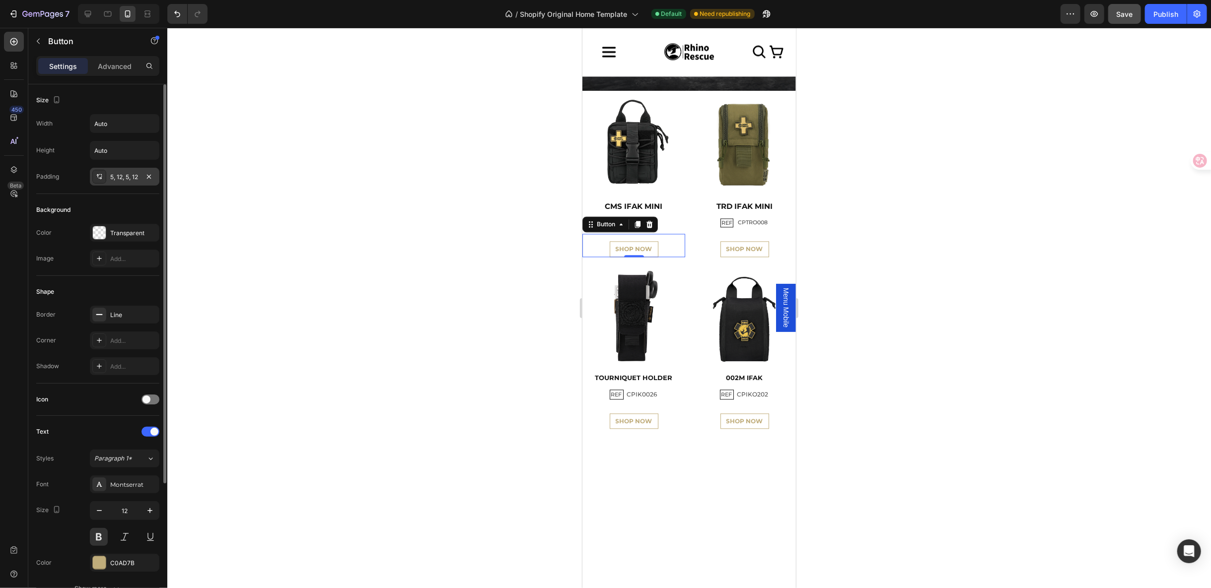
click at [113, 177] on div "5, 12, 5, 12" at bounding box center [124, 177] width 29 height 9
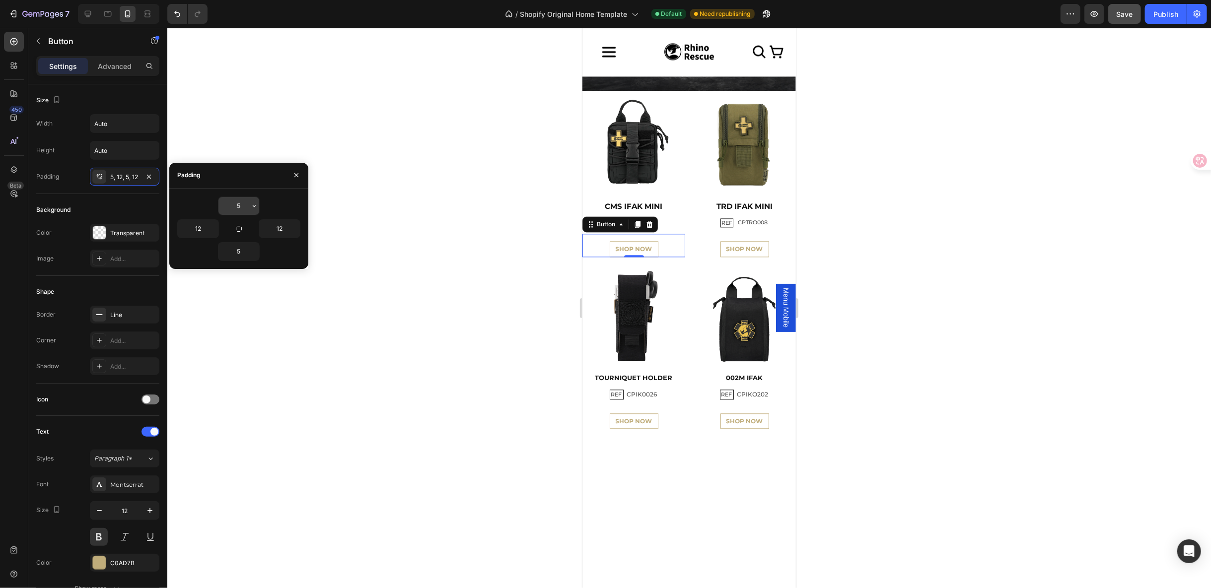
click at [236, 209] on input "5" at bounding box center [238, 206] width 41 height 18
type input "2"
click at [239, 250] on input "5" at bounding box center [238, 252] width 41 height 18
type input "2"
click at [246, 205] on input "2" at bounding box center [238, 206] width 41 height 18
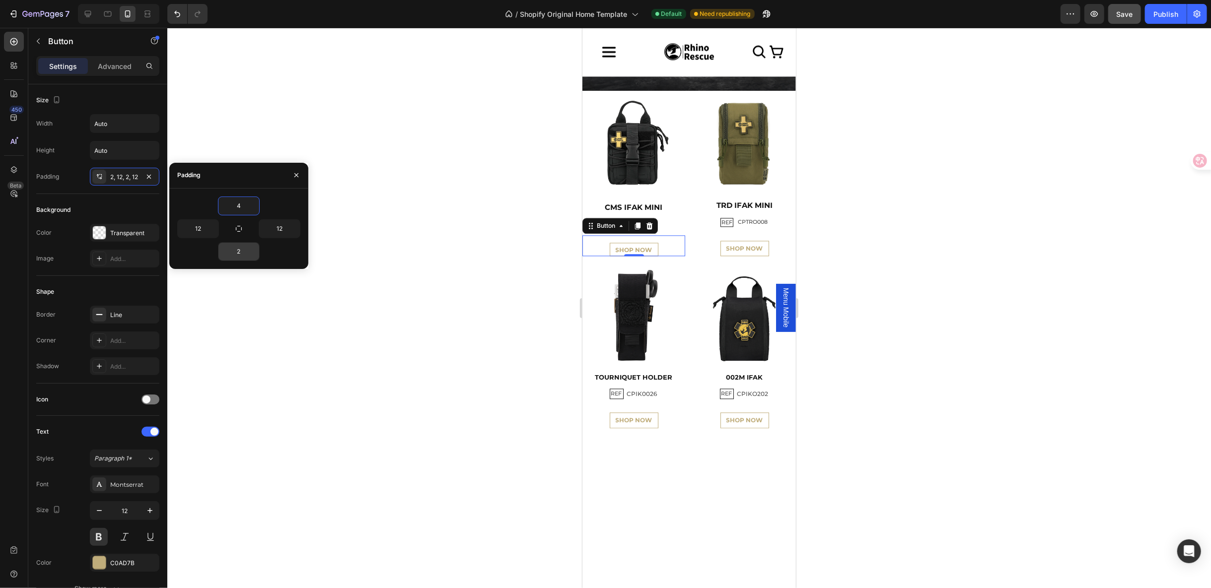
type input "4"
click at [237, 249] on input "2" at bounding box center [238, 252] width 41 height 18
type input "4"
click at [778, 256] on div "SHOP NOW Button" at bounding box center [744, 244] width 103 height 23
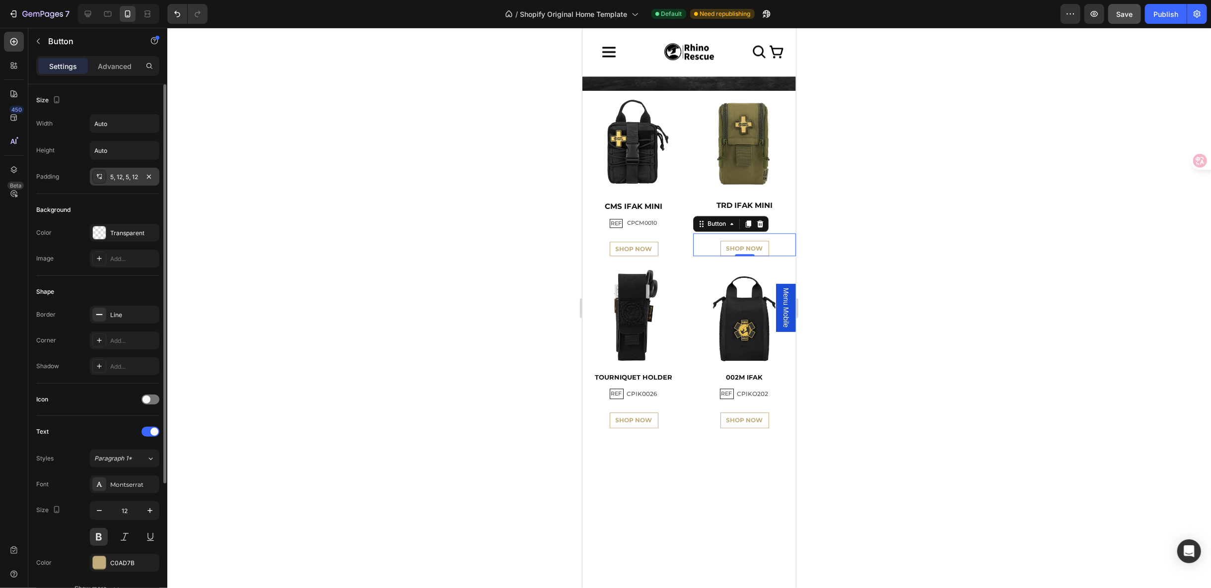
click at [136, 176] on div "5, 12, 5, 12" at bounding box center [124, 177] width 29 height 9
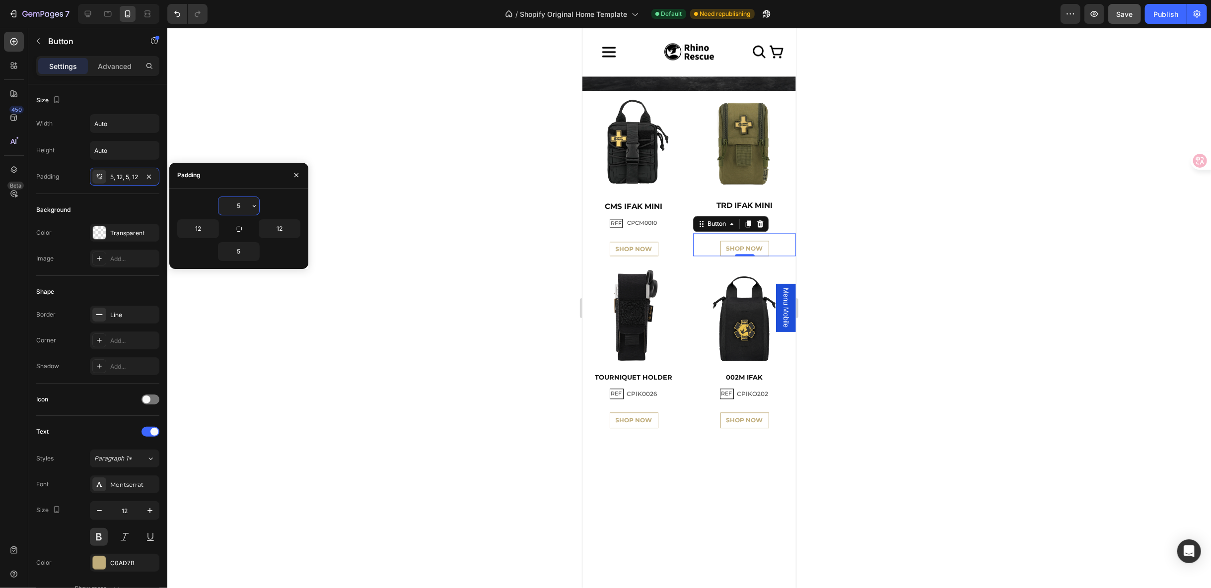
click at [243, 204] on input "5" at bounding box center [238, 206] width 41 height 18
type input "4"
click at [241, 252] on input "5" at bounding box center [238, 252] width 41 height 18
type input "4"
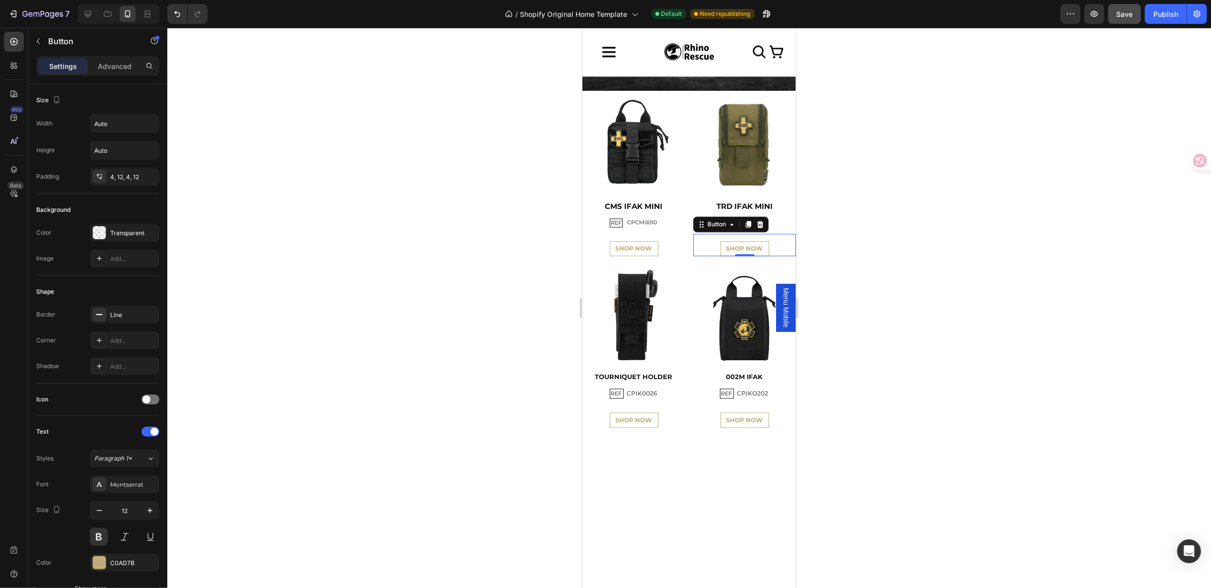
click at [842, 333] on div at bounding box center [689, 308] width 1044 height 561
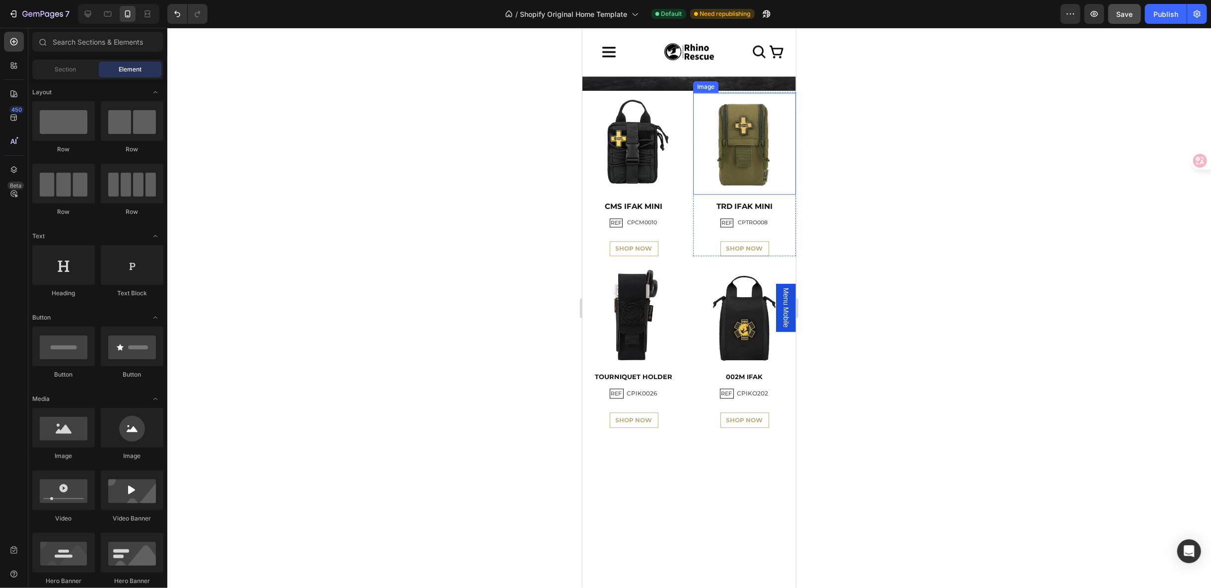
click at [696, 229] on div "Image TRD IFAK MINI Heading REF Text Block CPTRO008 Text Block Row SHOP NOW But…" at bounding box center [744, 173] width 103 height 164
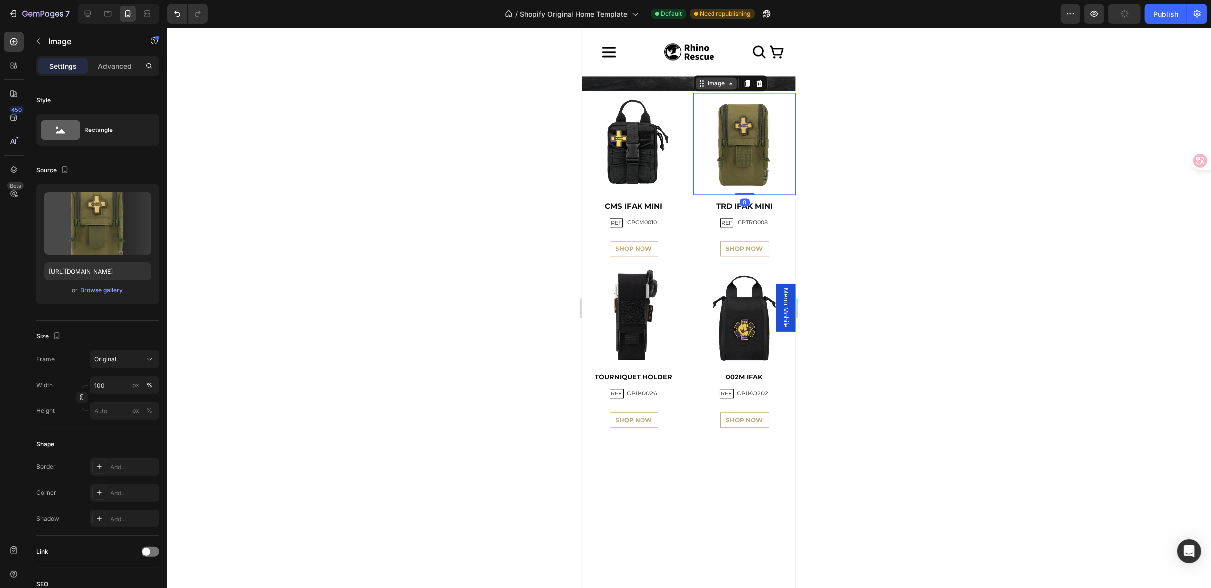
click at [699, 87] on icon at bounding box center [701, 83] width 8 height 8
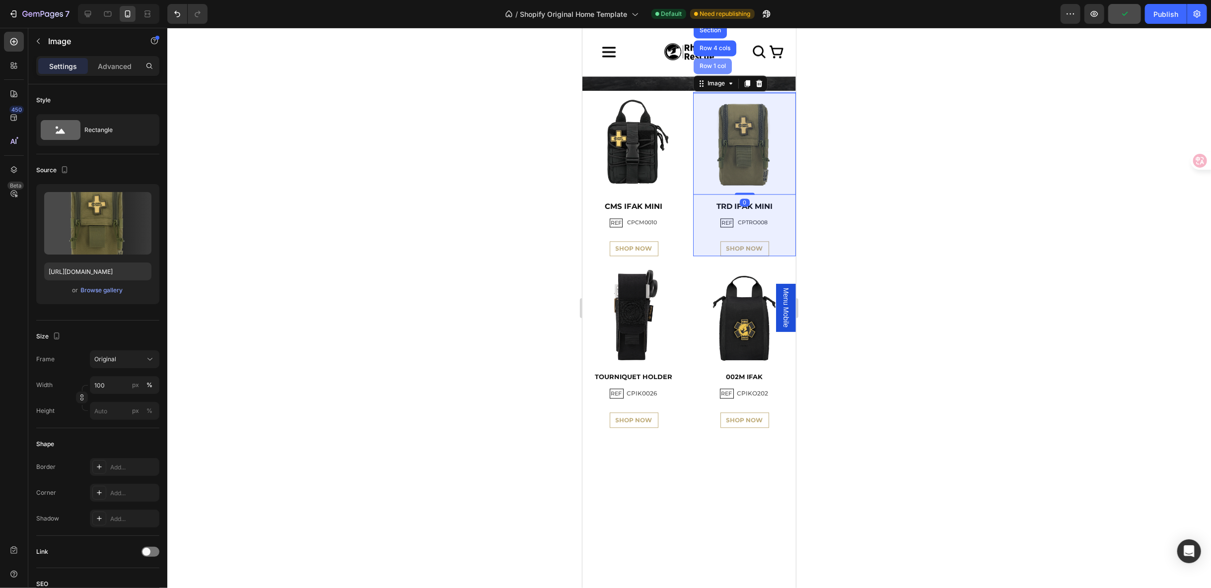
click at [698, 69] on div "Row 1 col" at bounding box center [712, 66] width 30 height 6
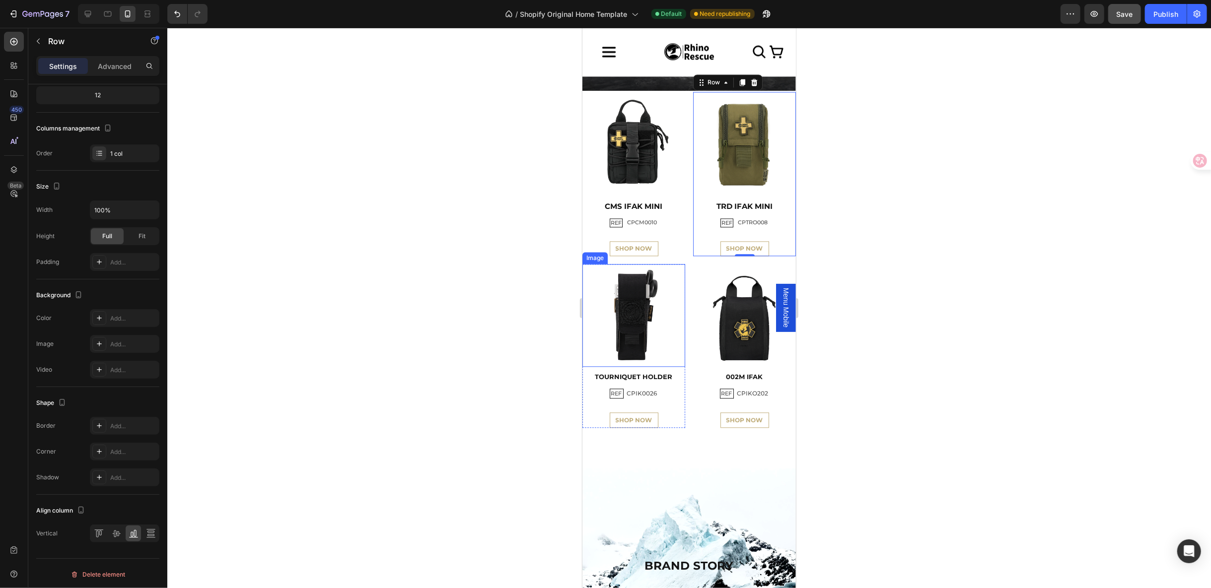
scroll to position [1986, 0]
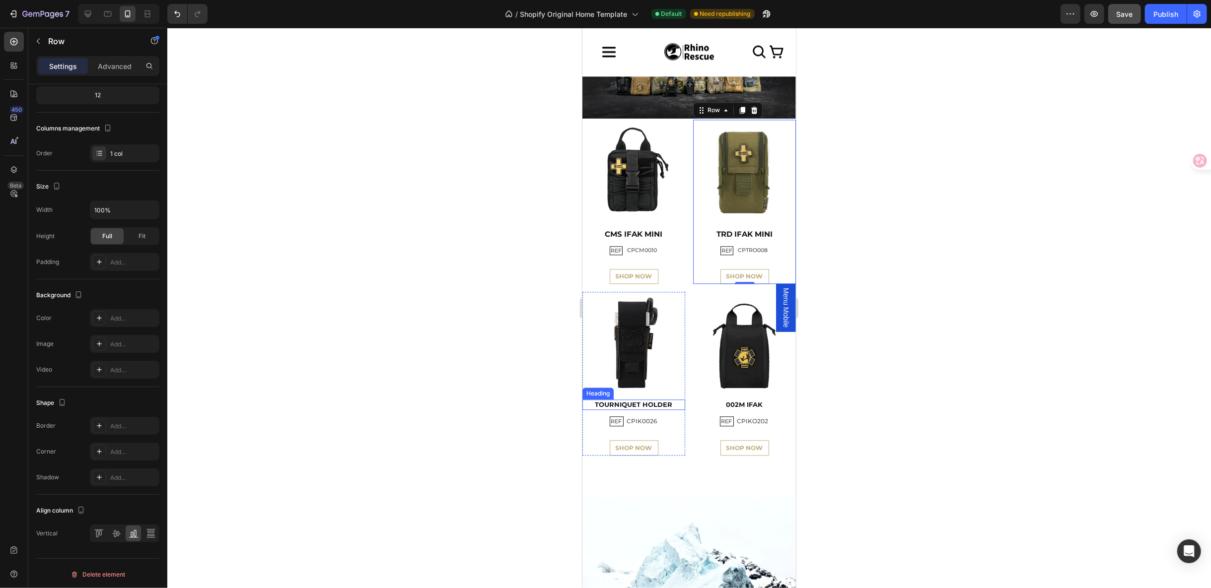
click at [652, 399] on h2 "TOURNIQUET HOLDER" at bounding box center [633, 404] width 103 height 10
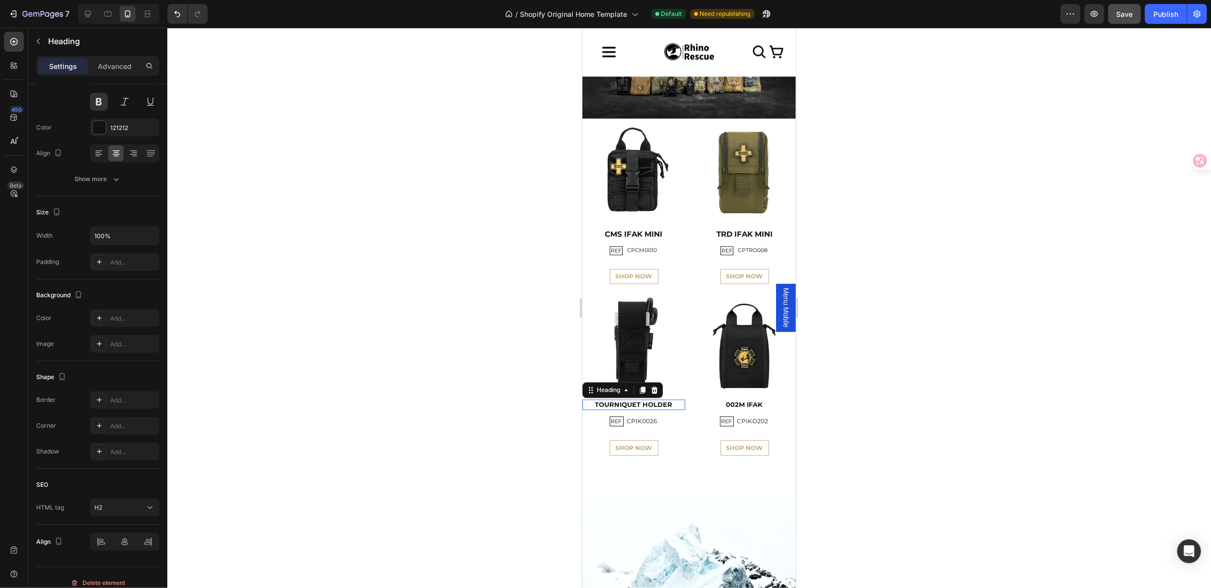
scroll to position [0, 0]
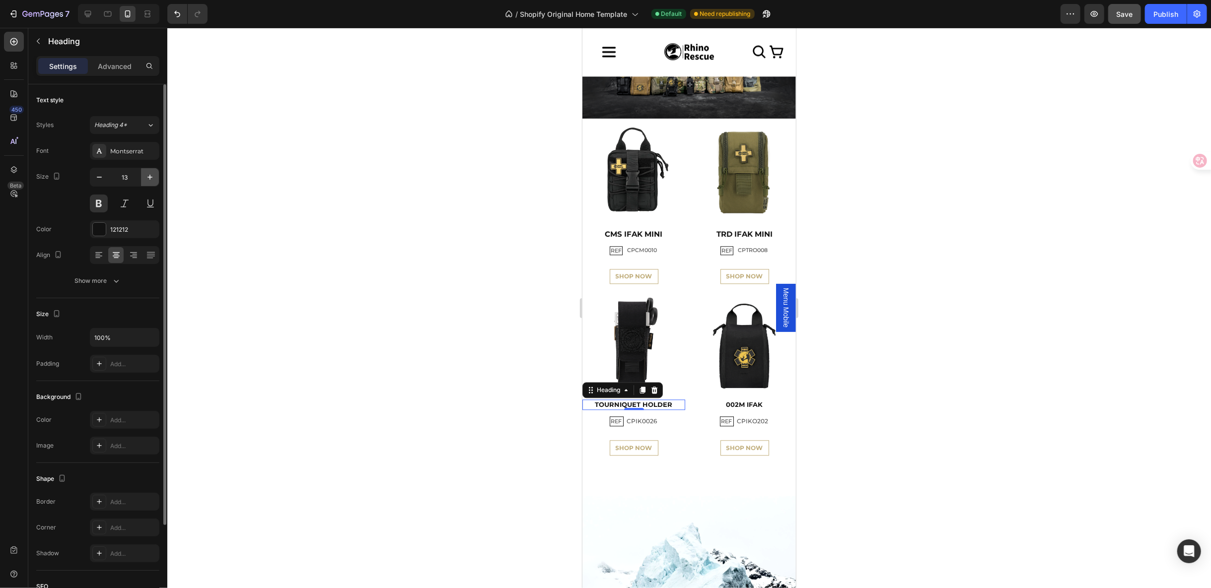
click at [154, 172] on icon "button" at bounding box center [150, 177] width 10 height 10
type input "15"
click at [652, 228] on h2 "CMS IFAK MINI" at bounding box center [633, 234] width 103 height 12
click at [670, 399] on h2 "TOURNIQUET HOLDER" at bounding box center [633, 405] width 103 height 12
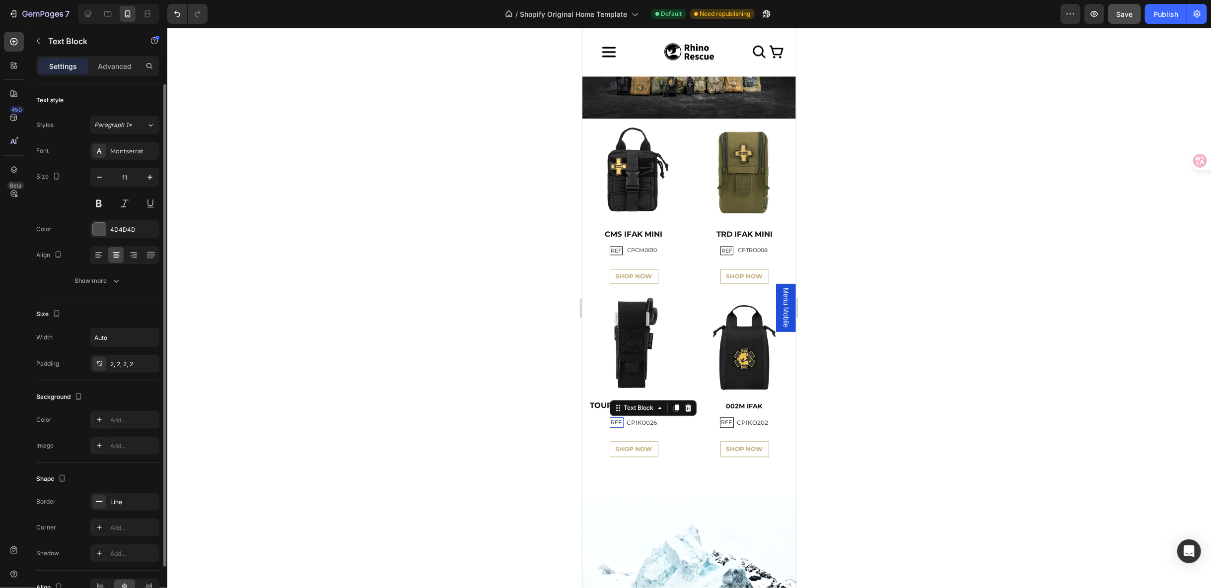
click at [618, 419] on p "REF" at bounding box center [616, 422] width 11 height 7
click at [114, 360] on div "2, 2, 2, 2" at bounding box center [124, 364] width 29 height 9
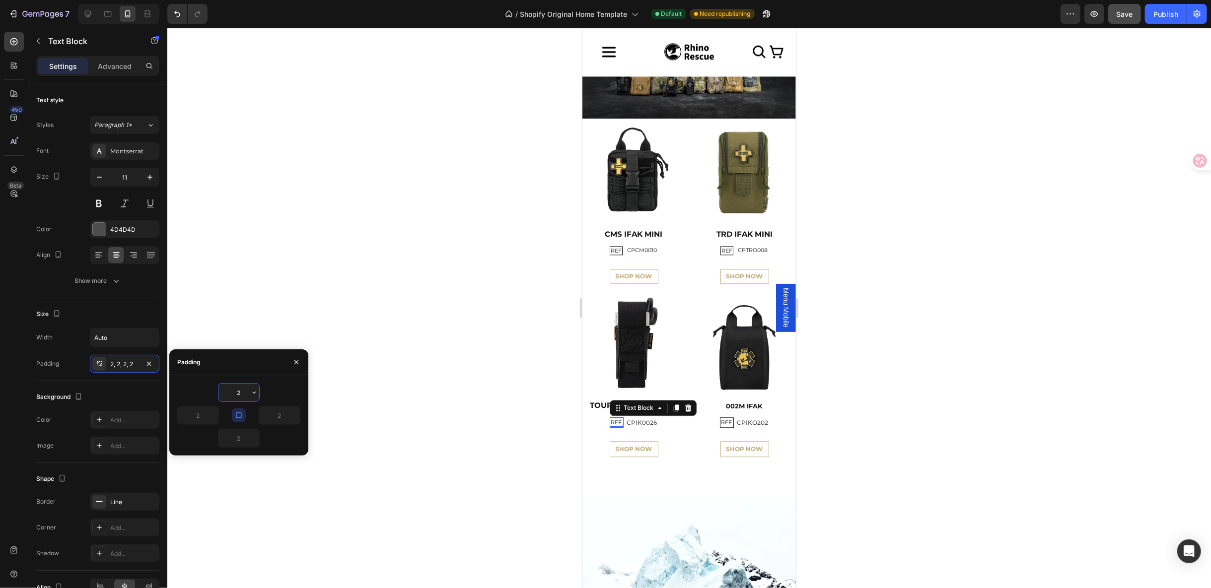
click at [240, 394] on input "2" at bounding box center [238, 393] width 41 height 18
type input "1"
click at [639, 417] on p "CPIK0026" at bounding box center [641, 422] width 30 height 11
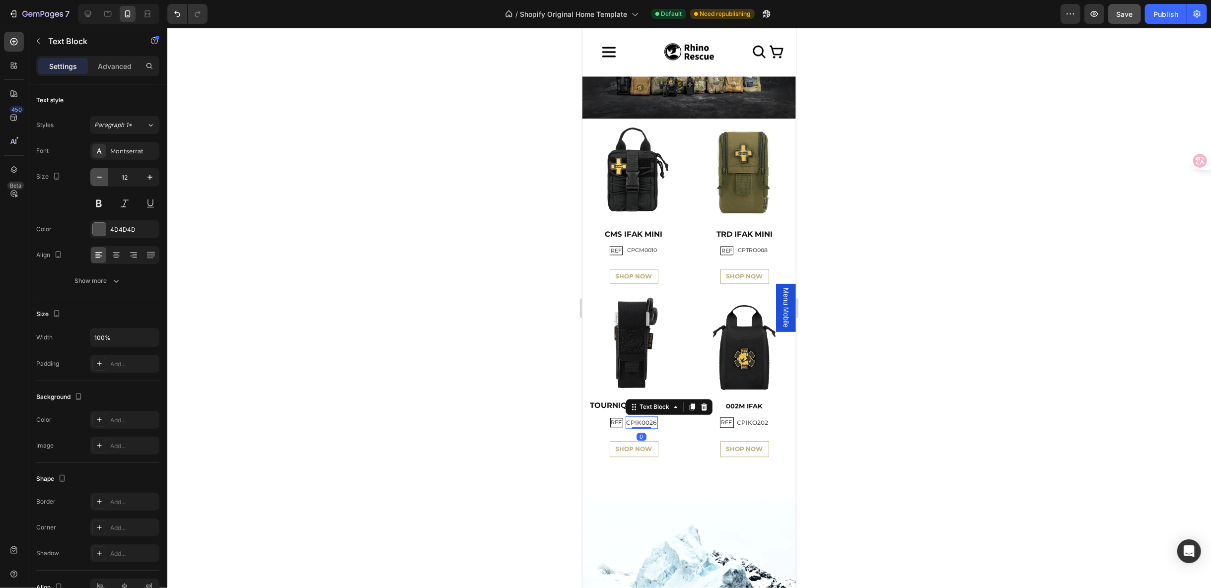
click at [102, 176] on icon "button" at bounding box center [99, 177] width 10 height 10
type input "11"
click at [665, 416] on div "REF Text Block CPIK0026 Text Block 0 Row" at bounding box center [633, 422] width 103 height 12
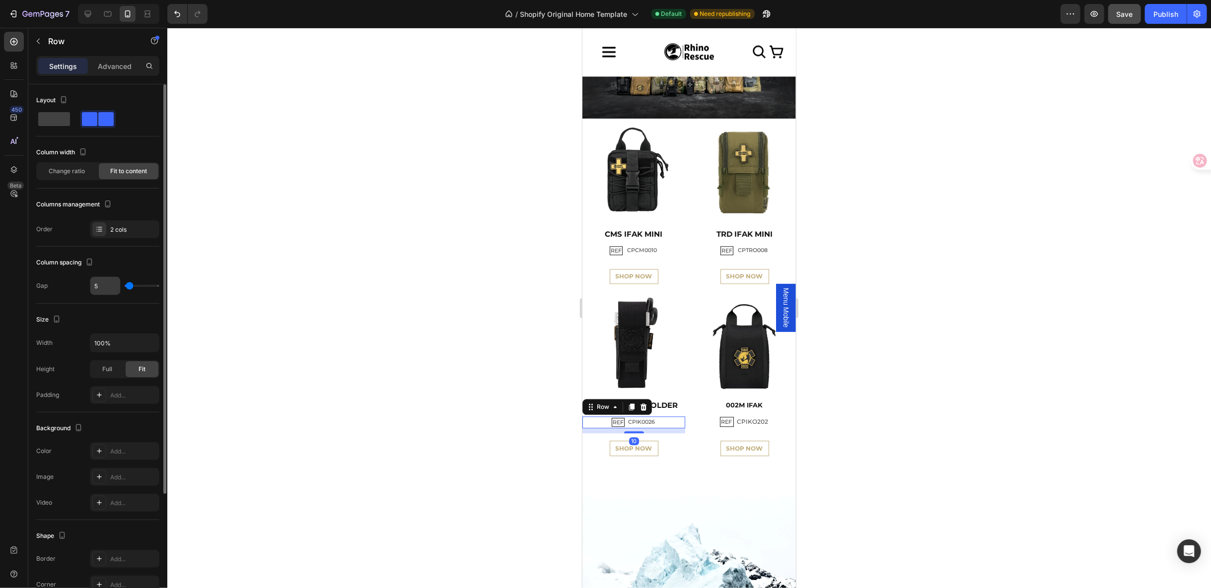
click at [110, 285] on input "5" at bounding box center [105, 286] width 30 height 18
type input "7"
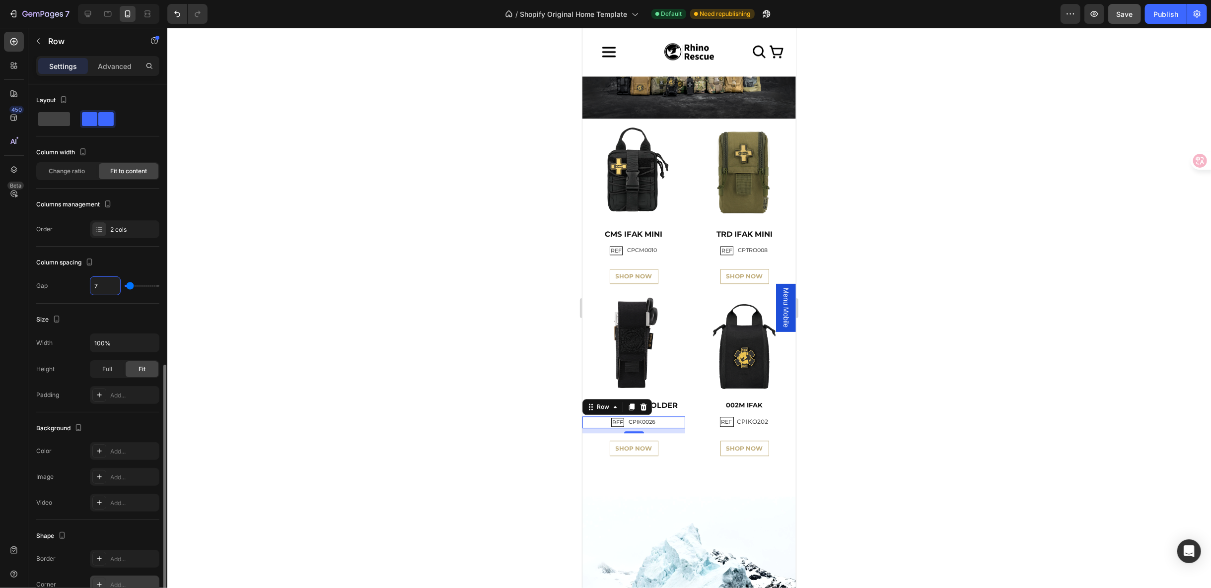
scroll to position [158, 0]
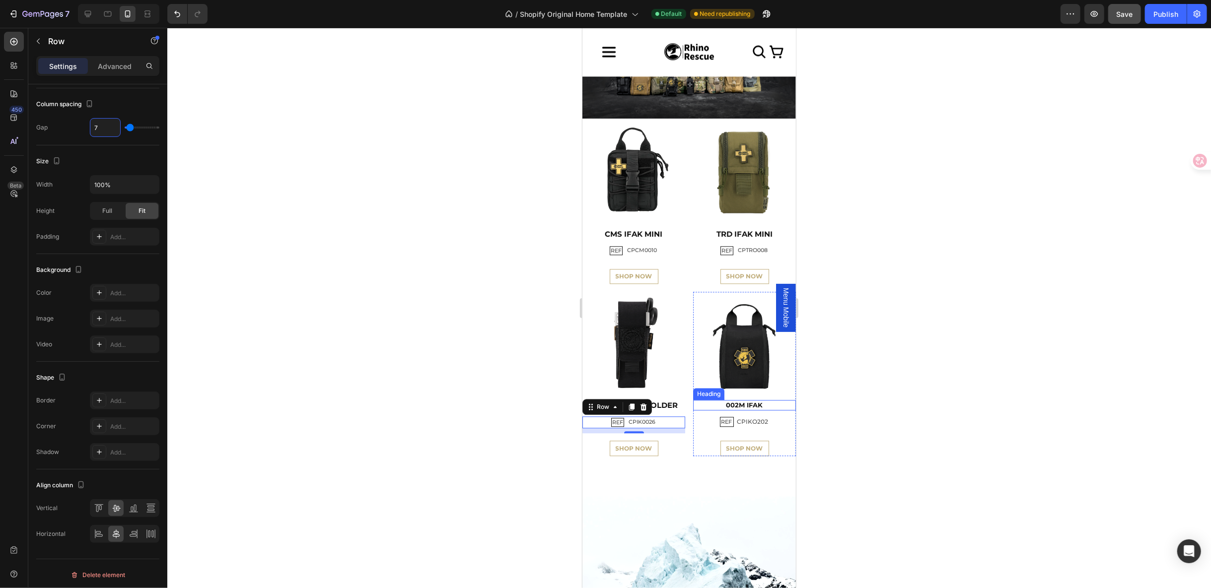
click at [761, 400] on h2 "002M IFAK" at bounding box center [744, 405] width 103 height 10
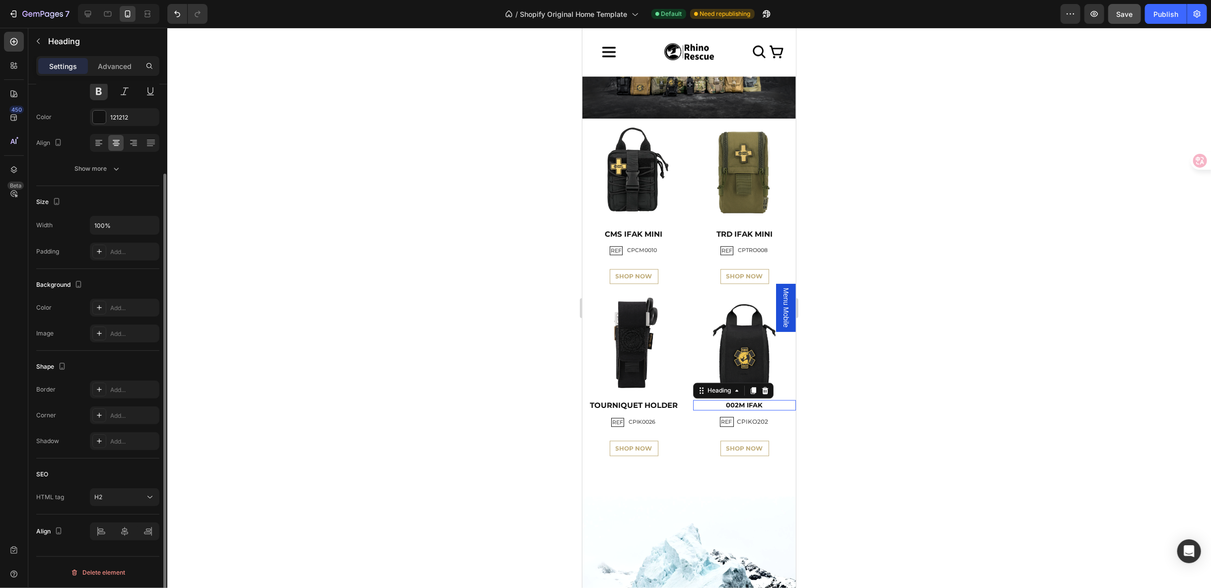
scroll to position [0, 0]
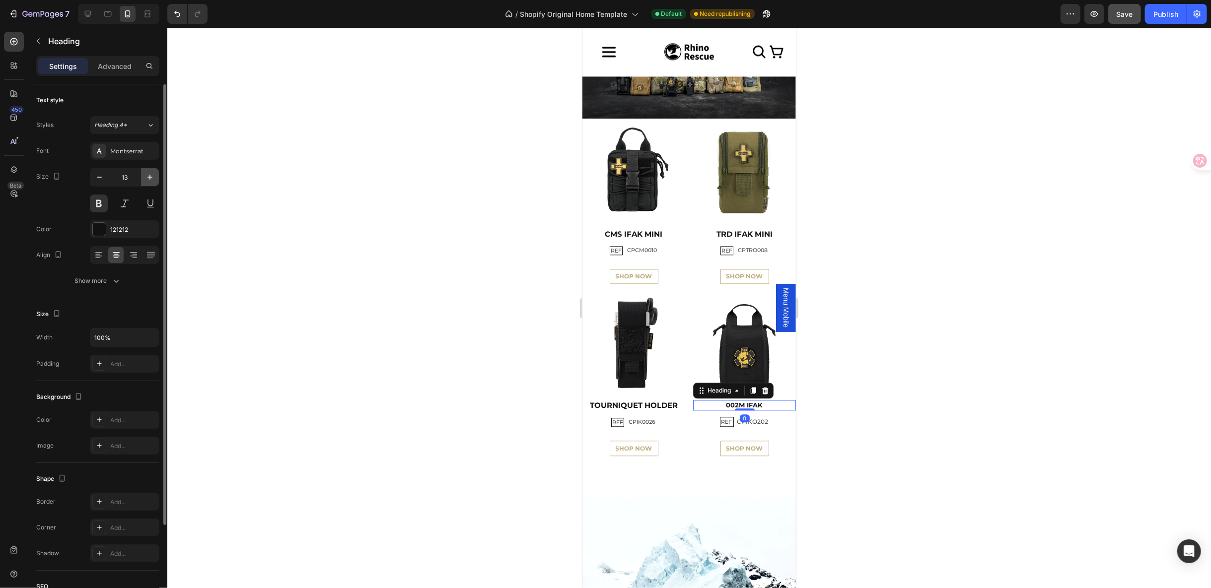
click at [150, 174] on icon "button" at bounding box center [150, 177] width 10 height 10
type input "15"
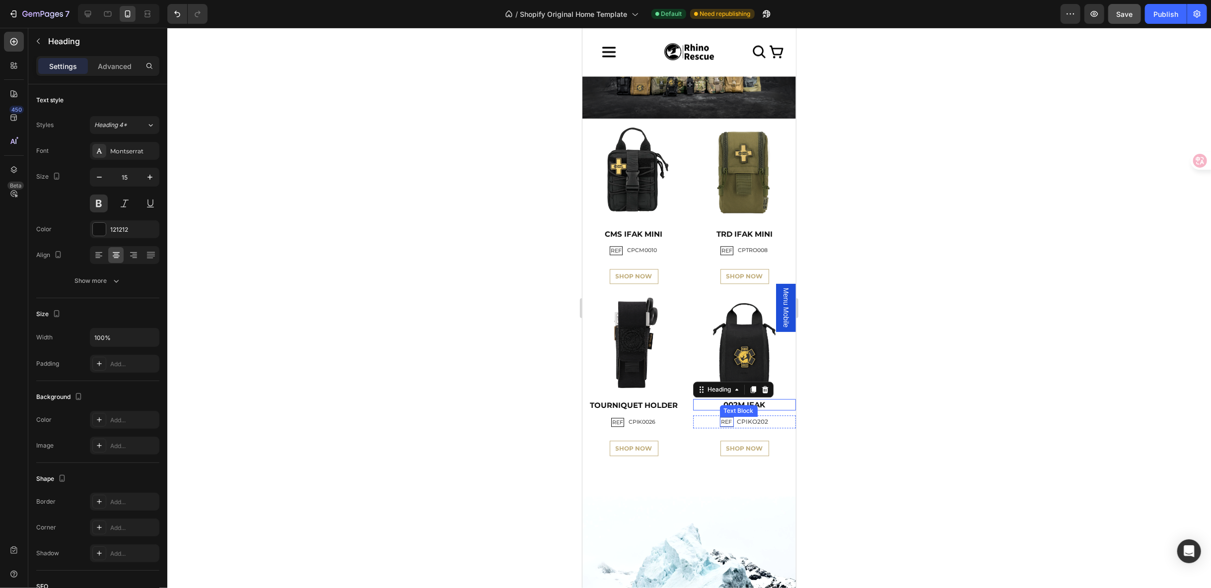
click at [721, 418] on p "REF" at bounding box center [726, 421] width 11 height 7
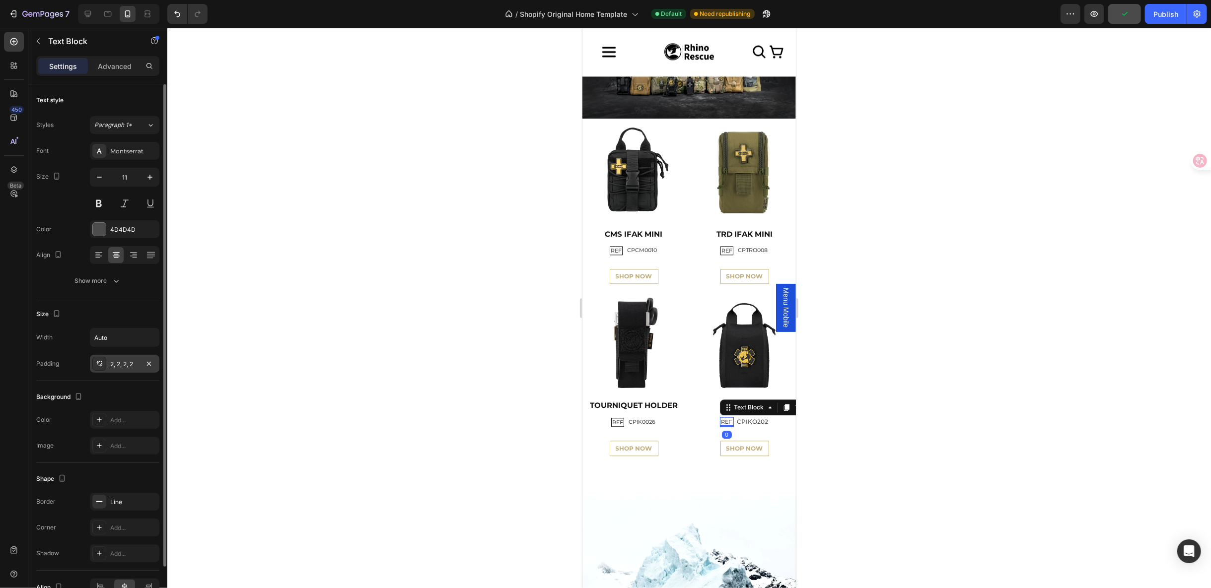
click at [127, 370] on div "2, 2, 2, 2" at bounding box center [125, 364] width 70 height 18
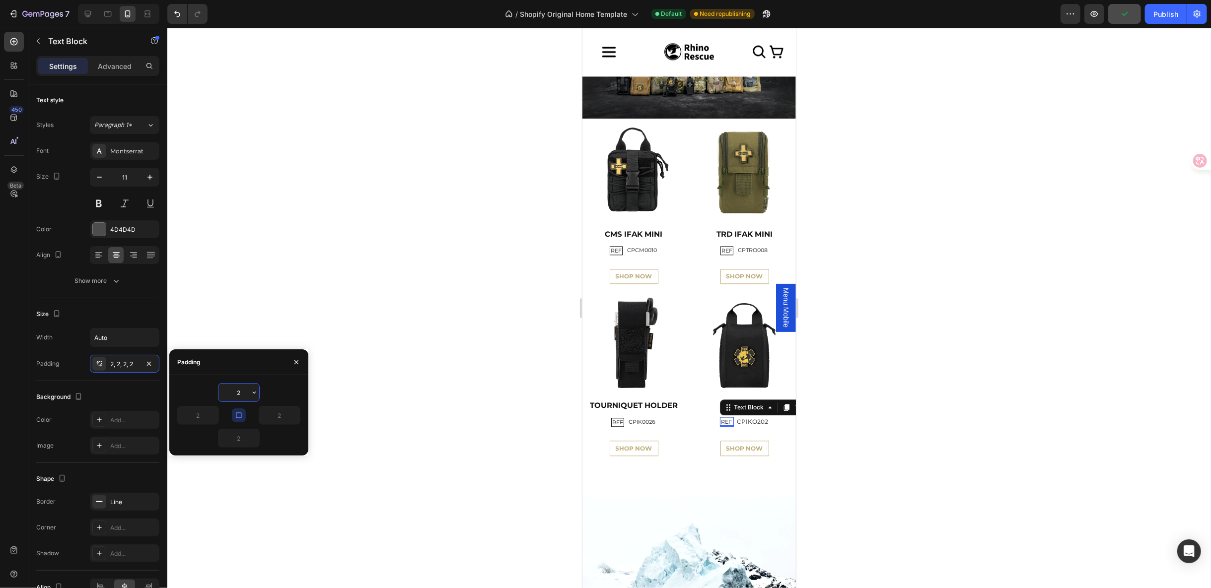
click at [248, 392] on input "2" at bounding box center [238, 393] width 41 height 18
type input "7"
type input "1"
drag, startPoint x: 241, startPoint y: 416, endPoint x: 405, endPoint y: 427, distance: 164.7
click at [241, 416] on icon "button" at bounding box center [239, 416] width 8 height 8
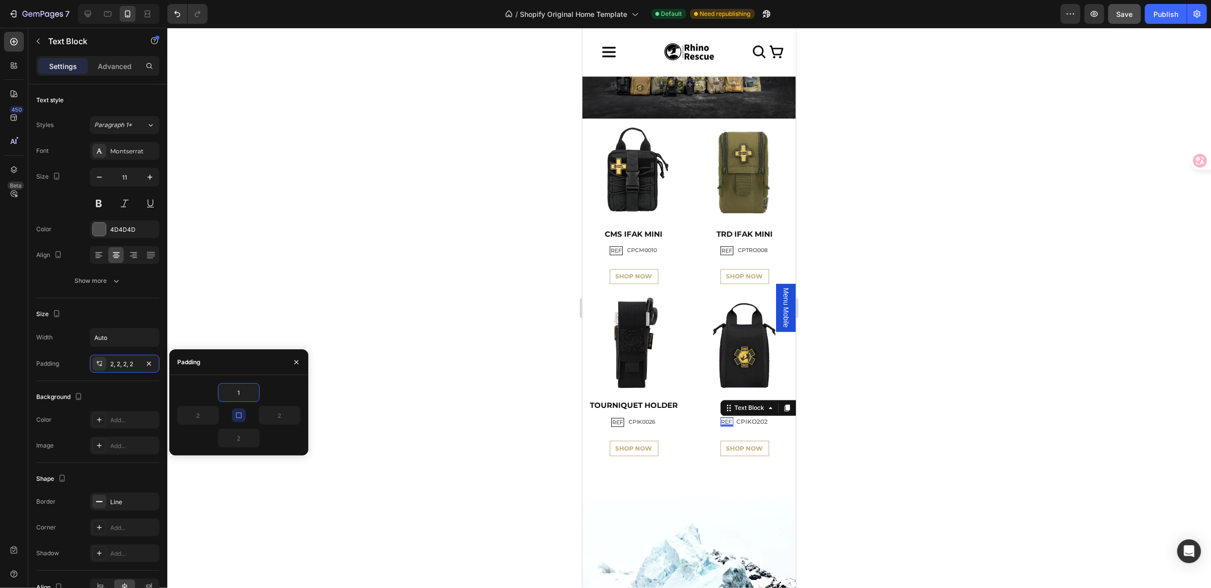
type input "1"
click at [752, 416] on p "CPIKO202" at bounding box center [751, 421] width 31 height 11
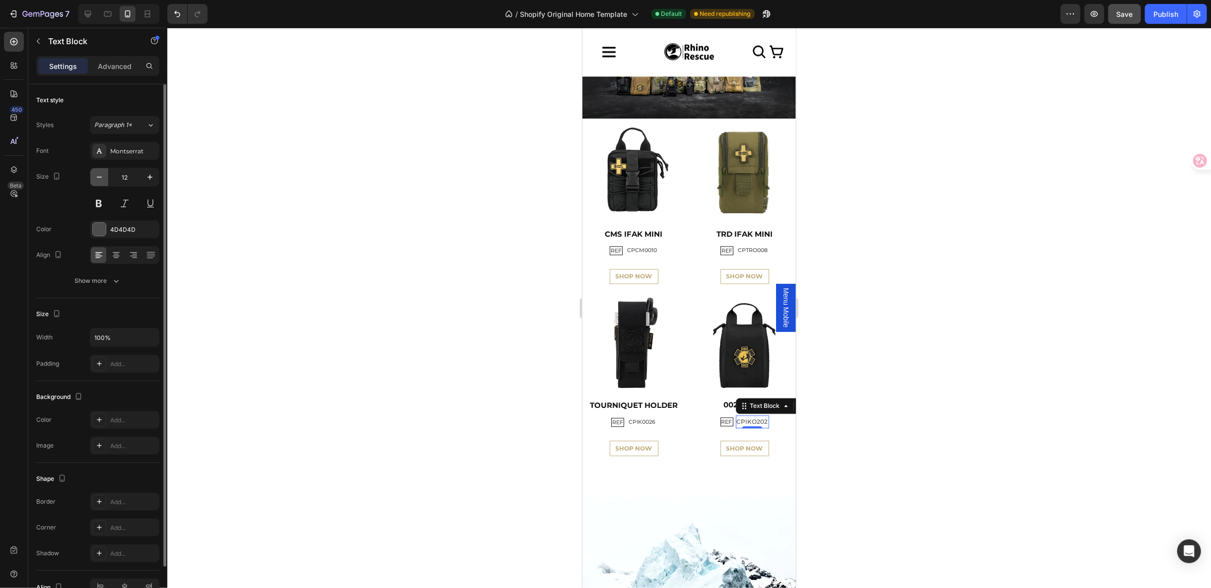
click at [105, 178] on button "button" at bounding box center [99, 177] width 18 height 18
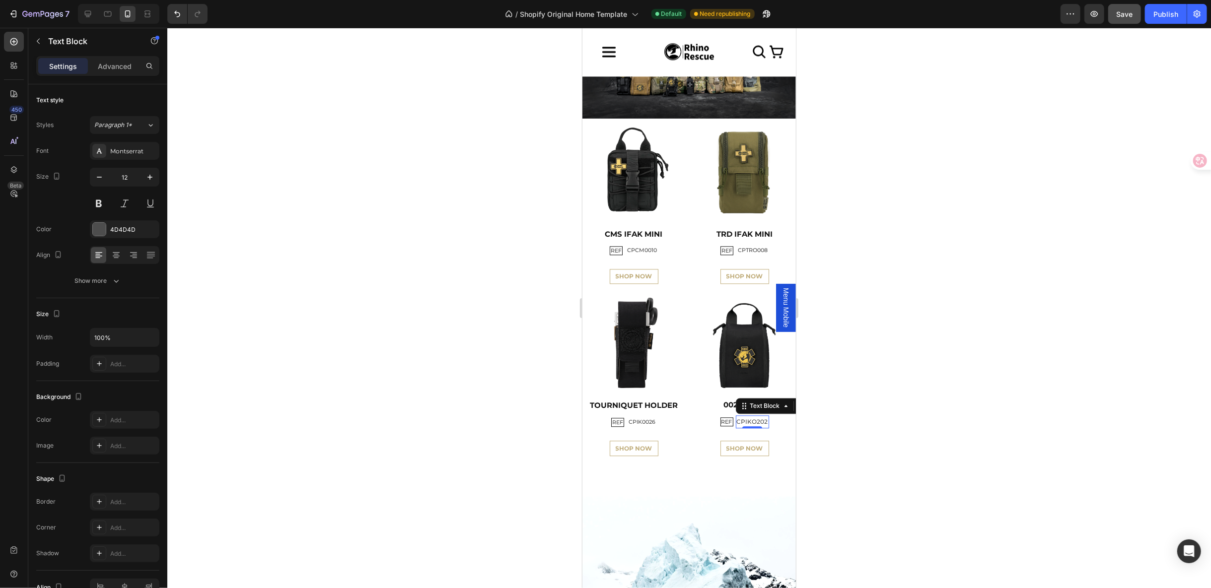
type input "11"
click at [768, 417] on div "REF Text Block CPIKO202 Text Block 0 Row" at bounding box center [744, 422] width 103 height 12
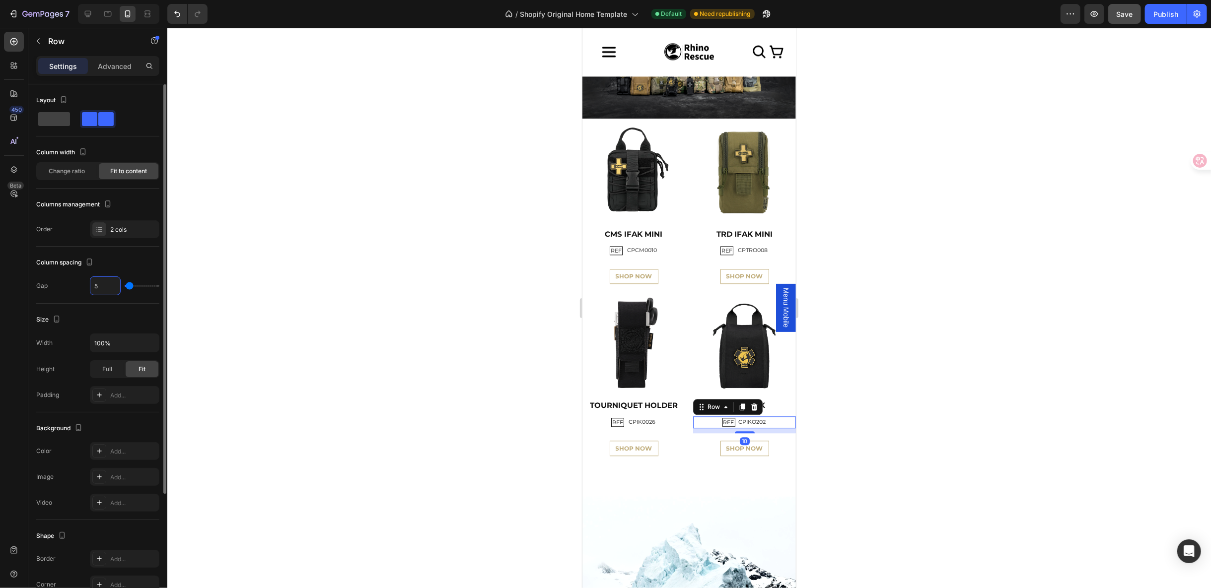
click at [101, 284] on input "5" at bounding box center [105, 286] width 30 height 18
type input "7"
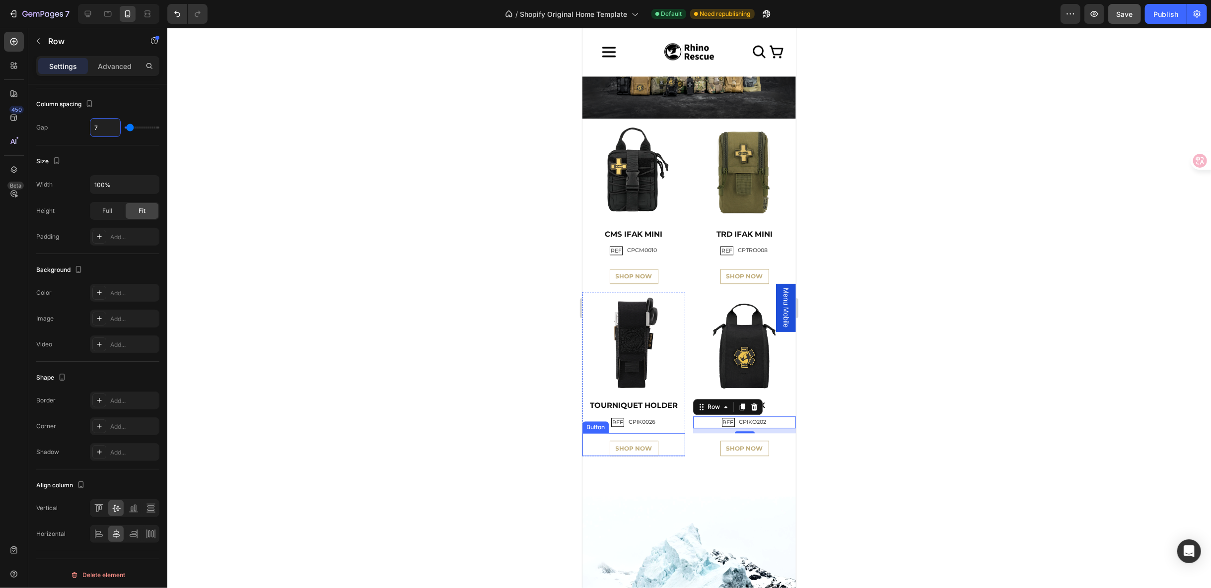
click at [661, 437] on div "SHOP NOW Button" at bounding box center [633, 444] width 103 height 23
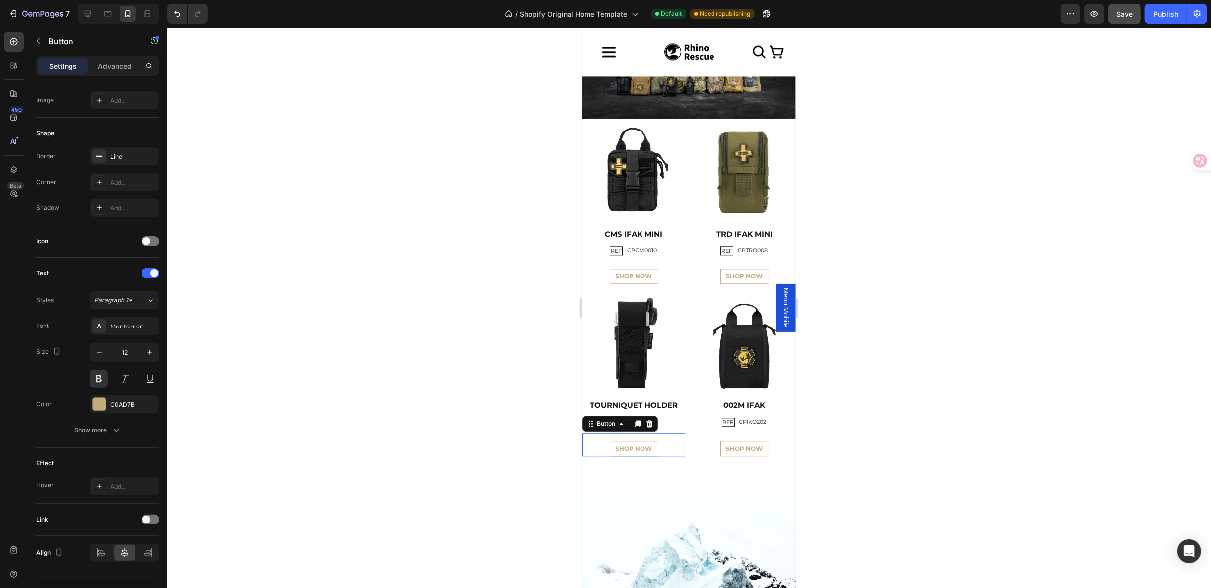
scroll to position [0, 0]
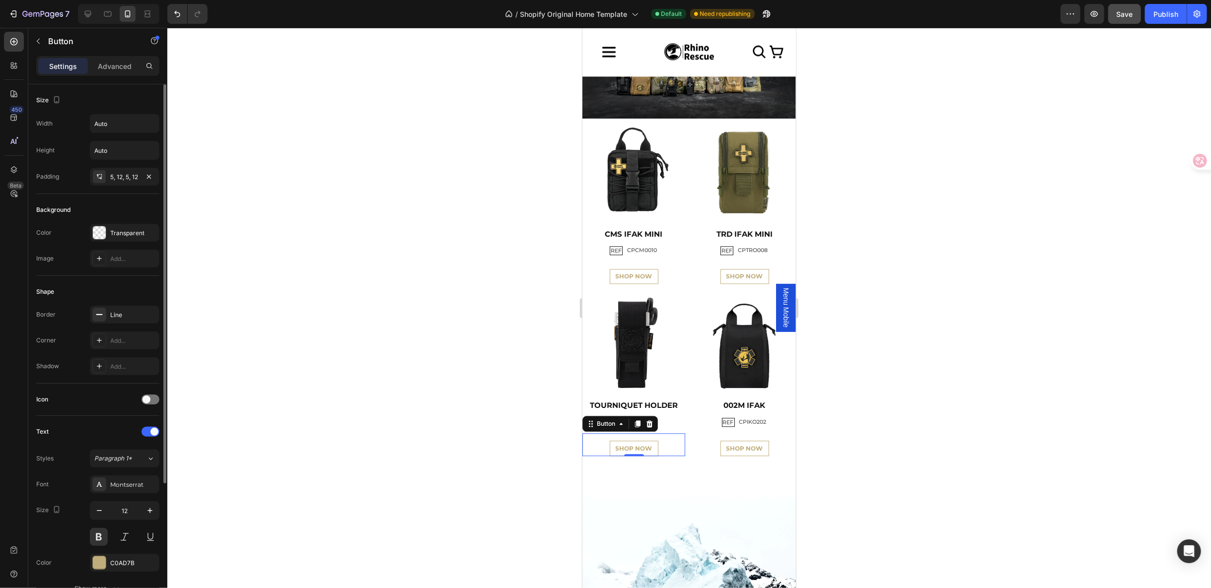
click at [130, 276] on div "Size Width Auto Height Auto Padding 5, 12, 5, 12" at bounding box center [97, 330] width 123 height 108
click at [133, 182] on div "5, 12, 5, 12" at bounding box center [125, 177] width 70 height 18
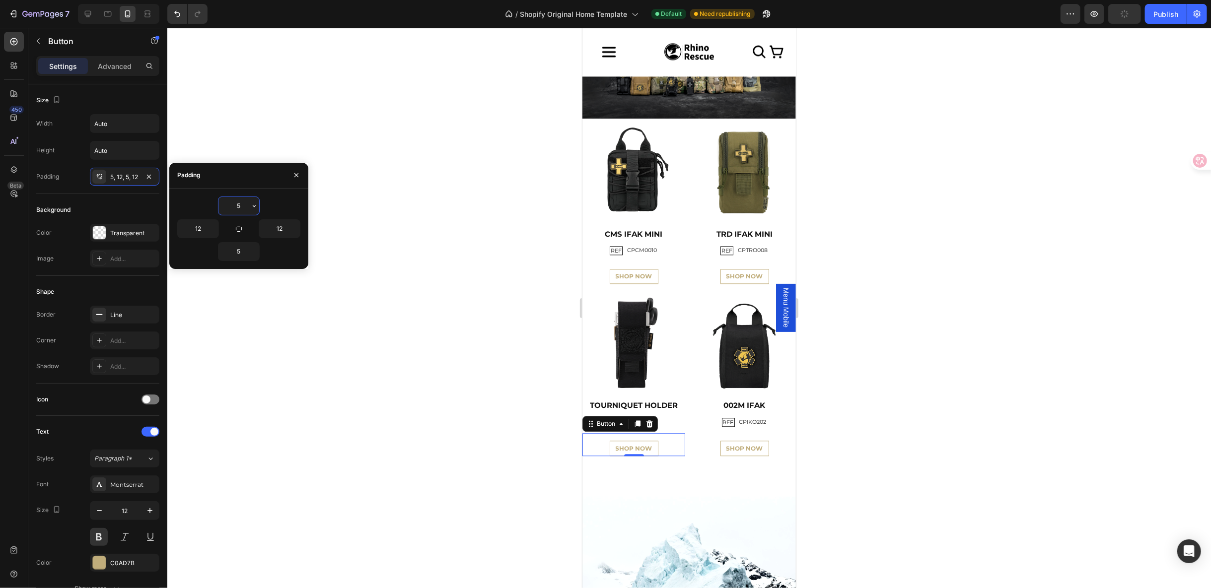
click at [240, 210] on input "5" at bounding box center [238, 206] width 41 height 18
type input "4"
click at [246, 252] on input "5" at bounding box center [238, 252] width 41 height 18
type input "4"
click at [763, 435] on div "SHOP NOW Button" at bounding box center [744, 443] width 103 height 23
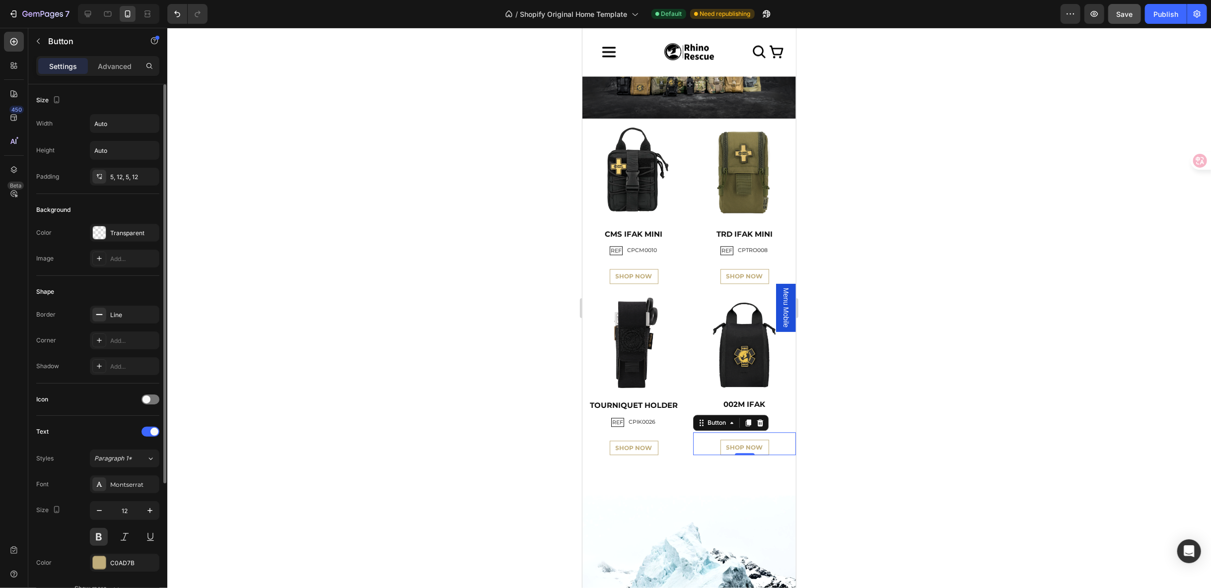
click at [111, 276] on div "Size Width Auto Height Auto Padding 5, 12, 5, 12" at bounding box center [97, 330] width 123 height 108
click at [121, 180] on div "5, 12, 5, 12" at bounding box center [124, 177] width 29 height 9
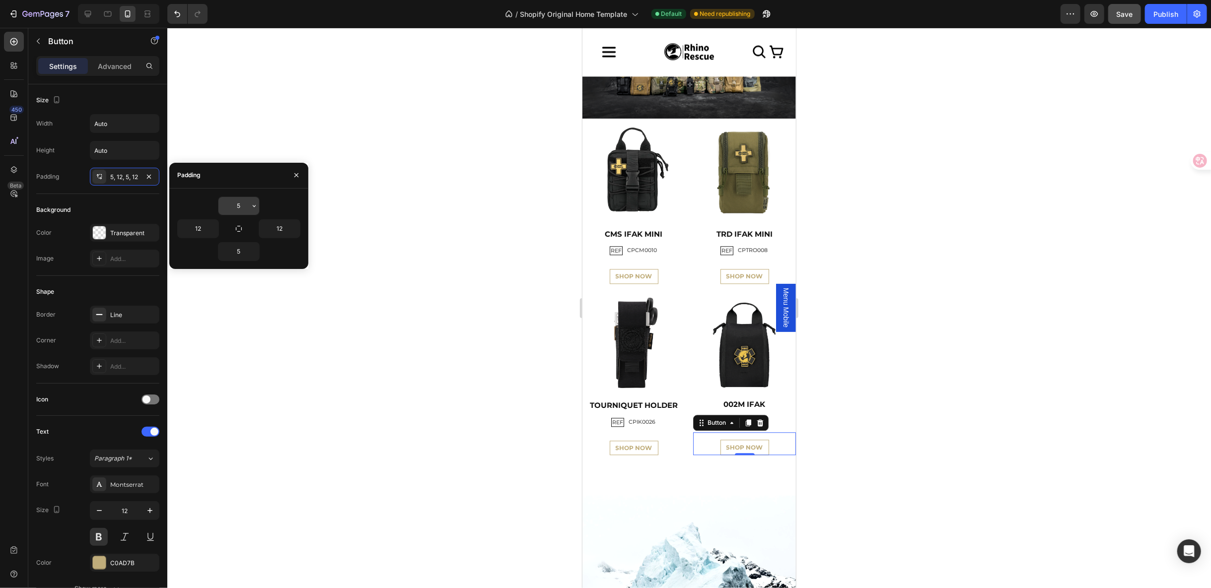
click at [240, 207] on input "5" at bounding box center [238, 206] width 41 height 18
type input "4"
click at [242, 249] on input "5" at bounding box center [238, 252] width 41 height 18
type input "4"
click at [645, 433] on div "SHOP NOW Button" at bounding box center [633, 444] width 103 height 22
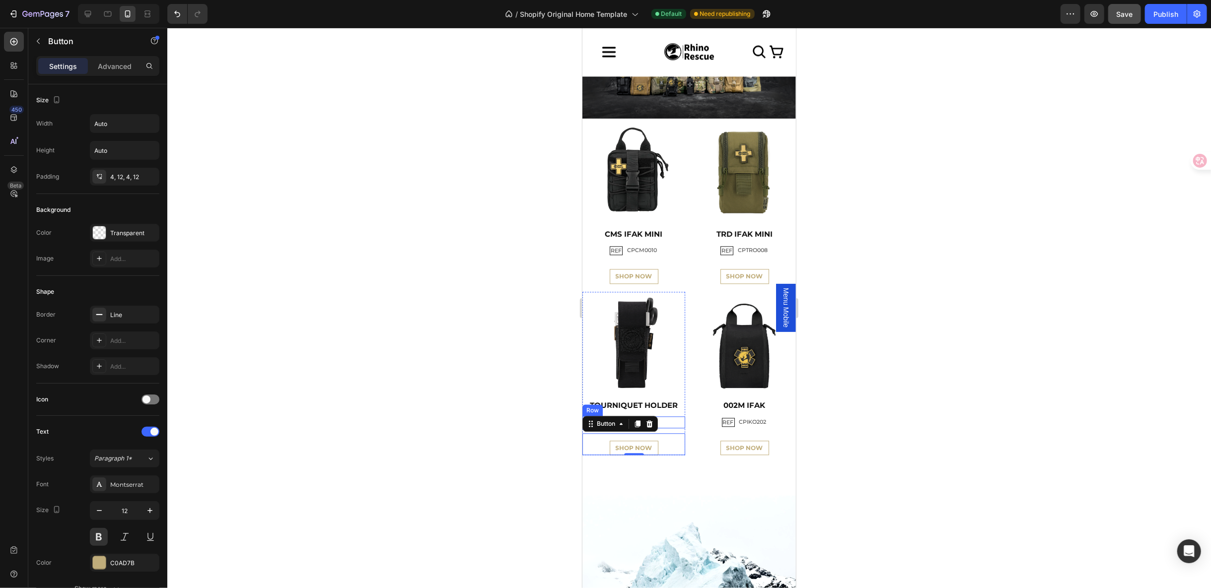
click at [666, 416] on div "REF Text Block CPIK0026 Text Block Row" at bounding box center [633, 422] width 103 height 12
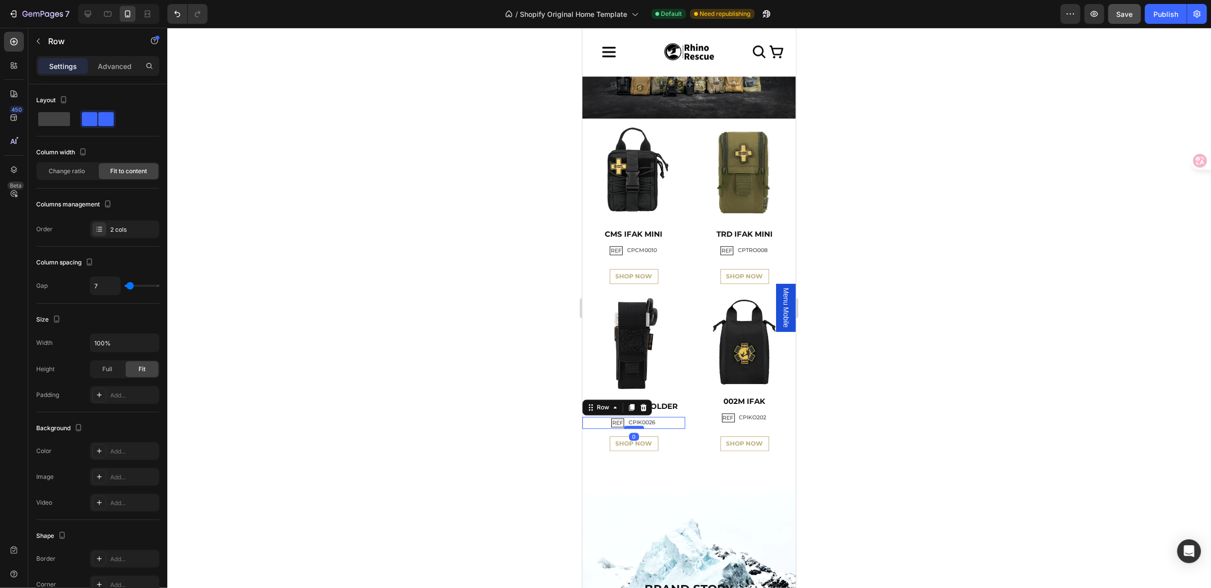
drag, startPoint x: 631, startPoint y: 423, endPoint x: 633, endPoint y: 417, distance: 5.7
click at [633, 426] on div at bounding box center [634, 427] width 20 height 3
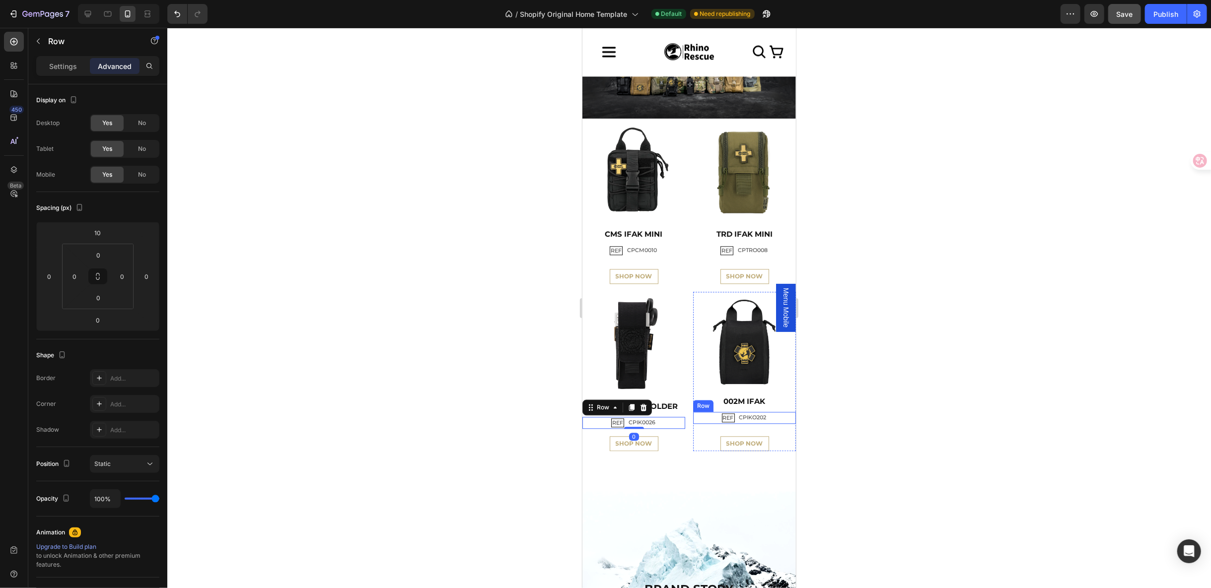
click at [771, 414] on div "REF Text Block CPIKO202 Text Block Row" at bounding box center [744, 418] width 103 height 12
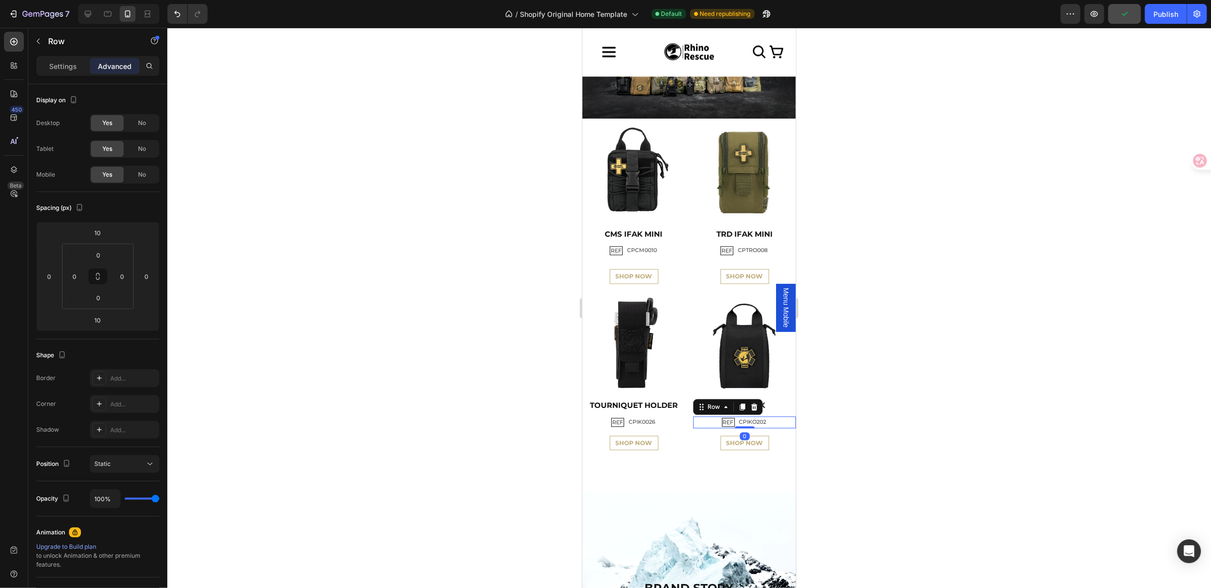
drag, startPoint x: 735, startPoint y: 419, endPoint x: 740, endPoint y: 410, distance: 10.5
click at [740, 416] on div "REF Text Block CPIKO202 Text Block Row 0" at bounding box center [744, 422] width 103 height 12
type input "0"
drag, startPoint x: 666, startPoint y: 231, endPoint x: 659, endPoint y: 231, distance: 6.5
click at [666, 231] on h2 "CMS IFAK MINI" at bounding box center [633, 234] width 103 height 12
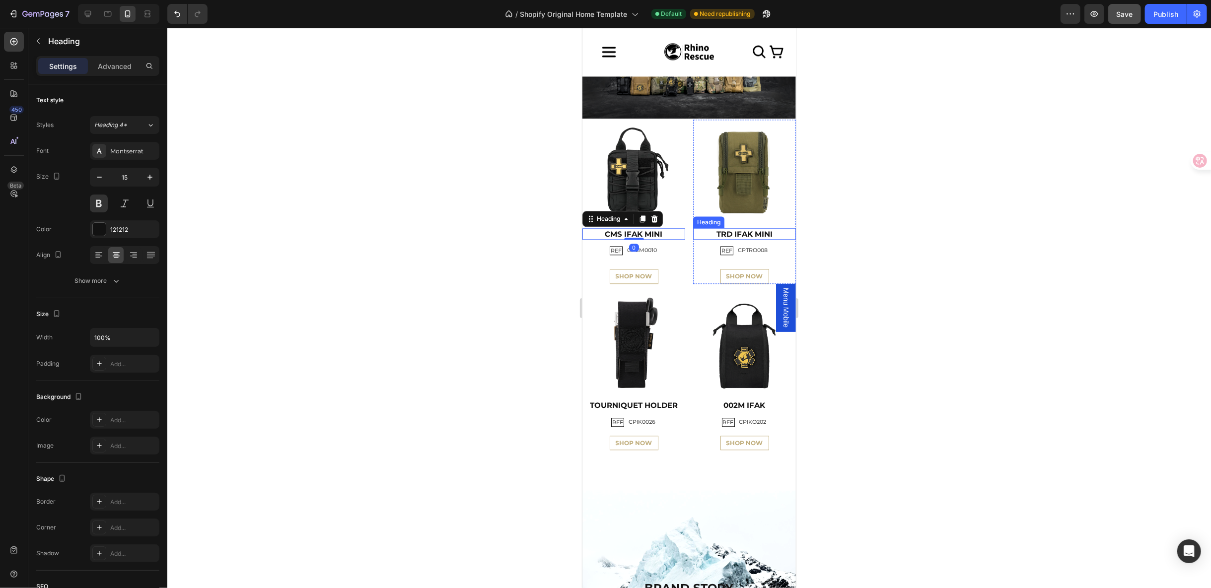
click at [761, 232] on h2 "TRD IFAK MINI" at bounding box center [744, 234] width 103 height 12
click at [659, 399] on h2 "TOURNIQUET HOLDER" at bounding box center [633, 405] width 103 height 12
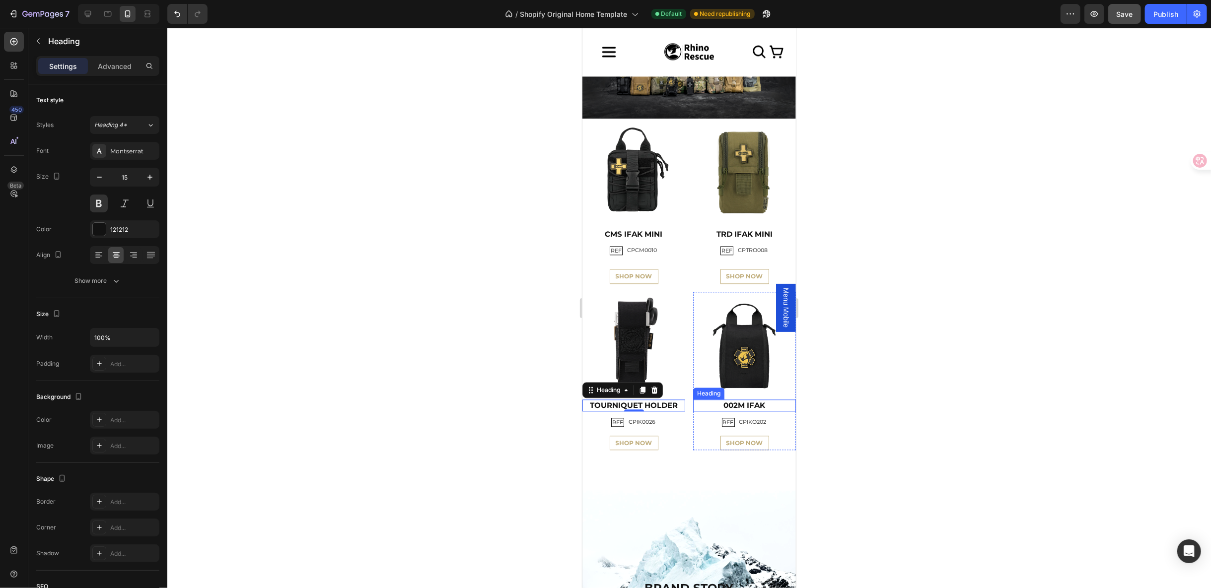
click at [731, 399] on h2 "002M IFAK" at bounding box center [744, 405] width 103 height 12
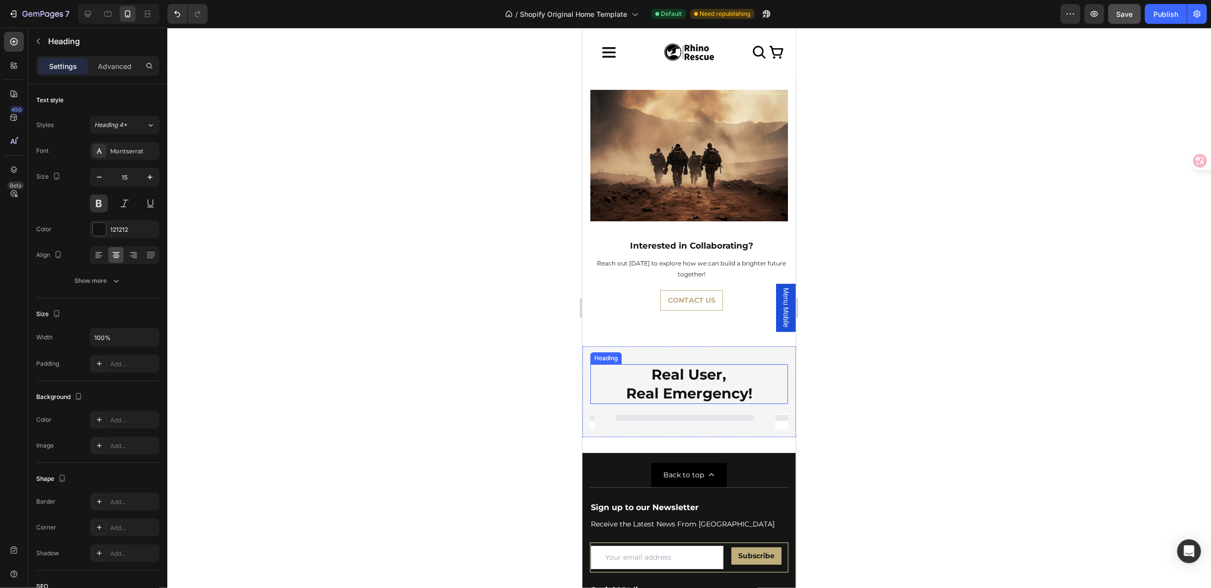
scroll to position [2924, 0]
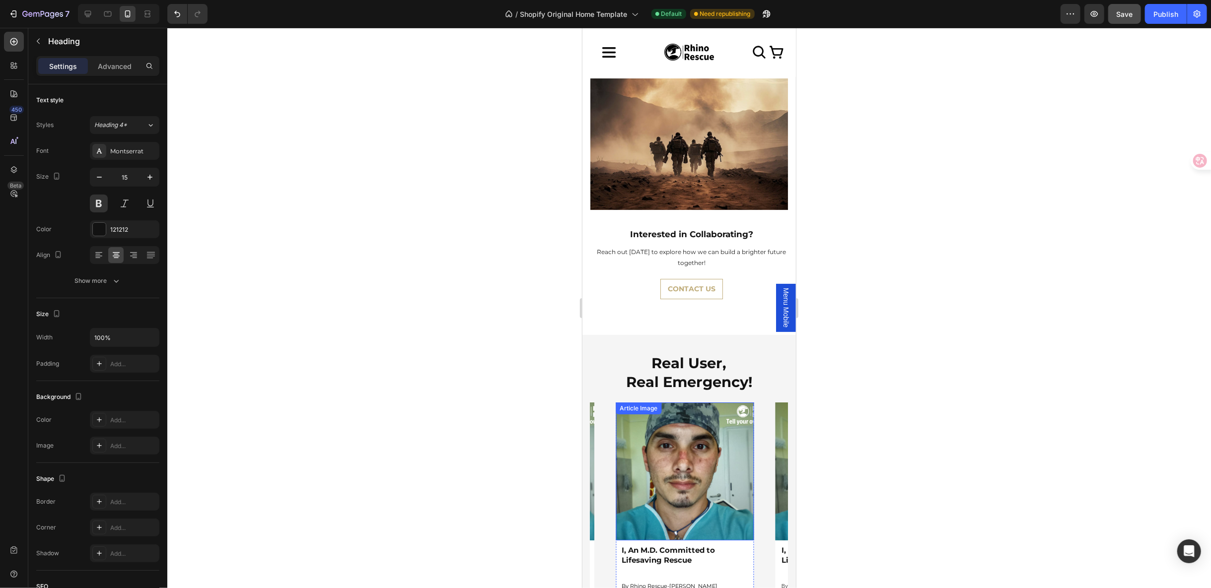
click at [701, 425] on img at bounding box center [684, 471] width 138 height 138
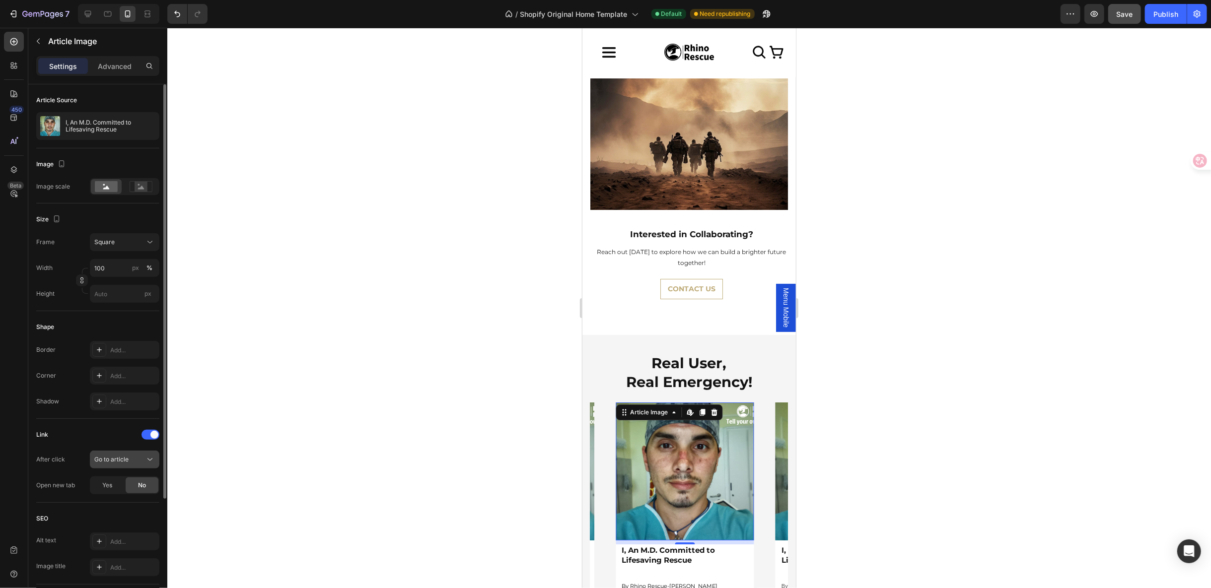
scroll to position [110, 0]
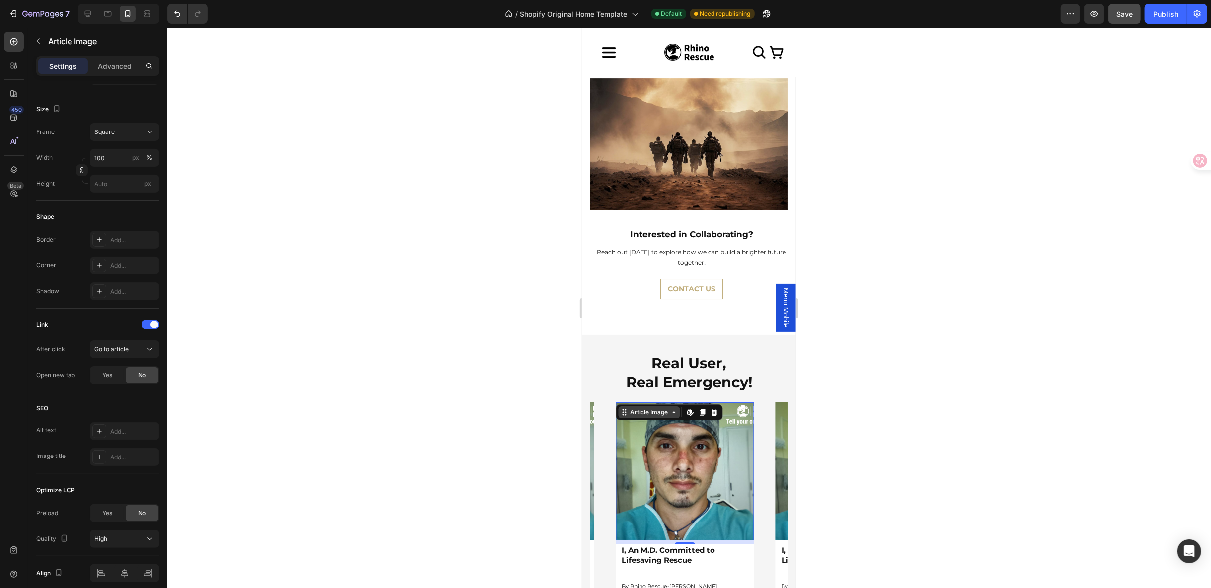
click at [666, 408] on div "Article Image" at bounding box center [649, 412] width 42 height 9
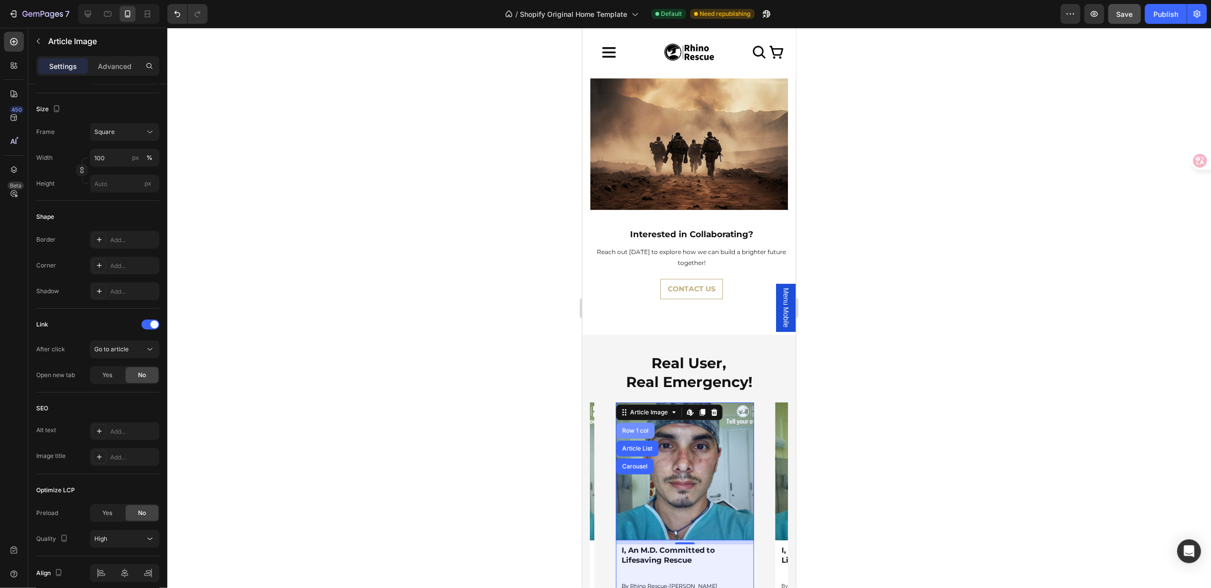
click at [639, 428] on div "Row 1 col" at bounding box center [635, 431] width 30 height 6
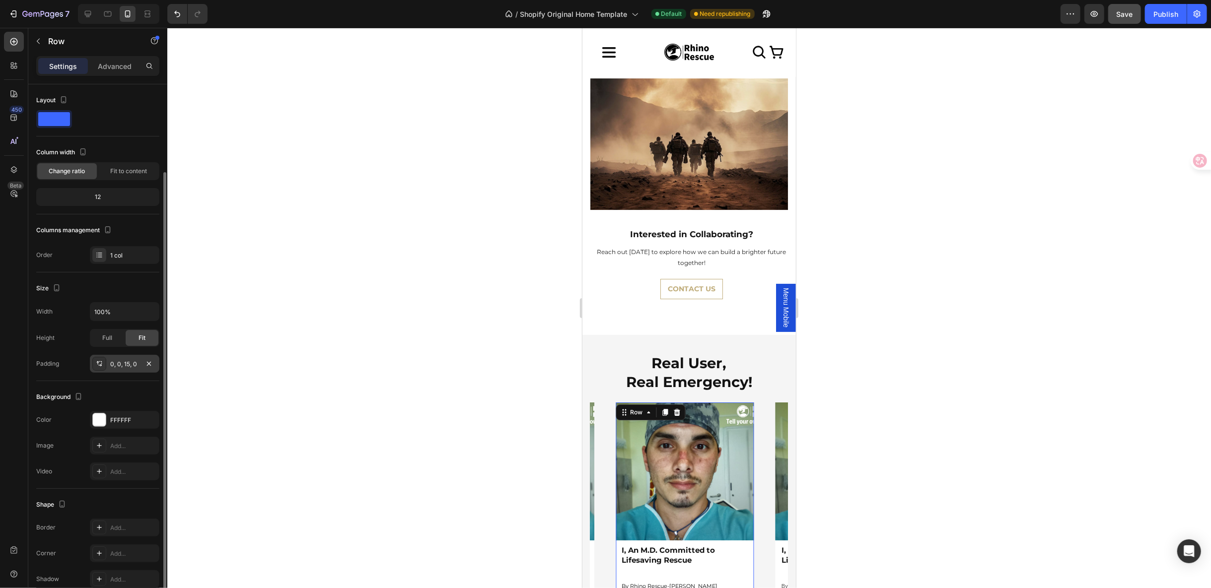
scroll to position [46, 0]
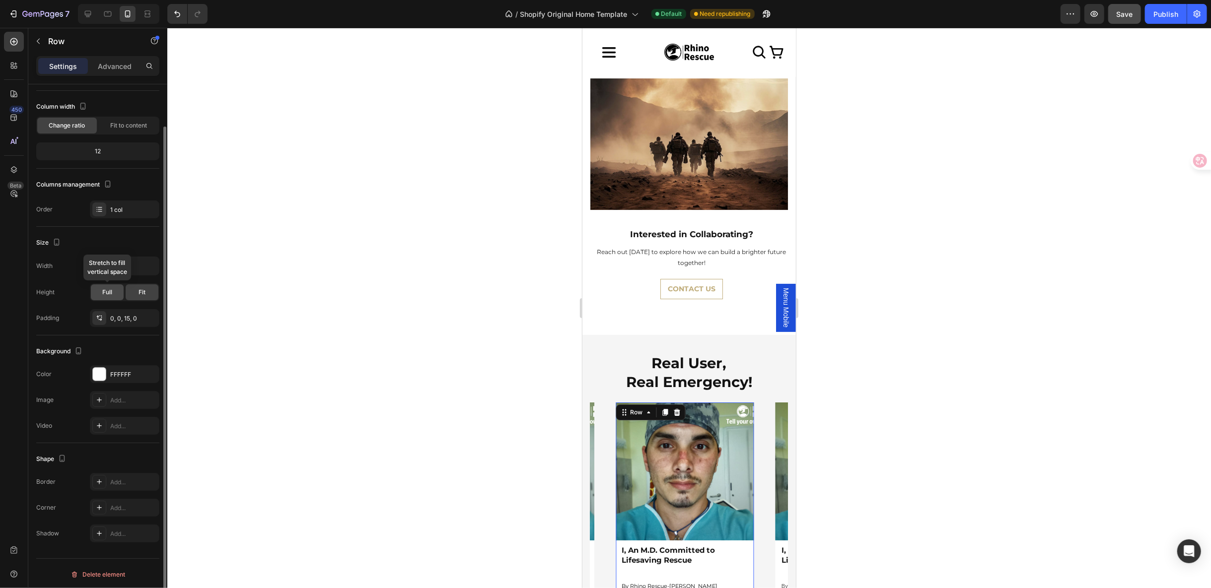
click at [112, 287] on div "Full" at bounding box center [107, 293] width 33 height 16
click at [137, 288] on div "Fit" at bounding box center [142, 293] width 33 height 16
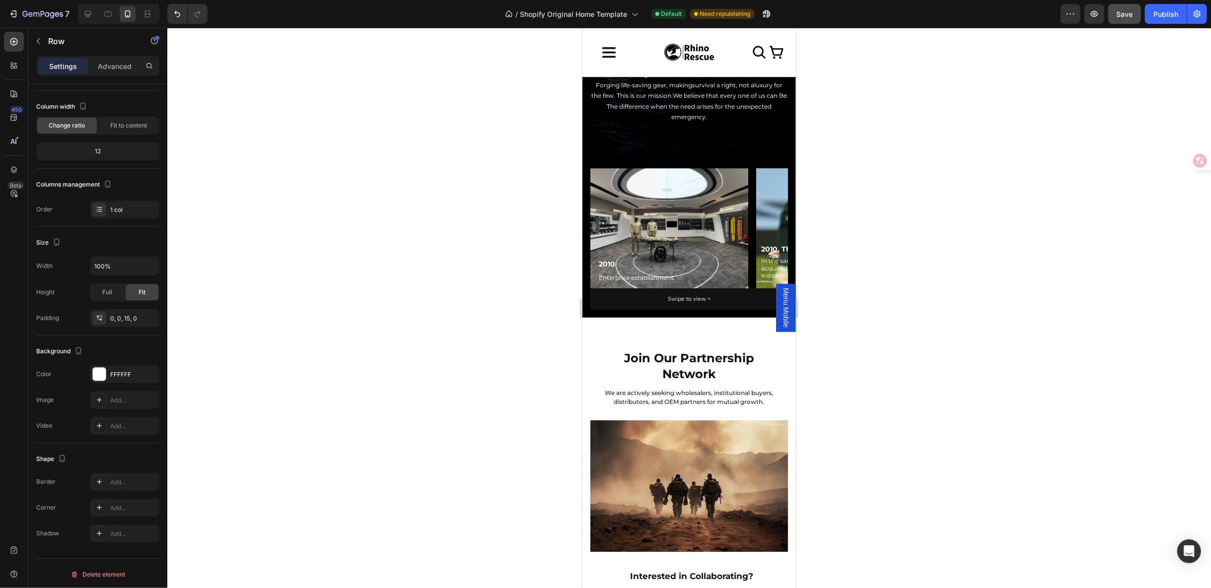
scroll to position [2593, 0]
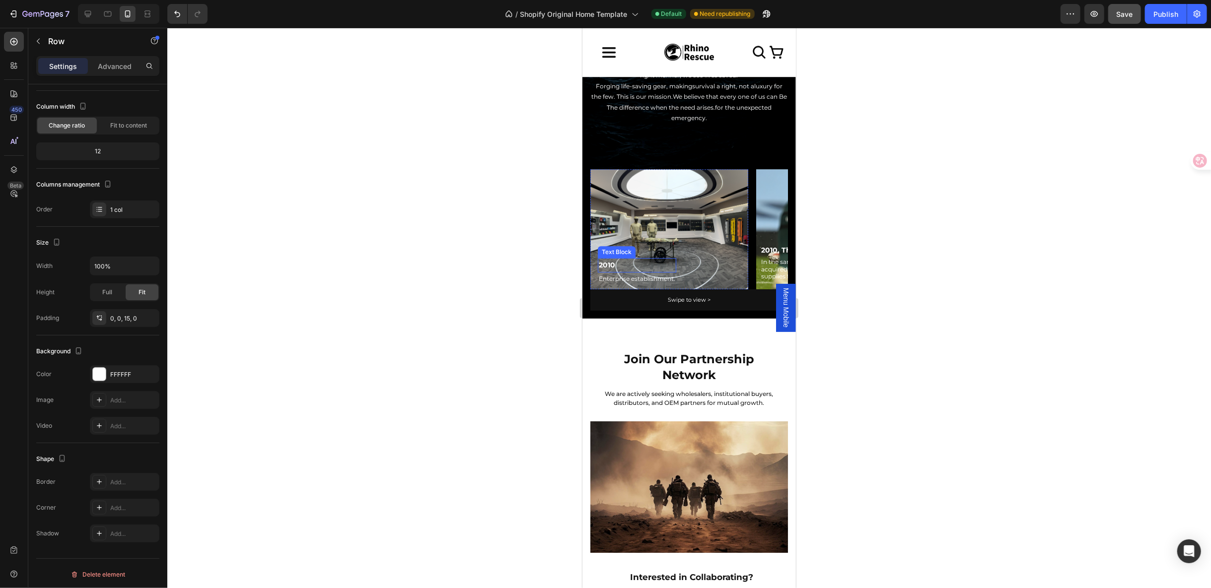
click at [655, 259] on div "2010" at bounding box center [636, 265] width 78 height 14
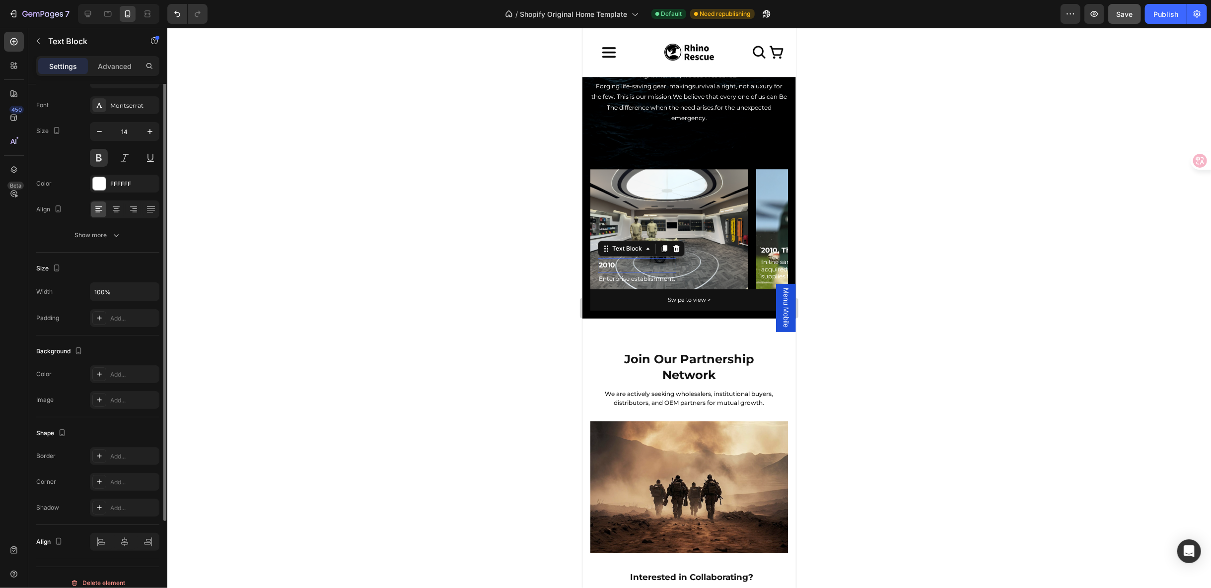
scroll to position [0, 0]
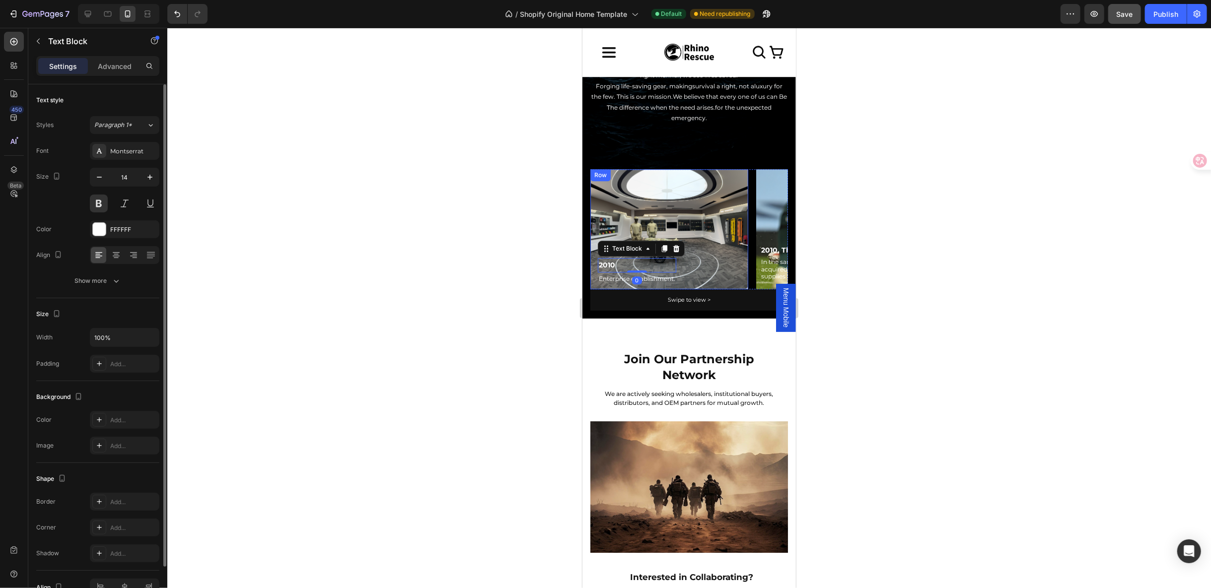
click at [606, 178] on div "Row" at bounding box center [600, 174] width 16 height 9
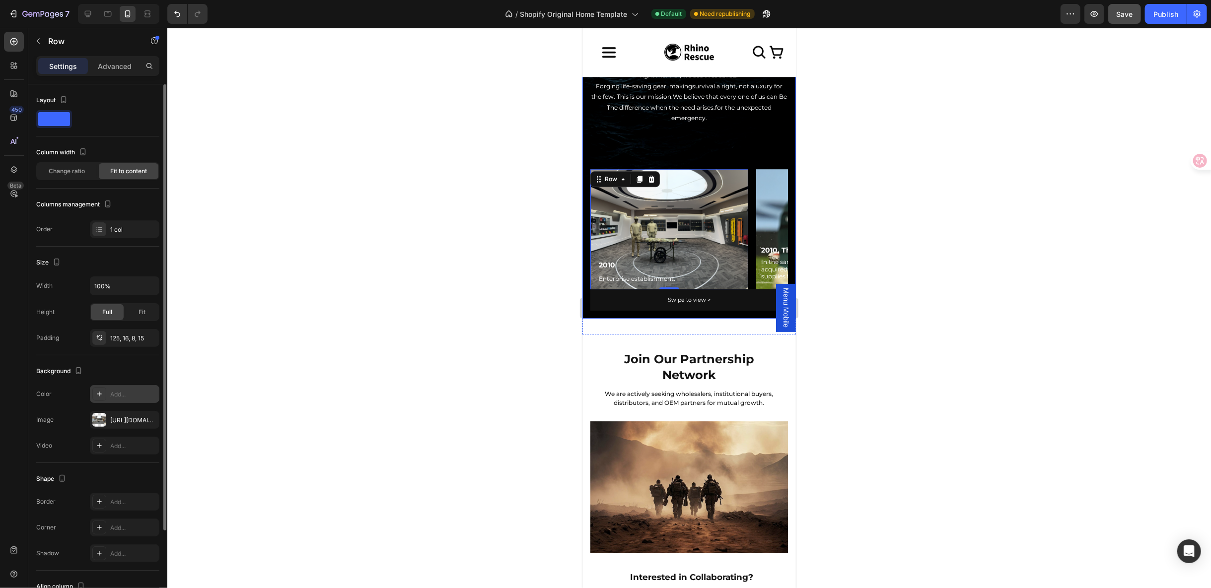
click at [102, 396] on div at bounding box center [99, 394] width 14 height 14
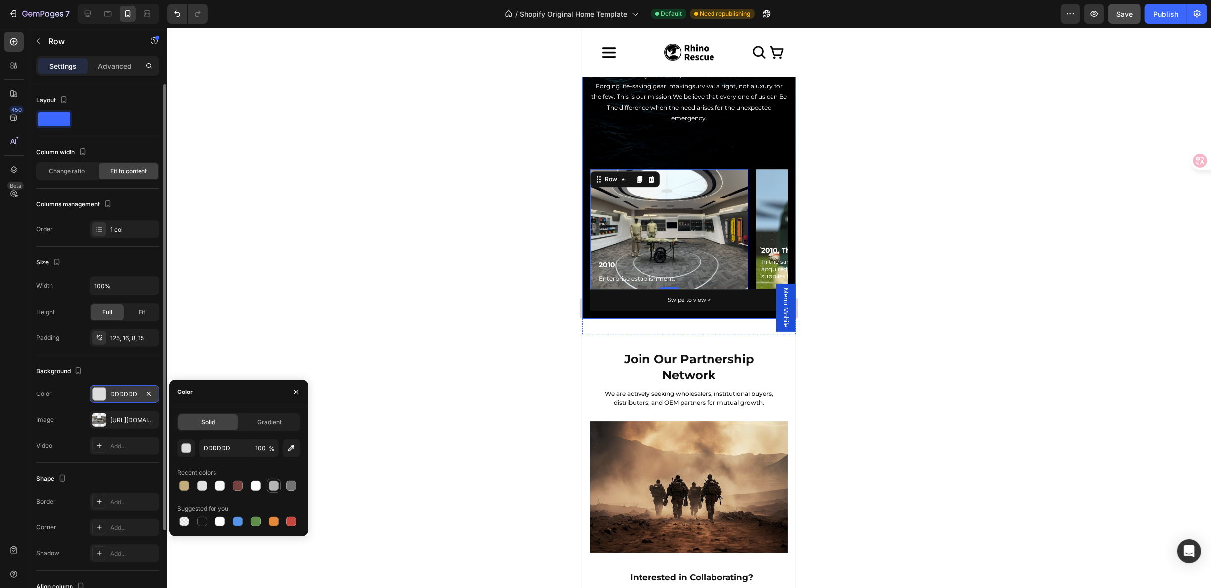
click at [274, 487] on div at bounding box center [274, 486] width 10 height 10
type input "B5B5B5"
click at [154, 393] on button "button" at bounding box center [149, 394] width 12 height 12
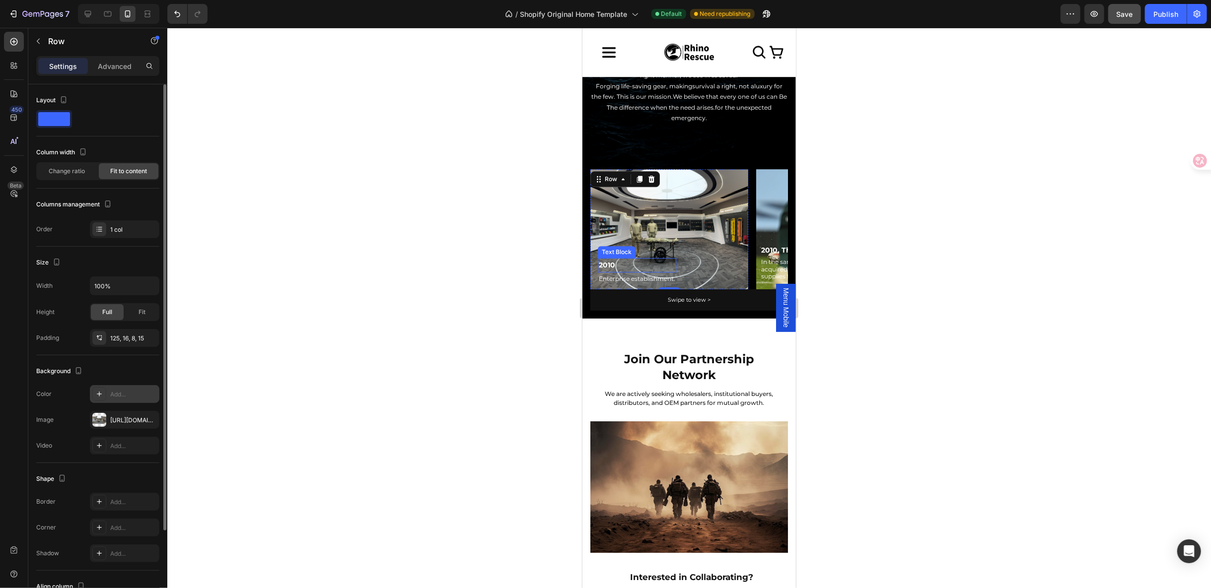
click at [668, 259] on p "2010" at bounding box center [636, 265] width 76 height 12
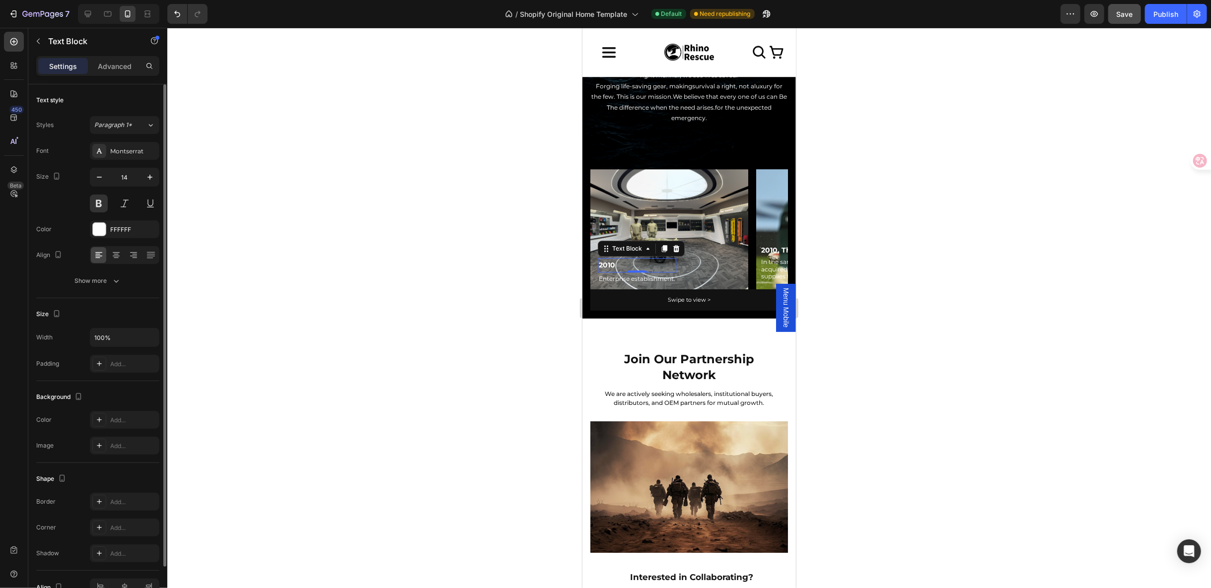
click at [610, 259] on p "2010" at bounding box center [636, 265] width 76 height 12
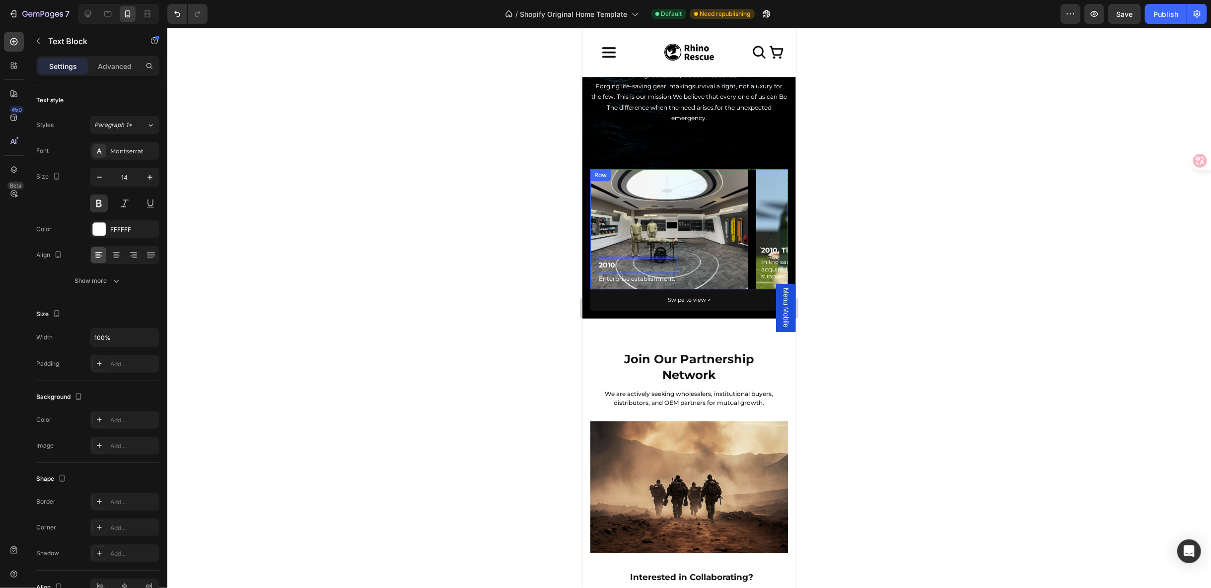
click at [596, 174] on div "Row" at bounding box center [600, 174] width 16 height 9
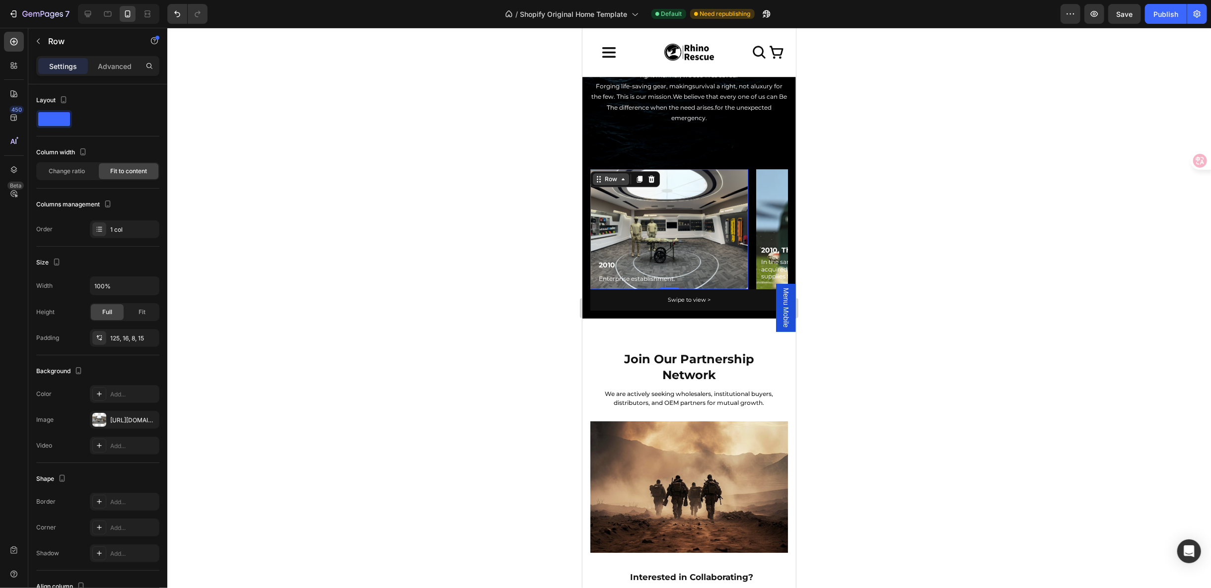
click at [613, 179] on div "Row" at bounding box center [610, 178] width 16 height 9
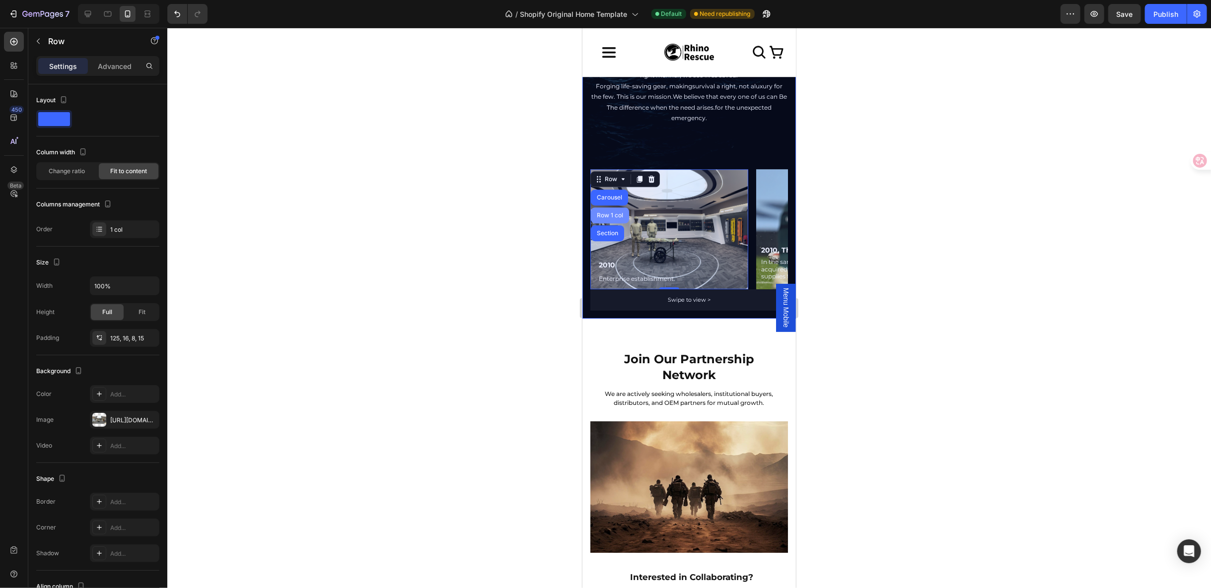
click at [605, 208] on div "Row 1 col" at bounding box center [609, 215] width 38 height 16
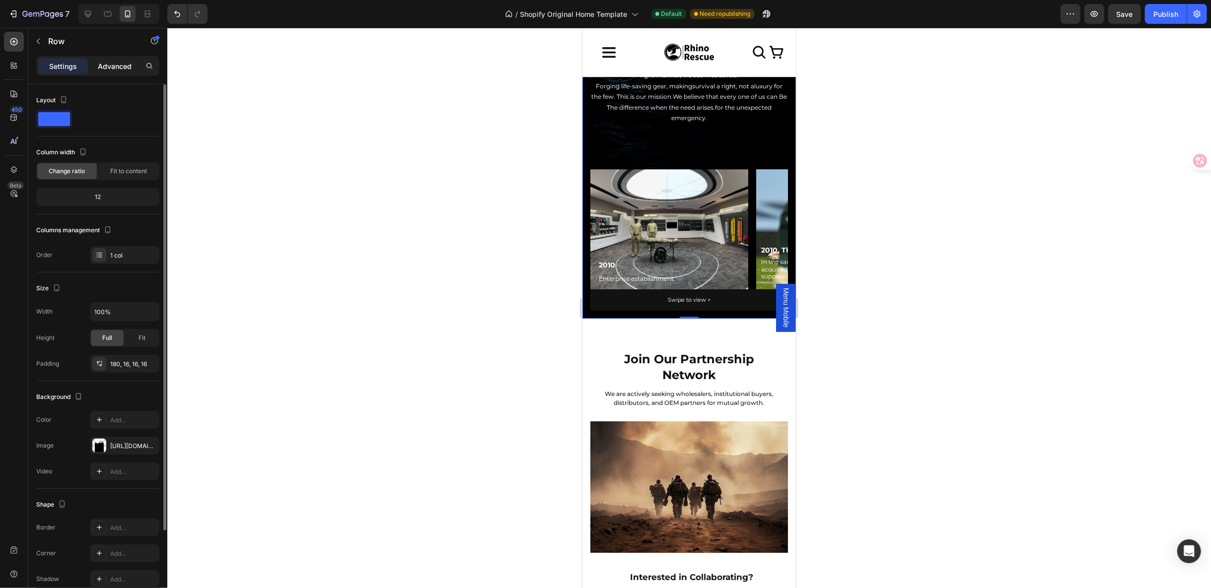
click at [122, 66] on p "Advanced" at bounding box center [115, 66] width 34 height 10
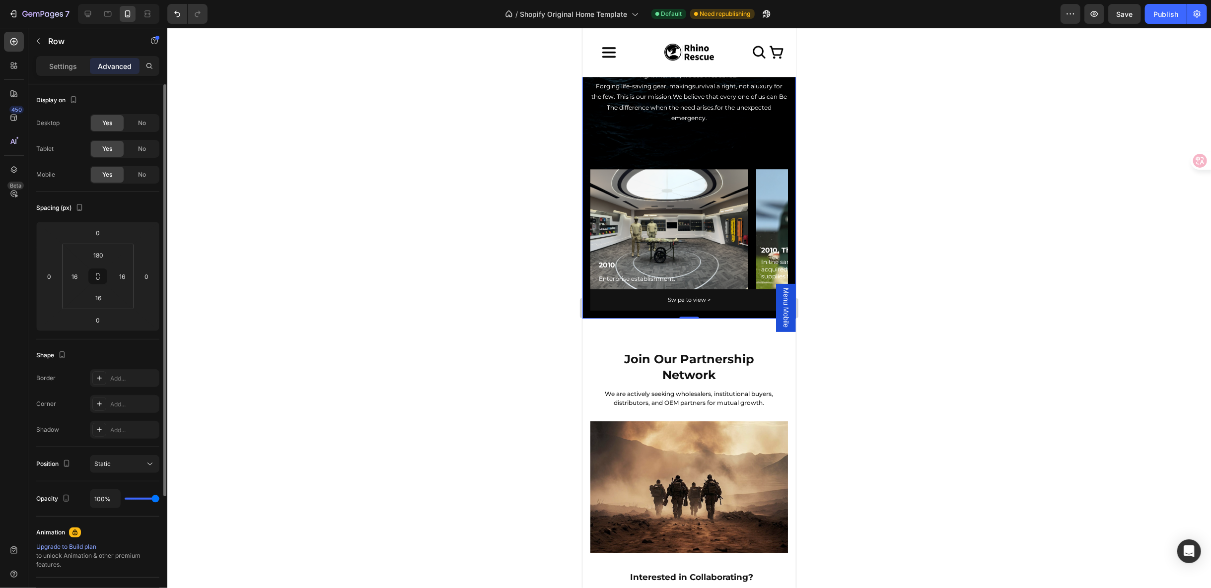
scroll to position [154, 0]
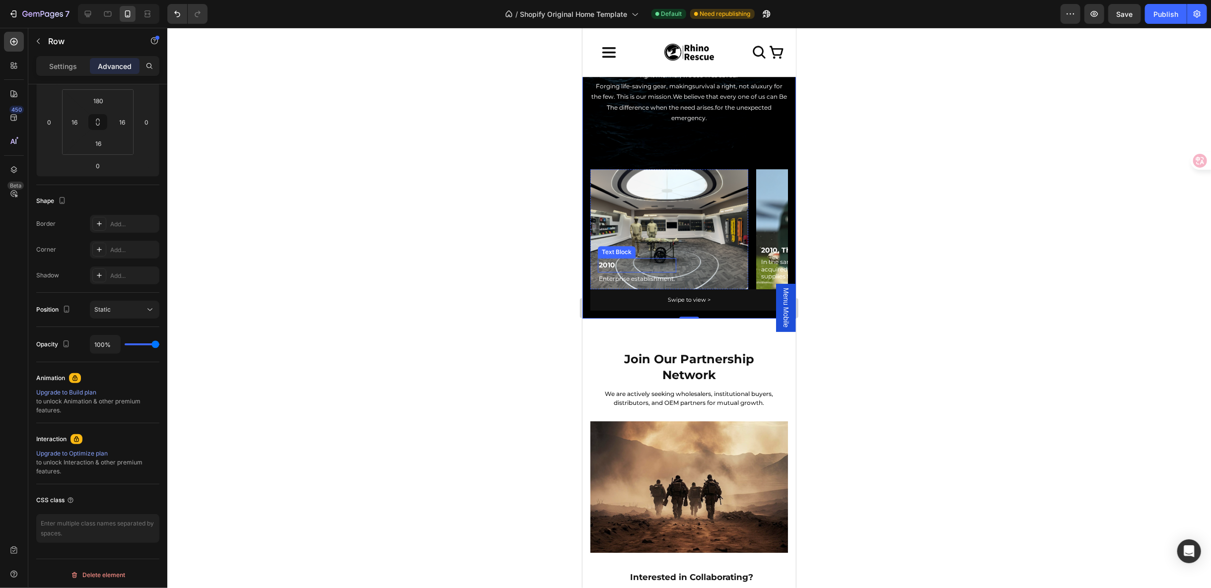
click at [641, 259] on p "2010" at bounding box center [636, 265] width 76 height 12
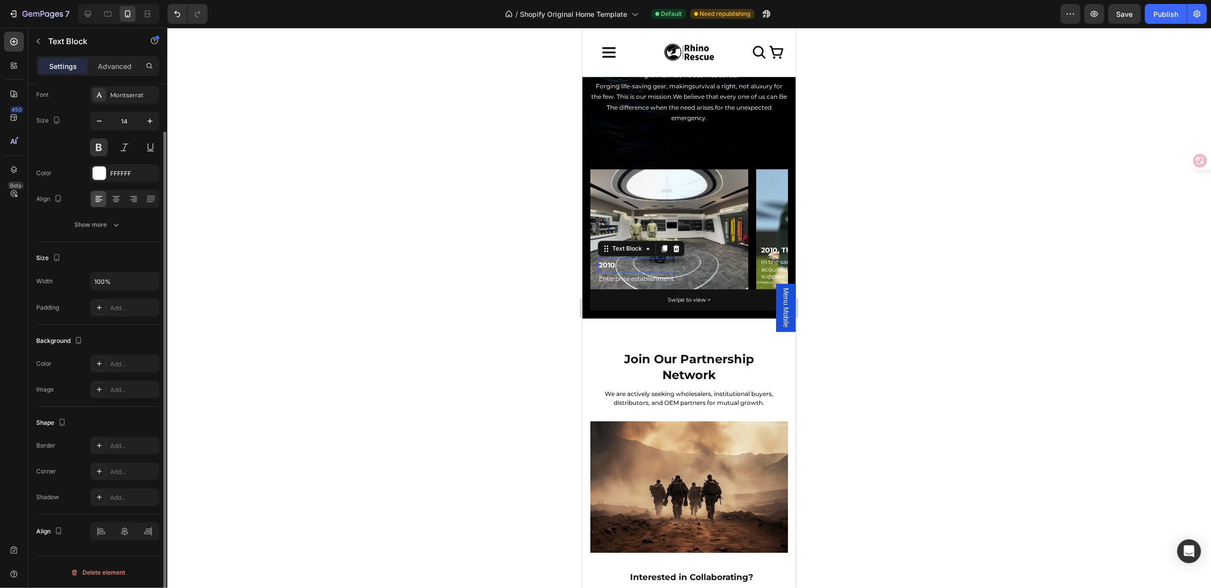
scroll to position [0, 0]
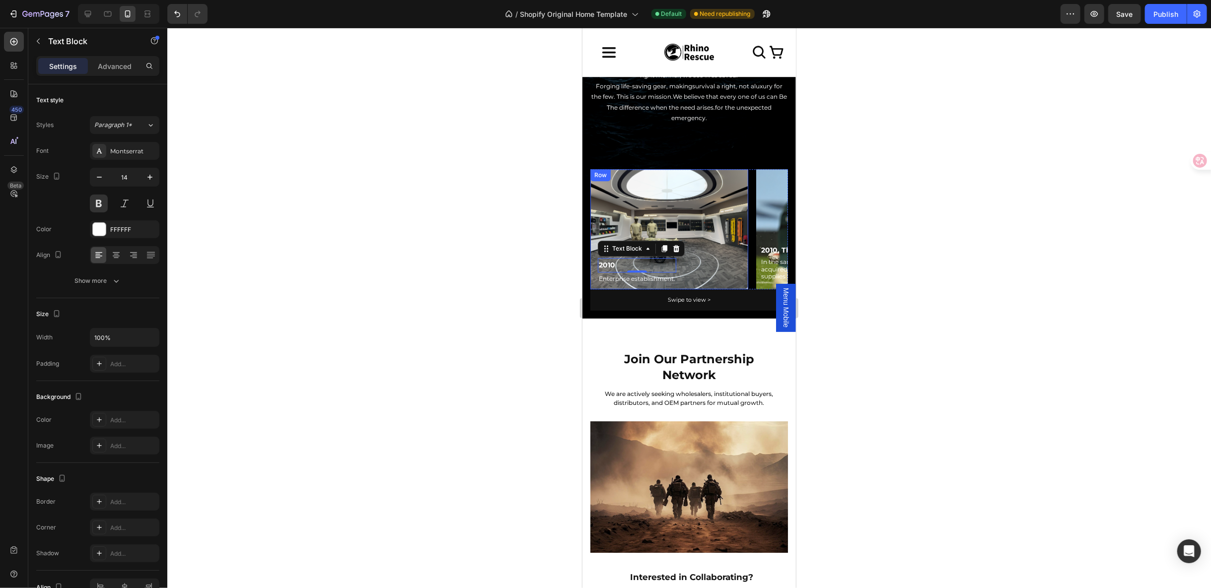
click at [687, 266] on div "2010 Text Block 0 Enterprise establishment. Text Block Row" at bounding box center [669, 229] width 158 height 120
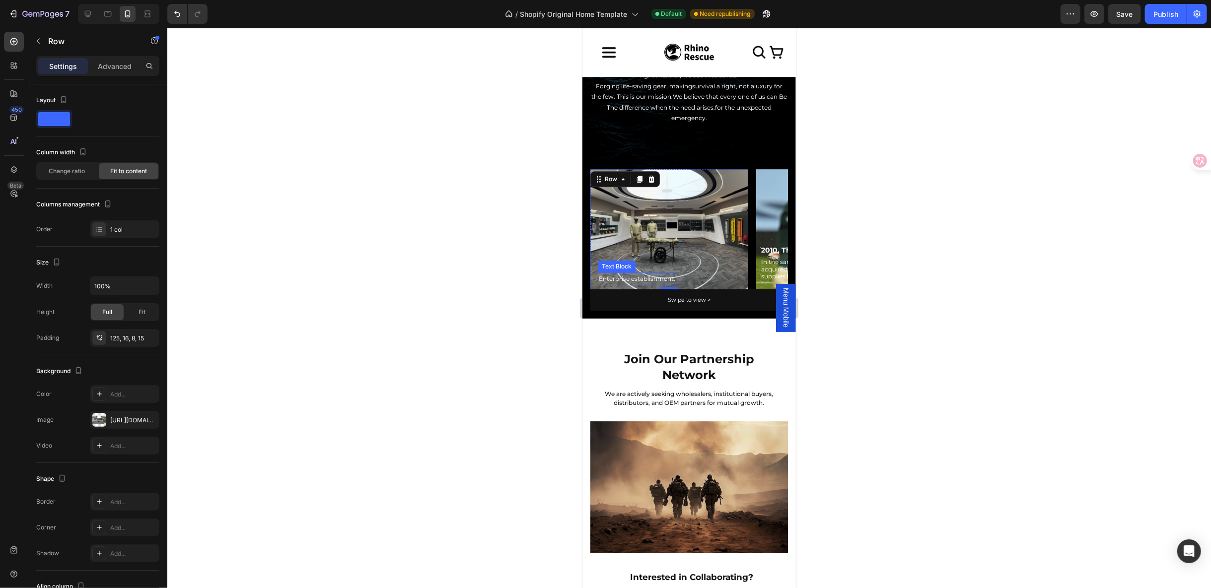
click at [633, 273] on p "Enterprise establishment." at bounding box center [636, 278] width 76 height 11
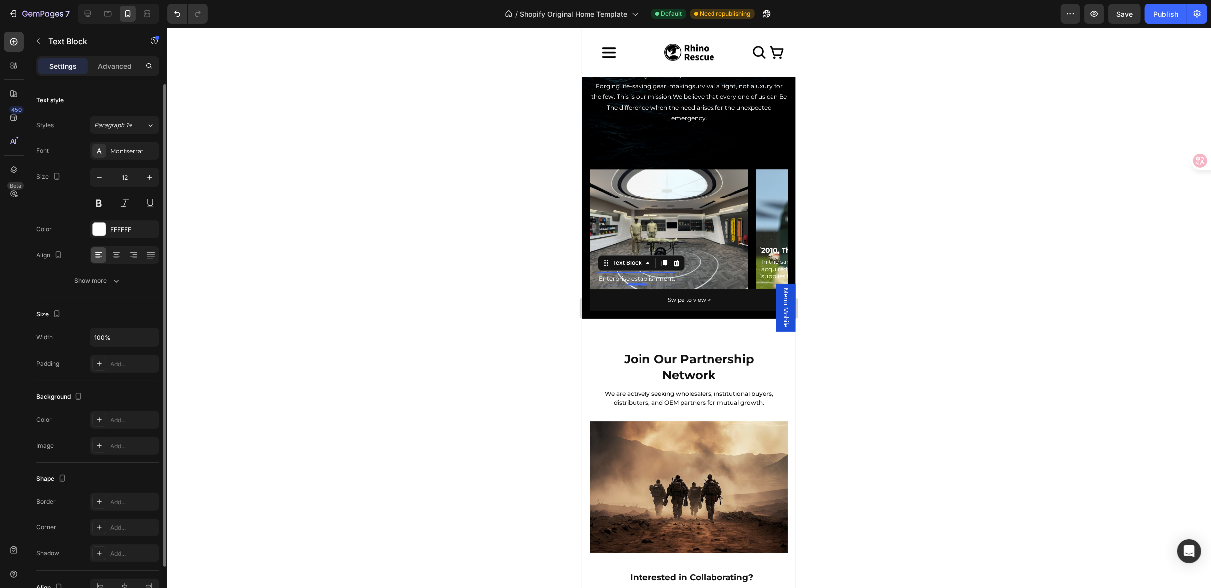
scroll to position [54, 0]
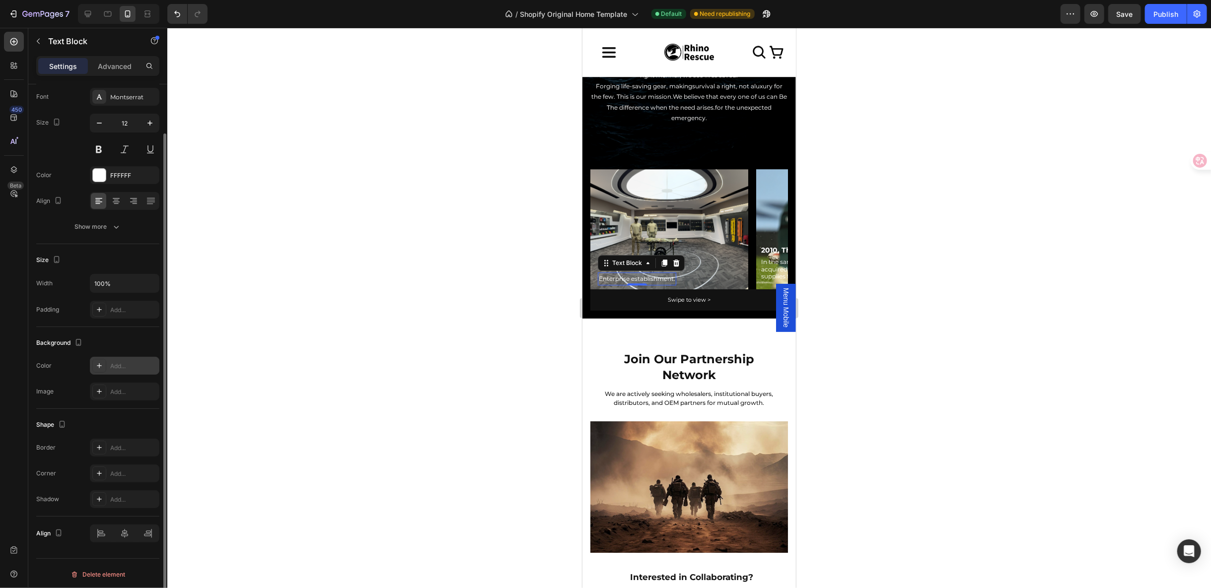
click at [102, 359] on div at bounding box center [99, 366] width 14 height 14
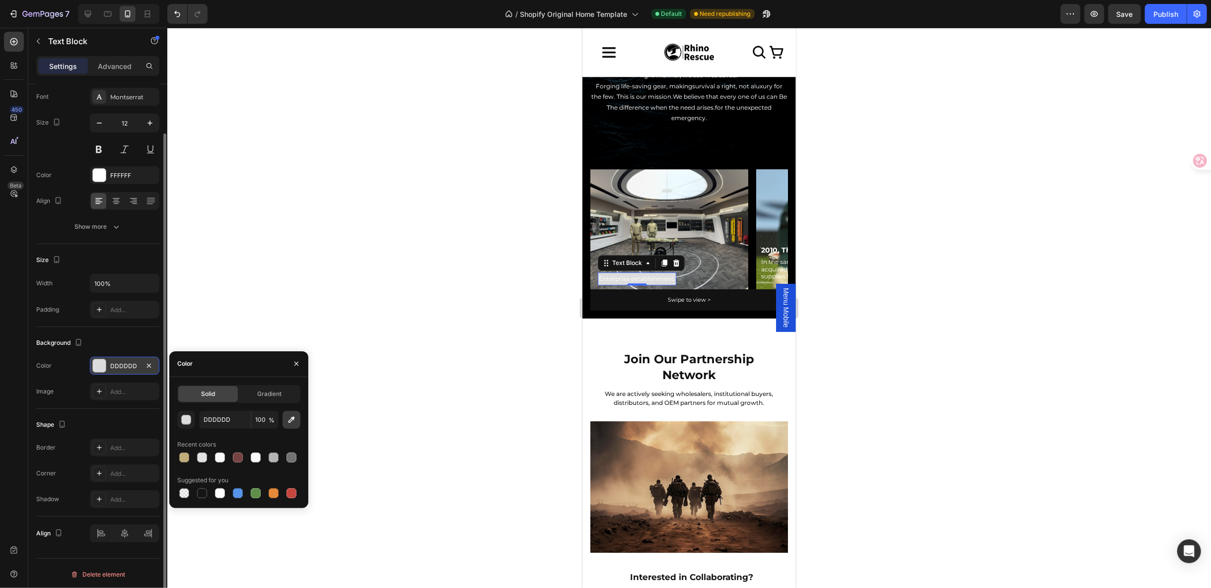
click at [293, 423] on icon "button" at bounding box center [292, 420] width 10 height 10
type input "757575"
click at [187, 418] on div "button" at bounding box center [187, 421] width 10 height 10
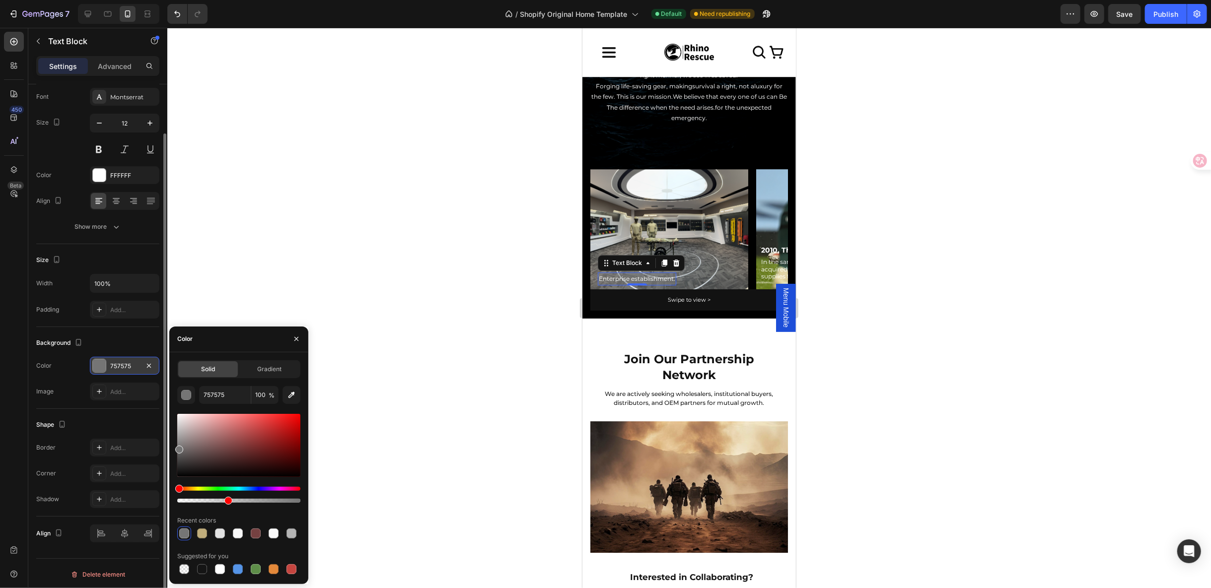
drag, startPoint x: 298, startPoint y: 501, endPoint x: 179, endPoint y: 468, distance: 123.6
click at [226, 500] on div at bounding box center [228, 501] width 8 height 8
type input "40"
type input "FFFFFF"
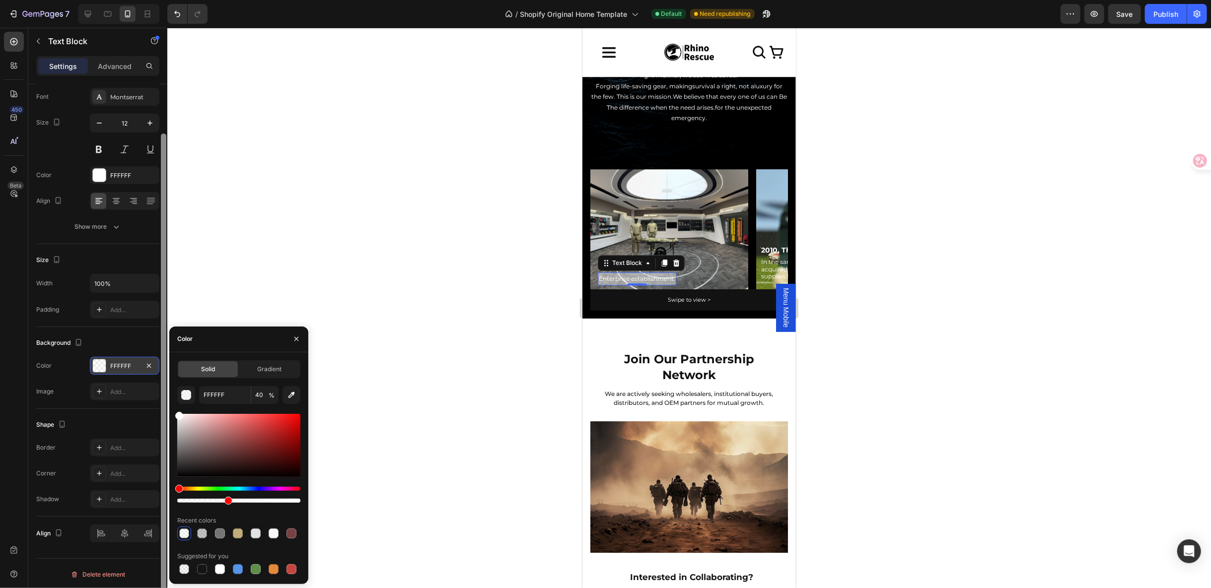
drag, startPoint x: 176, startPoint y: 450, endPoint x: 166, endPoint y: 413, distance: 38.7
click at [166, 413] on div "450 Beta Sections(18) Elements(83) Section Element Hero Section Product Detail …" at bounding box center [83, 308] width 167 height 561
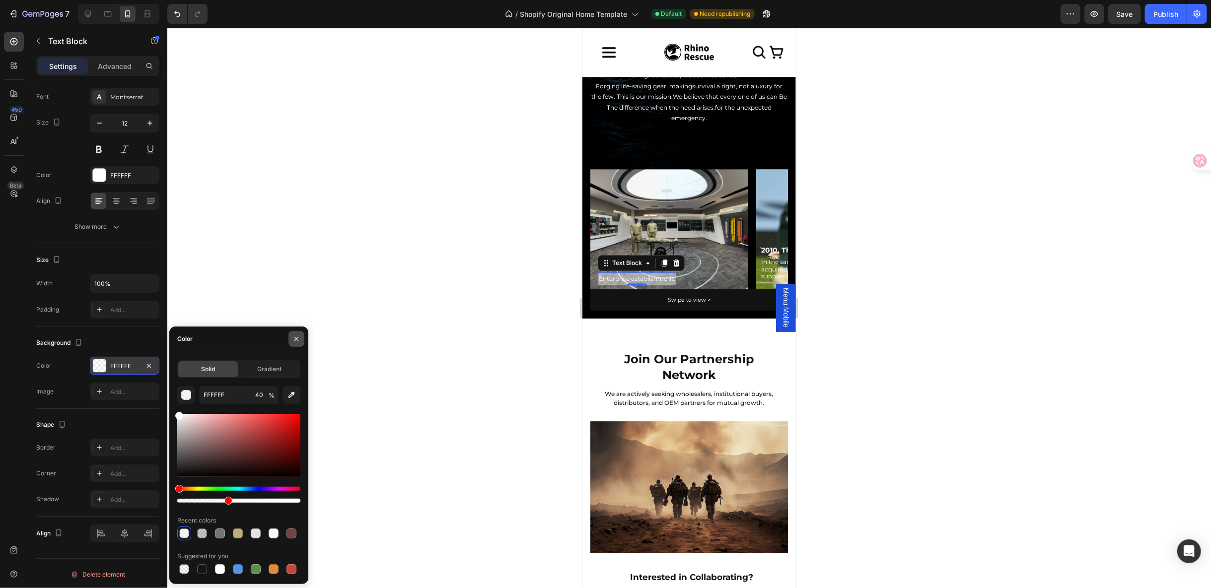
click at [295, 341] on icon "button" at bounding box center [296, 339] width 8 height 8
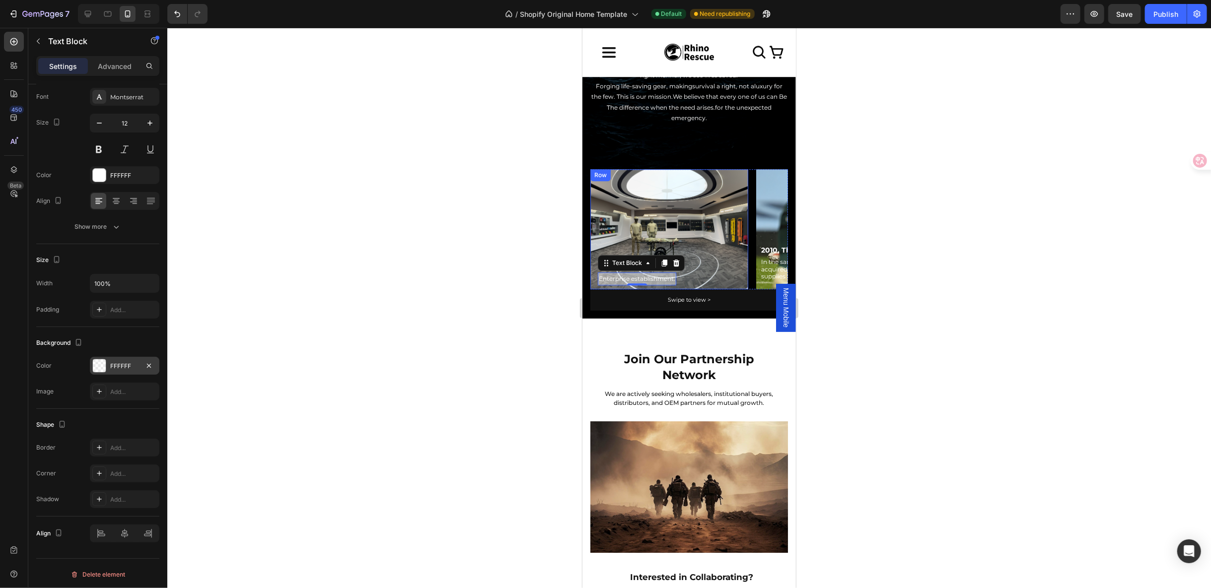
click at [701, 259] on div "2010 Text Block Enterprise establishment. Text Block 0 Row" at bounding box center [669, 229] width 158 height 120
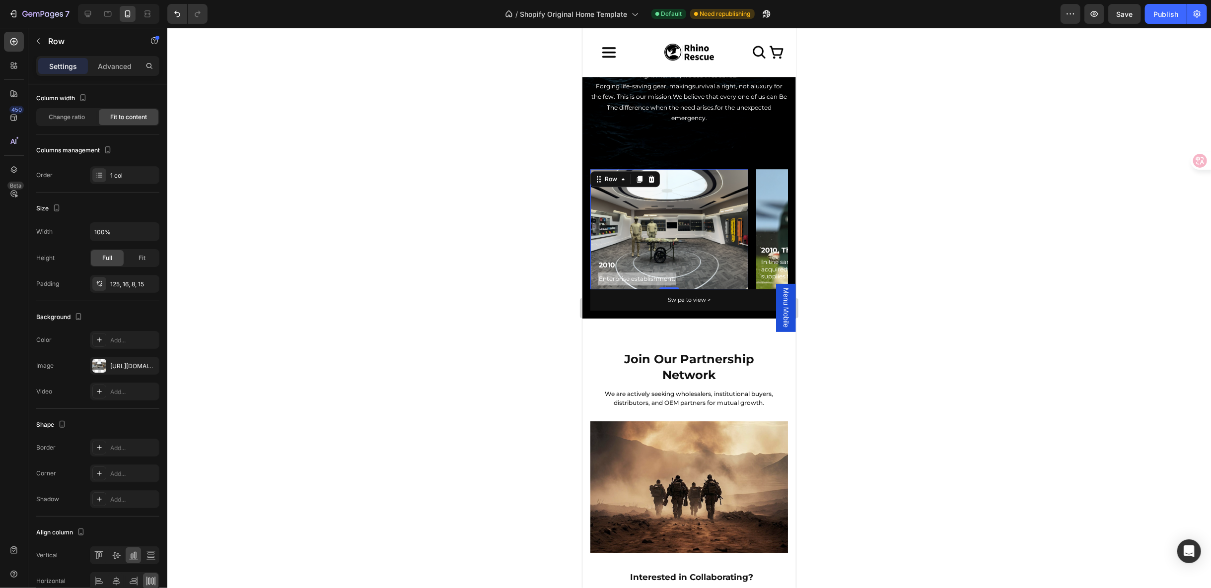
scroll to position [0, 0]
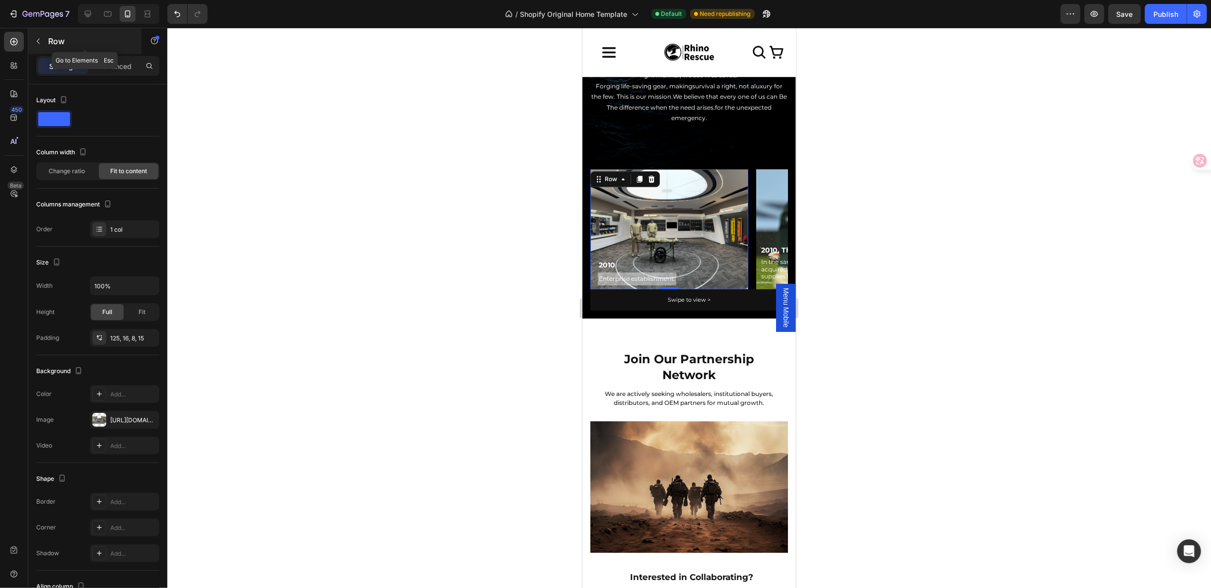
click at [33, 40] on button "button" at bounding box center [38, 41] width 16 height 16
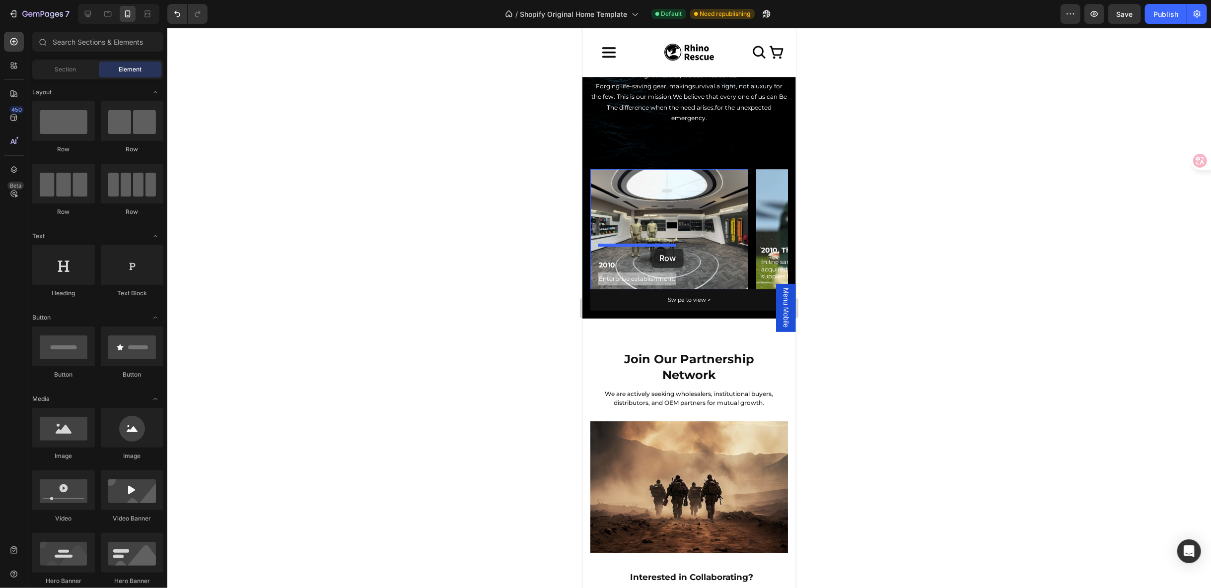
drag, startPoint x: 655, startPoint y: 151, endPoint x: 651, endPoint y: 248, distance: 96.9
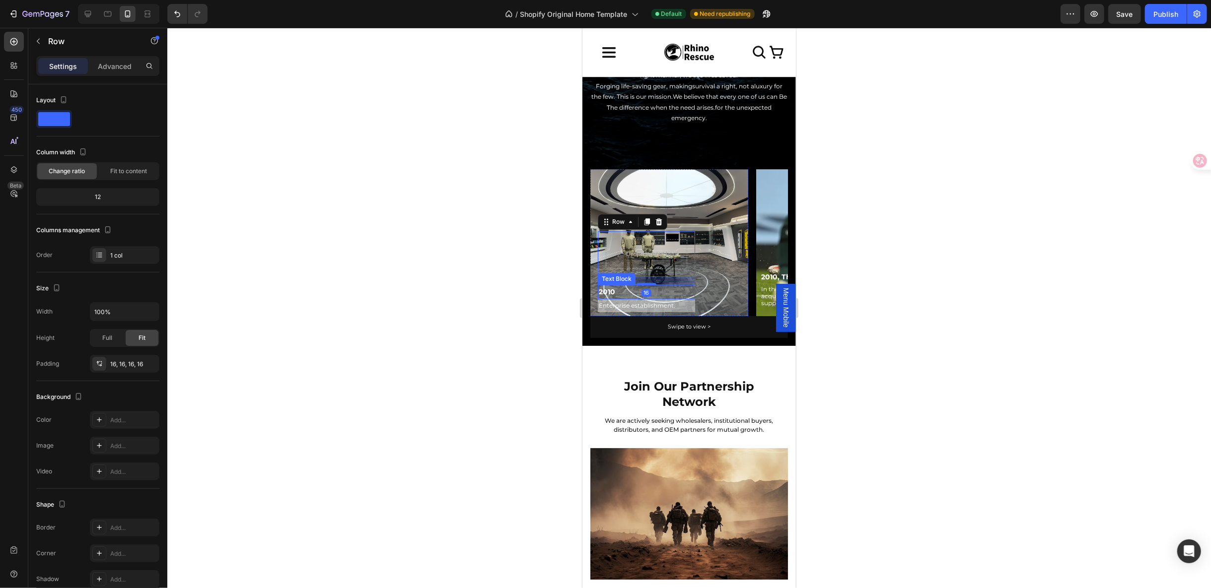
click at [609, 289] on p "2010" at bounding box center [645, 292] width 95 height 12
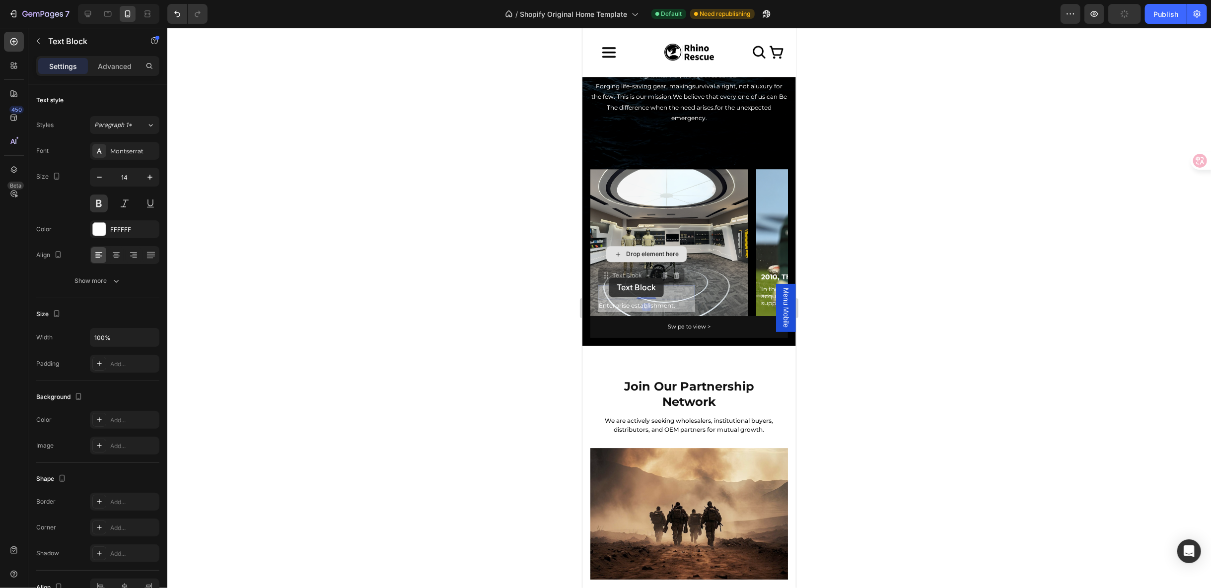
drag, startPoint x: 608, startPoint y: 278, endPoint x: 617, endPoint y: 259, distance: 20.7
click at [621, 249] on div "Drop element here Row 2010 Text Block 0 2010 Text Block 0 Enterprise establishm…" at bounding box center [645, 271] width 97 height 81
drag, startPoint x: 616, startPoint y: 277, endPoint x: 626, endPoint y: 250, distance: 28.6
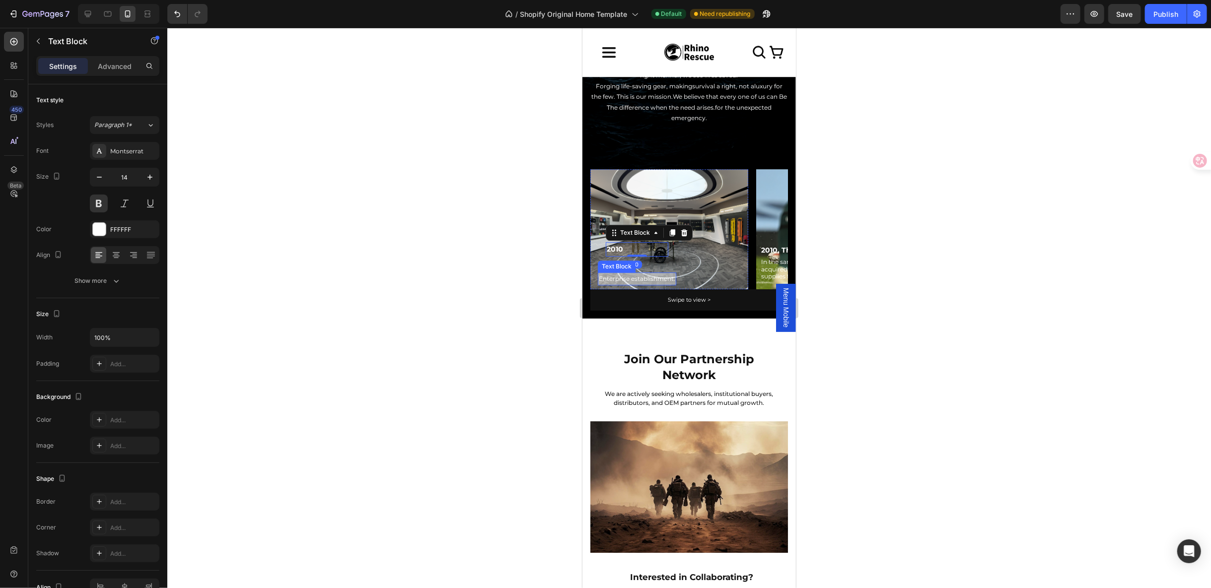
click at [609, 273] on p "Enterprise establishment." at bounding box center [636, 278] width 76 height 11
drag, startPoint x: 607, startPoint y: 264, endPoint x: 625, endPoint y: 249, distance: 22.6
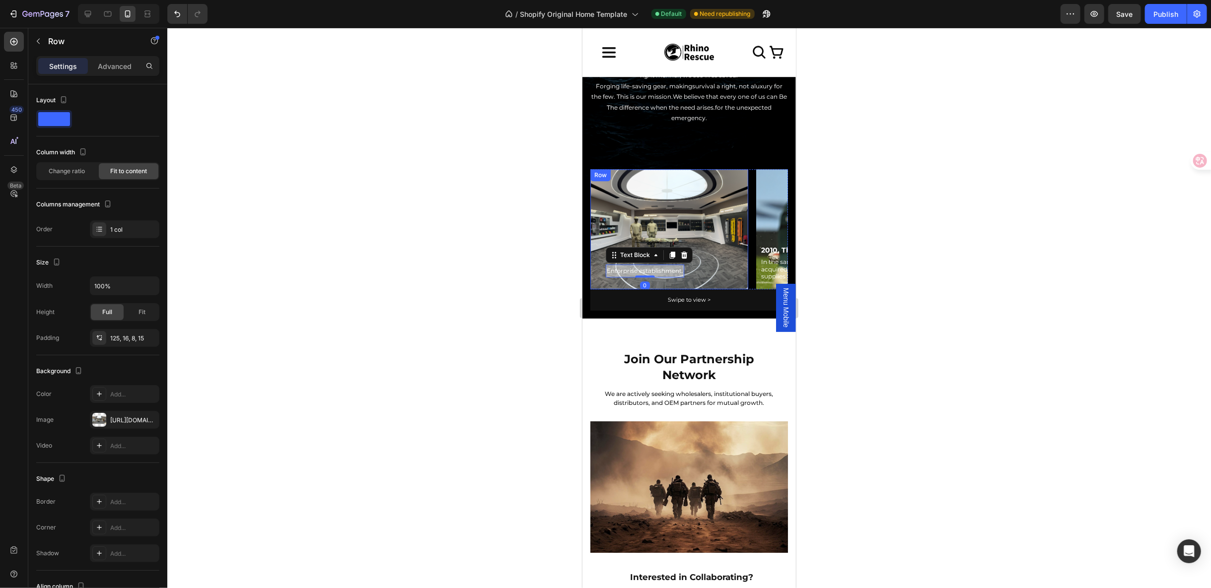
click at [702, 255] on div "2010 Text Block Enterprise establishment. Text Block 0 Row Row" at bounding box center [669, 229] width 158 height 120
click at [651, 265] on p "Enterprise establishment." at bounding box center [644, 270] width 76 height 11
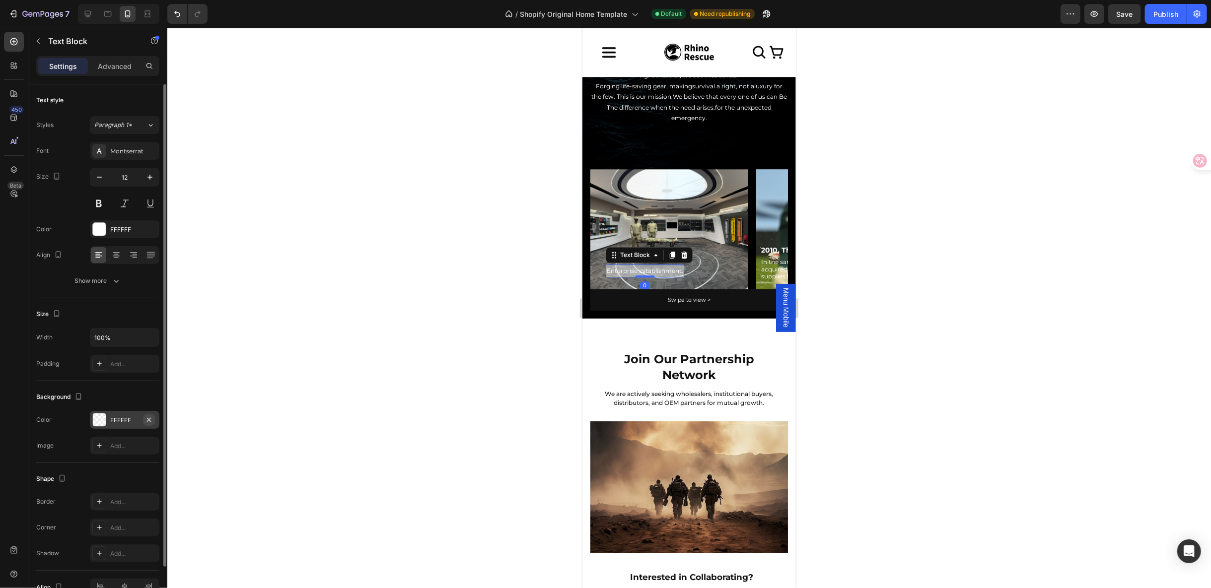
click at [148, 422] on icon "button" at bounding box center [149, 420] width 8 height 8
click at [642, 250] on div "Text Block" at bounding box center [635, 254] width 34 height 9
click at [628, 234] on div "Row 1 col" at bounding box center [625, 237] width 30 height 6
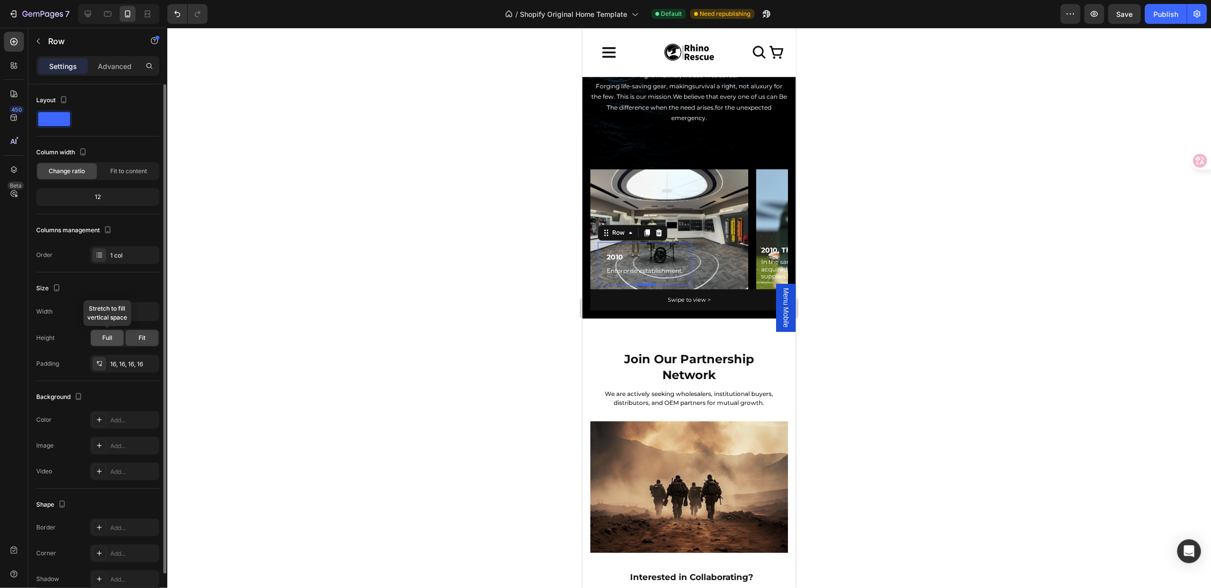
click at [115, 337] on div "Full" at bounding box center [107, 338] width 33 height 16
click at [123, 197] on div "12" at bounding box center [97, 197] width 119 height 14
drag, startPoint x: 109, startPoint y: 199, endPoint x: 89, endPoint y: 198, distance: 19.9
click at [95, 198] on div "12" at bounding box center [97, 197] width 119 height 14
click at [148, 362] on icon "button" at bounding box center [149, 363] width 4 height 4
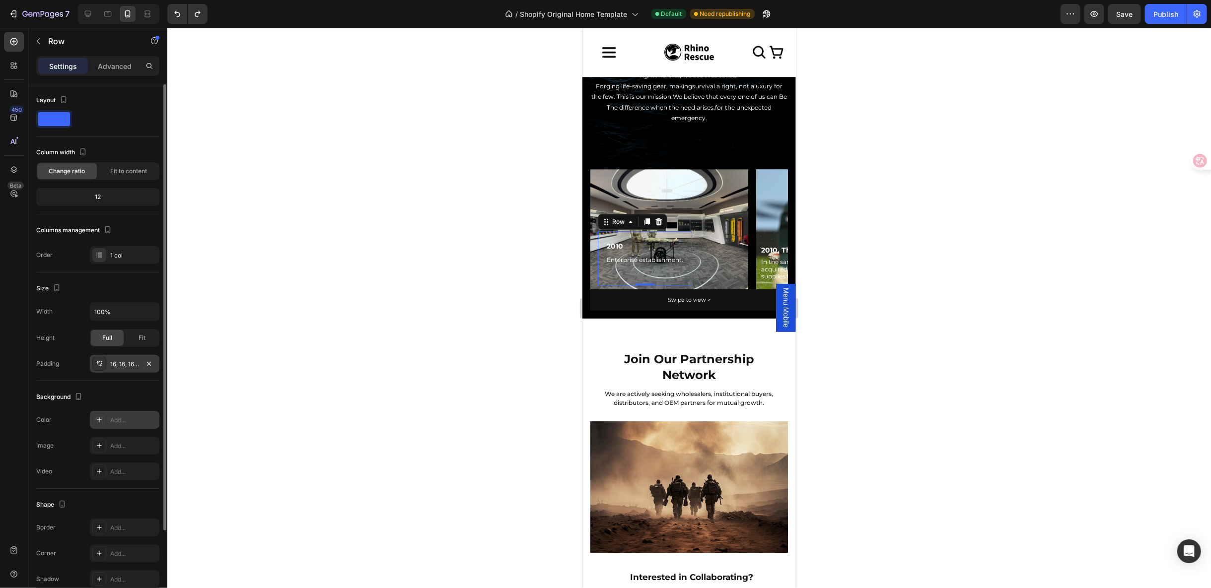
click at [98, 420] on icon at bounding box center [99, 420] width 8 height 8
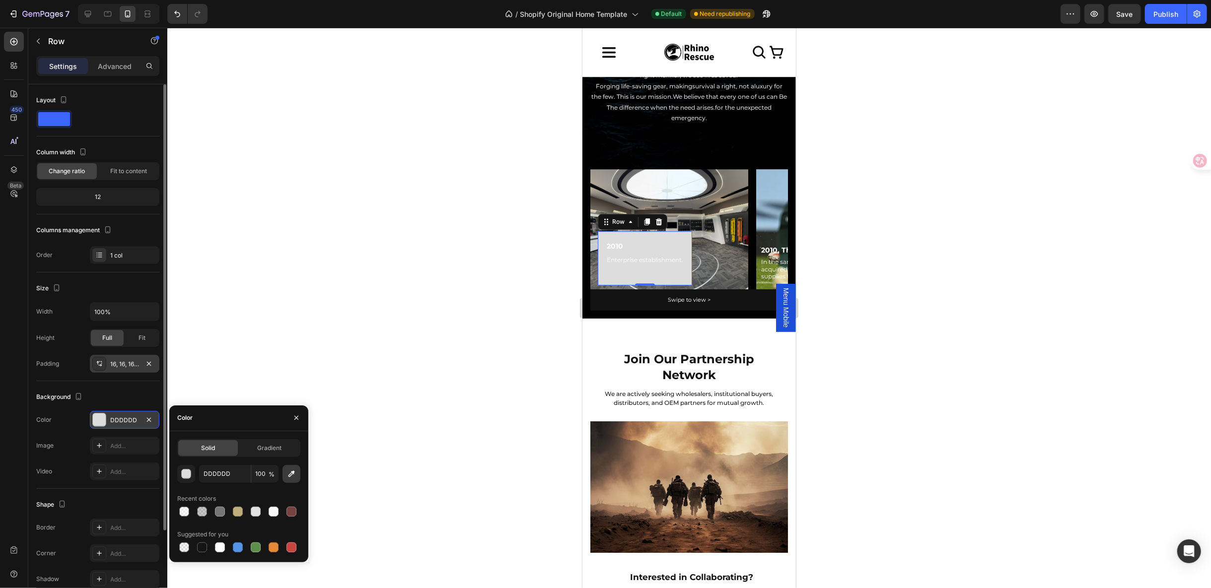
click at [292, 468] on button "button" at bounding box center [292, 474] width 18 height 18
click at [201, 507] on div at bounding box center [202, 512] width 10 height 10
type input "FFFFFF"
type input "40"
click at [215, 507] on div at bounding box center [220, 512] width 12 height 12
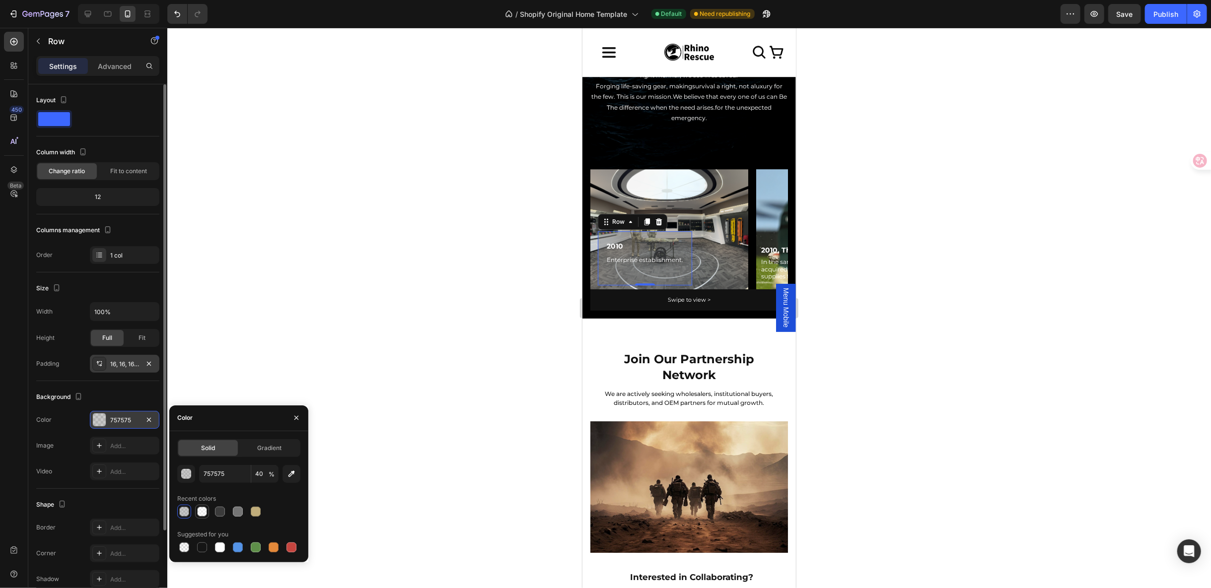
click at [205, 507] on div at bounding box center [202, 512] width 10 height 10
type input "FFFFFF"
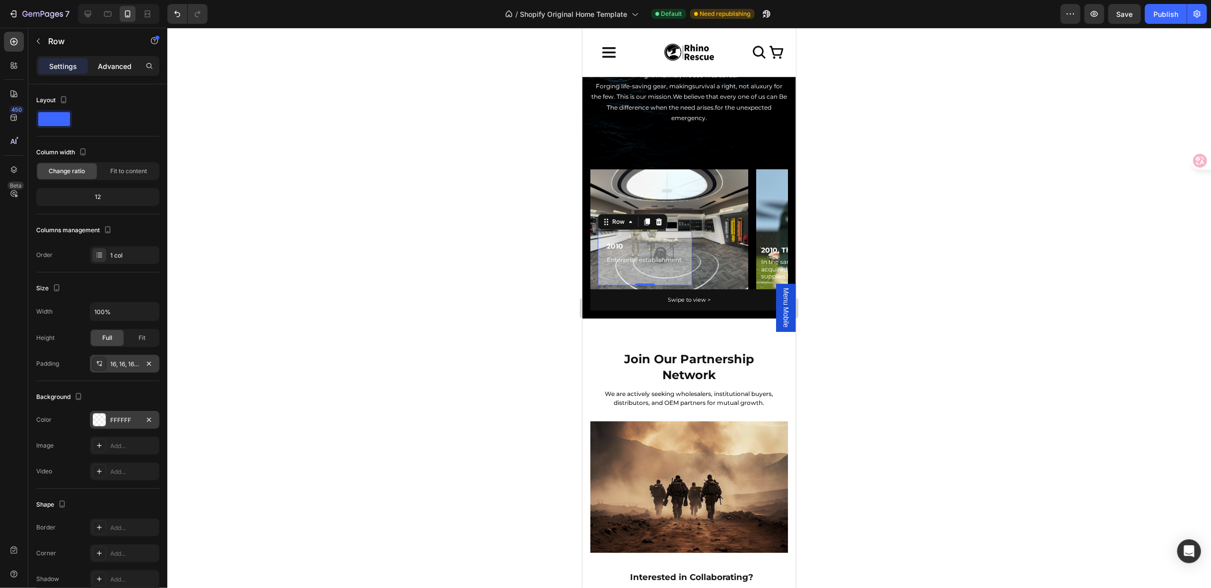
click at [116, 68] on p "Advanced" at bounding box center [115, 66] width 34 height 10
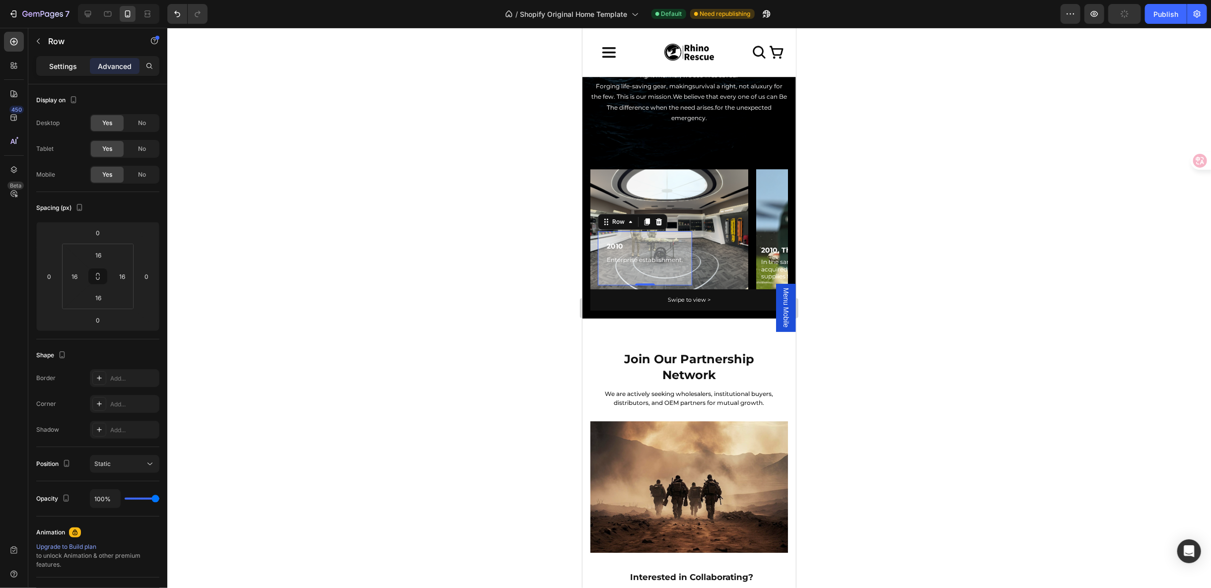
click at [64, 69] on p "Settings" at bounding box center [63, 66] width 28 height 10
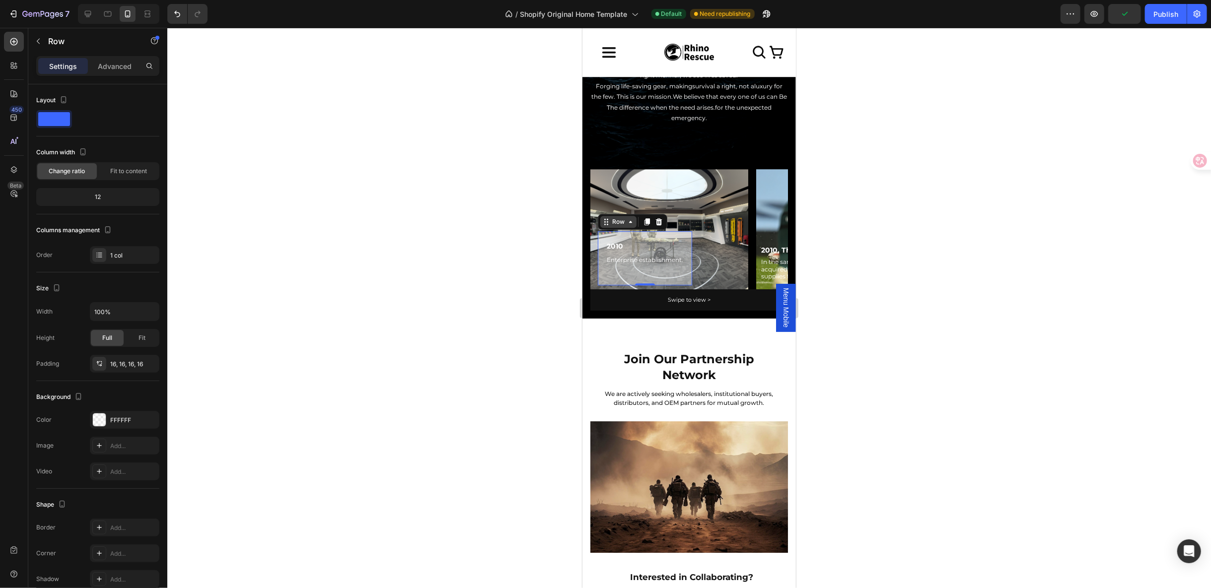
click at [604, 222] on icon at bounding box center [606, 221] width 8 height 8
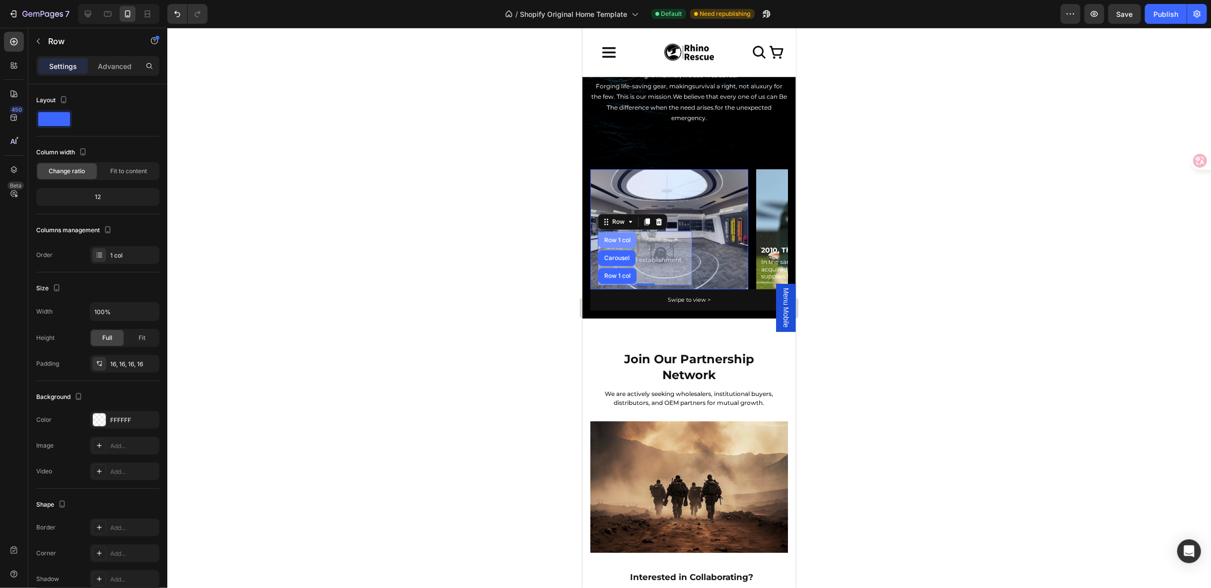
click at [622, 241] on div "Row 1 col" at bounding box center [617, 240] width 30 height 6
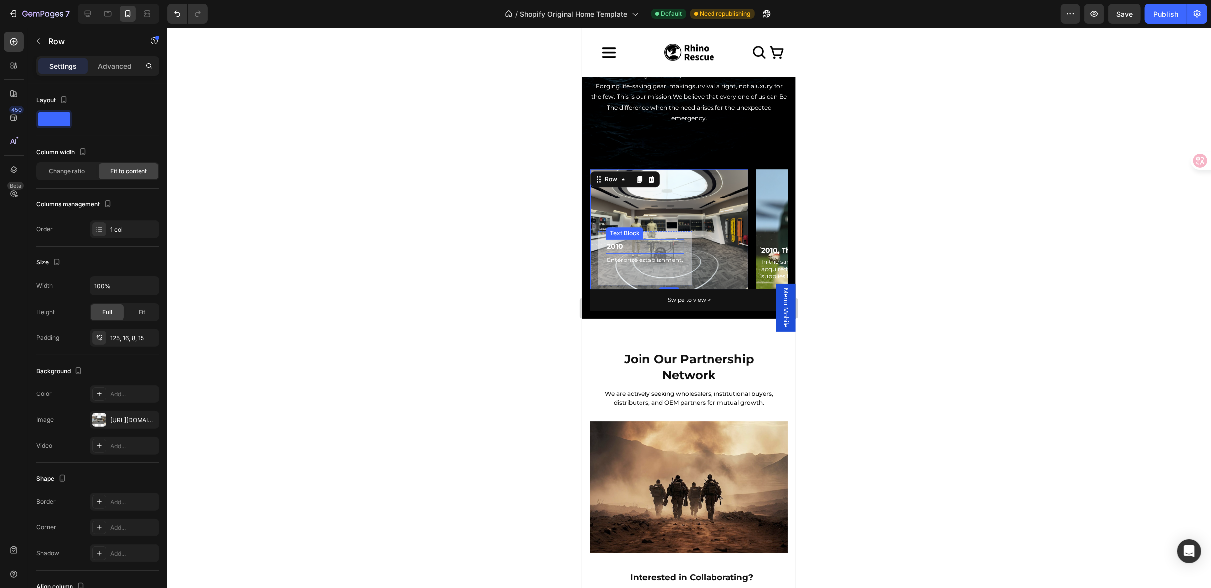
click at [617, 248] on p "2010" at bounding box center [644, 246] width 76 height 12
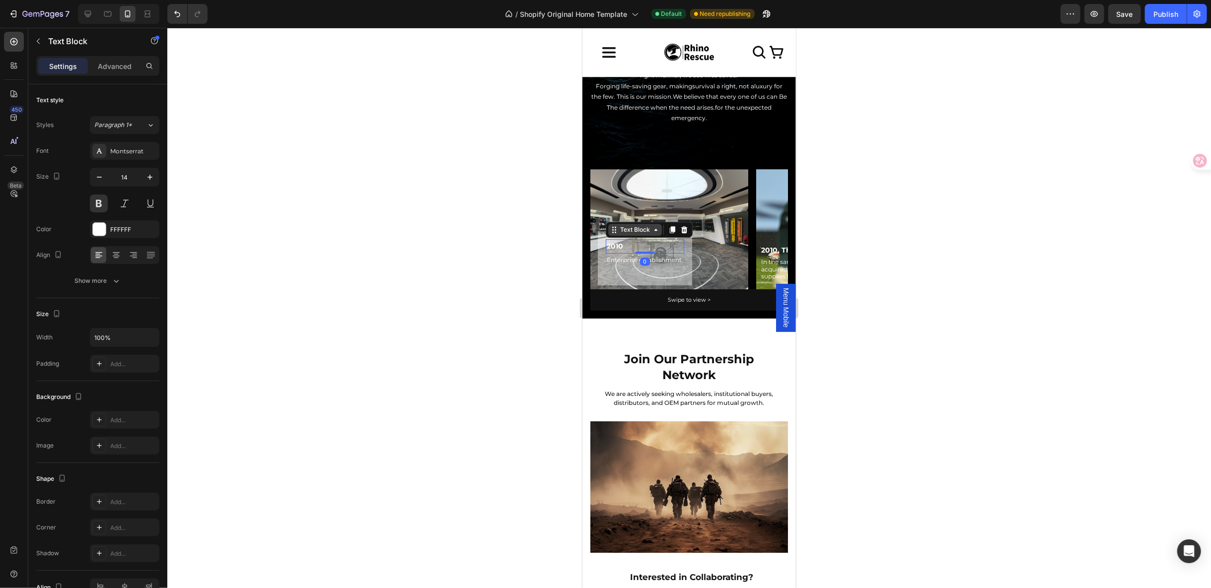
click at [640, 230] on div "Text Block" at bounding box center [635, 229] width 34 height 9
click at [175, 8] on button "Undo/Redo" at bounding box center [177, 14] width 20 height 20
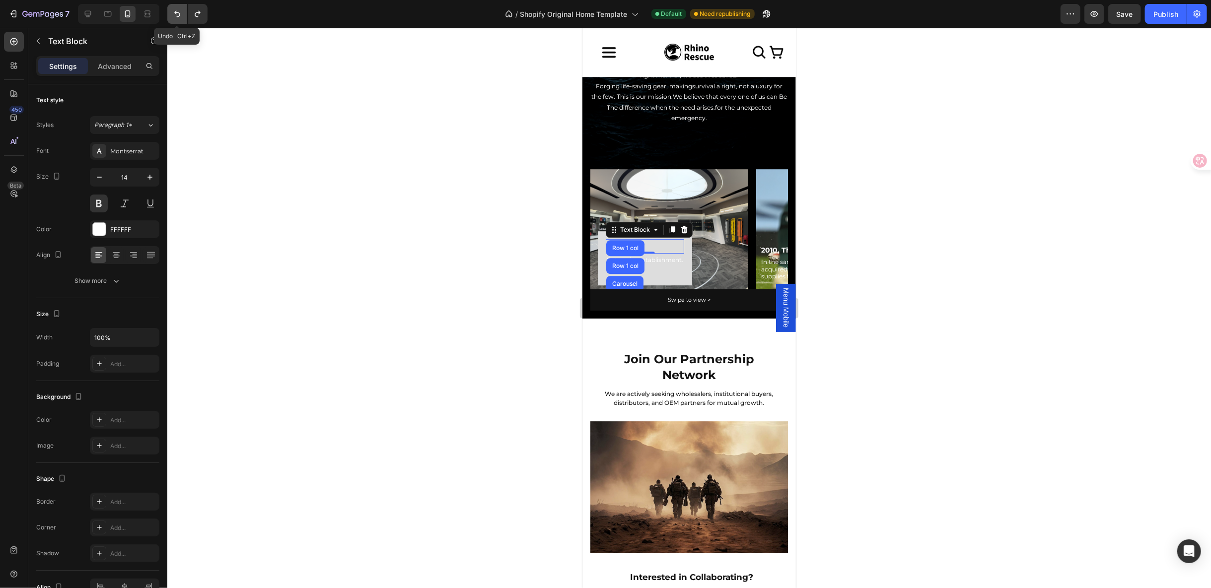
click at [175, 8] on button "Undo/Redo" at bounding box center [177, 14] width 20 height 20
click at [175, 12] on icon "Undo/Redo" at bounding box center [177, 14] width 6 height 6
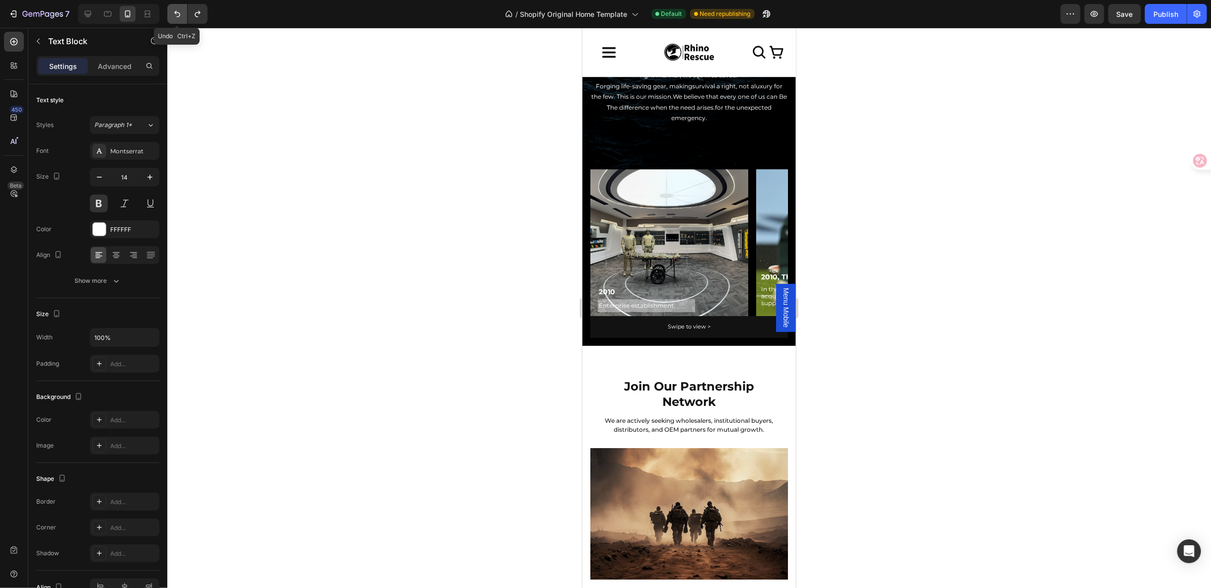
click at [175, 12] on icon "Undo/Redo" at bounding box center [177, 14] width 6 height 6
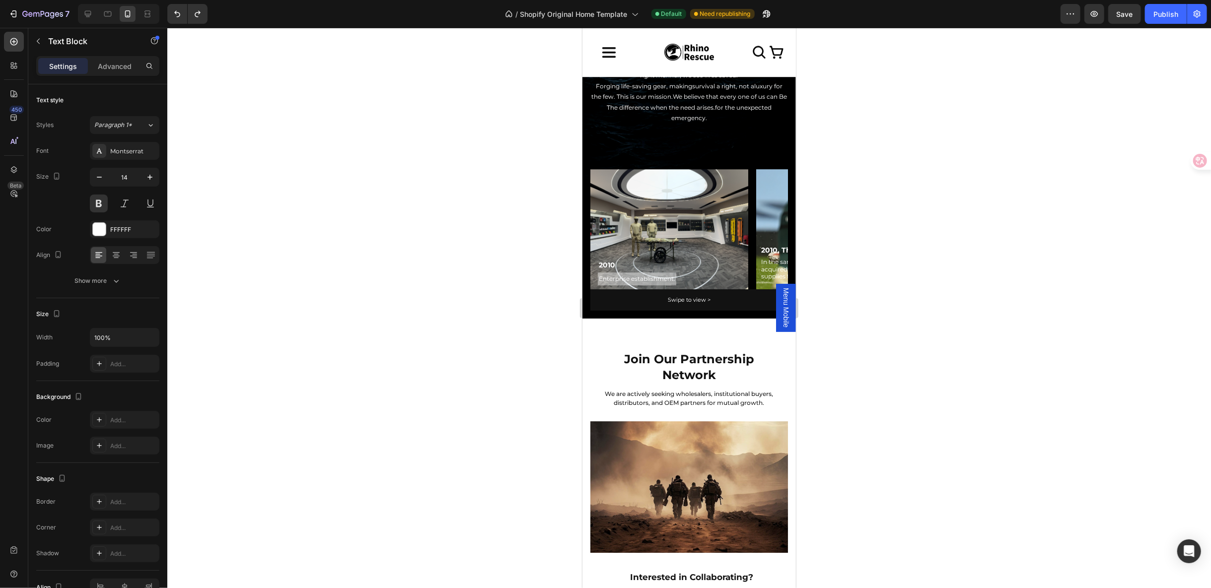
click at [648, 272] on div "Enterprise establishment." at bounding box center [636, 278] width 78 height 13
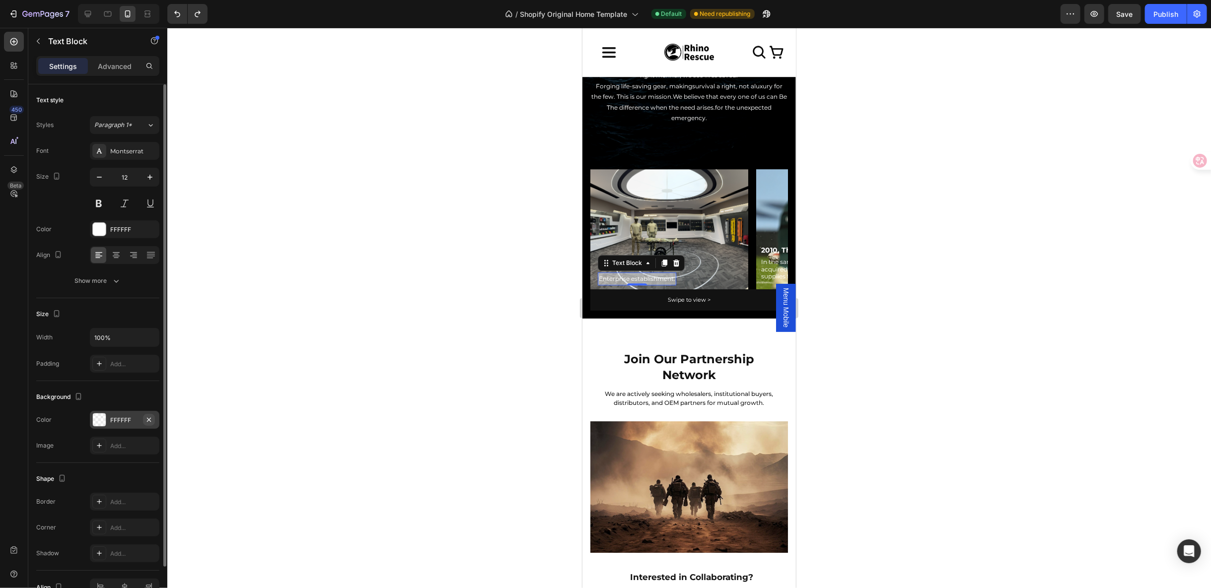
click at [154, 418] on button "button" at bounding box center [149, 420] width 12 height 12
click at [600, 179] on div "Row" at bounding box center [600, 174] width 16 height 9
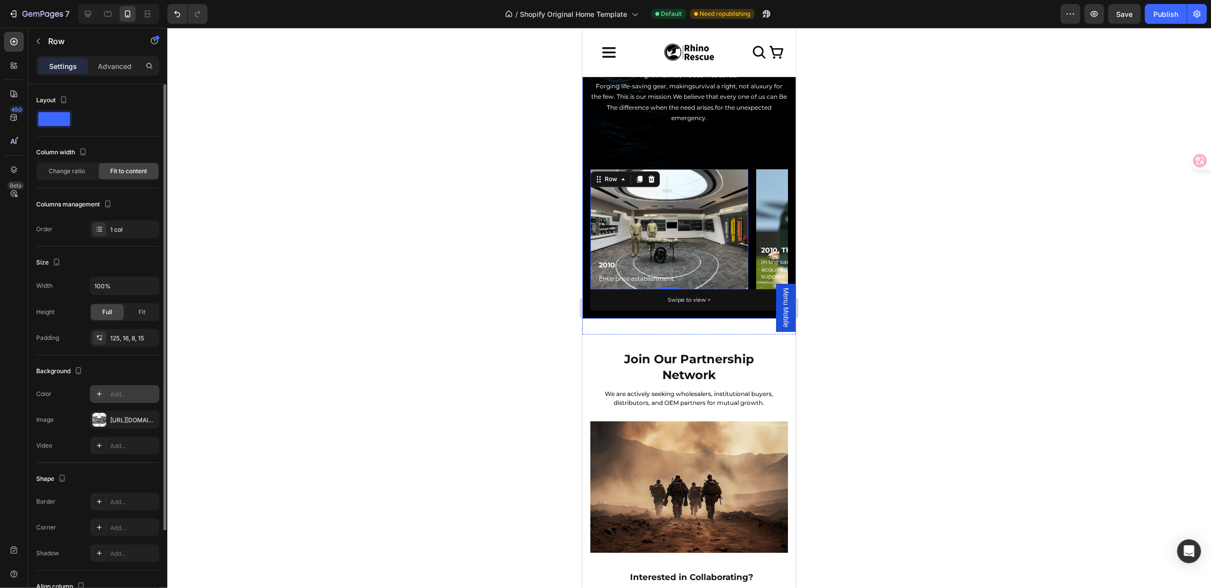
scroll to position [102, 0]
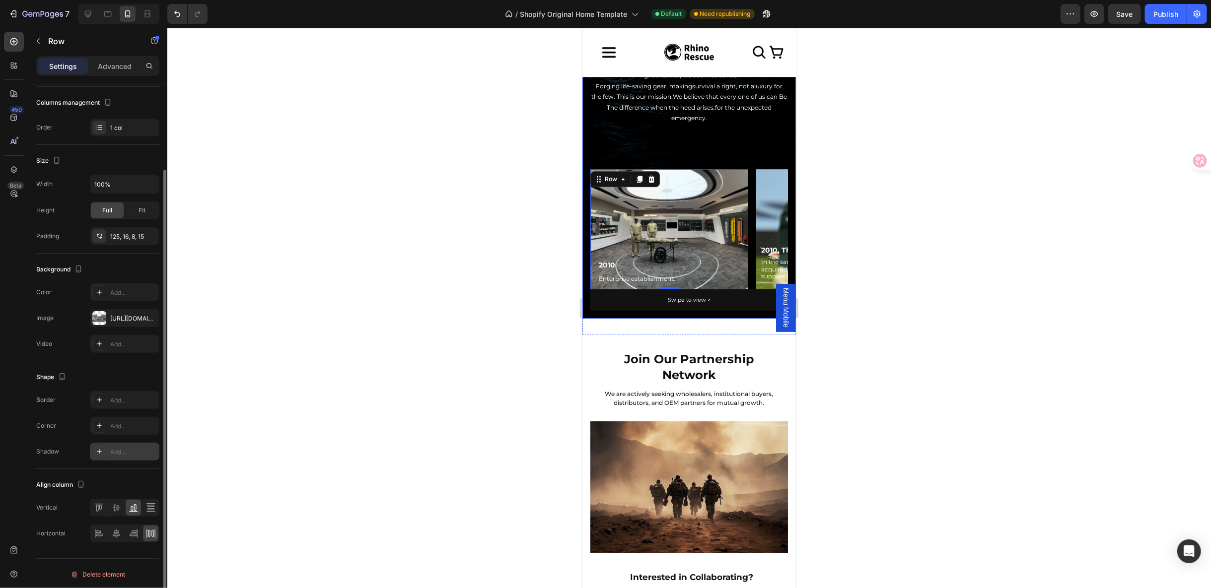
click at [98, 454] on div at bounding box center [99, 452] width 14 height 14
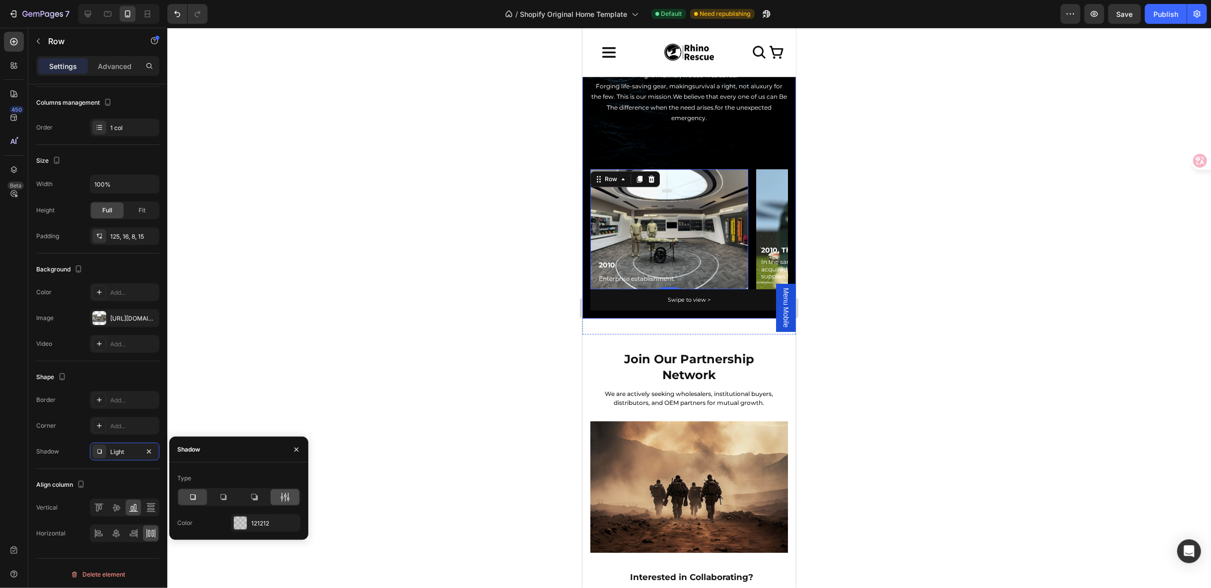
click at [290, 500] on div at bounding box center [285, 498] width 29 height 16
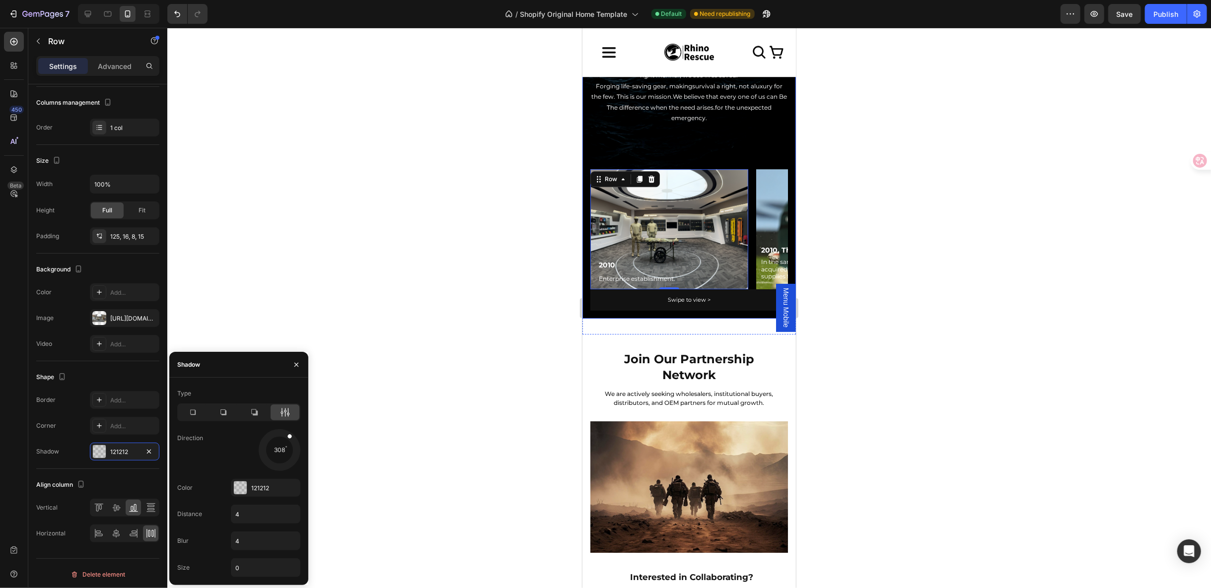
drag, startPoint x: 291, startPoint y: 460, endPoint x: 250, endPoint y: 462, distance: 41.3
click at [292, 429] on div at bounding box center [279, 450] width 45 height 45
click at [242, 490] on div at bounding box center [240, 488] width 13 height 13
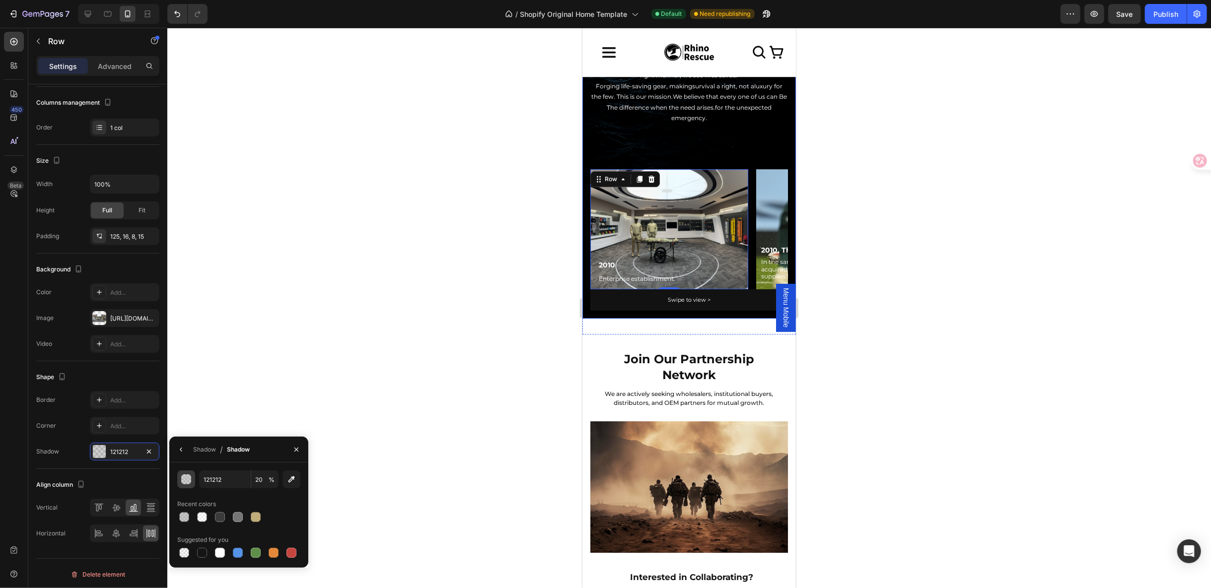
click at [189, 482] on div "button" at bounding box center [187, 480] width 10 height 10
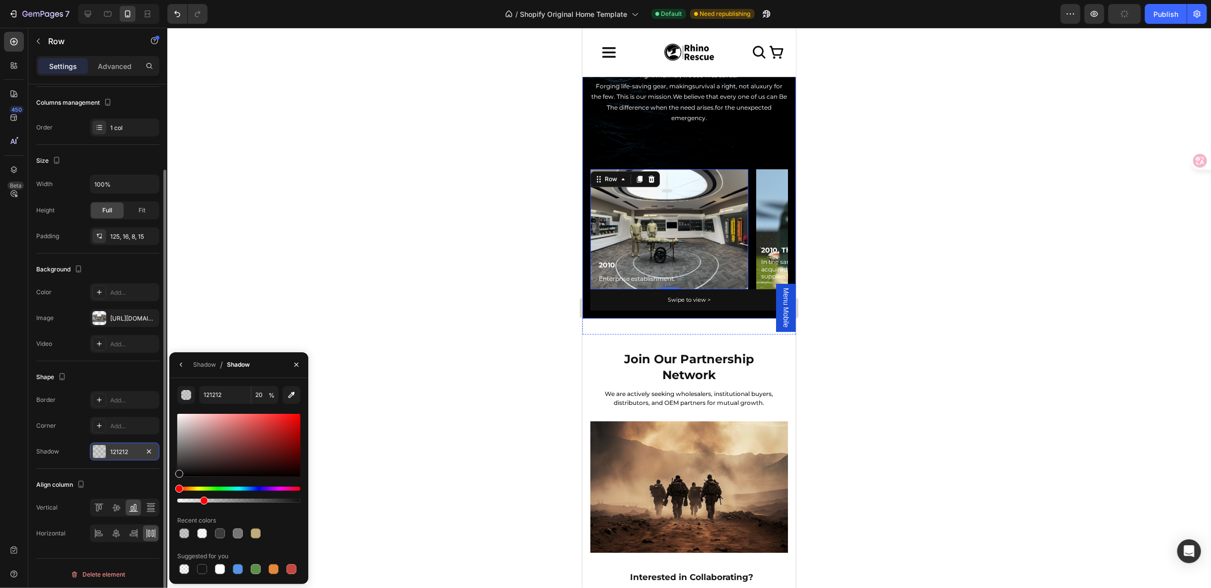
click at [126, 448] on div "121212" at bounding box center [124, 452] width 29 height 9
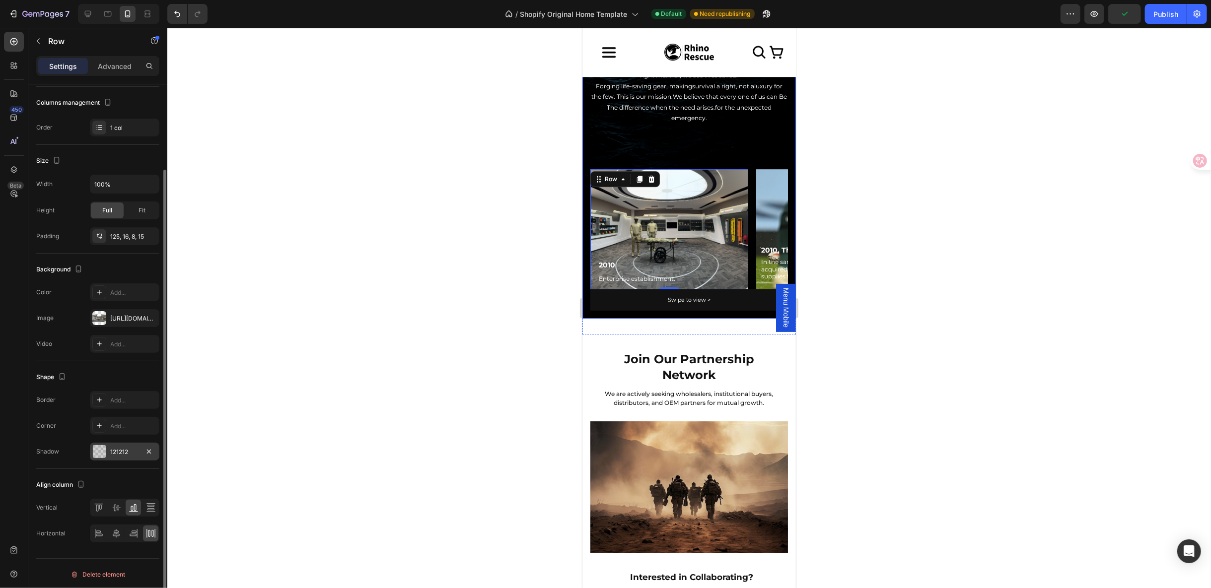
click at [116, 445] on div "121212" at bounding box center [125, 452] width 70 height 18
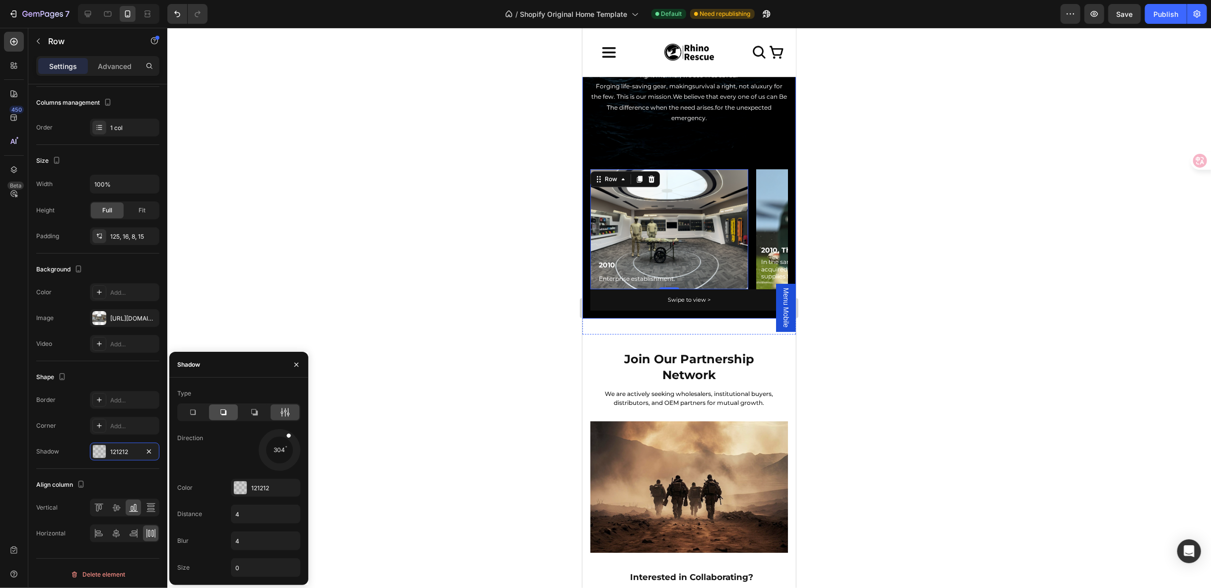
click at [231, 416] on div at bounding box center [223, 413] width 29 height 16
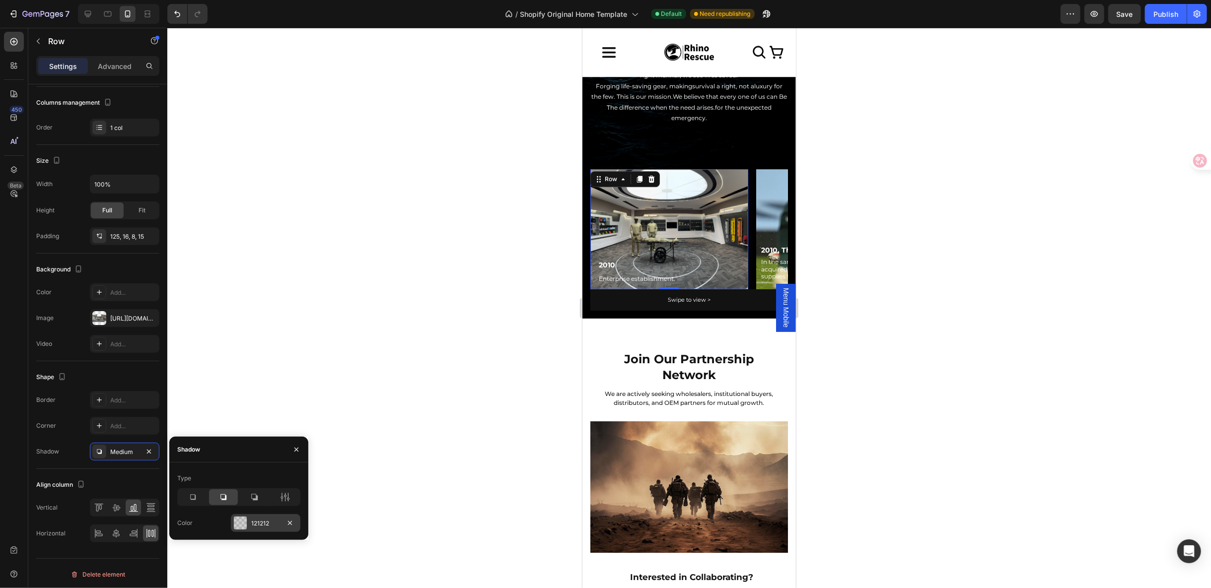
click at [242, 523] on div at bounding box center [240, 523] width 13 height 13
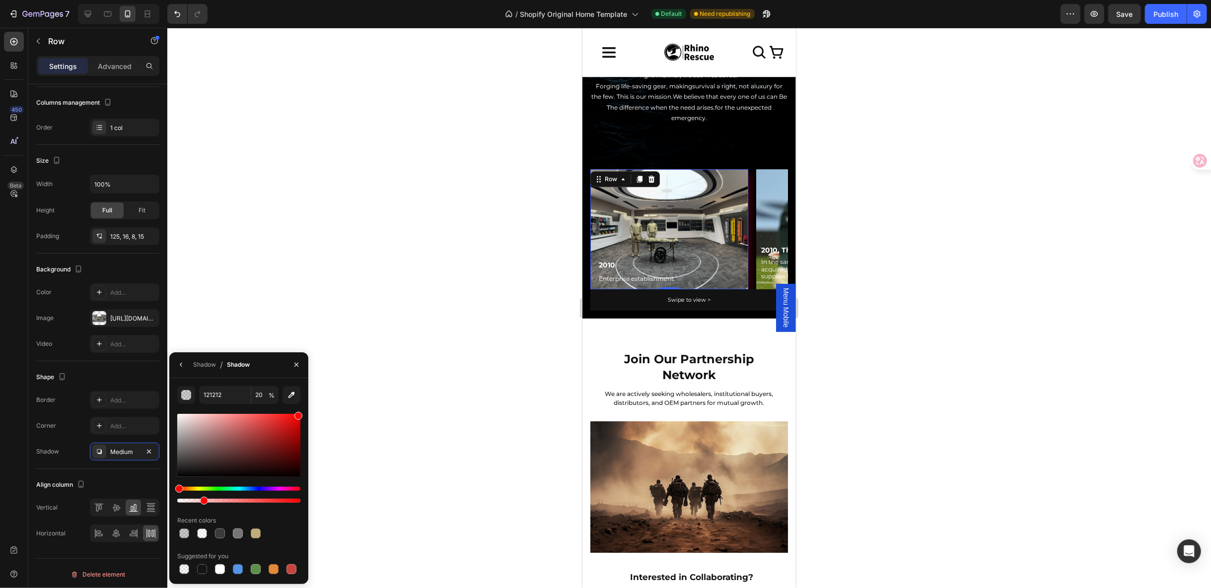
drag, startPoint x: 301, startPoint y: 398, endPoint x: 312, endPoint y: 390, distance: 13.9
click at [313, 0] on div "7 / Shopify Original Home Template Default Need republishing Preview Save Publi…" at bounding box center [605, 0] width 1211 height 0
type input "FF0000"
click at [212, 363] on div "Shadow" at bounding box center [204, 364] width 23 height 9
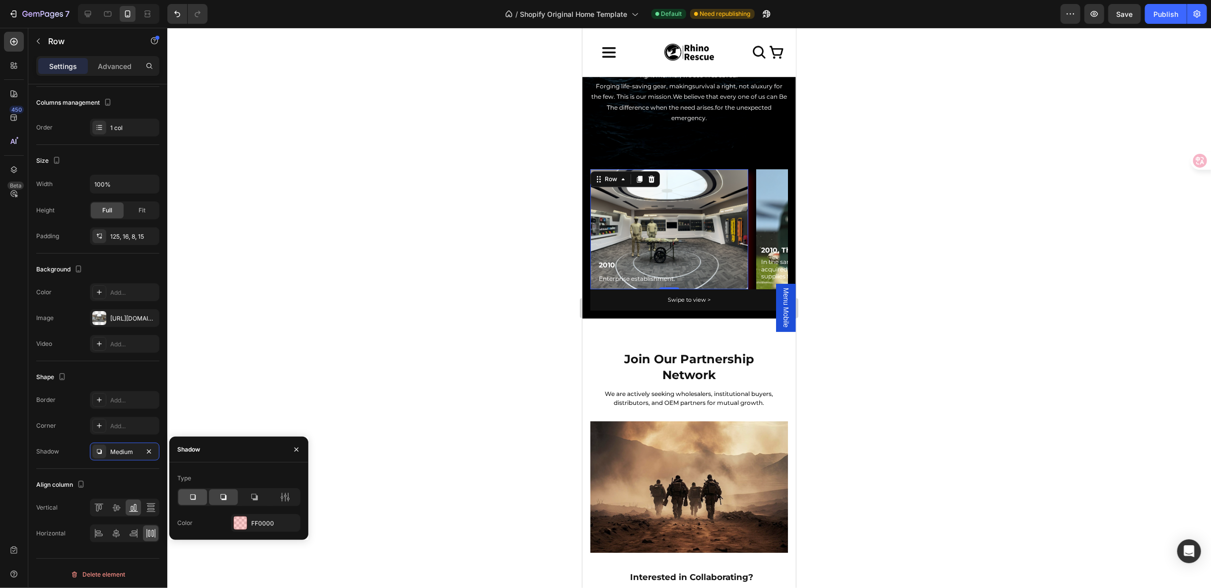
click at [194, 497] on icon at bounding box center [193, 498] width 10 height 10
click at [227, 498] on icon at bounding box center [223, 498] width 10 height 10
click at [246, 497] on div at bounding box center [254, 498] width 29 height 16
click at [285, 500] on icon at bounding box center [285, 498] width 10 height 10
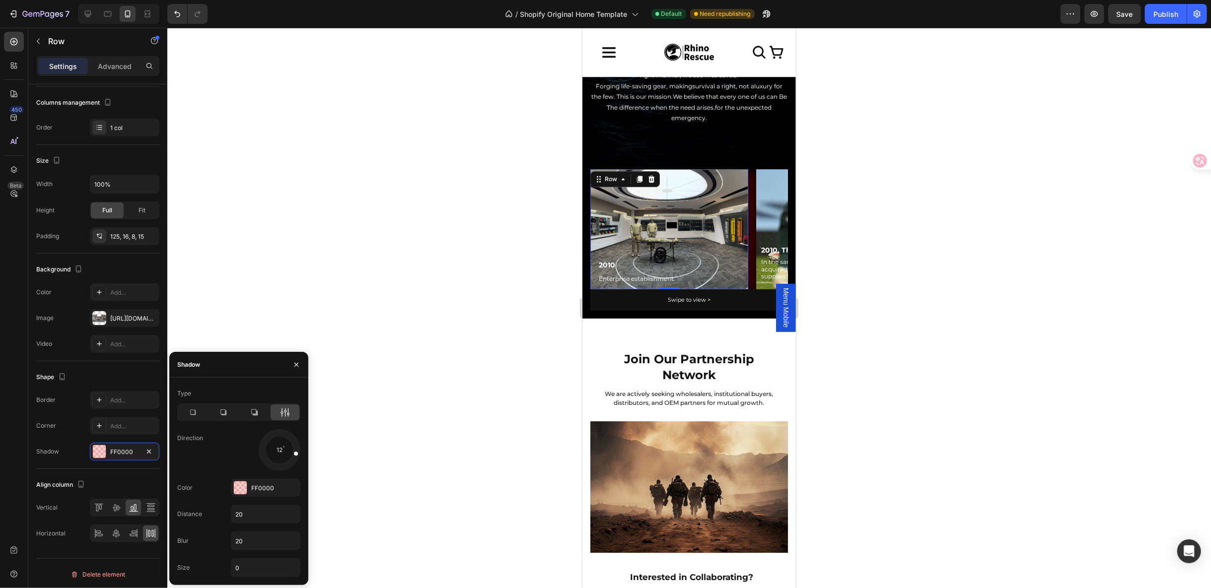
drag, startPoint x: 288, startPoint y: 460, endPoint x: 300, endPoint y: 453, distance: 14.0
click at [300, 453] on div at bounding box center [290, 452] width 23 height 10
click at [251, 534] on input "20" at bounding box center [265, 541] width 69 height 18
click at [301, 362] on button "button" at bounding box center [296, 365] width 16 height 16
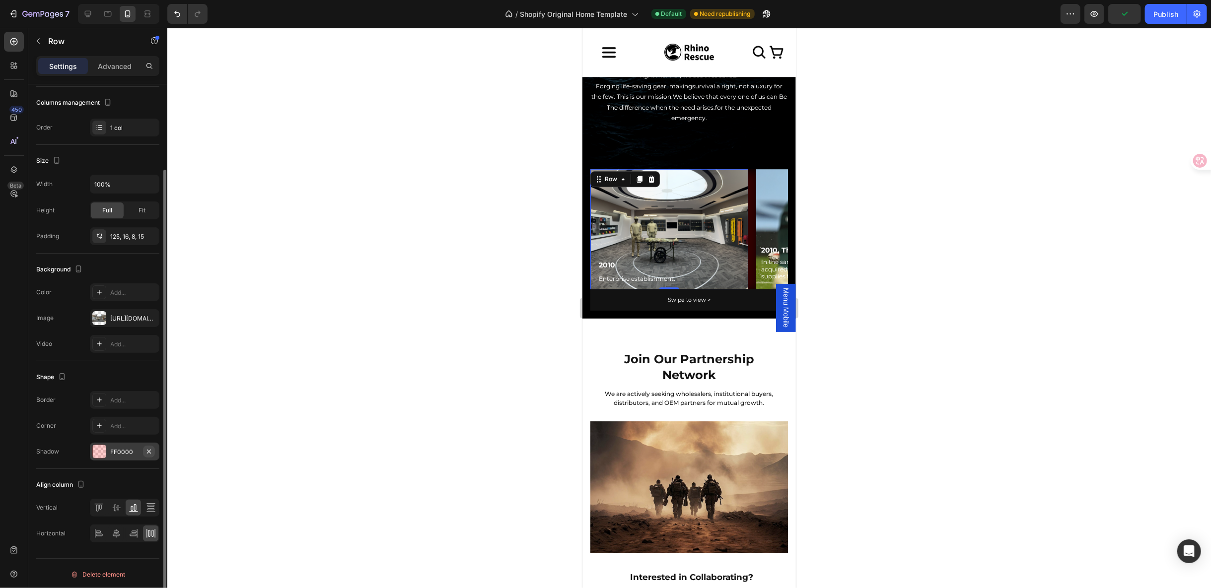
click at [153, 449] on button "button" at bounding box center [149, 452] width 12 height 12
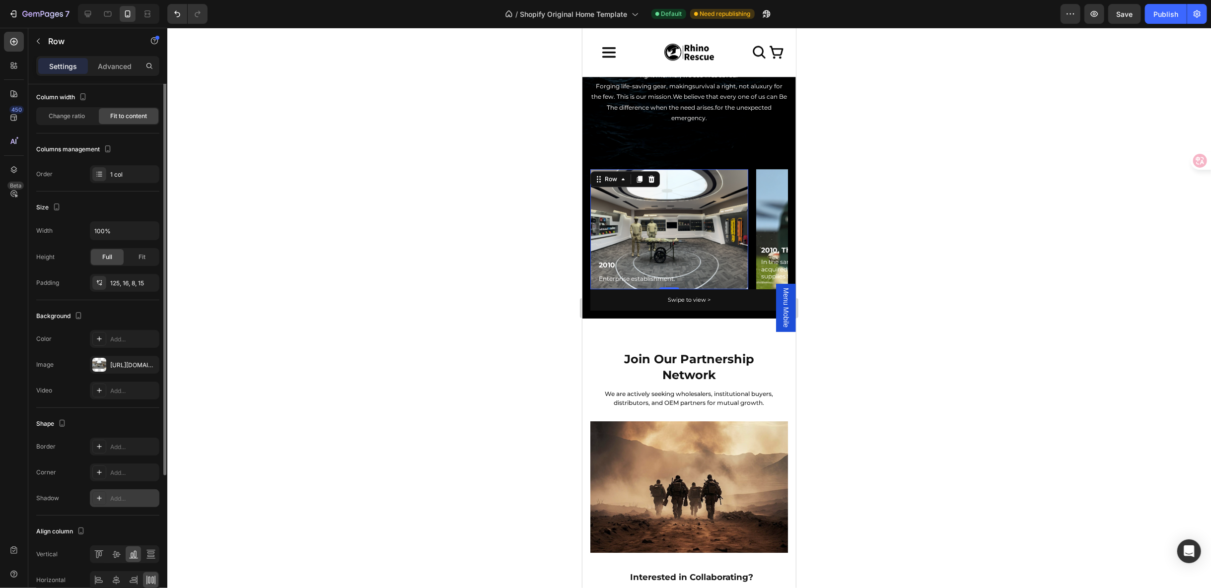
scroll to position [0, 0]
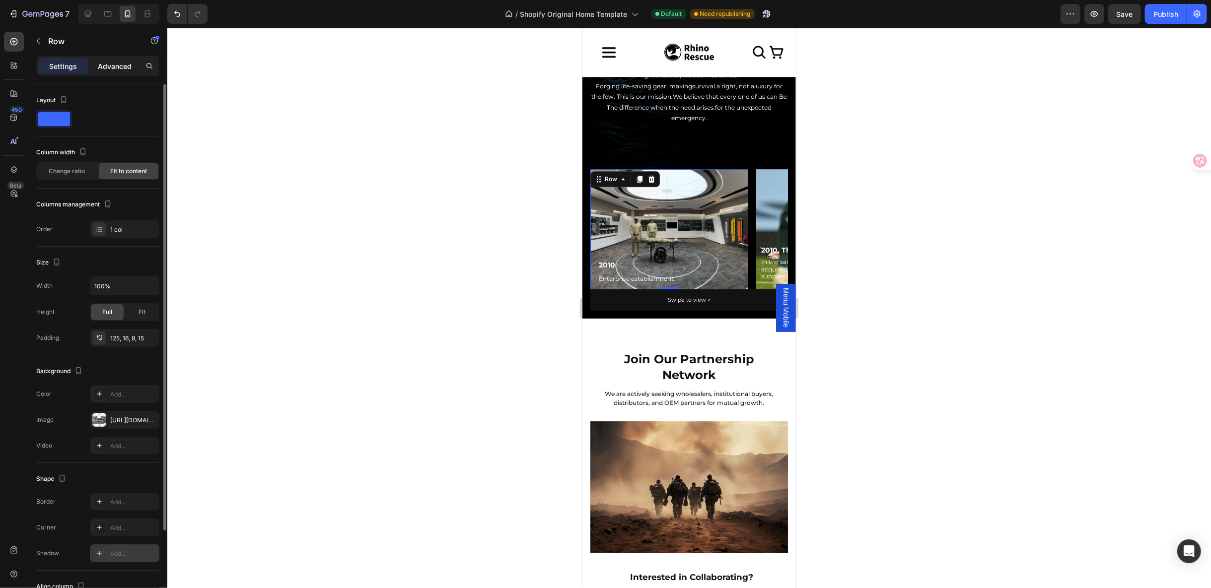
click at [118, 62] on p "Advanced" at bounding box center [115, 66] width 34 height 10
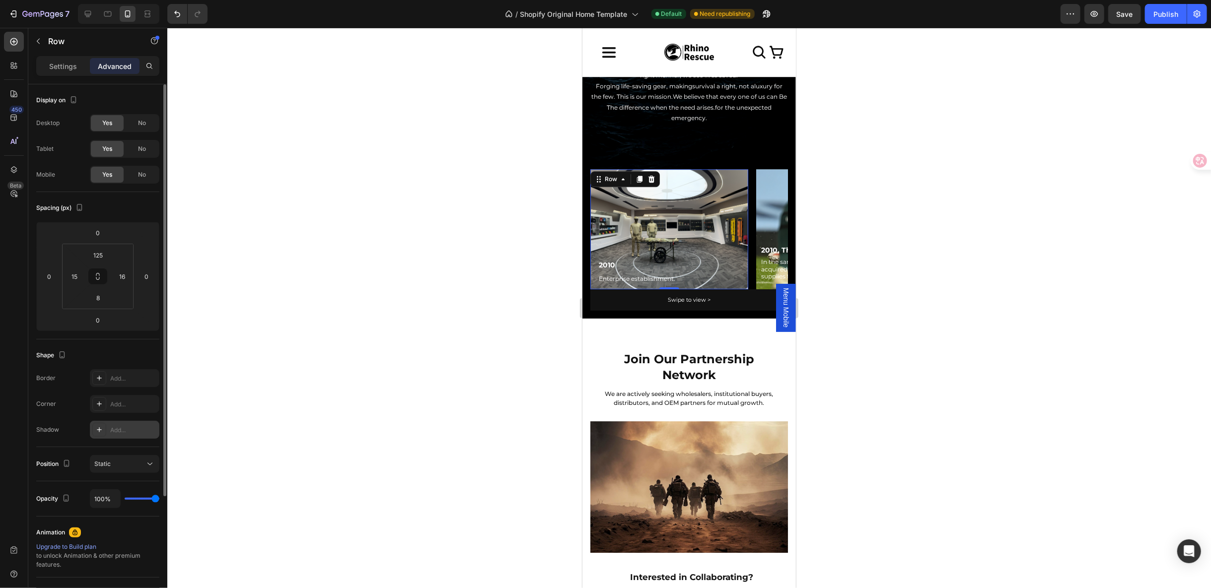
click at [100, 423] on div at bounding box center [99, 430] width 14 height 14
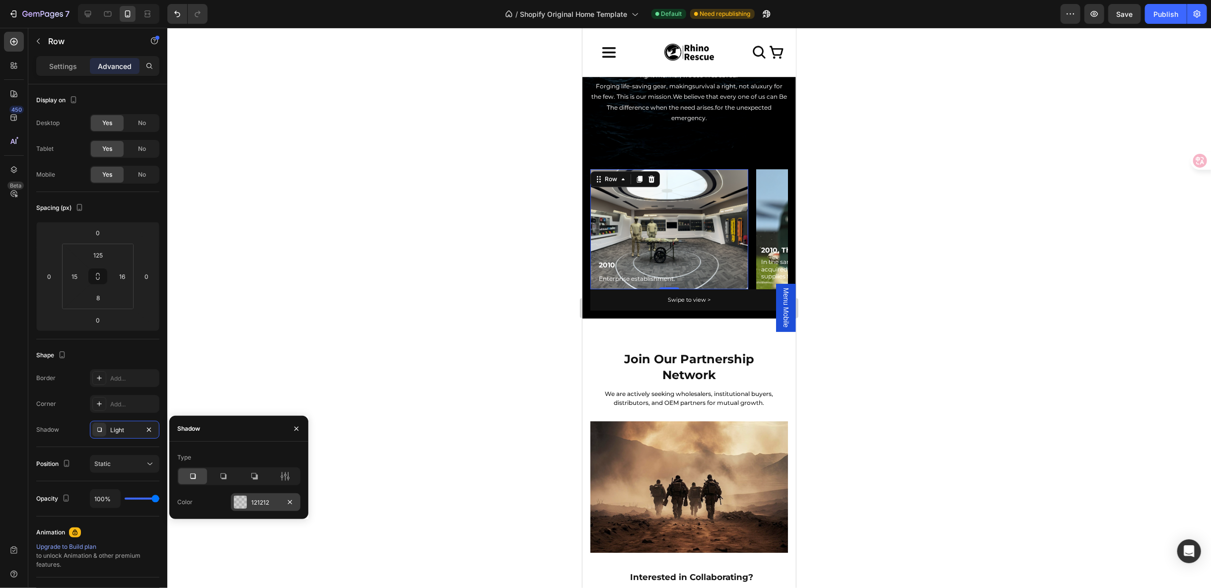
click at [241, 503] on div at bounding box center [240, 502] width 13 height 13
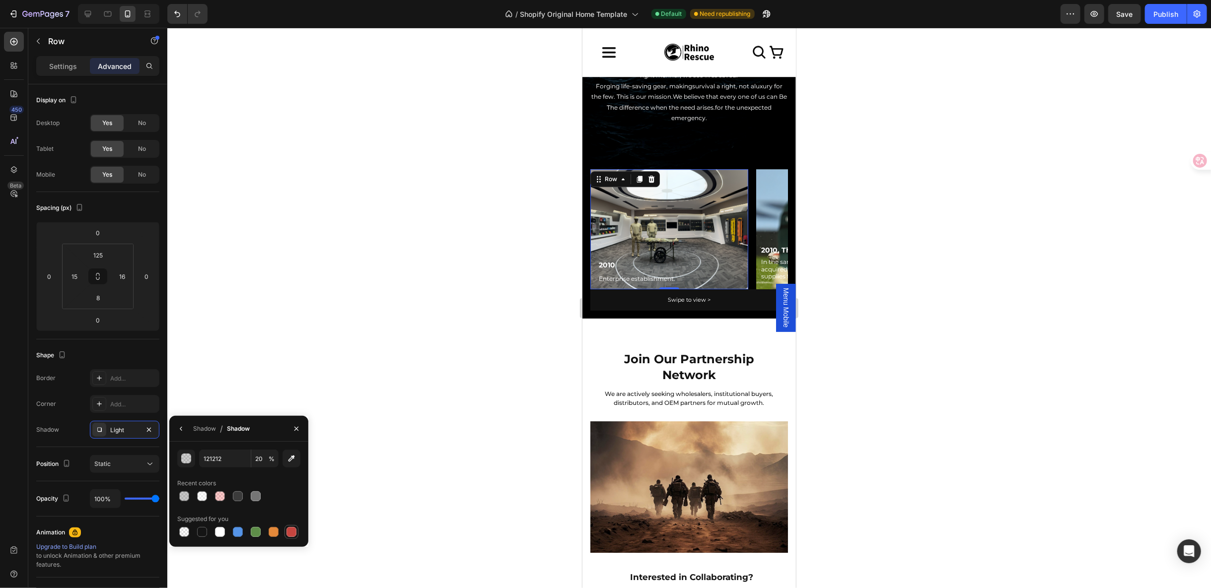
click at [294, 534] on div at bounding box center [292, 532] width 10 height 10
type input "C5453F"
type input "100"
click at [207, 430] on div "Shadow" at bounding box center [204, 429] width 23 height 9
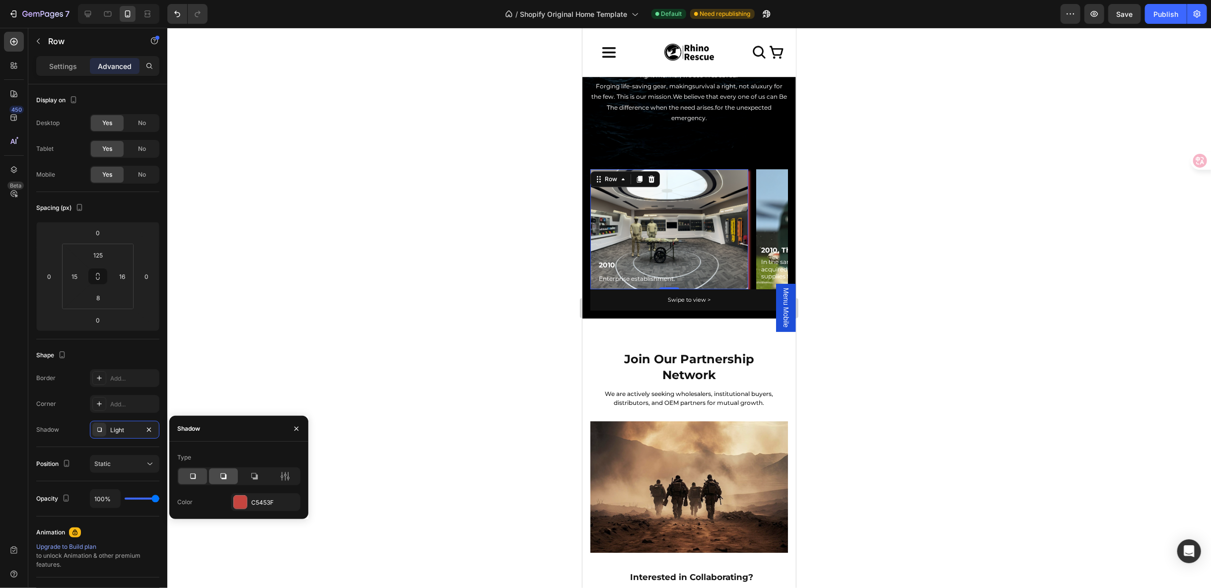
click at [216, 481] on div at bounding box center [223, 477] width 29 height 16
click at [290, 477] on div at bounding box center [285, 477] width 29 height 16
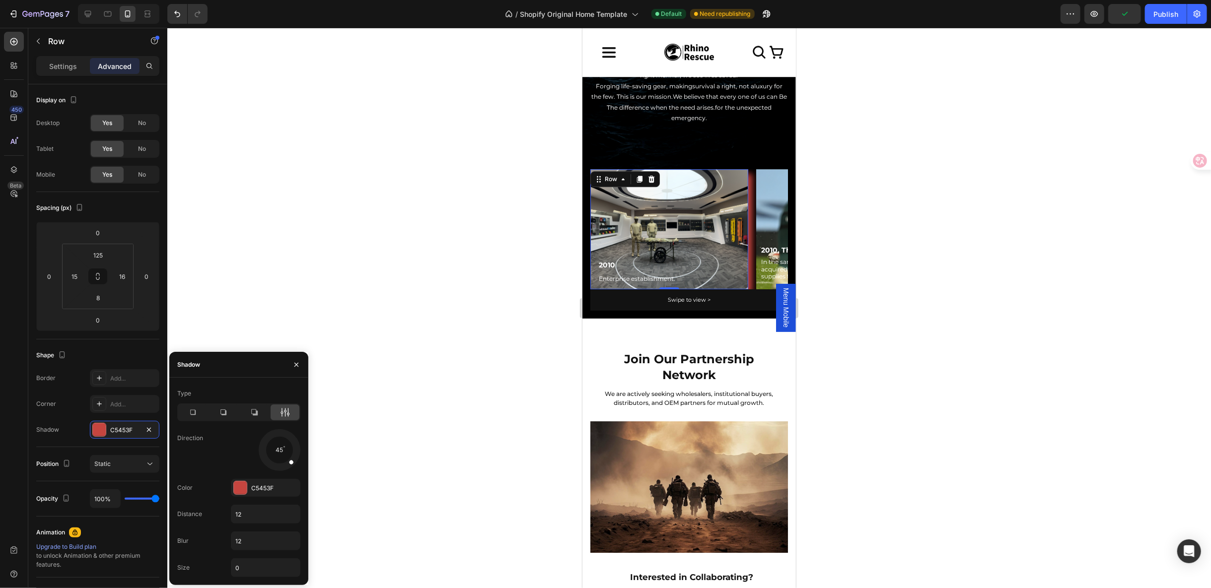
click at [279, 449] on div at bounding box center [279, 450] width 3 height 3
click at [246, 516] on input "12" at bounding box center [265, 514] width 69 height 18
click at [246, 514] on input "-12" at bounding box center [265, 514] width 69 height 18
type input "12"
click at [249, 533] on input "12" at bounding box center [265, 541] width 69 height 18
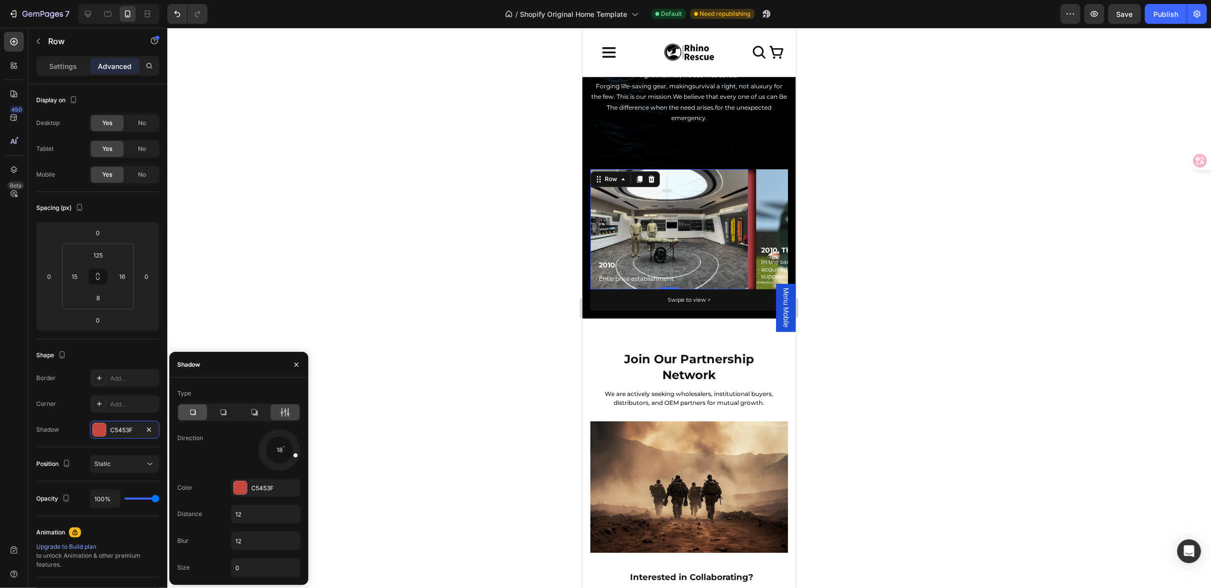
click at [200, 407] on div at bounding box center [192, 413] width 29 height 16
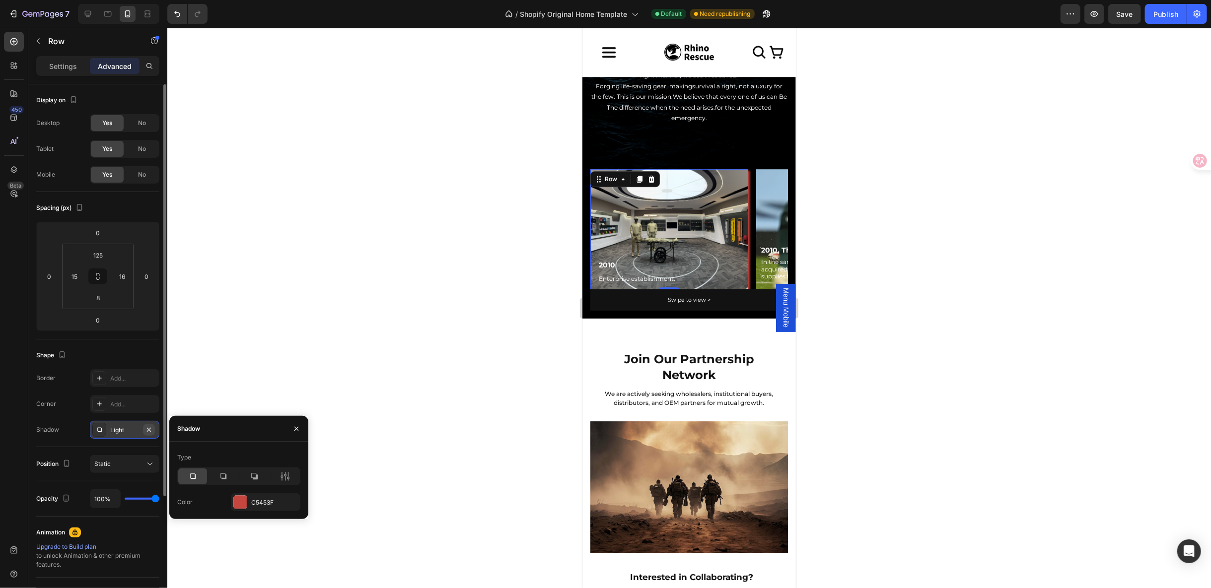
click at [152, 428] on icon "button" at bounding box center [149, 430] width 8 height 8
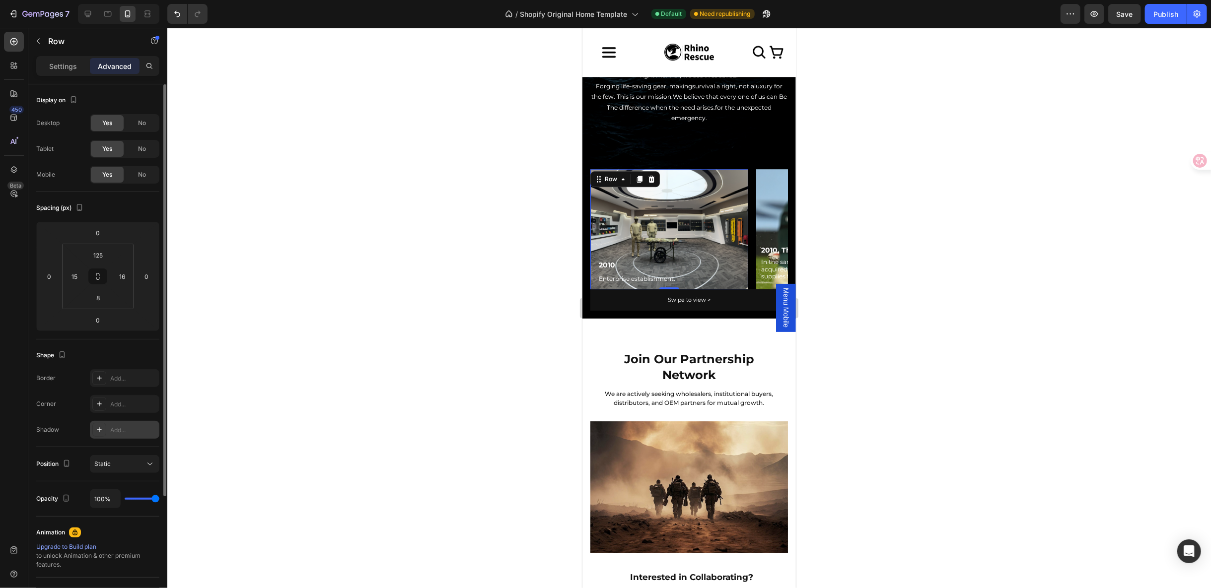
click at [607, 171] on div "Row" at bounding box center [625, 179] width 70 height 16
click at [606, 175] on div "Row" at bounding box center [610, 178] width 16 height 9
click at [630, 259] on p "2010" at bounding box center [636, 265] width 76 height 12
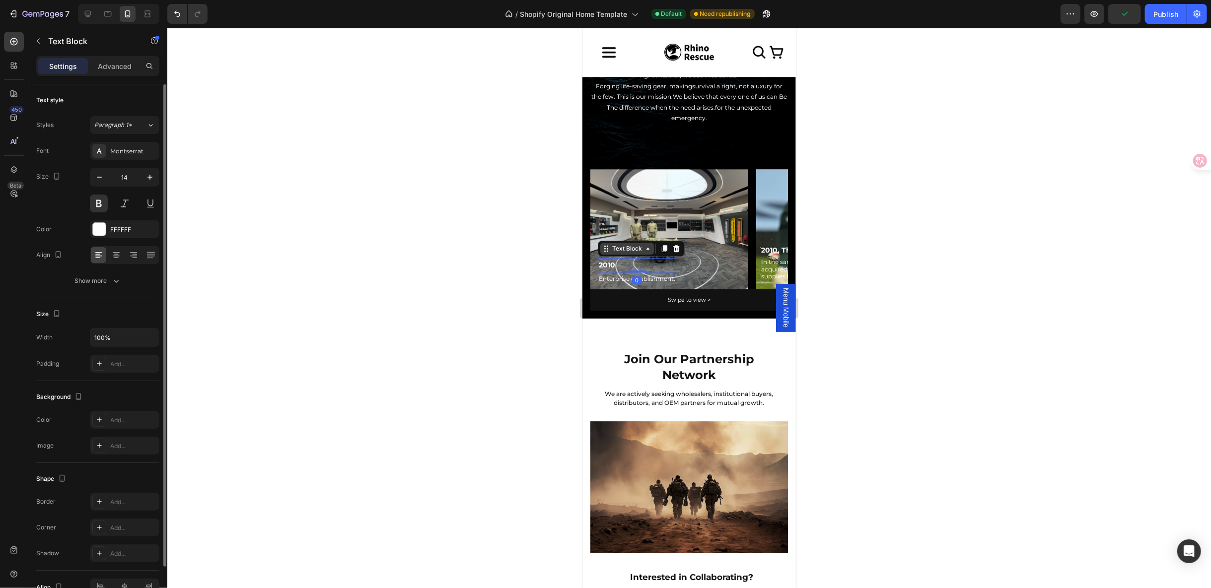
click at [620, 244] on div "Text Block" at bounding box center [627, 248] width 34 height 9
click at [122, 63] on p "Advanced" at bounding box center [115, 66] width 34 height 10
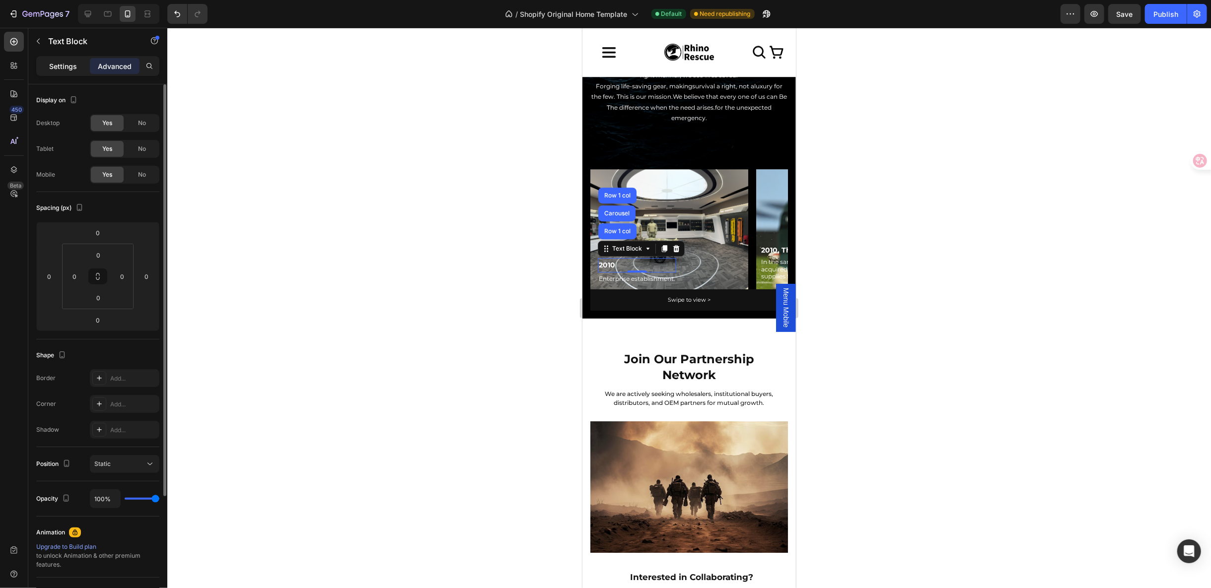
click at [60, 60] on div "Settings" at bounding box center [63, 66] width 50 height 16
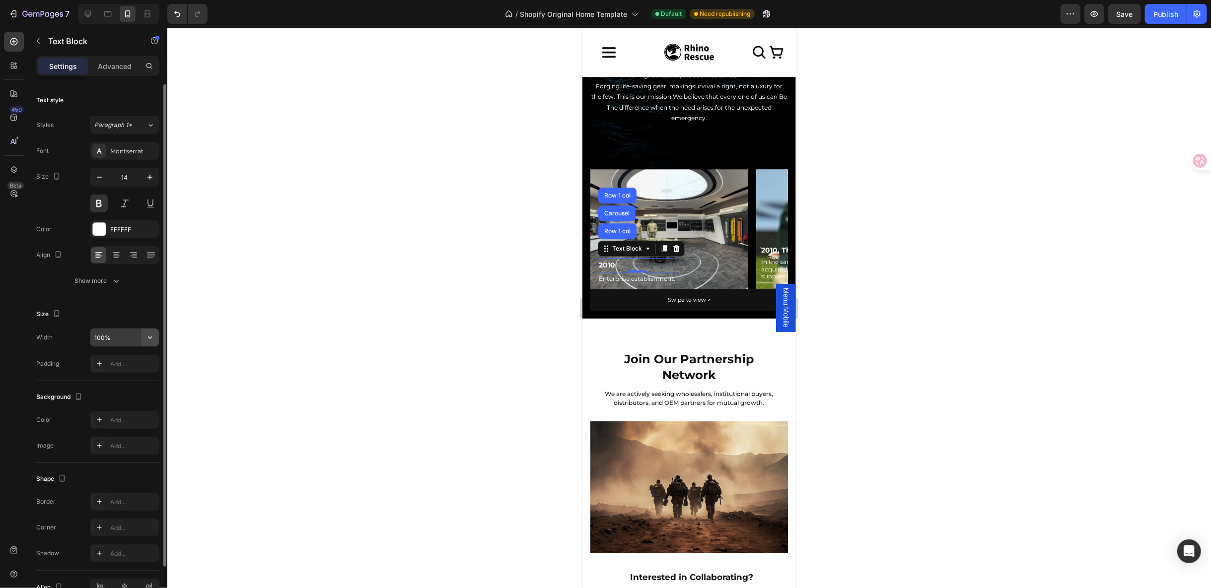
click at [145, 335] on icon "button" at bounding box center [150, 338] width 10 height 10
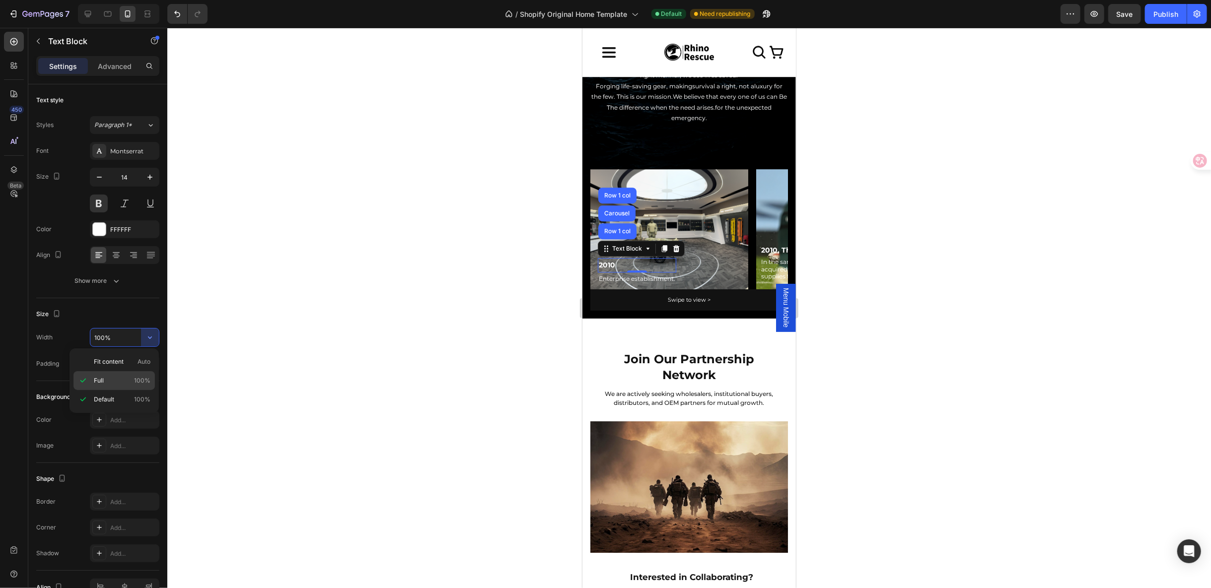
click at [142, 376] on span "100%" at bounding box center [142, 380] width 16 height 9
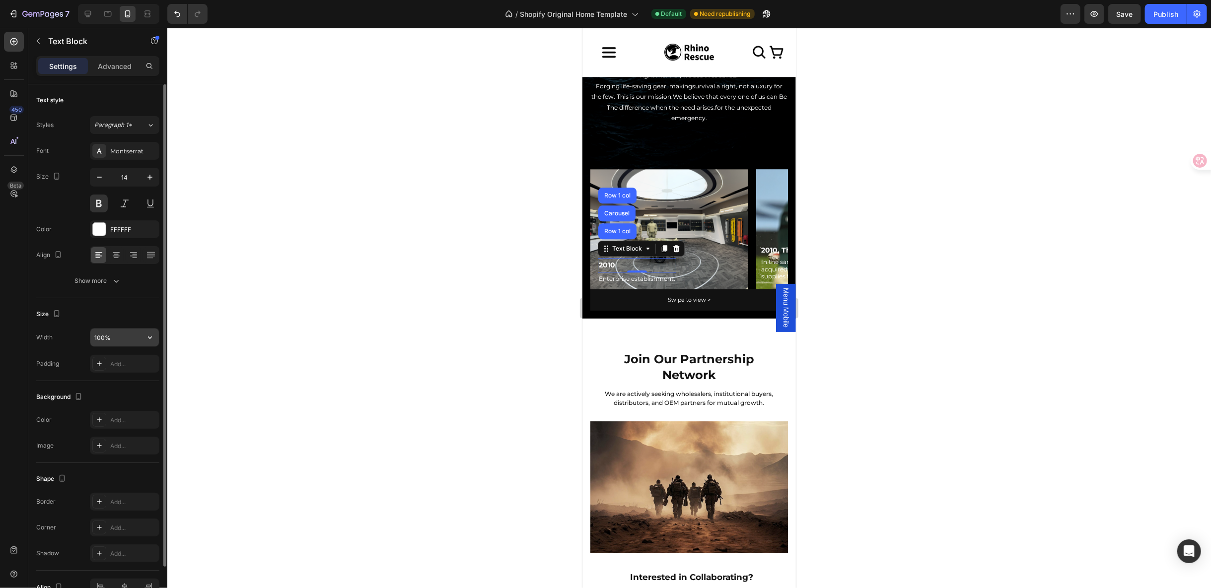
click at [150, 330] on button "button" at bounding box center [150, 338] width 18 height 18
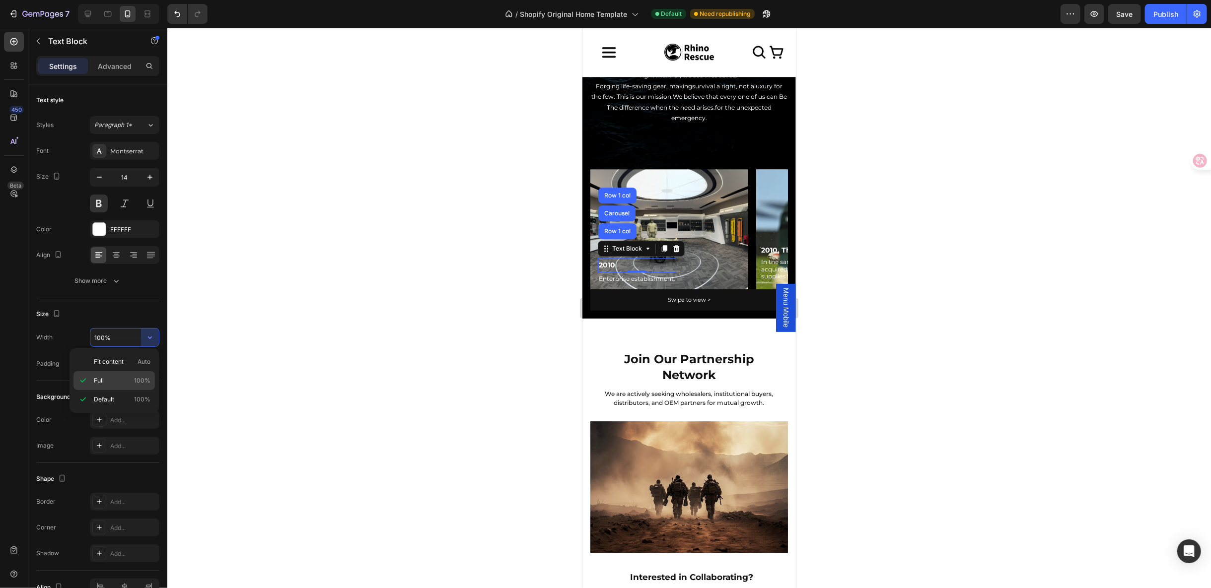
click at [139, 390] on div "Full 100%" at bounding box center [113, 399] width 81 height 19
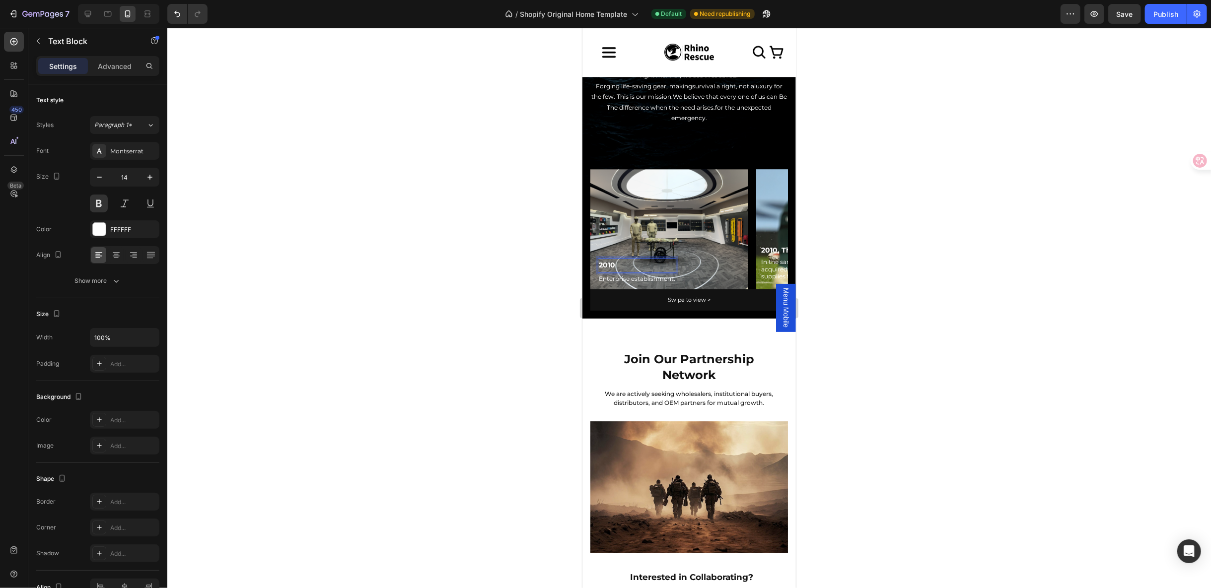
click at [653, 259] on p "2010" at bounding box center [636, 265] width 76 height 12
click at [655, 273] on p "Enterprise establishment." at bounding box center [636, 278] width 76 height 11
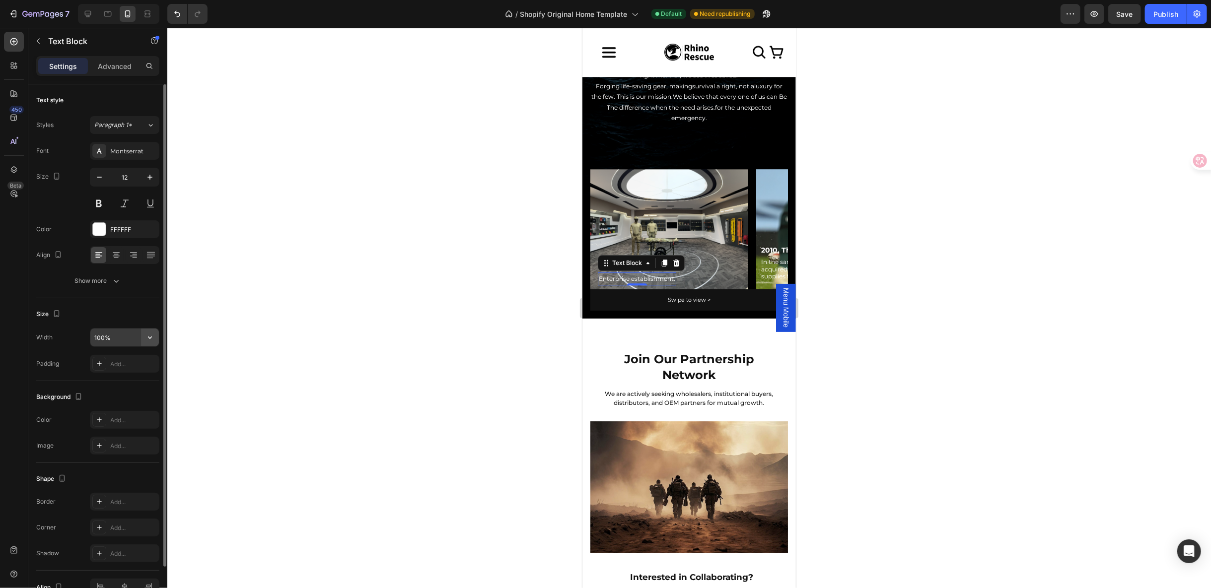
click at [152, 339] on icon "button" at bounding box center [150, 338] width 10 height 10
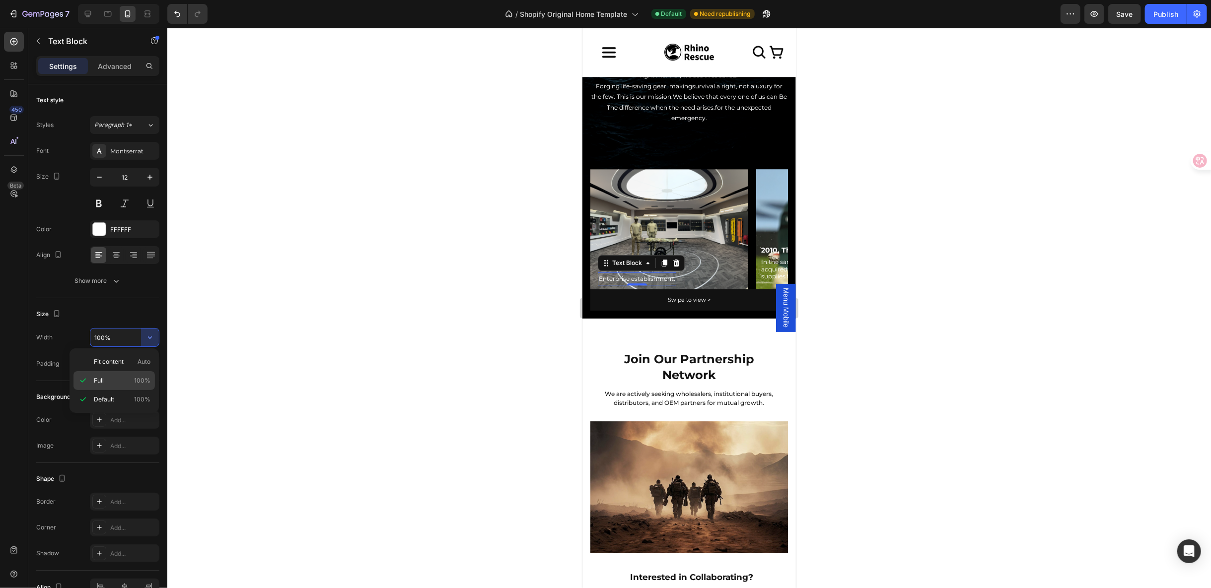
click at [137, 390] on div "Full 100%" at bounding box center [113, 399] width 81 height 19
click at [594, 174] on div "Row" at bounding box center [600, 174] width 16 height 9
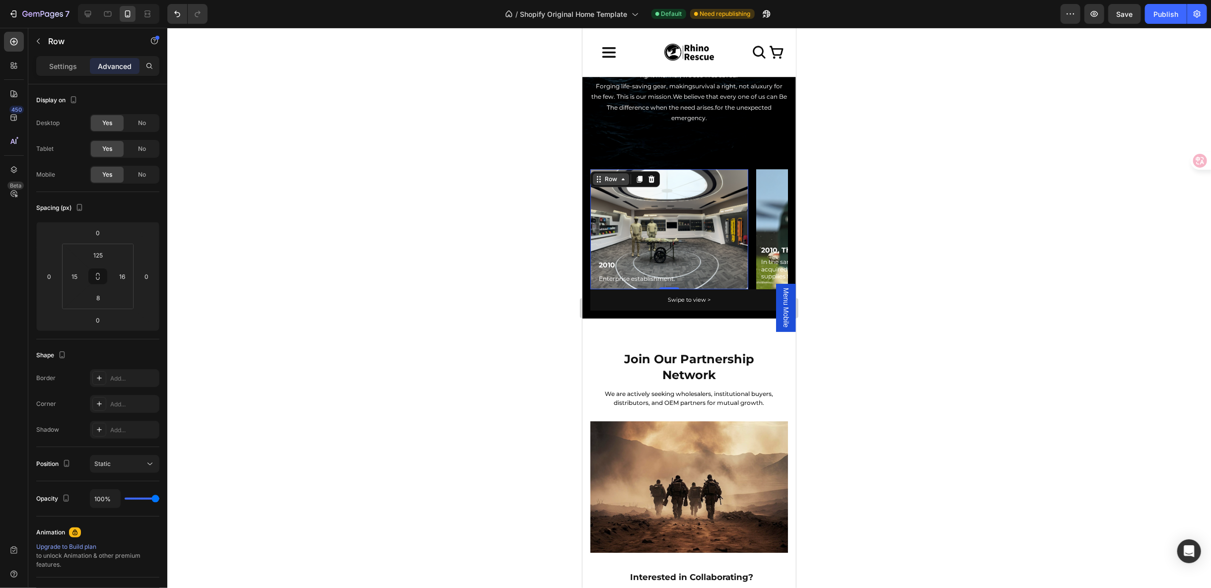
click at [600, 178] on icon at bounding box center [599, 178] width 1 height 1
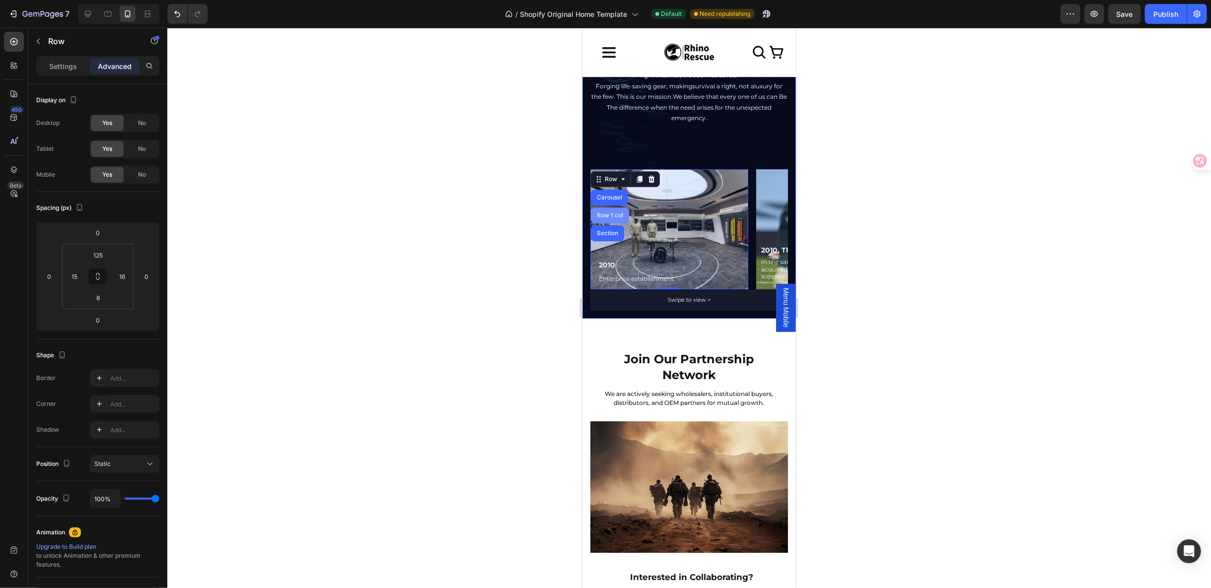
click at [618, 212] on div "Row 1 col" at bounding box center [609, 215] width 30 height 6
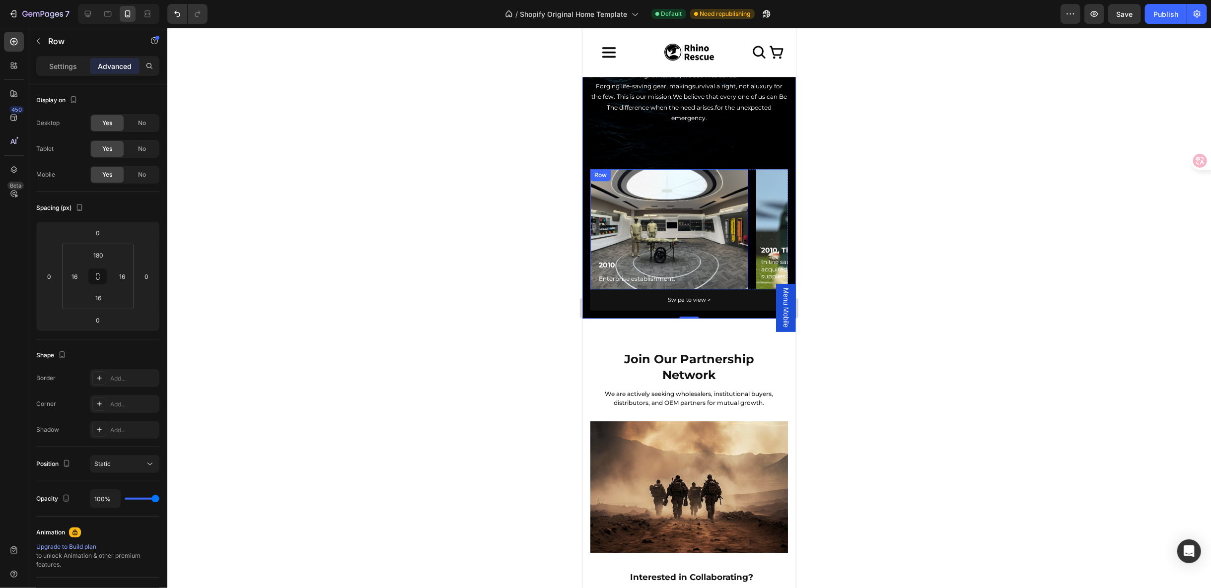
click at [596, 176] on div "Row" at bounding box center [600, 174] width 16 height 9
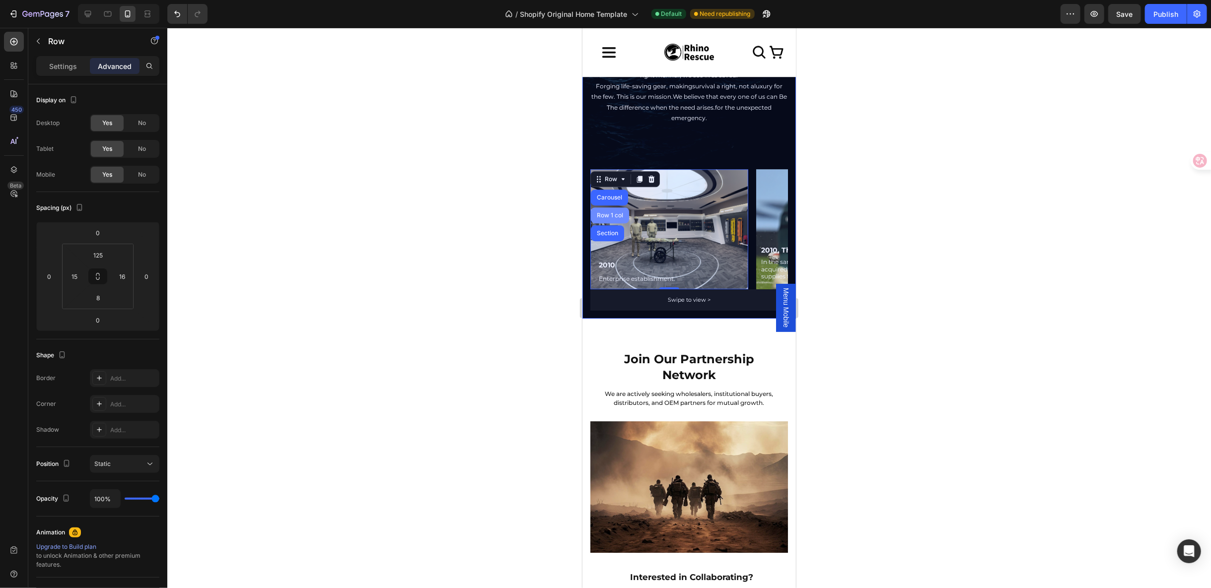
click at [615, 210] on div "Row 1 col" at bounding box center [609, 215] width 38 height 16
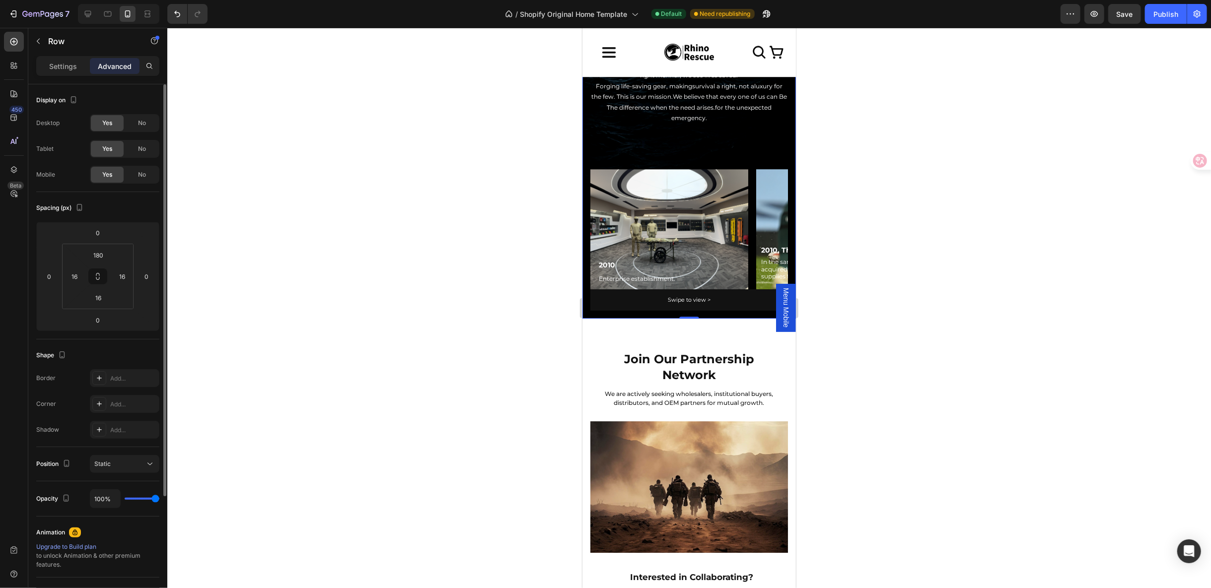
type input "74%"
type input "74"
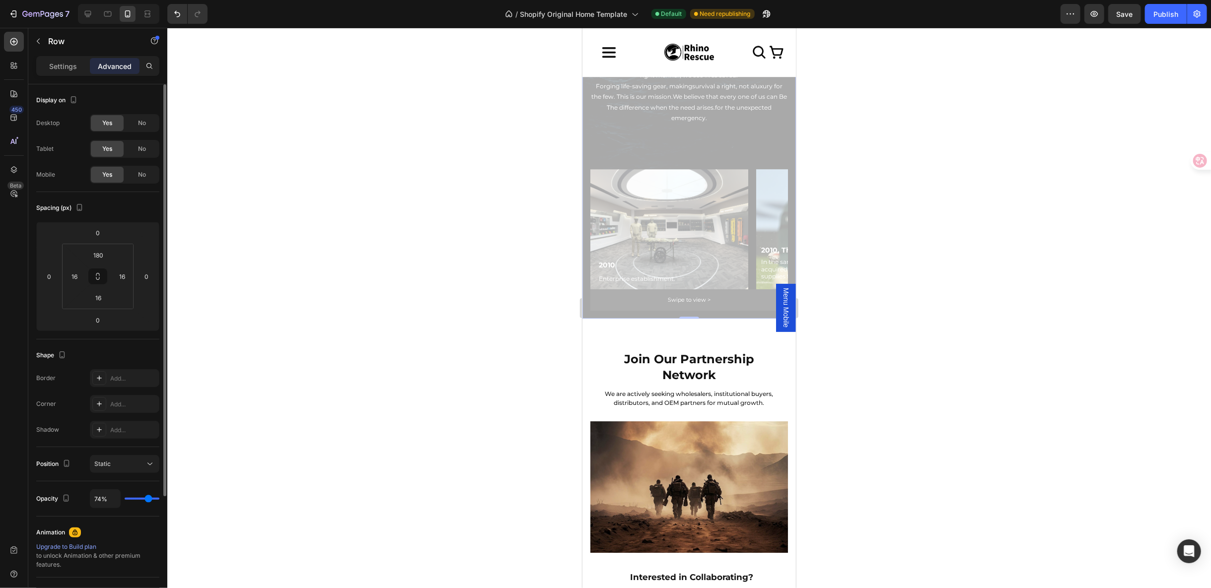
type input "34%"
type input "34"
type input "20%"
type input "20"
type input "0%"
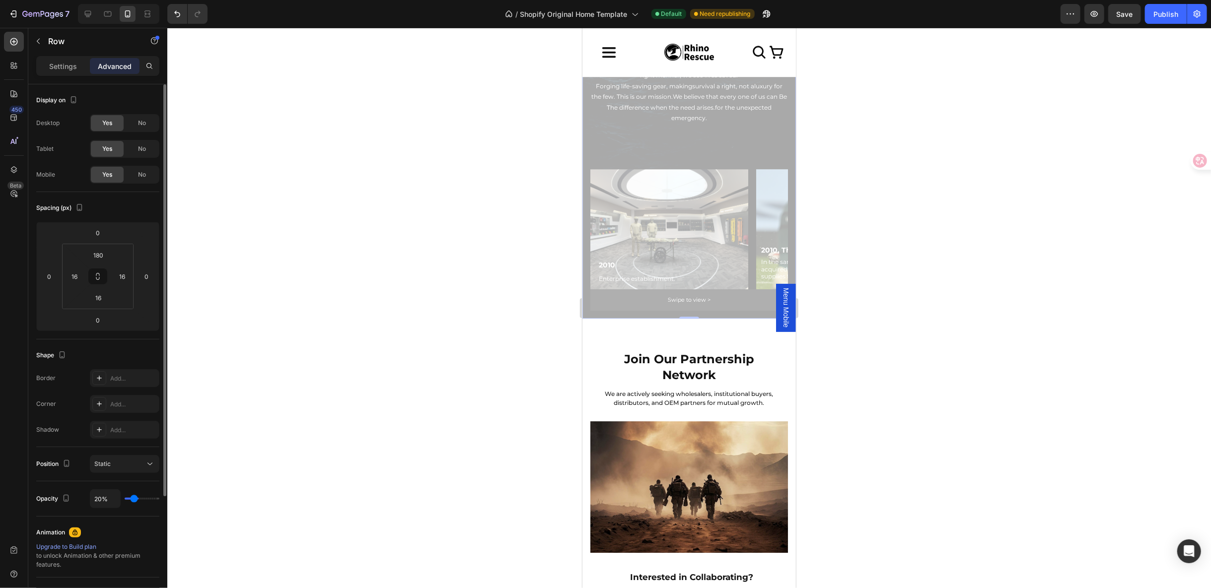
type input "0"
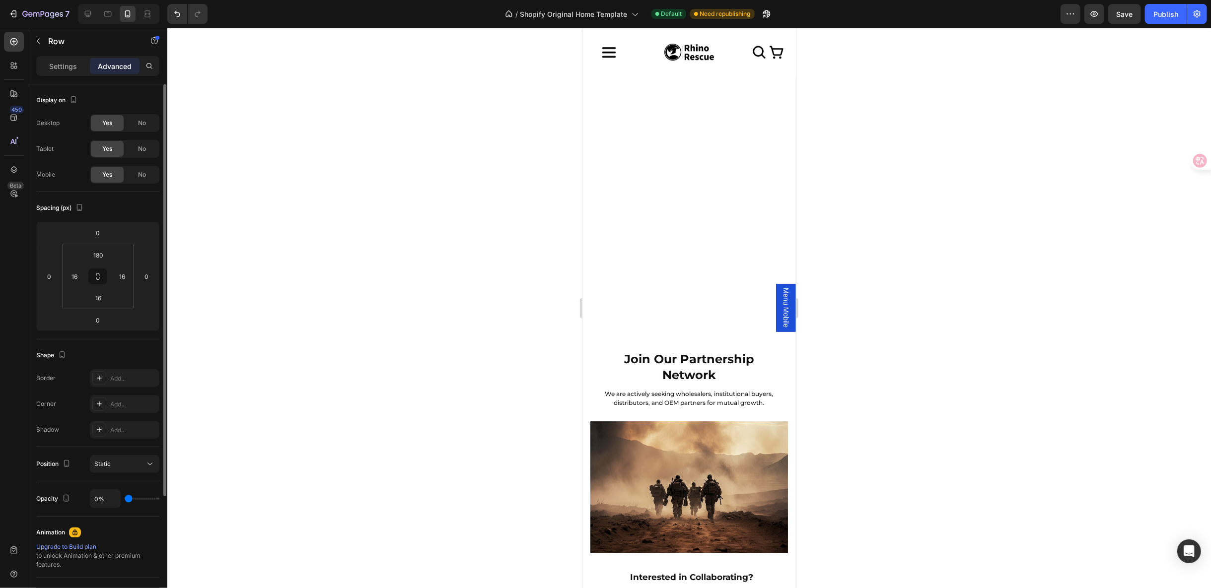
type input "2%"
type input "2"
type input "38%"
type input "38"
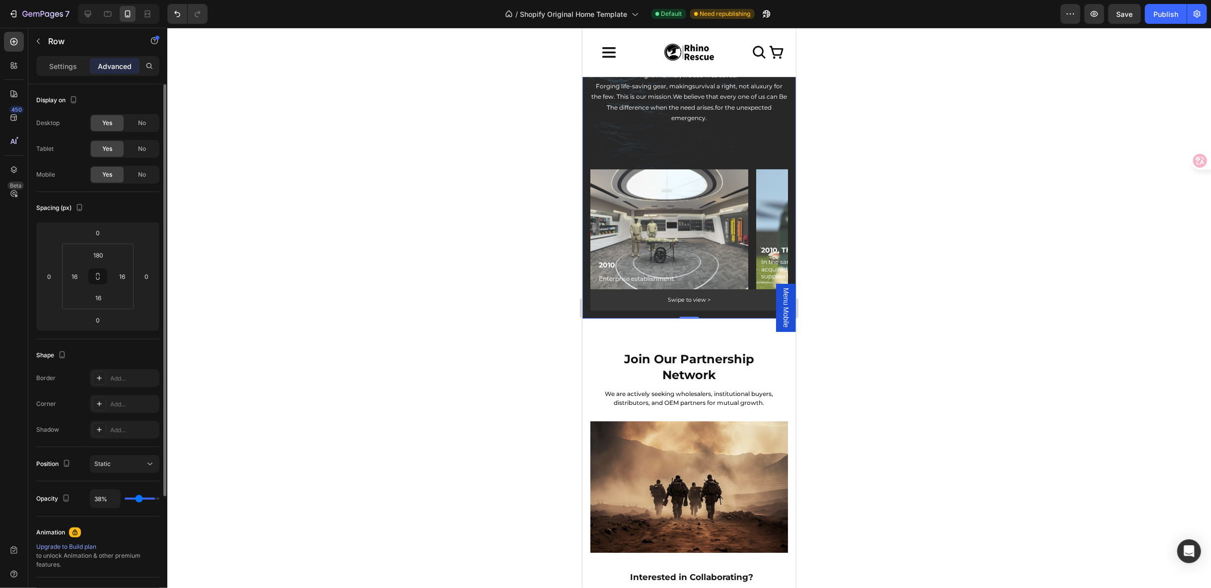
type input "85%"
type input "85"
type input "100%"
type input "100"
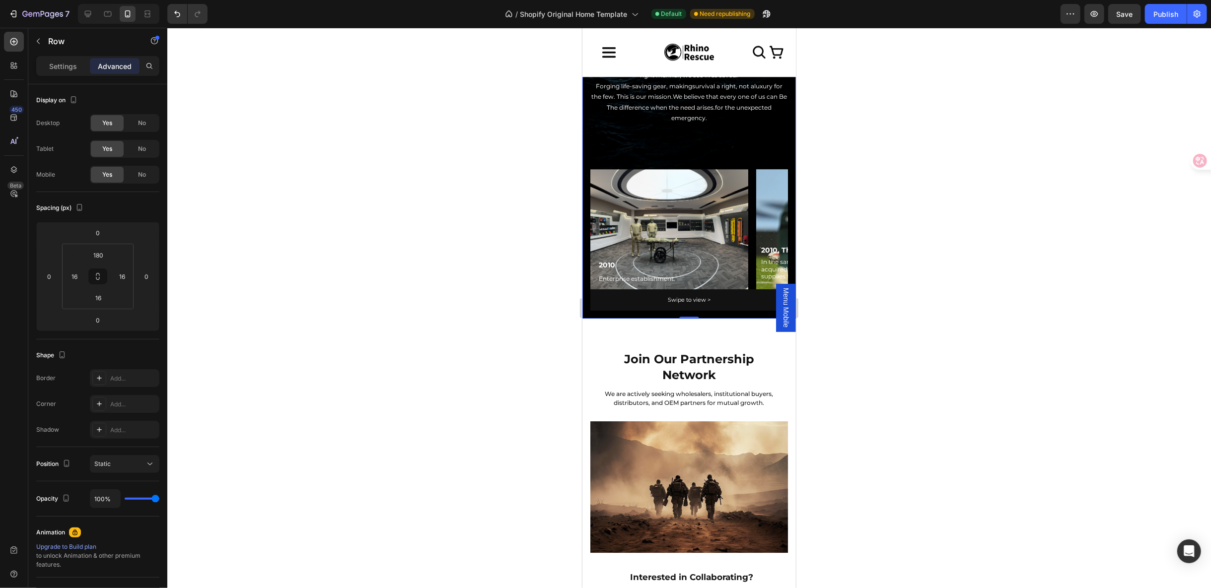
drag, startPoint x: 153, startPoint y: 495, endPoint x: 175, endPoint y: 494, distance: 21.9
click at [159, 498] on input "range" at bounding box center [142, 499] width 35 height 2
click at [606, 177] on div "Row" at bounding box center [600, 174] width 16 height 9
click at [606, 177] on div "Row" at bounding box center [610, 178] width 16 height 9
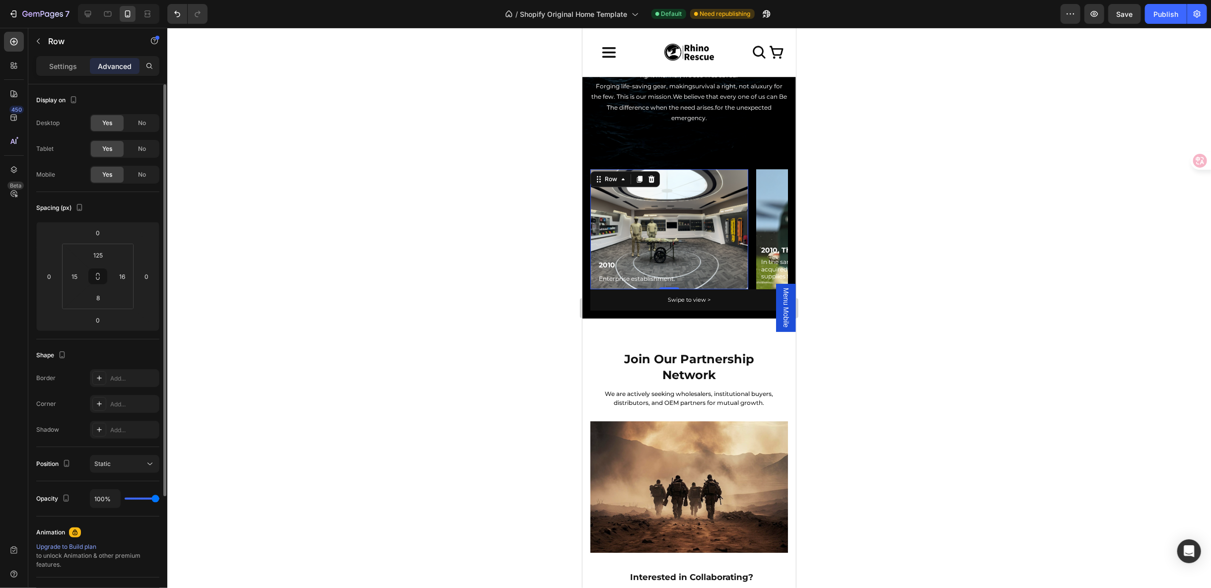
type input "99%"
type input "99"
type input "39%"
type input "39"
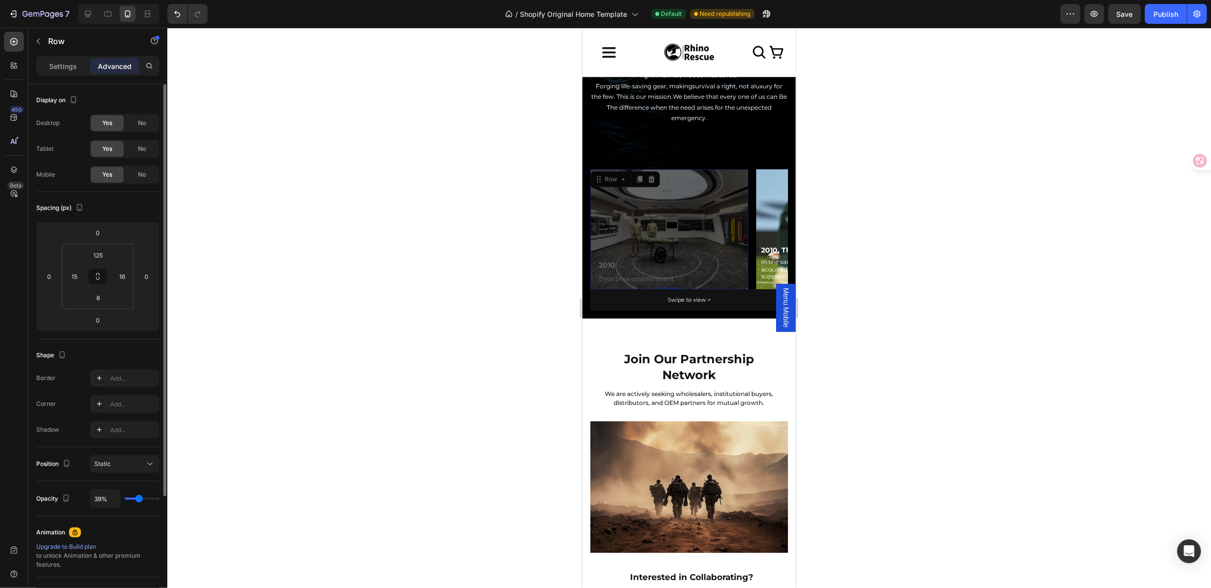
type input "35%"
type input "35"
type input "34%"
type input "34"
type input "14%"
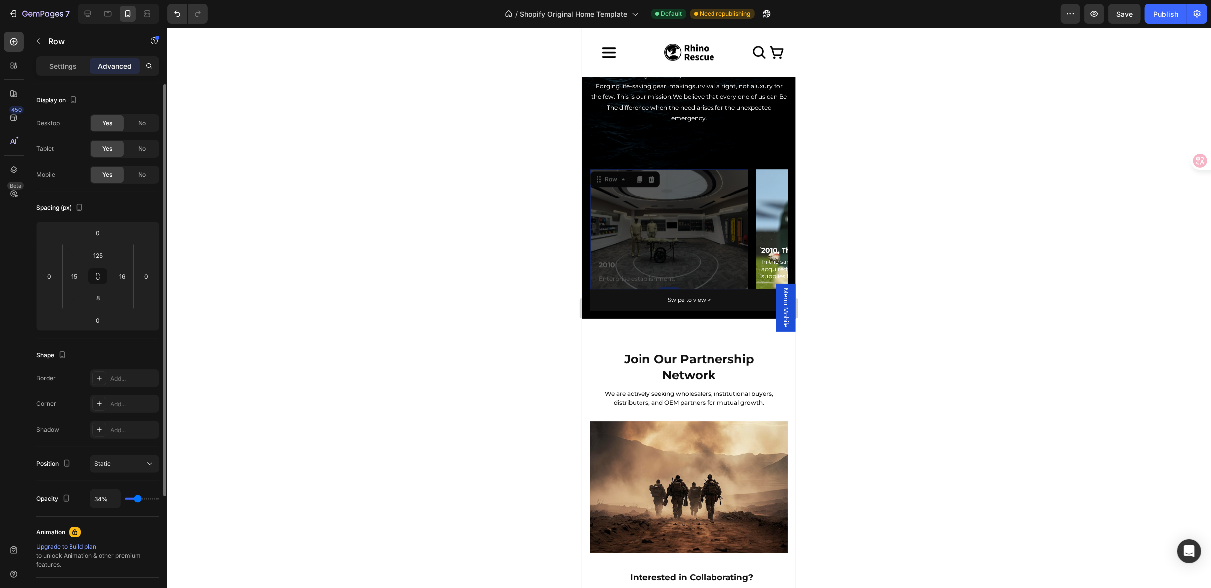
type input "14"
type input "11%"
type input "11"
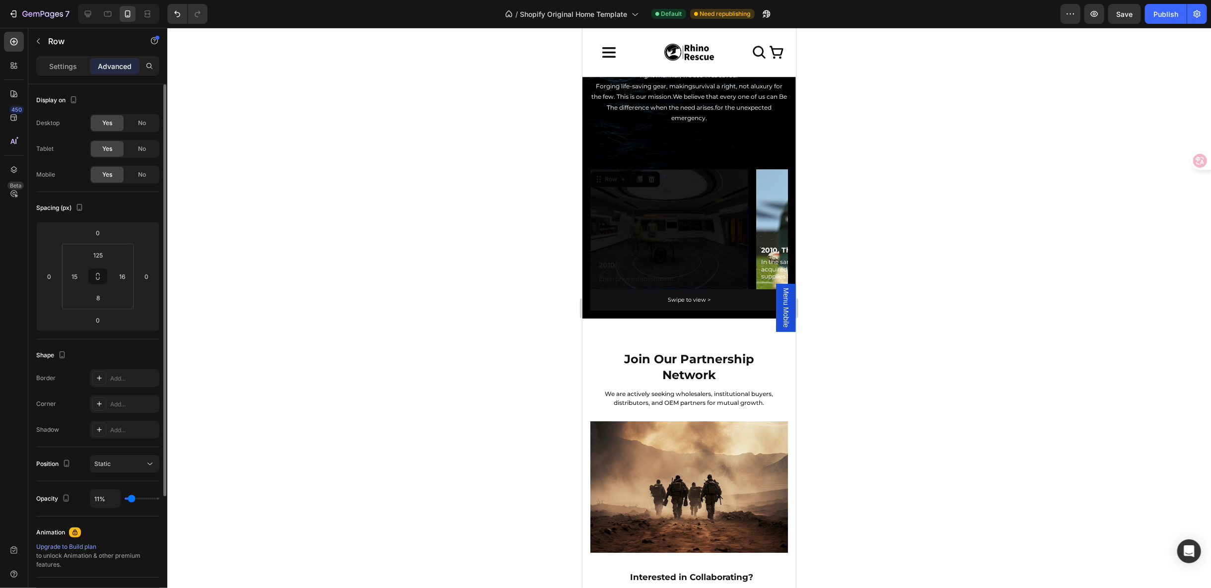
type input "0%"
type input "0"
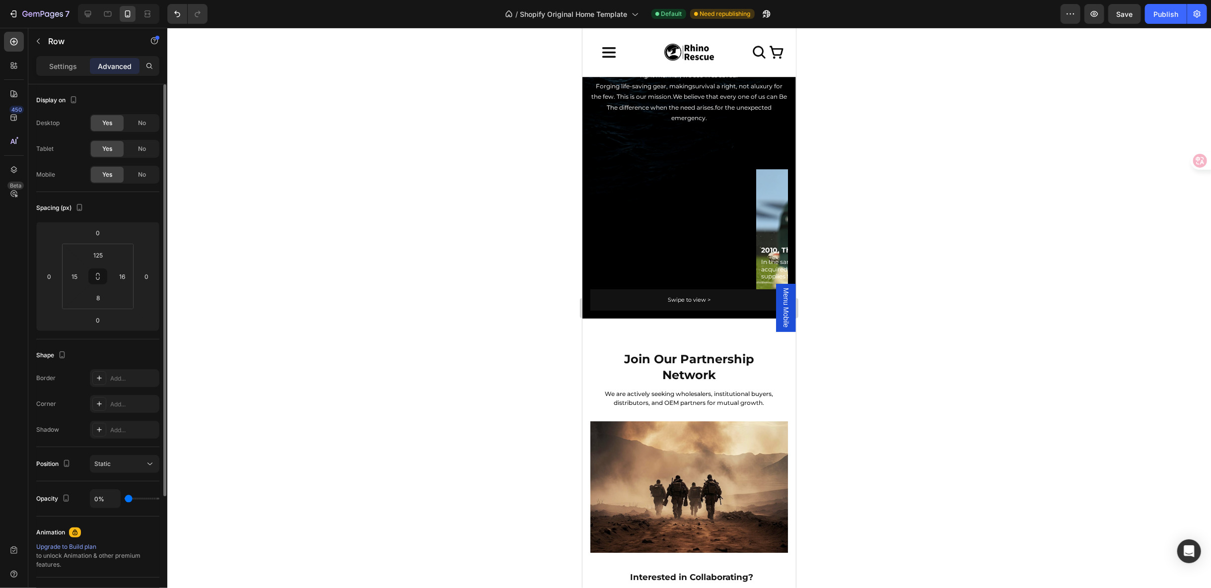
type input "5%"
type input "5"
type input "48%"
type input "48"
type input "69%"
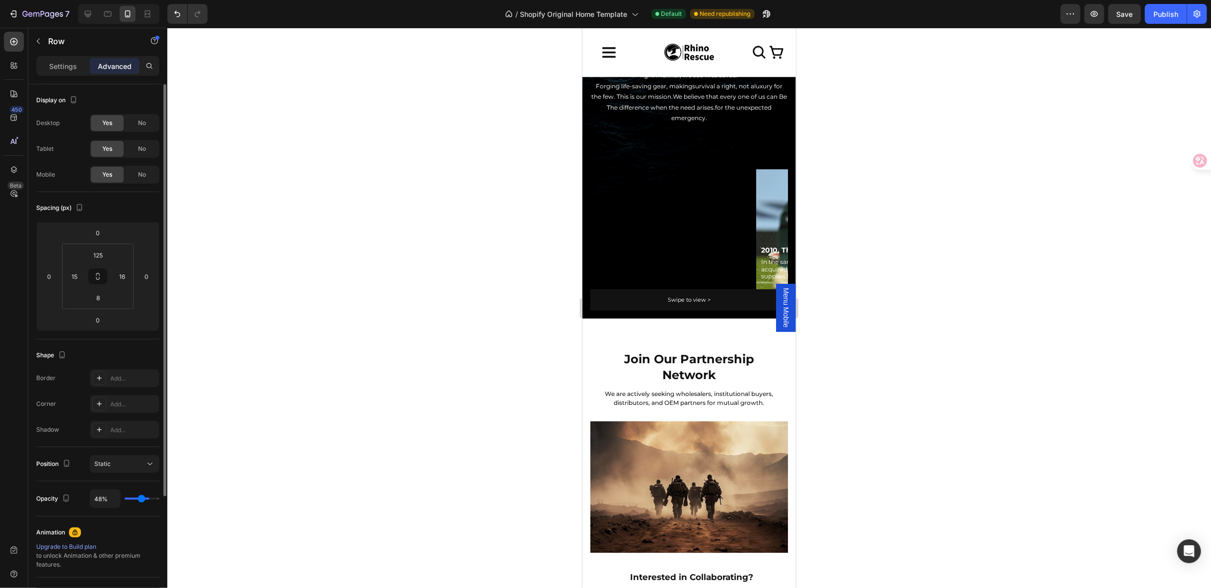
type input "69"
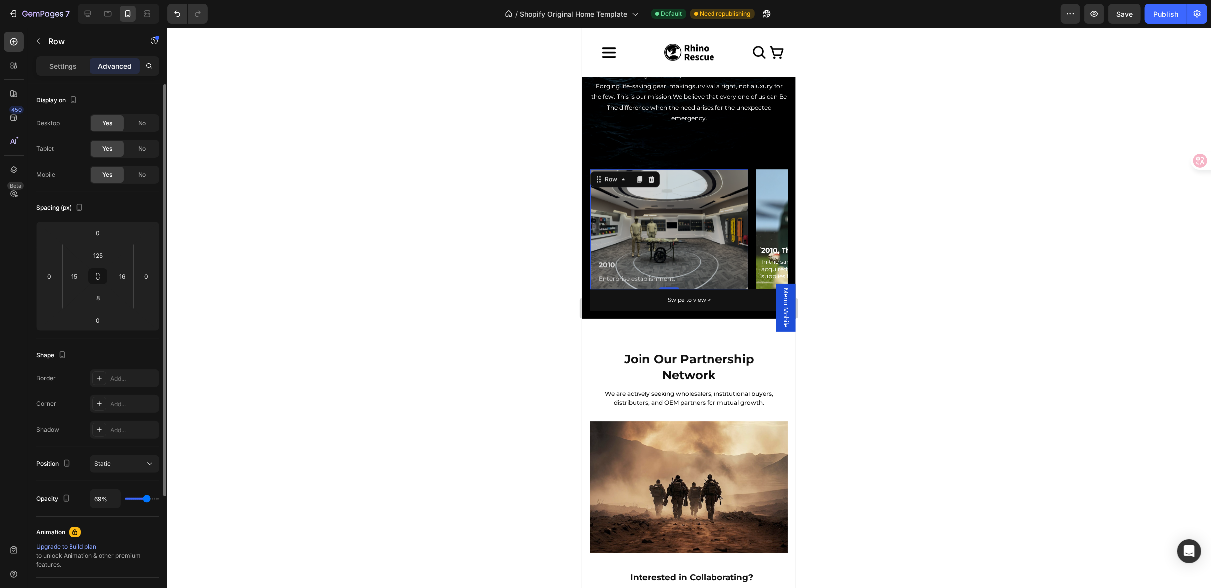
type input "85%"
type input "85"
type input "100%"
type input "100"
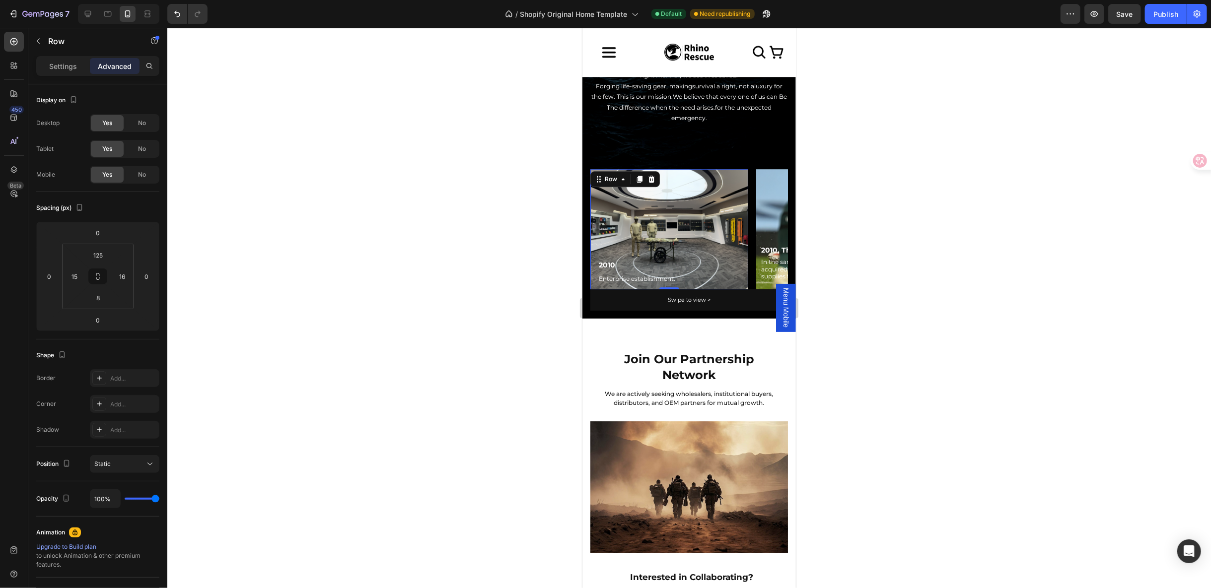
drag, startPoint x: 157, startPoint y: 496, endPoint x: 195, endPoint y: 497, distance: 37.3
click at [159, 498] on input "range" at bounding box center [142, 499] width 35 height 2
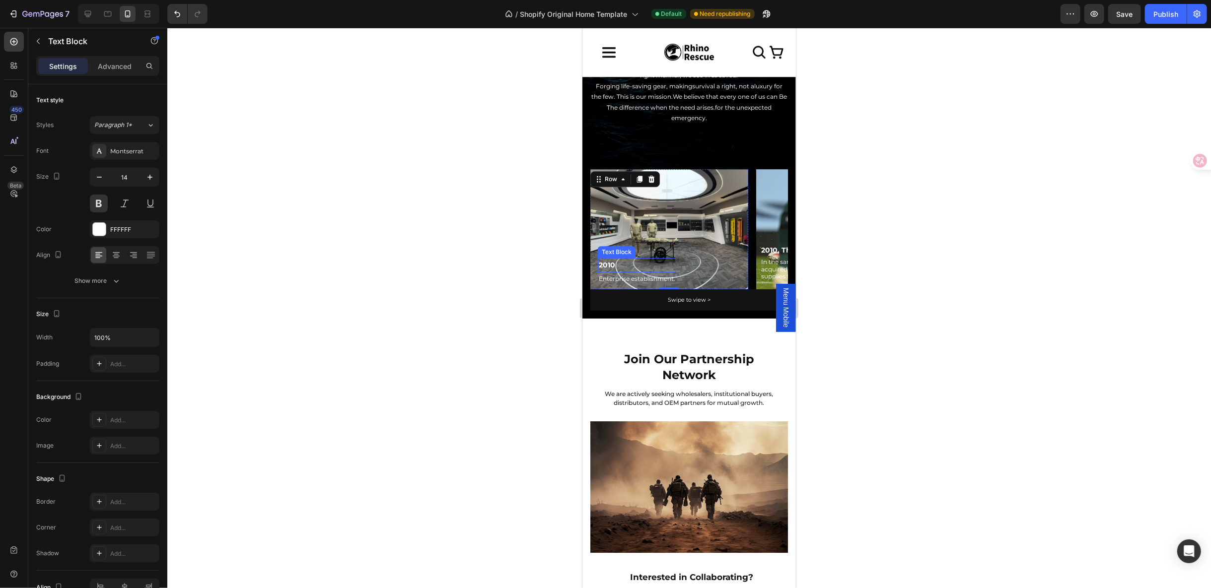
click at [650, 259] on p "2010" at bounding box center [636, 265] width 76 height 12
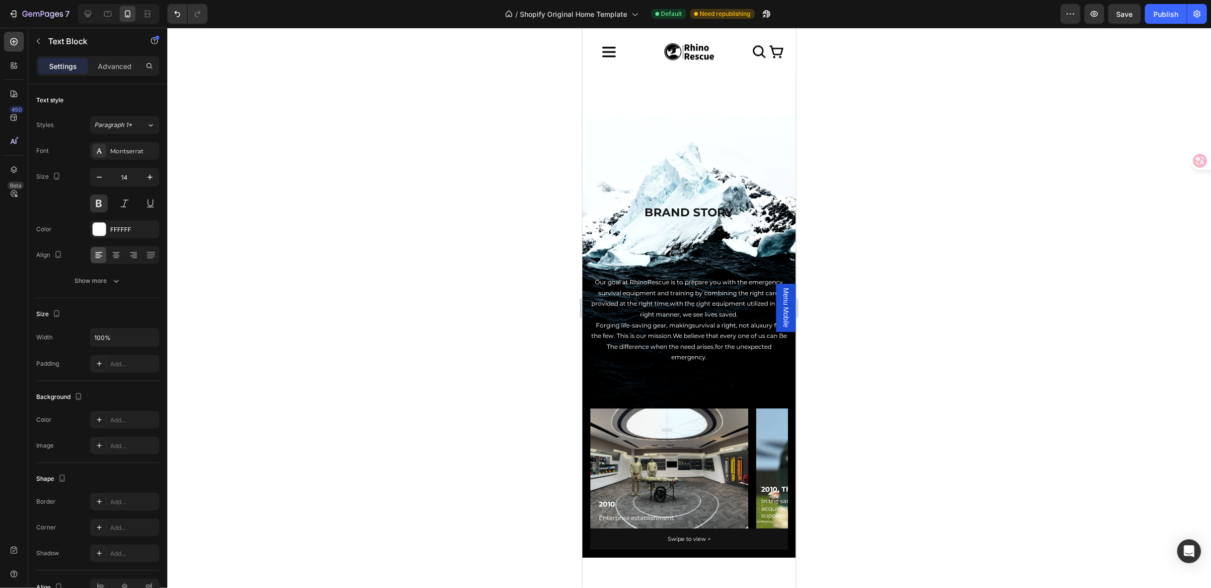
scroll to position [2538, 0]
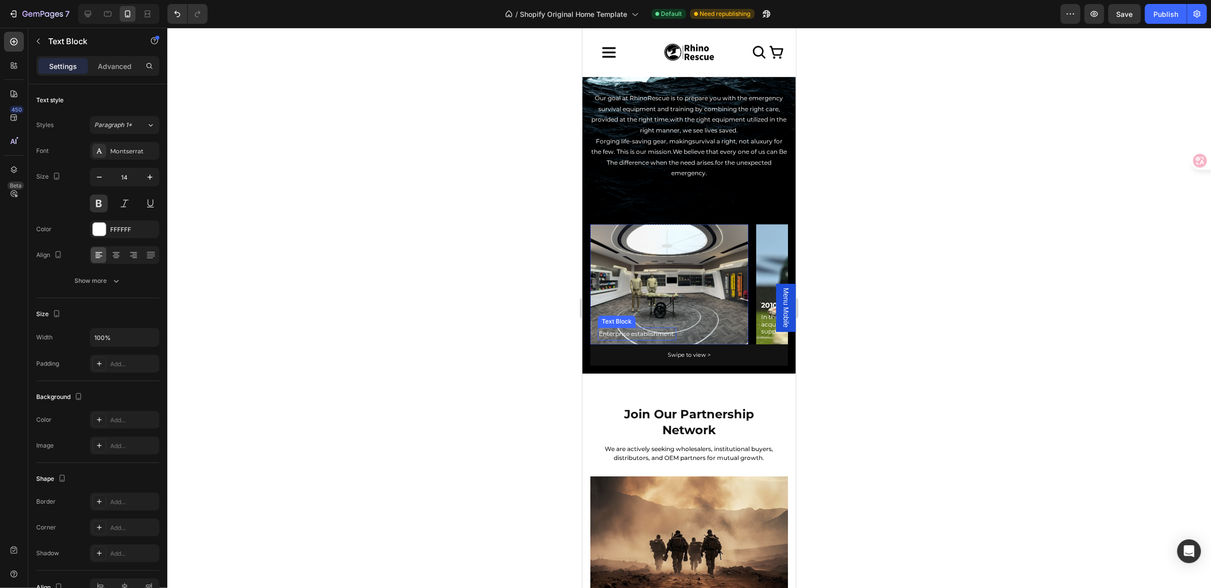
click at [660, 328] on p "Enterprise establishment." at bounding box center [636, 333] width 76 height 11
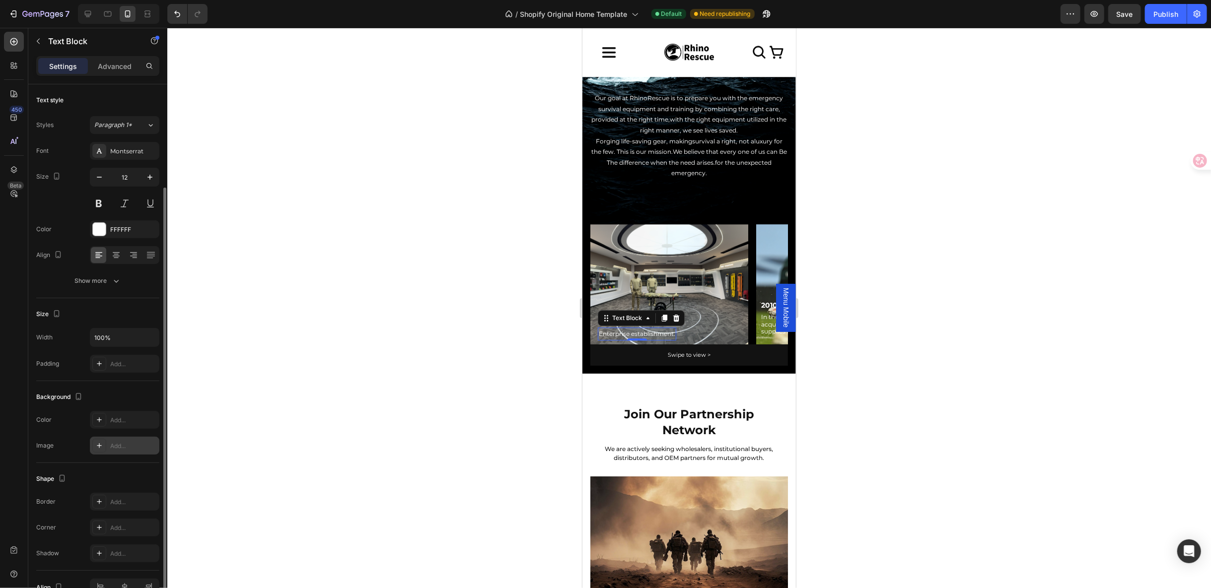
scroll to position [54, 0]
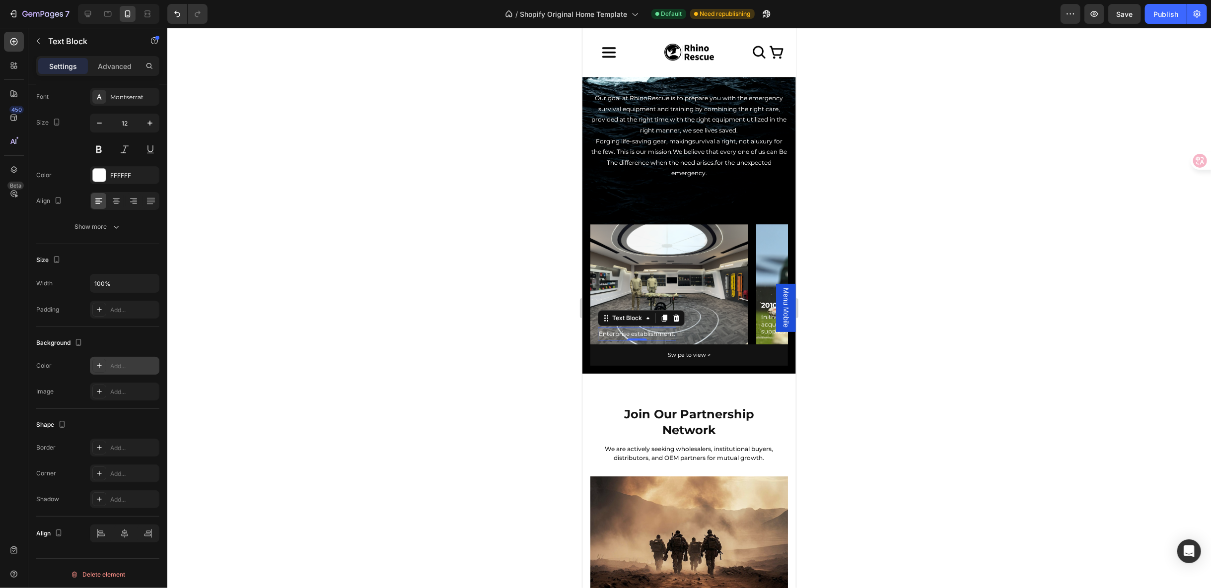
click at [98, 359] on div at bounding box center [99, 366] width 14 height 14
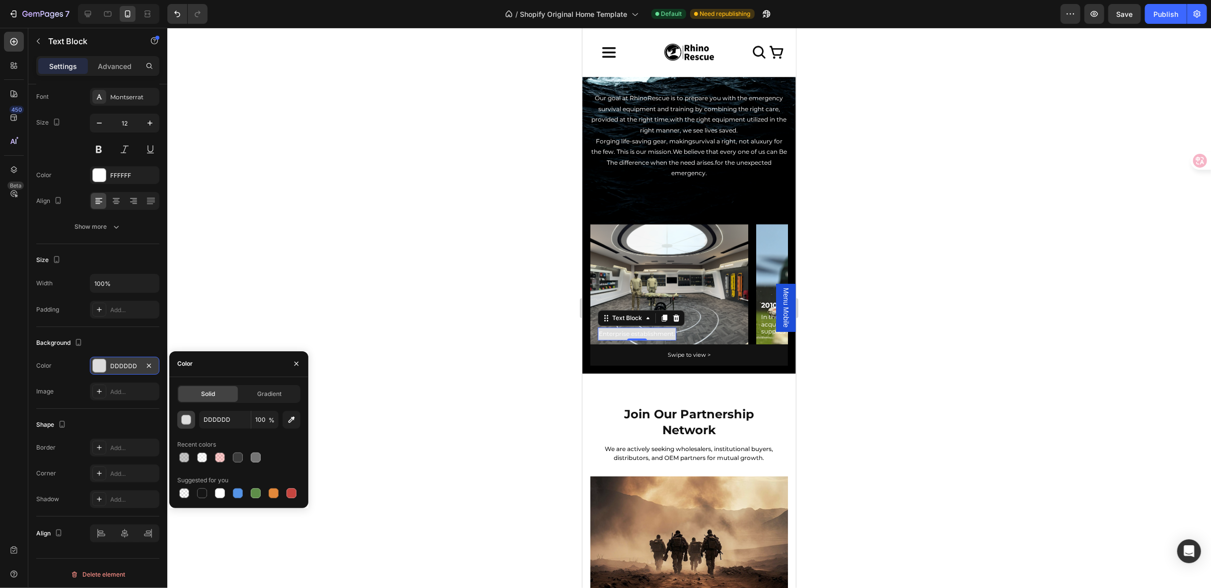
click at [184, 421] on div "button" at bounding box center [187, 421] width 10 height 10
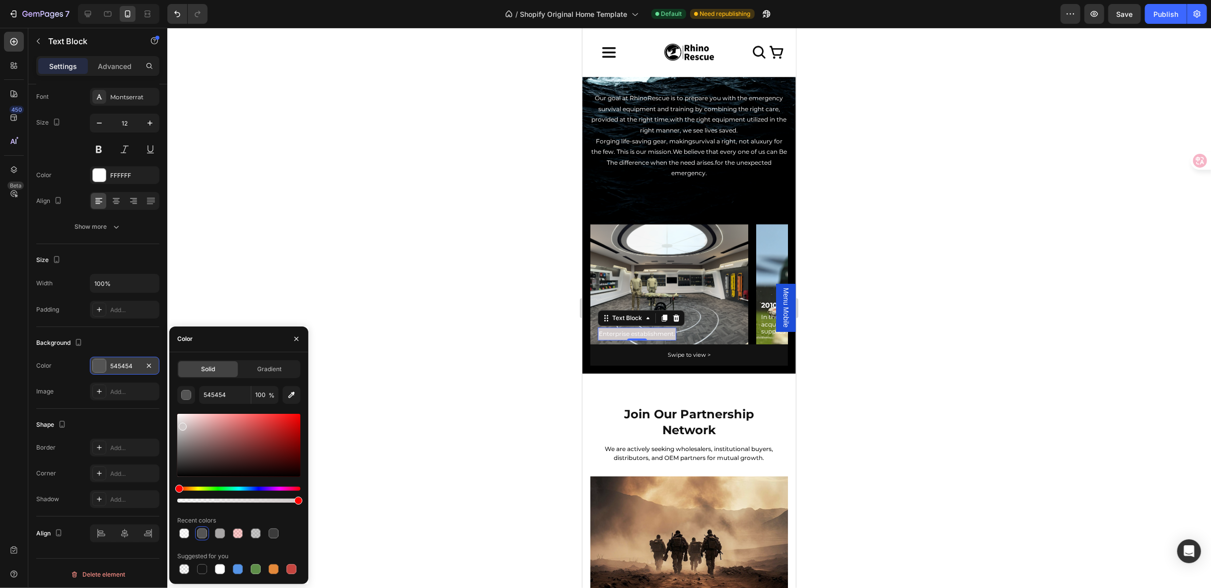
click at [181, 425] on div at bounding box center [183, 427] width 8 height 8
type input "D1CACA"
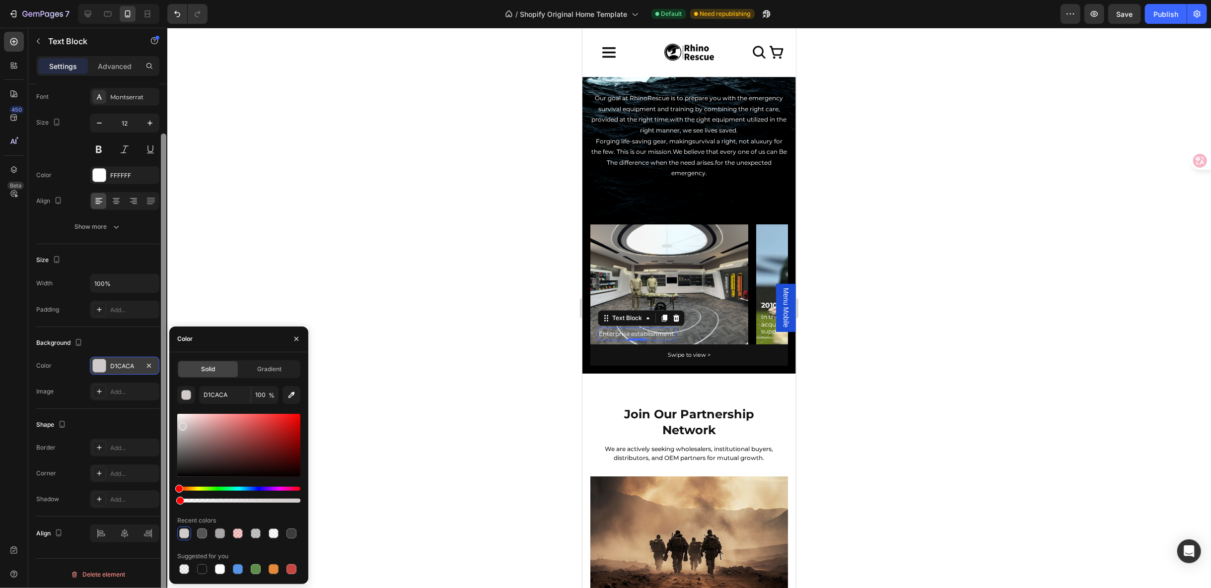
drag, startPoint x: 295, startPoint y: 499, endPoint x: 163, endPoint y: 502, distance: 132.1
click at [169, 501] on div "Solid Gradient D1CACA 100 % Recent colors Suggested for you" at bounding box center [238, 468] width 139 height 216
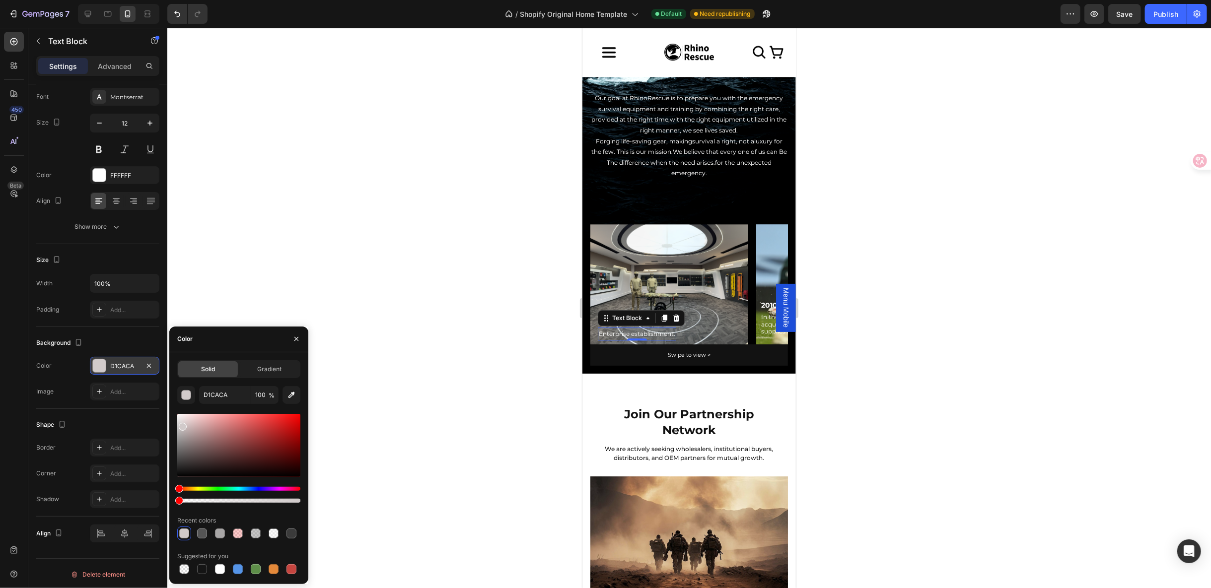
type input "0"
drag, startPoint x: 183, startPoint y: 428, endPoint x: 178, endPoint y: 411, distance: 17.0
click at [178, 411] on div "D1CACA 0 % Recent colors Suggested for you" at bounding box center [238, 481] width 123 height 190
type input "FFFFFF"
drag, startPoint x: 178, startPoint y: 497, endPoint x: 211, endPoint y: 497, distance: 32.8
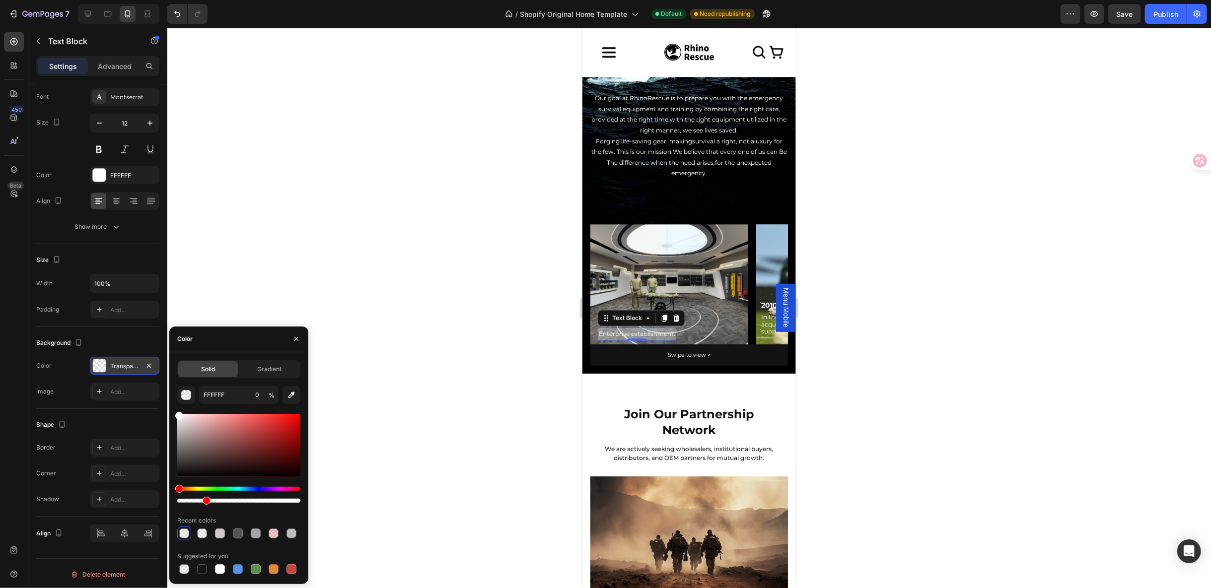
click at [211, 497] on div at bounding box center [238, 495] width 123 height 16
type input "27"
type input "BAB8B8"
drag, startPoint x: 179, startPoint y: 416, endPoint x: 179, endPoint y: 431, distance: 14.9
click at [179, 431] on div at bounding box center [180, 433] width 8 height 8
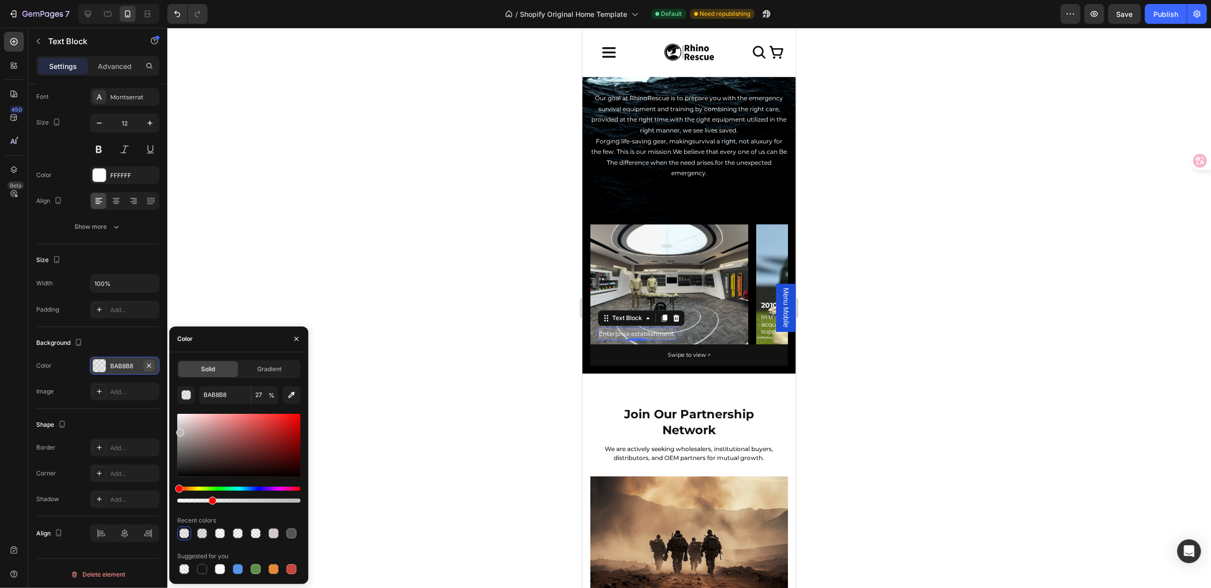
click at [151, 360] on button "button" at bounding box center [149, 366] width 12 height 12
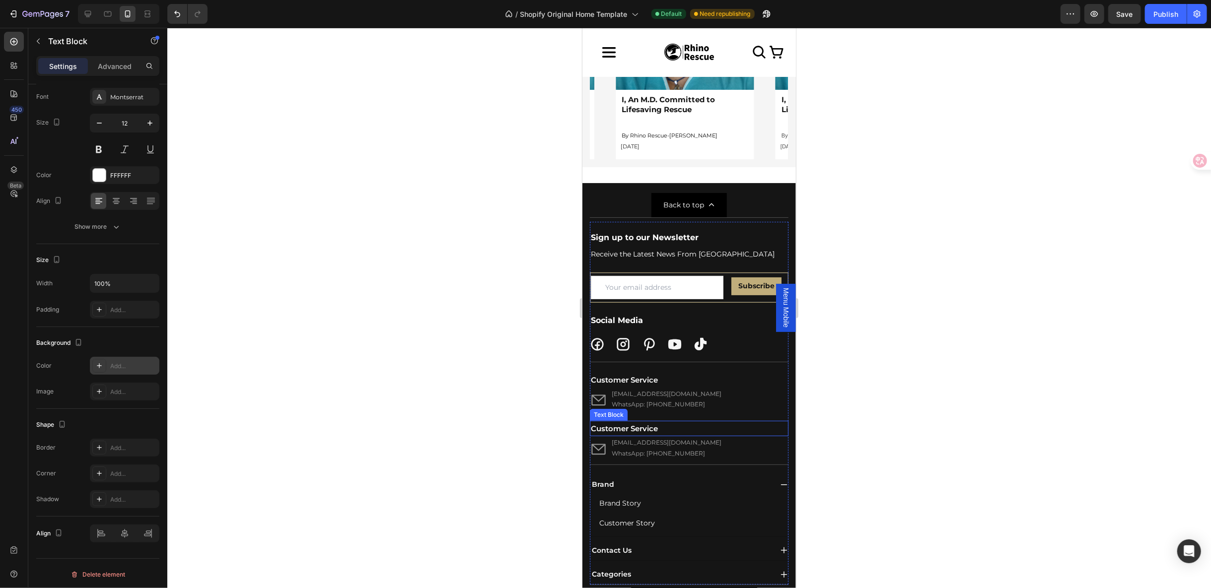
scroll to position [3310, 0]
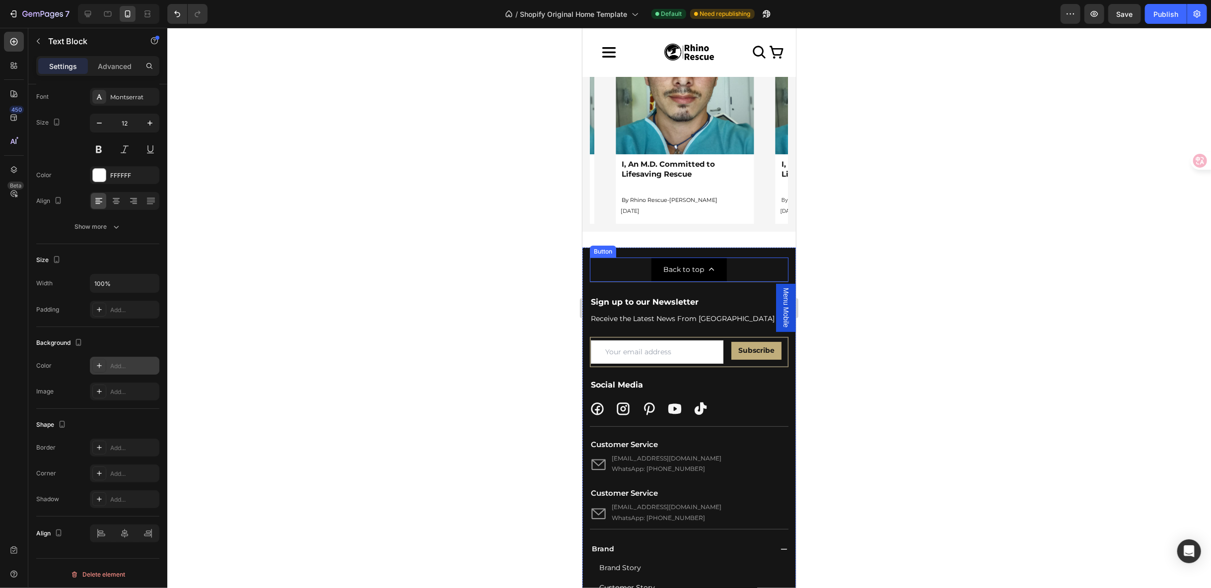
click at [728, 260] on div "Back to top Button" at bounding box center [688, 269] width 199 height 25
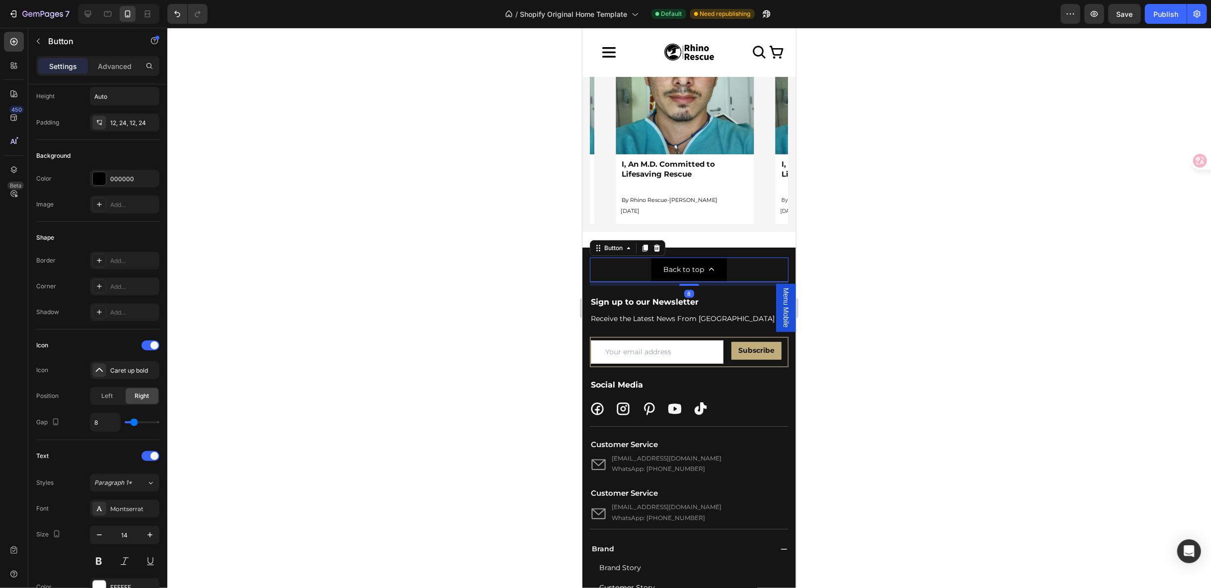
scroll to position [0, 0]
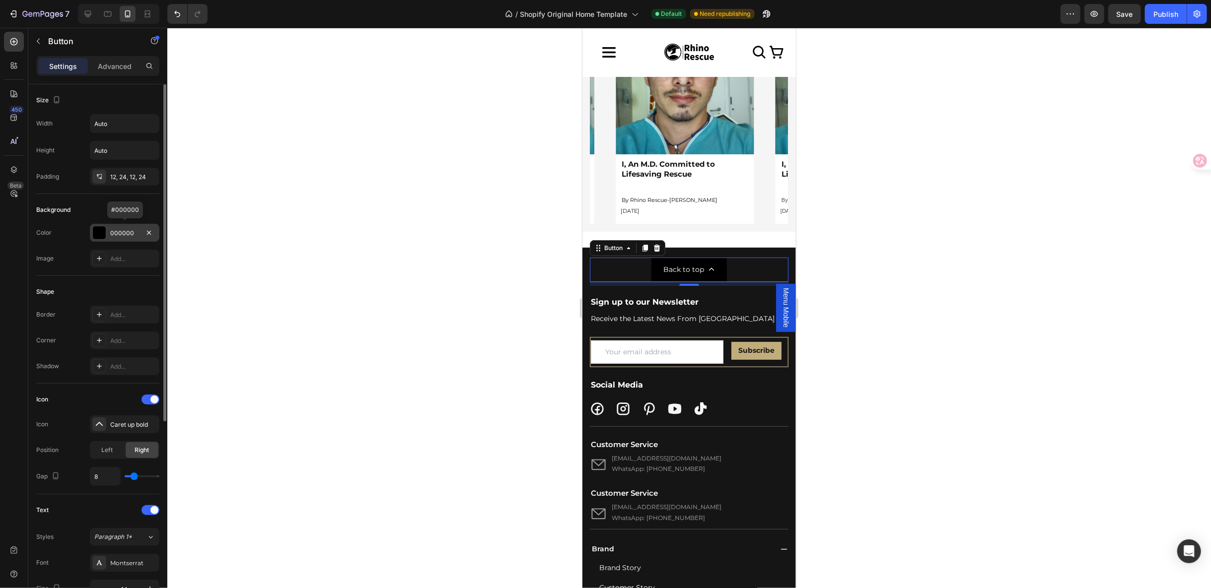
click at [98, 231] on div at bounding box center [99, 232] width 13 height 13
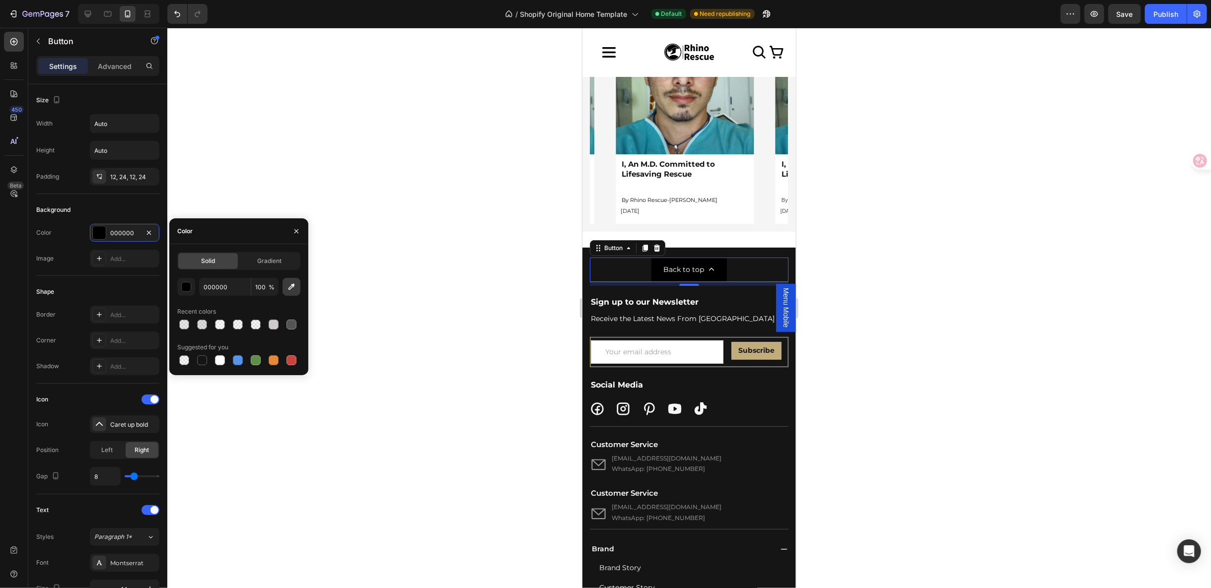
click at [288, 289] on icon "button" at bounding box center [292, 287] width 10 height 10
click at [184, 288] on div "button" at bounding box center [187, 288] width 10 height 10
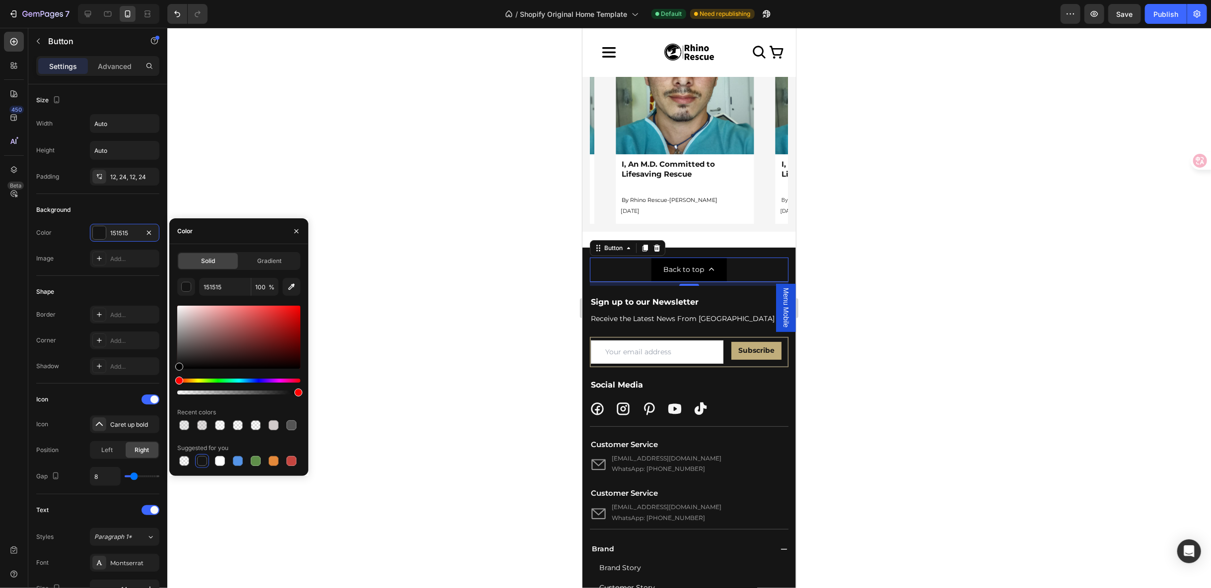
drag, startPoint x: 255, startPoint y: 347, endPoint x: 144, endPoint y: 379, distance: 115.8
click at [144, 379] on div "450 Beta Sections(18) Elements(83) Section Element Hero Section Product Detail …" at bounding box center [83, 308] width 167 height 561
type input "000000"
click at [617, 243] on div "Button" at bounding box center [613, 247] width 22 height 9
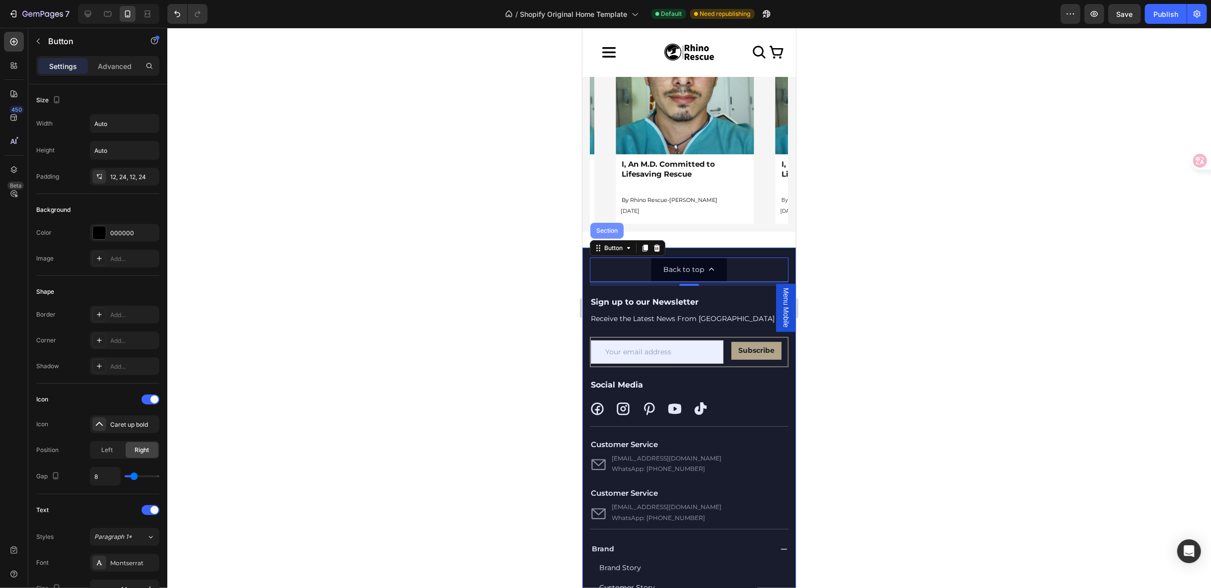
click at [609, 227] on div "Section" at bounding box center [606, 230] width 33 height 16
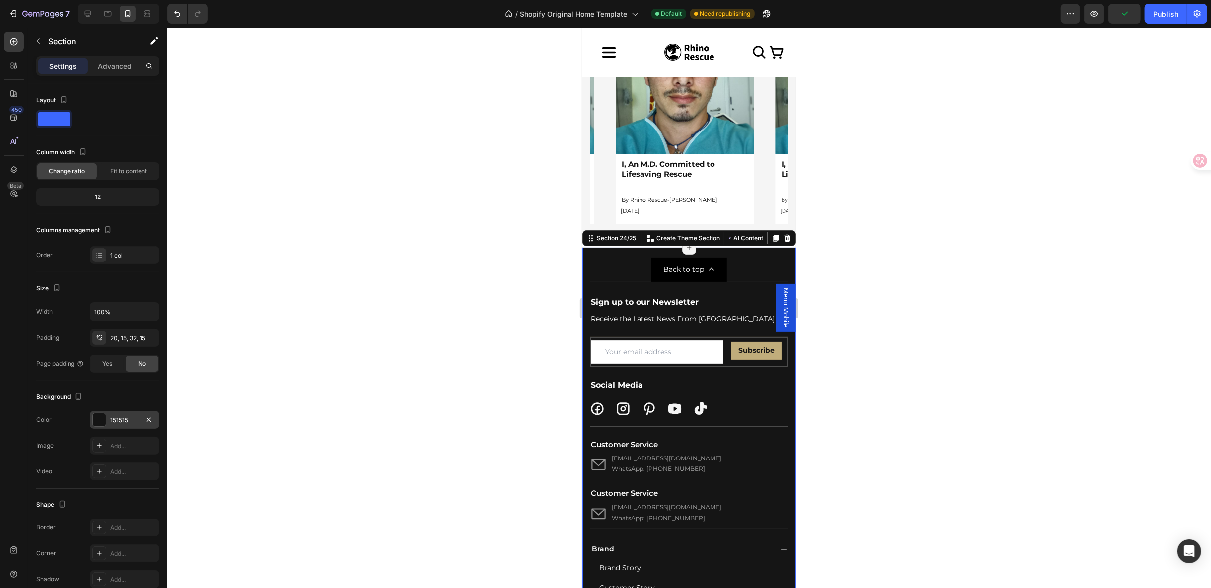
click at [111, 411] on div "151515" at bounding box center [125, 420] width 70 height 18
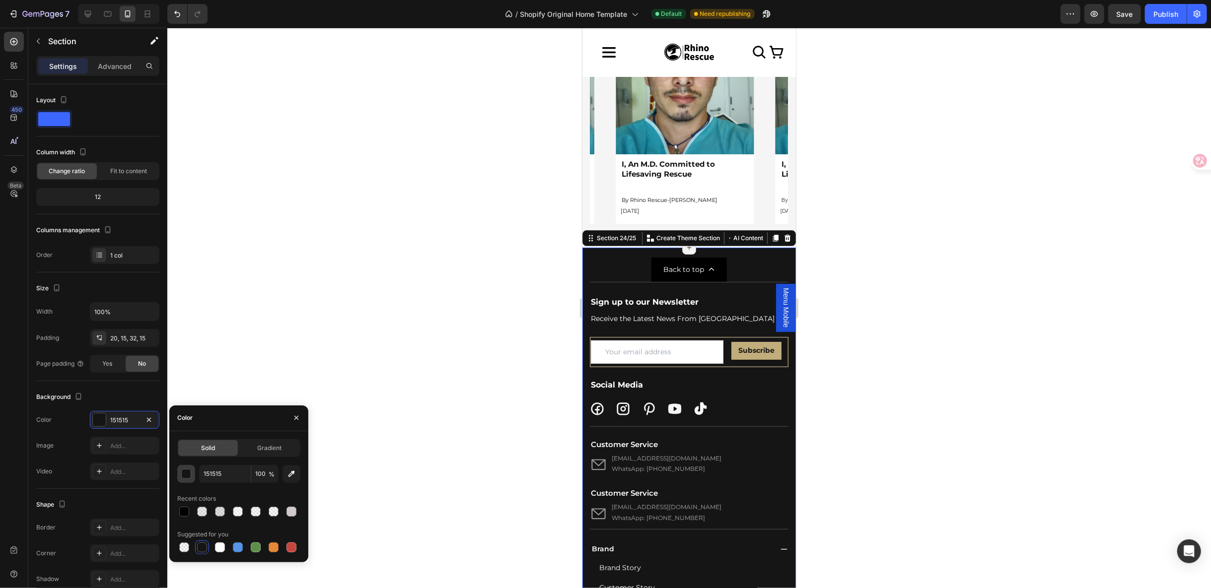
click at [193, 478] on button "button" at bounding box center [186, 474] width 18 height 18
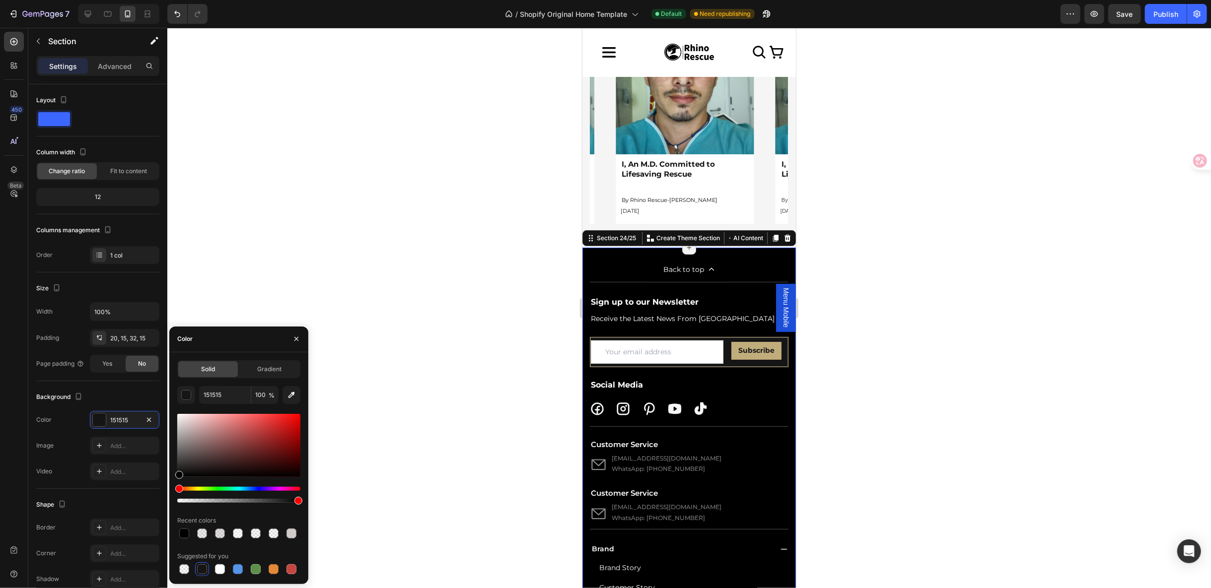
drag, startPoint x: 163, startPoint y: 485, endPoint x: 154, endPoint y: 492, distance: 11.3
click at [154, 492] on div "450 Beta Sections(18) Elements(83) Section Element Hero Section Product Detail …" at bounding box center [83, 308] width 167 height 561
type input "000000"
click at [595, 401] on icon at bounding box center [596, 408] width 15 height 15
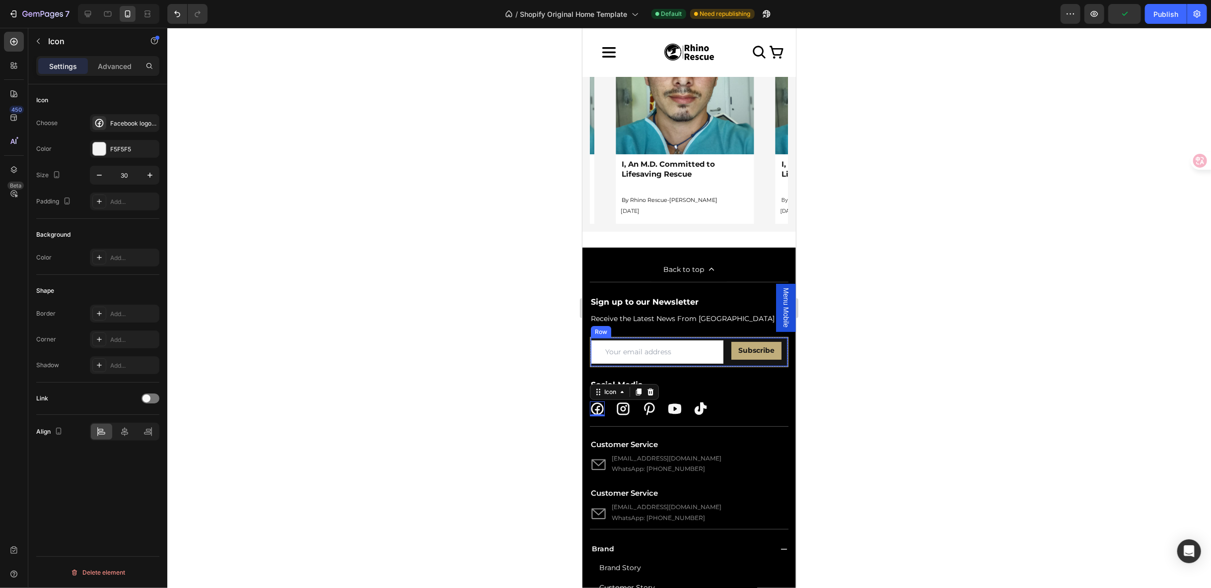
click at [720, 357] on div "Email Field Subscribe Submit Button Row" at bounding box center [689, 351] width 198 height 29
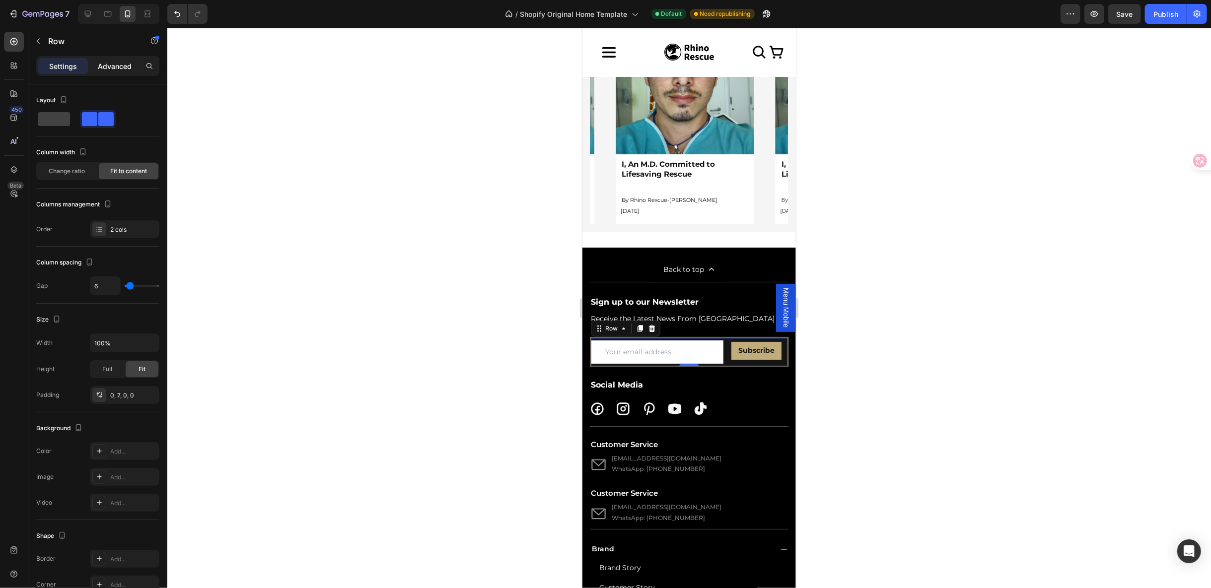
click at [114, 67] on p "Advanced" at bounding box center [115, 66] width 34 height 10
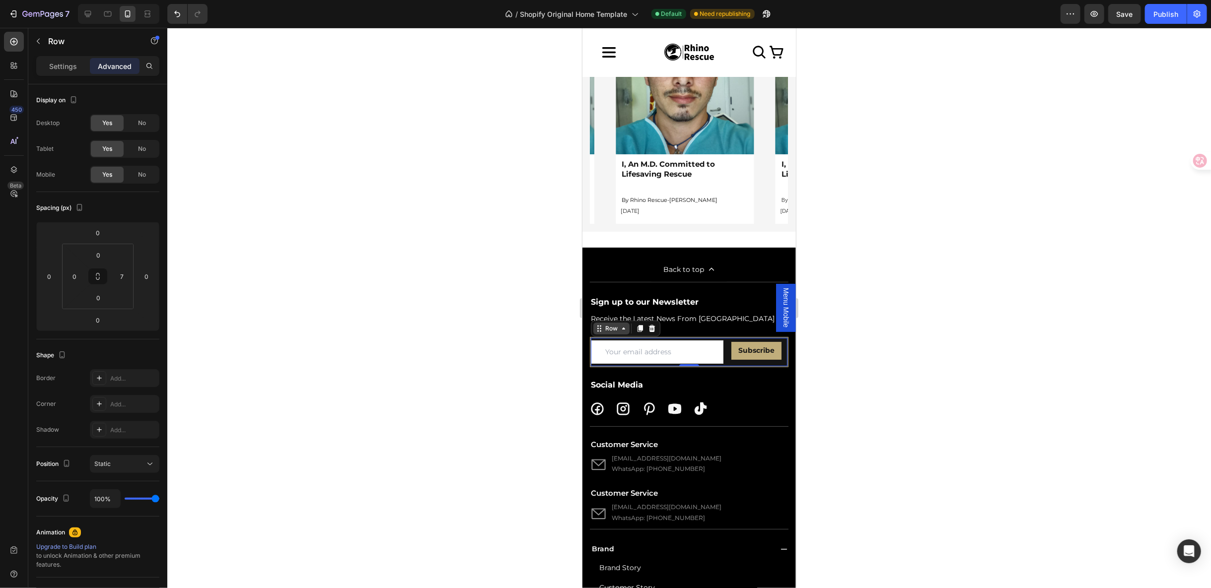
click at [616, 324] on div "Row" at bounding box center [611, 328] width 16 height 9
click at [616, 308] on div "Newsletter" at bounding box center [612, 311] width 35 height 6
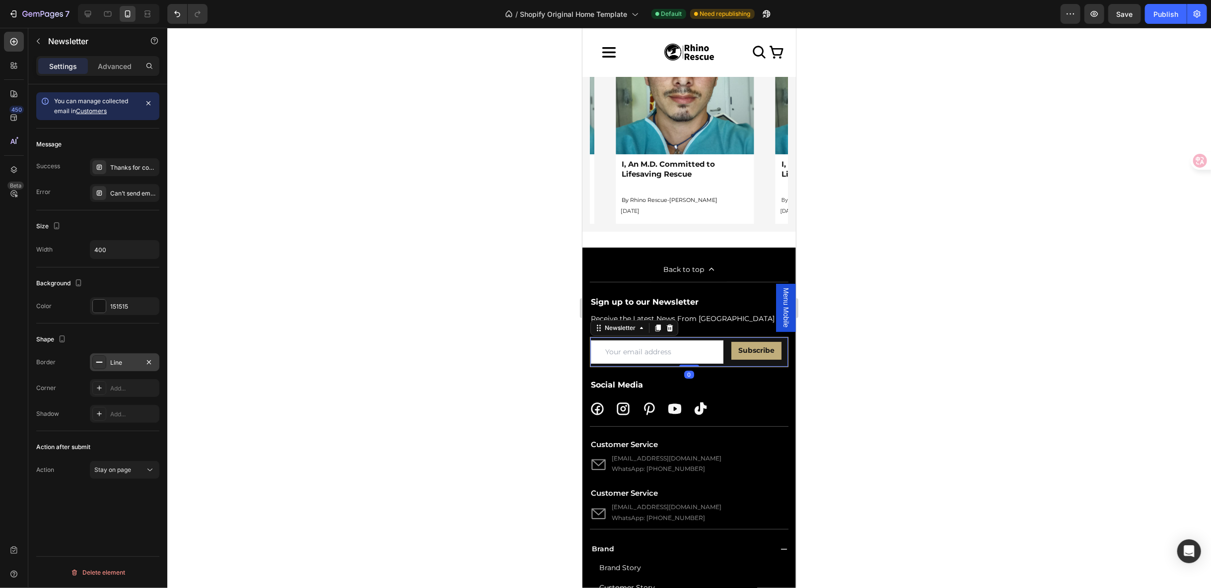
click at [127, 359] on div "Line" at bounding box center [124, 363] width 29 height 9
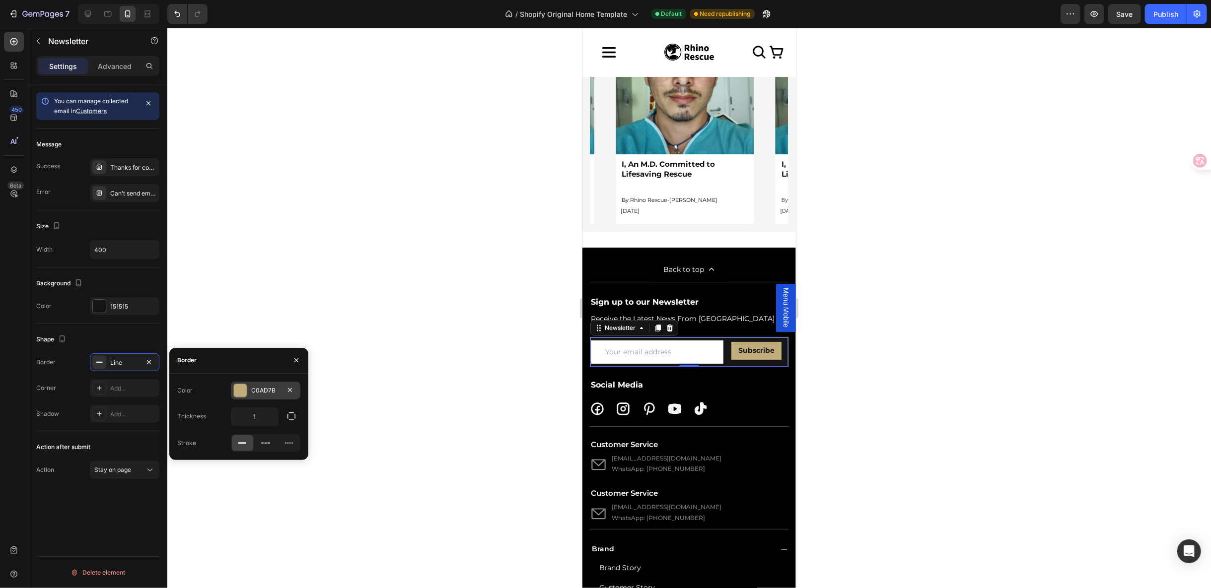
click at [246, 392] on div at bounding box center [240, 390] width 13 height 13
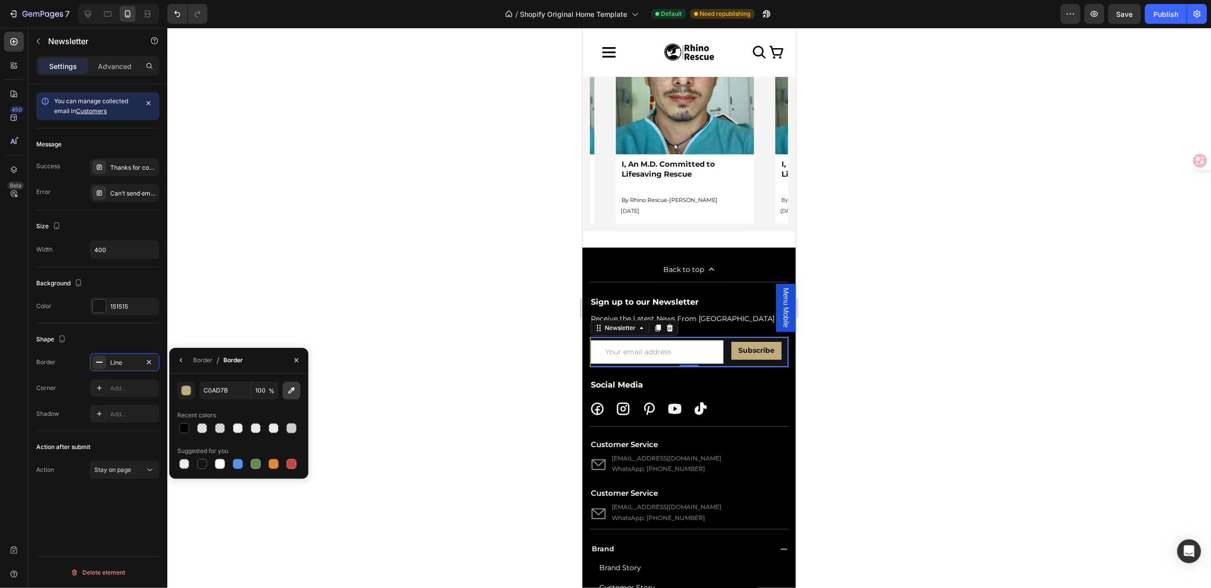
click at [288, 394] on icon "button" at bounding box center [292, 391] width 10 height 10
click at [297, 394] on button "button" at bounding box center [292, 391] width 18 height 18
type input "515151"
click at [758, 417] on div "Icon Icon Icon Icon Icon Row" at bounding box center [688, 413] width 199 height 25
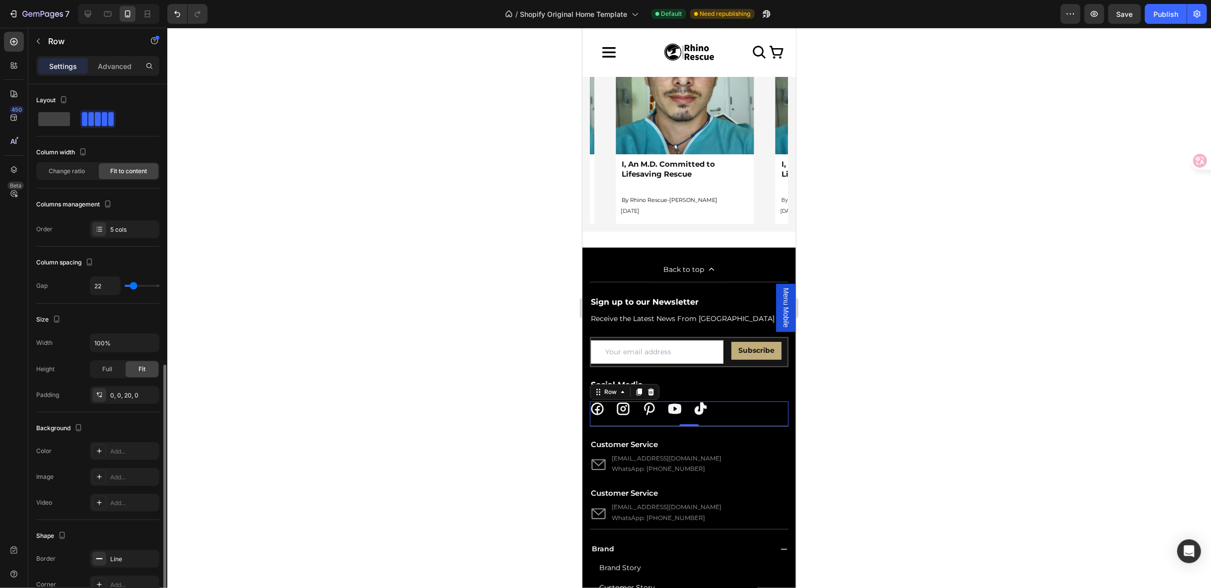
scroll to position [158, 0]
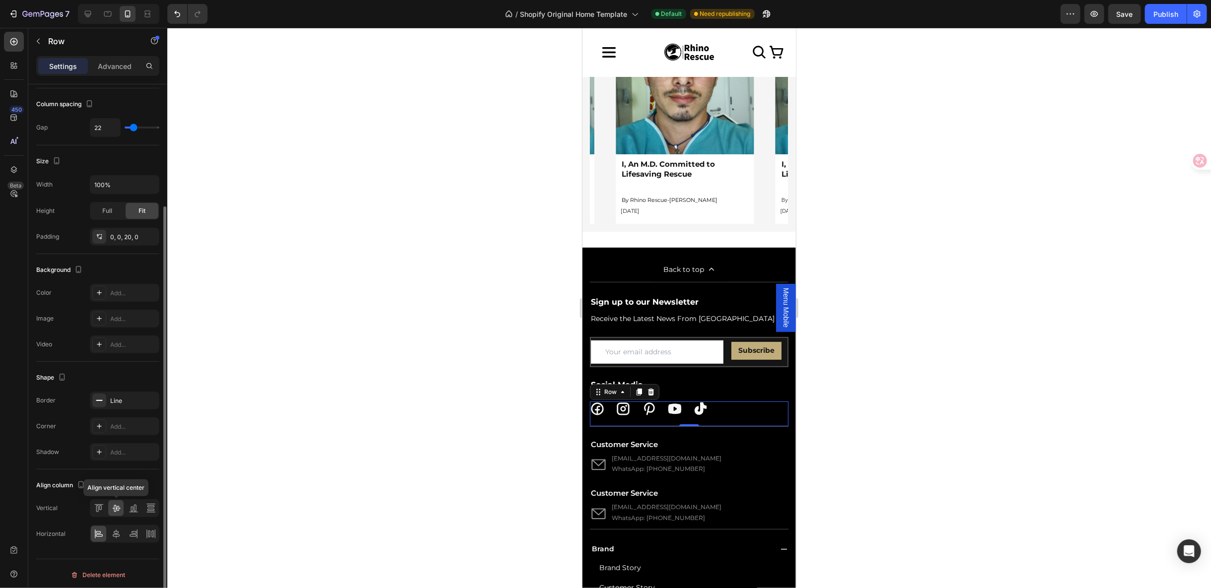
click at [121, 505] on div at bounding box center [115, 509] width 15 height 16
click at [776, 349] on div "Email Field Subscribe Submit Button Row 0" at bounding box center [689, 351] width 198 height 29
click at [133, 233] on div "0, 7, 0, 0" at bounding box center [124, 237] width 29 height 9
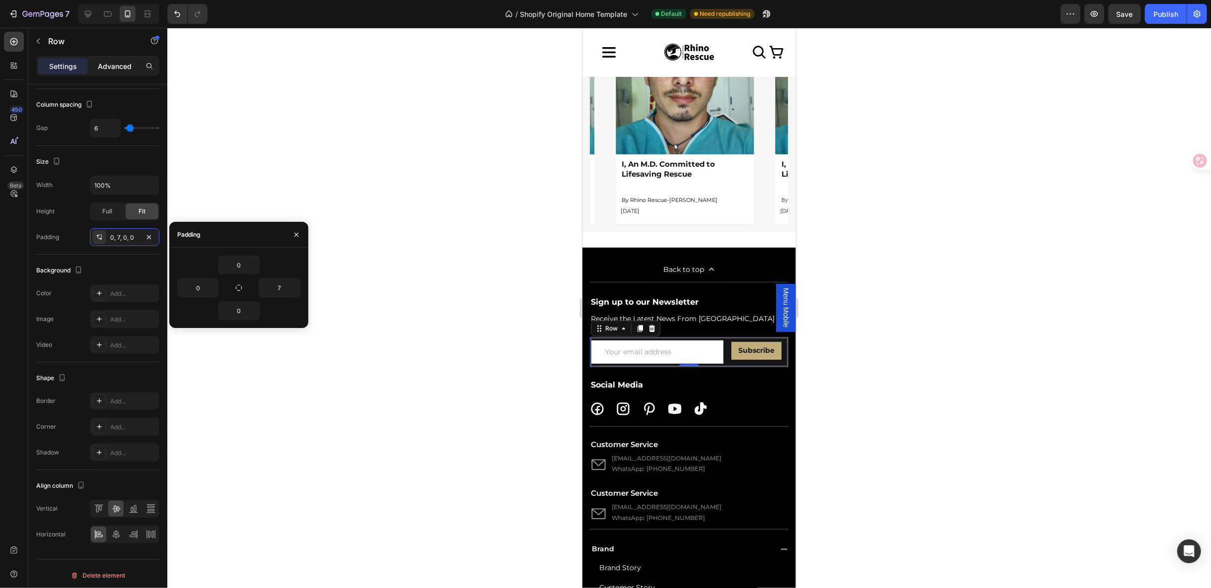
click at [115, 68] on p "Advanced" at bounding box center [115, 66] width 34 height 10
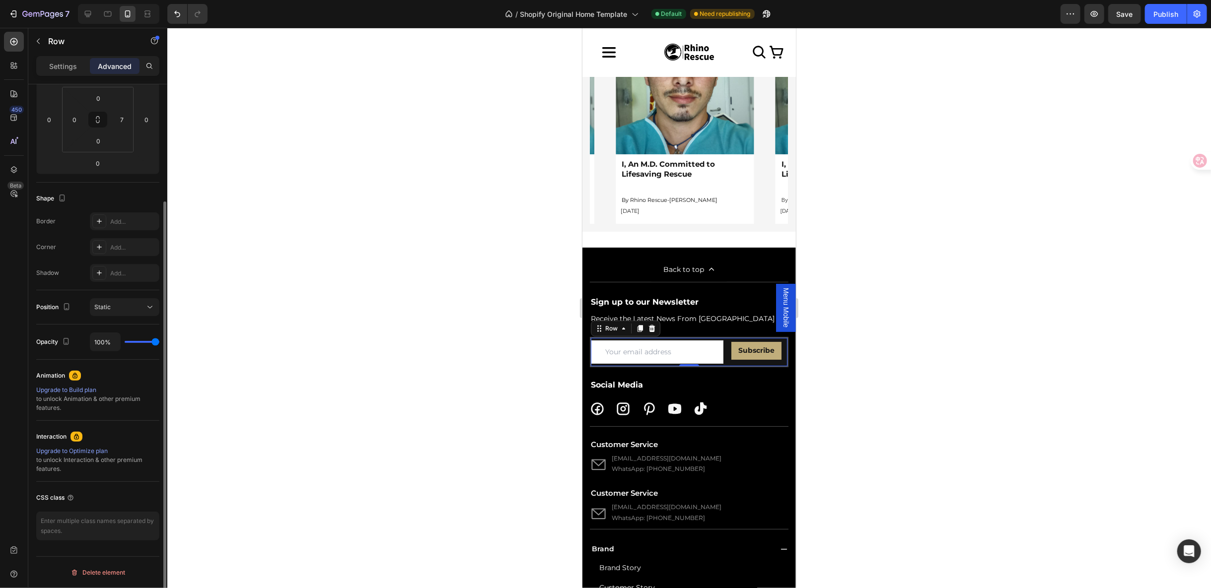
scroll to position [154, 0]
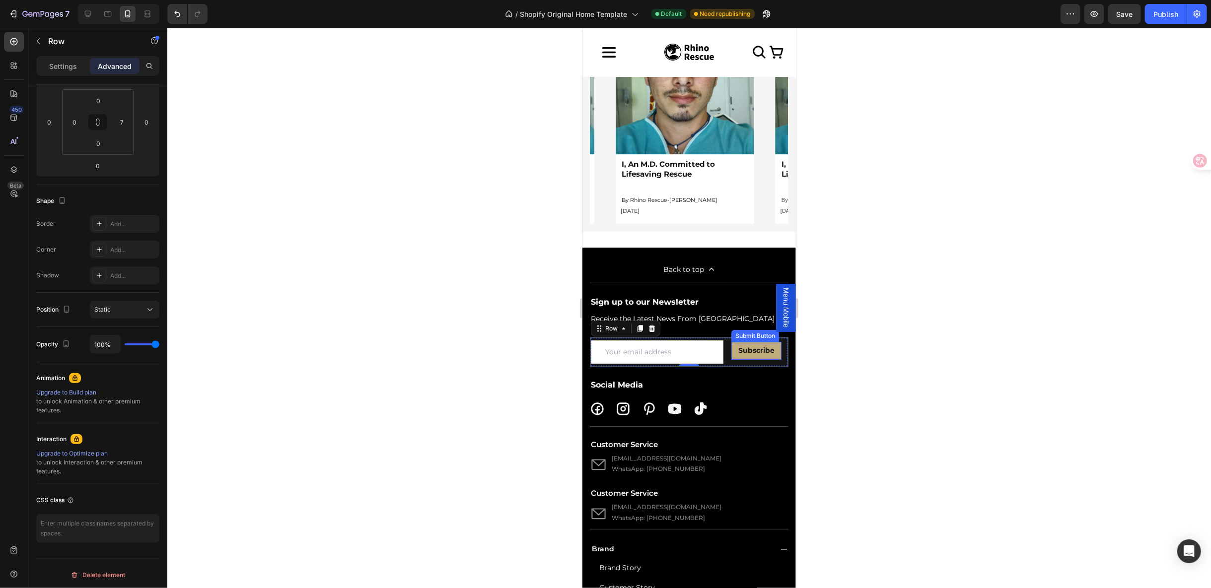
click at [731, 347] on button "Subscribe" at bounding box center [756, 350] width 50 height 17
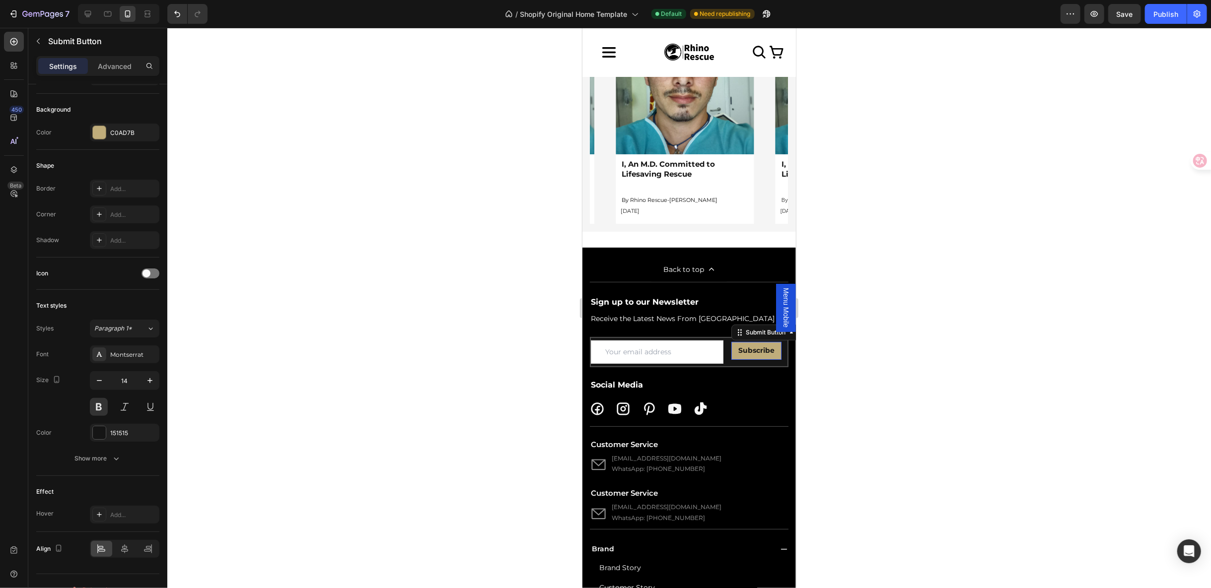
scroll to position [0, 0]
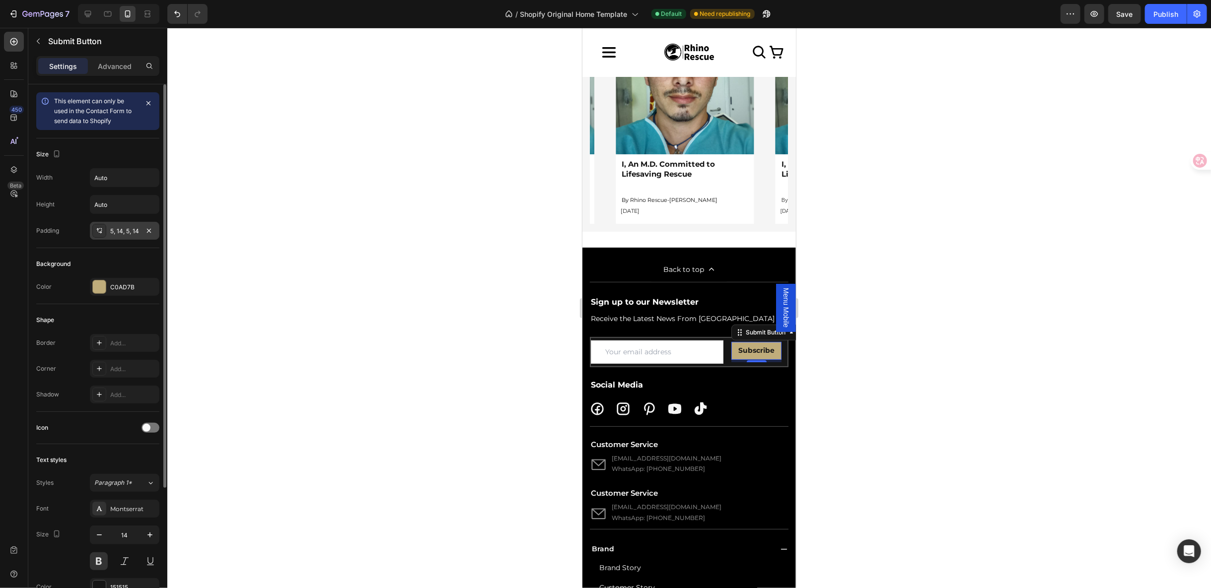
click at [129, 228] on div "5, 14, 5, 14" at bounding box center [124, 231] width 29 height 9
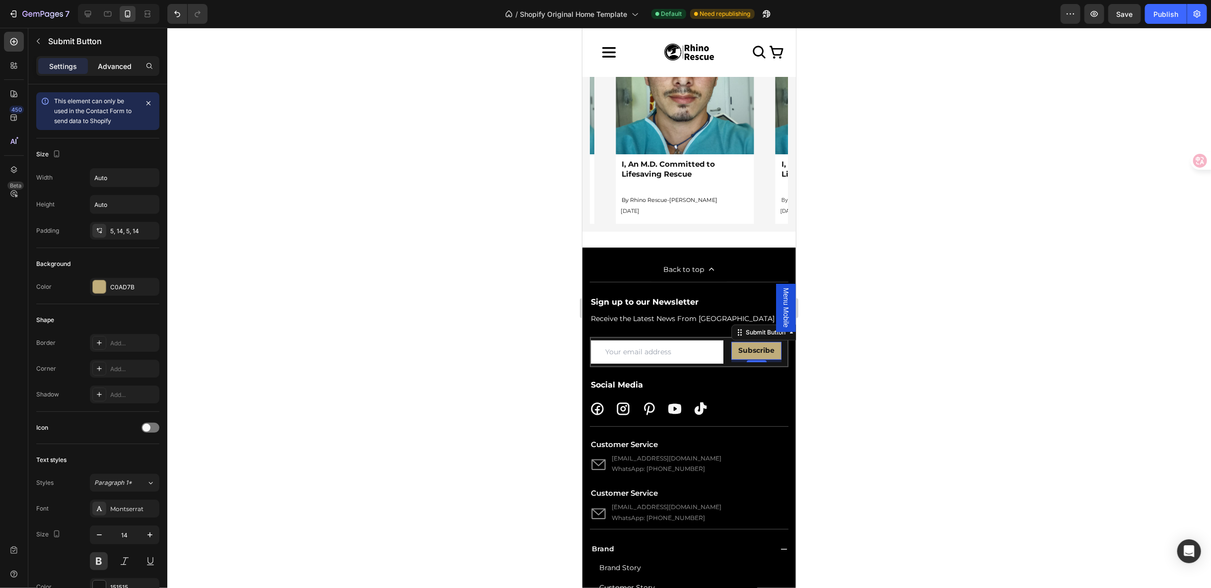
click at [112, 71] on div "Advanced" at bounding box center [115, 66] width 50 height 16
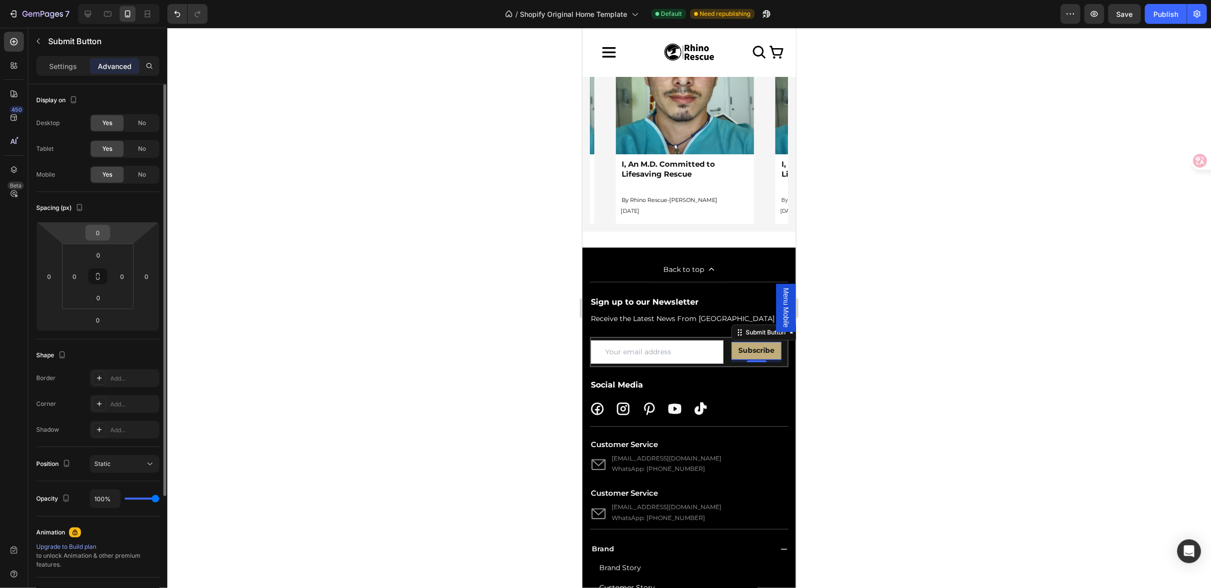
click at [97, 238] on input "0" at bounding box center [98, 232] width 20 height 15
click at [51, 0] on html "7 / Shopify Original Home Template Default Need republishing Preview Save Publi…" at bounding box center [605, 0] width 1211 height 0
click at [99, 233] on input "0" at bounding box center [98, 232] width 20 height 15
type input "2"
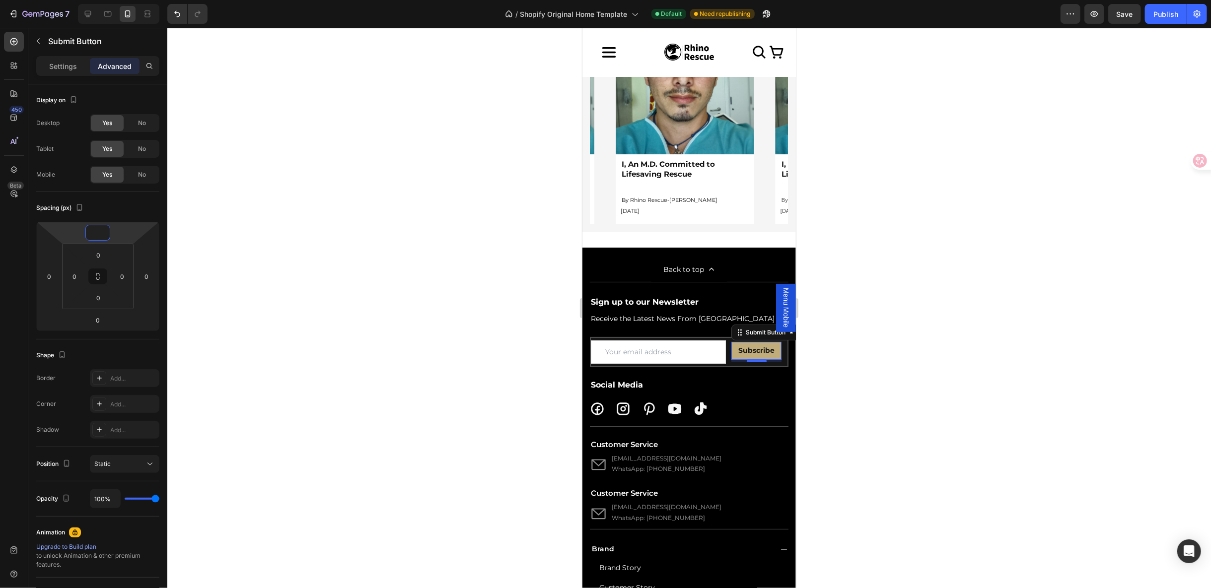
type input "0"
drag, startPoint x: 750, startPoint y: 353, endPoint x: 751, endPoint y: 348, distance: 5.1
click at [751, 348] on div "Subscribe Submit Button 0" at bounding box center [756, 351] width 50 height 17
click at [778, 357] on div "Email Field Subscribe Submit Button 0 Row" at bounding box center [689, 351] width 198 height 29
click at [707, 348] on input "email" at bounding box center [657, 351] width 135 height 23
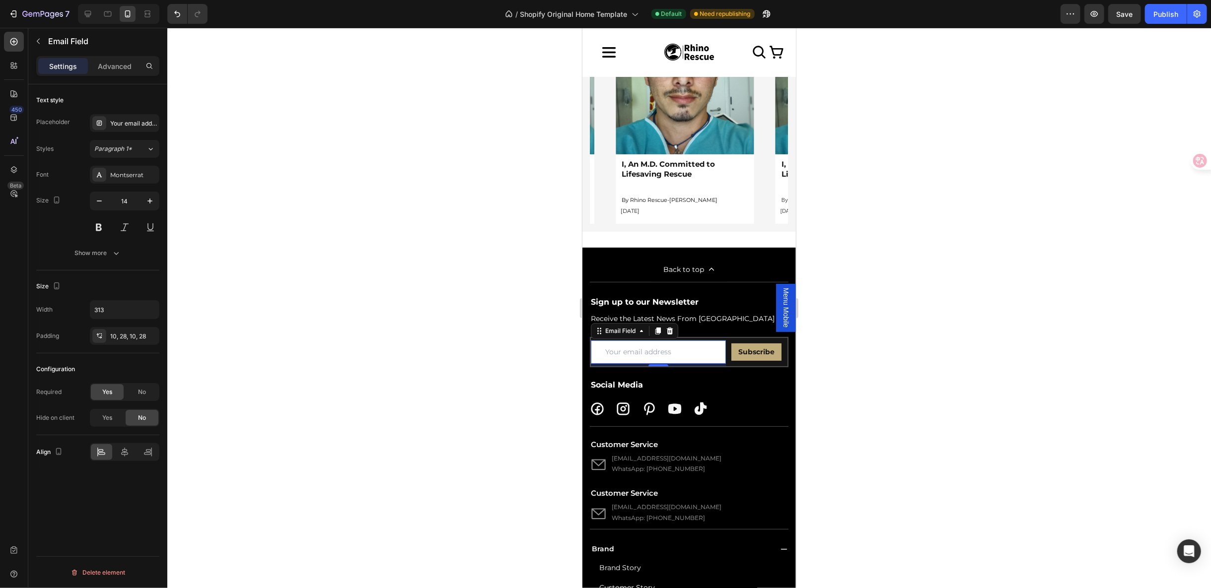
click at [692, 349] on input "email" at bounding box center [657, 351] width 135 height 23
click at [102, 260] on button "Show more" at bounding box center [97, 253] width 123 height 18
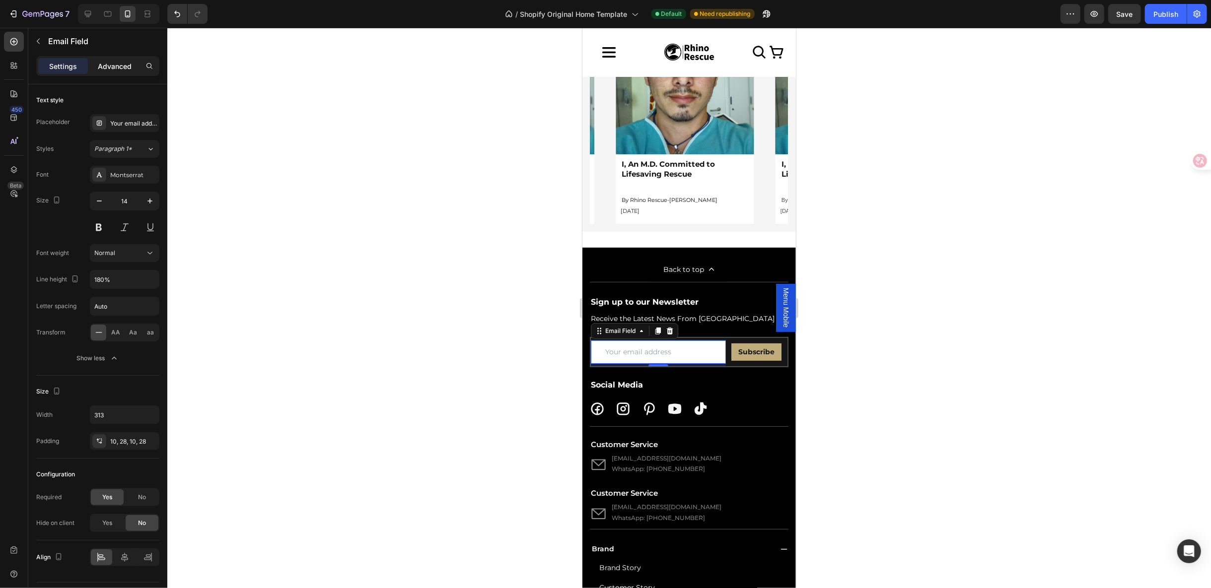
click at [122, 68] on p "Advanced" at bounding box center [115, 66] width 34 height 10
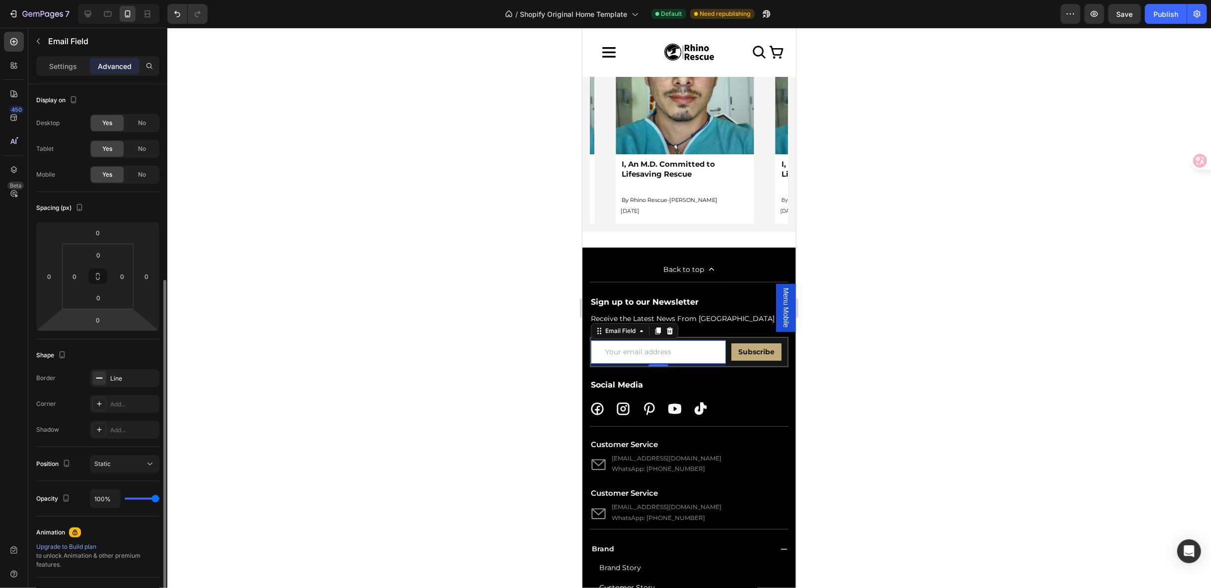
scroll to position [154, 0]
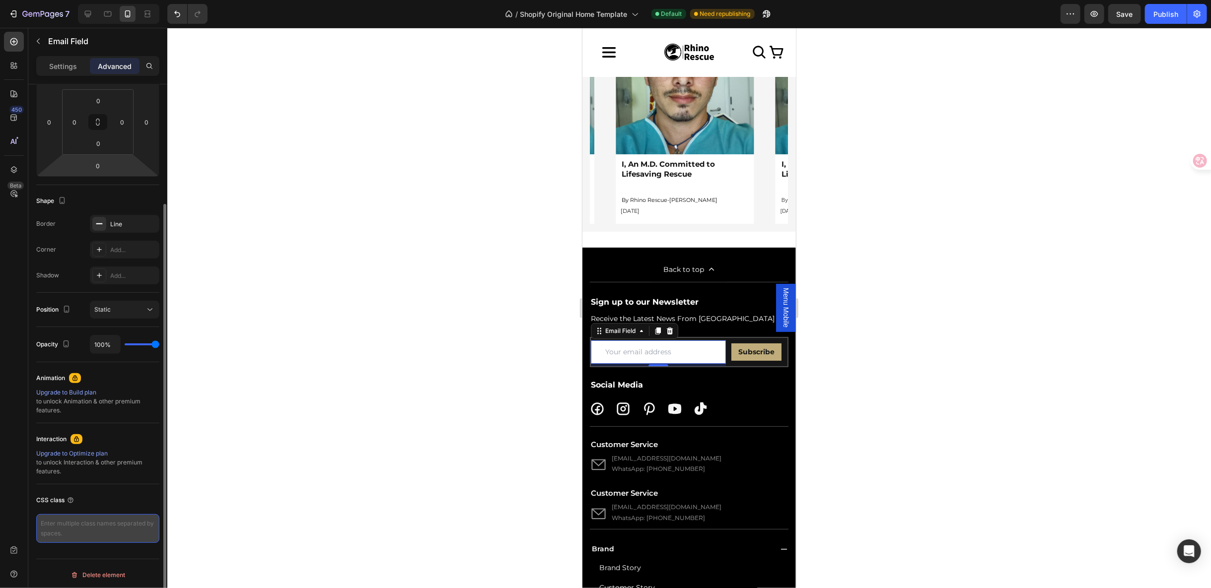
click at [102, 527] on textarea at bounding box center [97, 528] width 123 height 29
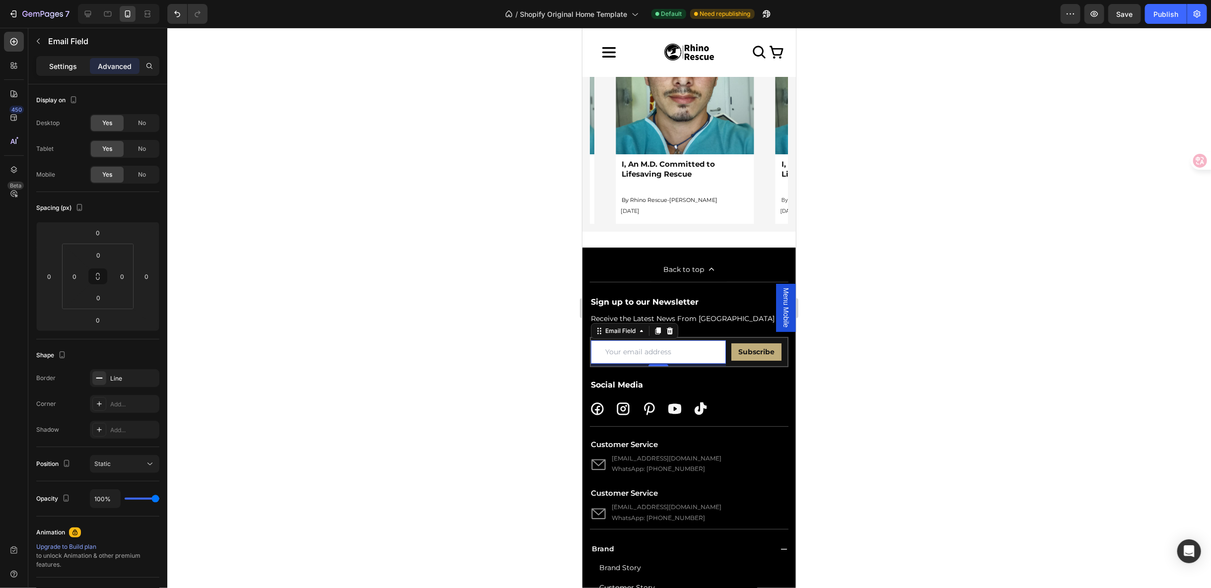
click at [72, 67] on p "Settings" at bounding box center [63, 66] width 28 height 10
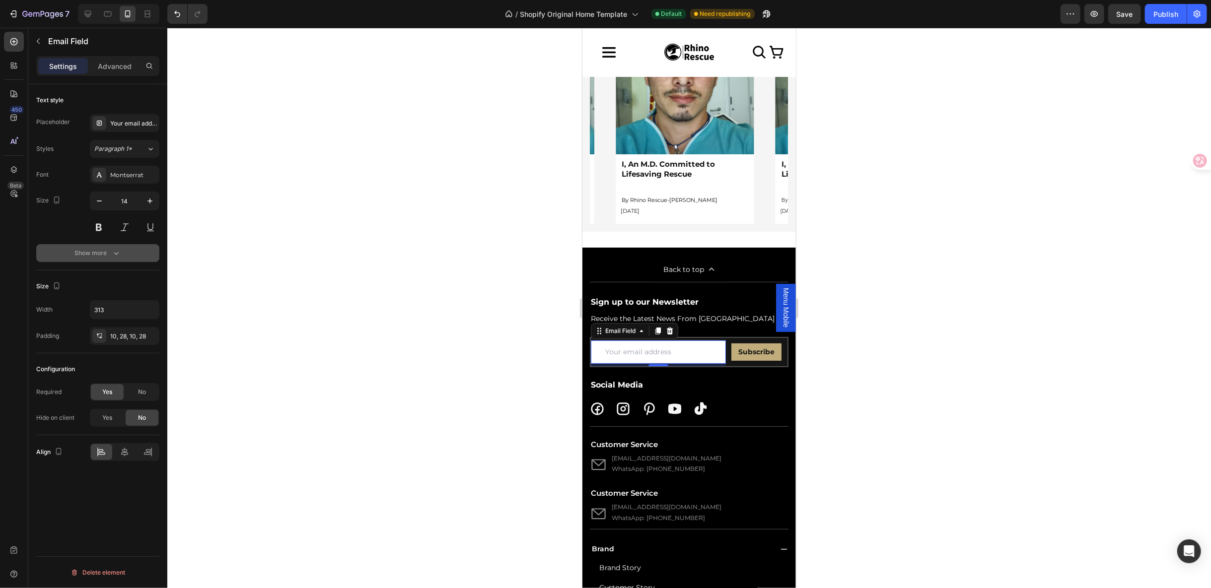
click at [111, 257] on button "Show more" at bounding box center [97, 253] width 123 height 18
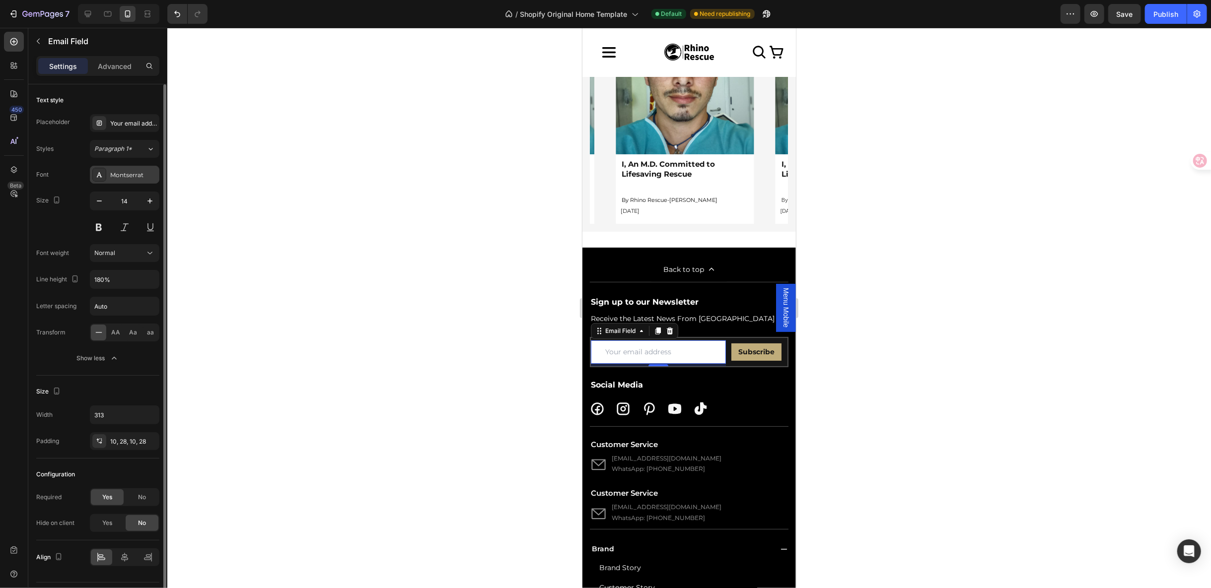
click at [129, 171] on div "Montserrat" at bounding box center [133, 175] width 47 height 9
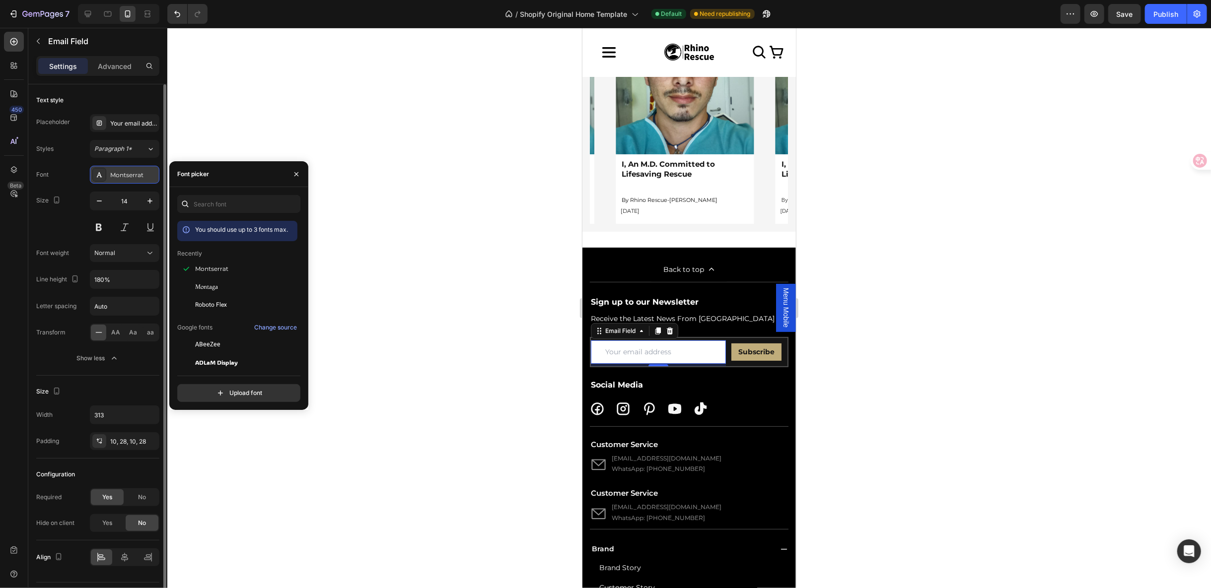
click at [129, 171] on div "Montserrat" at bounding box center [133, 175] width 47 height 9
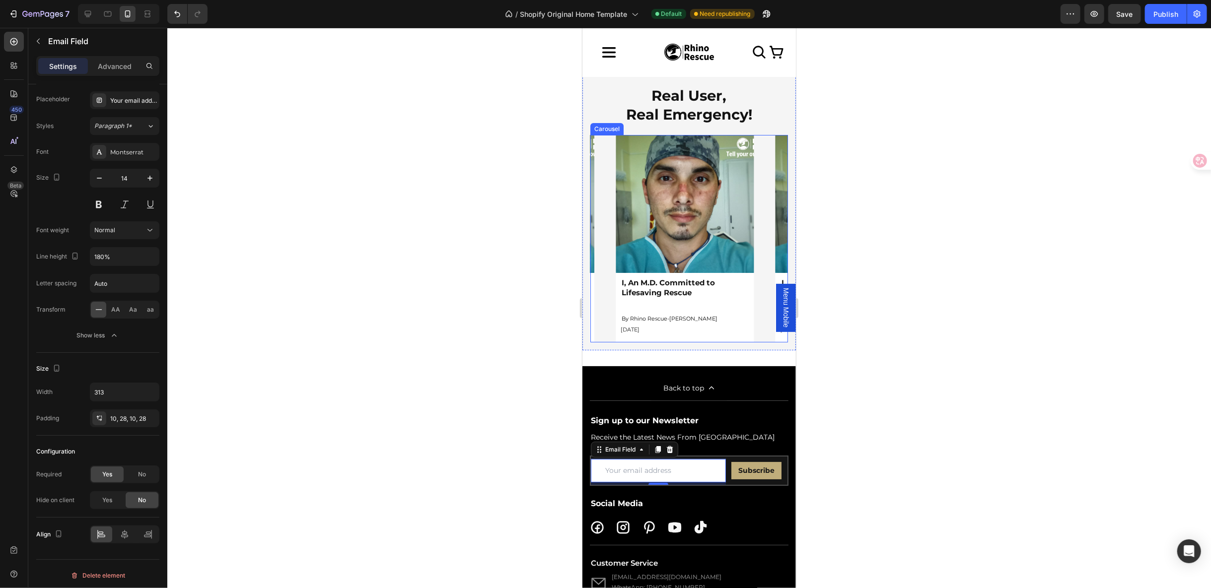
scroll to position [3145, 0]
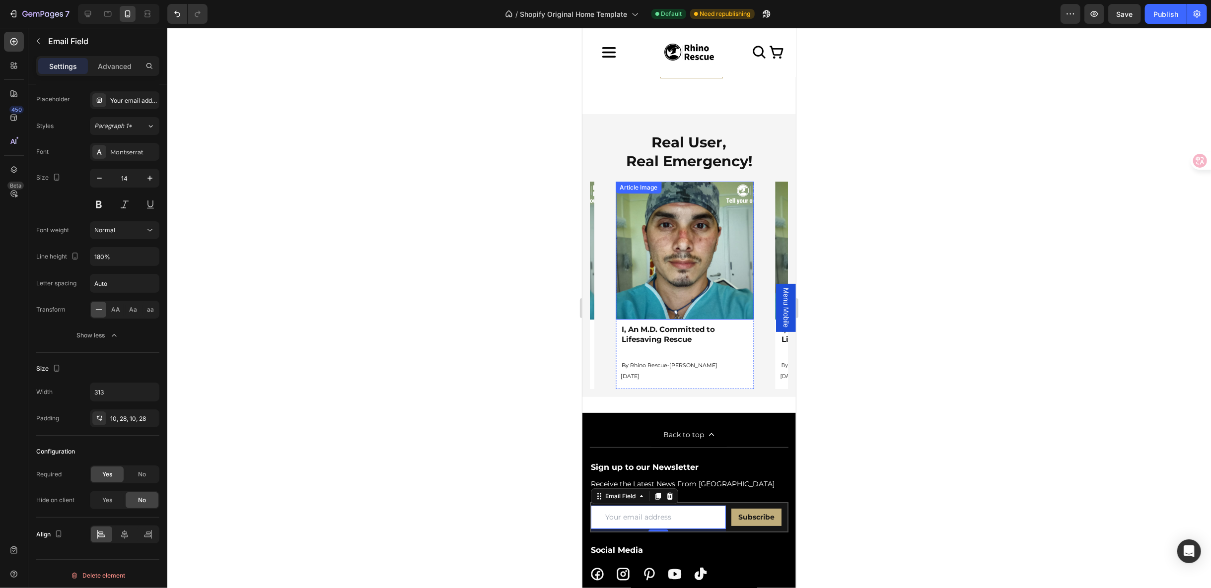
click at [644, 183] on div "Article Image" at bounding box center [638, 187] width 42 height 9
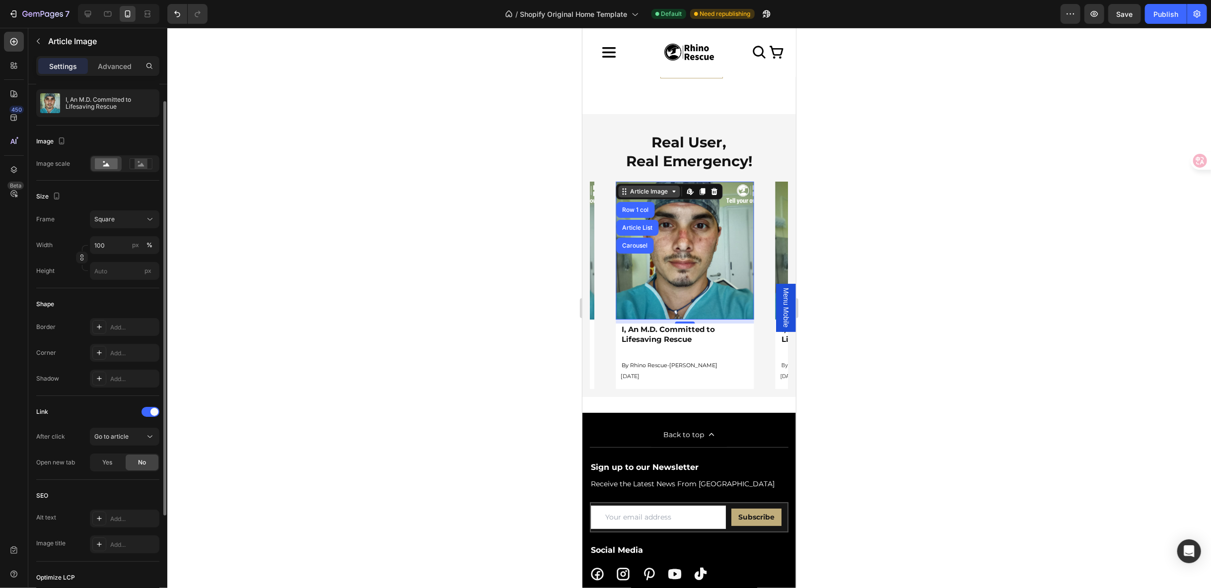
scroll to position [0, 0]
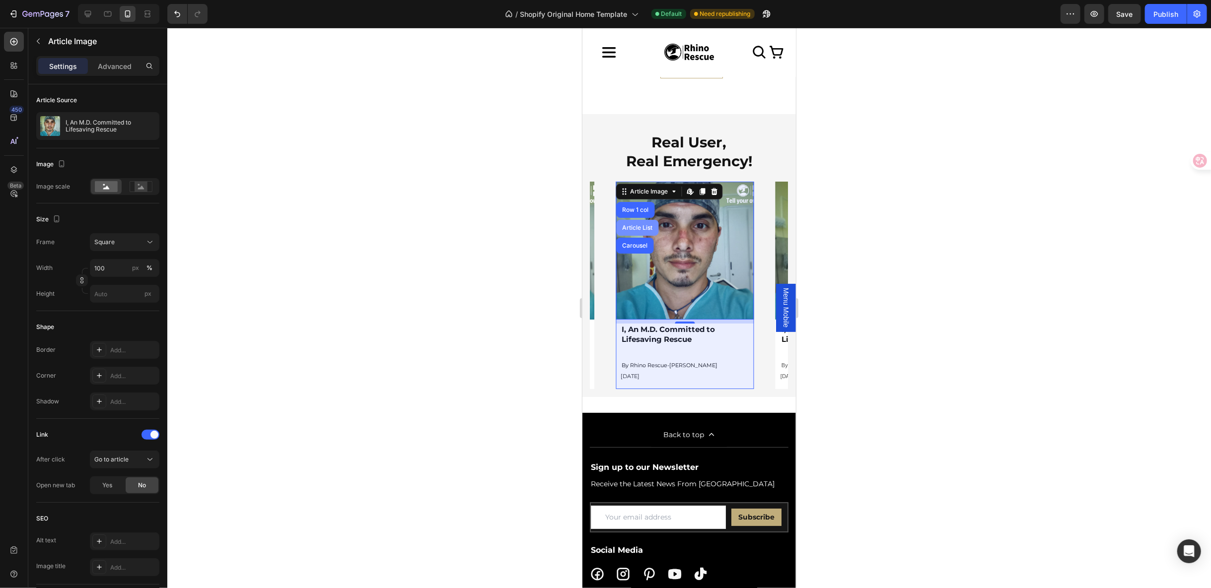
click at [633, 219] on div "Article List" at bounding box center [637, 227] width 42 height 16
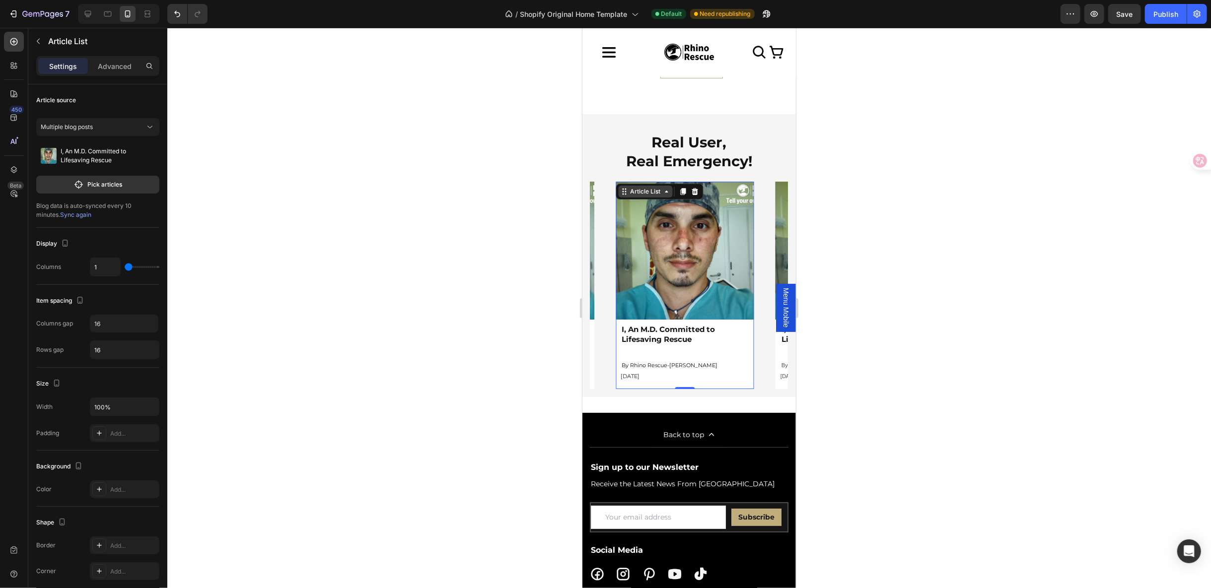
click at [631, 187] on div "Article List" at bounding box center [645, 191] width 34 height 9
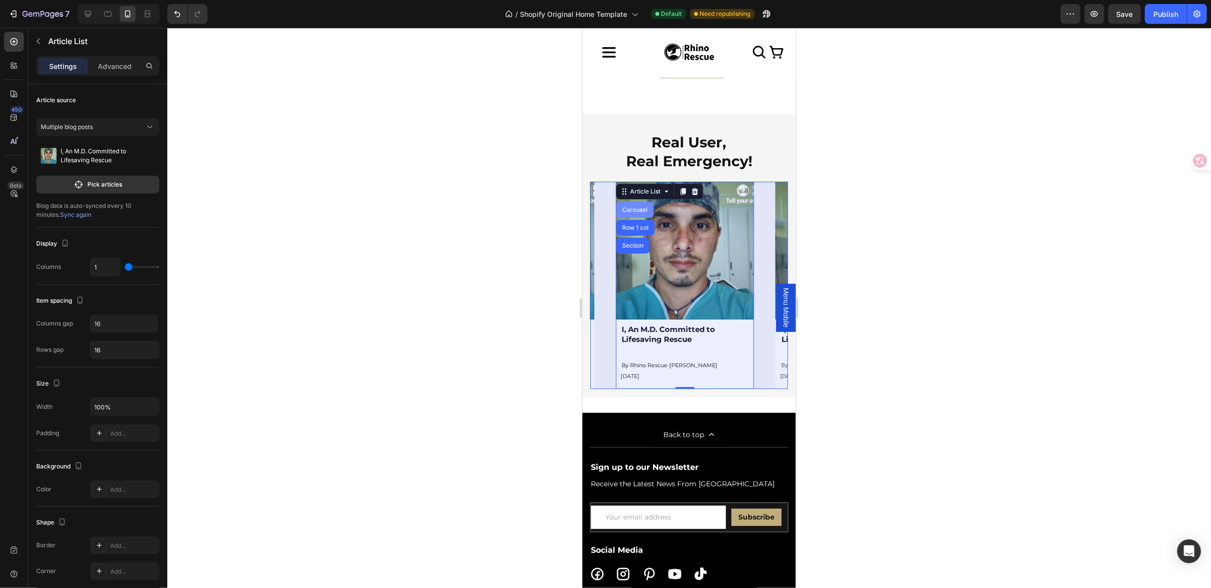
click at [637, 202] on div "Carousel" at bounding box center [634, 210] width 37 height 16
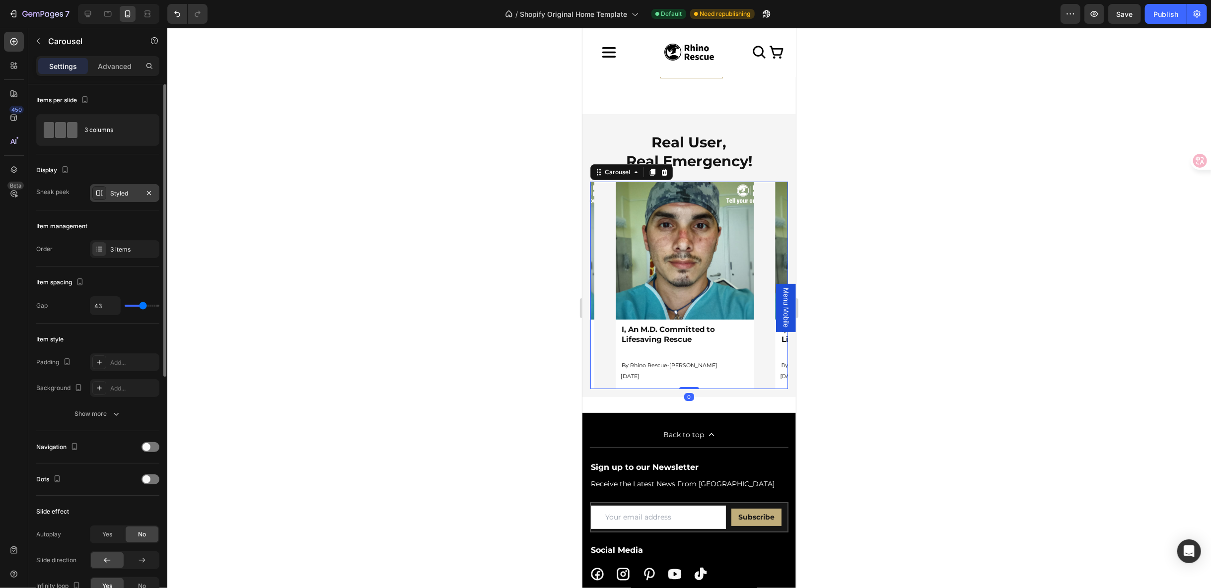
click at [131, 197] on div "Styled" at bounding box center [125, 193] width 70 height 18
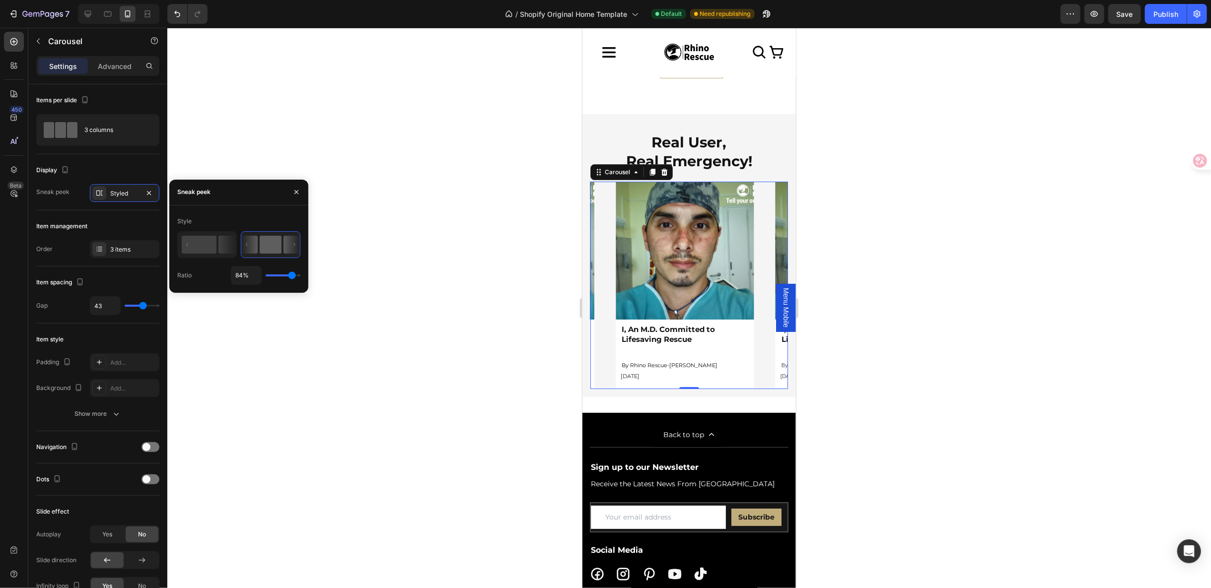
type input "100%"
type input "100"
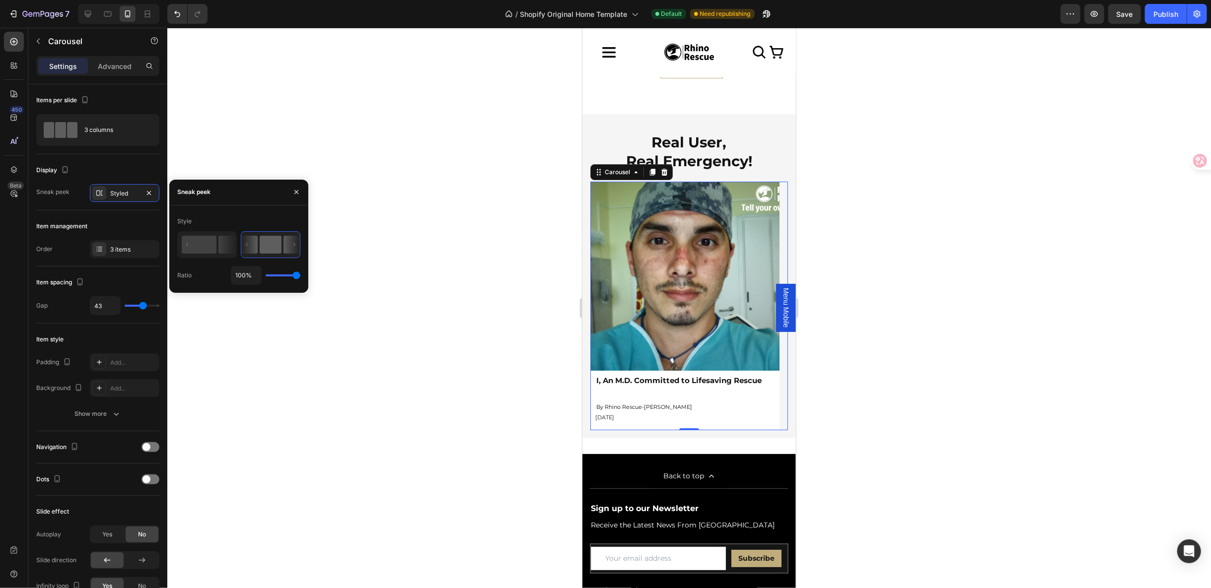
type input "95%"
type input "95"
type input "94%"
type input "94"
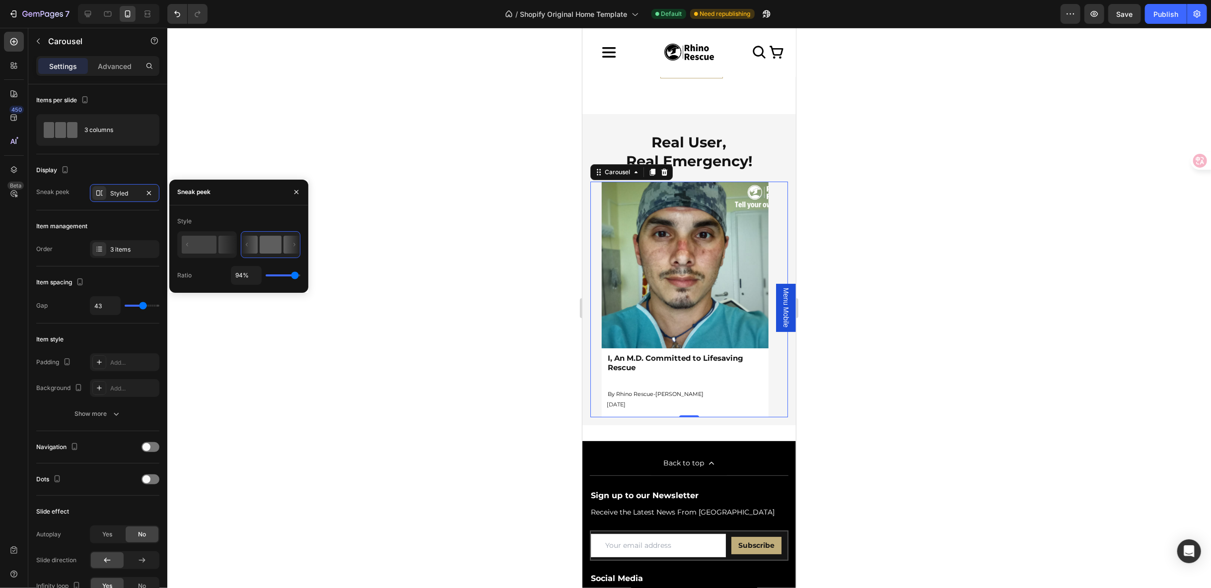
type input "90%"
type input "90"
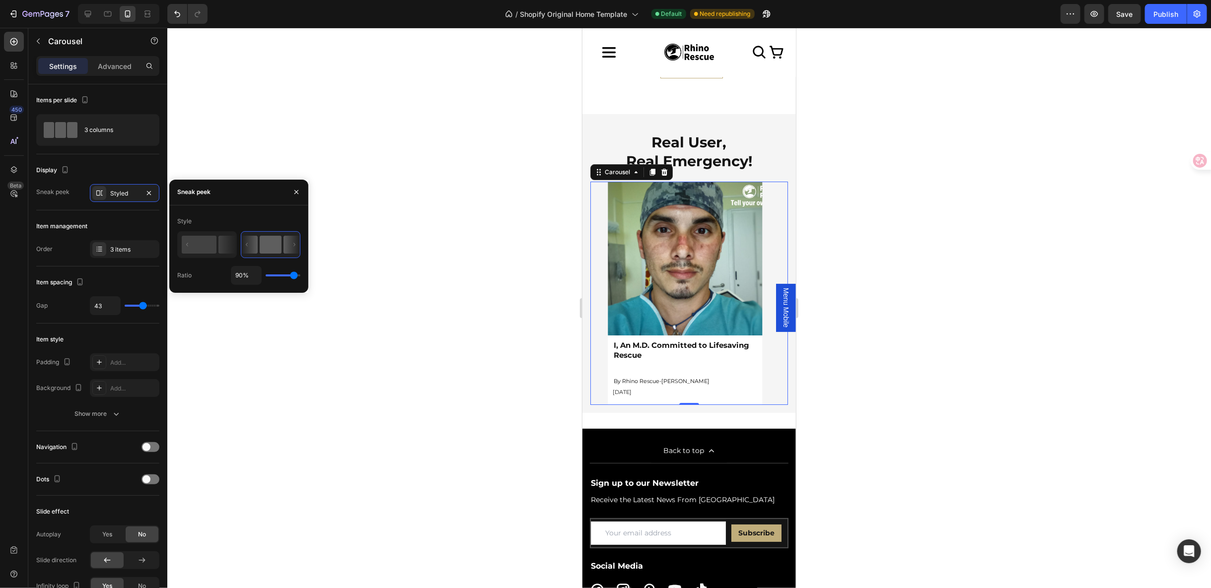
type input "82%"
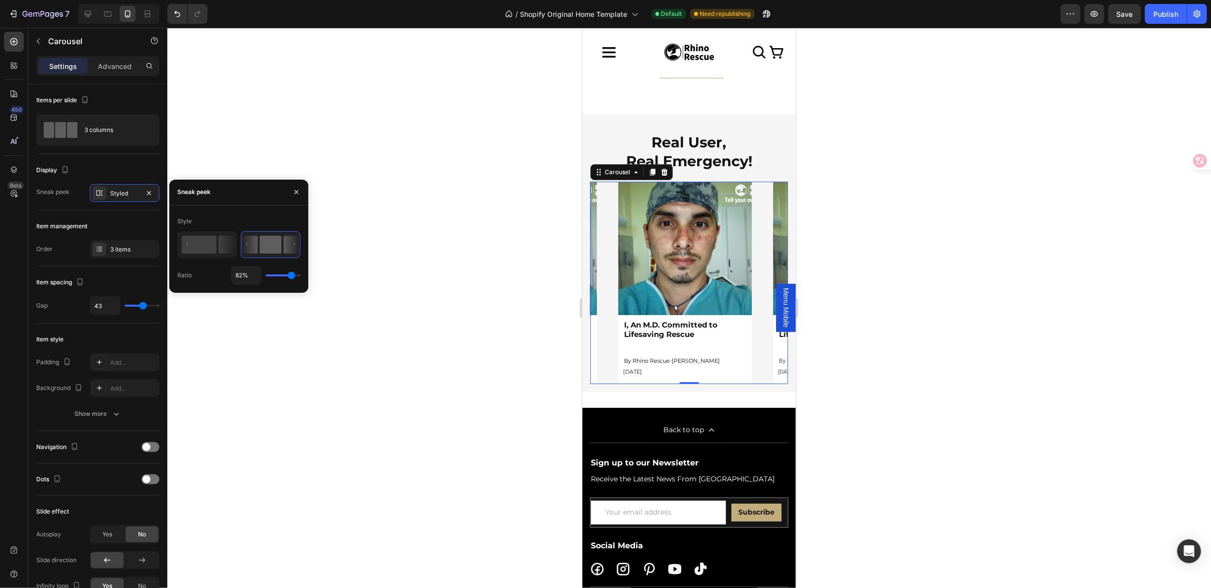
type input "82"
click at [291, 275] on input "range" at bounding box center [283, 276] width 35 height 2
click at [176, 2] on div "7 / Shopify Original Home Template Default Need republishing Preview Save Publi…" at bounding box center [605, 14] width 1211 height 28
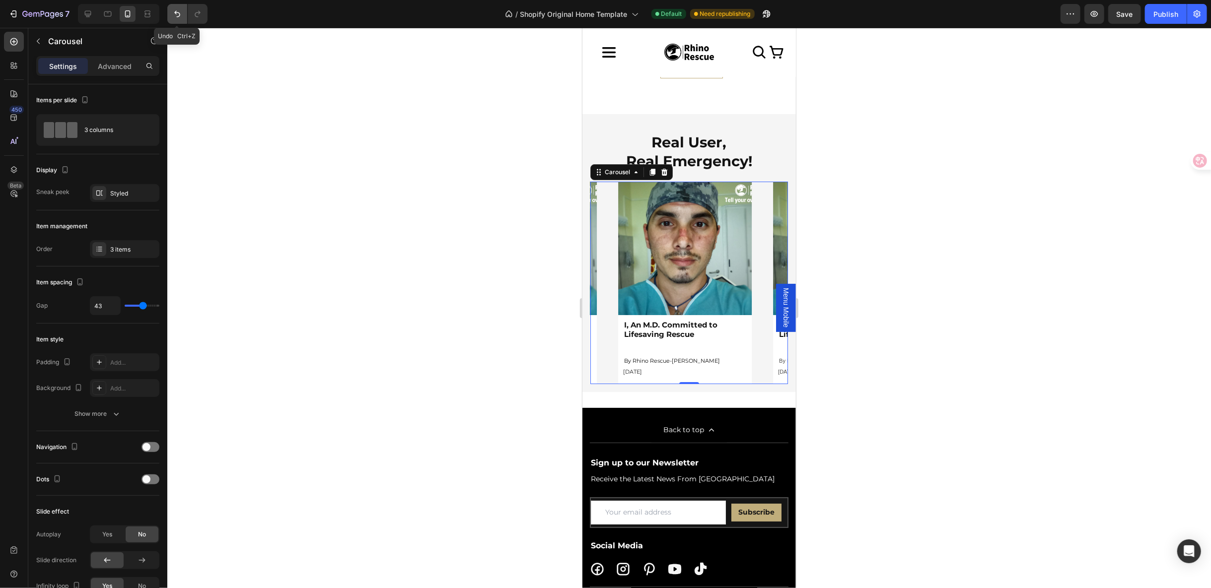
click at [178, 8] on button "Undo/Redo" at bounding box center [177, 14] width 20 height 20
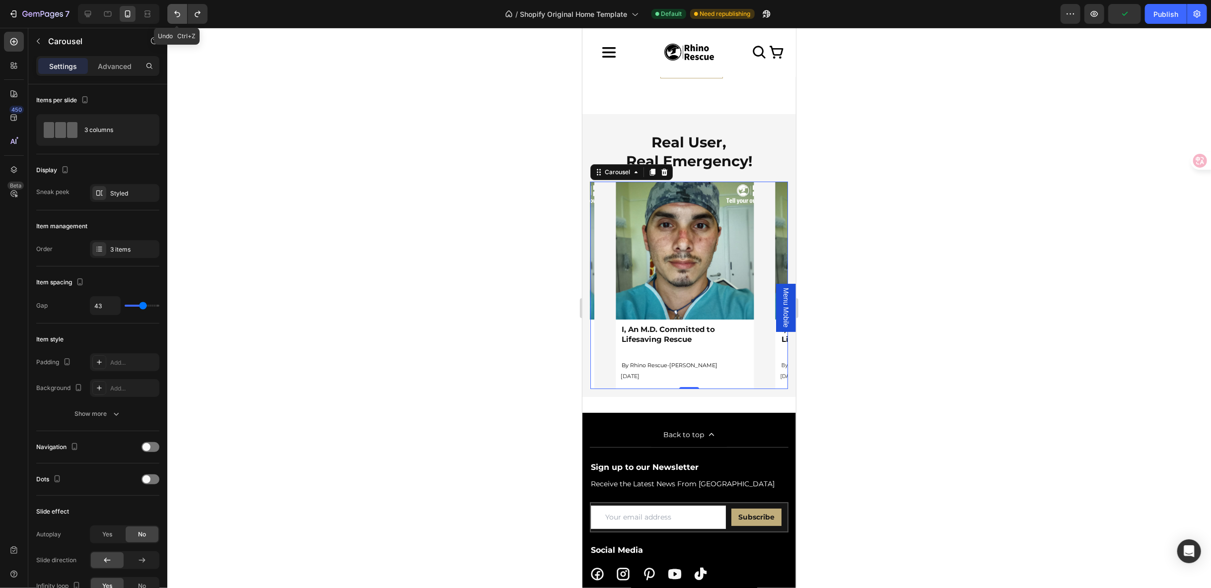
click at [178, 8] on button "Undo/Redo" at bounding box center [177, 14] width 20 height 20
click at [630, 229] on img at bounding box center [684, 250] width 138 height 138
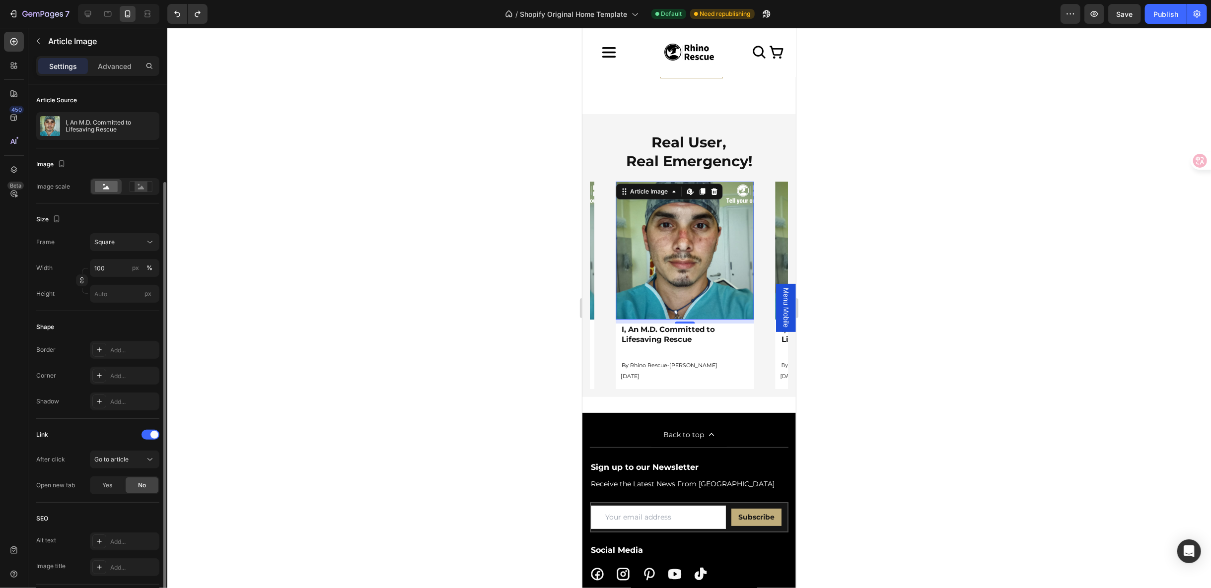
scroll to position [150, 0]
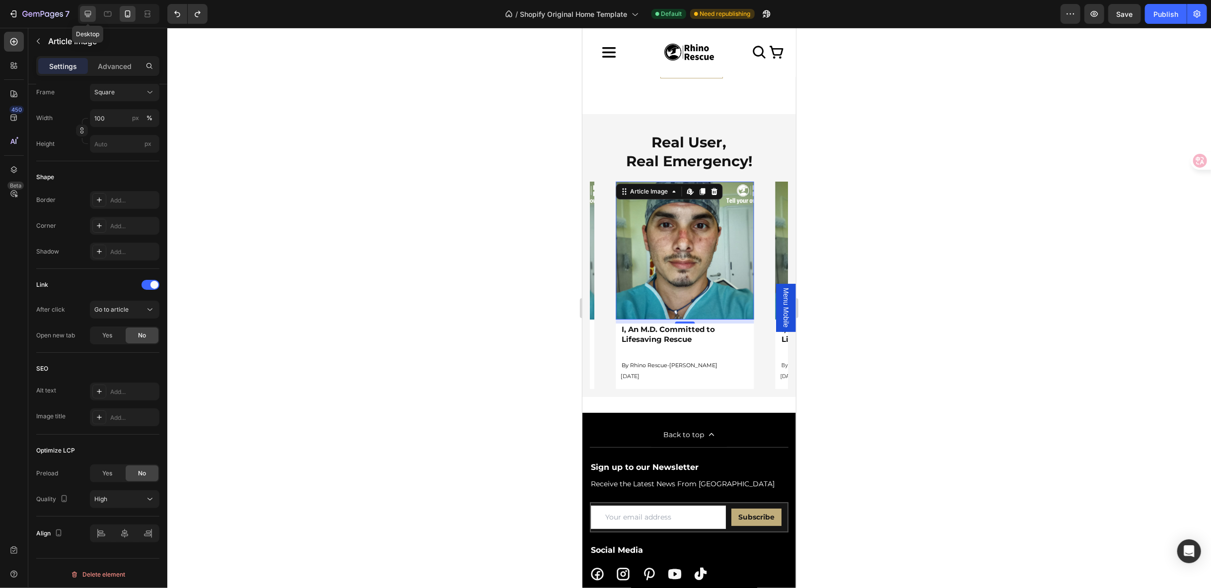
click at [86, 20] on div at bounding box center [88, 14] width 16 height 16
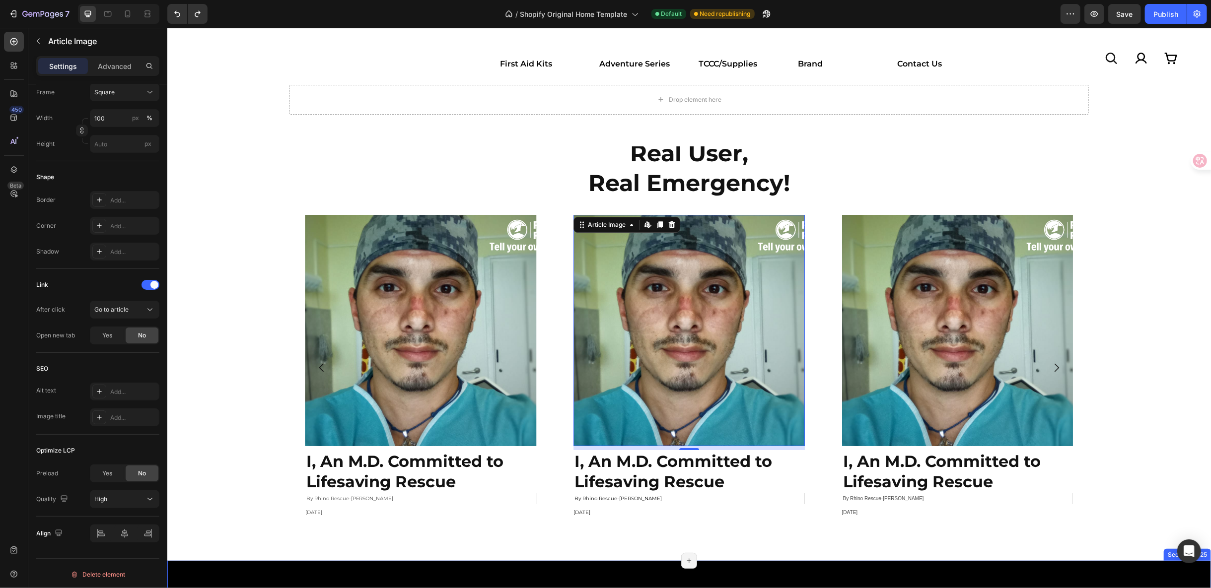
scroll to position [3067, 0]
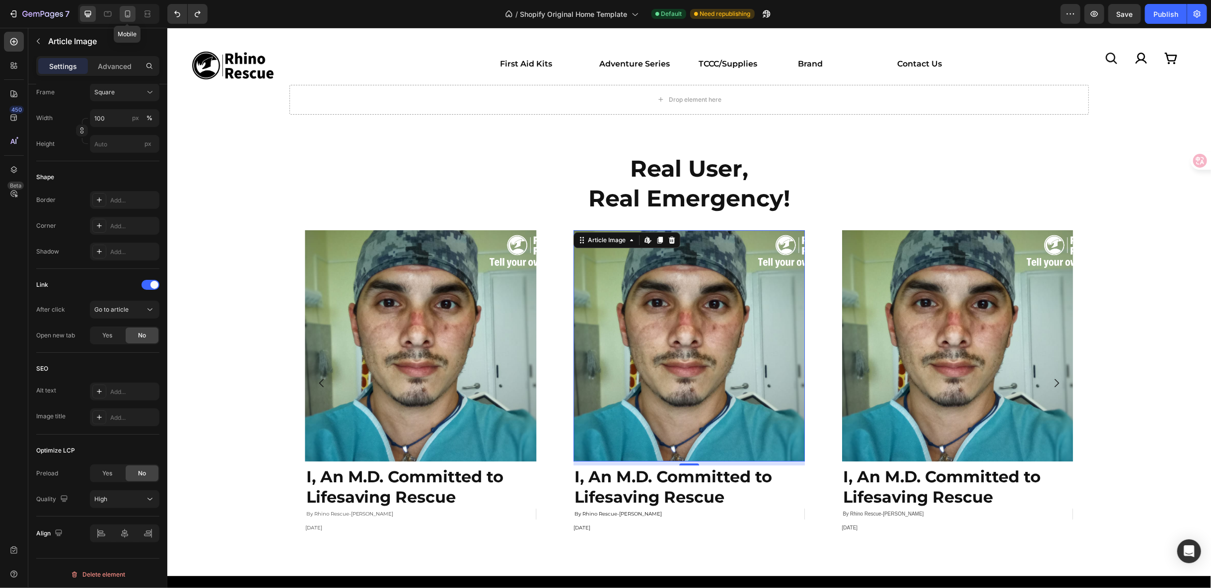
click at [133, 12] on div at bounding box center [128, 14] width 16 height 16
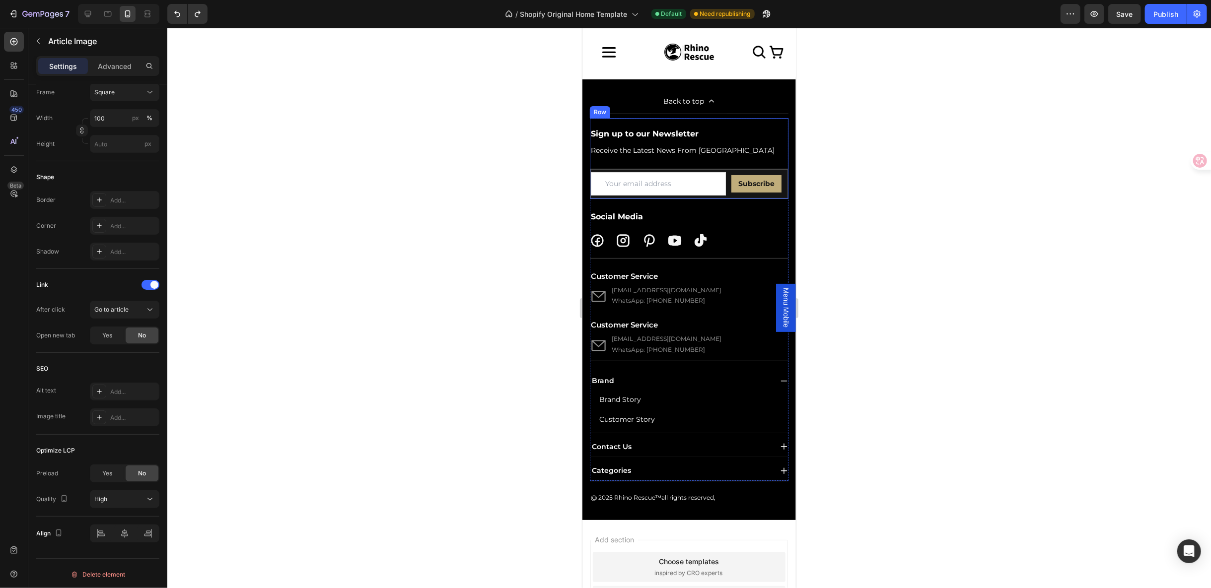
scroll to position [3313, 0]
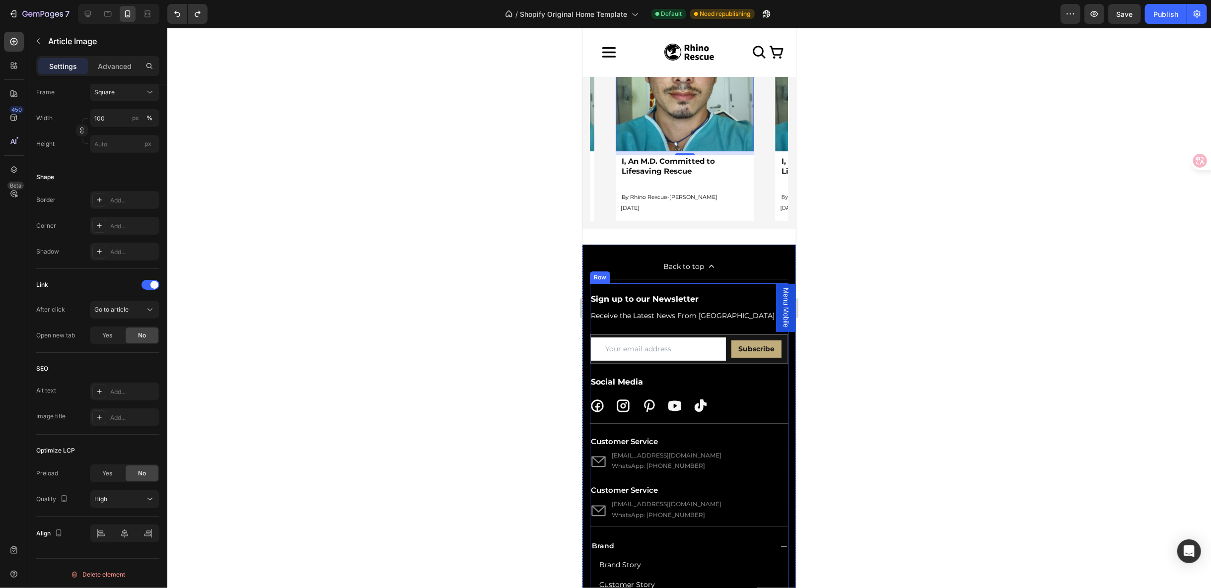
click at [756, 386] on div "Sign up to our Newsletter Heading Receive the Latest News From Yadea Text block…" at bounding box center [688, 404] width 199 height 243
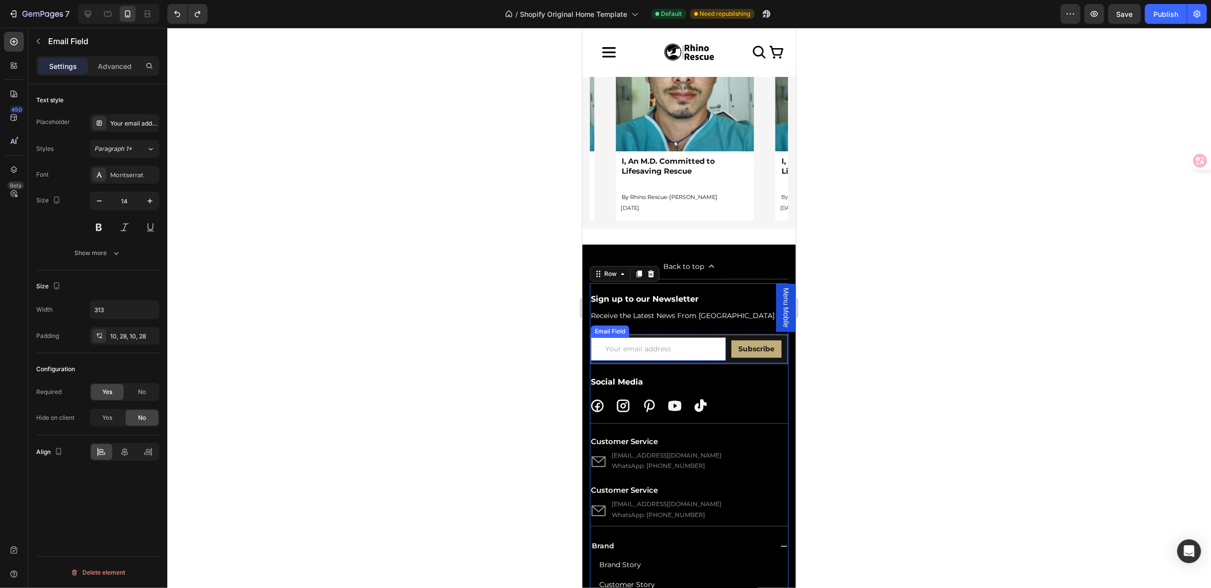
click at [680, 343] on input "email" at bounding box center [657, 348] width 135 height 23
click at [633, 323] on div "Email Field" at bounding box center [620, 327] width 34 height 9
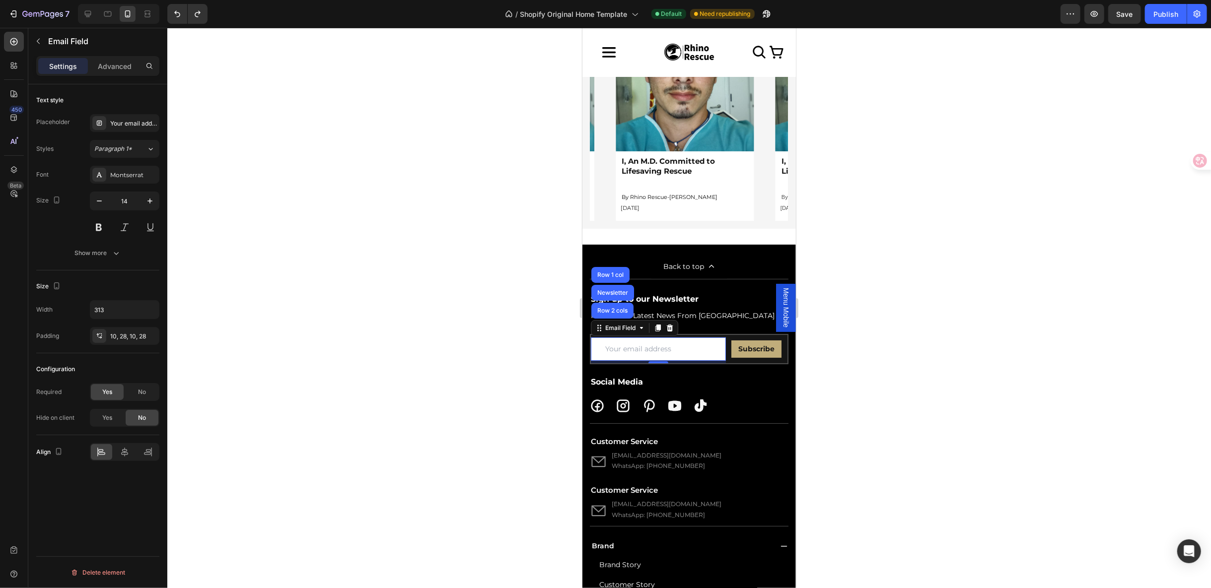
click at [611, 340] on input "email" at bounding box center [657, 348] width 135 height 23
click at [681, 341] on input "email" at bounding box center [657, 348] width 135 height 23
click at [89, 255] on div "Show more" at bounding box center [98, 253] width 46 height 10
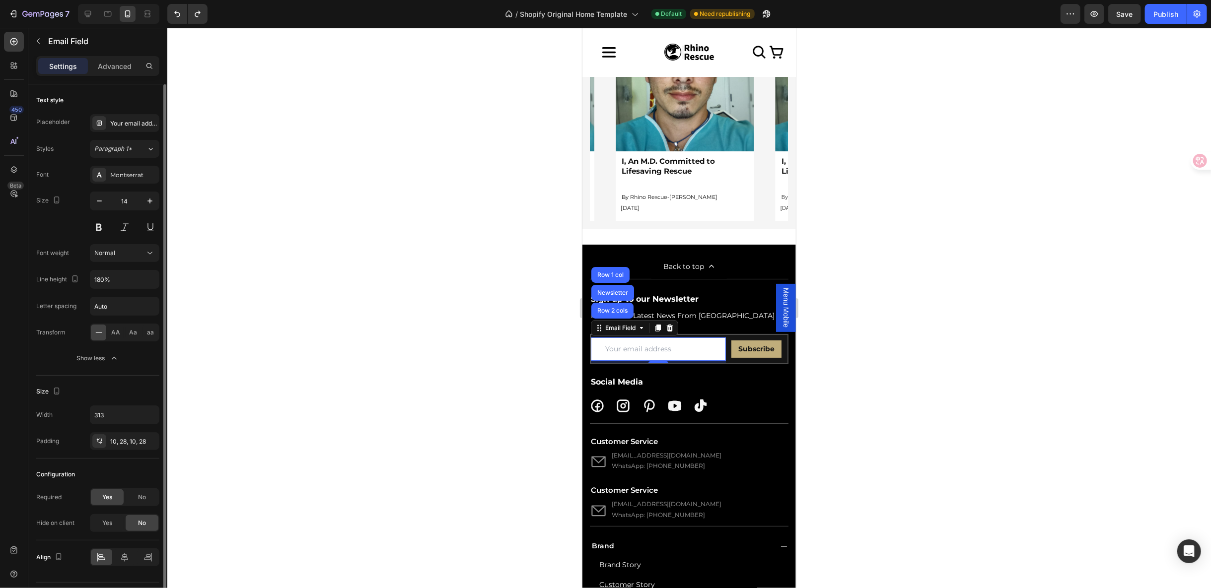
scroll to position [23, 0]
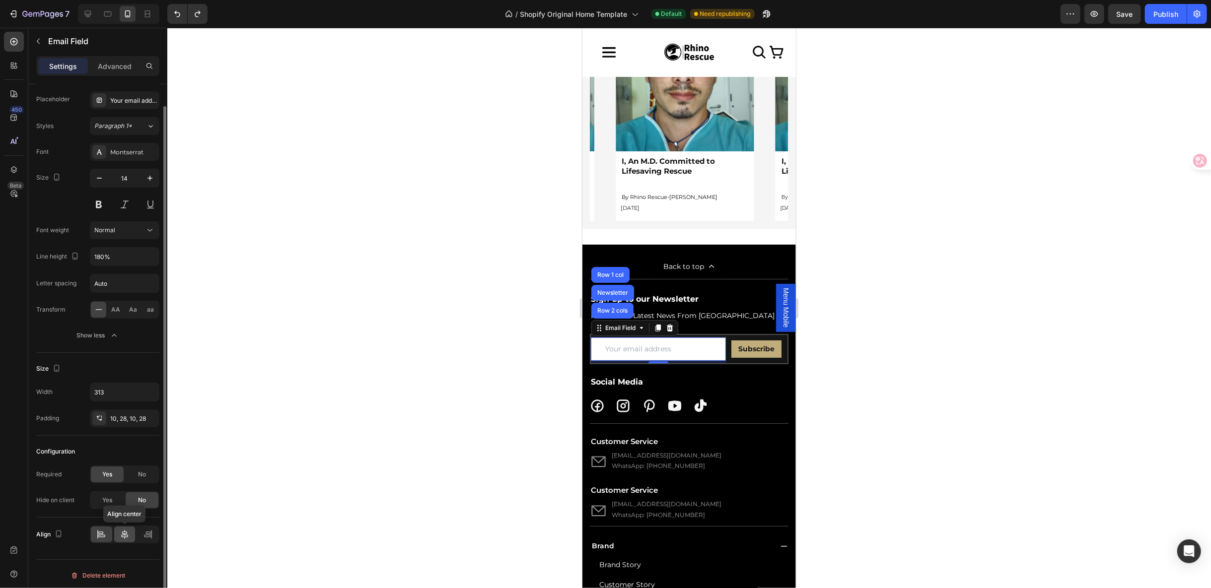
click at [132, 538] on div at bounding box center [124, 535] width 21 height 16
click at [142, 532] on div at bounding box center [147, 535] width 21 height 16
click at [103, 530] on icon at bounding box center [101, 535] width 10 height 10
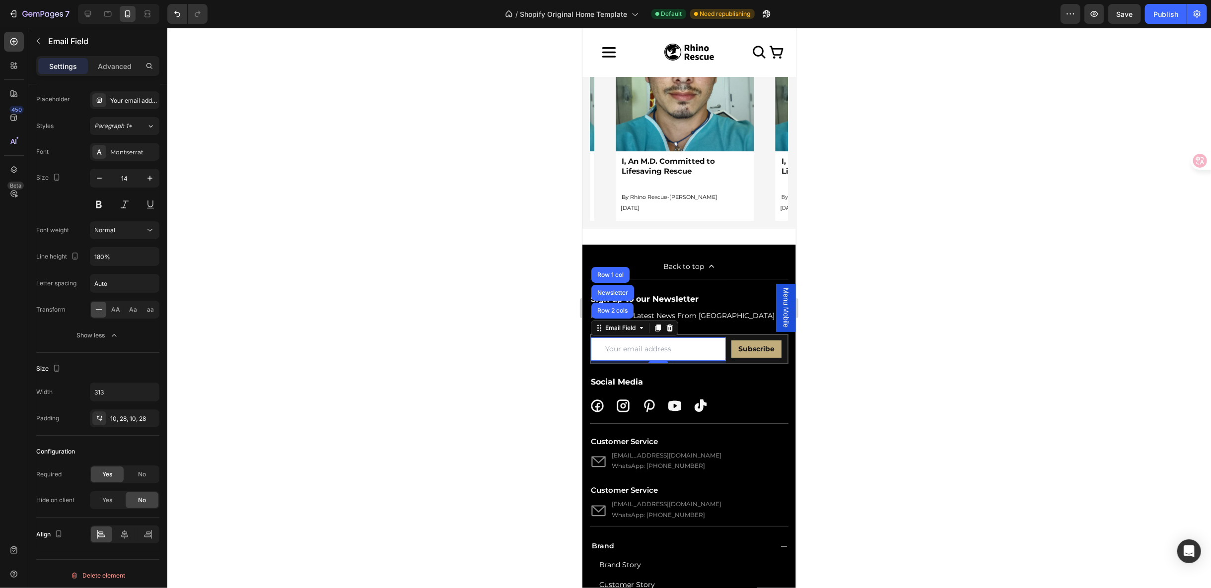
click at [702, 352] on input "email" at bounding box center [657, 348] width 135 height 23
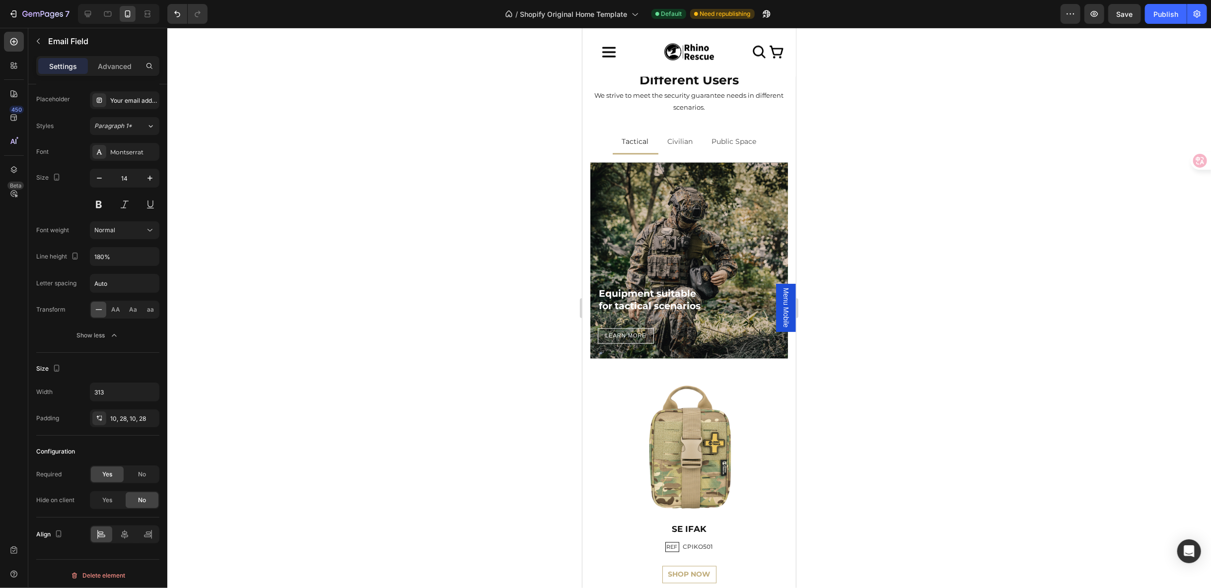
scroll to position [1306, 0]
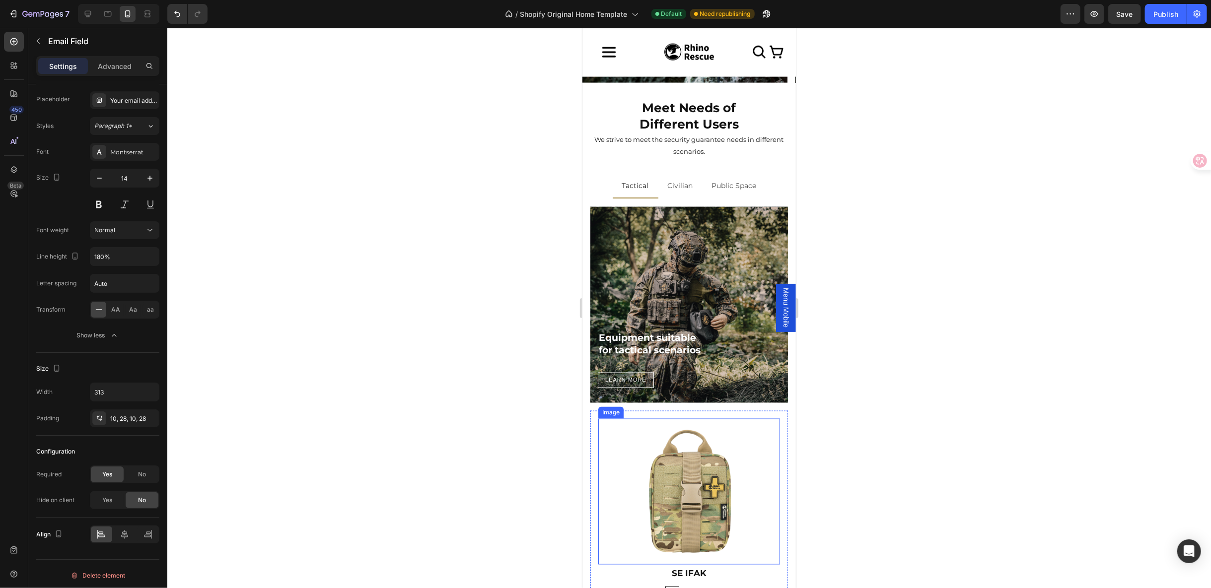
click at [610, 448] on div at bounding box center [689, 492] width 182 height 146
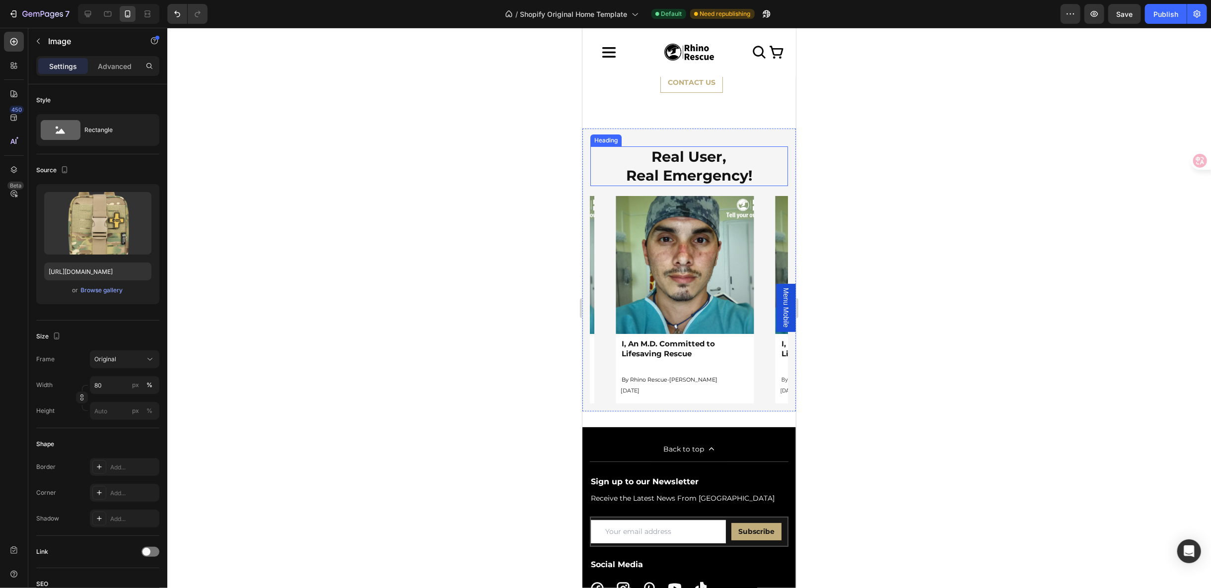
scroll to position [3182, 0]
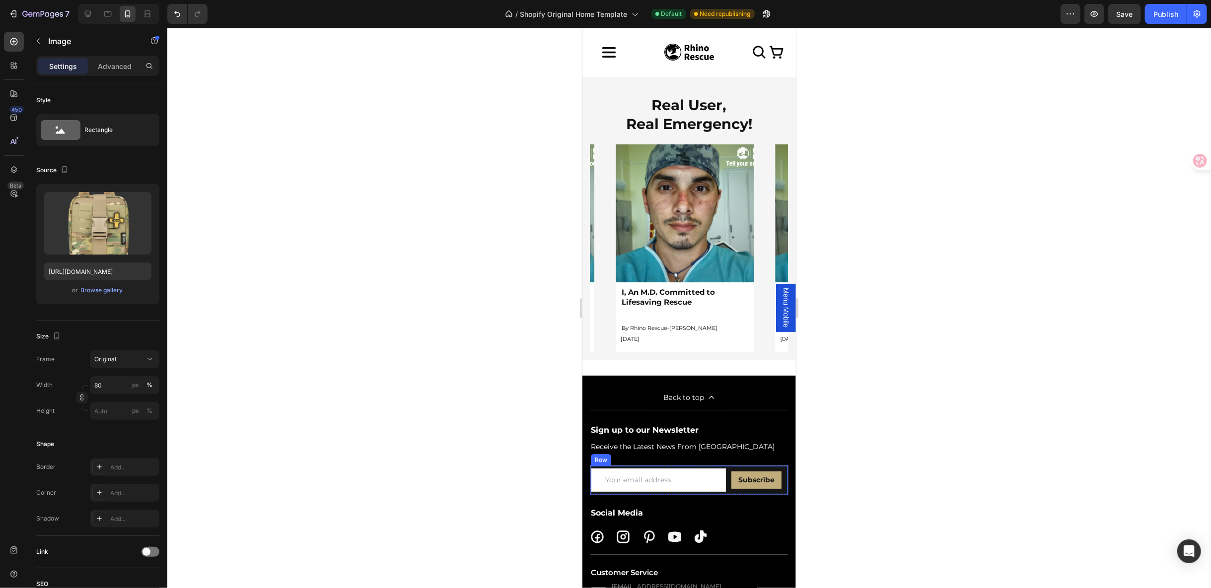
click at [669, 486] on div "Email Field" at bounding box center [659, 480] width 138 height 28
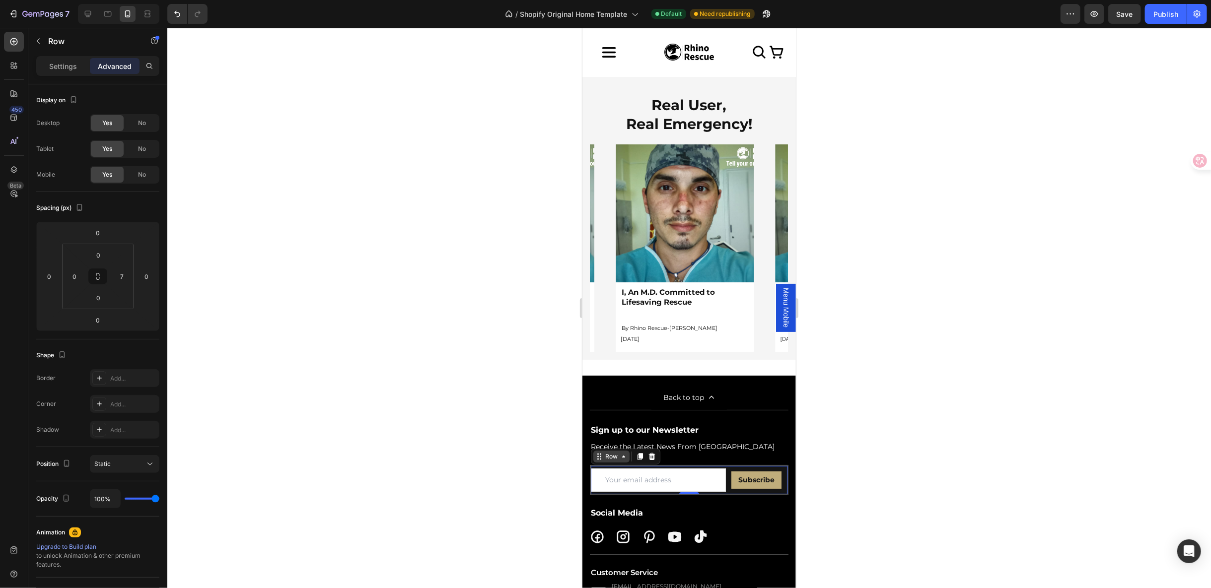
click at [600, 452] on icon at bounding box center [599, 456] width 8 height 8
click at [603, 439] on div "Newsletter" at bounding box center [612, 439] width 43 height 16
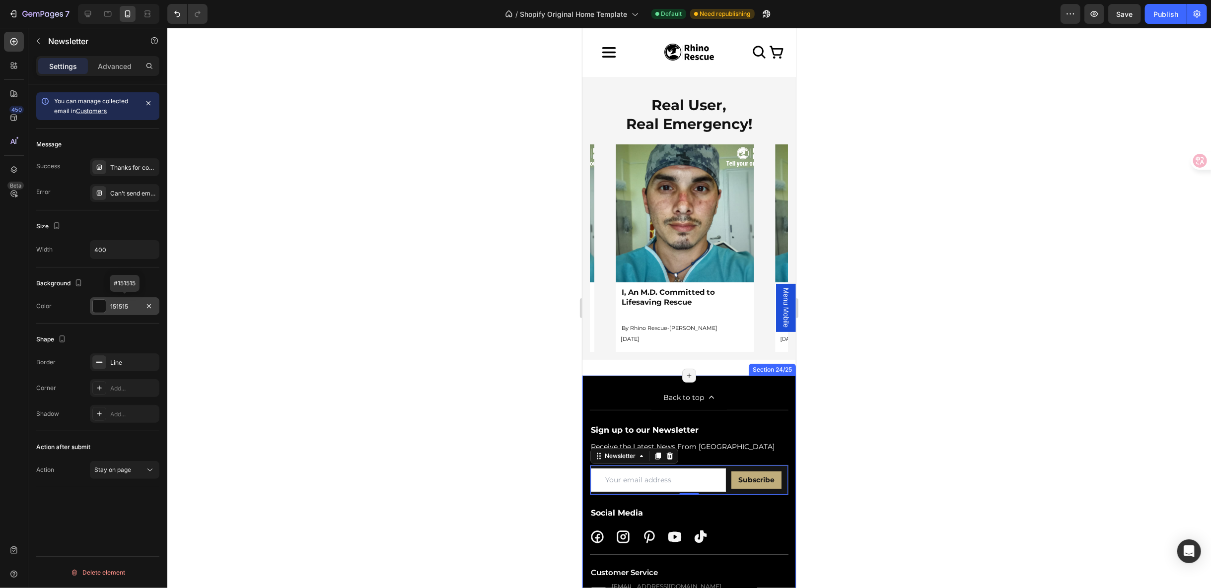
click at [98, 310] on div at bounding box center [99, 306] width 13 height 13
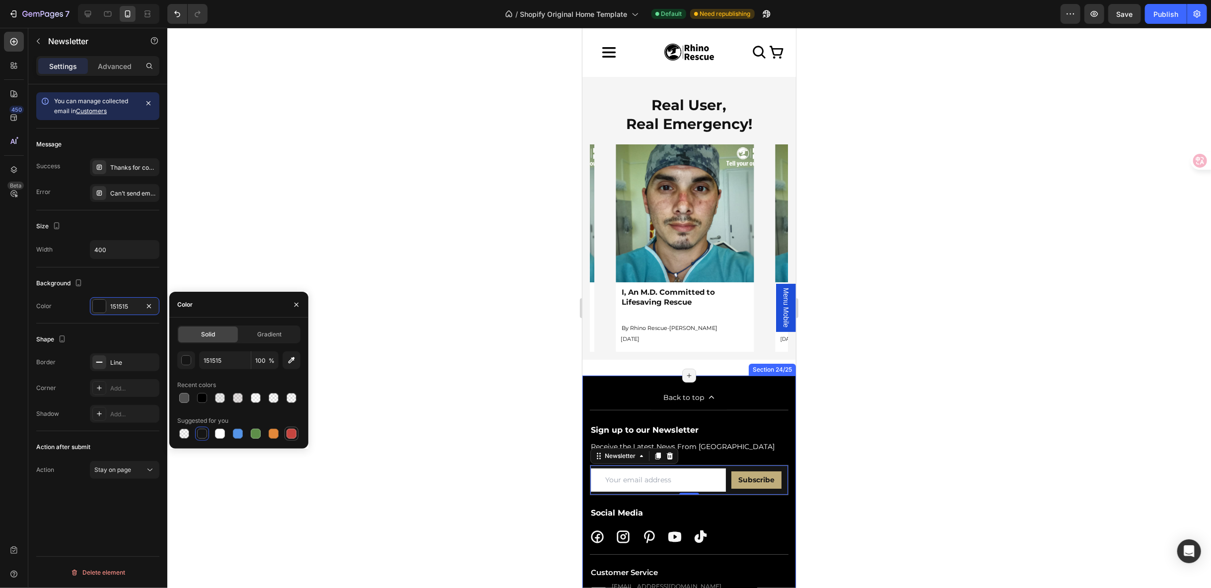
click at [297, 433] on div at bounding box center [292, 434] width 14 height 14
click at [192, 365] on button "button" at bounding box center [186, 361] width 18 height 18
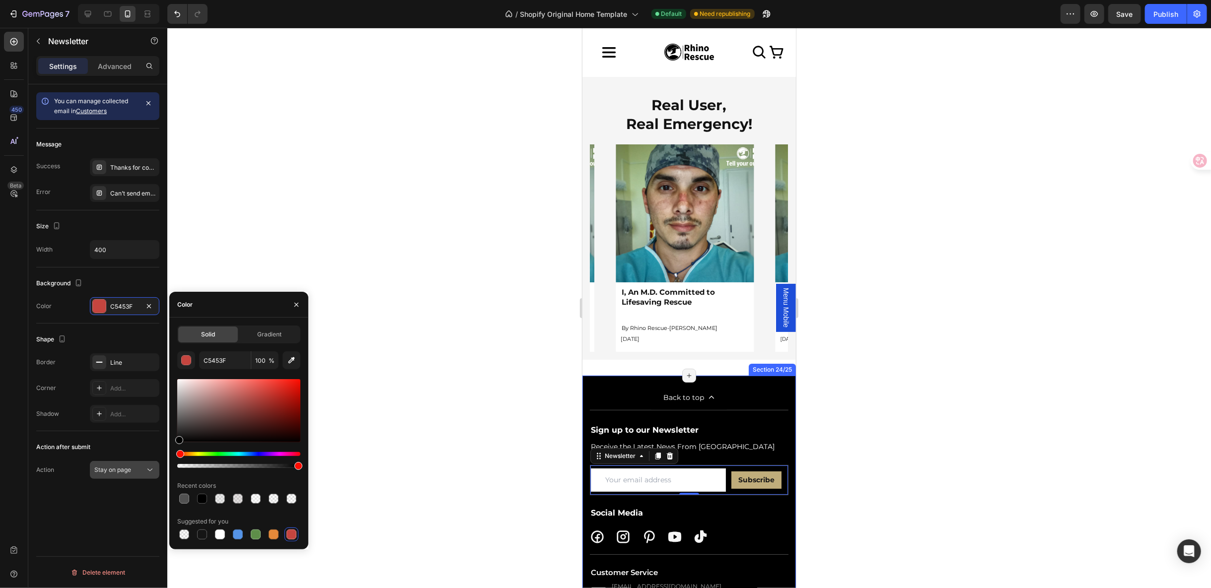
drag, startPoint x: 155, startPoint y: 449, endPoint x: 149, endPoint y: 459, distance: 11.8
click at [149, 459] on div "450 Beta Sections(18) Elements(83) Section Element Hero Section Product Detail …" at bounding box center [83, 308] width 167 height 561
type input "000000"
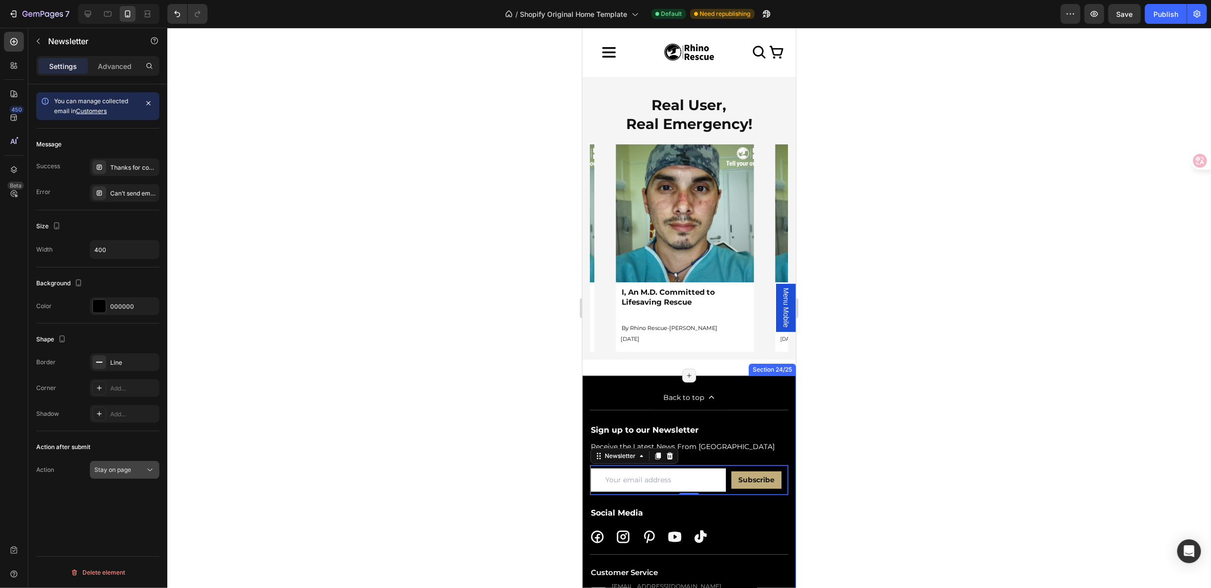
click at [138, 472] on div "Stay on page" at bounding box center [119, 470] width 51 height 9
click at [130, 167] on div "Thanks for contacting us. We'll get back to you as soon as possible." at bounding box center [133, 167] width 47 height 9
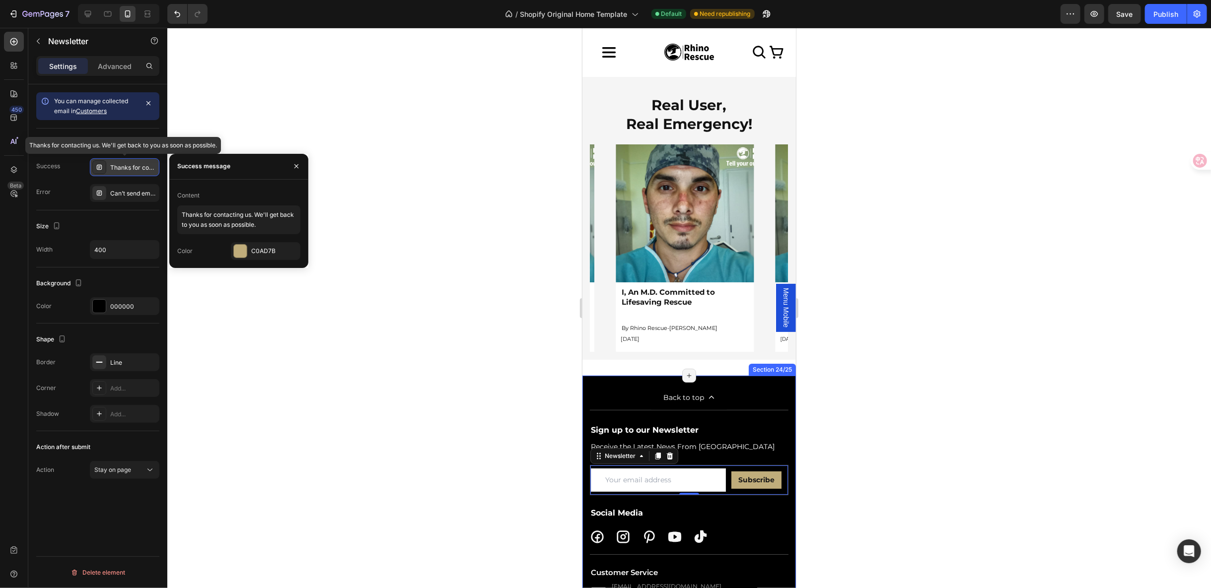
click at [130, 167] on div "Thanks for contacting us. We'll get back to you as soon as possible." at bounding box center [133, 167] width 47 height 9
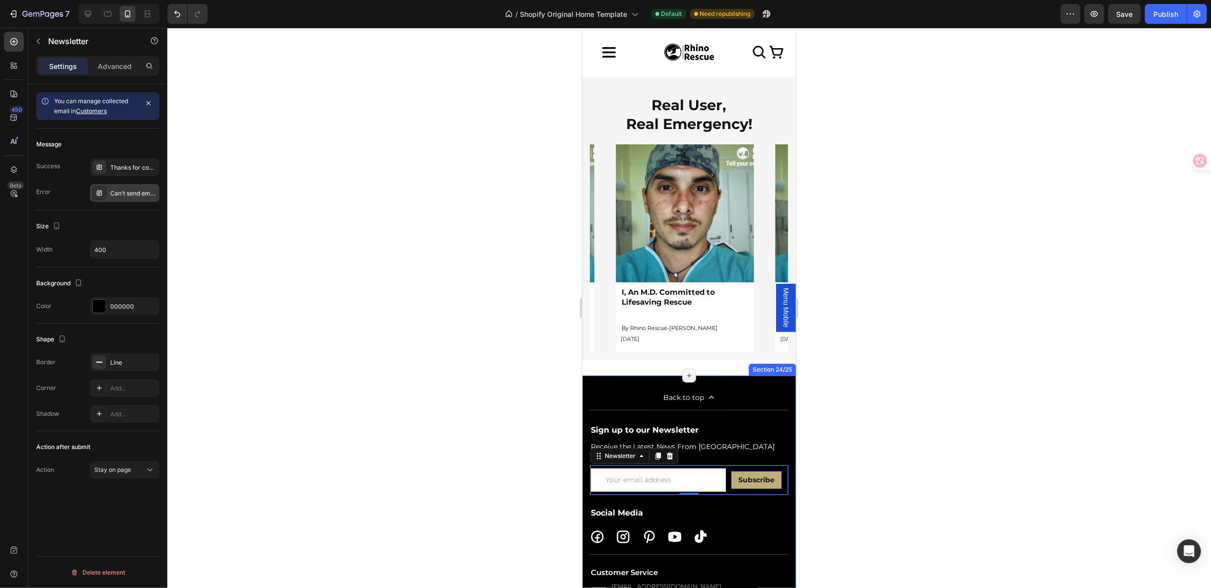
click at [128, 197] on div "Can’t send email. Please try again later." at bounding box center [133, 193] width 47 height 9
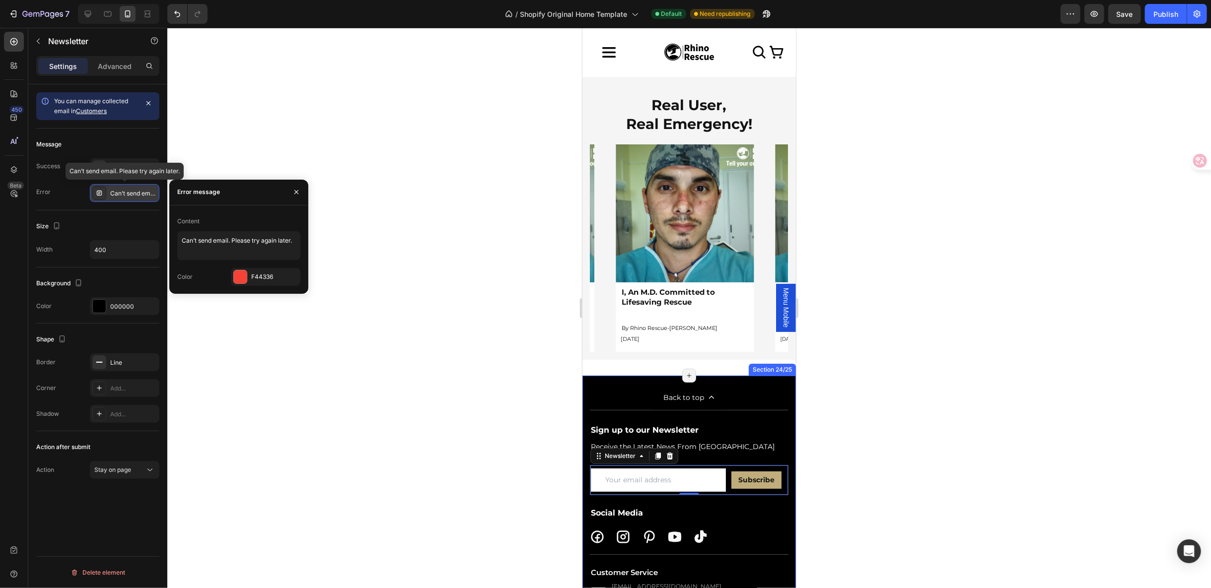
click at [128, 197] on div "Can’t send email. Please try again later." at bounding box center [133, 193] width 47 height 9
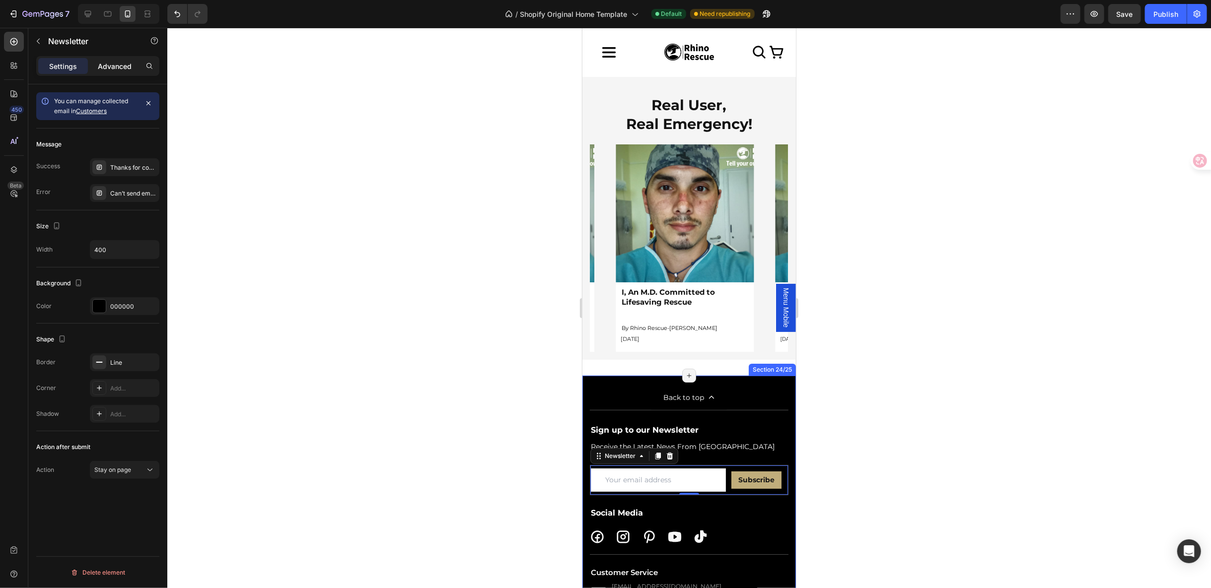
click at [122, 66] on p "Advanced" at bounding box center [115, 66] width 34 height 10
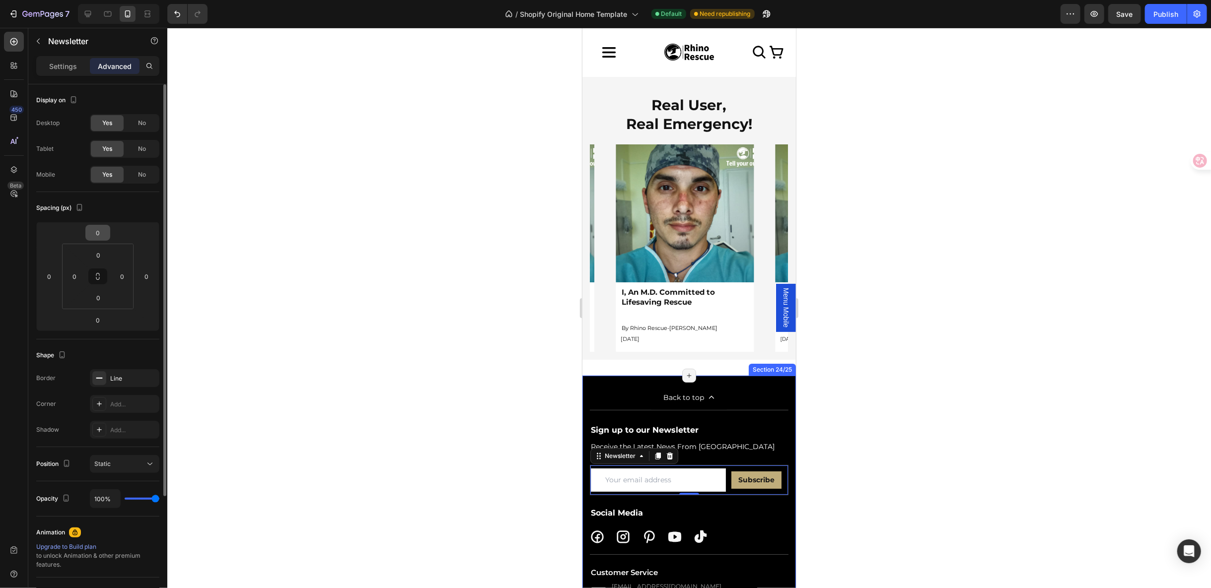
scroll to position [154, 0]
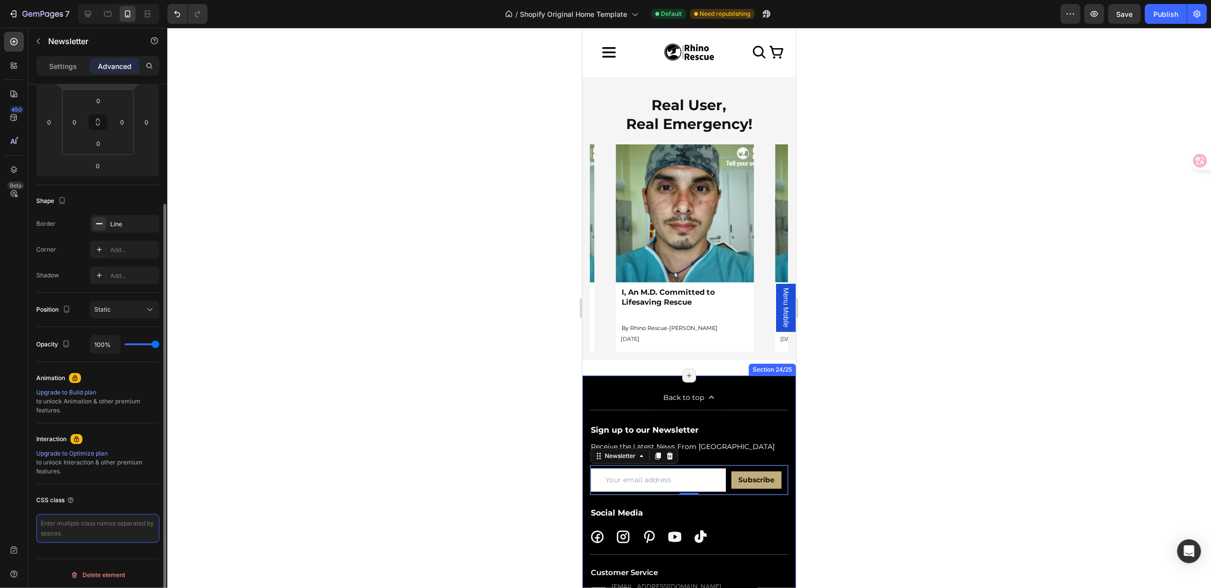
click at [59, 518] on textarea at bounding box center [97, 528] width 123 height 29
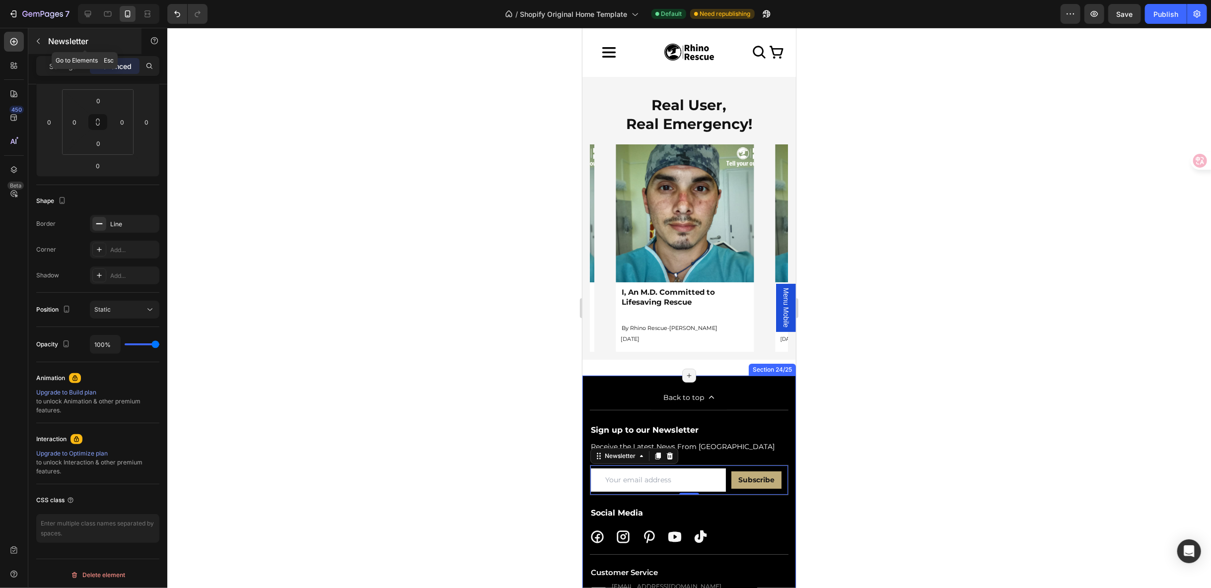
click at [44, 41] on button "button" at bounding box center [38, 41] width 16 height 16
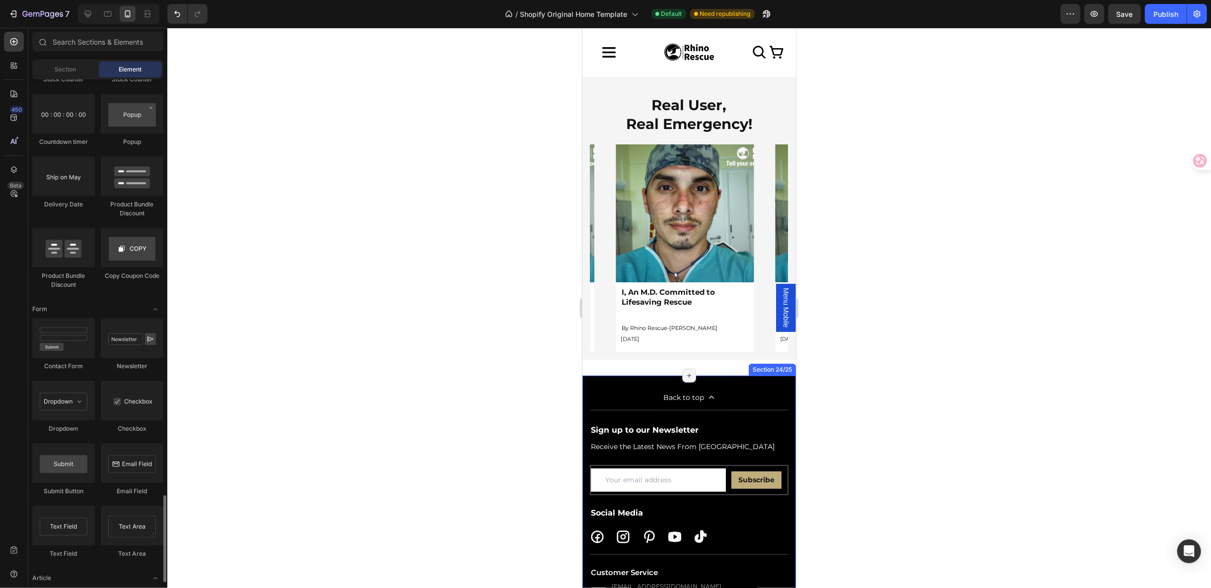
scroll to position [2096, 0]
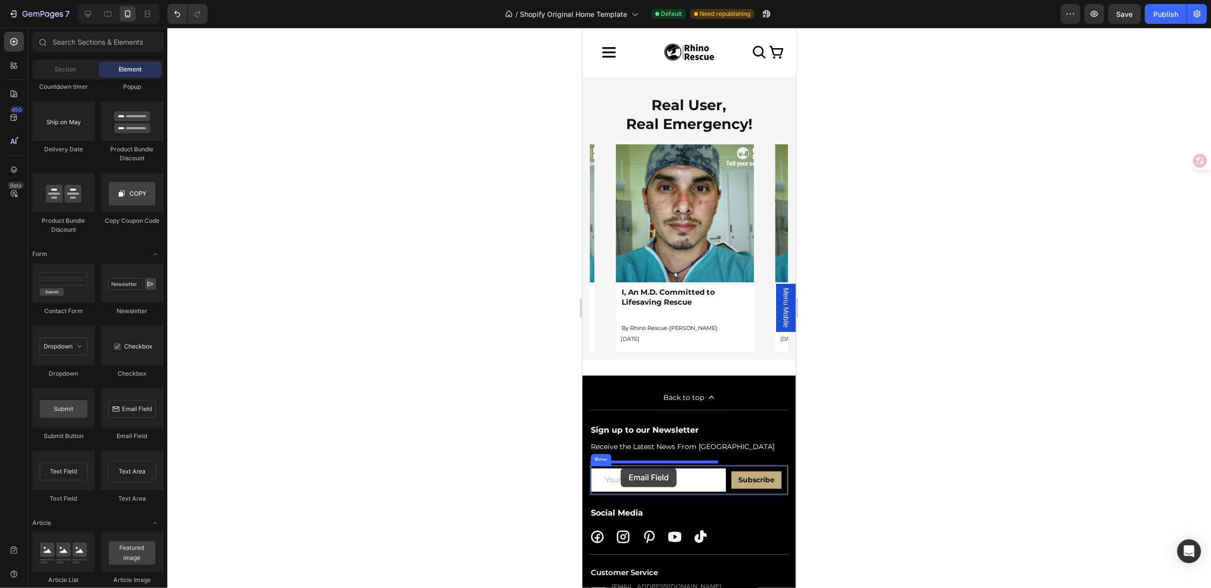
drag, startPoint x: 718, startPoint y: 449, endPoint x: 620, endPoint y: 468, distance: 99.6
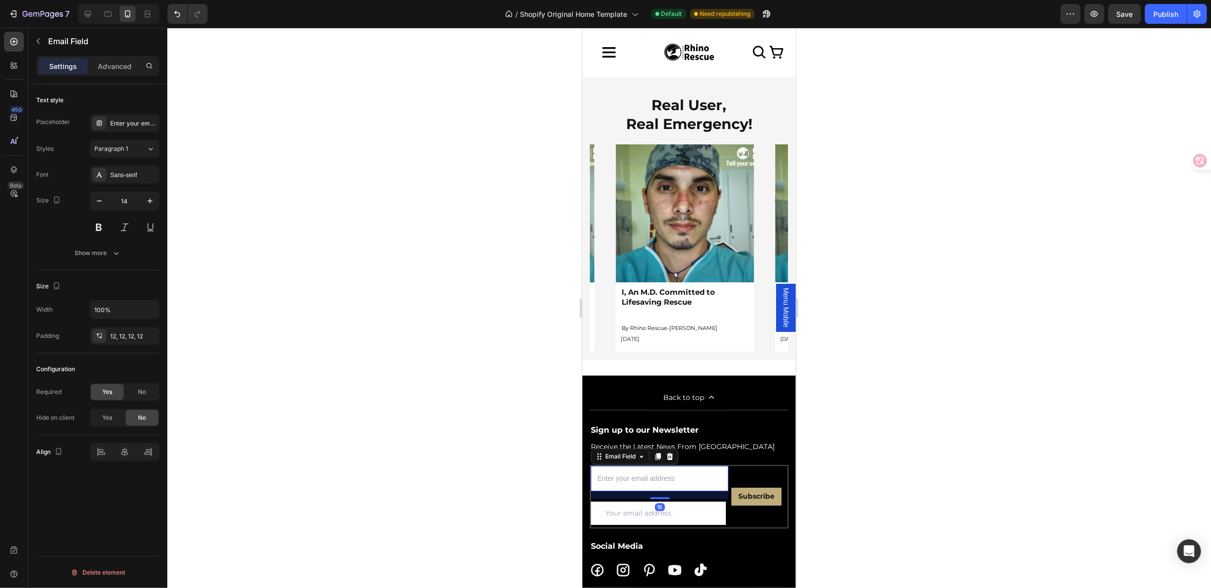
click at [612, 477] on input "email" at bounding box center [659, 478] width 138 height 25
click at [111, 255] on icon "button" at bounding box center [116, 253] width 10 height 10
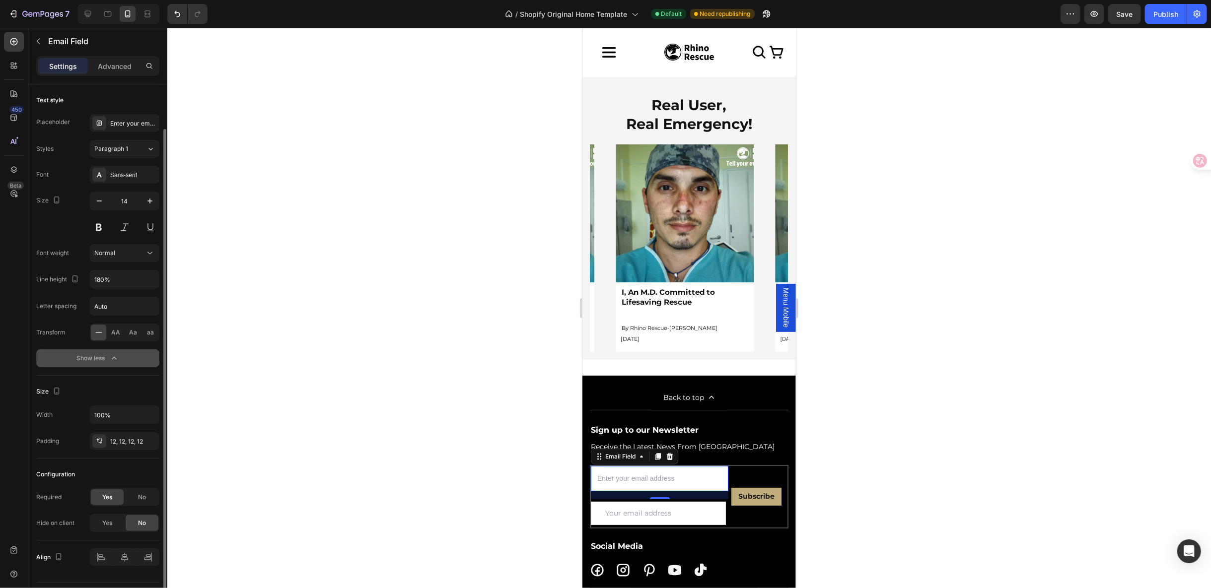
scroll to position [23, 0]
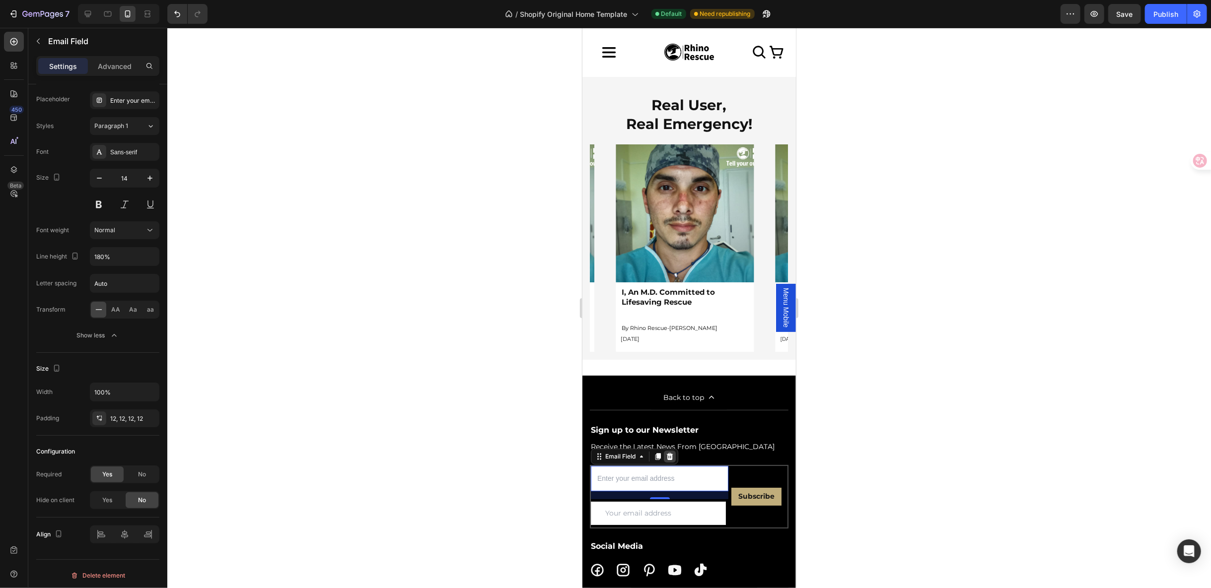
click at [673, 452] on icon at bounding box center [669, 456] width 8 height 8
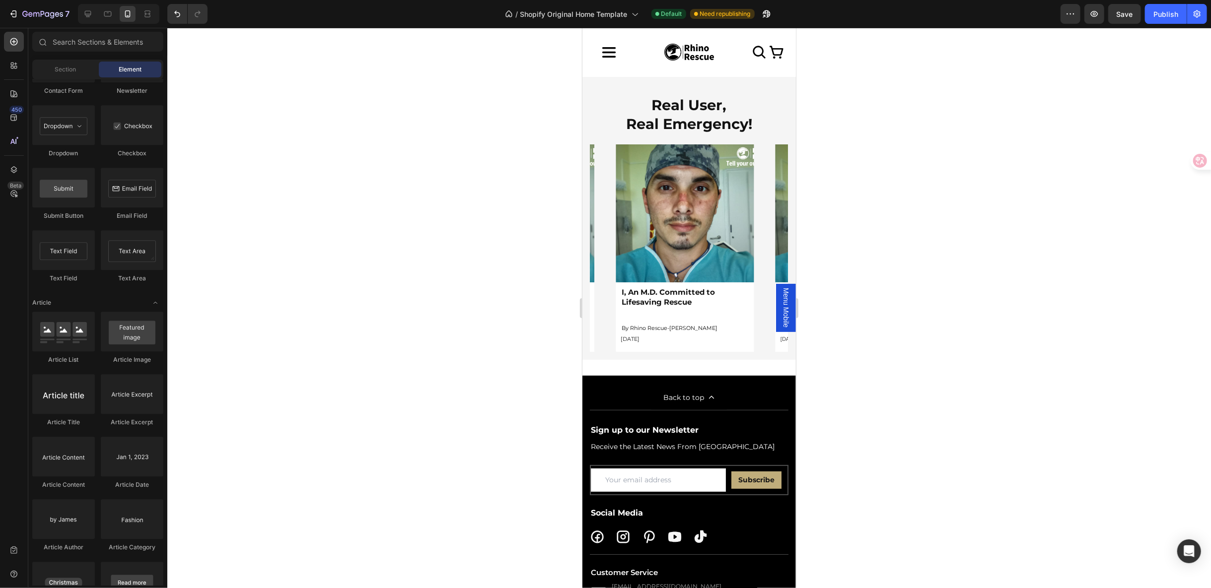
scroll to position [2436, 0]
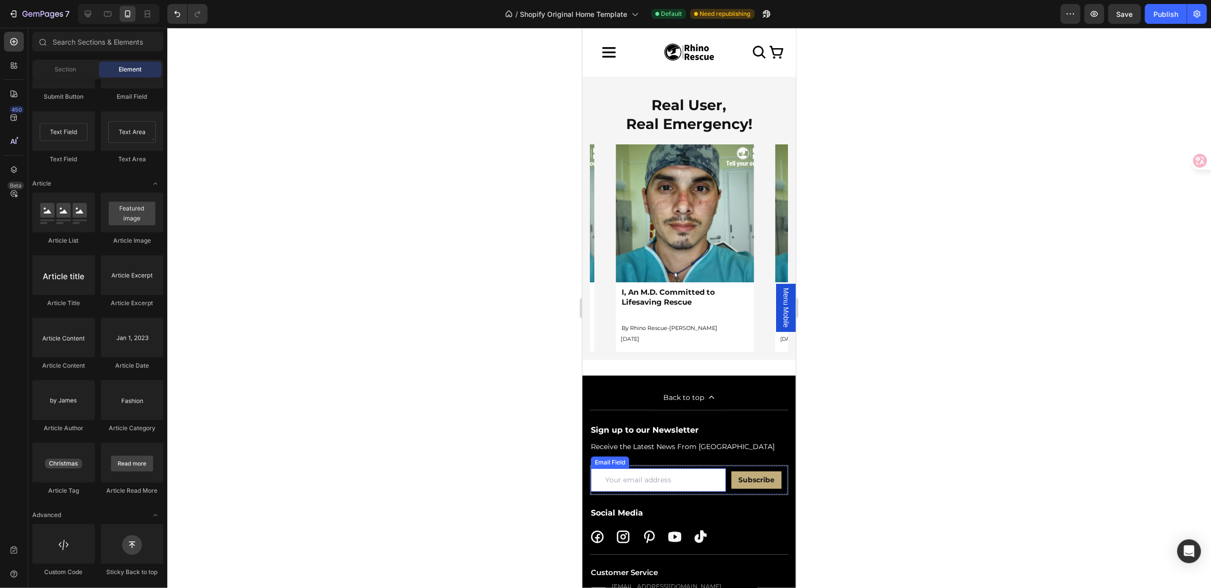
click at [623, 468] on input "email" at bounding box center [657, 479] width 135 height 23
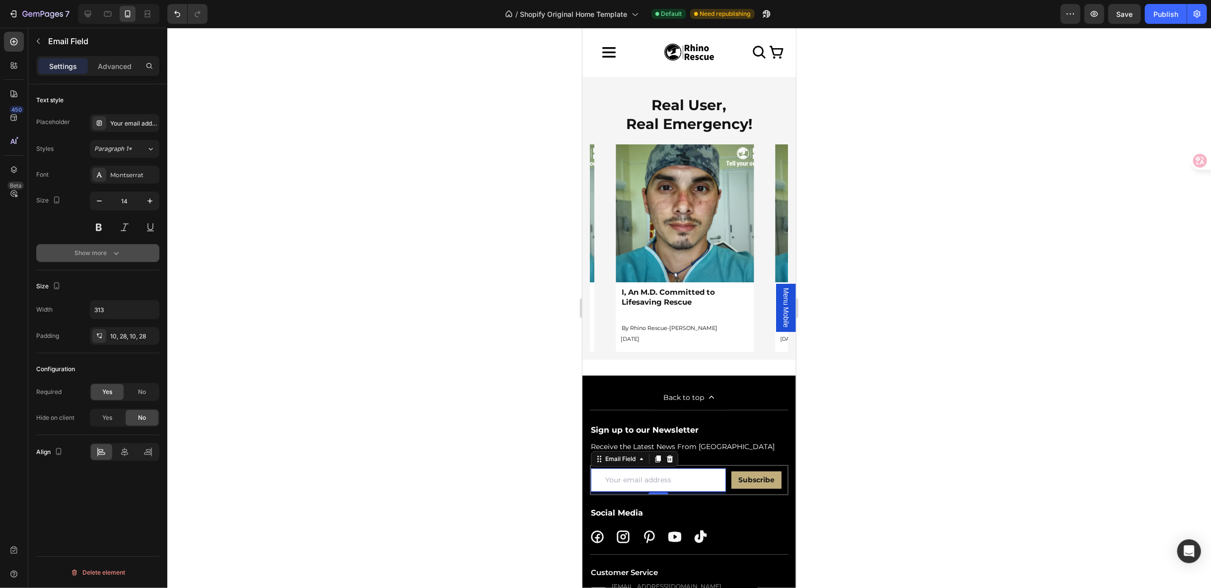
click at [97, 259] on button "Show more" at bounding box center [97, 253] width 123 height 18
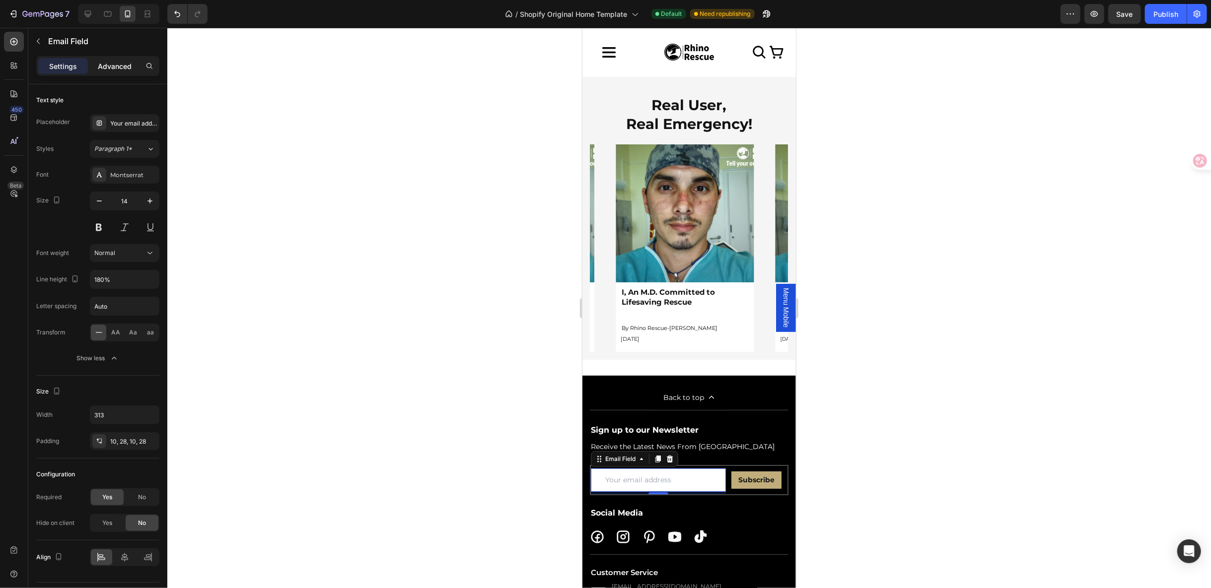
click at [110, 62] on p "Advanced" at bounding box center [115, 66] width 34 height 10
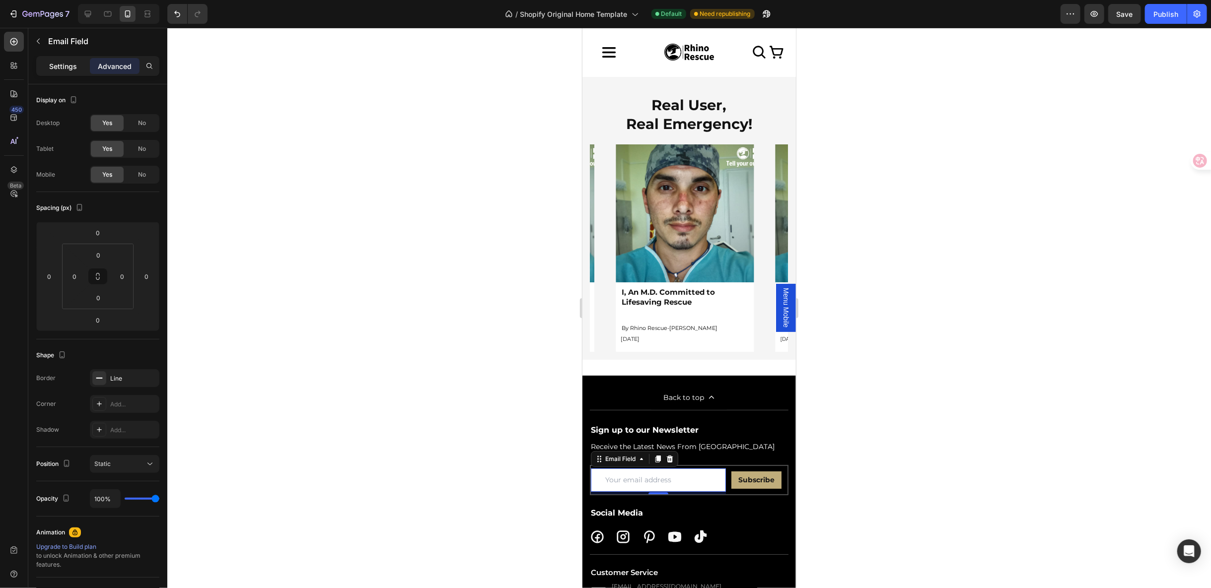
click at [68, 67] on p "Settings" at bounding box center [63, 66] width 28 height 10
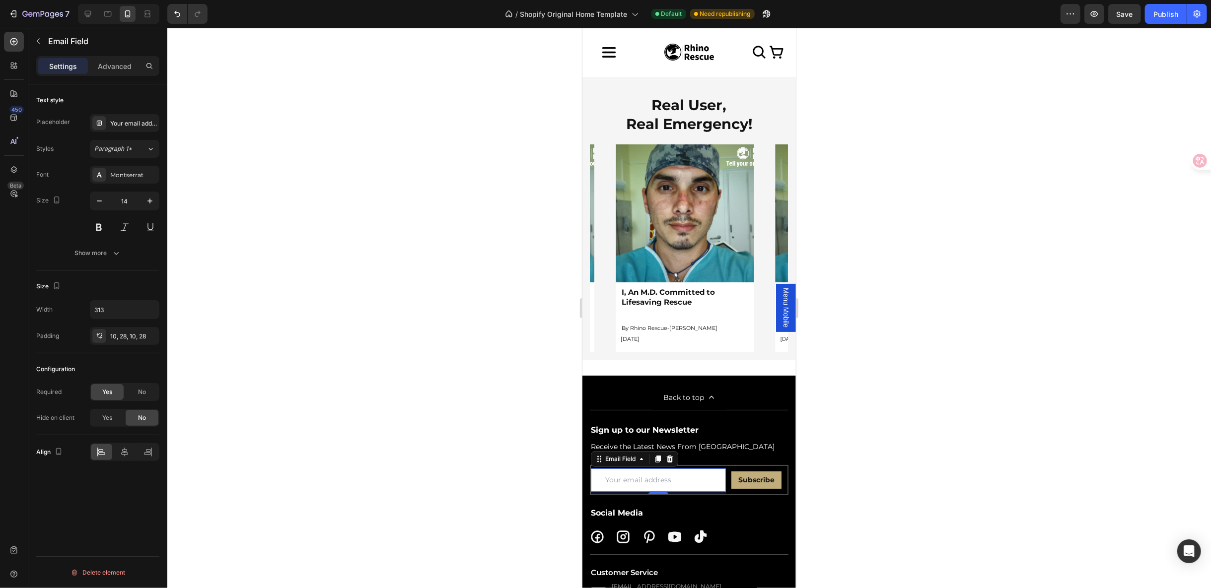
click at [653, 477] on input "email" at bounding box center [657, 479] width 135 height 23
click at [111, 256] on icon "button" at bounding box center [116, 253] width 10 height 10
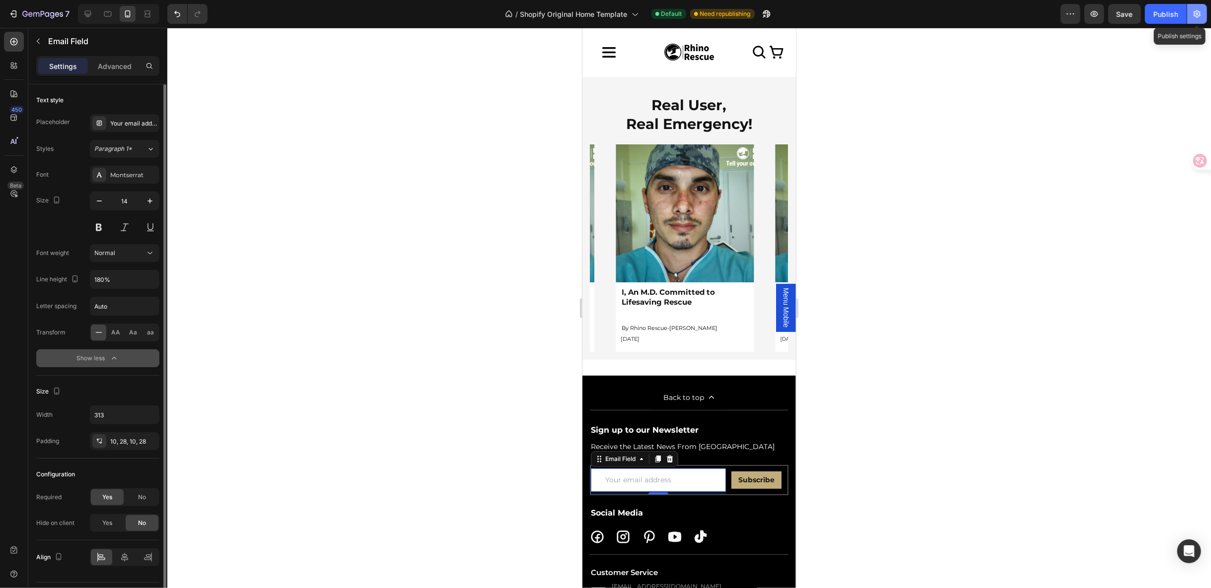
click at [1196, 12] on icon "button" at bounding box center [1197, 13] width 7 height 7
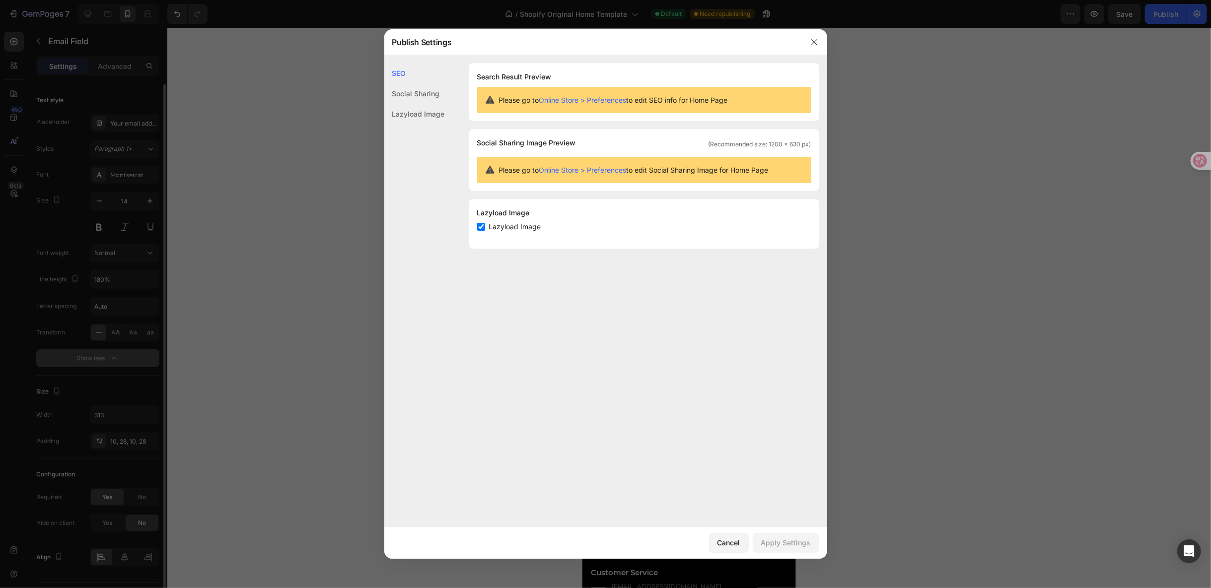
click at [421, 104] on div "Social Sharing" at bounding box center [414, 114] width 61 height 20
click at [419, 108] on div "Lazyload Image" at bounding box center [414, 114] width 61 height 20
click at [817, 41] on icon "button" at bounding box center [814, 42] width 8 height 8
